Goal: Task Accomplishment & Management: Manage account settings

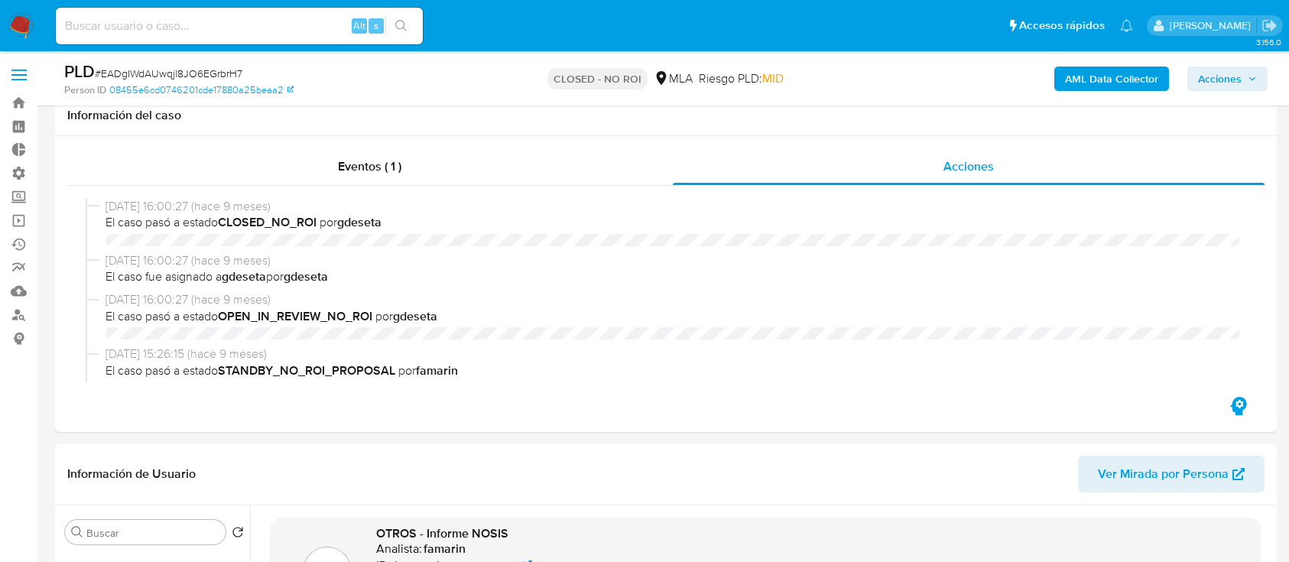
select select "10"
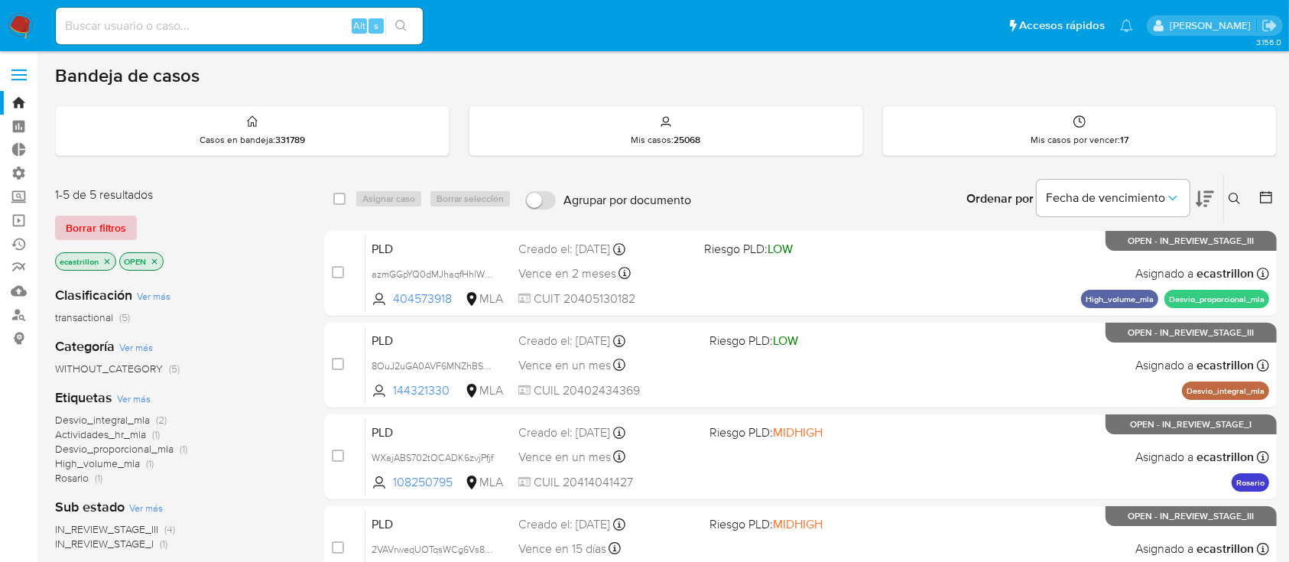
click at [112, 217] on span "Borrar filtros" at bounding box center [96, 227] width 60 height 21
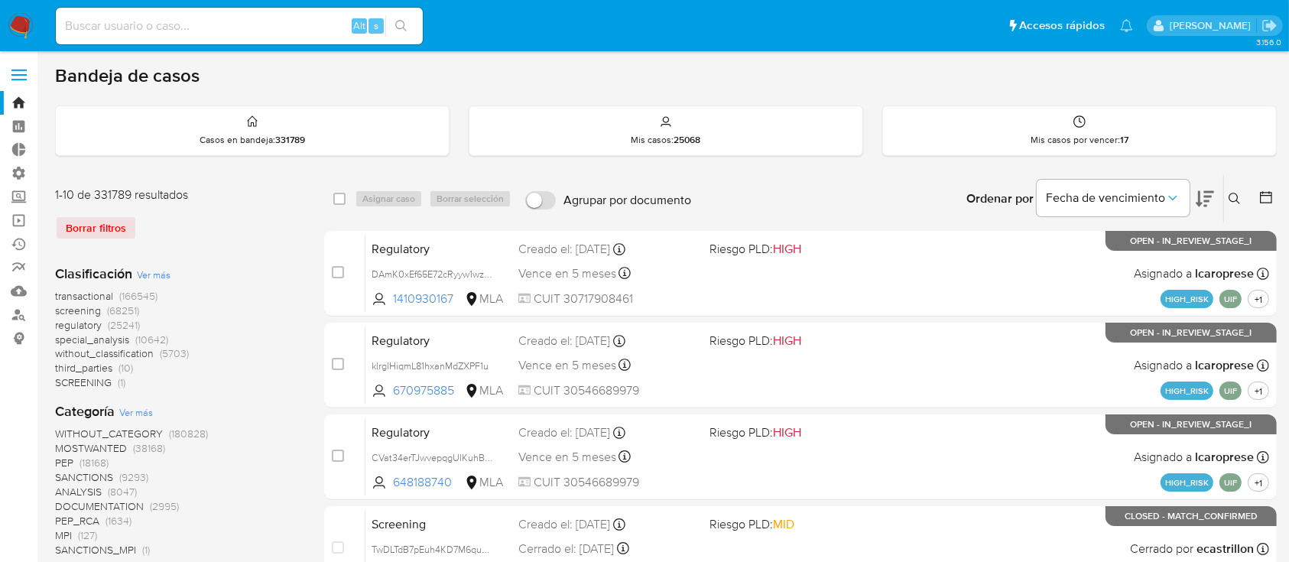
click at [1228, 195] on icon at bounding box center [1234, 199] width 12 height 12
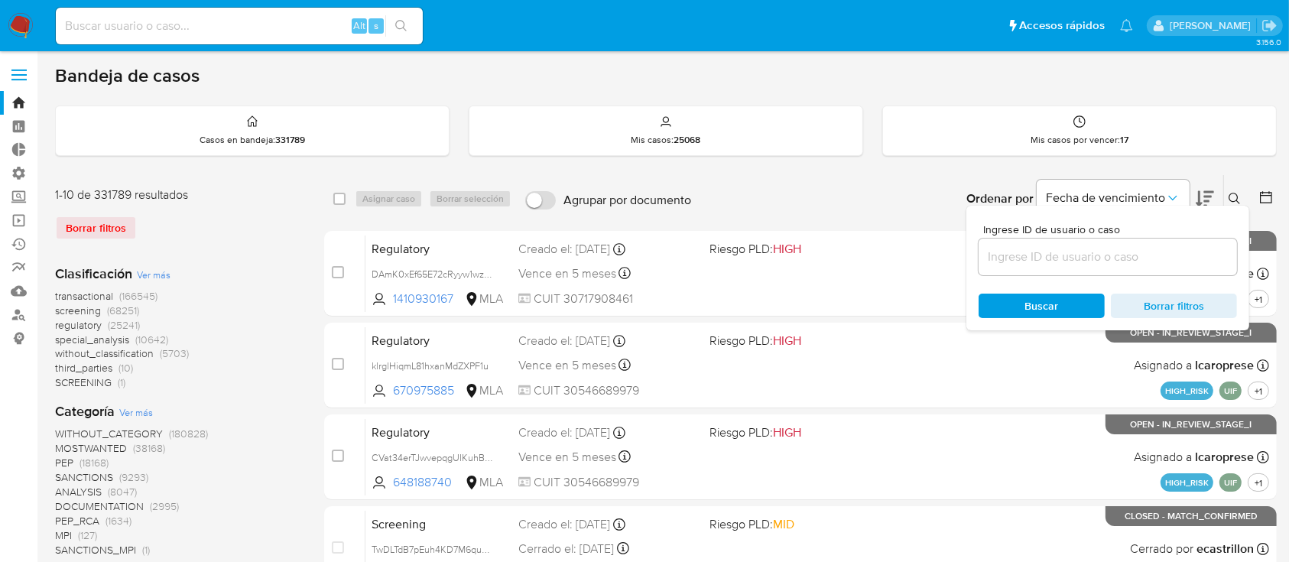
click at [1067, 261] on input at bounding box center [1107, 257] width 258 height 20
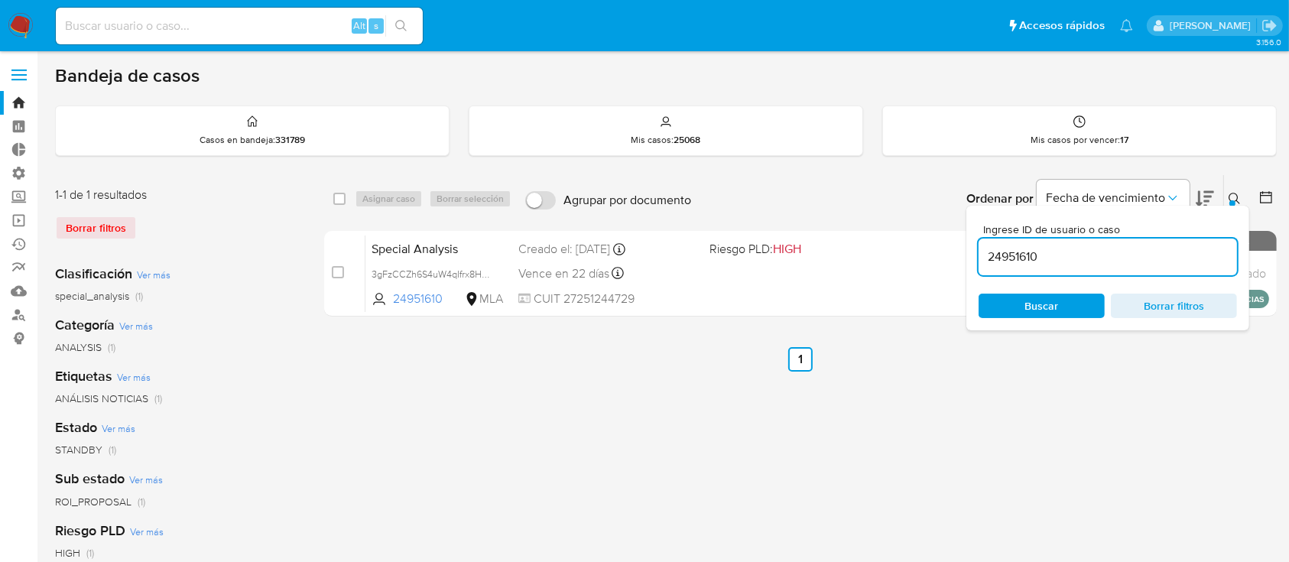
click at [1233, 200] on div at bounding box center [1232, 203] width 6 height 6
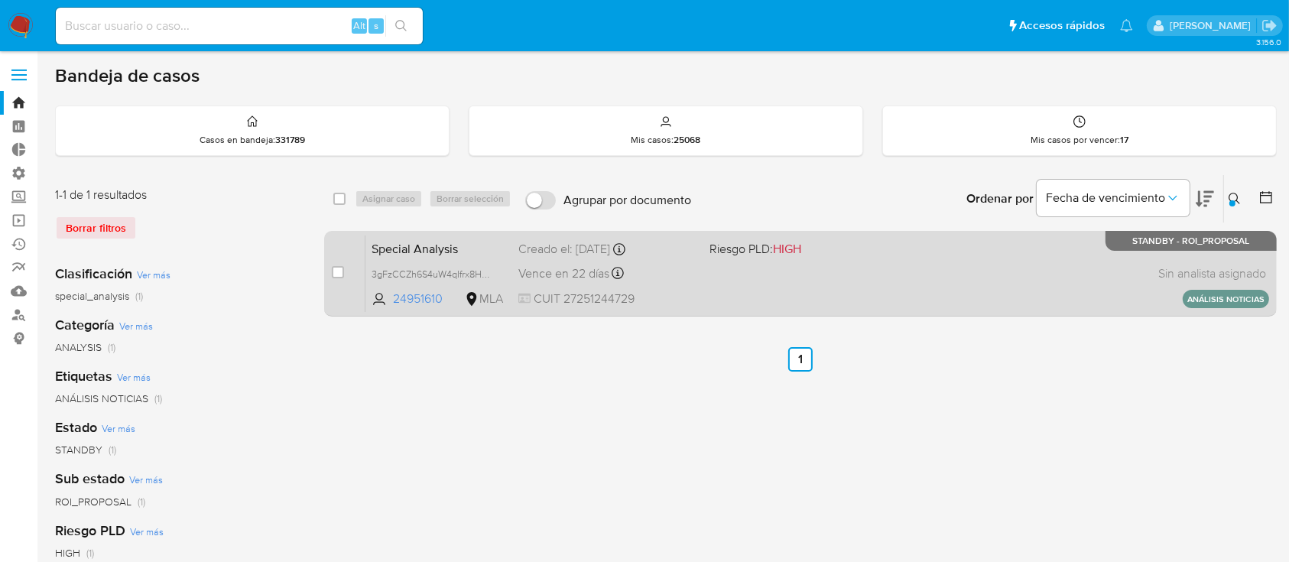
click at [826, 299] on div "Special Analysis 3gFzCCZh6S4uW4qIfrx8HoAr 24951610 MLA Riesgo PLD: HIGH Creado …" at bounding box center [817, 273] width 904 height 77
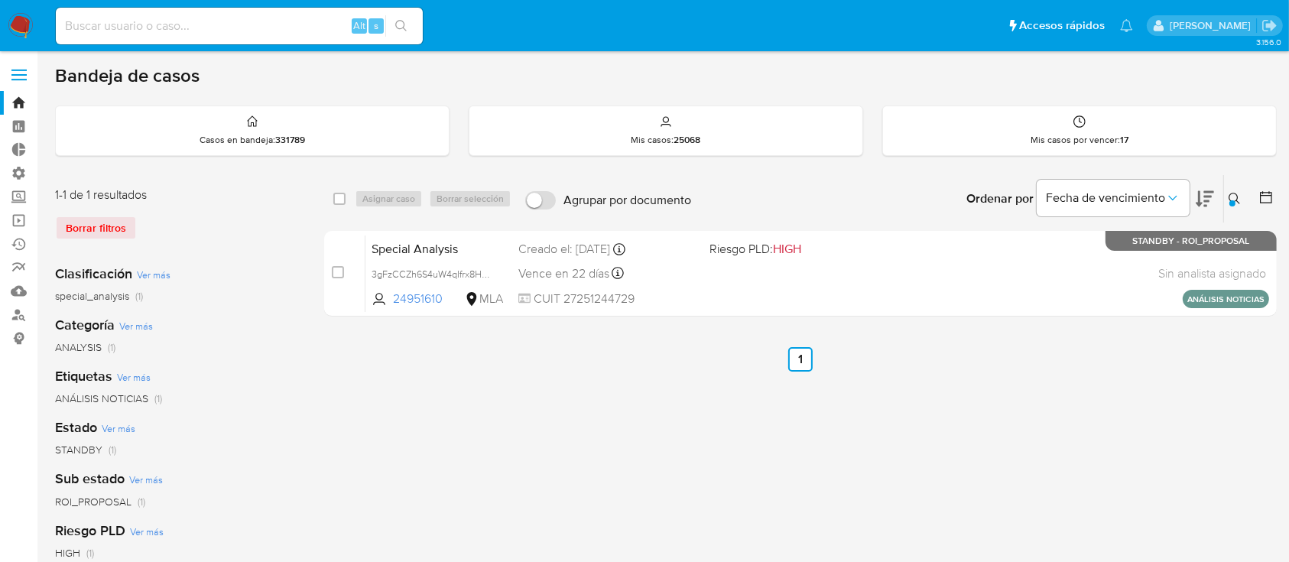
click at [1235, 205] on button at bounding box center [1236, 199] width 25 height 18
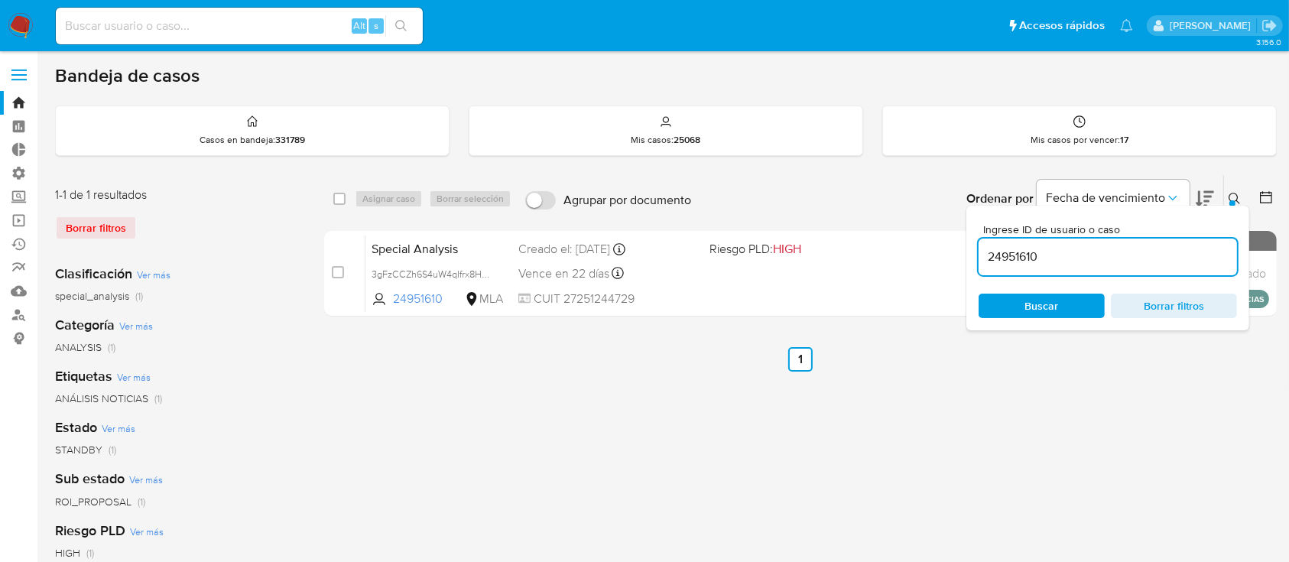
click at [1209, 252] on input "24951610" at bounding box center [1107, 257] width 258 height 20
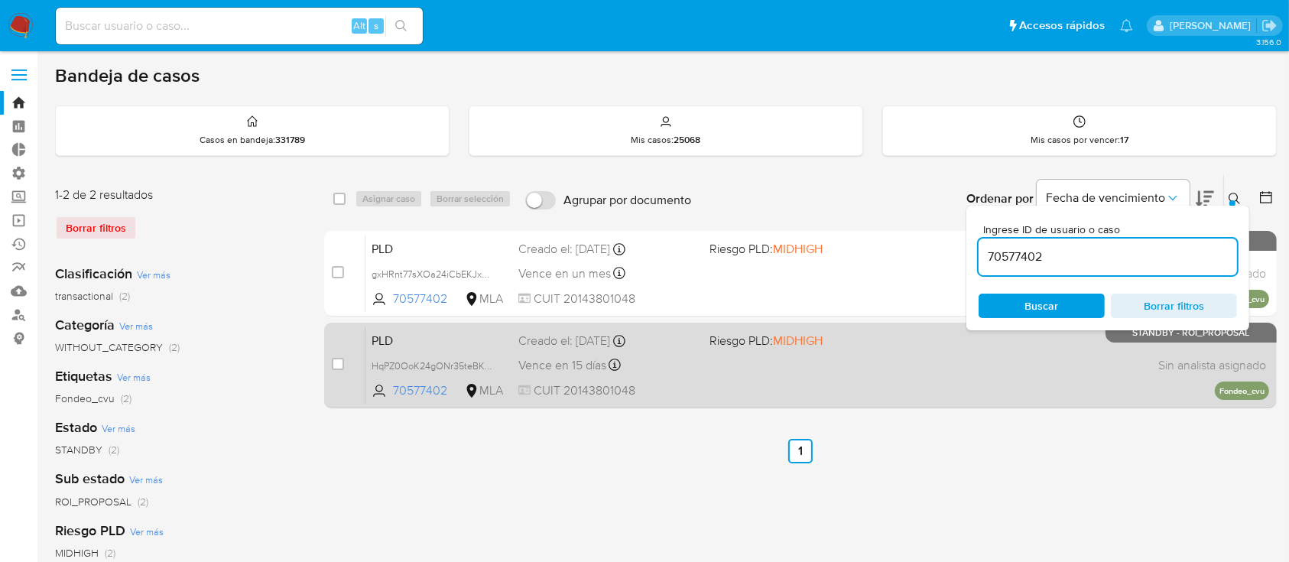
click at [756, 355] on div "PLD HqPZ0OoK24gONr35teBKv43z 70577402 MLA Riesgo PLD: MIDHIGH Creado el: 12/06/…" at bounding box center [817, 364] width 904 height 77
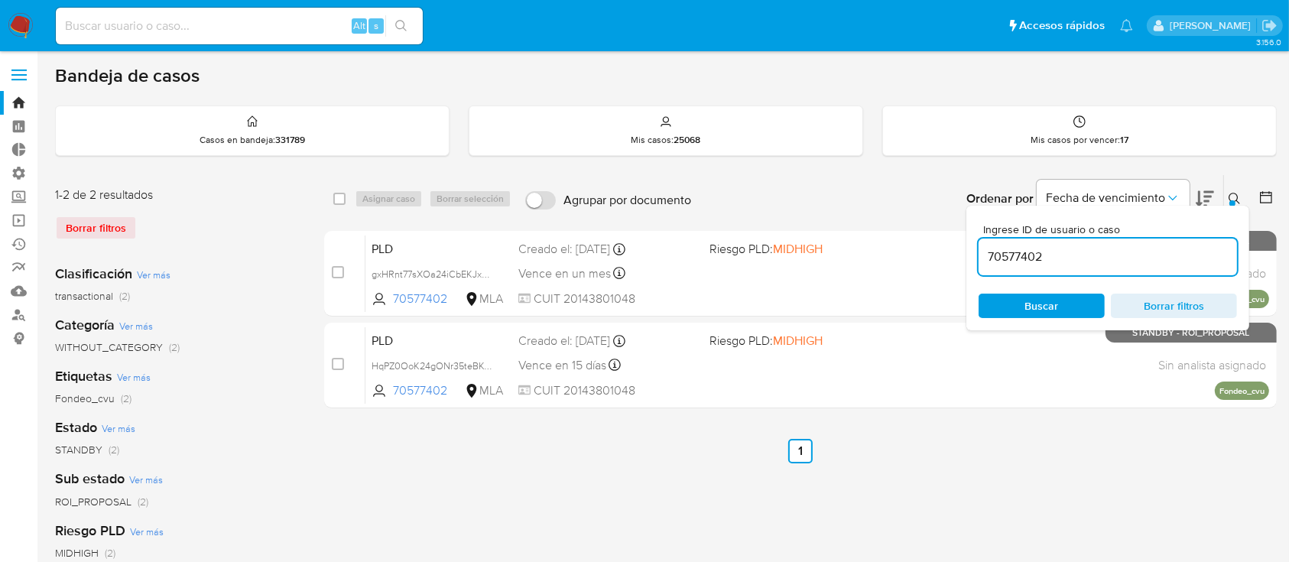
click at [1008, 254] on input "70577402" at bounding box center [1107, 257] width 258 height 20
paste input "86529481"
type input "86529481"
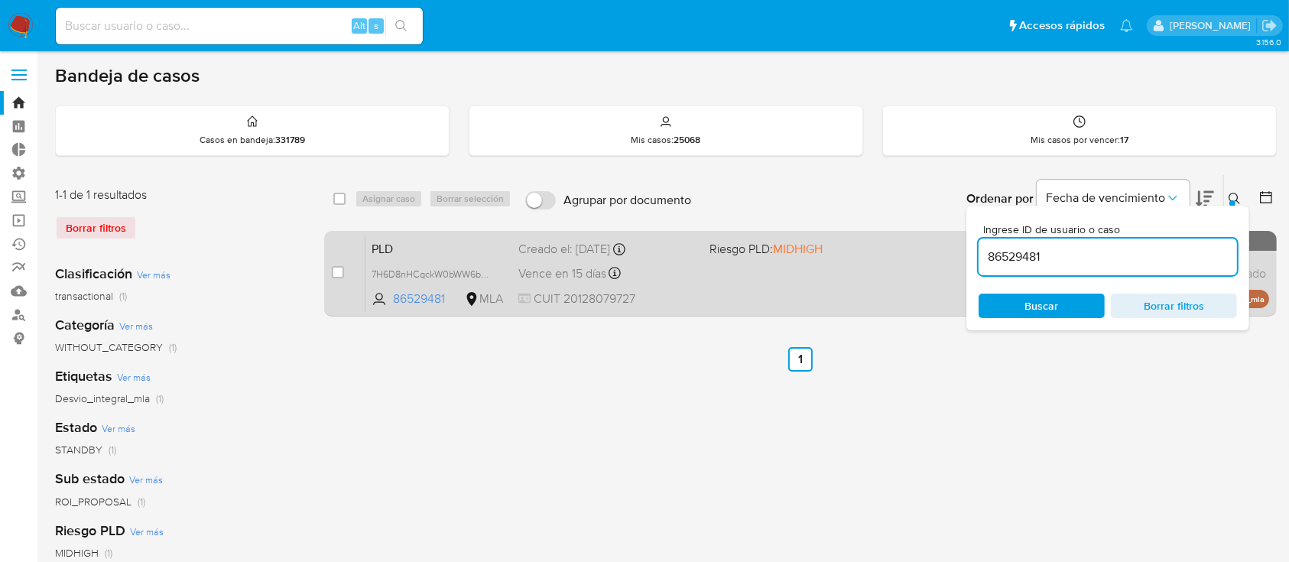
click at [853, 292] on div "PLD 7H6D8nHCqckW0bWW6bbNjs9e 86529481 MLA Riesgo PLD: MIDHIGH Creado el: 12/06/…" at bounding box center [817, 273] width 904 height 77
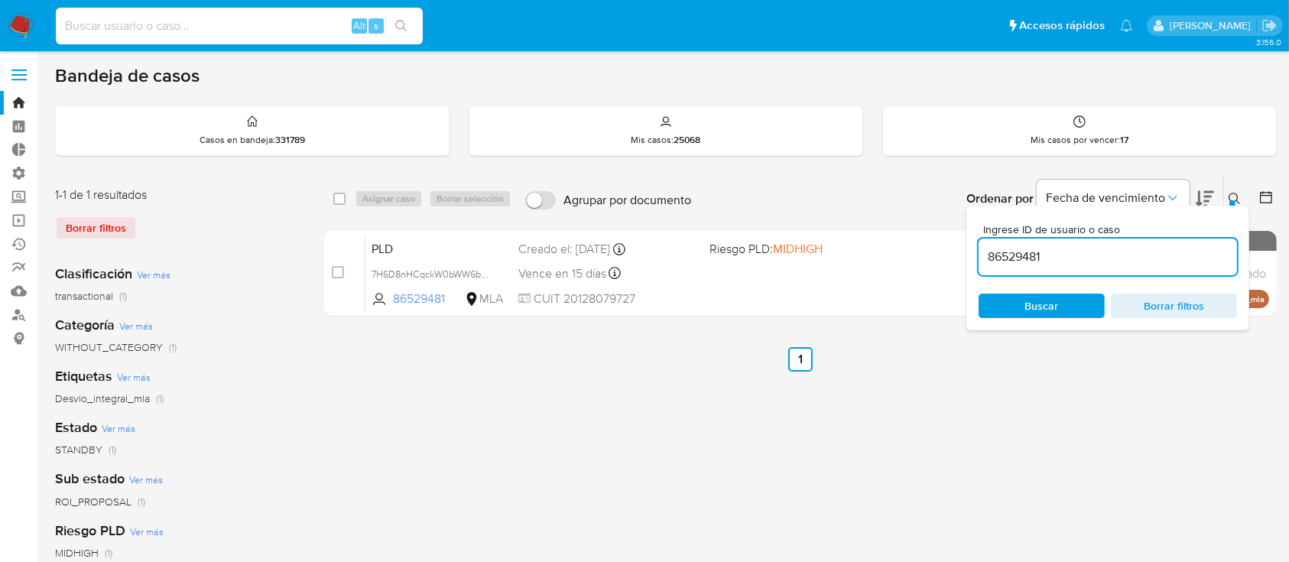
click at [230, 33] on input at bounding box center [239, 26] width 367 height 20
paste input "PUJaBWScoKMvzxa0uvwl6yFL"
type input "PUJaBWScoKMvzxa0uvwl6yFL"
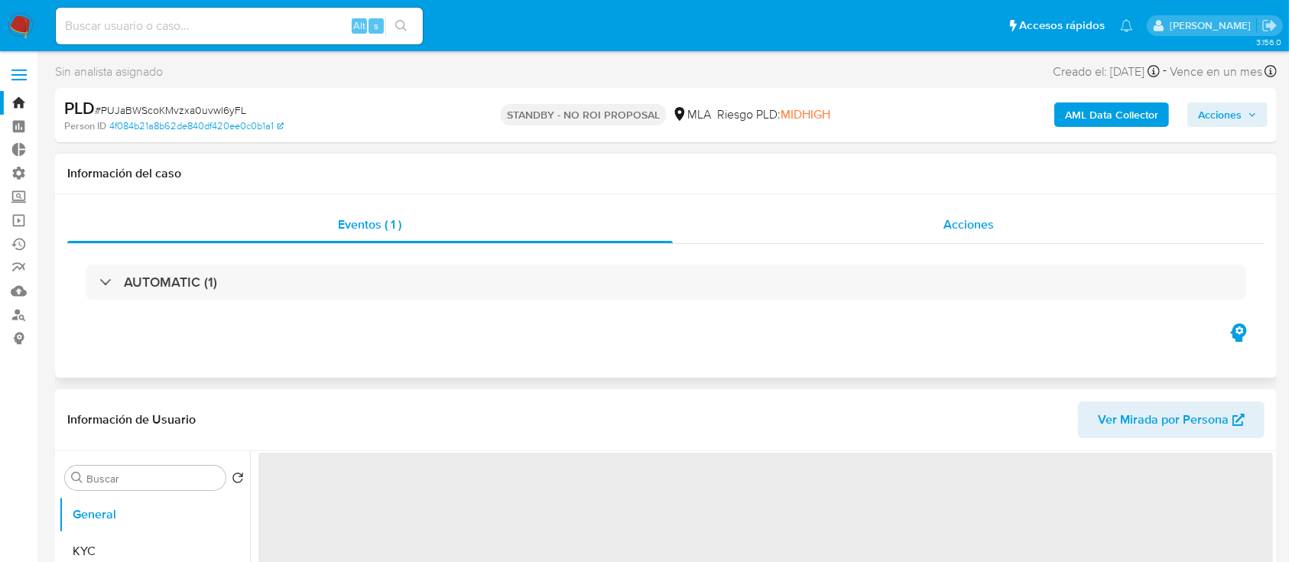
click at [905, 210] on div "Acciones" at bounding box center [969, 224] width 592 height 37
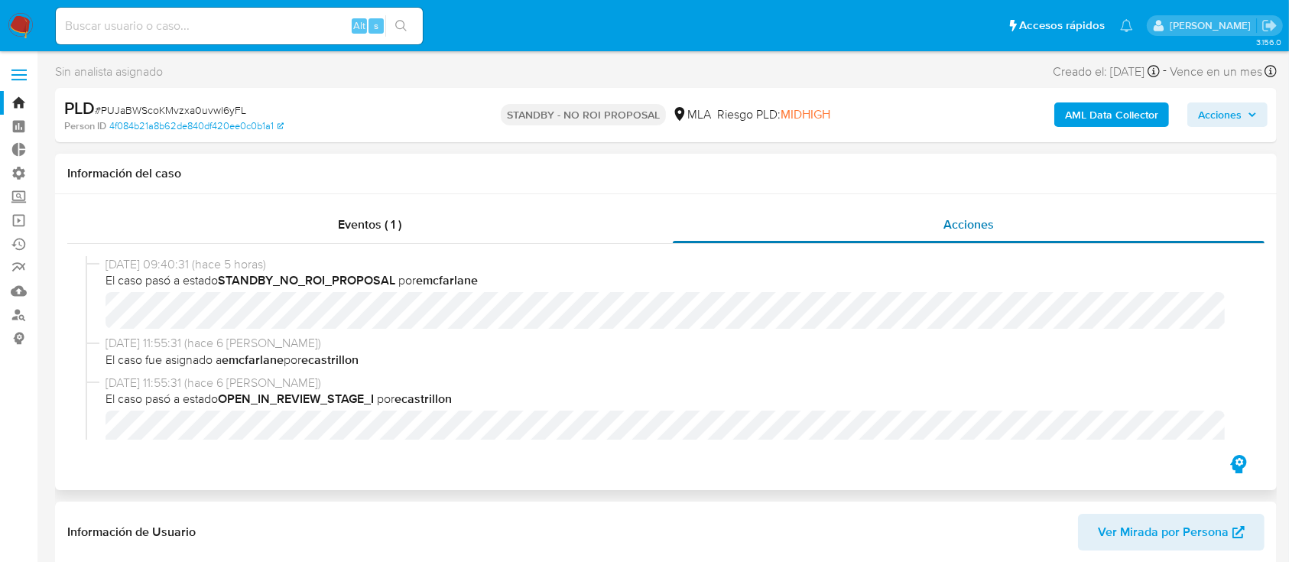
select select "10"
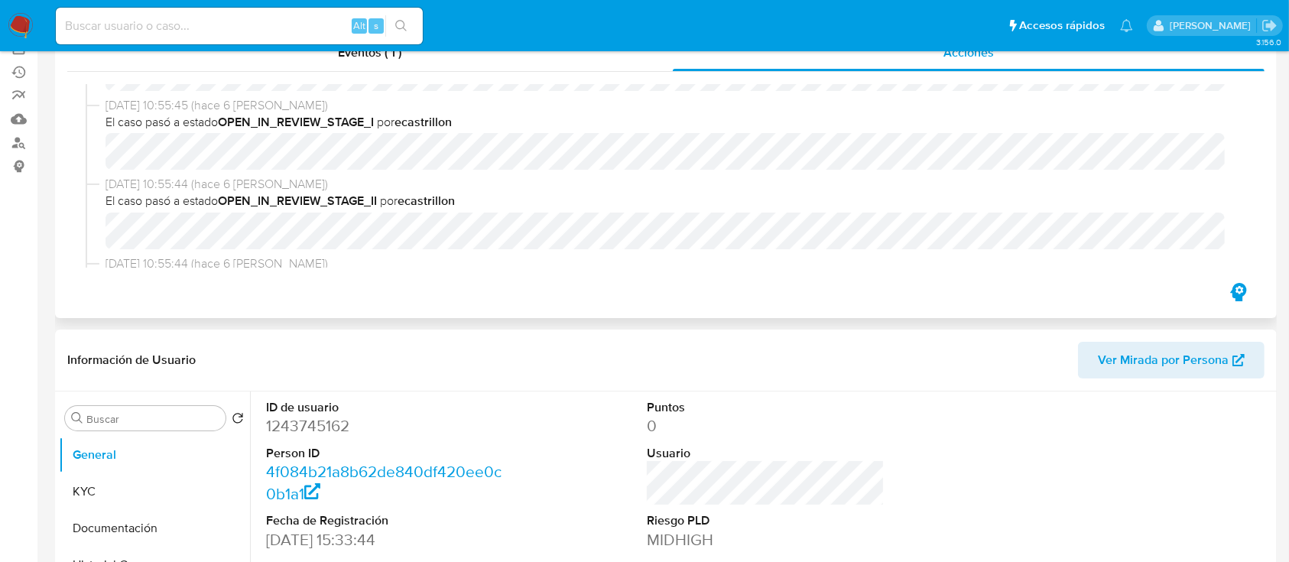
scroll to position [177, 0]
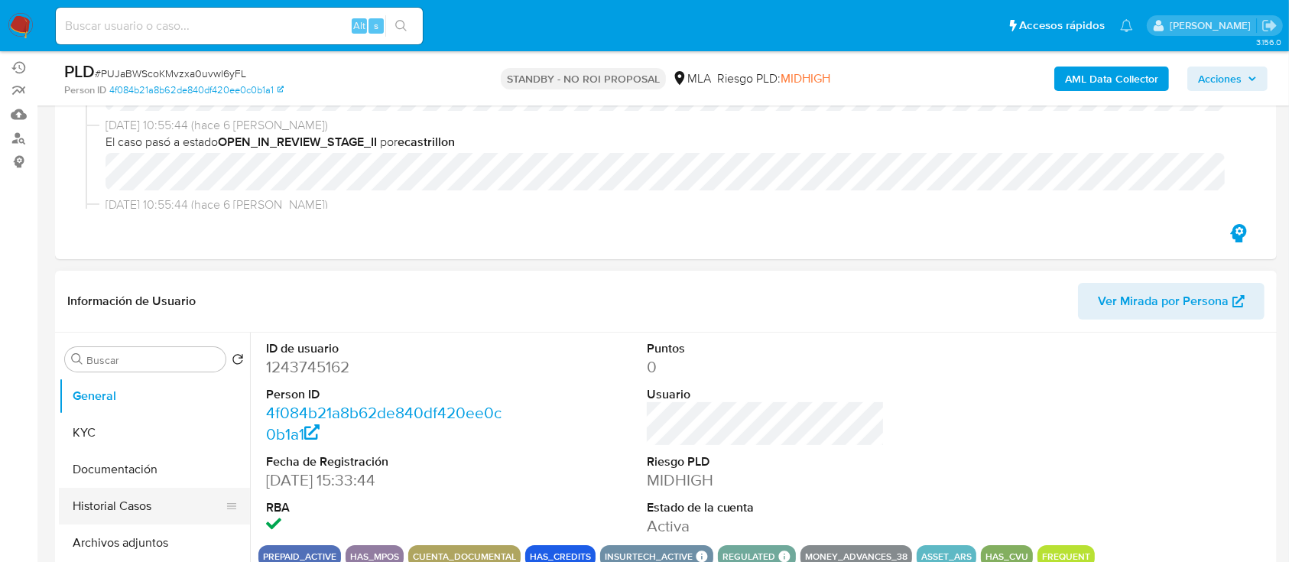
click at [115, 493] on button "Historial Casos" at bounding box center [148, 506] width 179 height 37
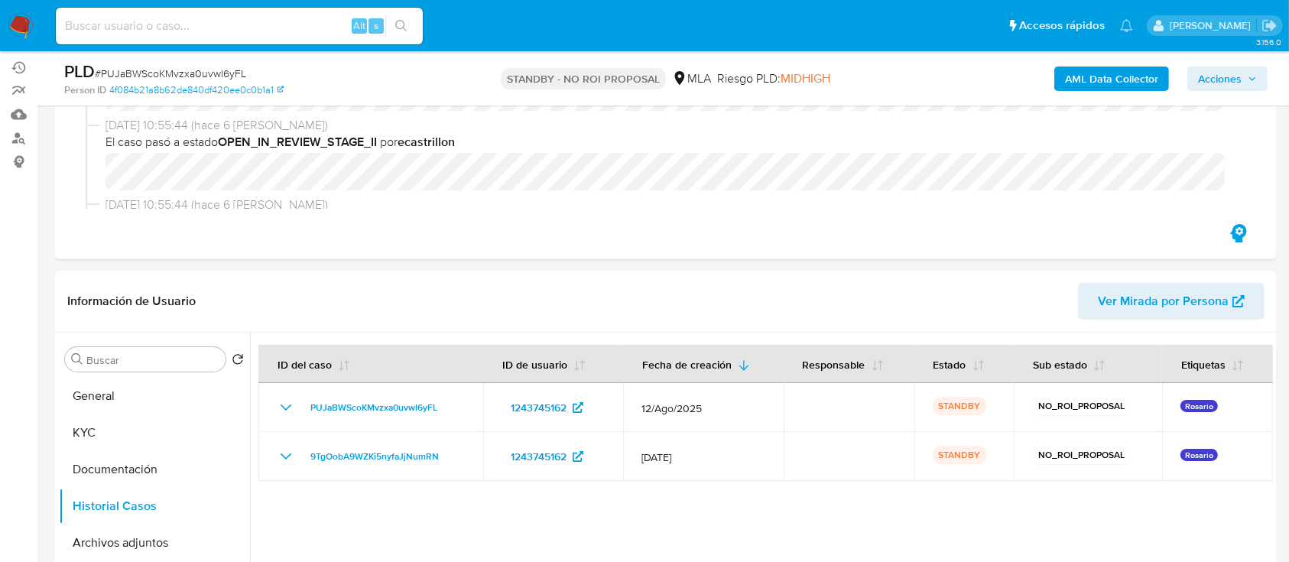
scroll to position [305, 0]
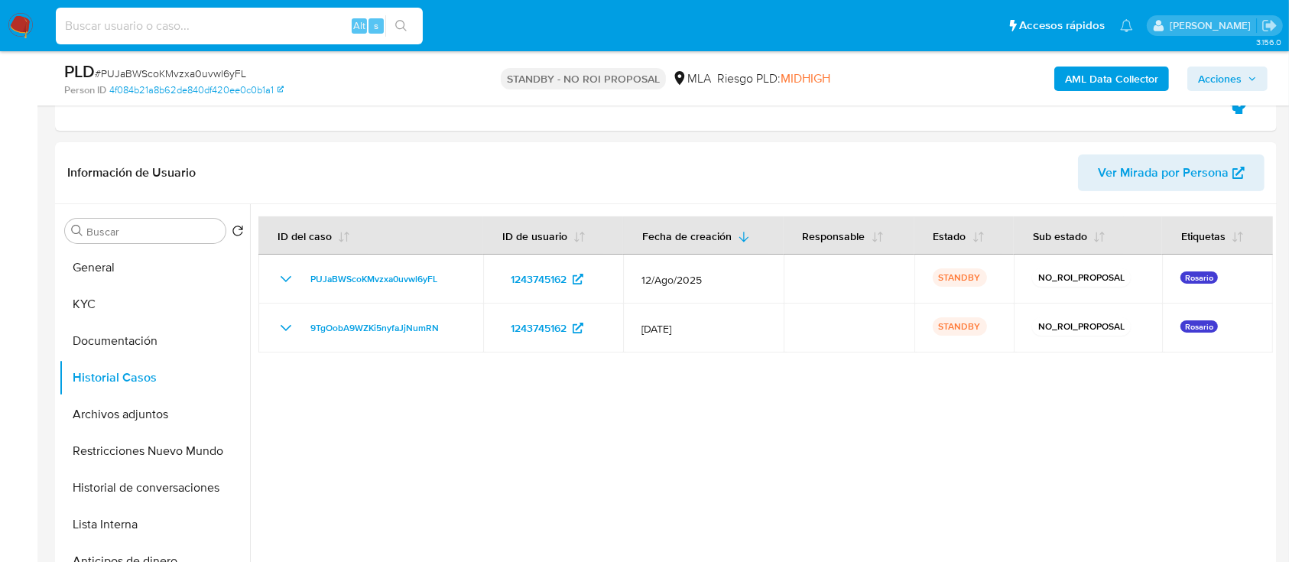
click at [128, 31] on input at bounding box center [239, 26] width 367 height 20
paste input "WXajABS702tOCADK6zvjPfjf"
type input "WXajABS702tOCADK6zvjPfjf"
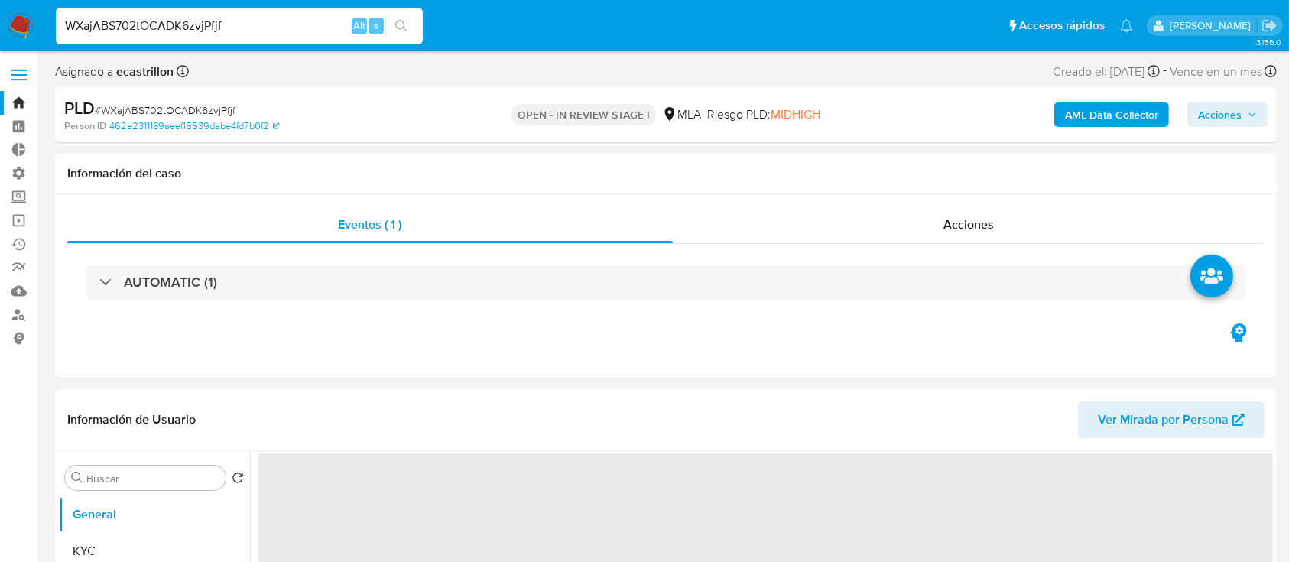
select select "10"
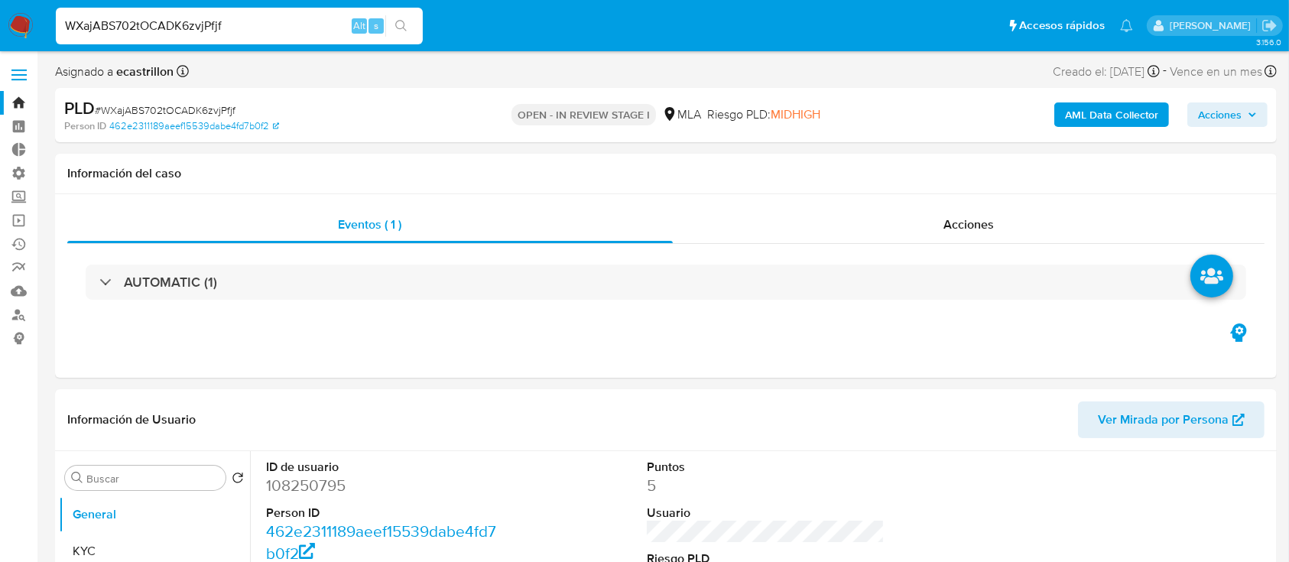
click at [243, 22] on input "WXajABS702tOCADK6zvjPfjf" at bounding box center [239, 26] width 367 height 20
paste input "AS9YDStTX9LCjHKNkwslhuwz"
type input "AS9YDStTX9LCjHKNkwslhuwz"
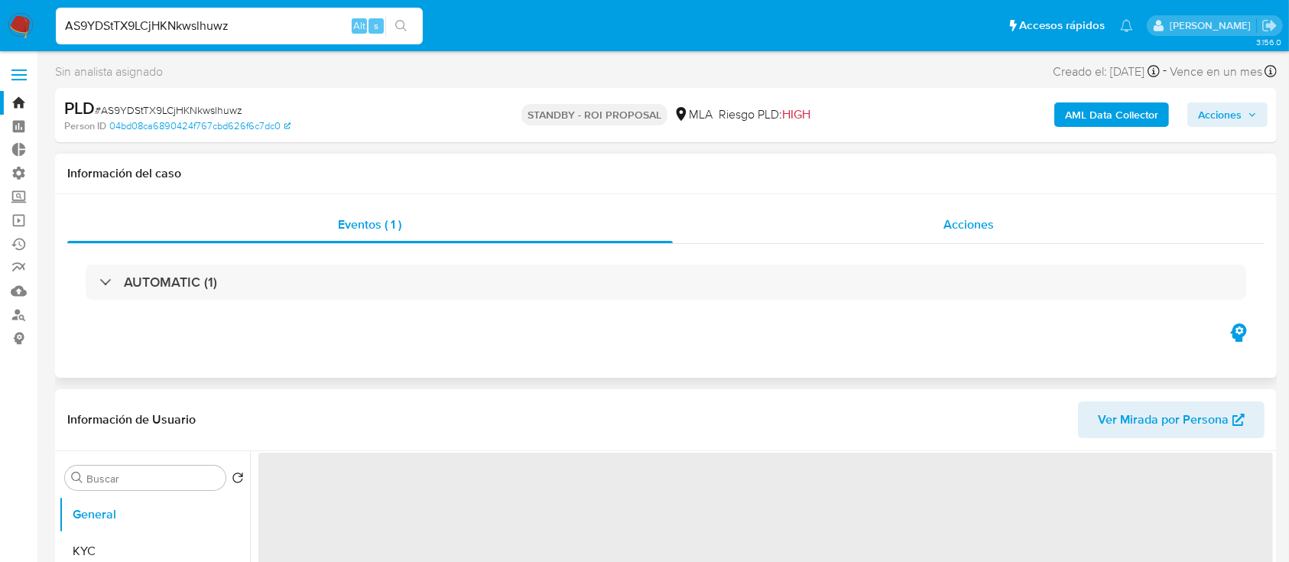
click at [989, 218] on span "Acciones" at bounding box center [968, 225] width 50 height 18
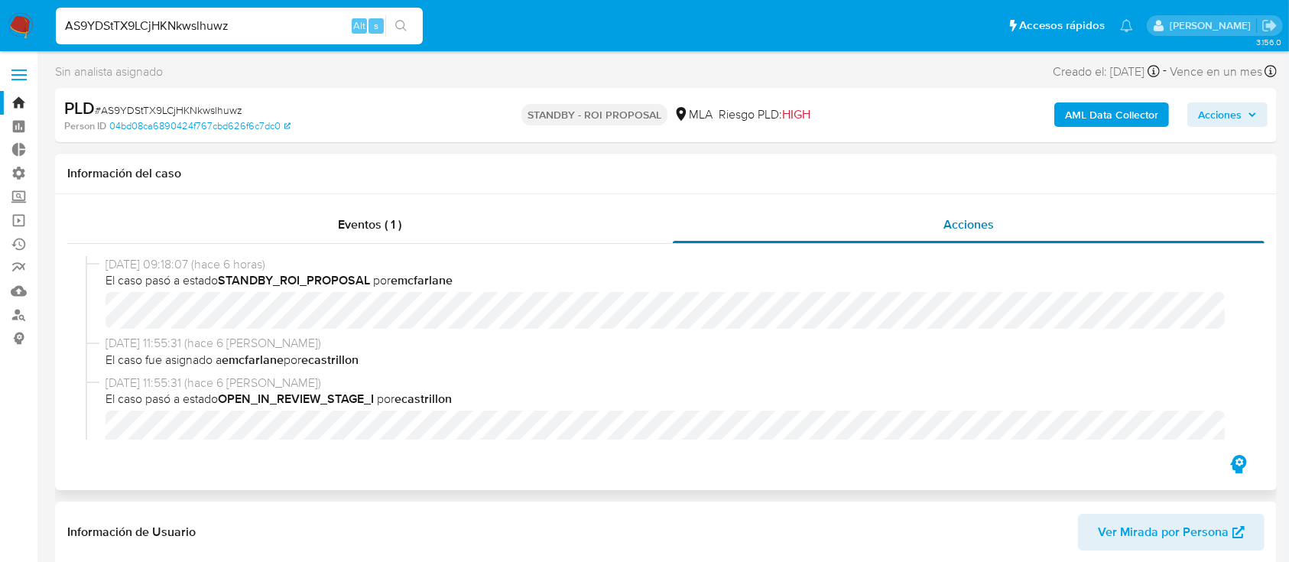
select select "10"
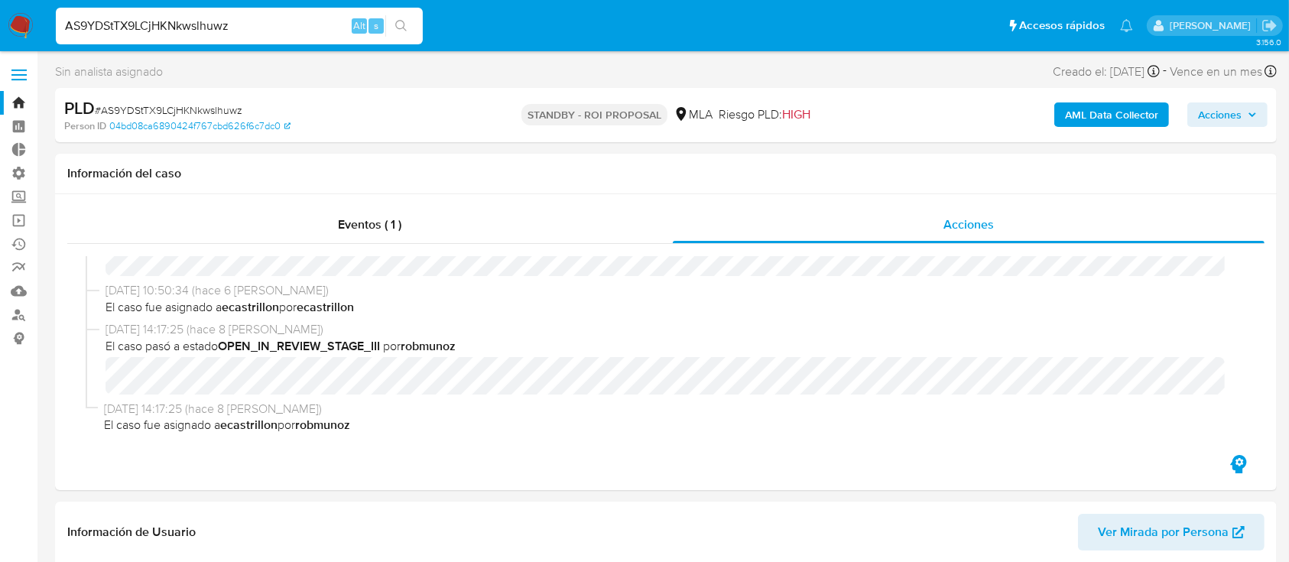
click at [245, 24] on input "AS9YDStTX9LCjHKNkwslhuwz" at bounding box center [239, 26] width 367 height 20
paste input "NTVqe68IQwM9ptIn1t8eClP0"
type input "NTVqe68IQwM9ptIn1t8eClP0"
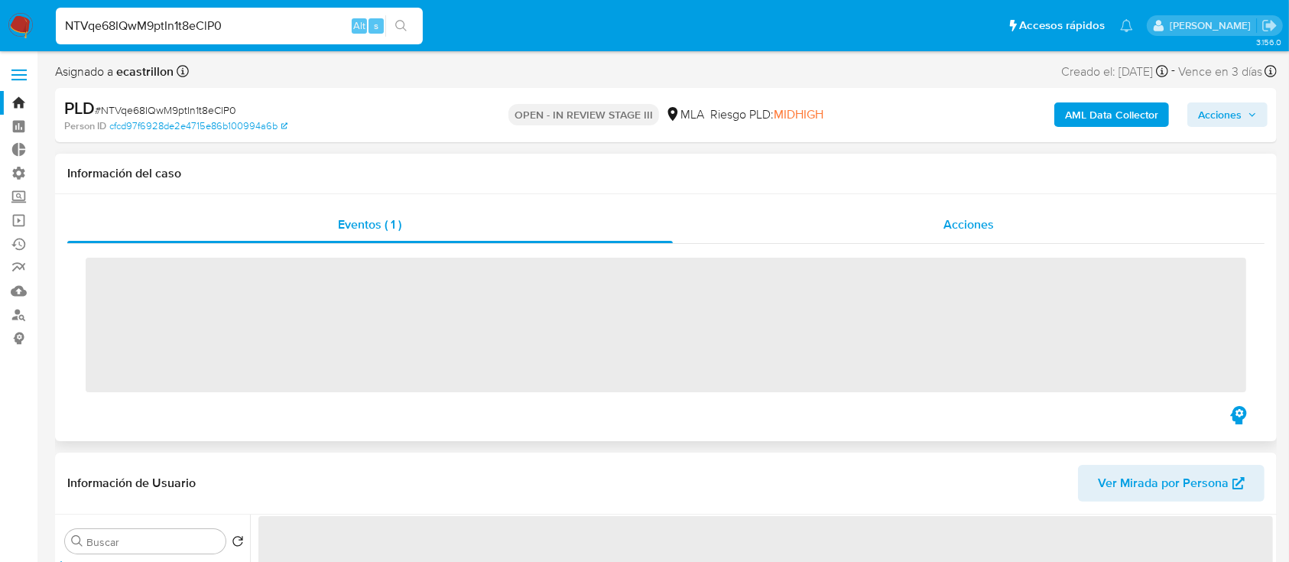
click at [832, 217] on div "Acciones" at bounding box center [969, 224] width 592 height 37
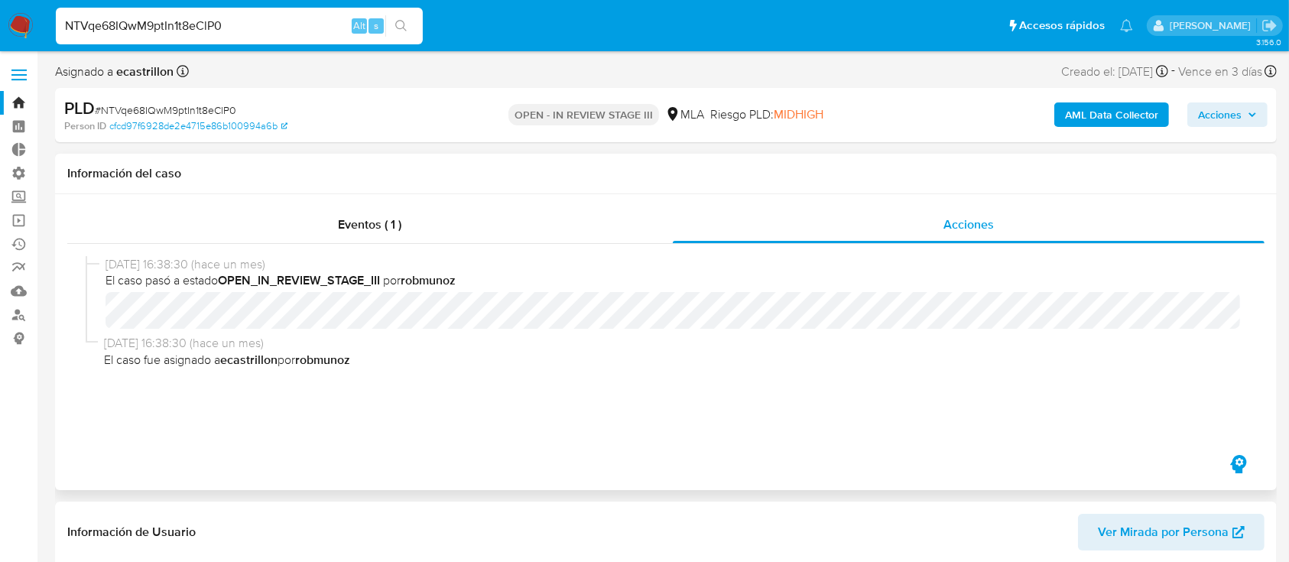
select select "10"
click at [242, 18] on input "NTVqe68IQwM9ptIn1t8eClP0" at bounding box center [239, 26] width 367 height 20
paste input "2VAVrweqUOTqsWCg6Vs83BkO"
type input "2VAVrweqUOTqsWCg6Vs83BkO"
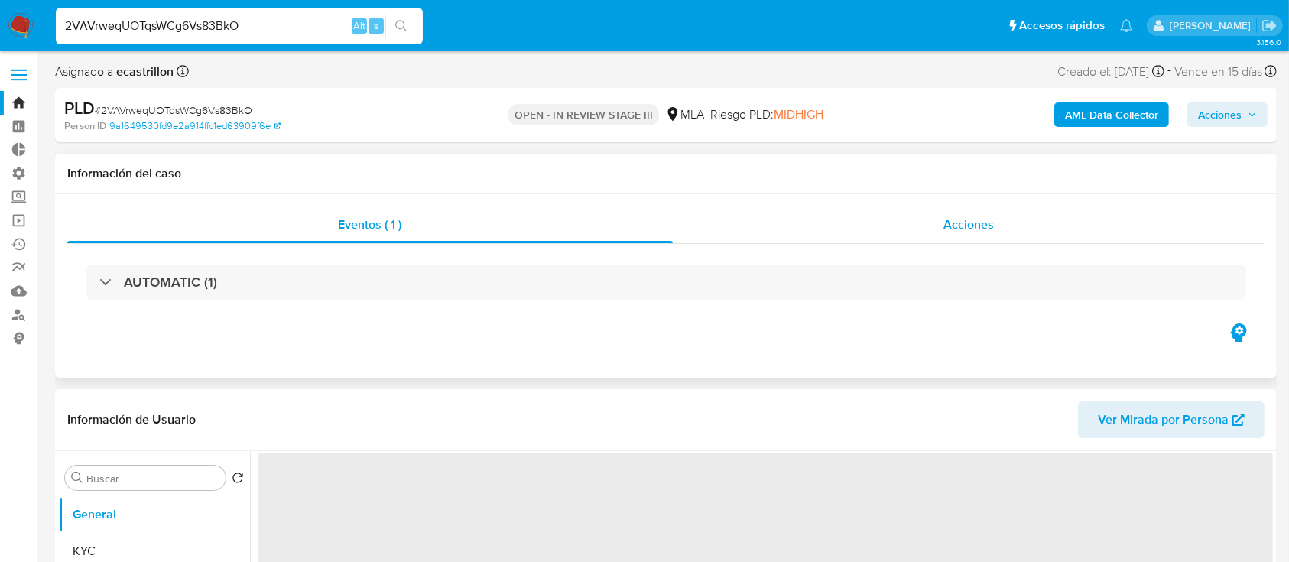
click at [765, 222] on div "Acciones" at bounding box center [969, 224] width 592 height 37
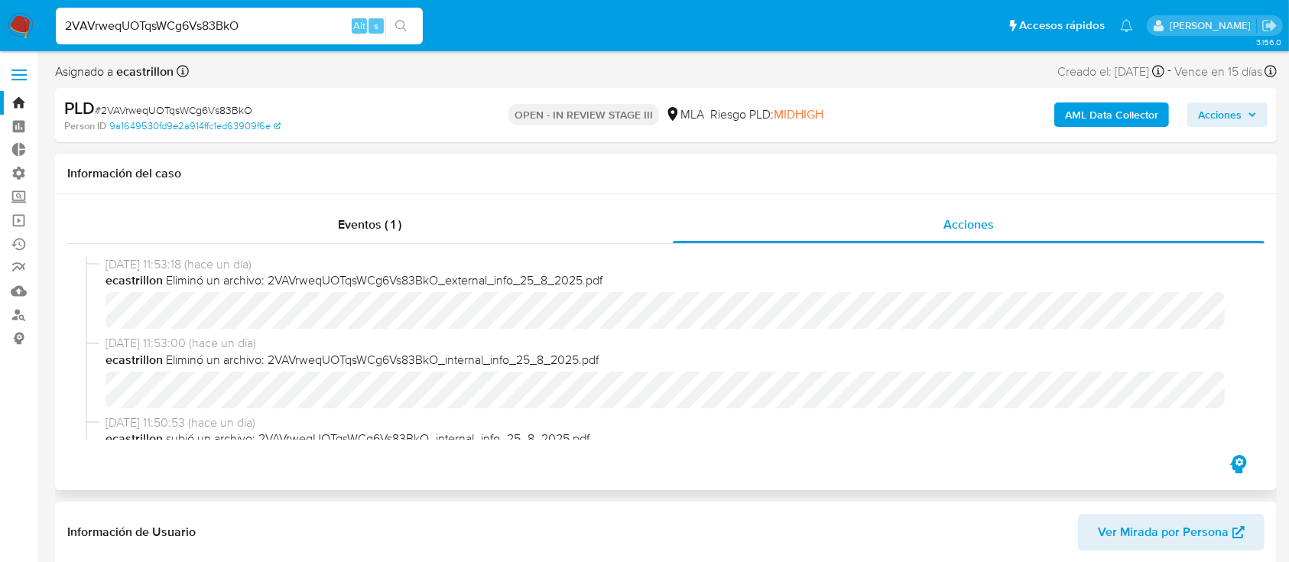
select select "10"
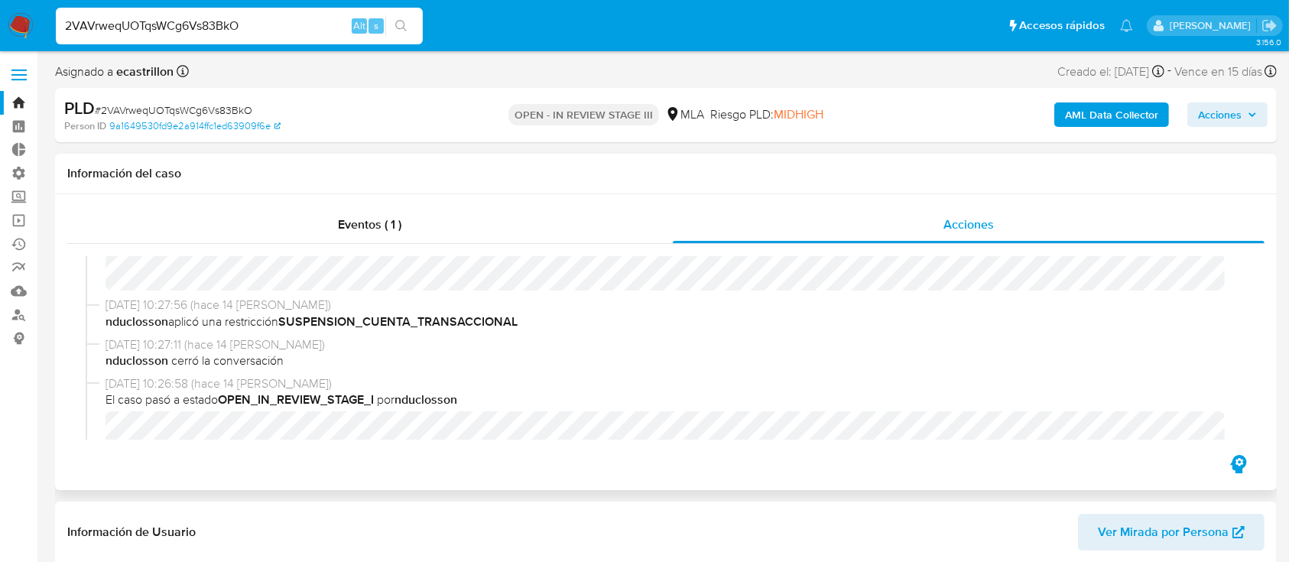
scroll to position [514, 0]
click at [288, 34] on input "2VAVrweqUOTqsWCg6Vs83BkO" at bounding box center [239, 26] width 367 height 20
paste input "azmGGpYQ0dMJhaqfHhlWvYQn"
type input "azmGGpYQ0dMJhaqfHhlWvYQn"
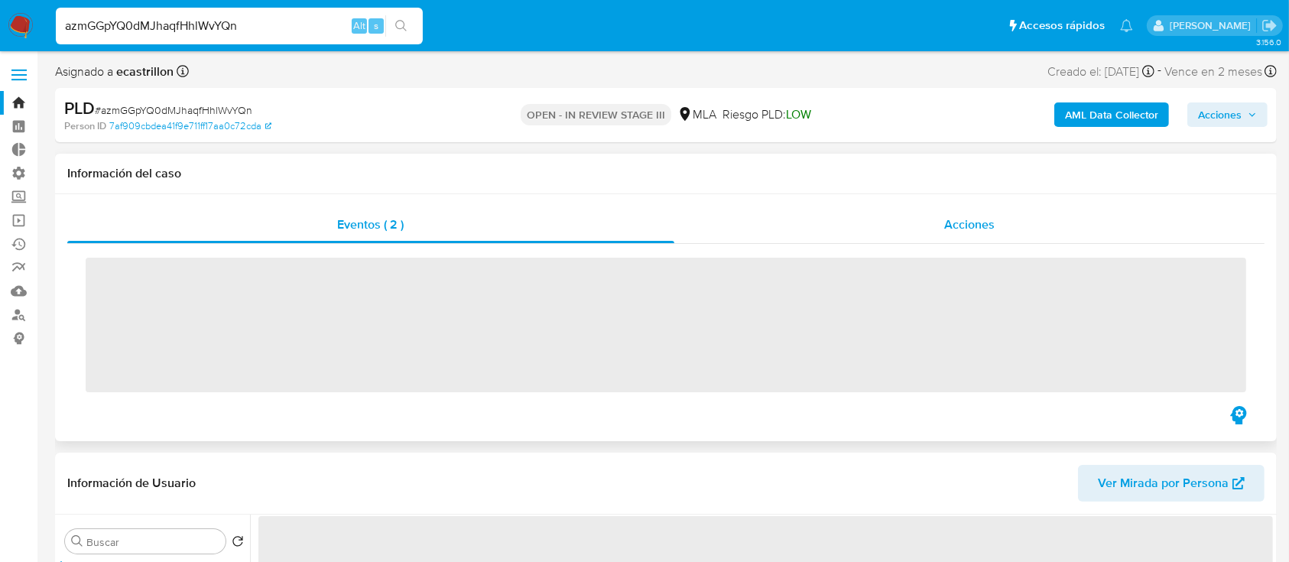
click at [816, 229] on div "Acciones" at bounding box center [969, 224] width 591 height 37
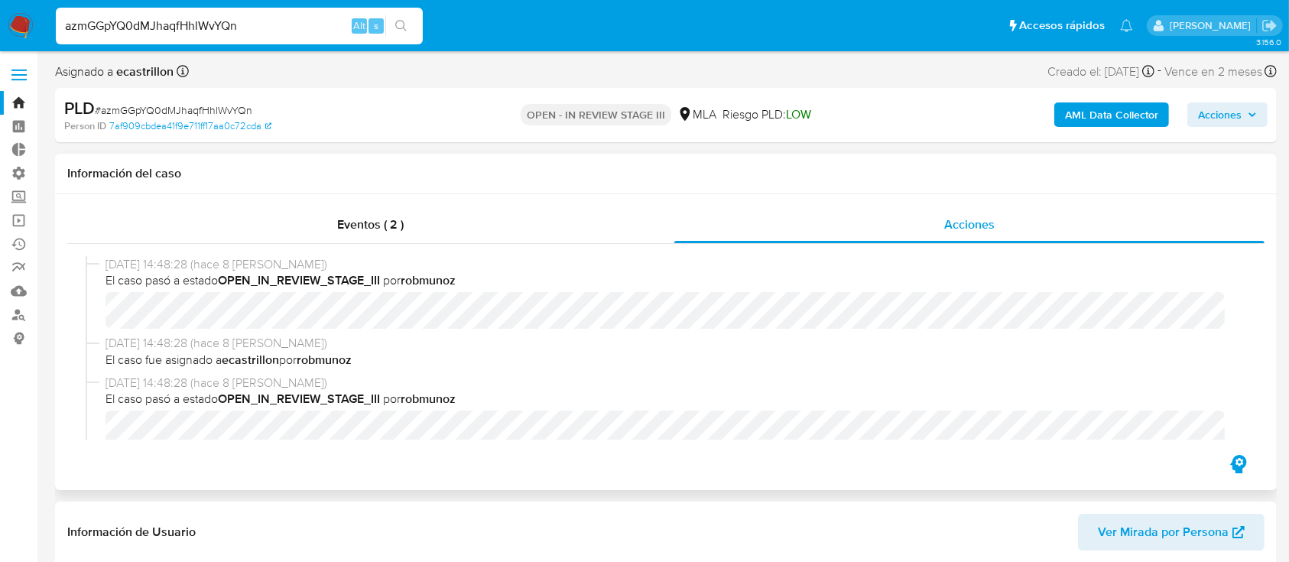
select select "10"
click at [258, 25] on input "azmGGpYQ0dMJhaqfHhlWvYQn" at bounding box center [239, 26] width 367 height 20
paste input "8OuJ2uGA0AVF6MNZhBS5zwpI"
type input "8OuJ2uGA0AVF6MNZhBS5zwpI"
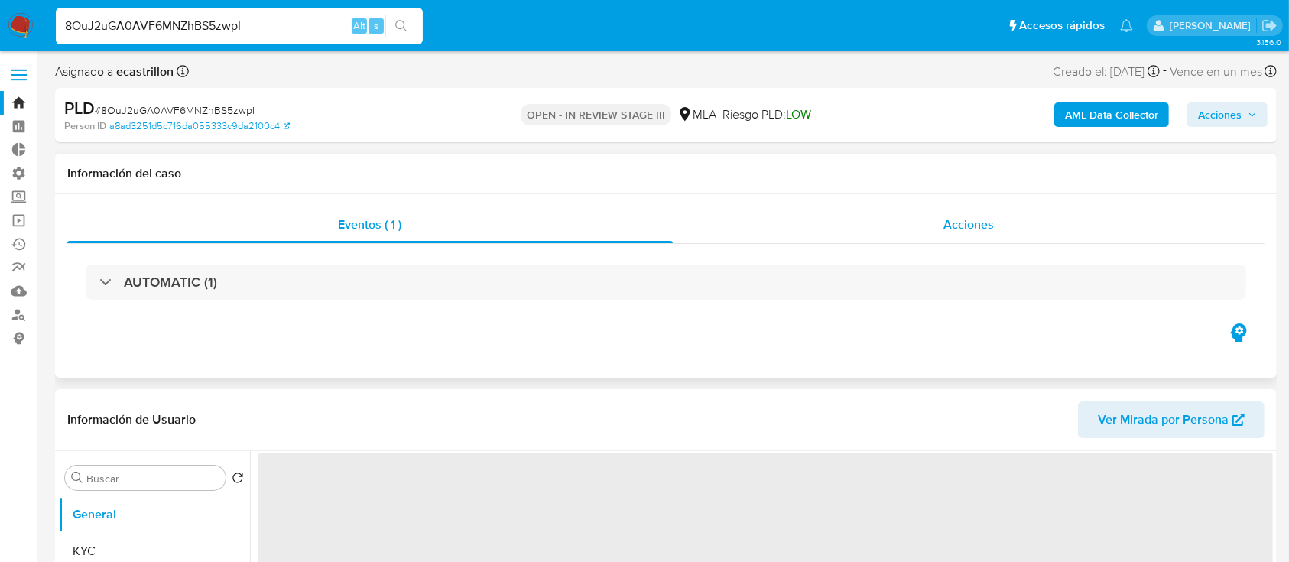
click at [838, 238] on div "Acciones" at bounding box center [969, 224] width 592 height 37
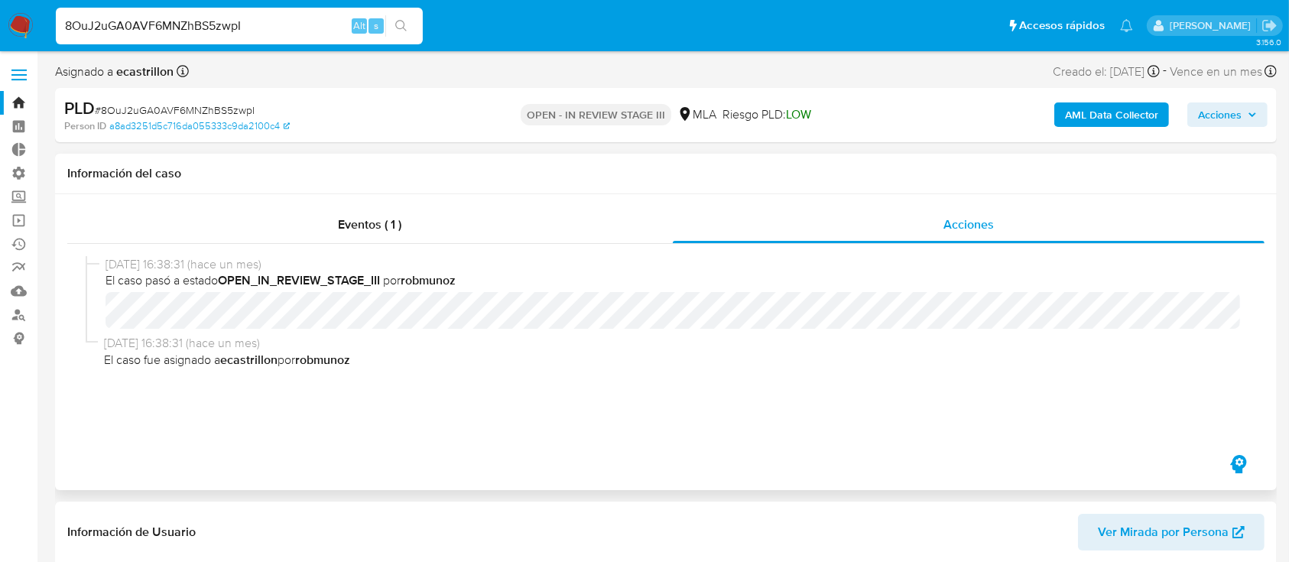
select select "10"
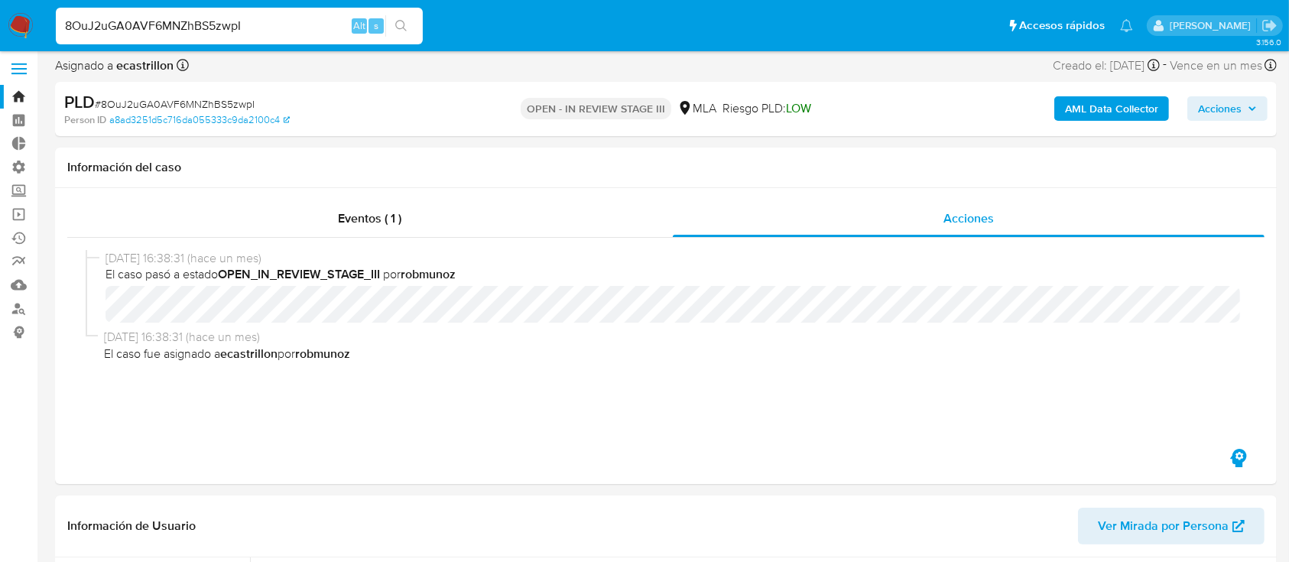
click at [262, 19] on input "8OuJ2uGA0AVF6MNZhBS5zwpI" at bounding box center [239, 26] width 367 height 20
paste input "azmGGpYQ0dMJhaqfHhlWvYQn"
type input "azmGGpYQ0dMJhaqfHhlWvYQn"
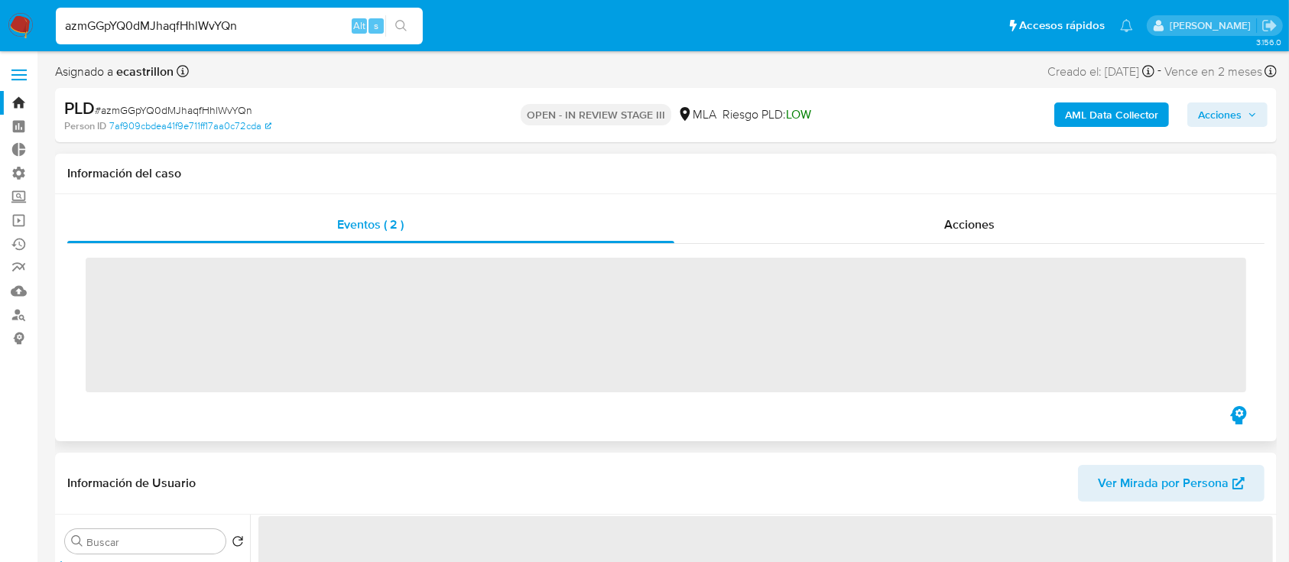
click at [822, 199] on div "Eventos ( 2 ) Acciones ‌" at bounding box center [666, 317] width 1222 height 247
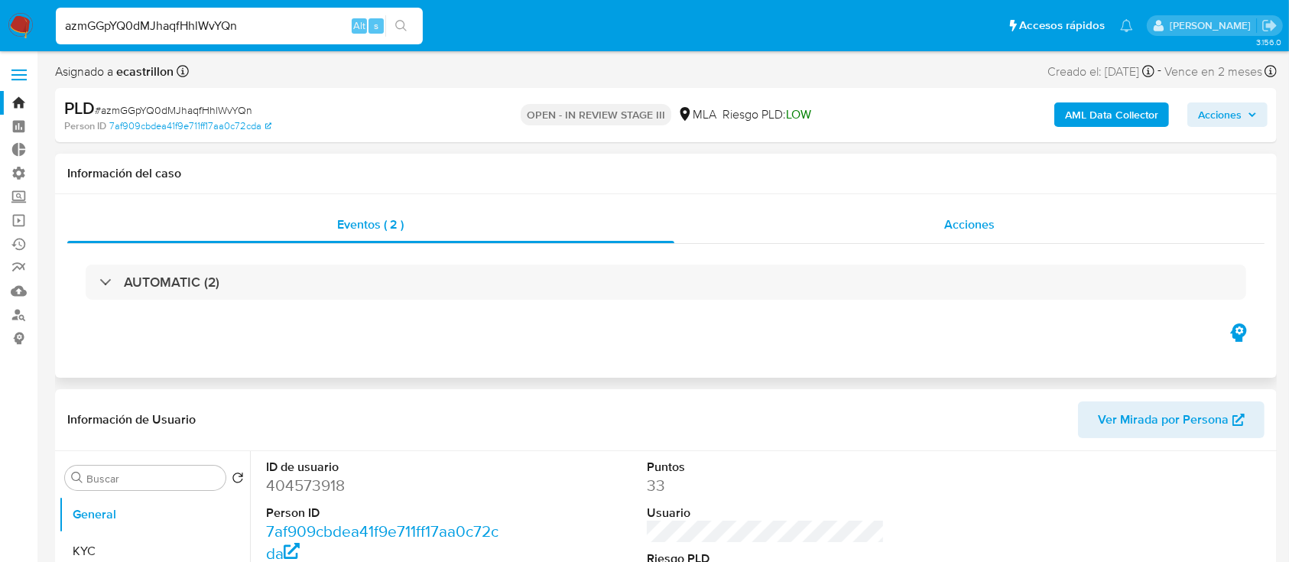
click at [871, 216] on div "Acciones" at bounding box center [969, 224] width 591 height 37
select select "10"
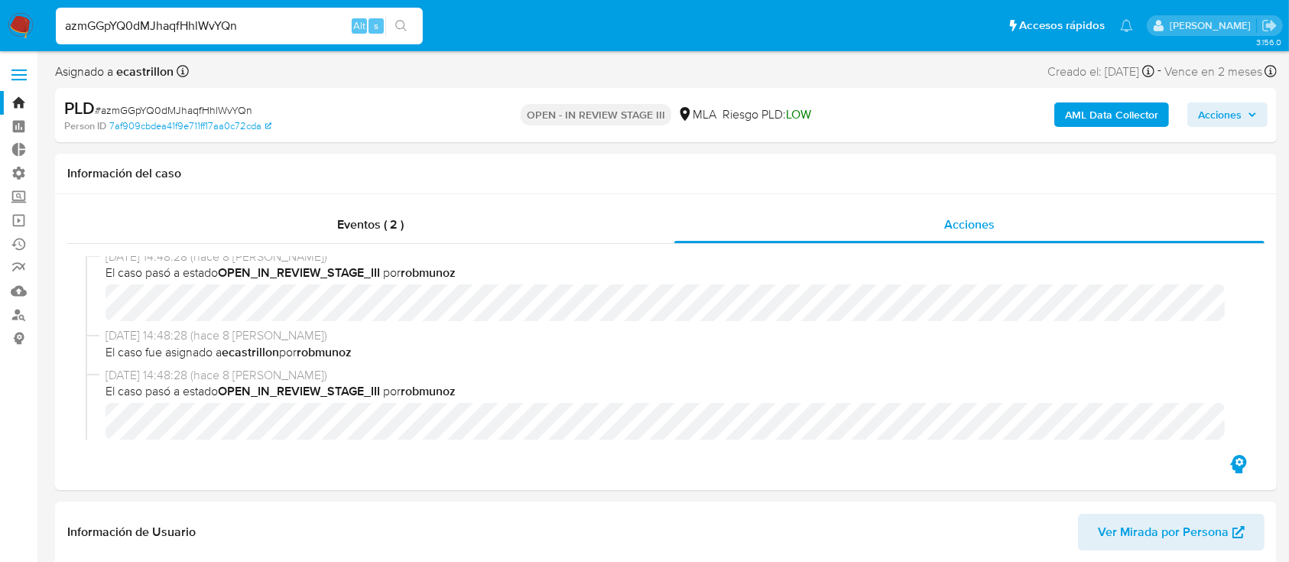
scroll to position [53, 0]
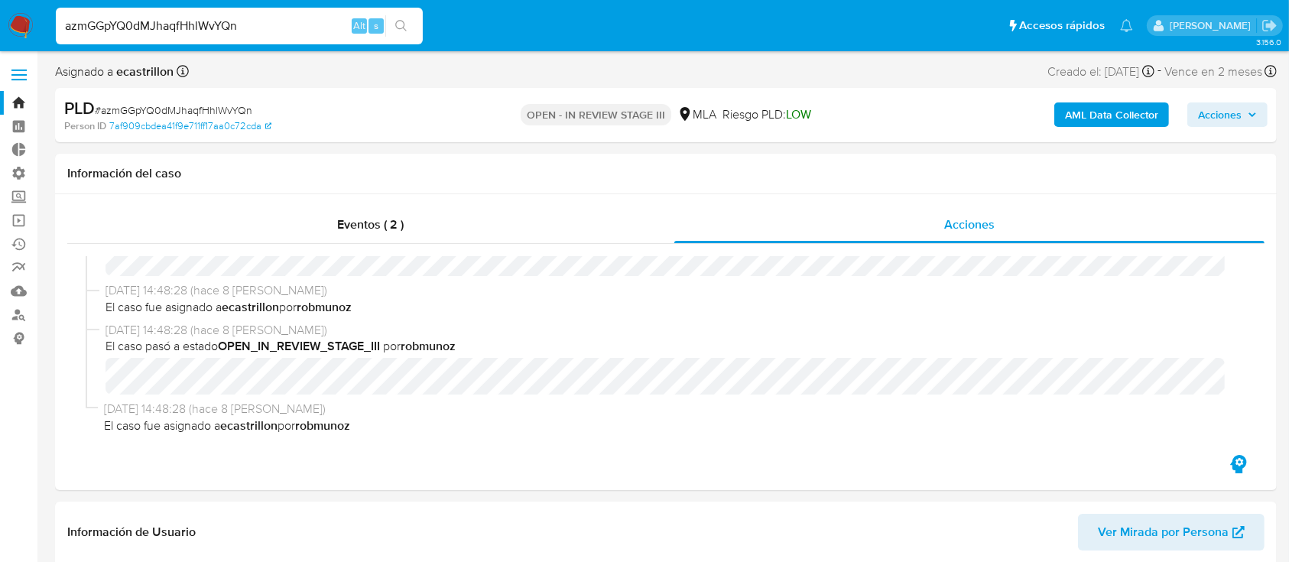
click at [298, 26] on input "azmGGpYQ0dMJhaqfHhlWvYQn" at bounding box center [239, 26] width 367 height 20
paste input "dmUvXUng1lW0qSpB4Tfnnq52"
type input "dmUvXUng1lW0qSpB4Tfnnq52"
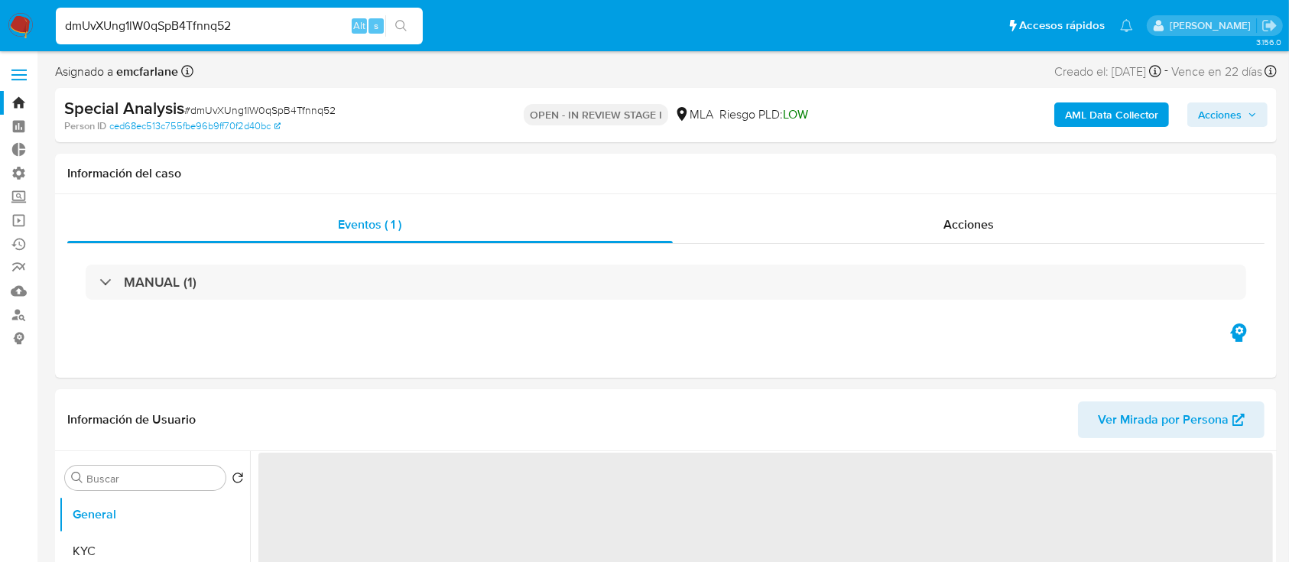
select select "10"
click at [834, 234] on div "Acciones" at bounding box center [969, 224] width 592 height 37
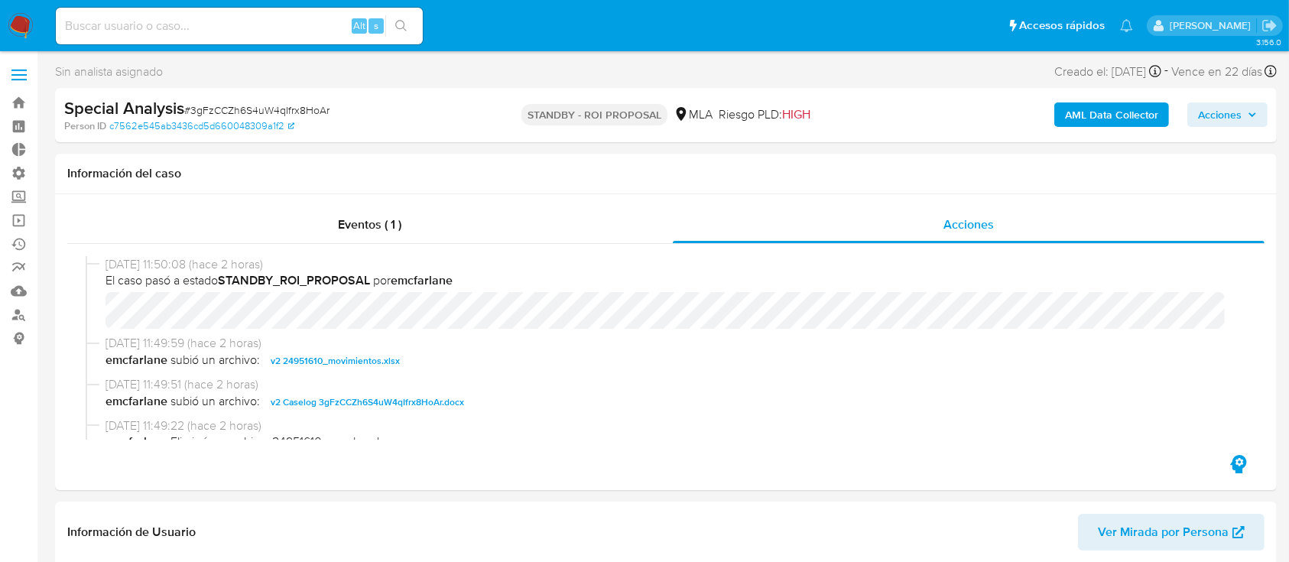
select select "10"
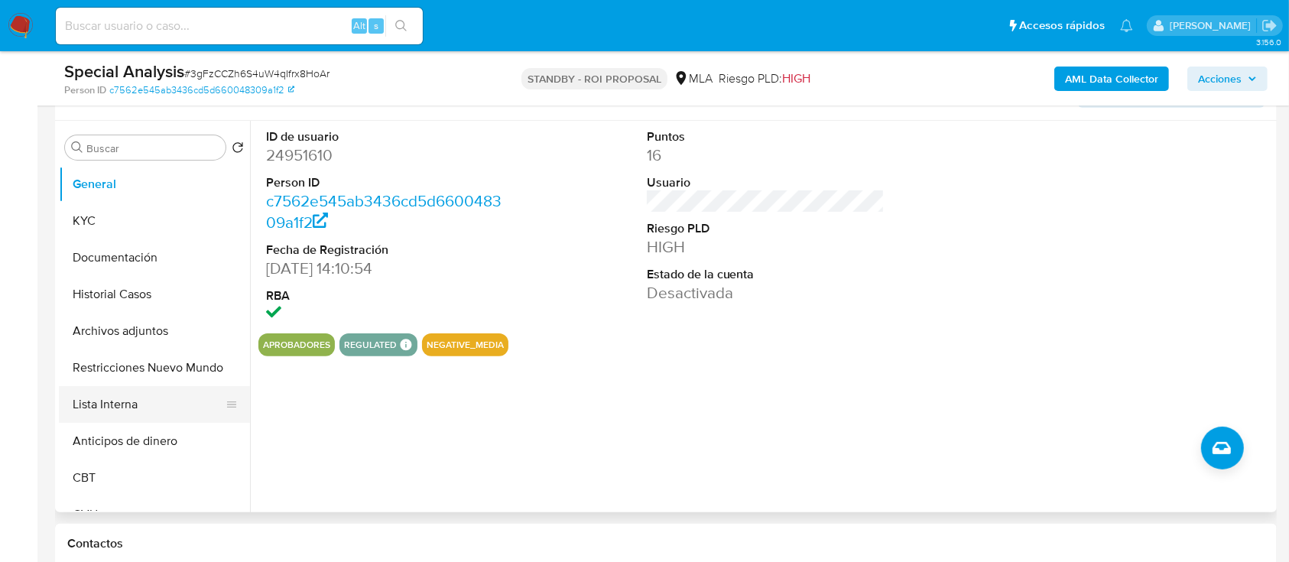
scroll to position [756, 0]
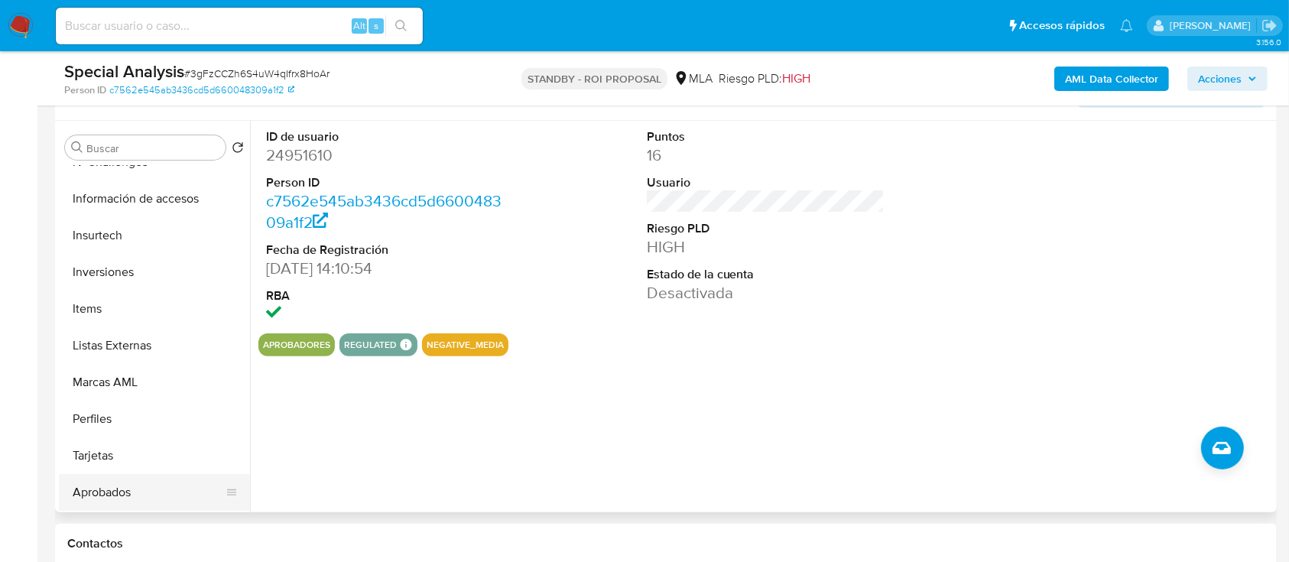
click at [121, 482] on button "Aprobados" at bounding box center [148, 492] width 179 height 37
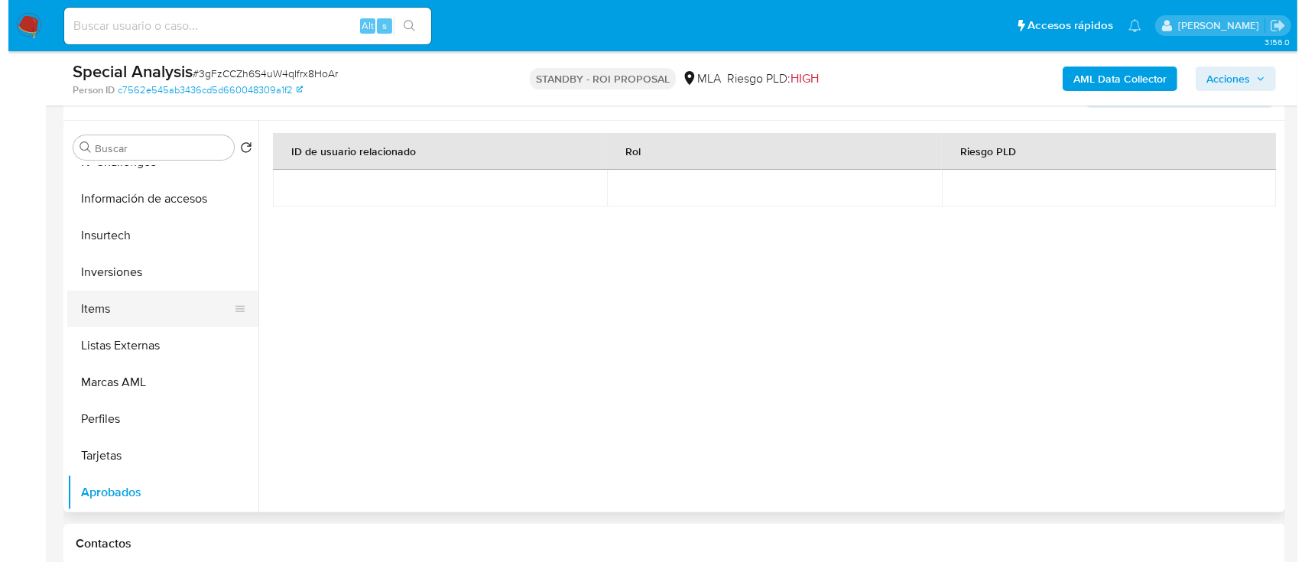
scroll to position [0, 0]
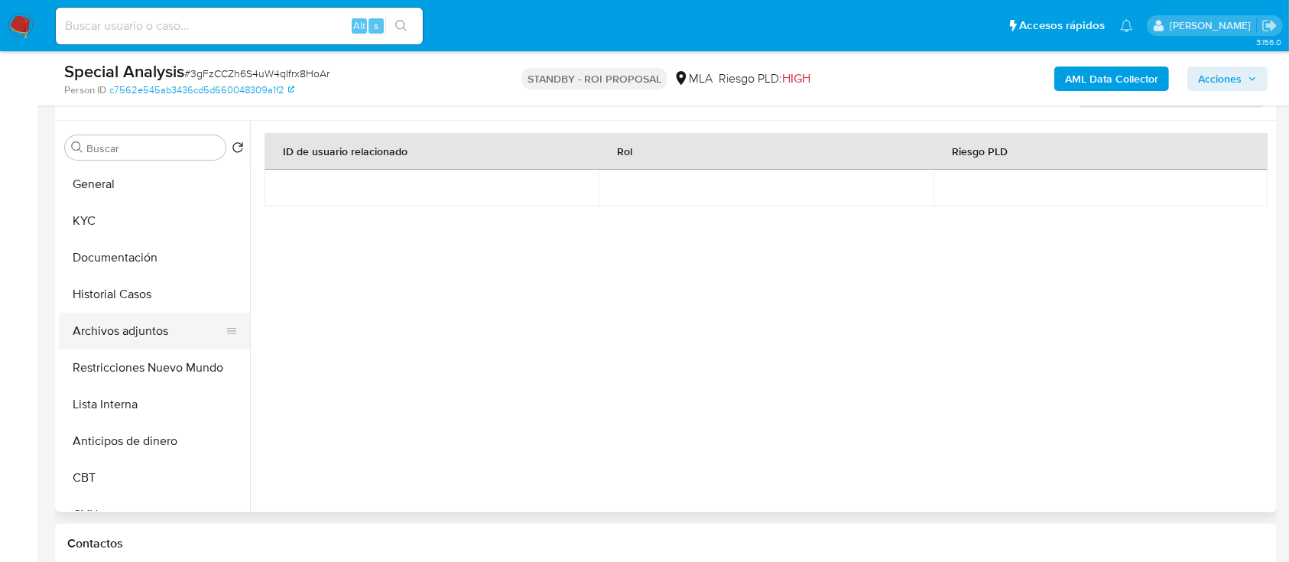
click at [128, 334] on button "Archivos adjuntos" at bounding box center [148, 331] width 179 height 37
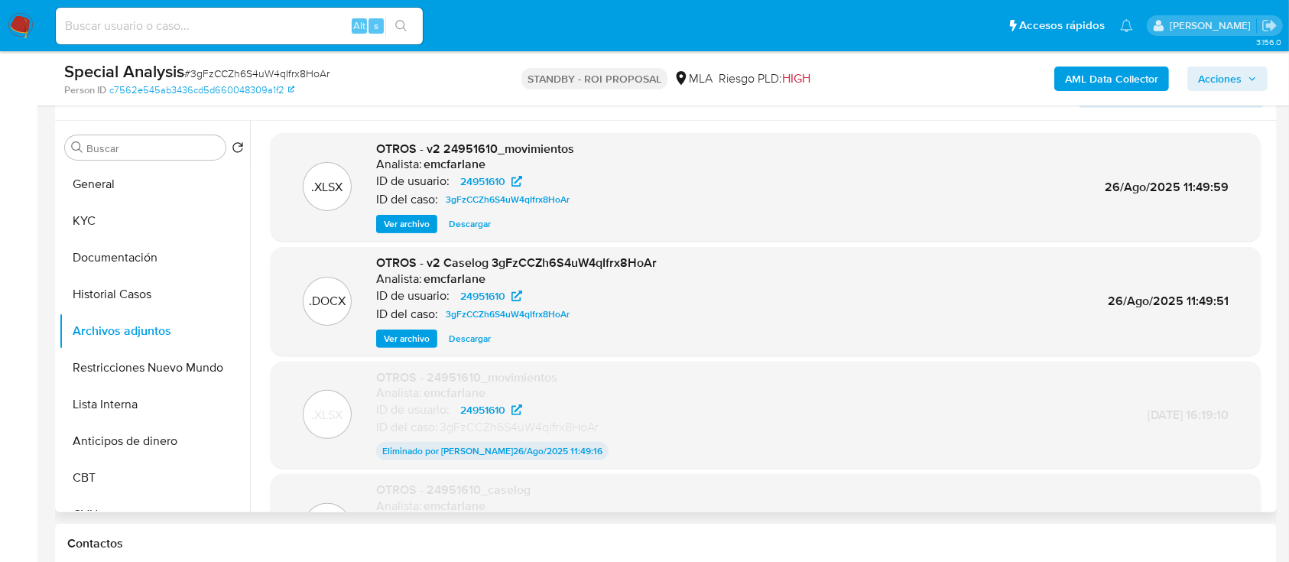
click at [418, 337] on span "Ver archivo" at bounding box center [407, 338] width 46 height 15
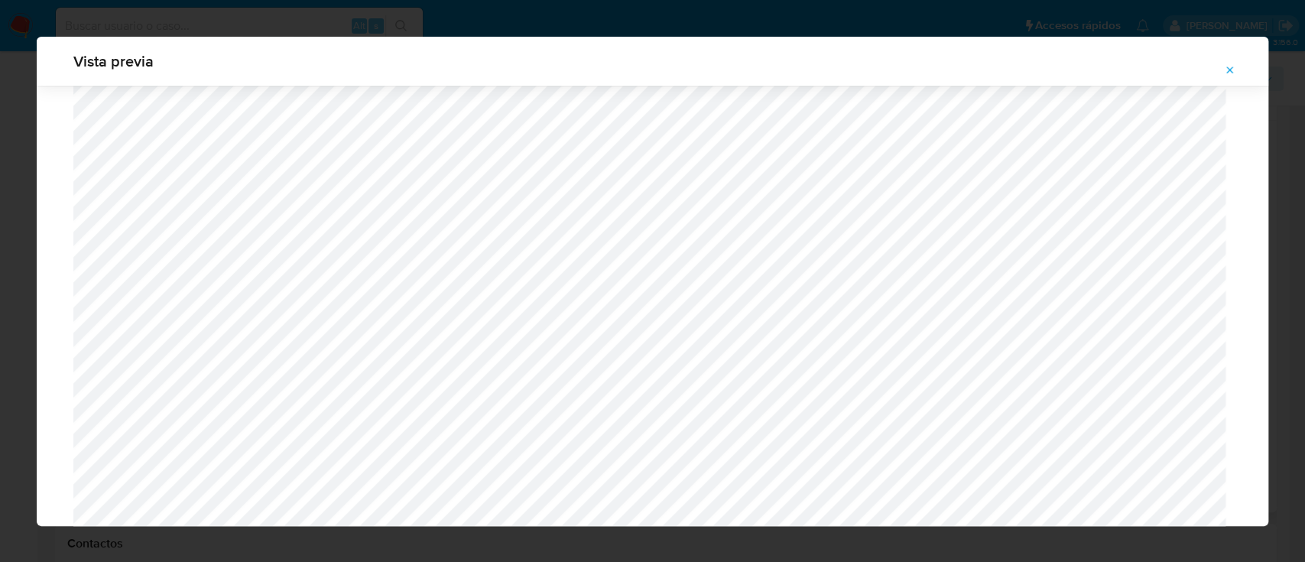
scroll to position [1618, 0]
click at [1233, 67] on icon "Attachment preview" at bounding box center [1230, 70] width 12 height 12
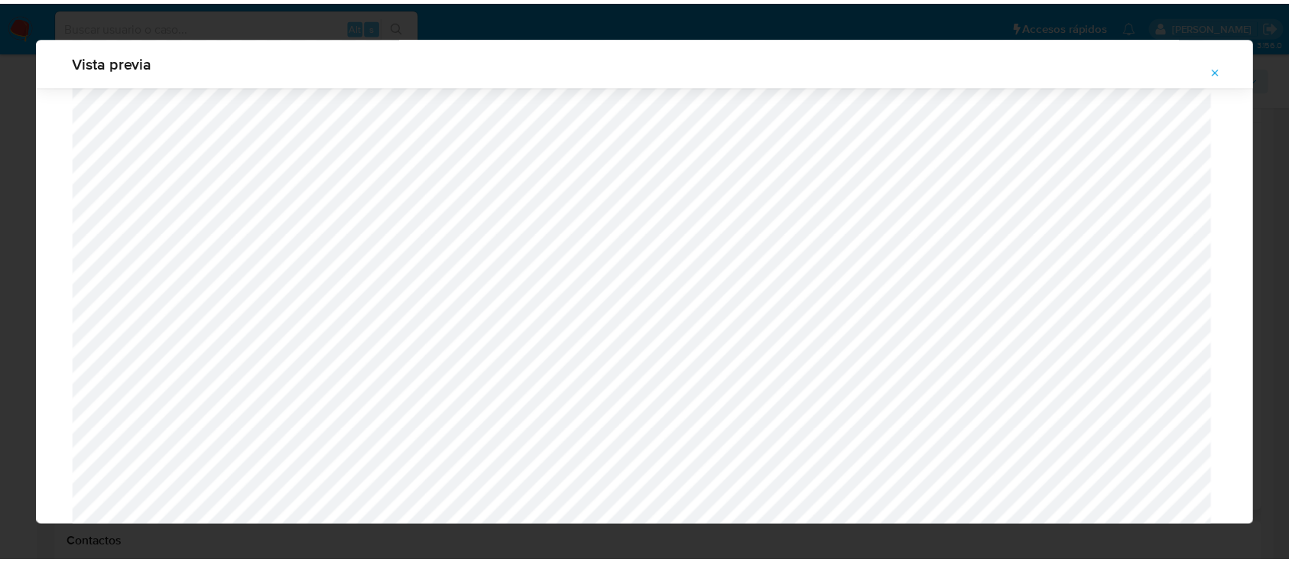
scroll to position [49, 0]
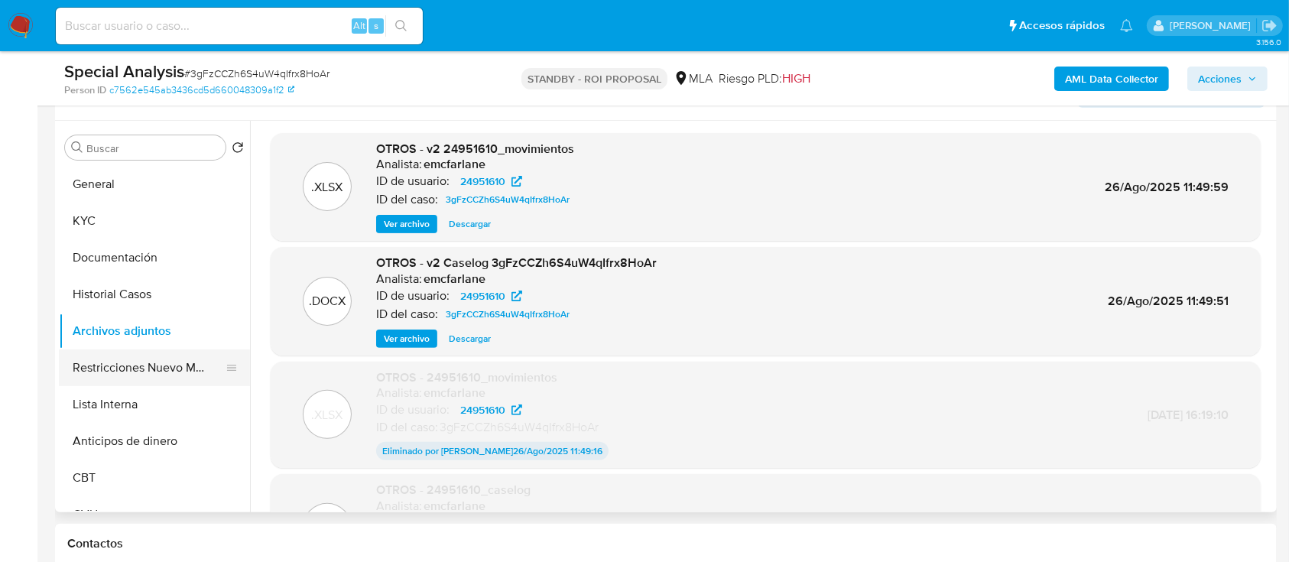
click at [185, 358] on button "Restricciones Nuevo Mundo" at bounding box center [148, 367] width 179 height 37
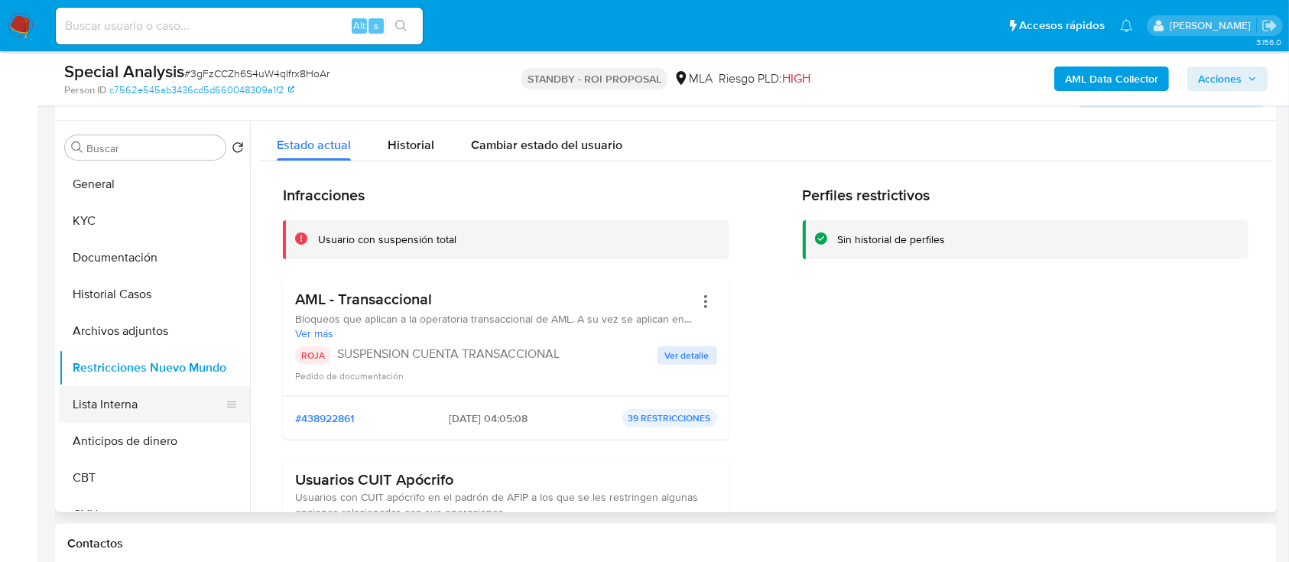
scroll to position [756, 0]
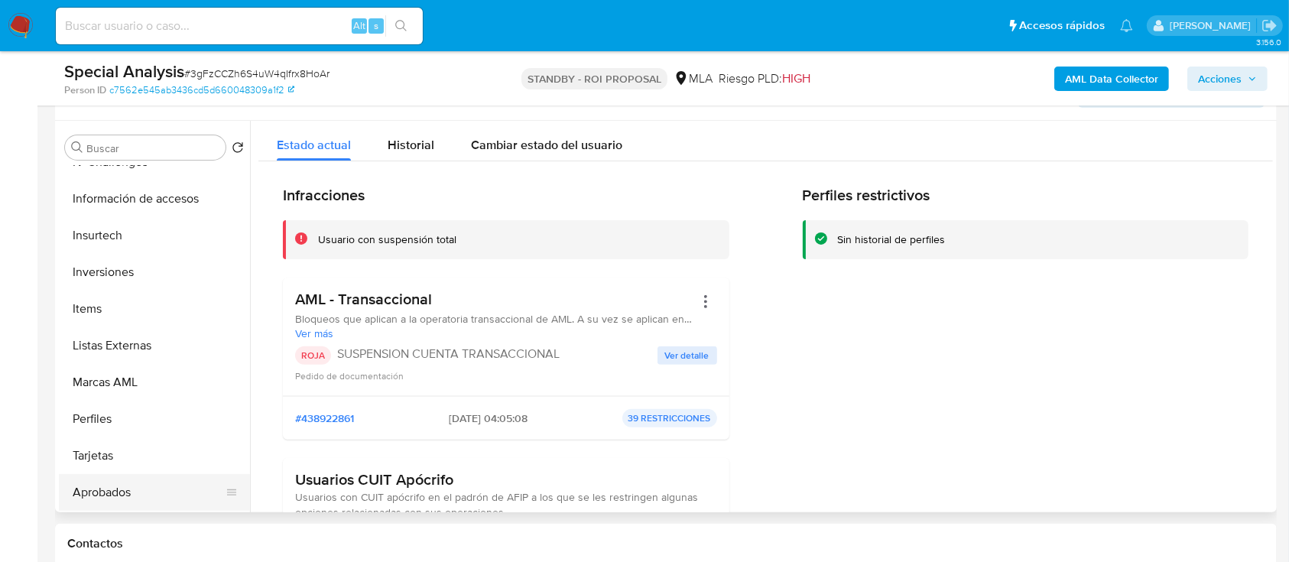
click at [112, 483] on button "Aprobados" at bounding box center [148, 492] width 179 height 37
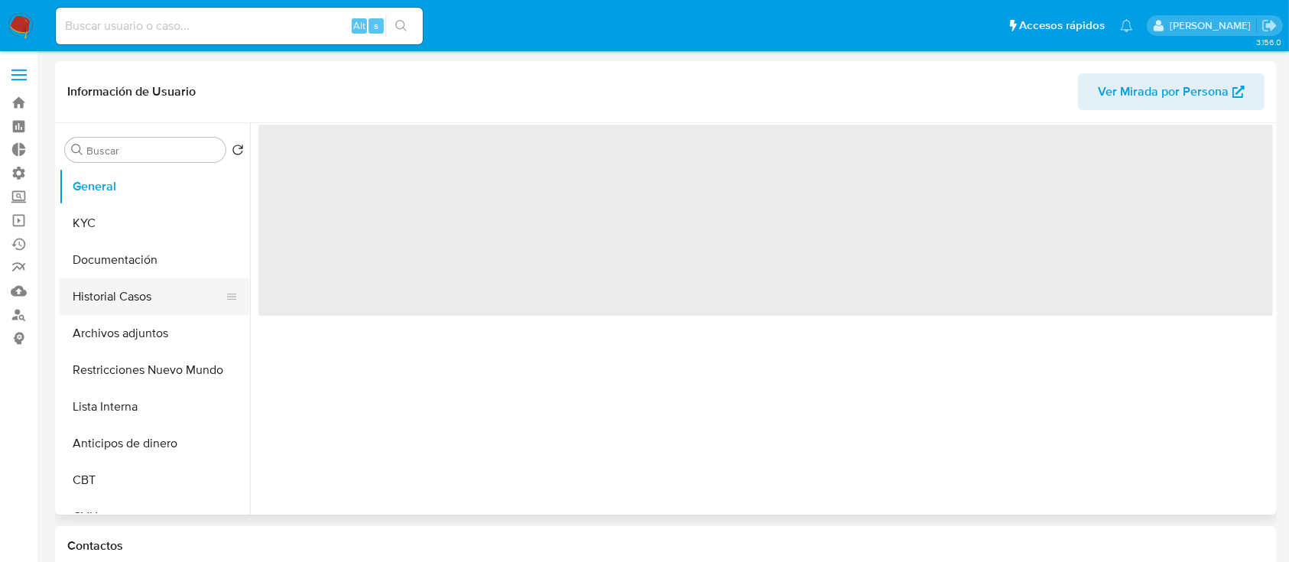
click at [103, 288] on button "Historial Casos" at bounding box center [148, 296] width 179 height 37
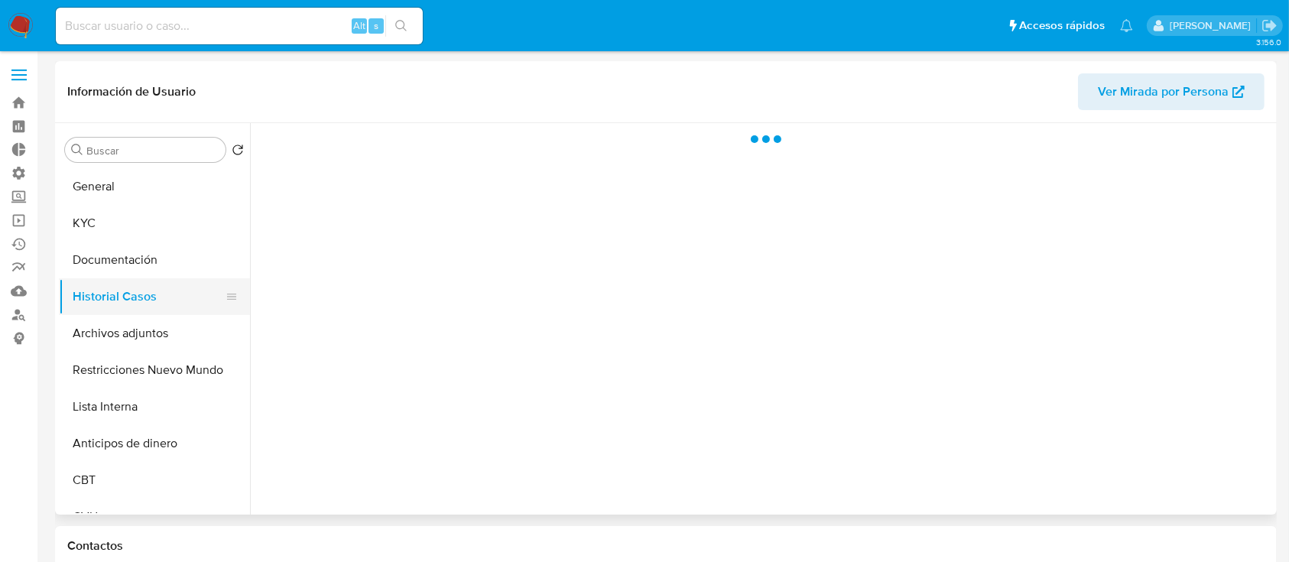
select select "10"
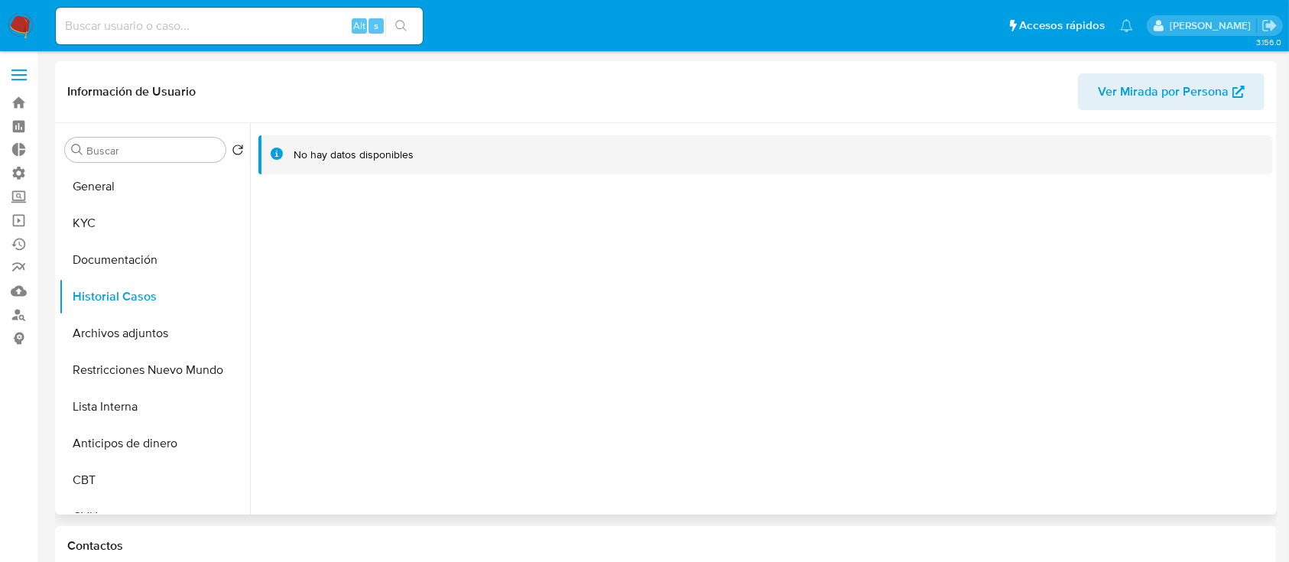
click at [1116, 101] on span "Ver Mirada por Persona" at bounding box center [1163, 91] width 131 height 37
click at [92, 342] on button "Archivos adjuntos" at bounding box center [148, 333] width 179 height 37
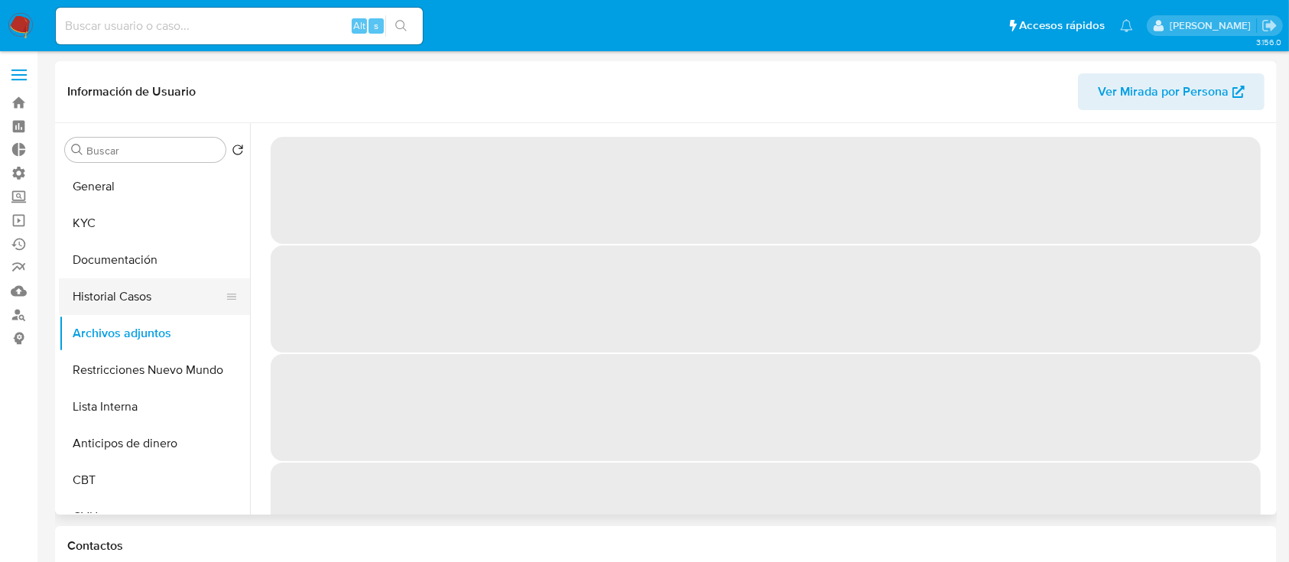
click at [125, 293] on button "Historial Casos" at bounding box center [148, 296] width 179 height 37
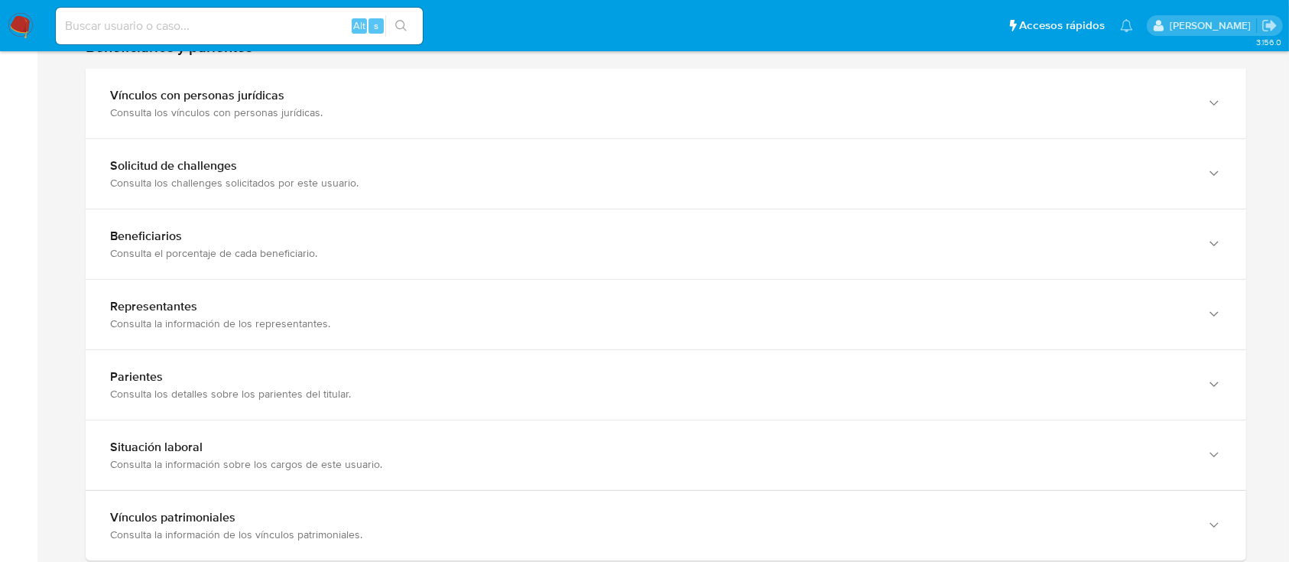
scroll to position [1056, 0]
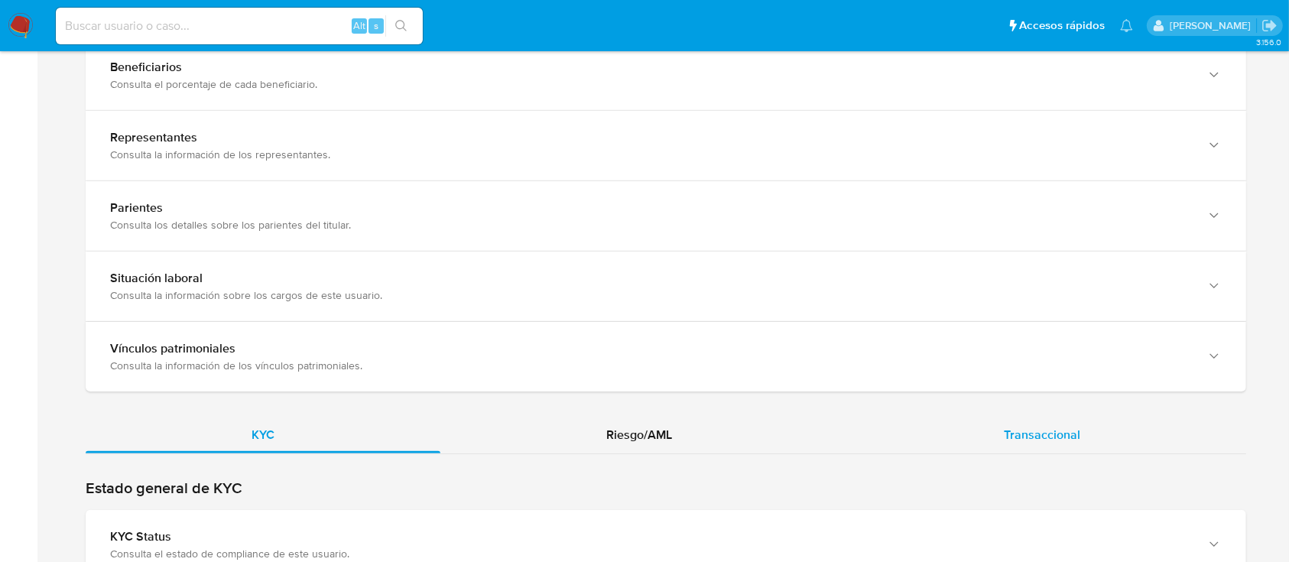
click at [939, 424] on div "Transaccional" at bounding box center [1042, 435] width 408 height 37
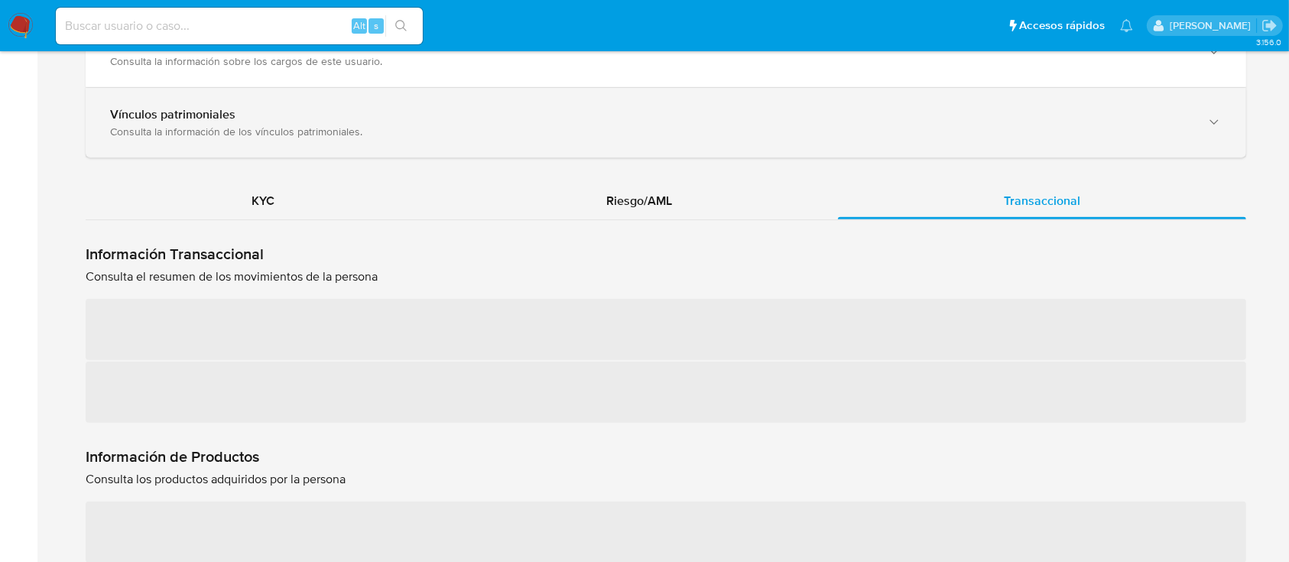
scroll to position [1290, 0]
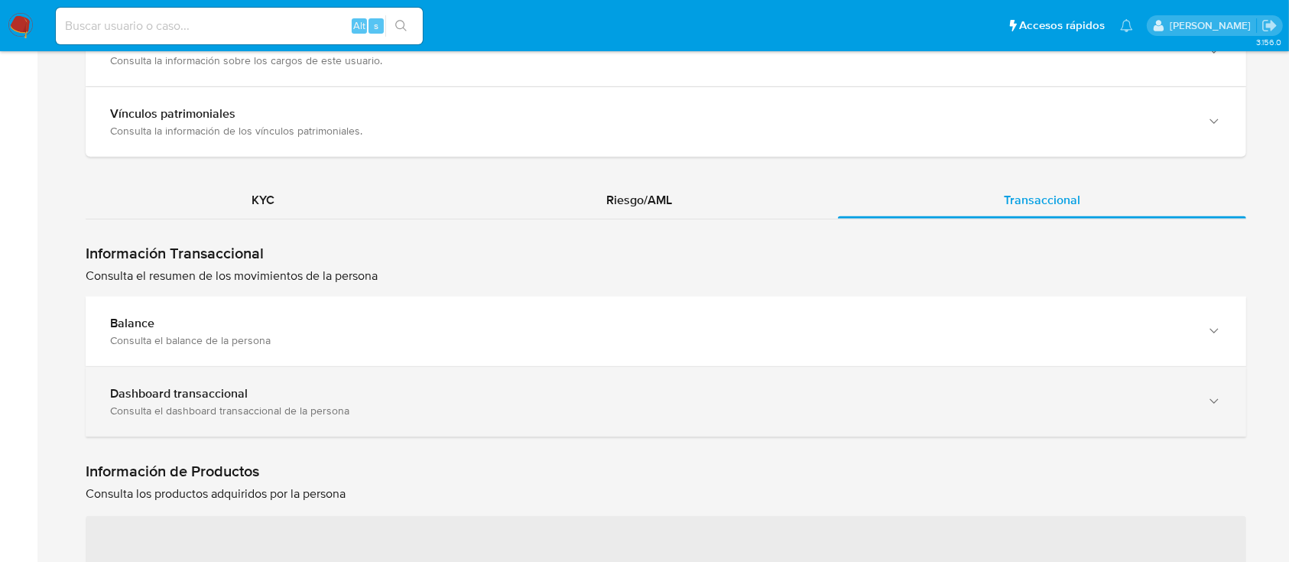
click at [524, 372] on div "Dashboard transaccional Consulta el dashboard transaccional de la persona" at bounding box center [666, 402] width 1160 height 70
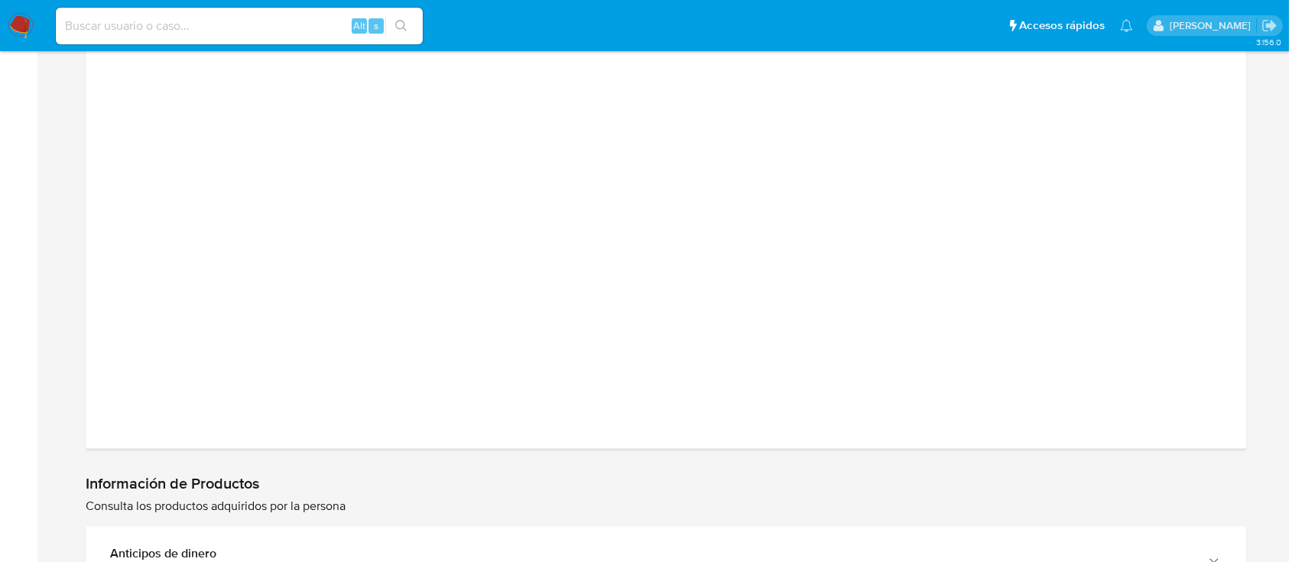
scroll to position [2136, 0]
click at [1220, 203] on div at bounding box center [666, 20] width 1160 height 859
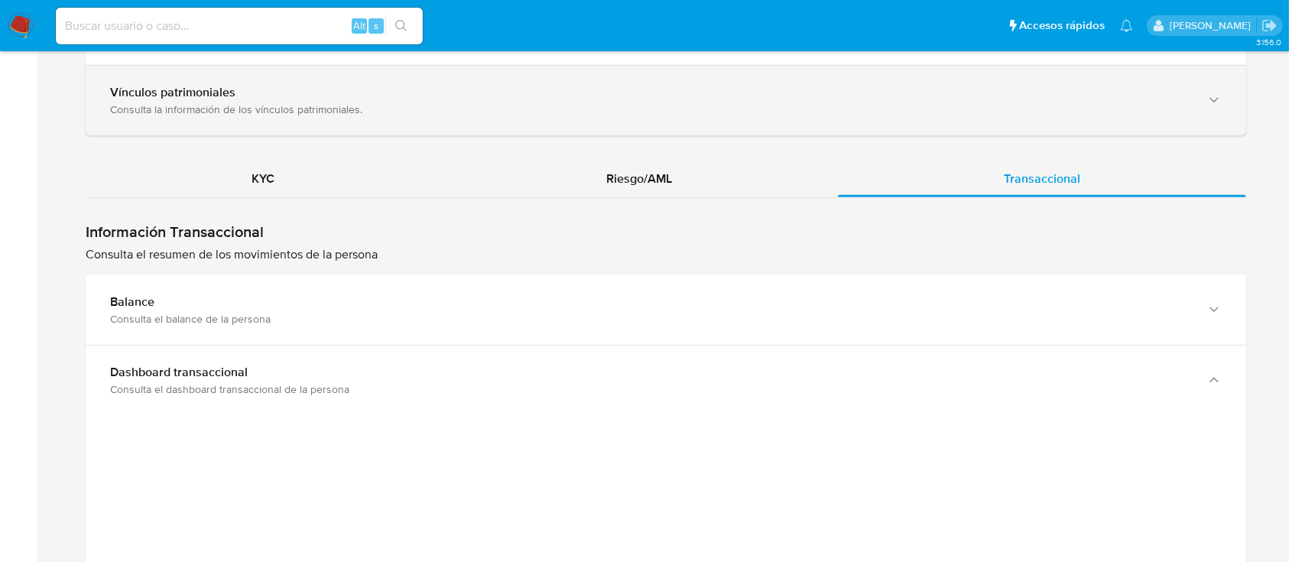
scroll to position [1324, 0]
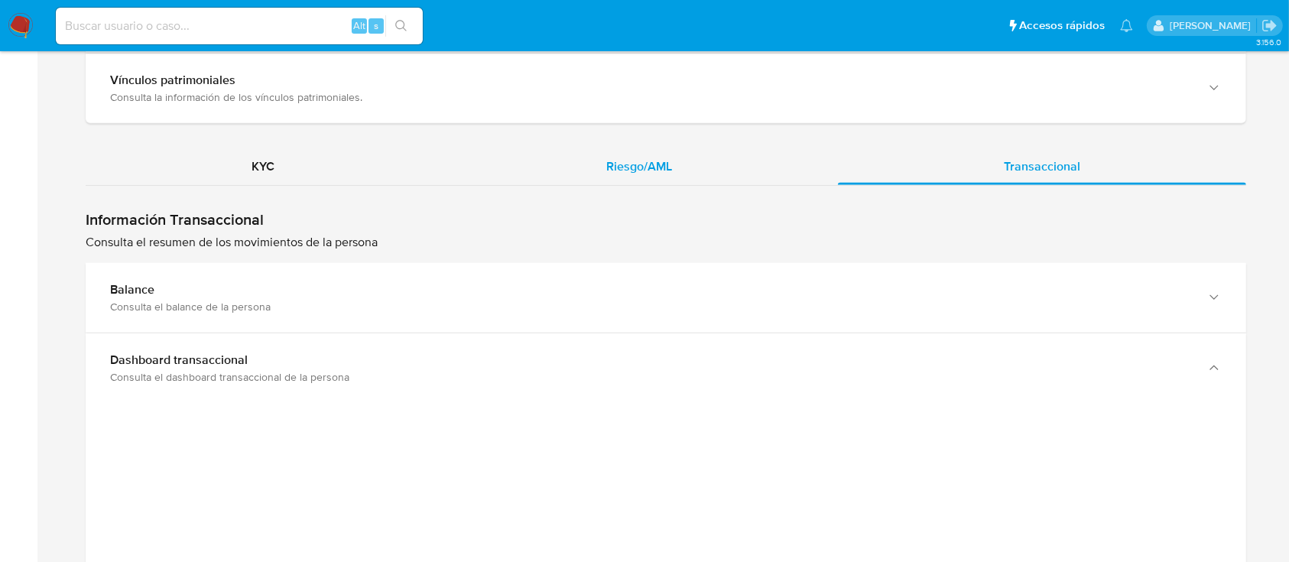
click at [608, 148] on div "Riesgo/AML" at bounding box center [638, 166] width 397 height 37
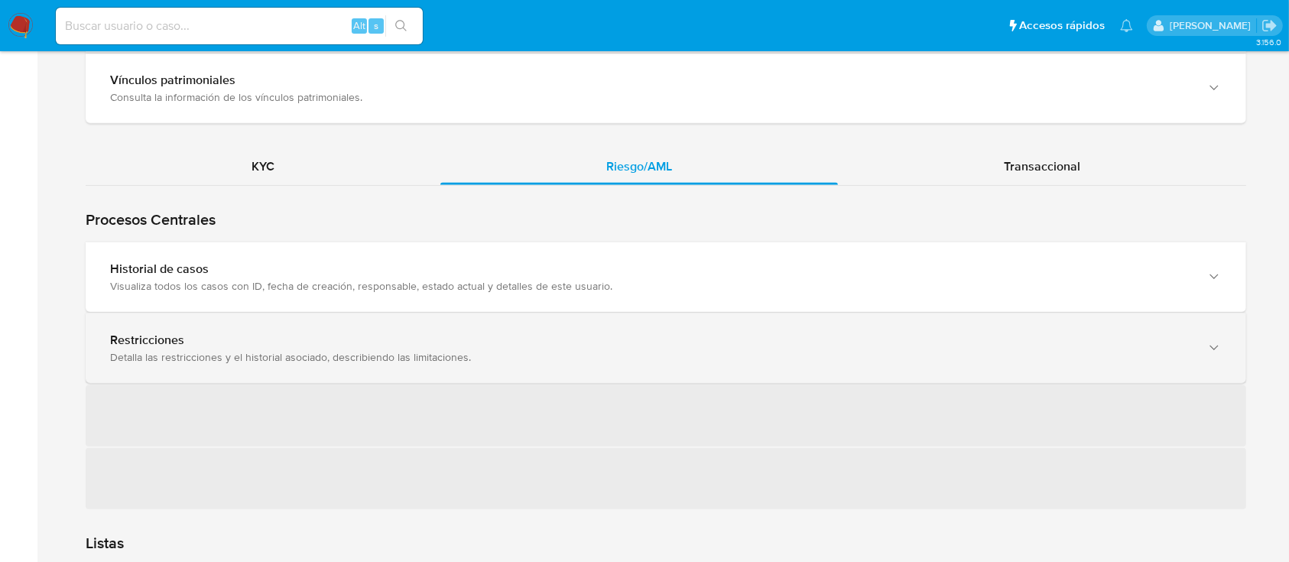
click at [470, 346] on div "Restricciones Detalla las restricciones y el historial asociado, describiendo l…" at bounding box center [650, 348] width 1081 height 31
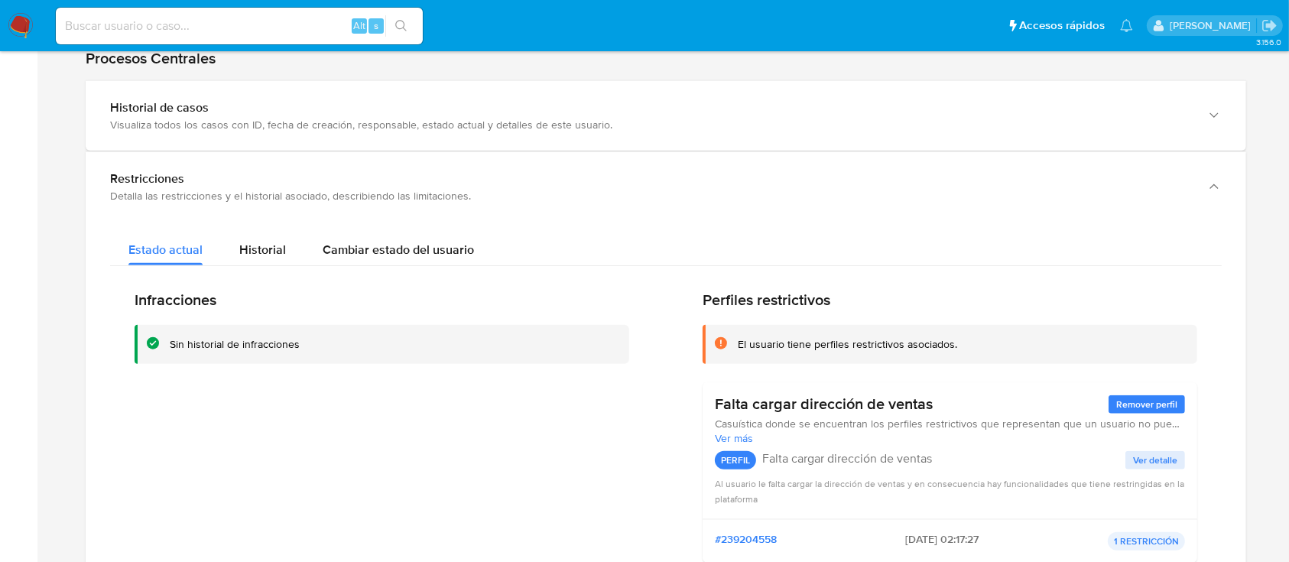
scroll to position [1487, 0]
click at [253, 250] on span "Historial" at bounding box center [262, 248] width 47 height 18
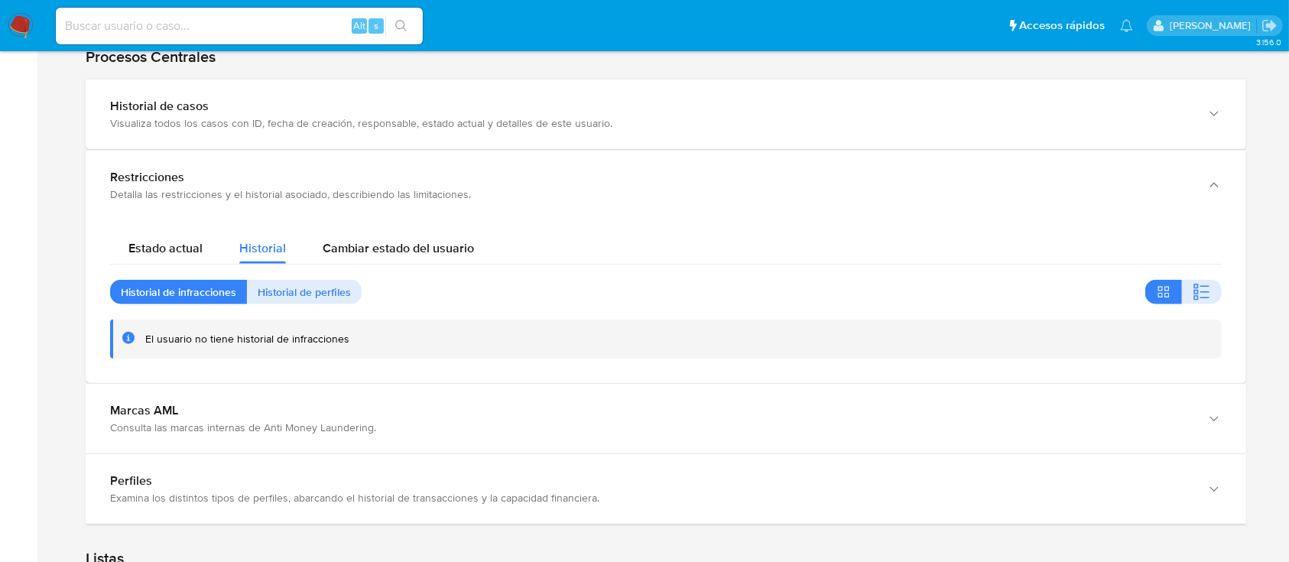
drag, startPoint x: 174, startPoint y: 248, endPoint x: 550, endPoint y: -124, distance: 529.2
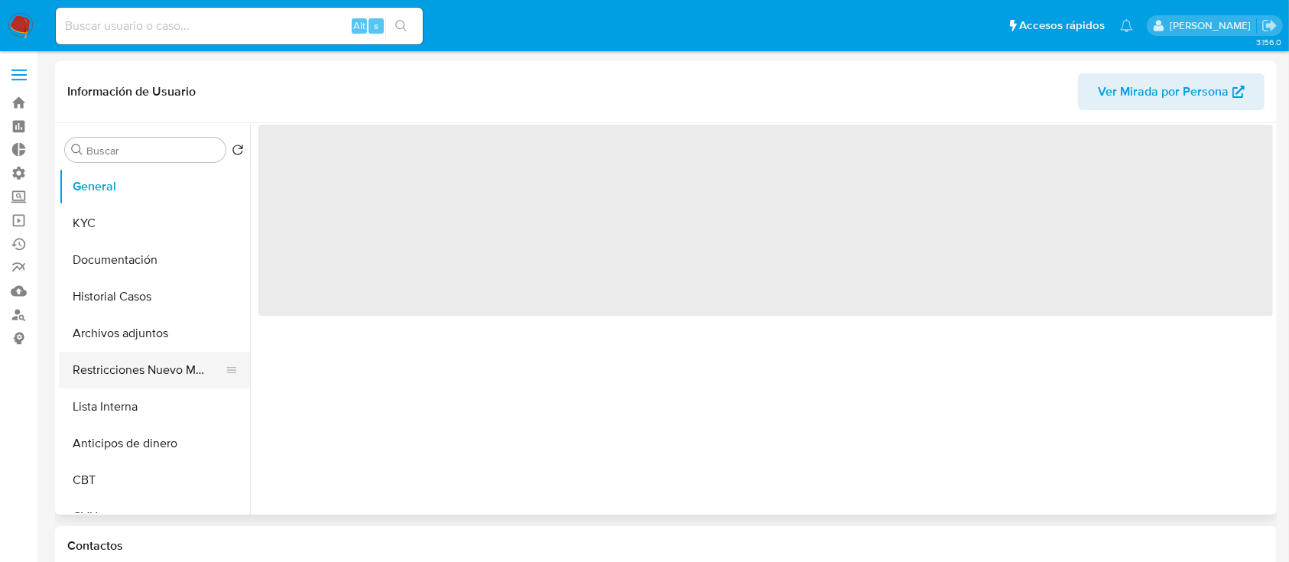
click at [135, 372] on button "Restricciones Nuevo Mundo" at bounding box center [148, 370] width 179 height 37
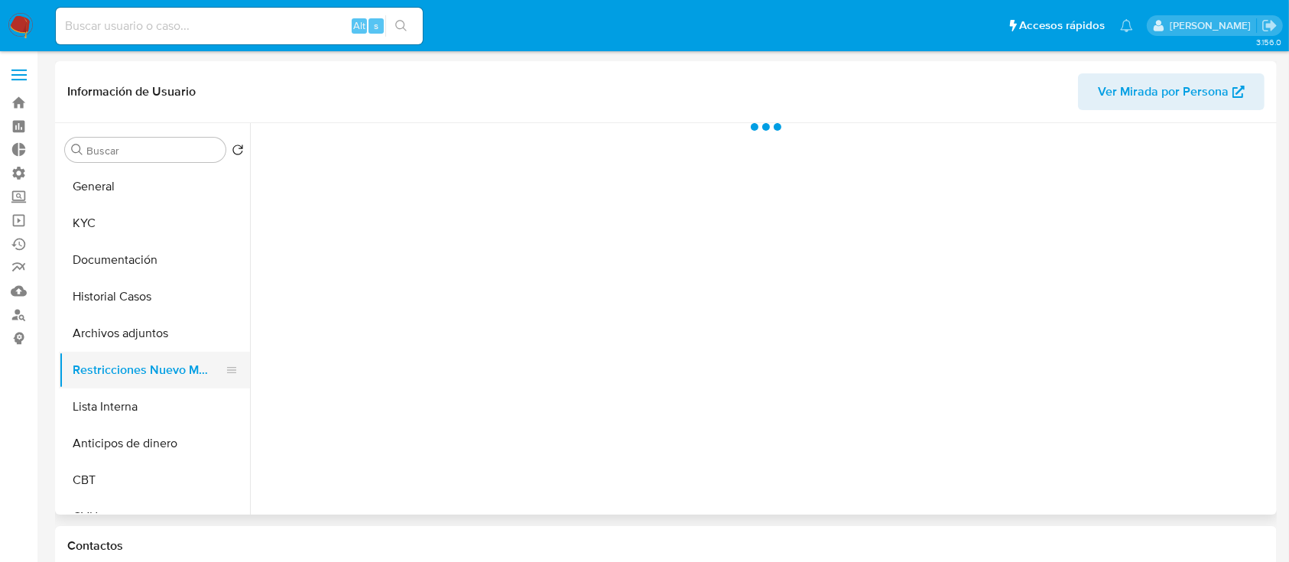
select select "10"
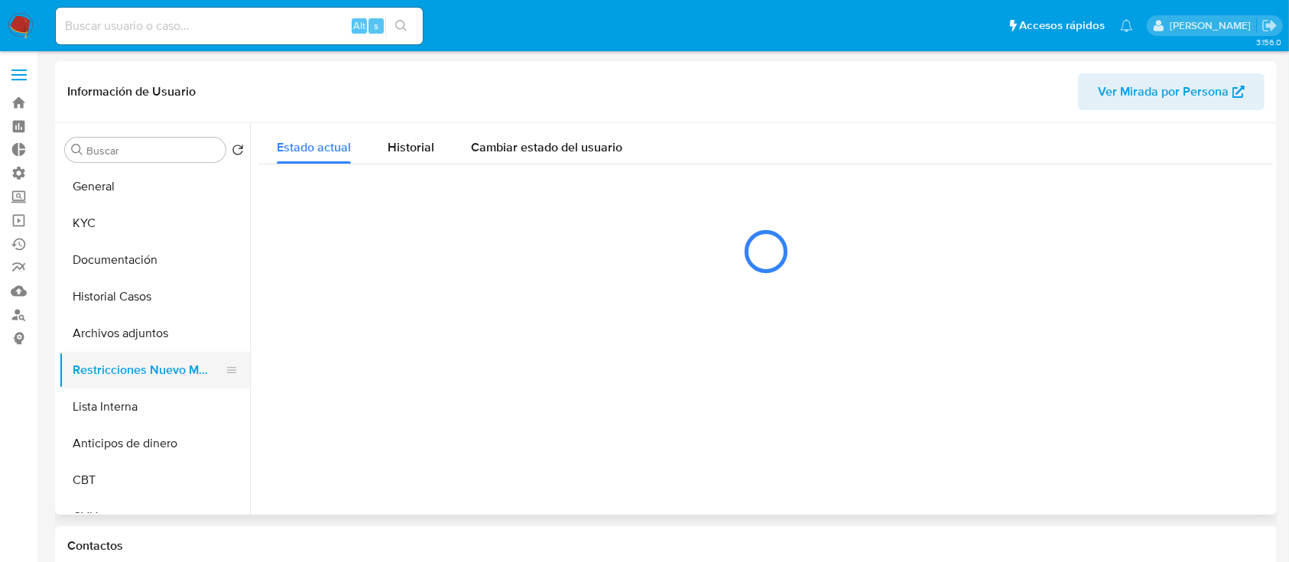
click at [135, 372] on button "Restricciones Nuevo Mundo" at bounding box center [148, 370] width 179 height 37
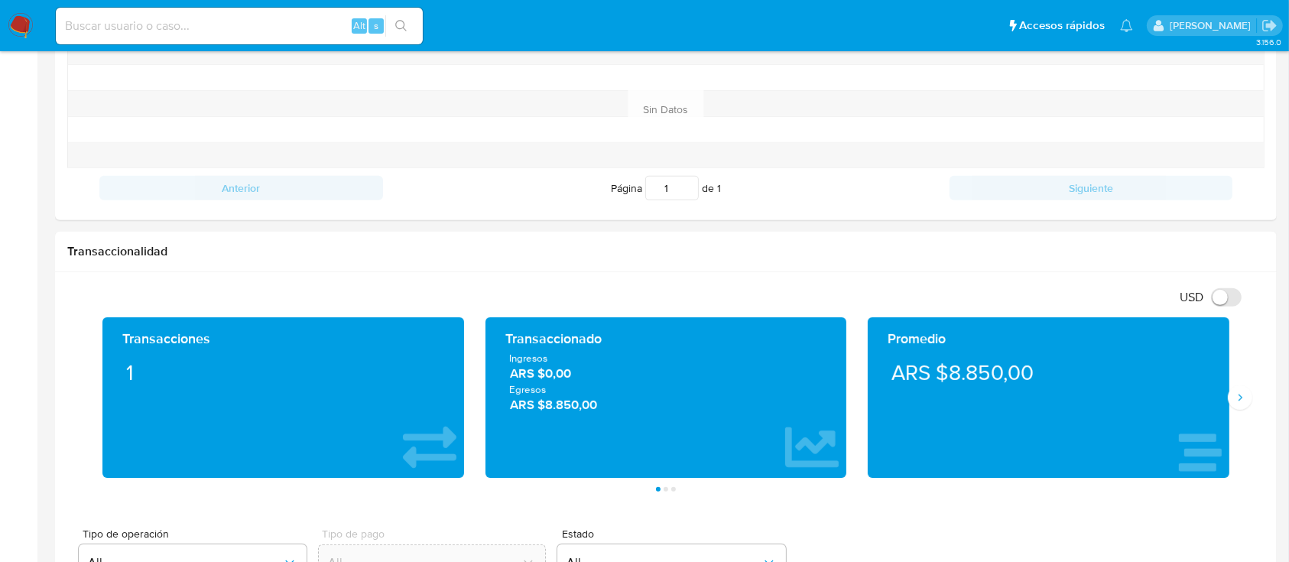
scroll to position [603, 0]
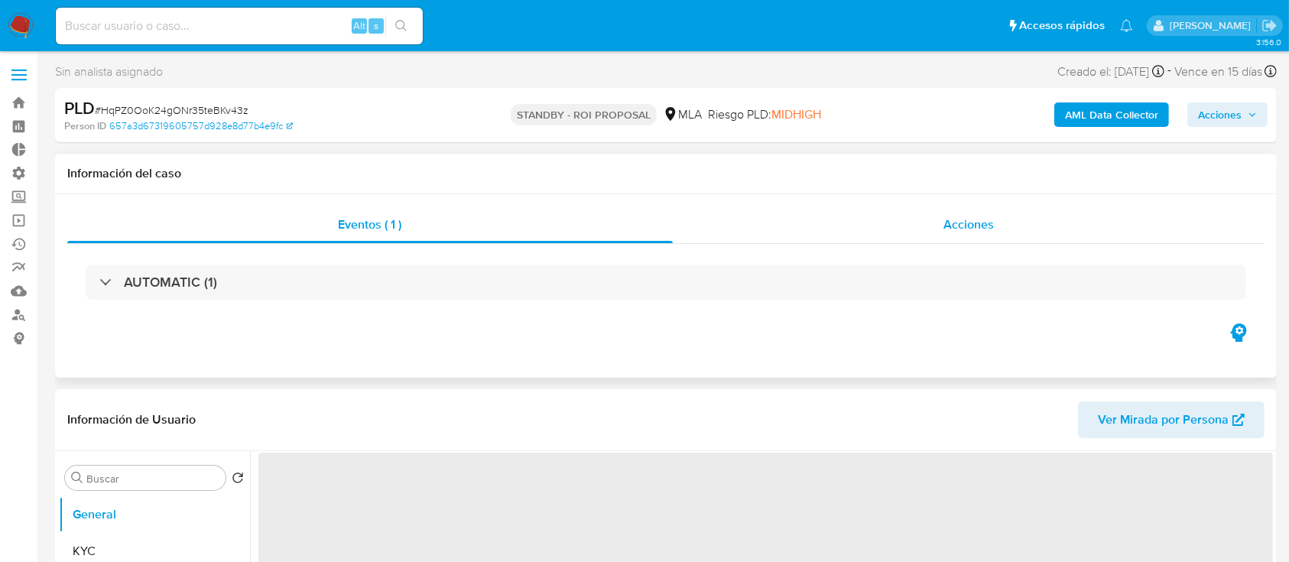
click at [882, 222] on div "Acciones" at bounding box center [969, 224] width 592 height 37
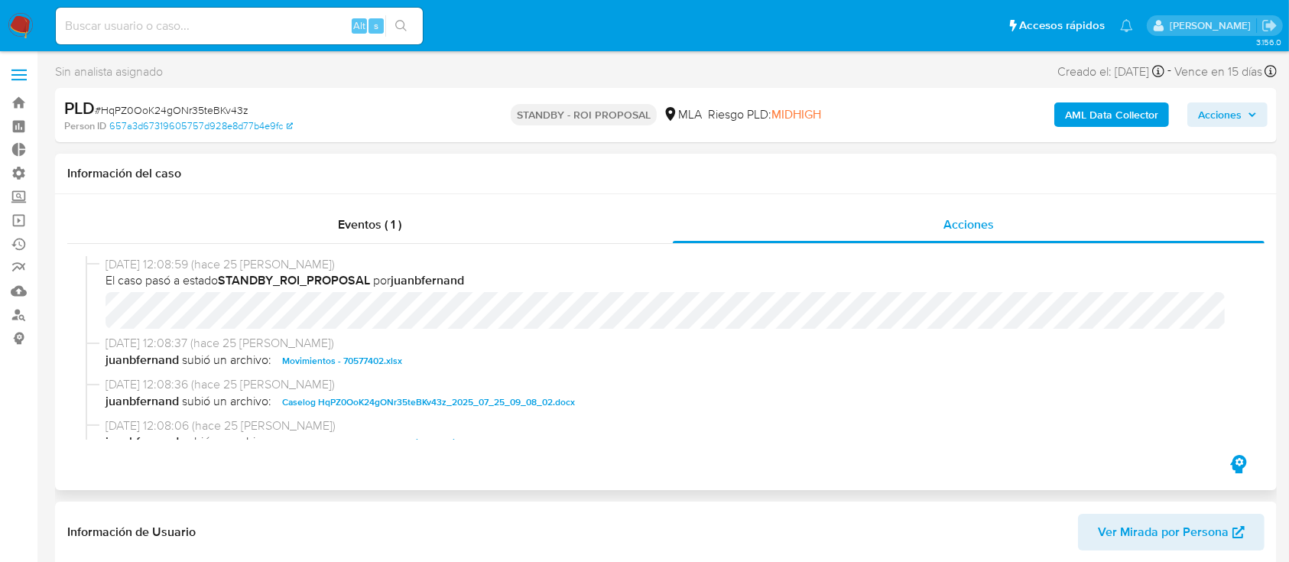
select select "10"
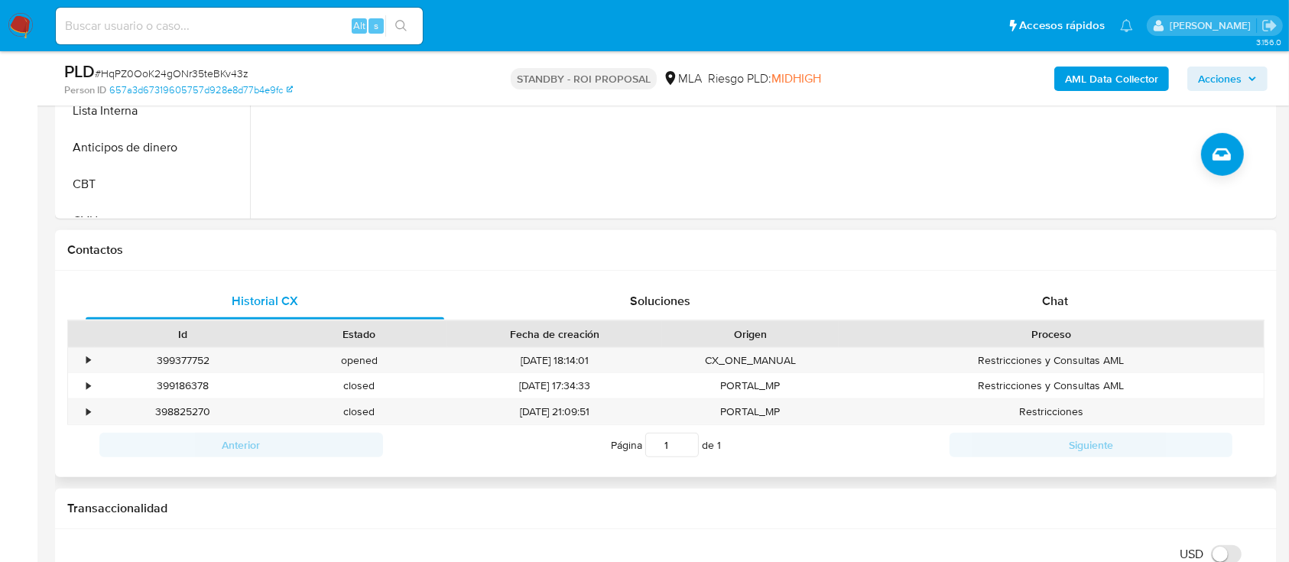
scroll to position [713, 0]
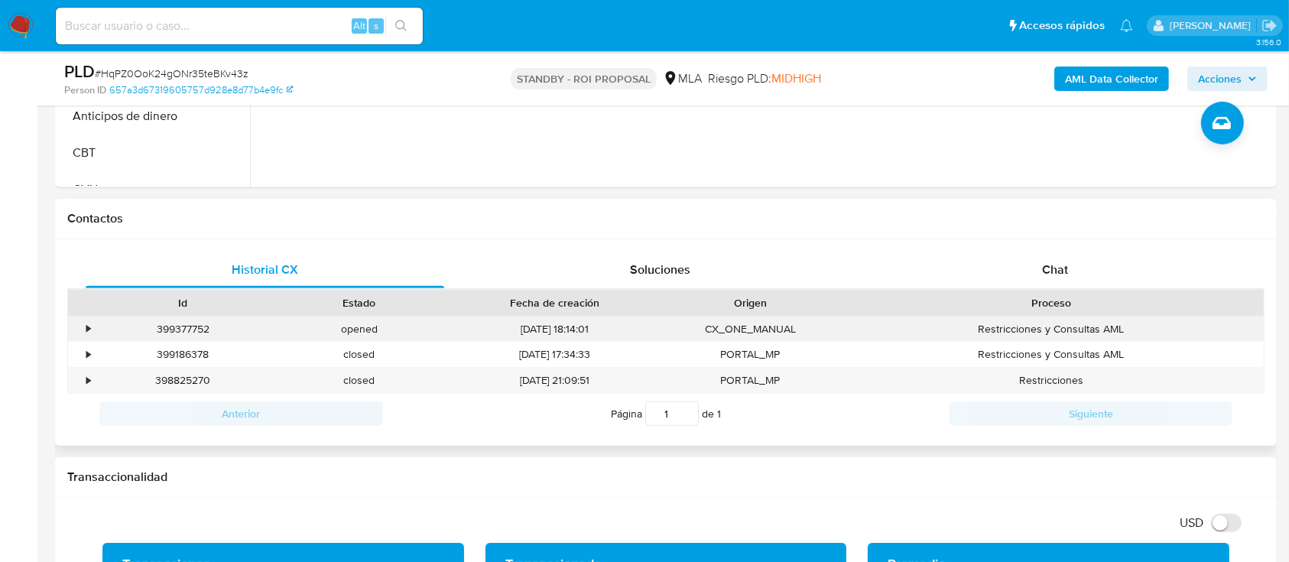
click at [187, 332] on div "399377752" at bounding box center [183, 328] width 177 height 25
click at [187, 333] on div "399377752" at bounding box center [183, 328] width 177 height 25
copy div "399377752"
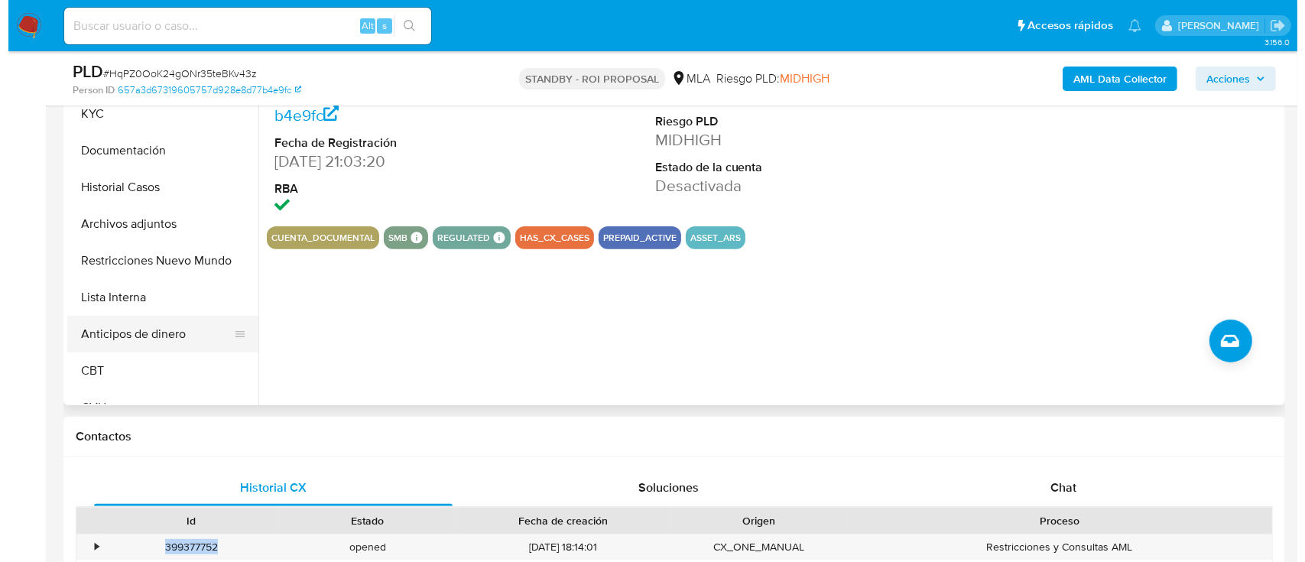
scroll to position [407, 0]
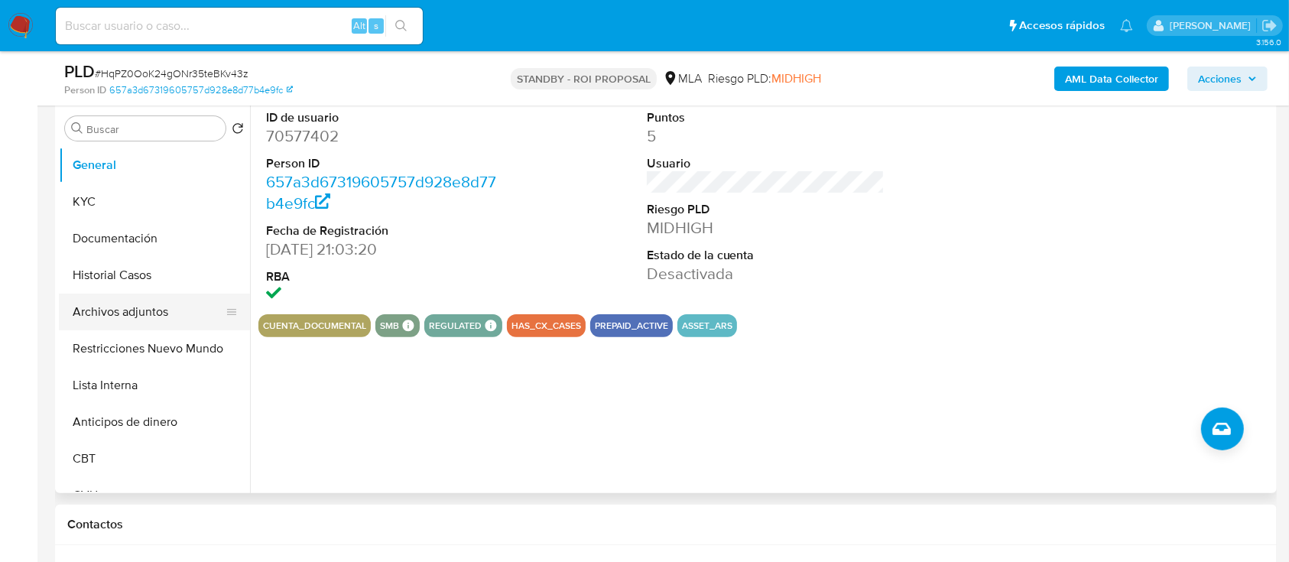
click at [123, 326] on button "Archivos adjuntos" at bounding box center [148, 312] width 179 height 37
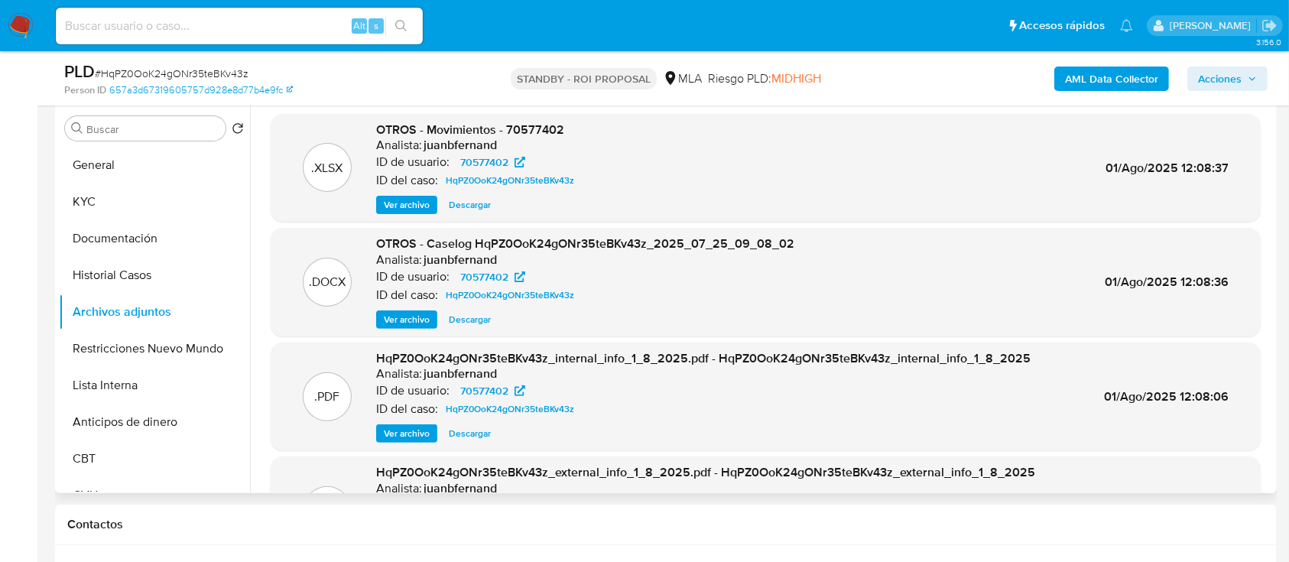
click at [397, 317] on span "Ver archivo" at bounding box center [407, 319] width 46 height 15
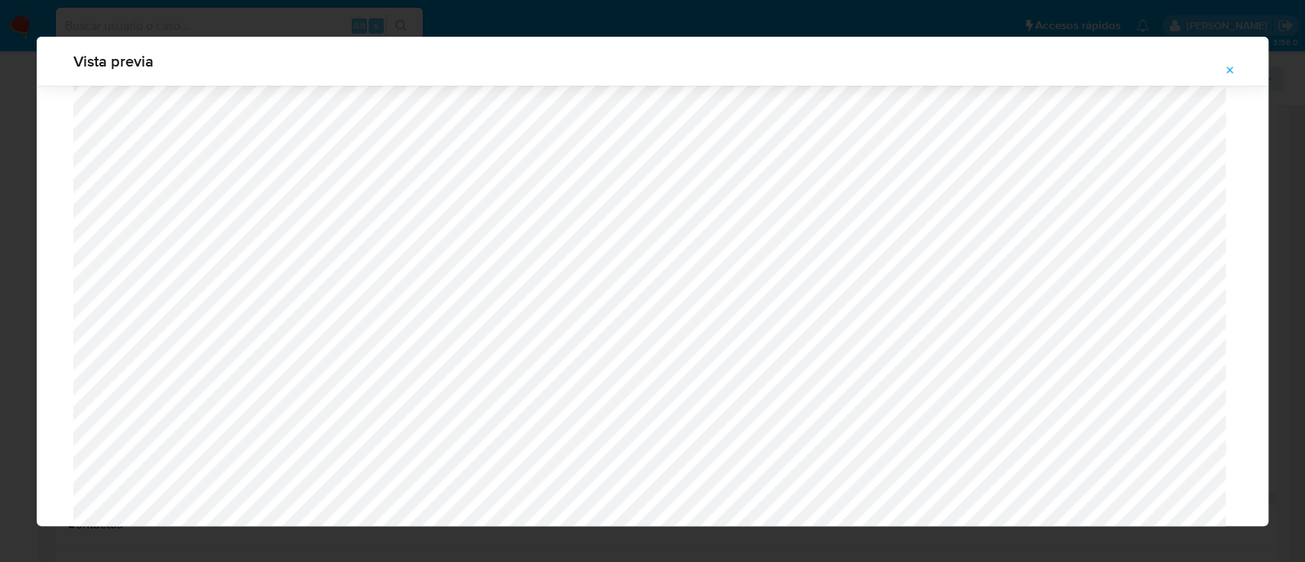
scroll to position [1396, 0]
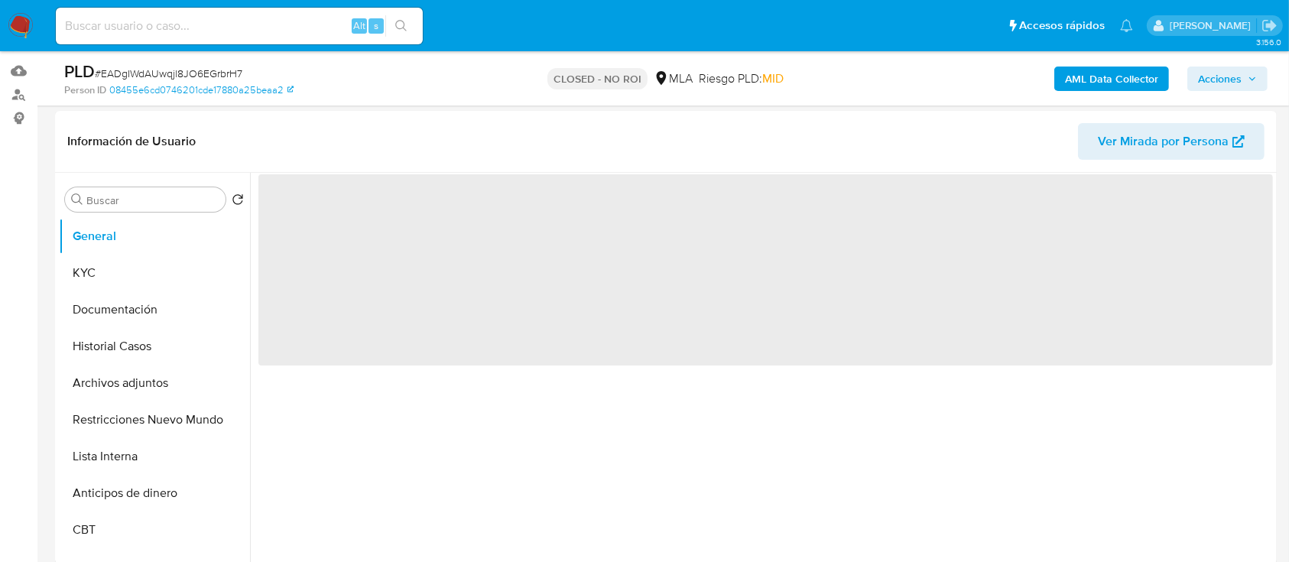
scroll to position [306, 0]
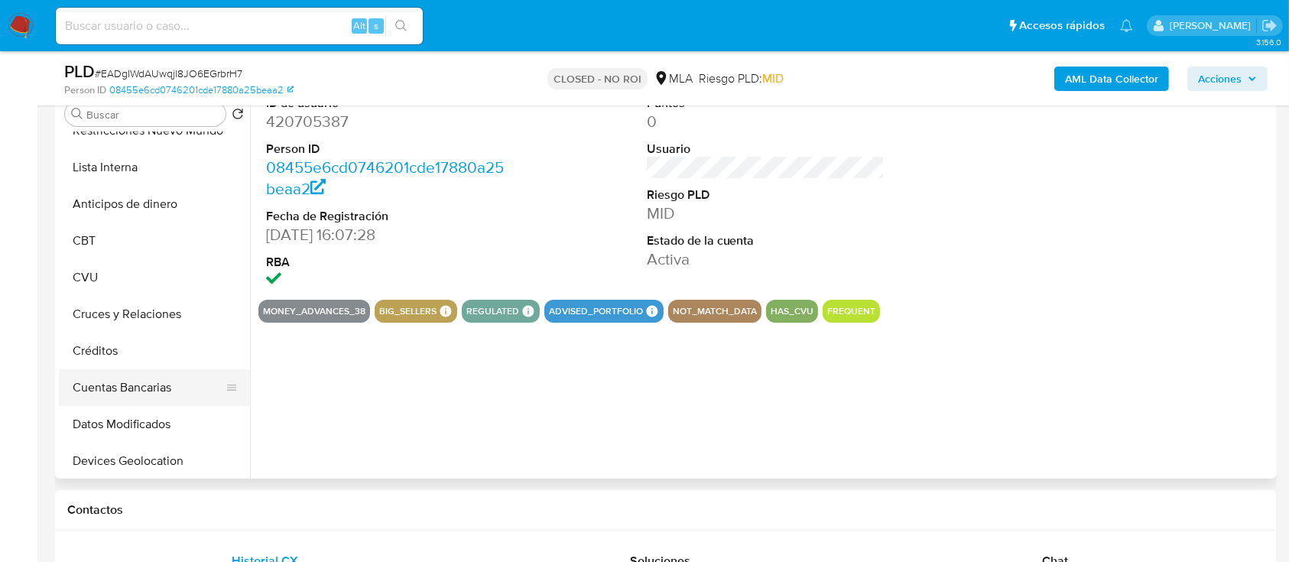
select select "10"
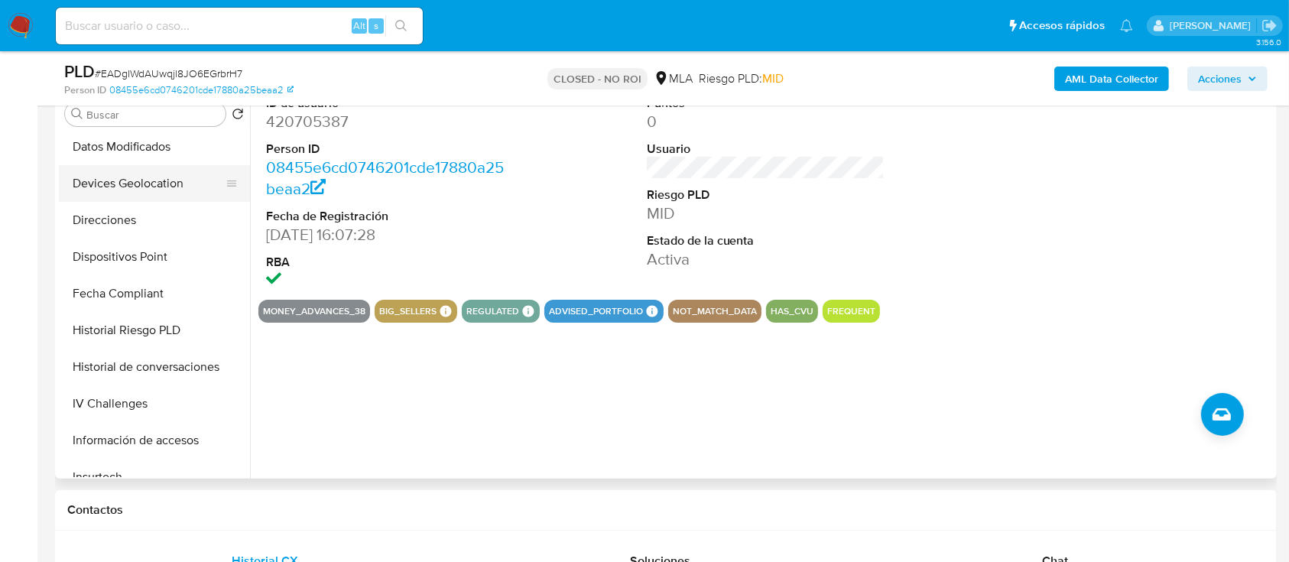
scroll to position [509, 0]
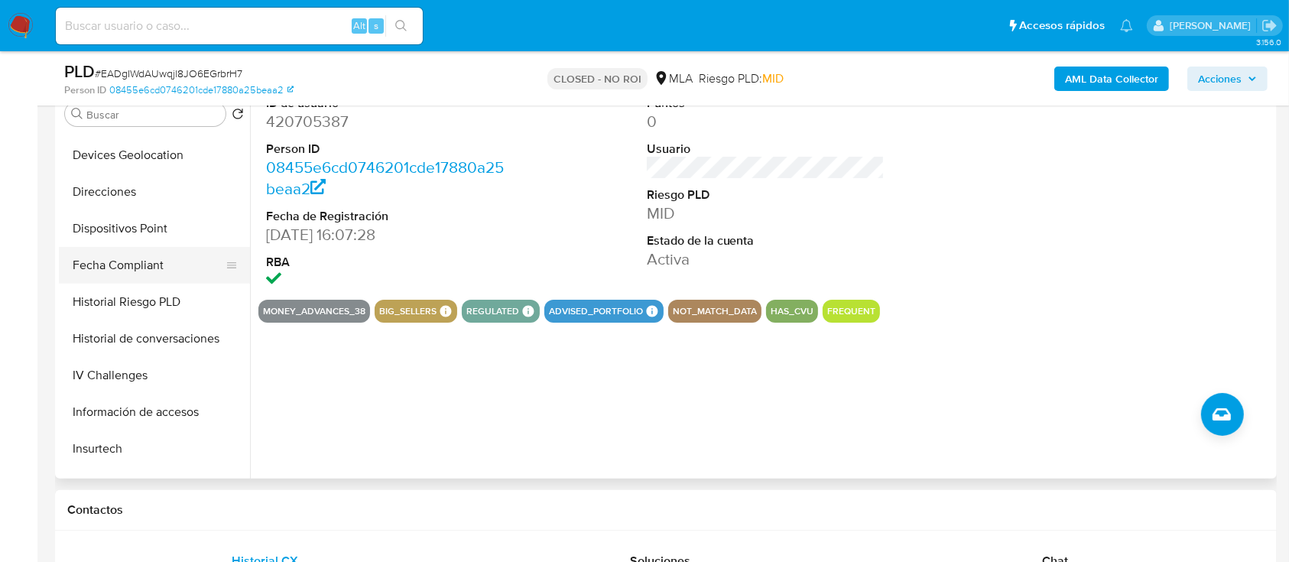
drag, startPoint x: 216, startPoint y: 338, endPoint x: 191, endPoint y: 266, distance: 76.2
click at [191, 266] on ul "General KYC Documentación Historial Casos Archivos adjuntos Restricciones Nuevo…" at bounding box center [154, 304] width 191 height 345
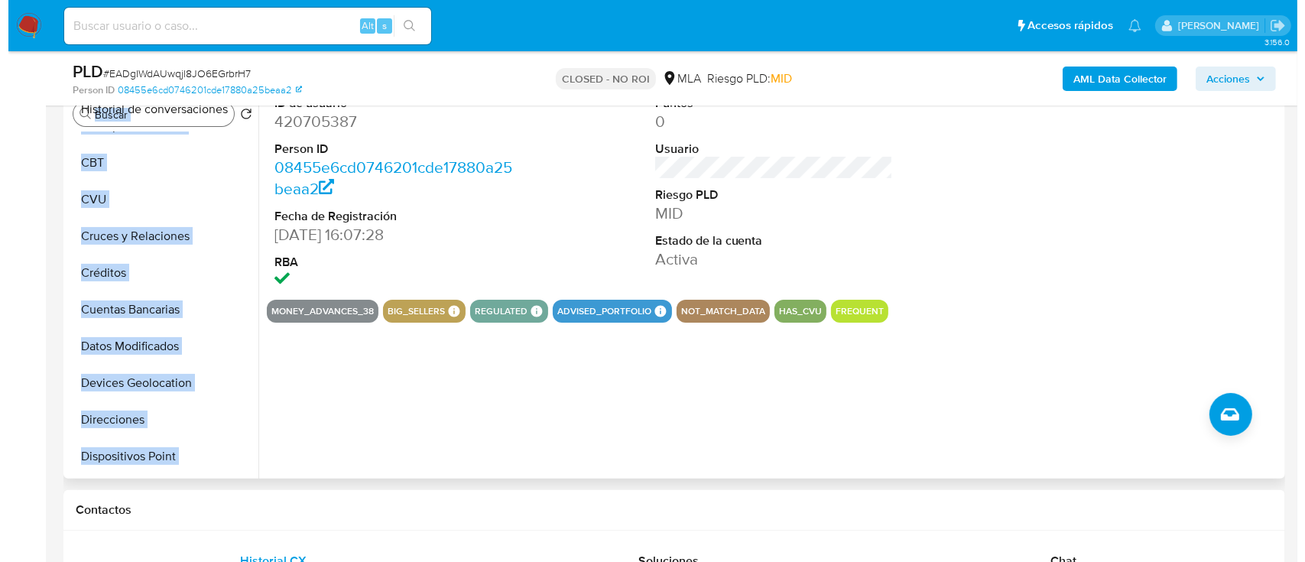
scroll to position [0, 0]
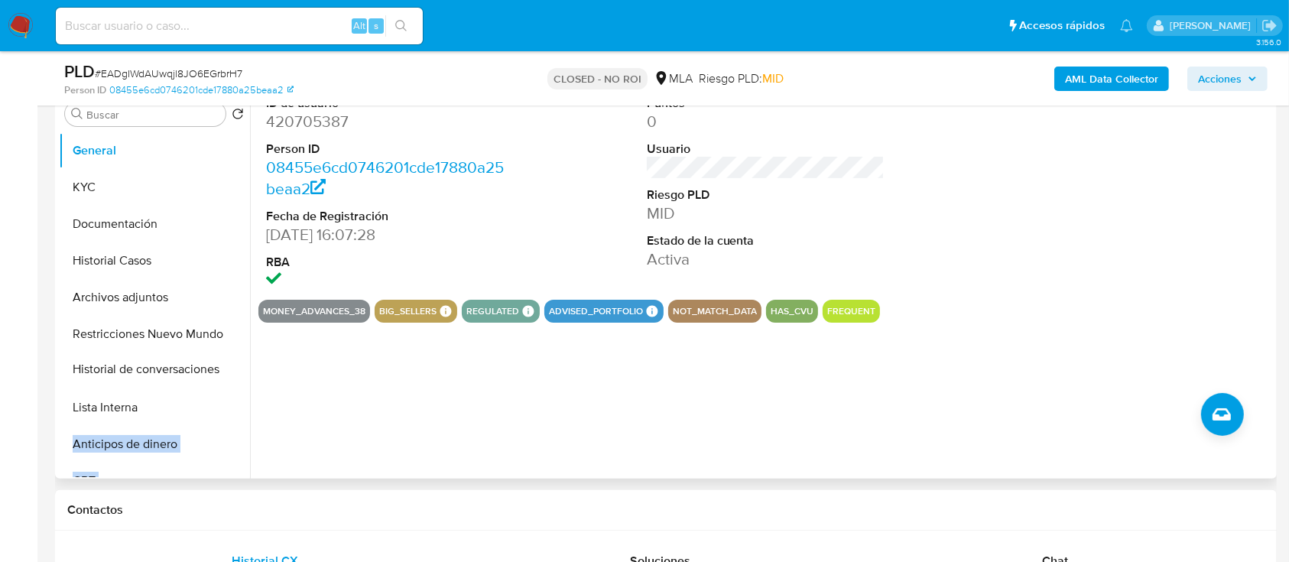
drag, startPoint x: 231, startPoint y: 339, endPoint x: 195, endPoint y: 370, distance: 47.7
click at [195, 370] on ul "General KYC Documentación Historial Casos Archivos adjuntos Restricciones Nuevo…" at bounding box center [154, 304] width 191 height 345
click at [195, 370] on button "Historial de conversaciones" at bounding box center [154, 370] width 191 height 37
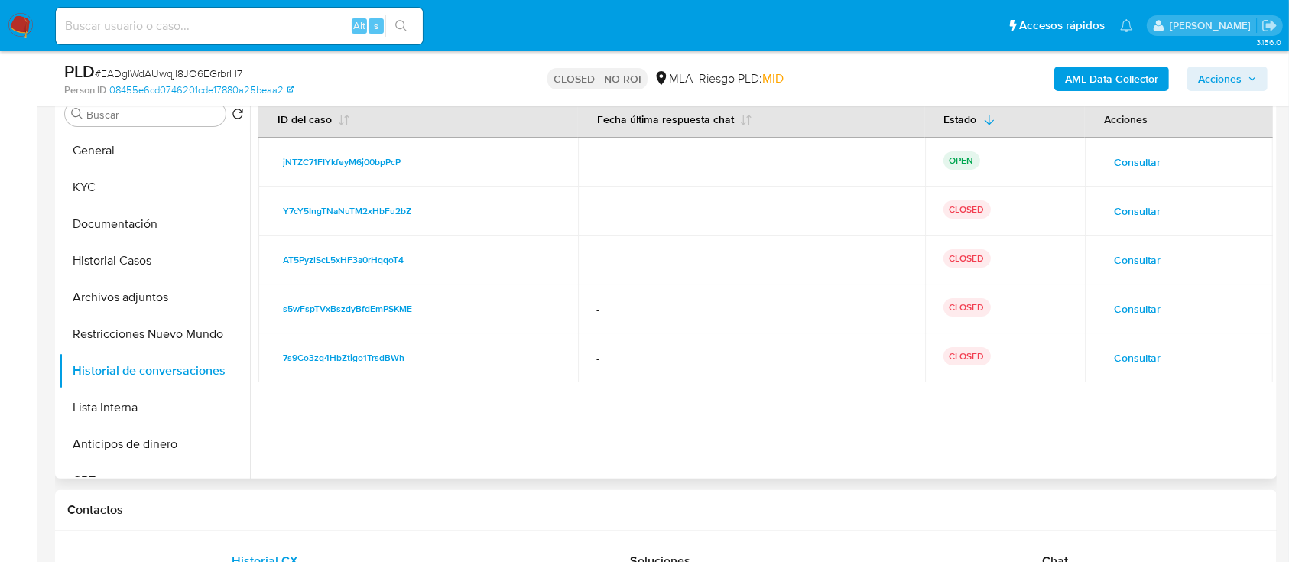
click at [1137, 154] on span "Consultar" at bounding box center [1137, 161] width 47 height 21
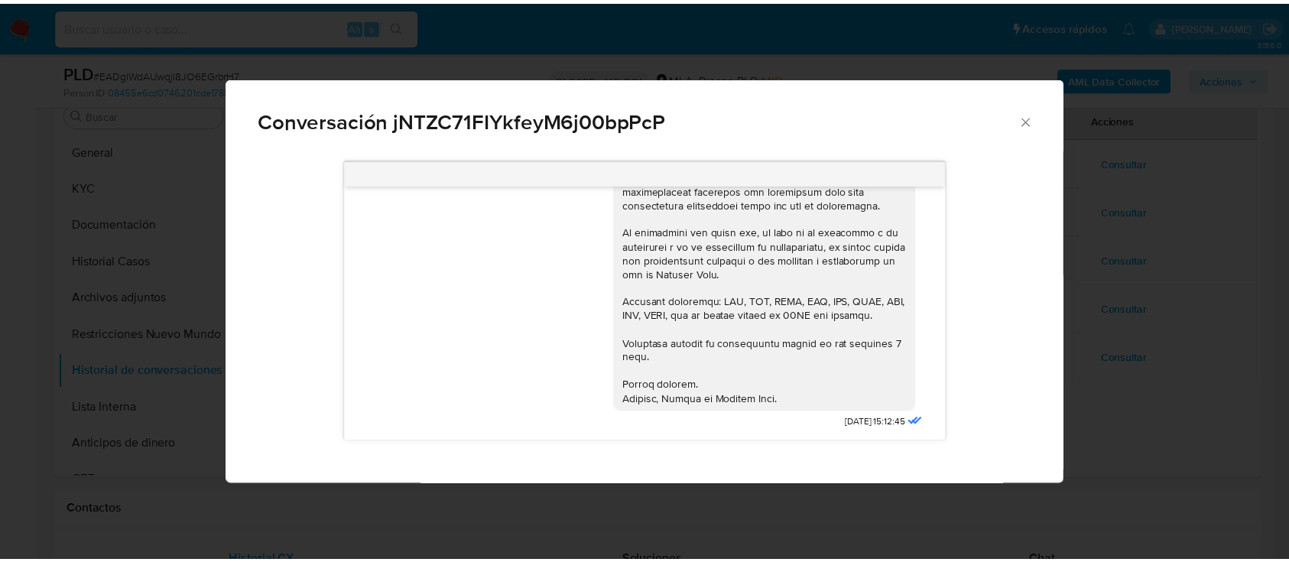
scroll to position [227, 0]
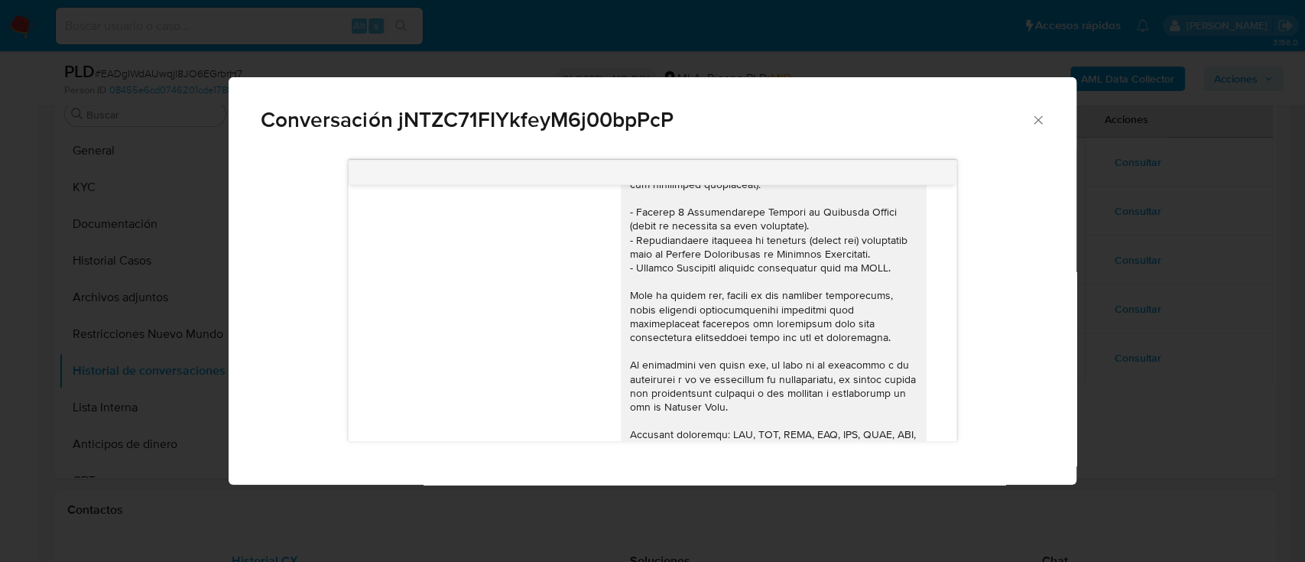
click at [1046, 118] on div "Conversación jNTZC71FIYkfeyM6j00bpPcP" at bounding box center [652, 113] width 847 height 73
click at [1035, 113] on icon "Cerrar" at bounding box center [1037, 119] width 15 height 15
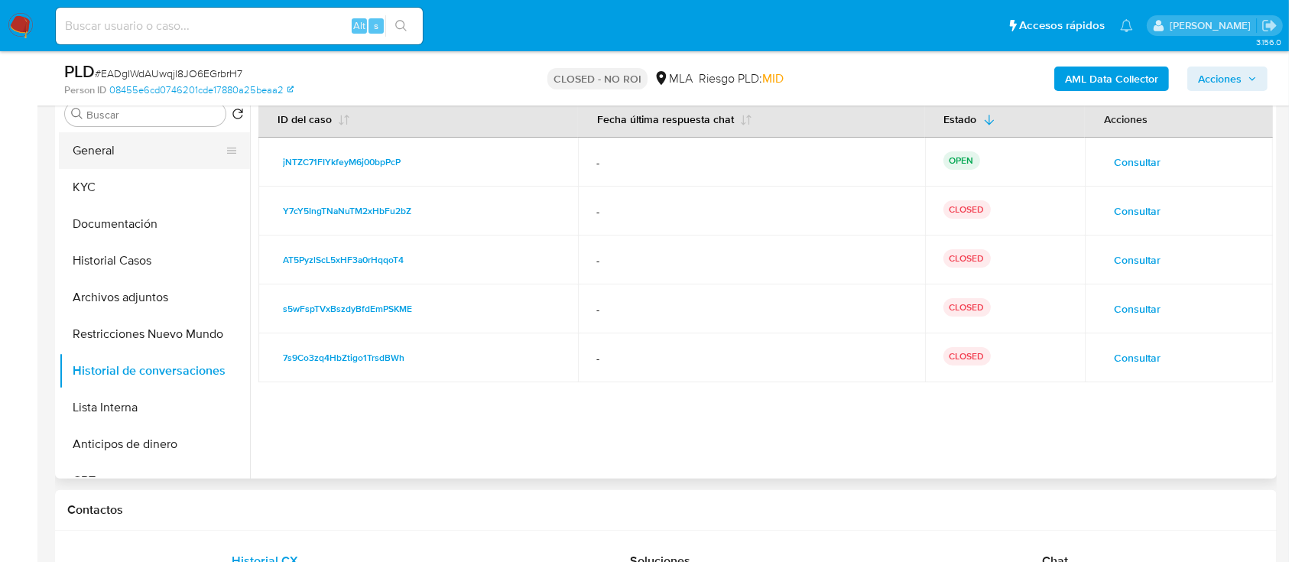
click at [98, 152] on button "General" at bounding box center [148, 150] width 179 height 37
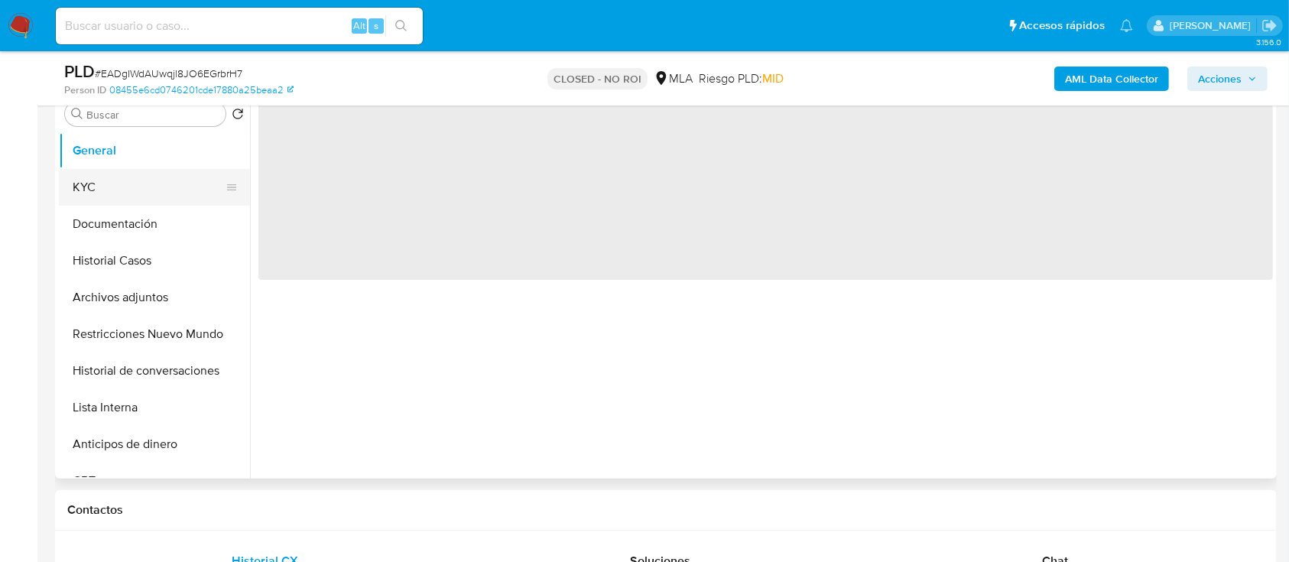
click at [99, 182] on button "KYC" at bounding box center [148, 187] width 179 height 37
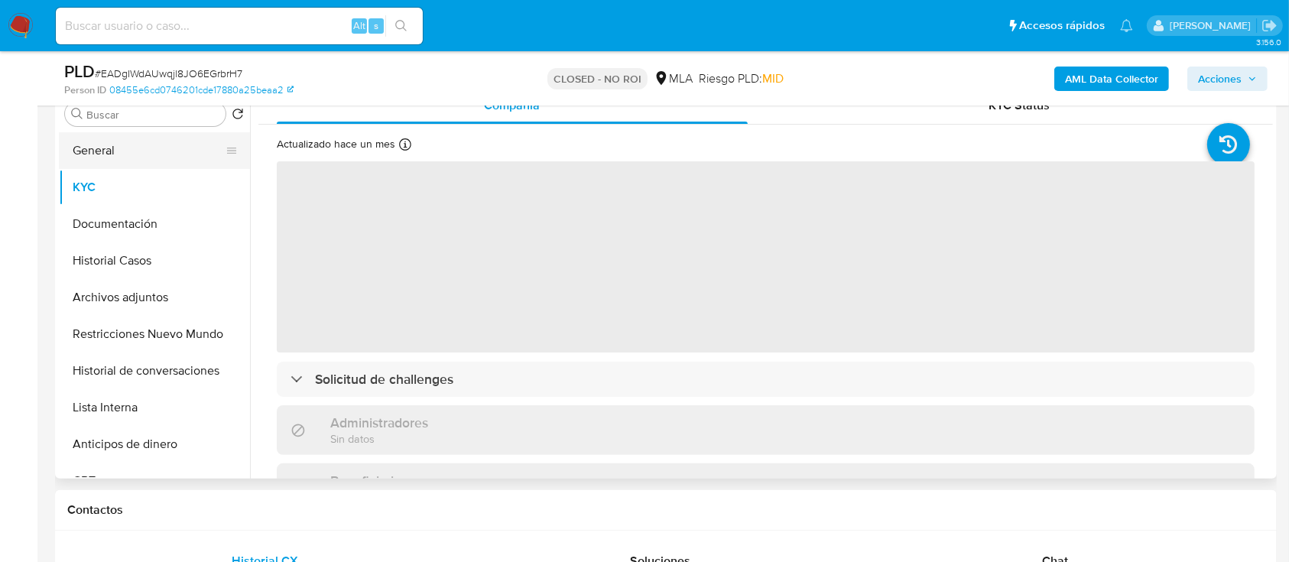
click at [106, 140] on button "General" at bounding box center [148, 150] width 179 height 37
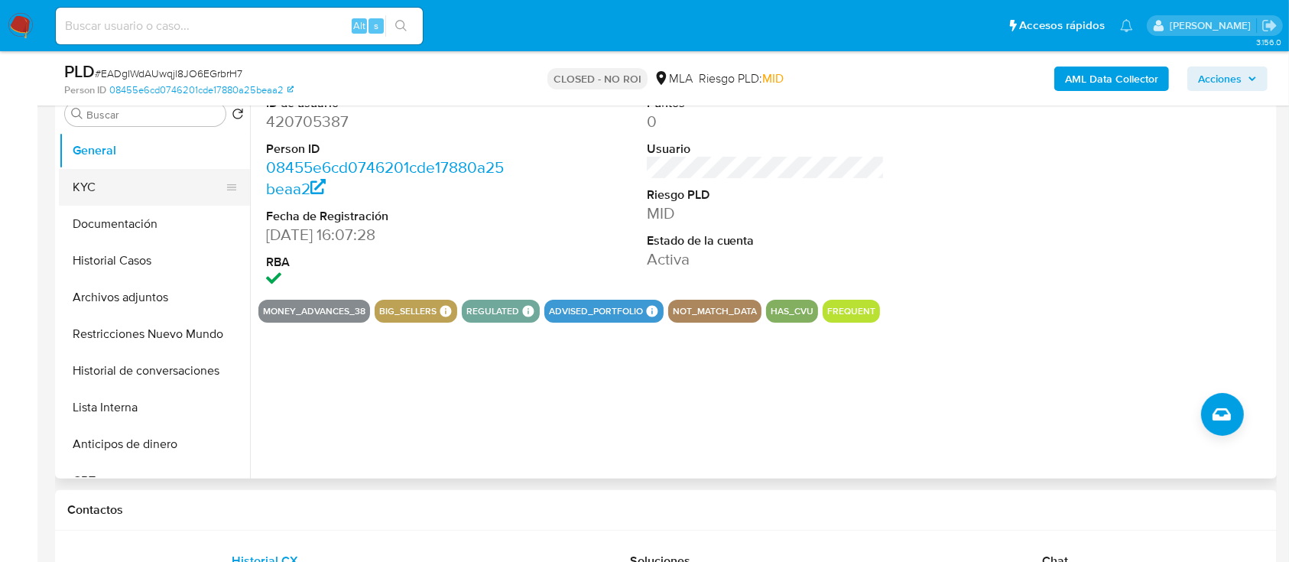
click at [118, 175] on button "KYC" at bounding box center [148, 187] width 179 height 37
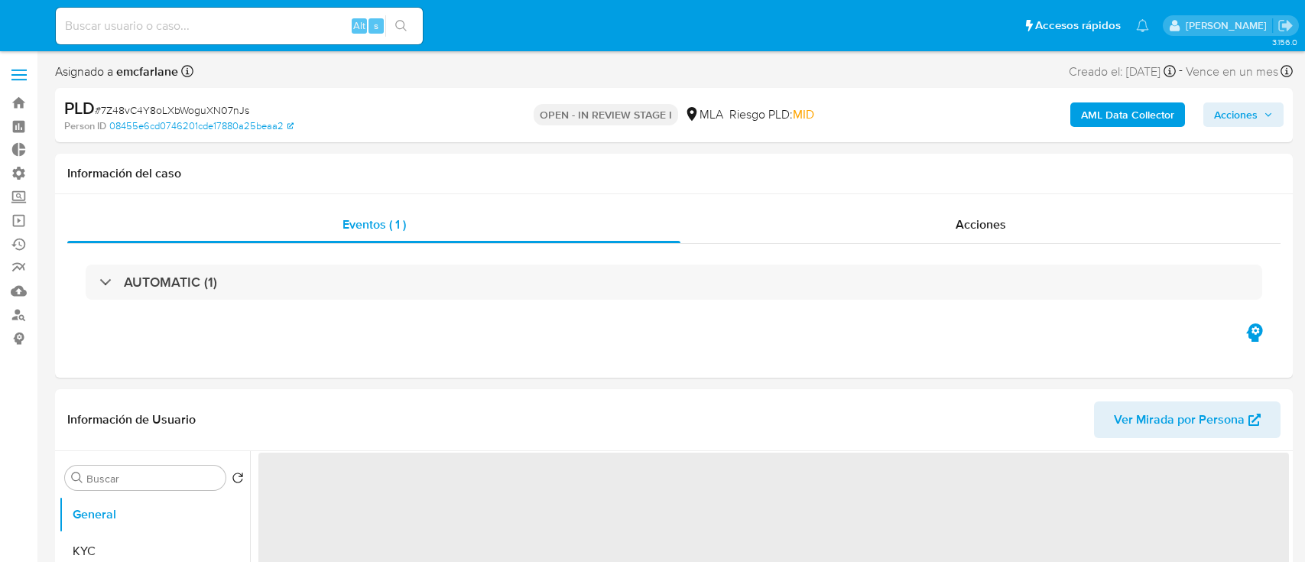
select select "10"
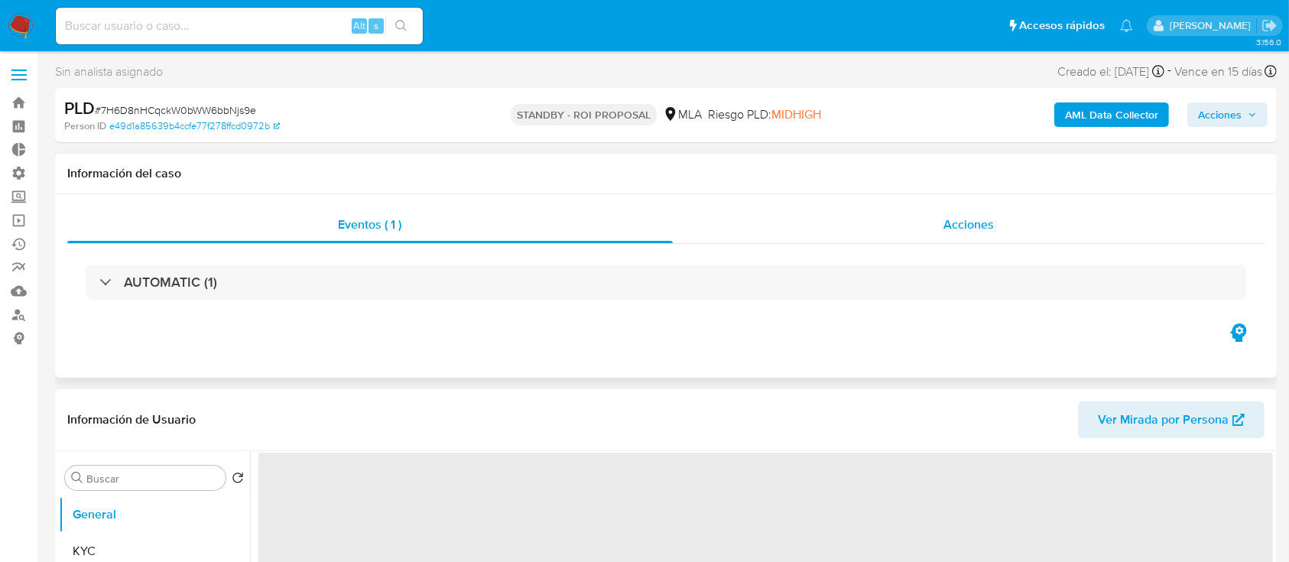
click at [838, 229] on div "Acciones" at bounding box center [969, 224] width 592 height 37
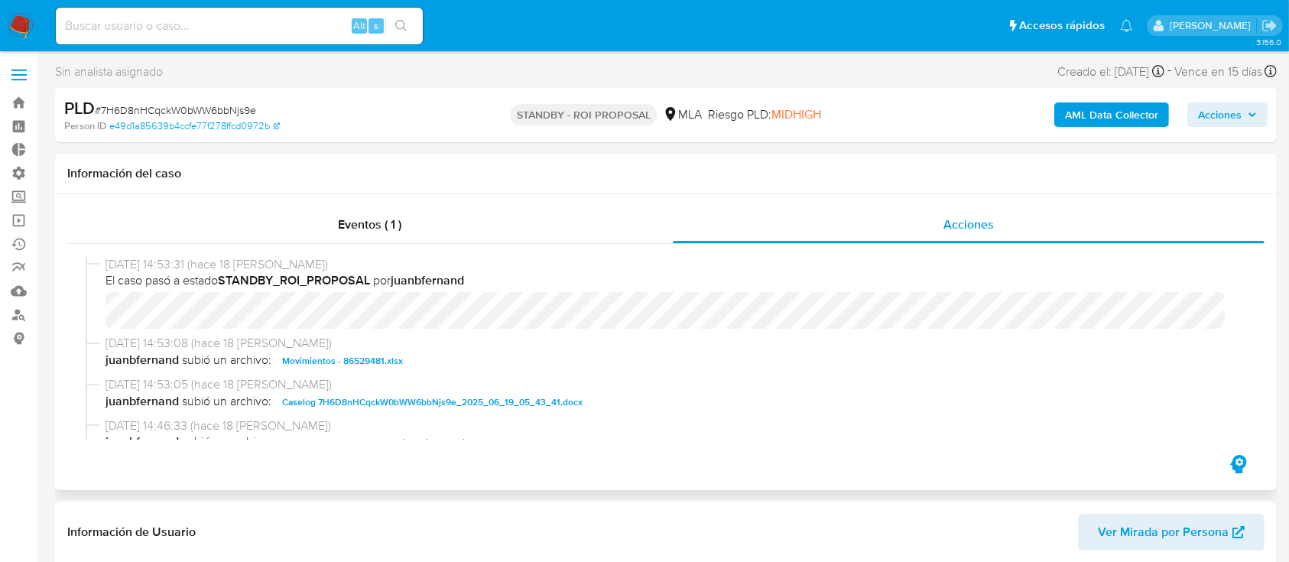
select select "10"
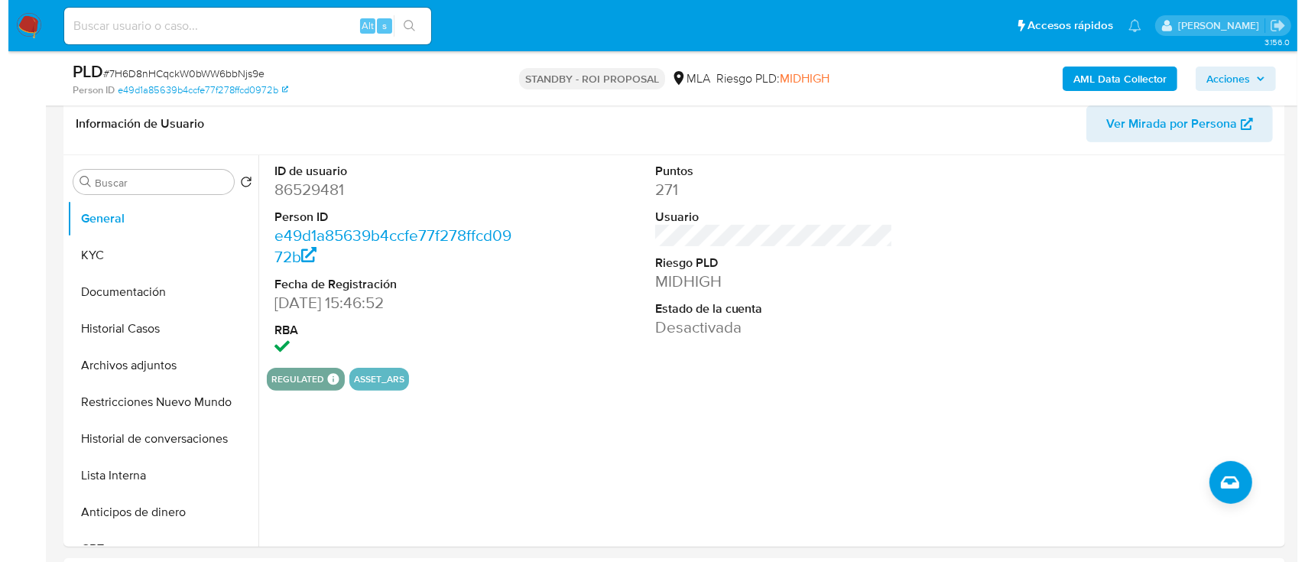
scroll to position [355, 0]
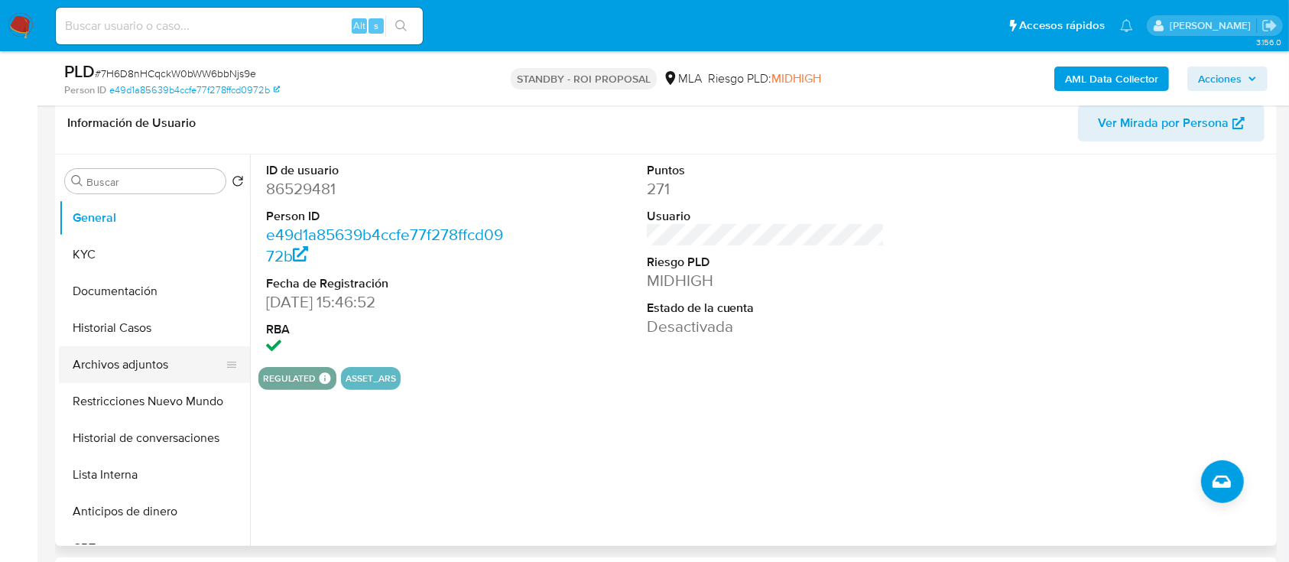
click at [105, 358] on button "Archivos adjuntos" at bounding box center [148, 364] width 179 height 37
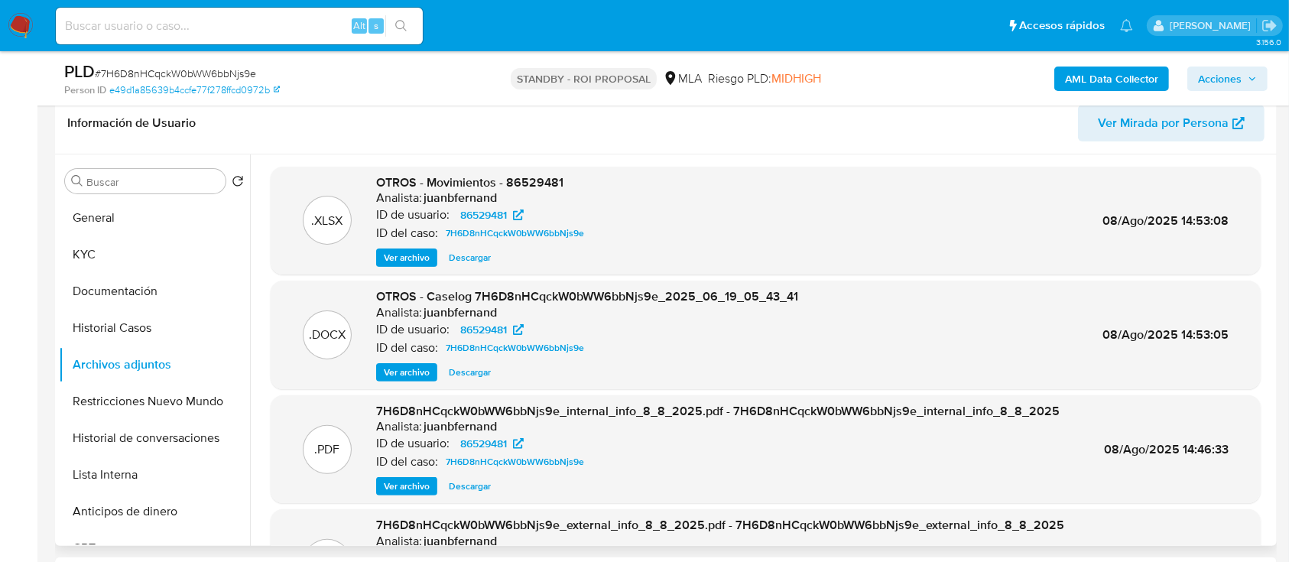
click at [428, 362] on div "OTROS - Caselog 7H6D8nHCqckW0bWW6bbNjs9e_2025_06_19_05_43_41 Analista: juanbfer…" at bounding box center [587, 334] width 422 height 93
click at [386, 370] on span "Ver archivo" at bounding box center [407, 372] width 46 height 15
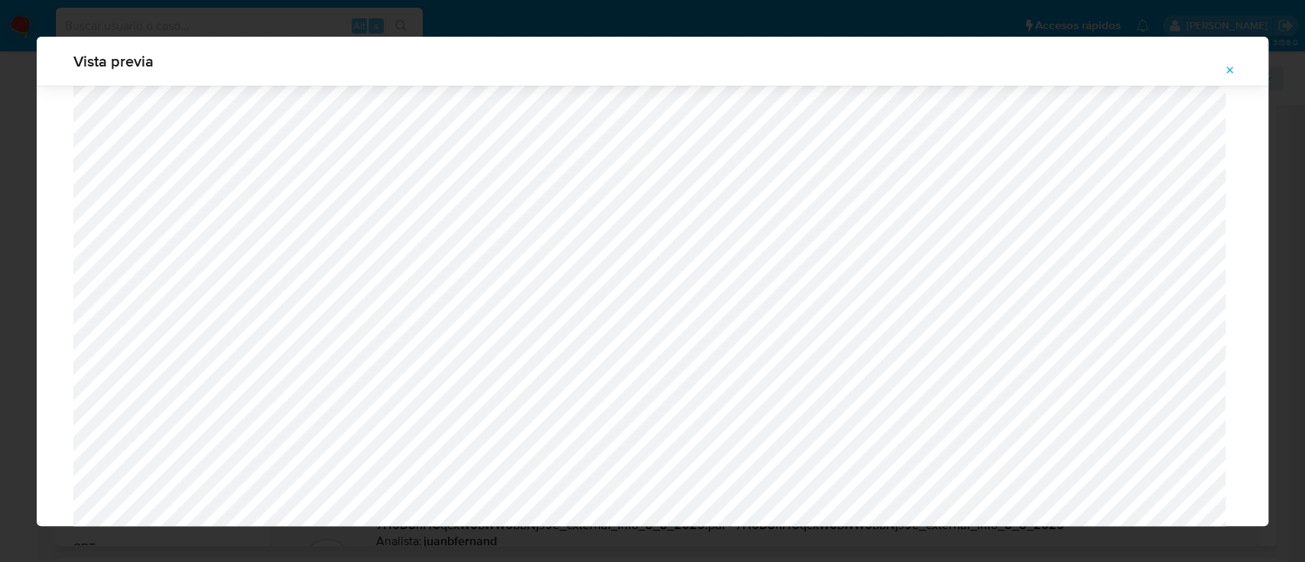
scroll to position [1000, 0]
click at [1230, 68] on icon "Attachment preview" at bounding box center [1230, 70] width 12 height 12
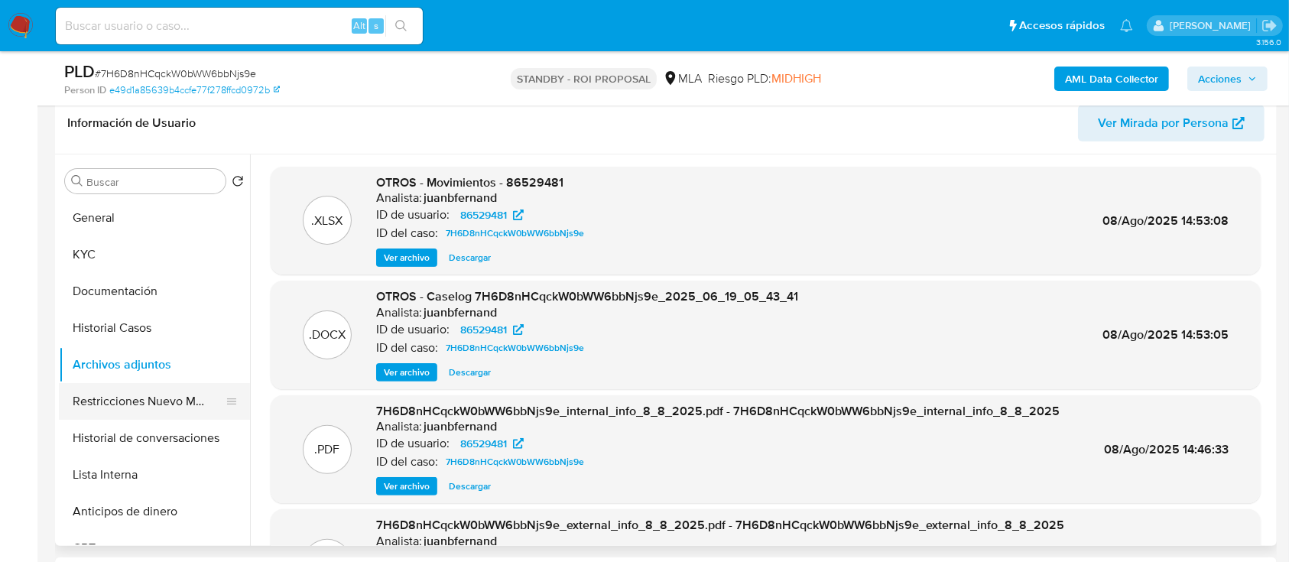
click at [172, 415] on button "Restricciones Nuevo Mundo" at bounding box center [148, 401] width 179 height 37
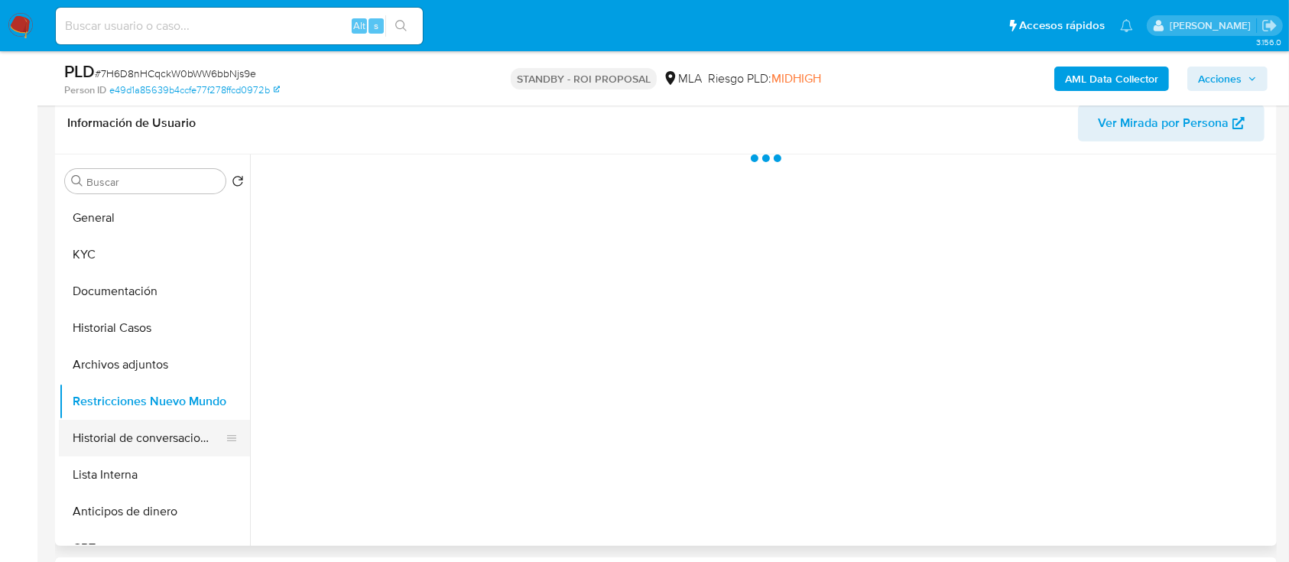
click at [156, 431] on button "Historial de conversaciones" at bounding box center [148, 438] width 179 height 37
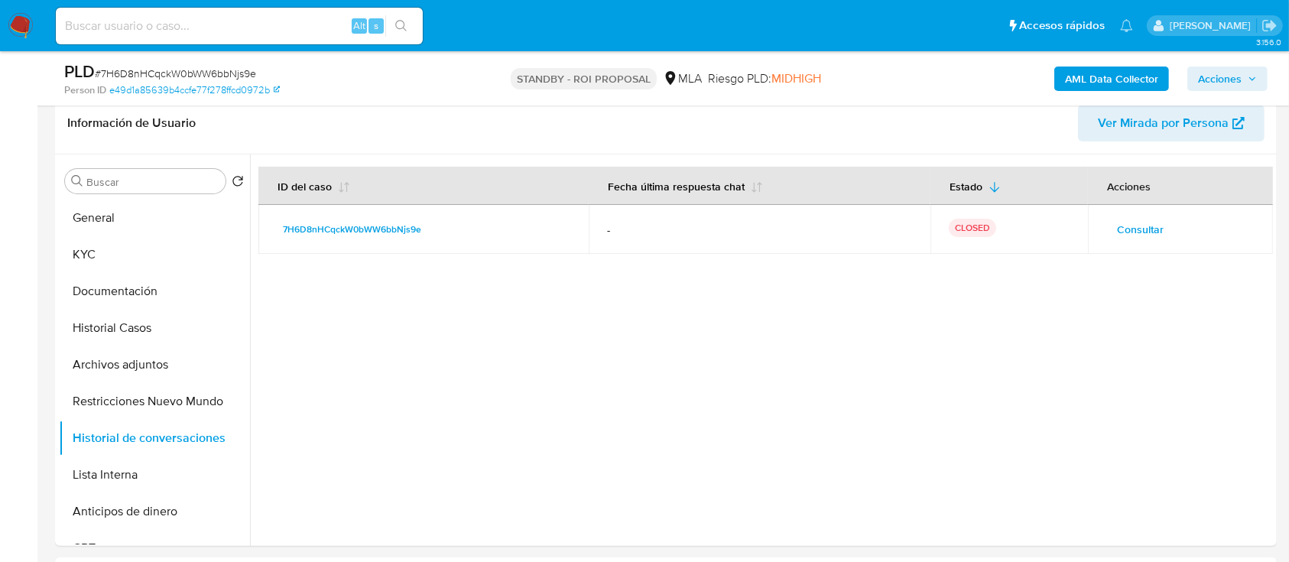
click at [1133, 216] on td "Consultar" at bounding box center [1180, 229] width 185 height 49
click at [1133, 219] on span "Consultar" at bounding box center [1140, 229] width 47 height 21
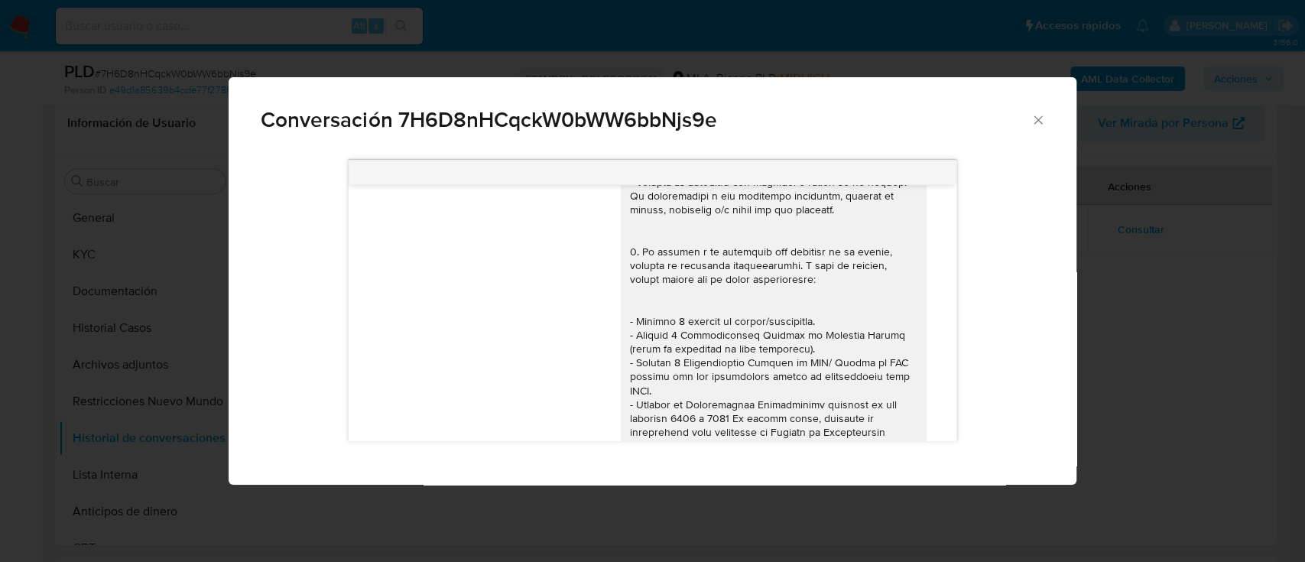
scroll to position [1563, 0]
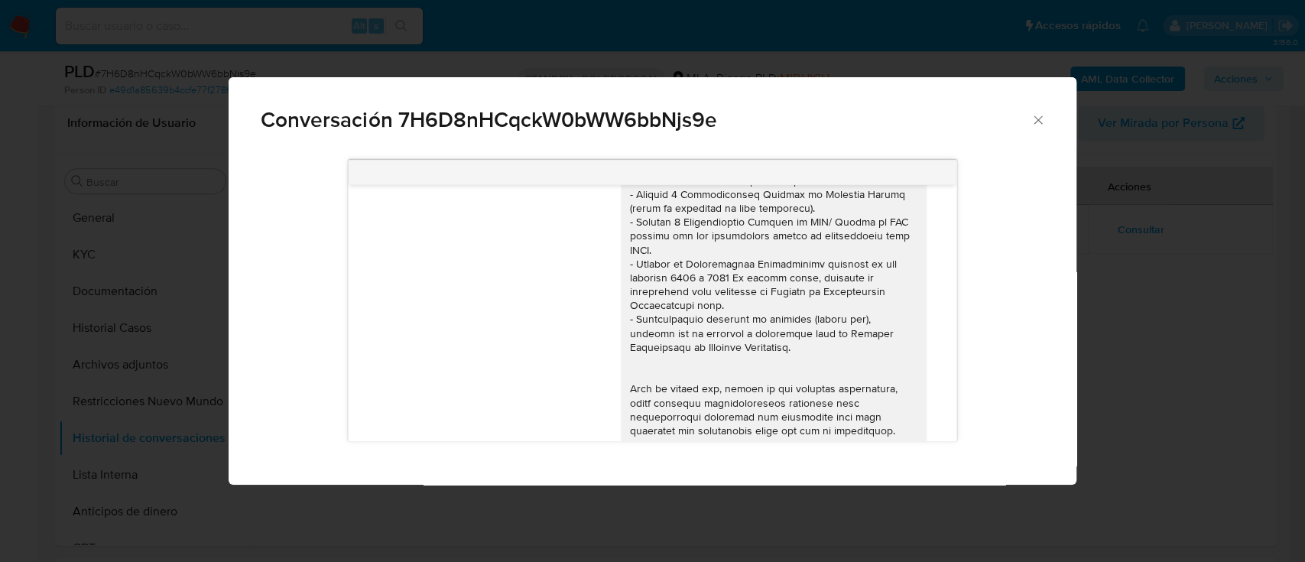
click at [1038, 121] on icon "Cerrar" at bounding box center [1037, 119] width 15 height 15
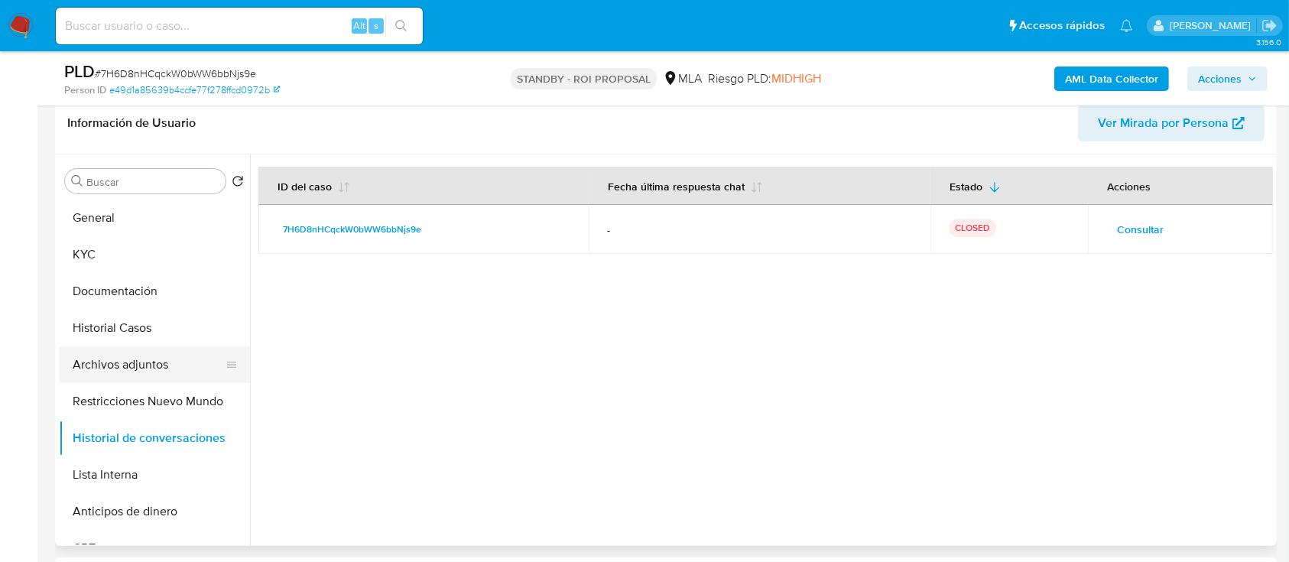
click at [94, 367] on button "Archivos adjuntos" at bounding box center [148, 364] width 179 height 37
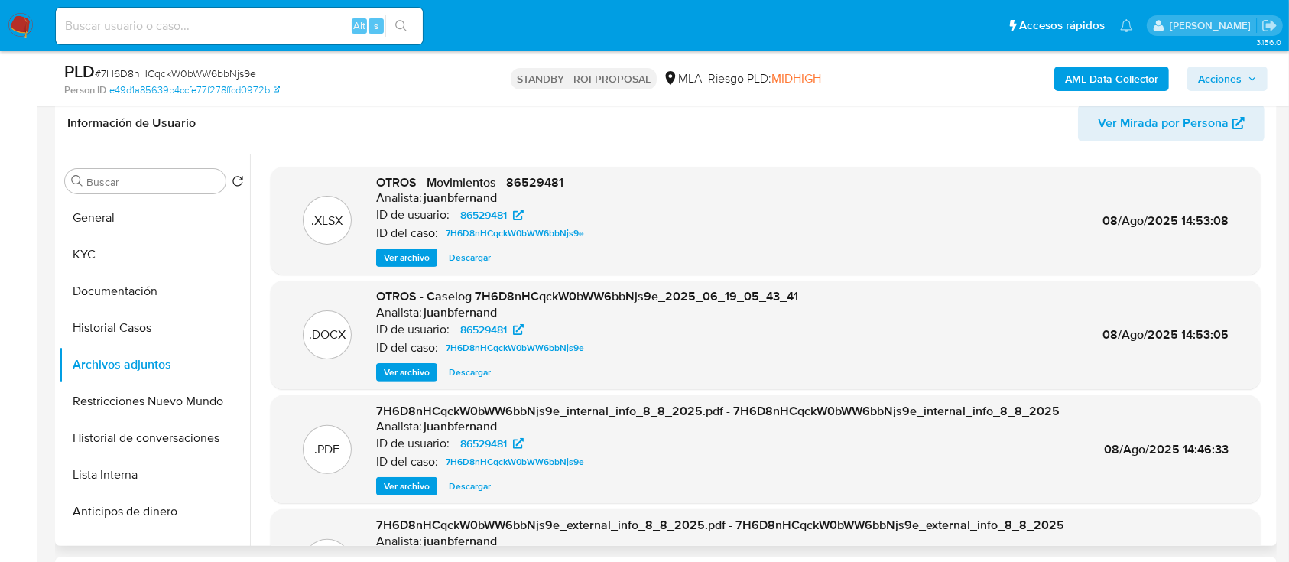
click at [382, 369] on button "Ver archivo" at bounding box center [406, 372] width 61 height 18
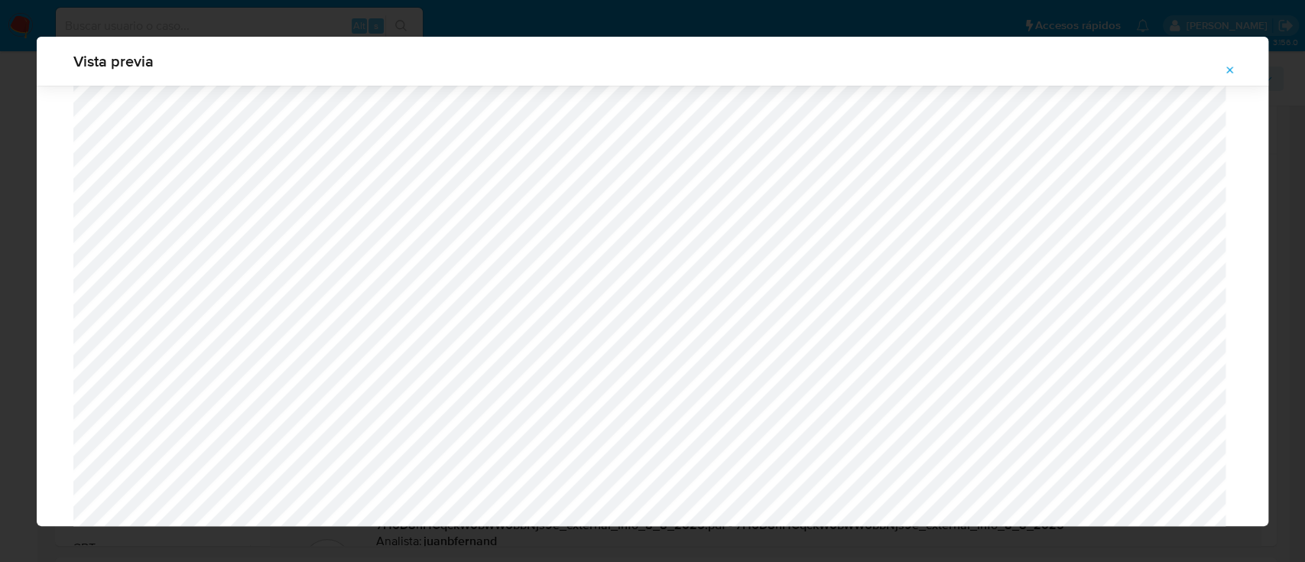
scroll to position [840, 0]
click at [1217, 76] on button "Attachment preview" at bounding box center [1230, 70] width 34 height 24
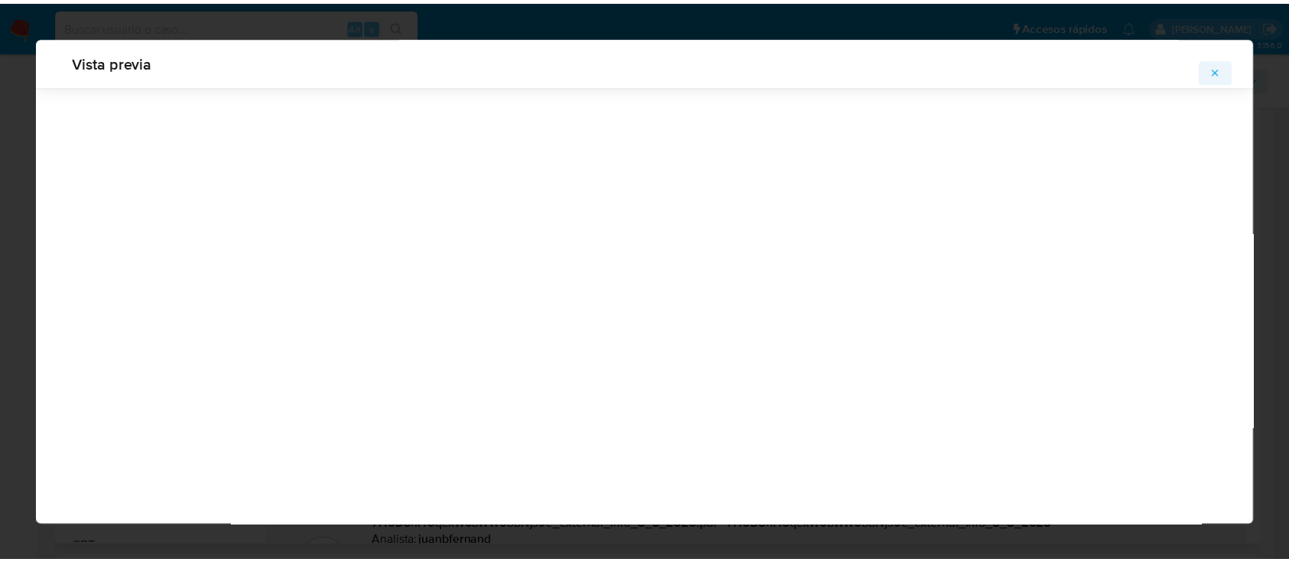
scroll to position [49, 0]
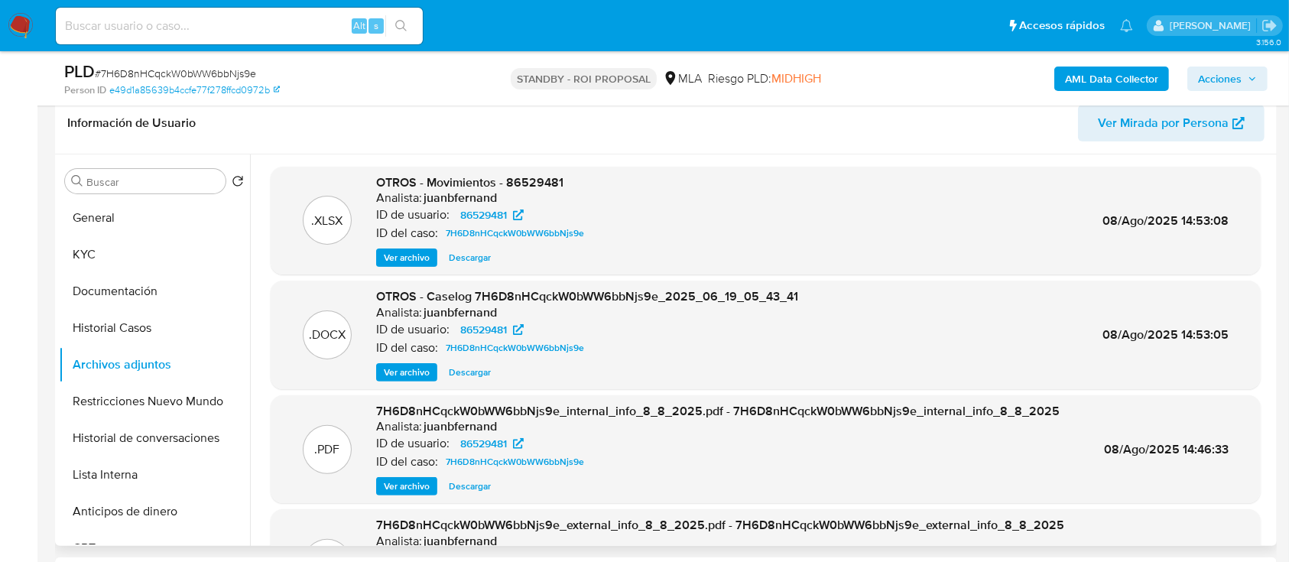
click at [462, 379] on span "Descargar" at bounding box center [470, 372] width 42 height 15
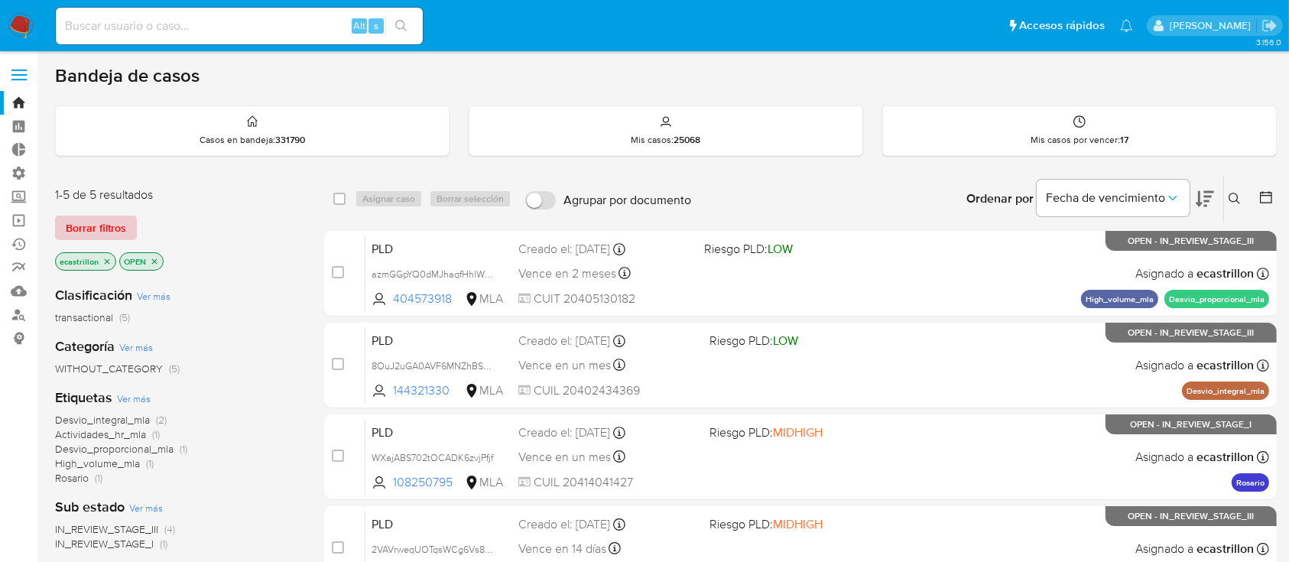
click at [101, 223] on span "Borrar filtros" at bounding box center [96, 227] width 60 height 21
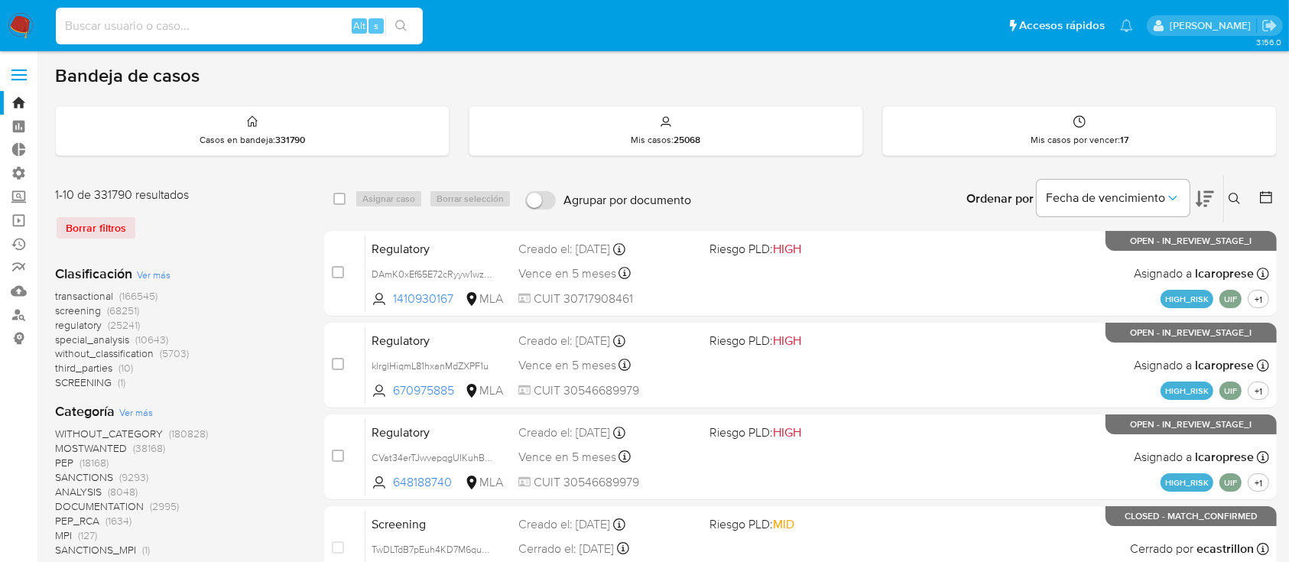
click at [154, 22] on input at bounding box center [239, 26] width 367 height 20
paste input "axoTSnYF5U24Uqg3NMD8i6jB"
type input "axoTSnYF5U24Uqg3NMD8i6jB"
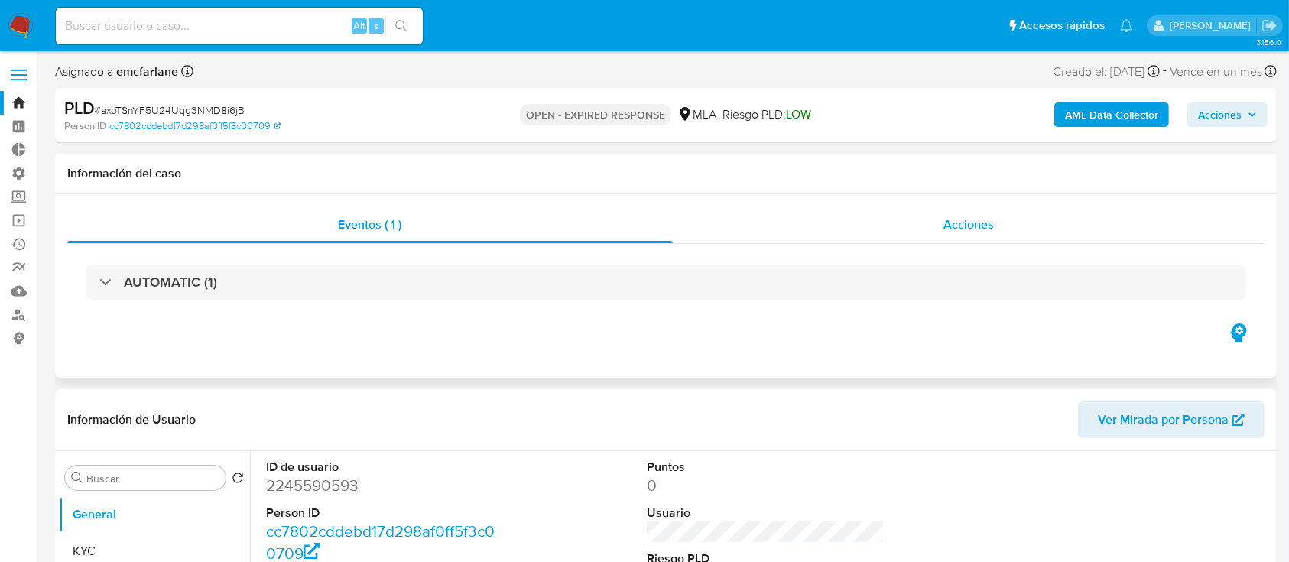
click at [874, 221] on div "Acciones" at bounding box center [969, 224] width 592 height 37
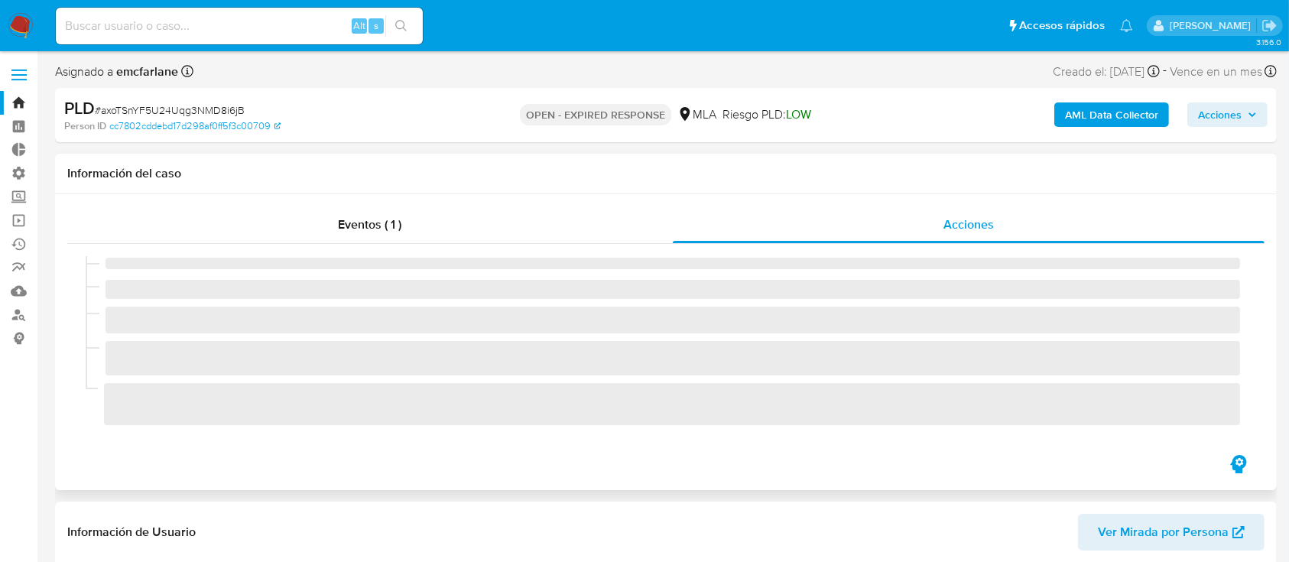
select select "10"
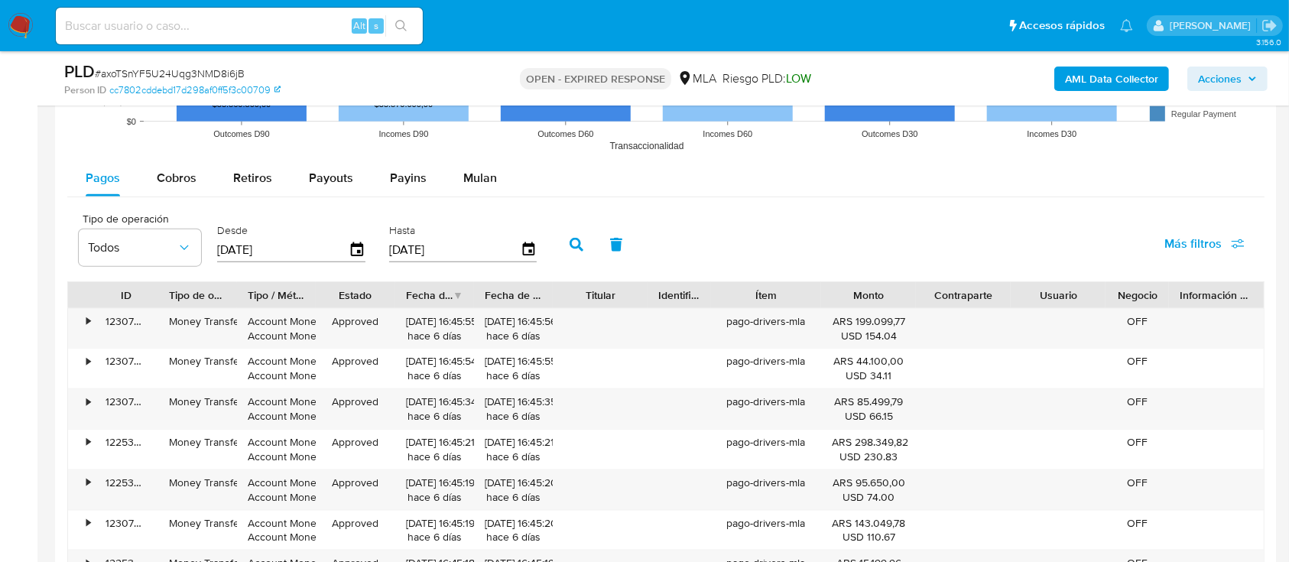
scroll to position [1734, 0]
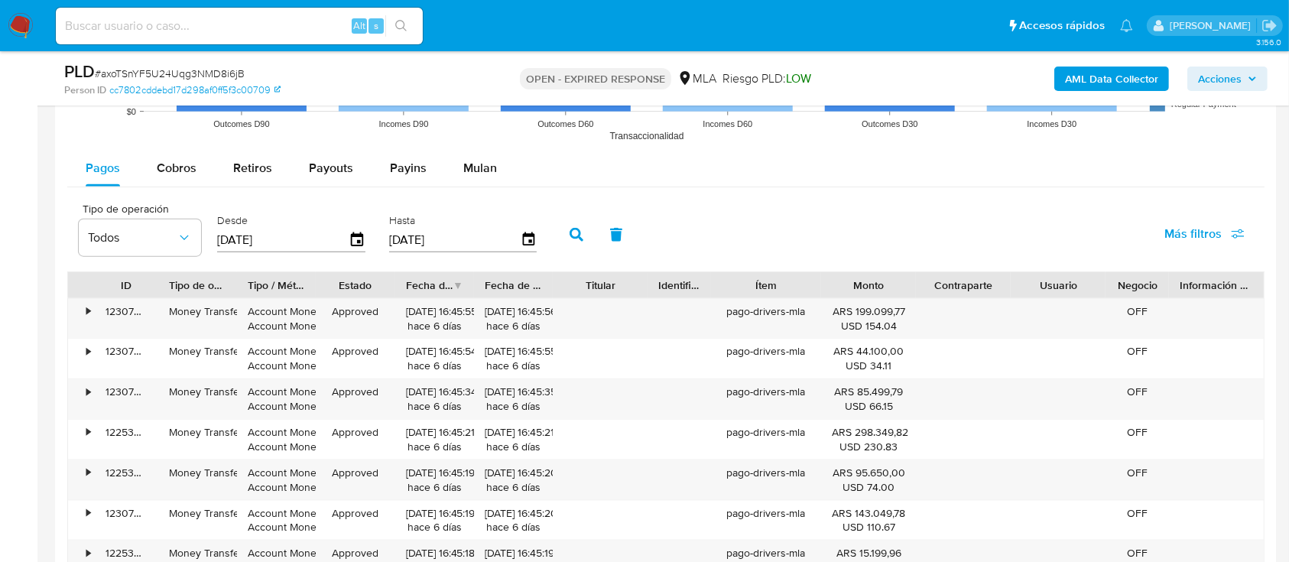
click at [8, 31] on img at bounding box center [21, 26] width 26 height 26
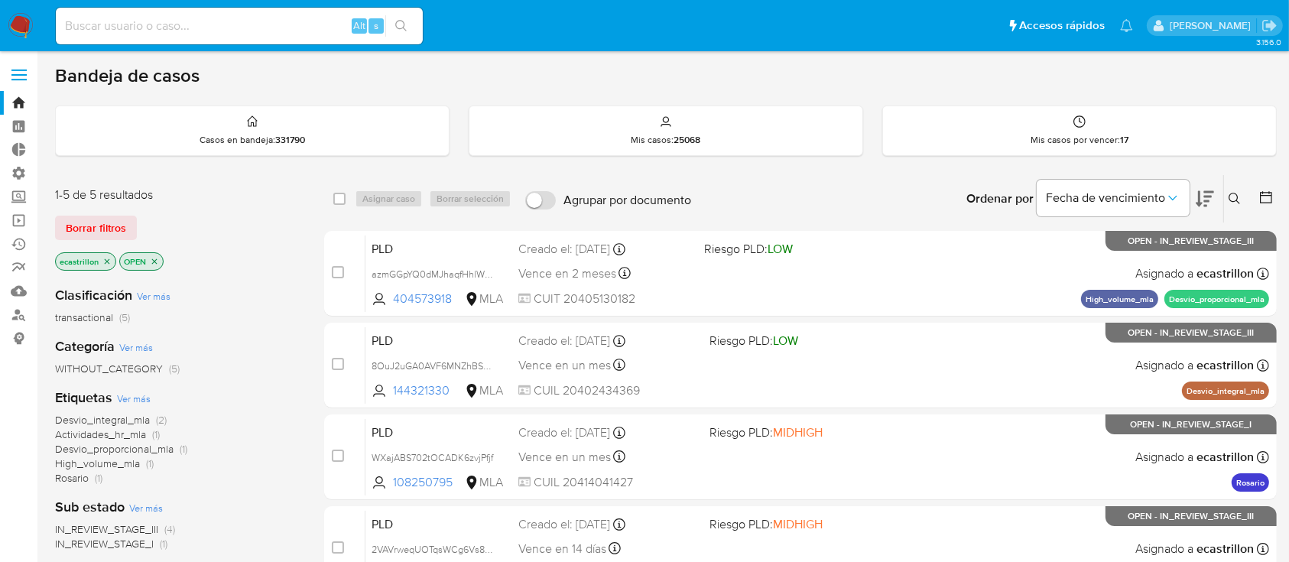
click at [206, 26] on input at bounding box center [239, 26] width 367 height 20
paste input "Tj1He3FGyPr69aipldcT3Cfl"
type input "Tj1He3FGyPr69aipldcT3Cfl"
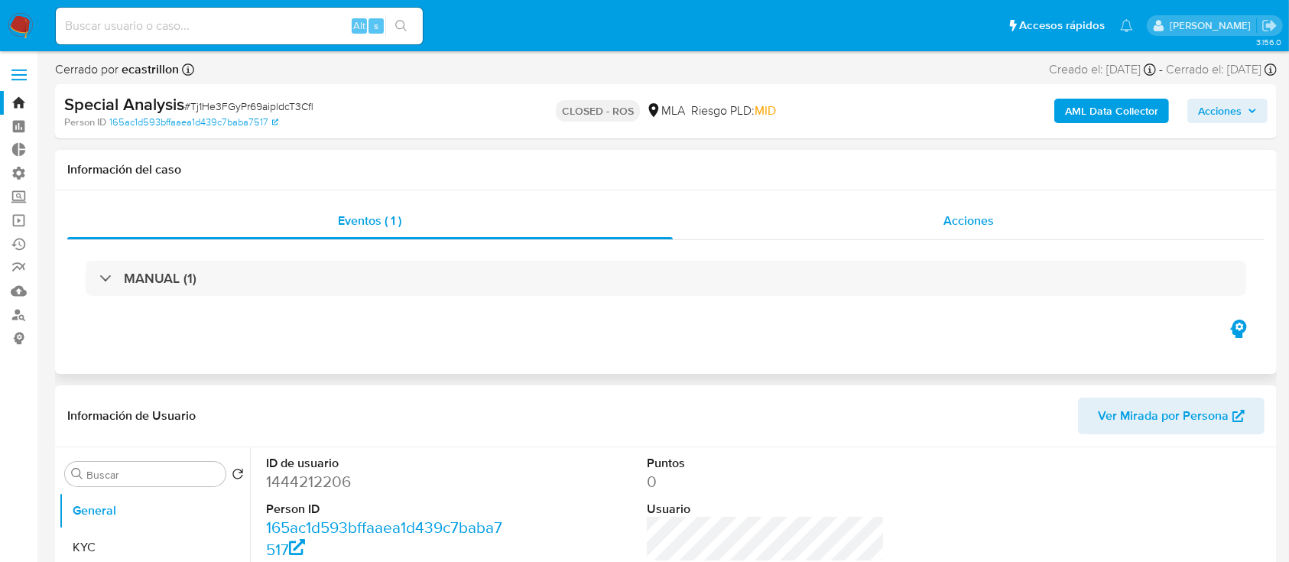
click at [793, 219] on div "Acciones" at bounding box center [969, 221] width 592 height 37
select select "10"
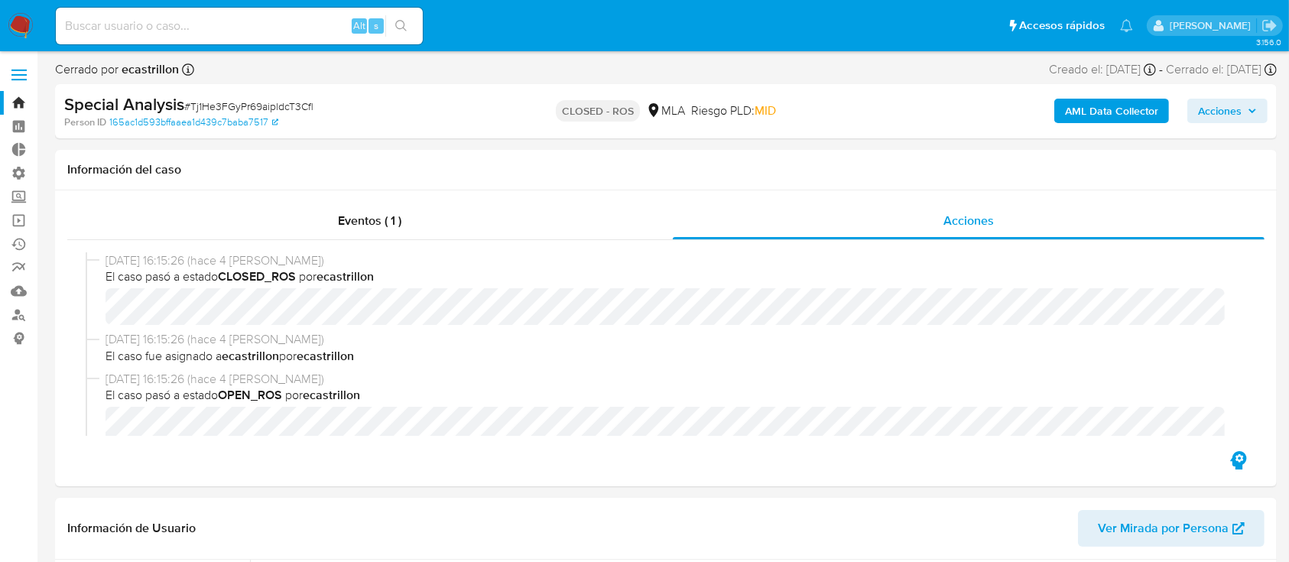
click at [5, 101] on link "Bandeja" at bounding box center [91, 103] width 182 height 24
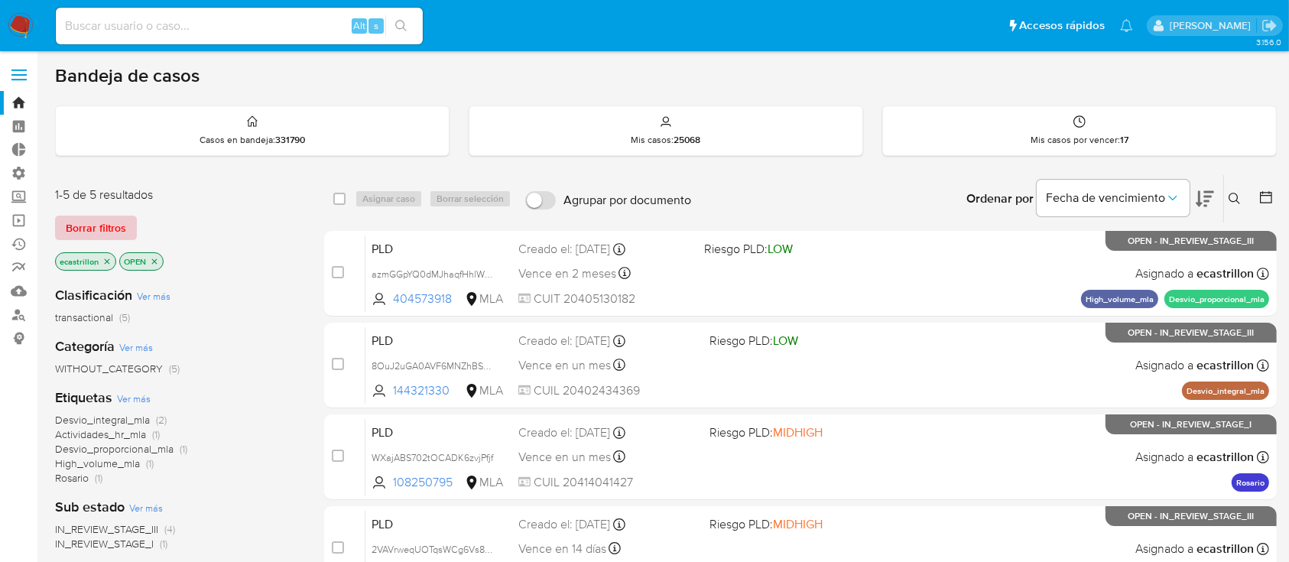
click at [98, 223] on span "Borrar filtros" at bounding box center [96, 227] width 60 height 21
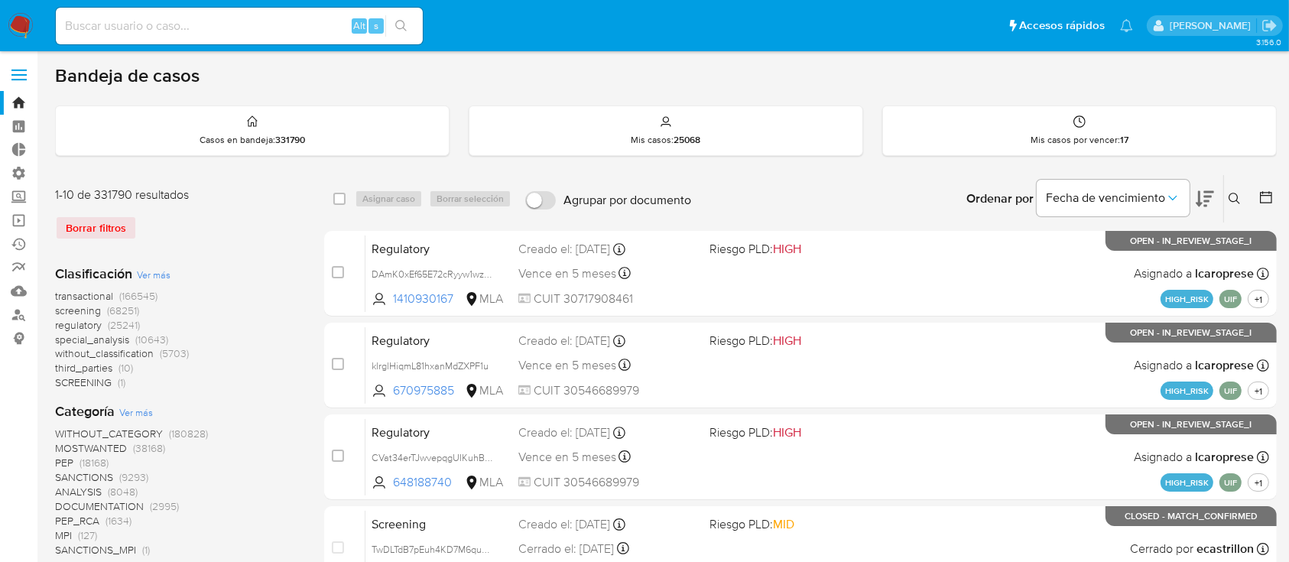
click at [1233, 200] on icon at bounding box center [1233, 198] width 11 height 11
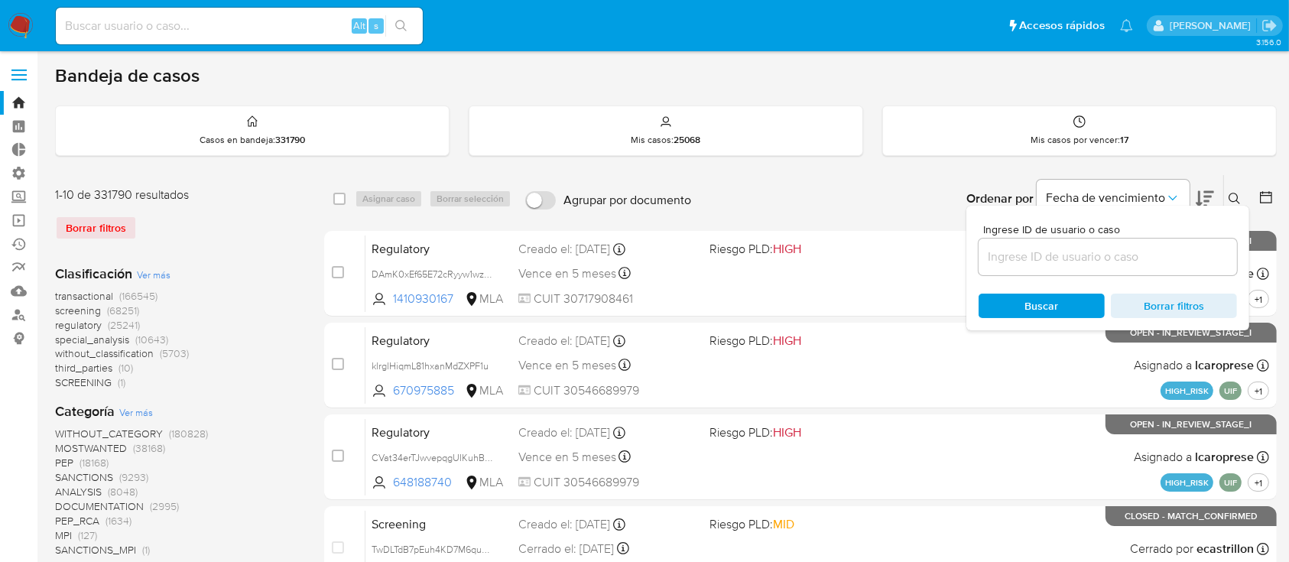
click at [1130, 259] on input at bounding box center [1107, 257] width 258 height 20
type input "95338951"
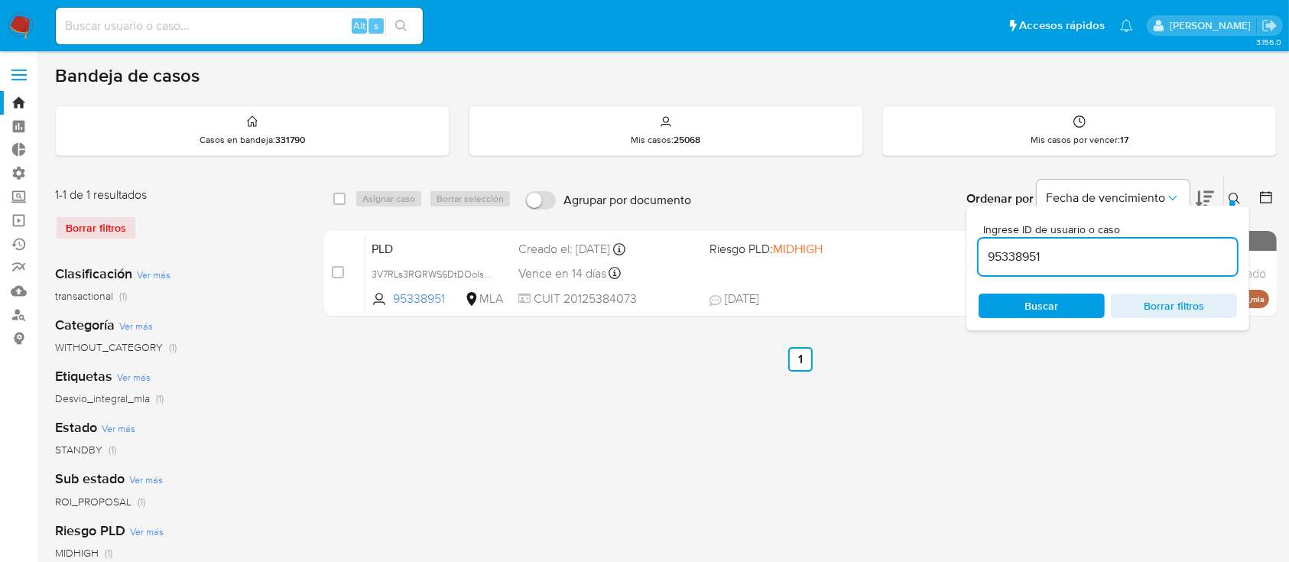
click at [1237, 193] on icon at bounding box center [1234, 199] width 12 height 12
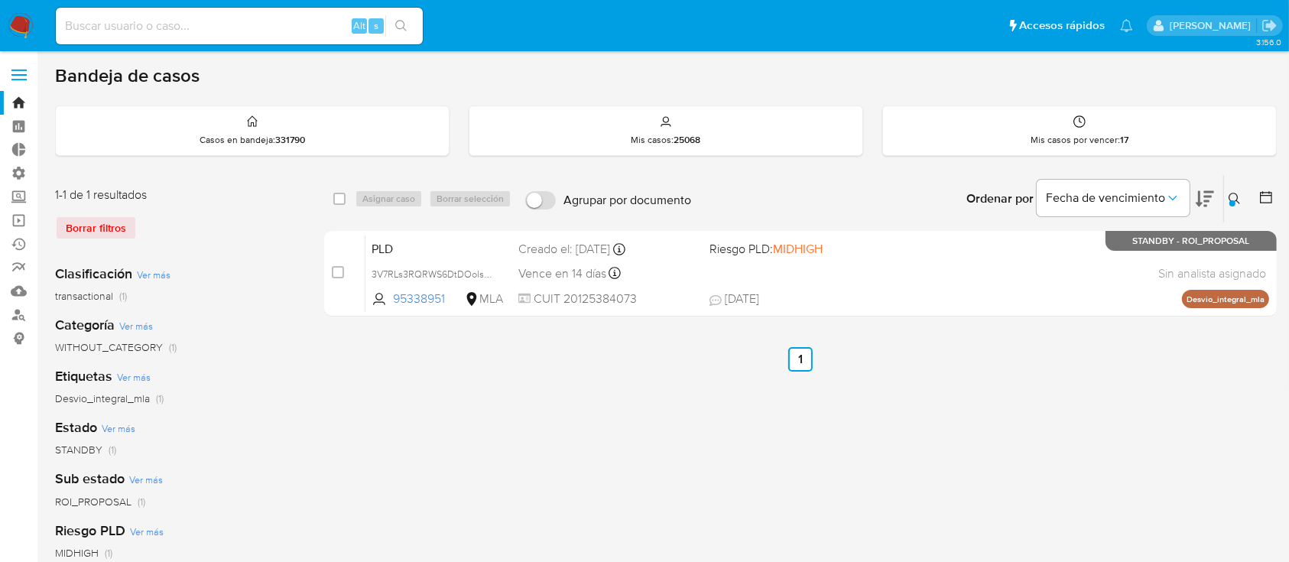
drag, startPoint x: 1229, startPoint y: 193, endPoint x: 1239, endPoint y: 203, distance: 14.1
click at [1239, 203] on icon at bounding box center [1233, 198] width 11 height 11
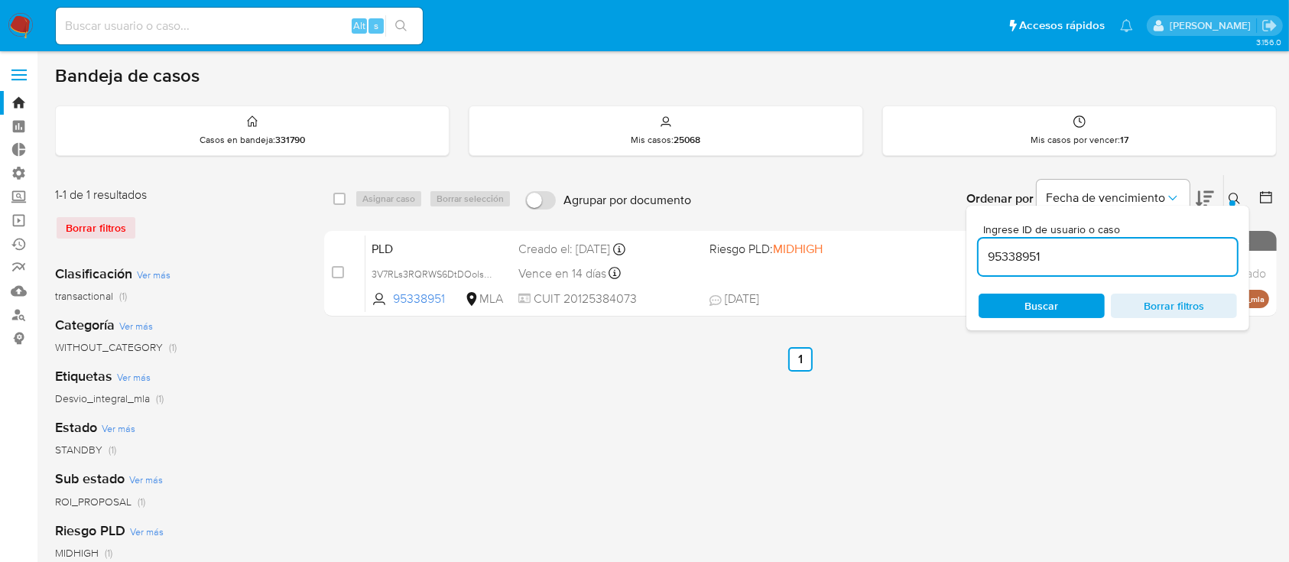
click at [1147, 269] on div "95338951" at bounding box center [1107, 256] width 258 height 37
click at [1144, 260] on input "95338951" at bounding box center [1107, 257] width 258 height 20
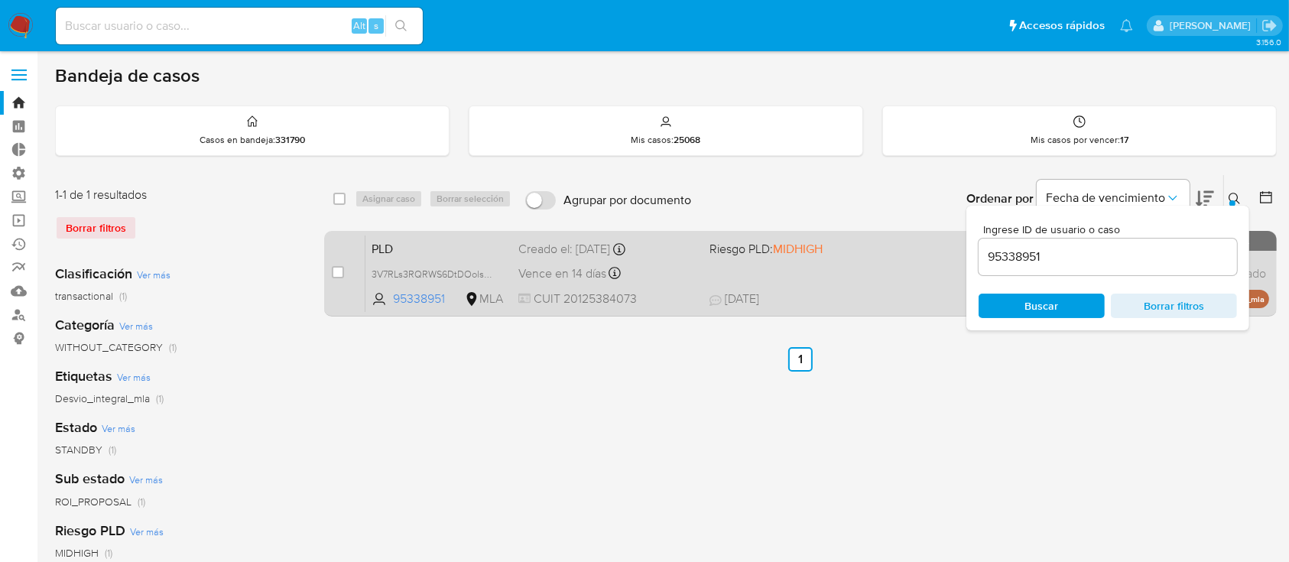
click at [846, 257] on div "PLD 3V7RLs3RQRWS6DtDOolsum7p 95338951 MLA Riesgo PLD: MIDHIGH Creado el: [DATE]…" at bounding box center [817, 273] width 904 height 77
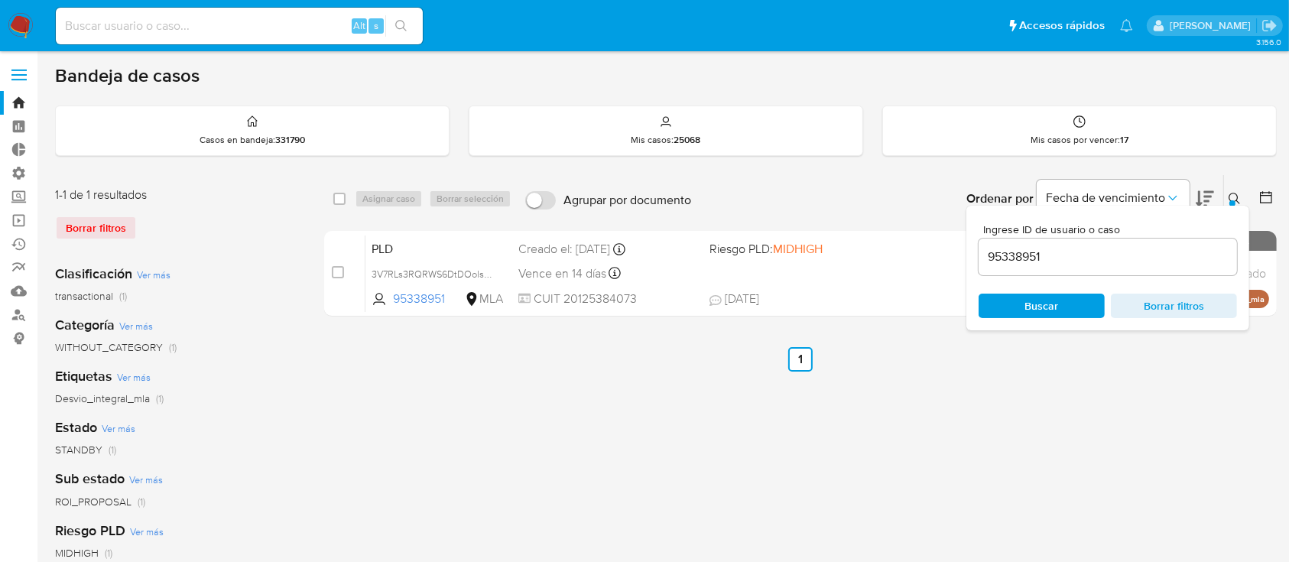
click at [307, 34] on input at bounding box center [239, 26] width 367 height 20
paste input "9mnXhYr0Xzo4NC3jyVEqdQvt"
type input "9mnXhYr0Xzo4NC3jyVEqdQvt"
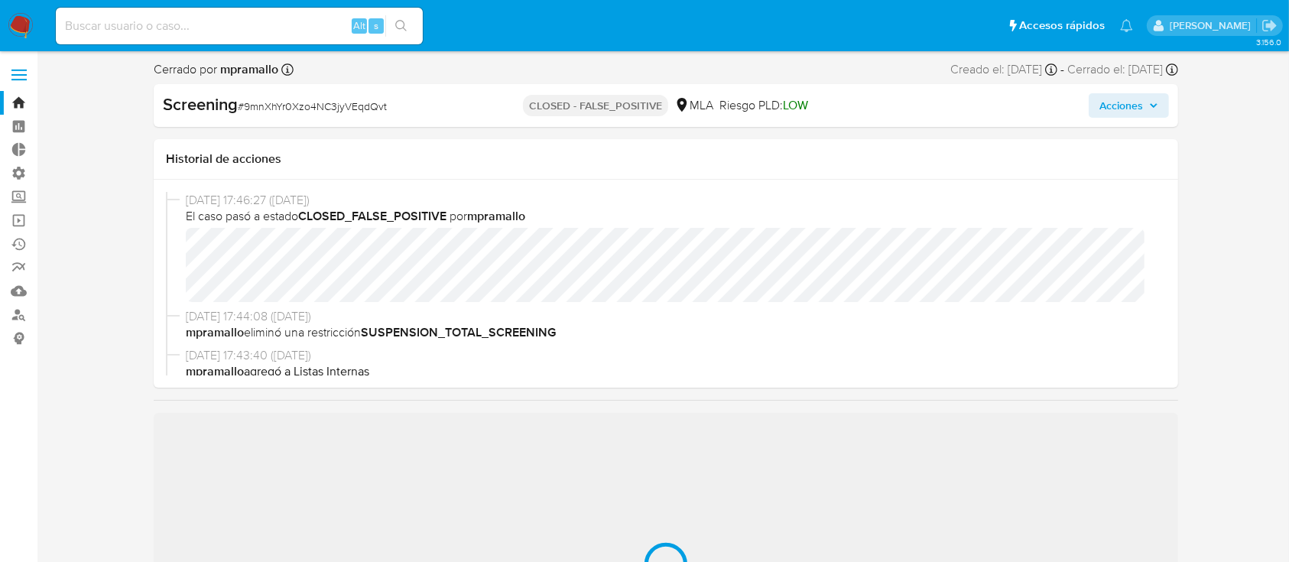
select select "10"
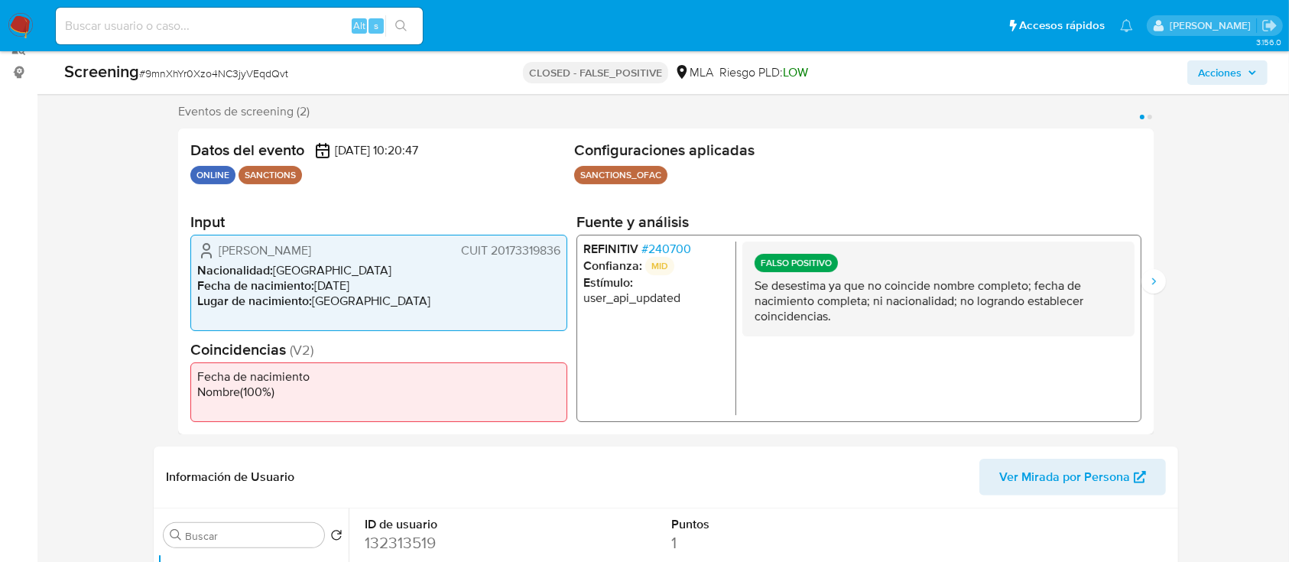
scroll to position [269, 0]
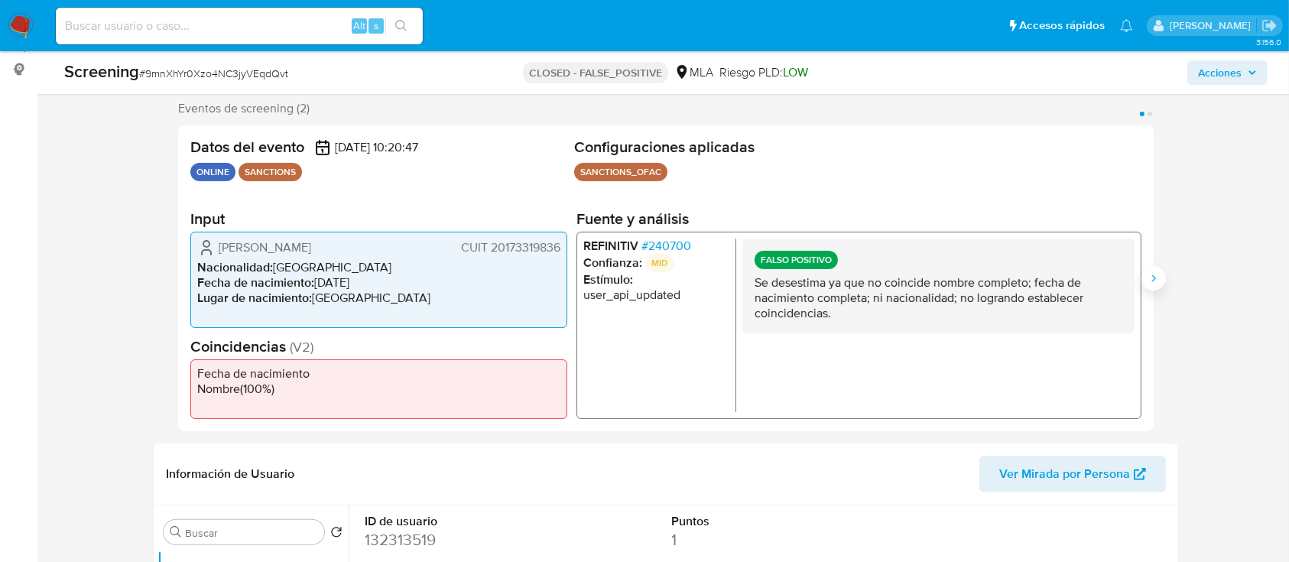
click at [1153, 278] on icon "Siguiente" at bounding box center [1153, 278] width 12 height 12
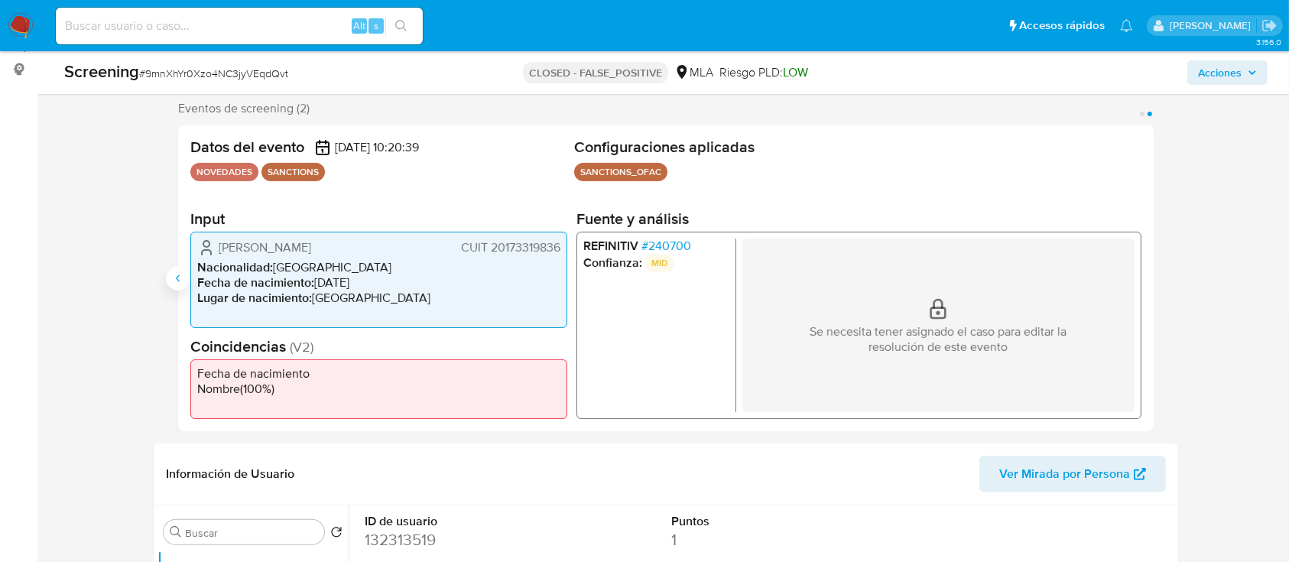
click at [177, 278] on icon "Anterior" at bounding box center [178, 278] width 12 height 12
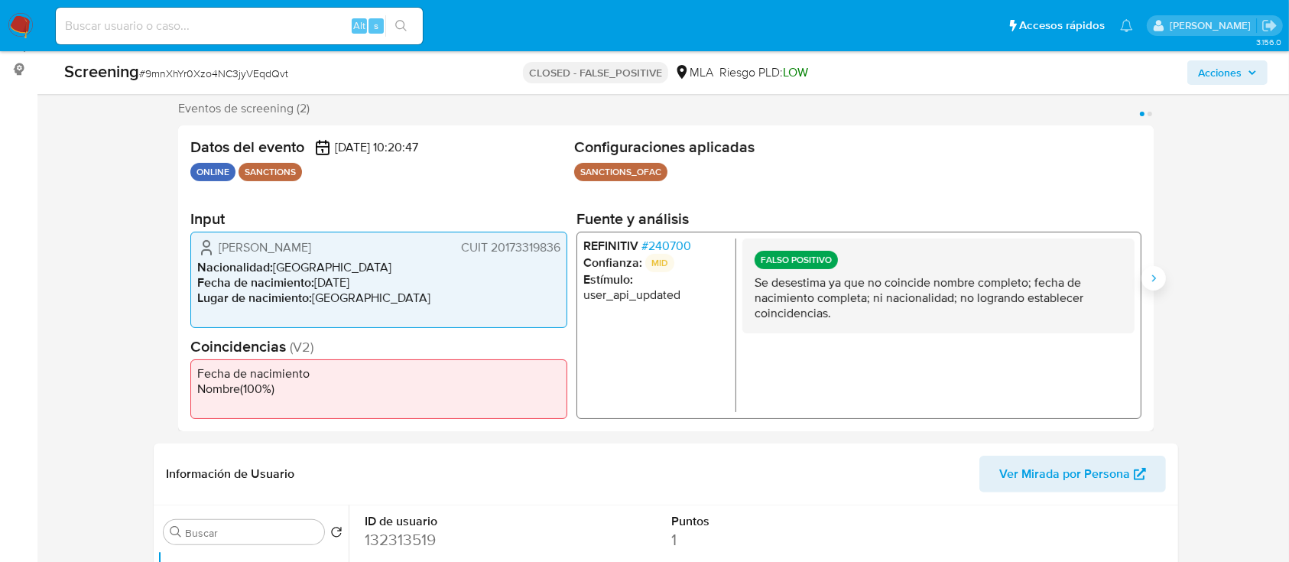
click at [1148, 281] on icon "Siguiente" at bounding box center [1153, 278] width 12 height 12
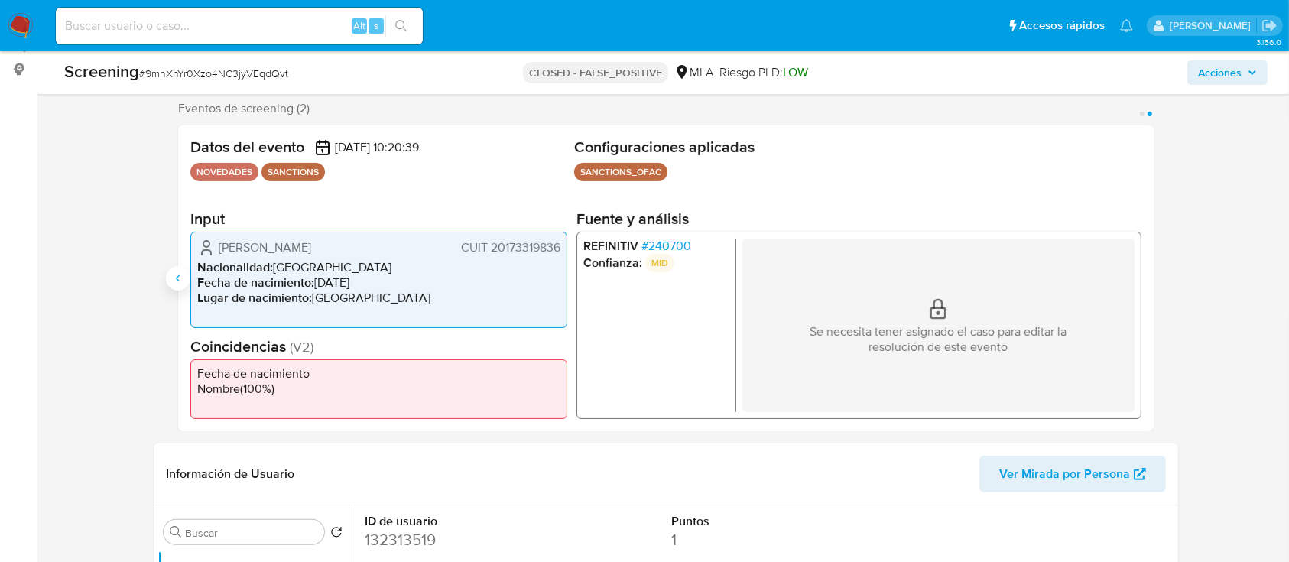
click at [181, 280] on icon "Anterior" at bounding box center [178, 278] width 12 height 12
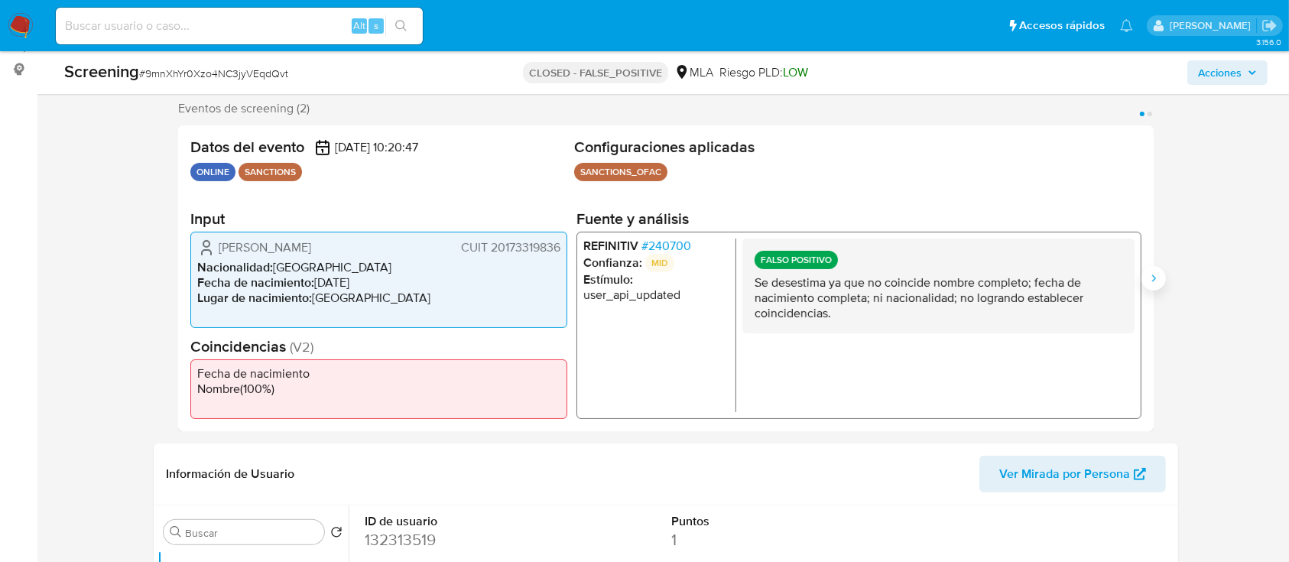
click at [1150, 273] on icon "Siguiente" at bounding box center [1153, 278] width 12 height 12
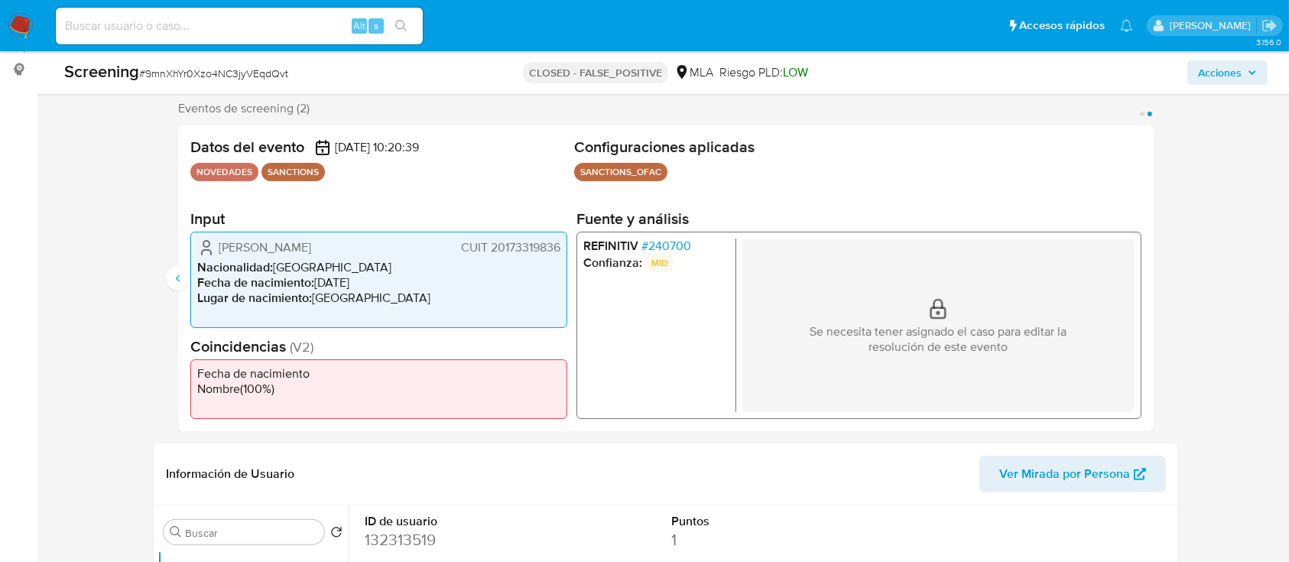
click at [278, 17] on input at bounding box center [239, 26] width 367 height 20
paste input "HjUg2VhsRC1TEgul0gpAmvAQ"
type input "HjUg2VhsRC1TEgul0gpAmvAQ"
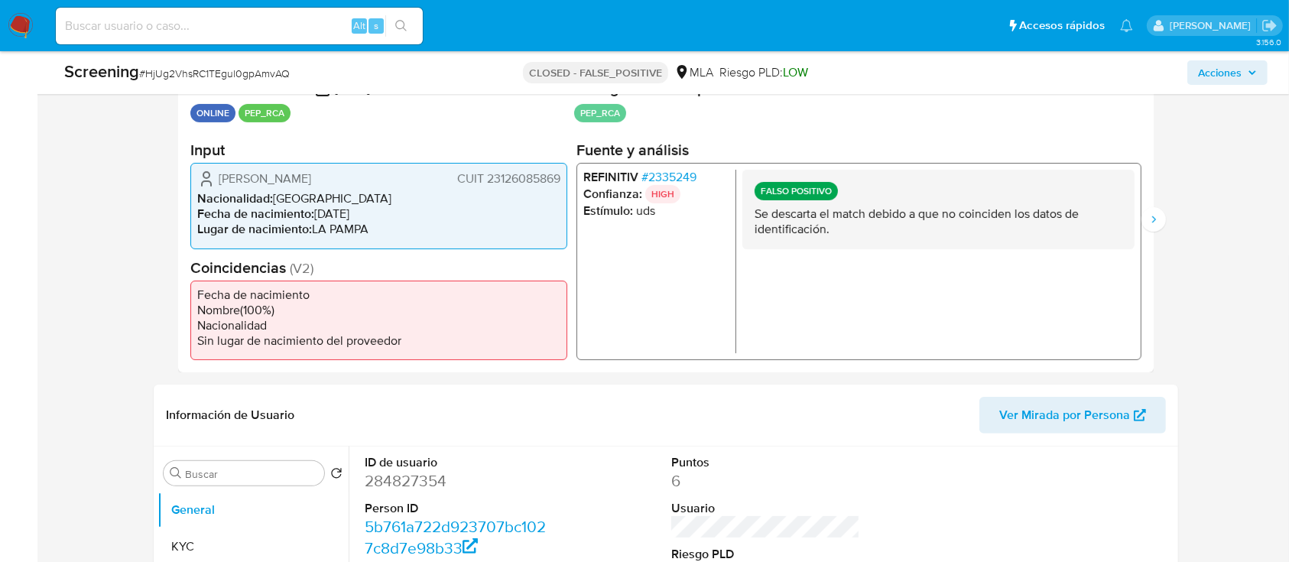
scroll to position [332, 0]
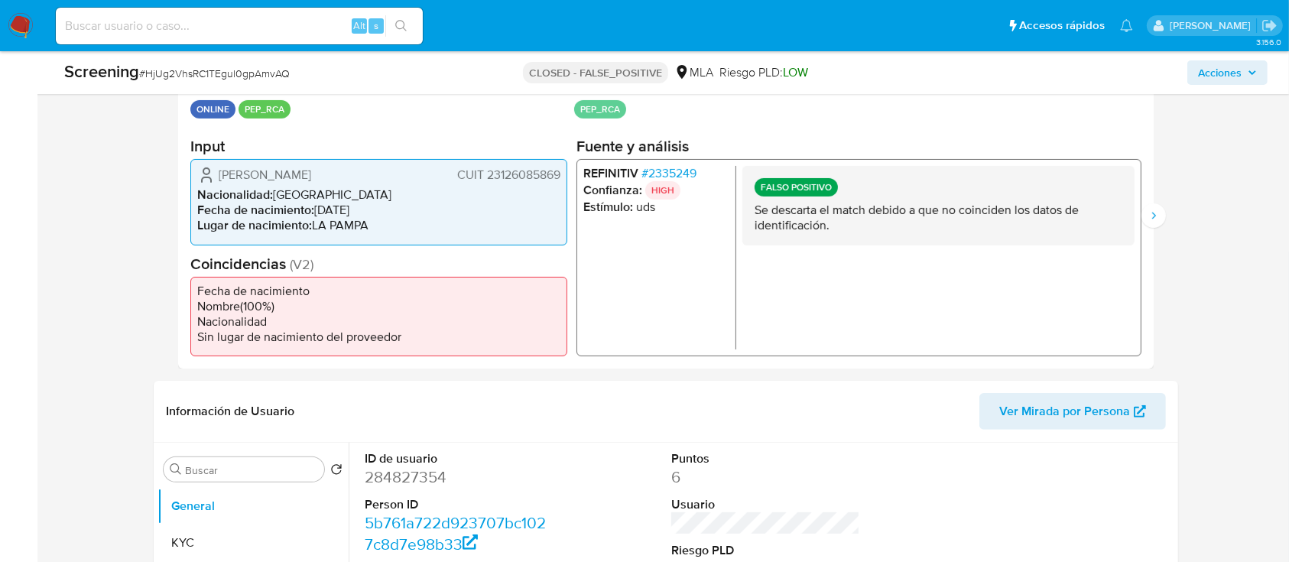
select select "10"
click at [1150, 214] on icon "Siguiente" at bounding box center [1153, 215] width 12 height 12
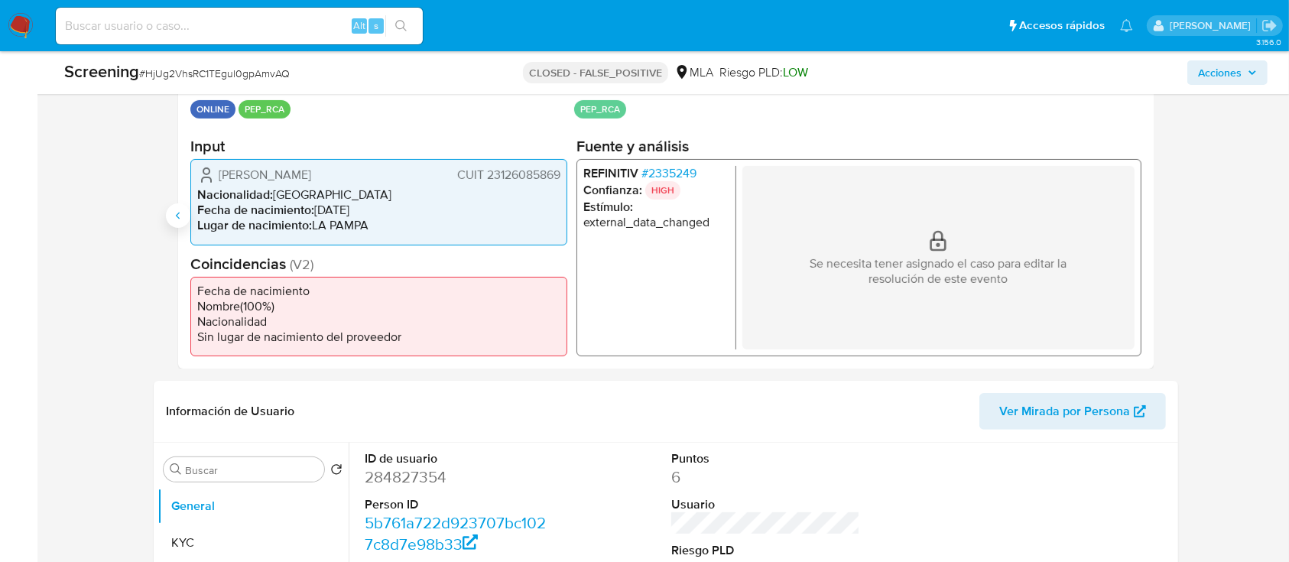
click at [175, 209] on icon "Anterior" at bounding box center [178, 215] width 12 height 12
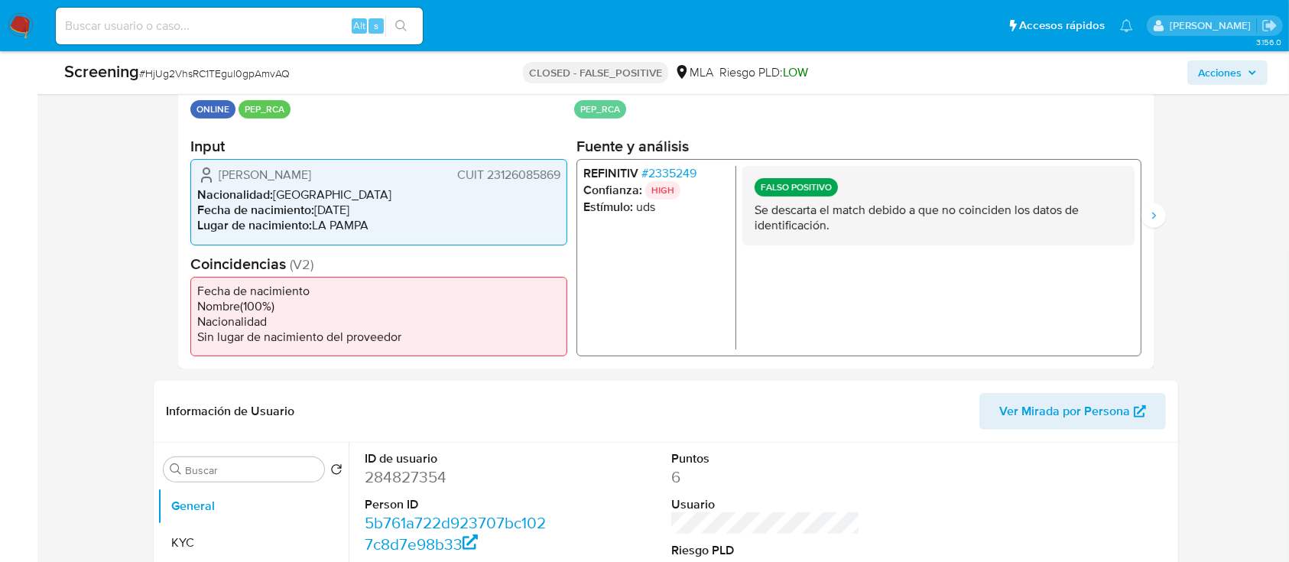
click at [291, 18] on input at bounding box center [239, 26] width 367 height 20
paste input "Lk69Hax7QoXv3LosQ6Zl8K1E"
type input "Lk69Hax7QoXv3LosQ6Zl8K1E"
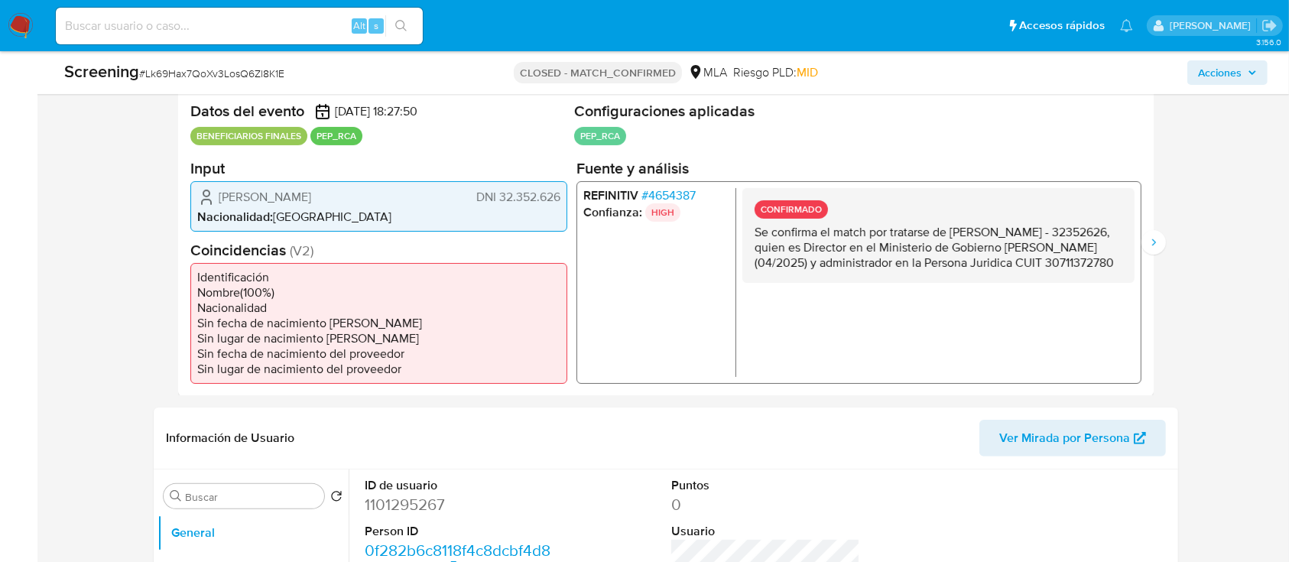
select select "10"
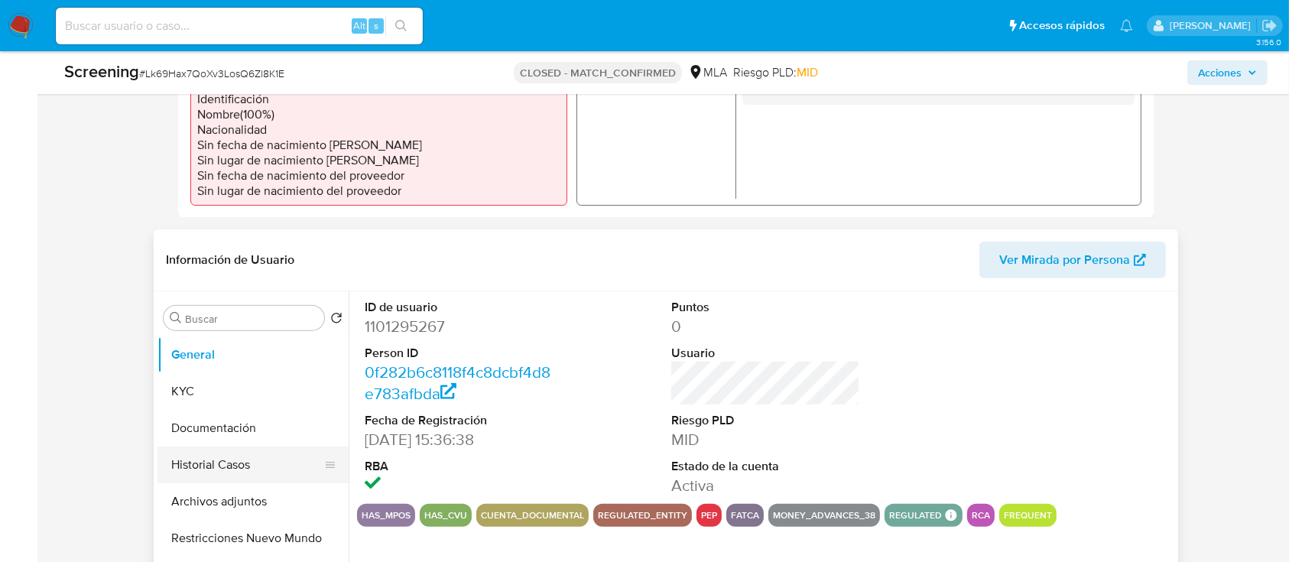
click at [172, 477] on button "Historial Casos" at bounding box center [246, 464] width 179 height 37
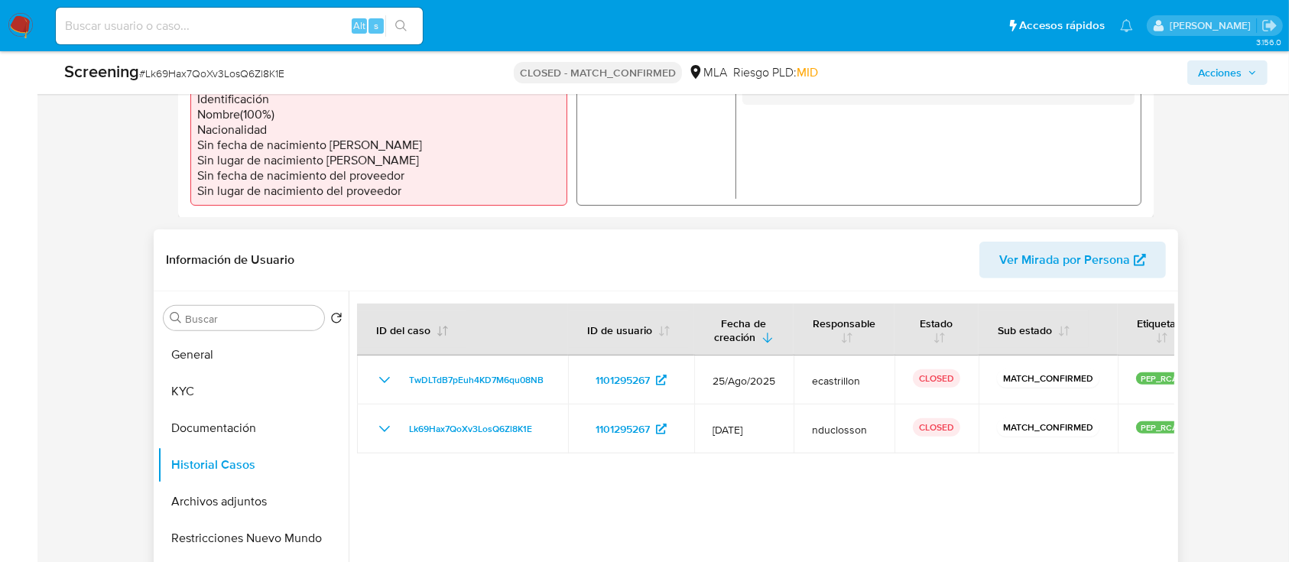
scroll to position [169, 0]
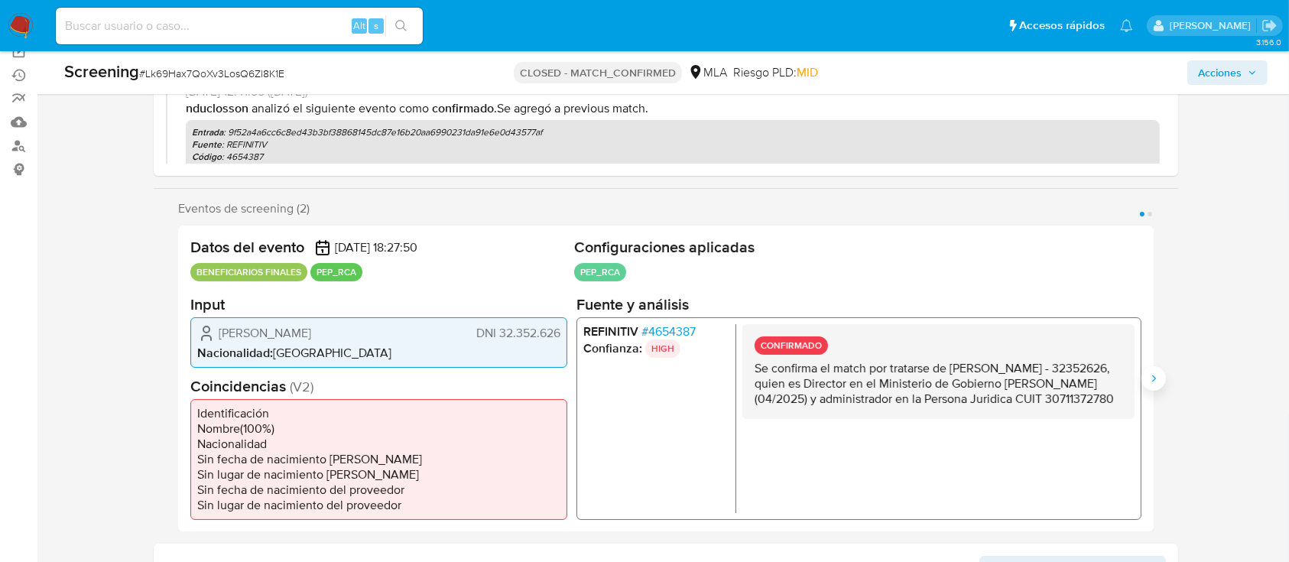
click at [1153, 378] on icon "Siguiente" at bounding box center [1153, 378] width 12 height 12
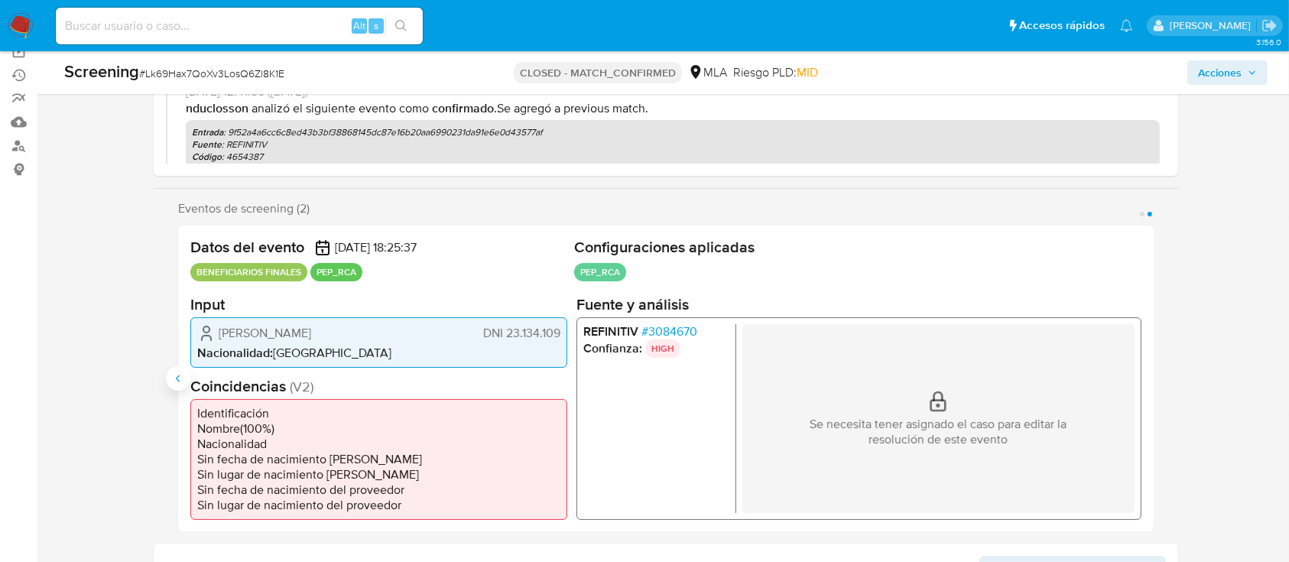
click at [169, 380] on button "Anterior" at bounding box center [178, 378] width 24 height 24
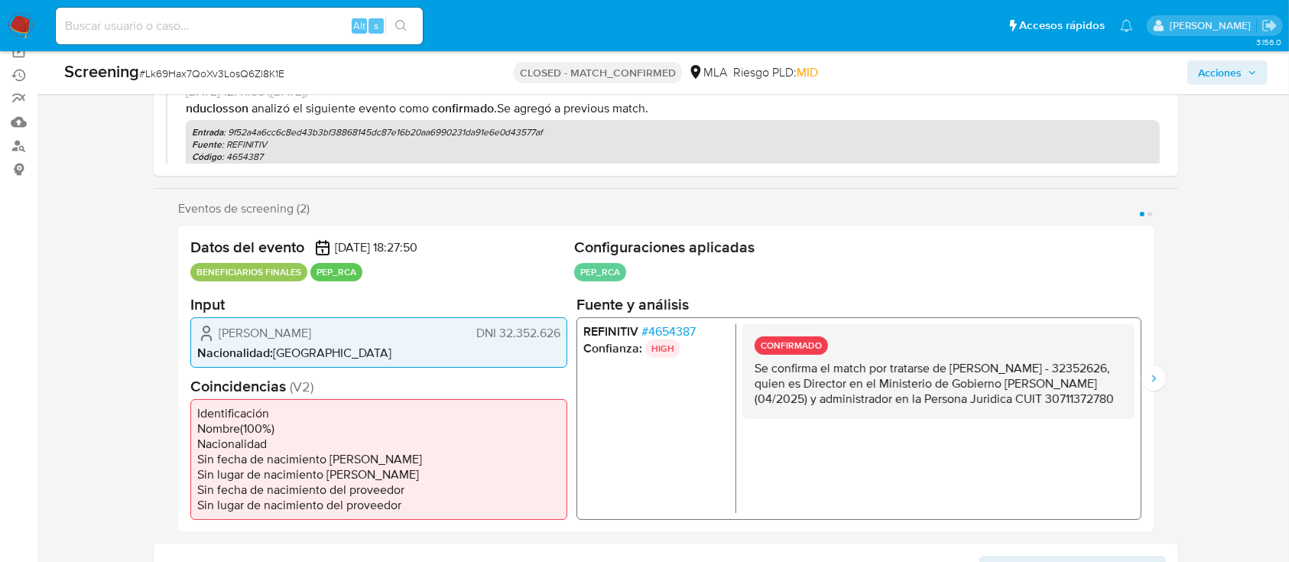
click at [245, 27] on input at bounding box center [239, 26] width 367 height 20
paste input "I7aKV02cJlVuiKyoSBspag51"
type input "I7aKV02cJlVuiKyoSBspag51"
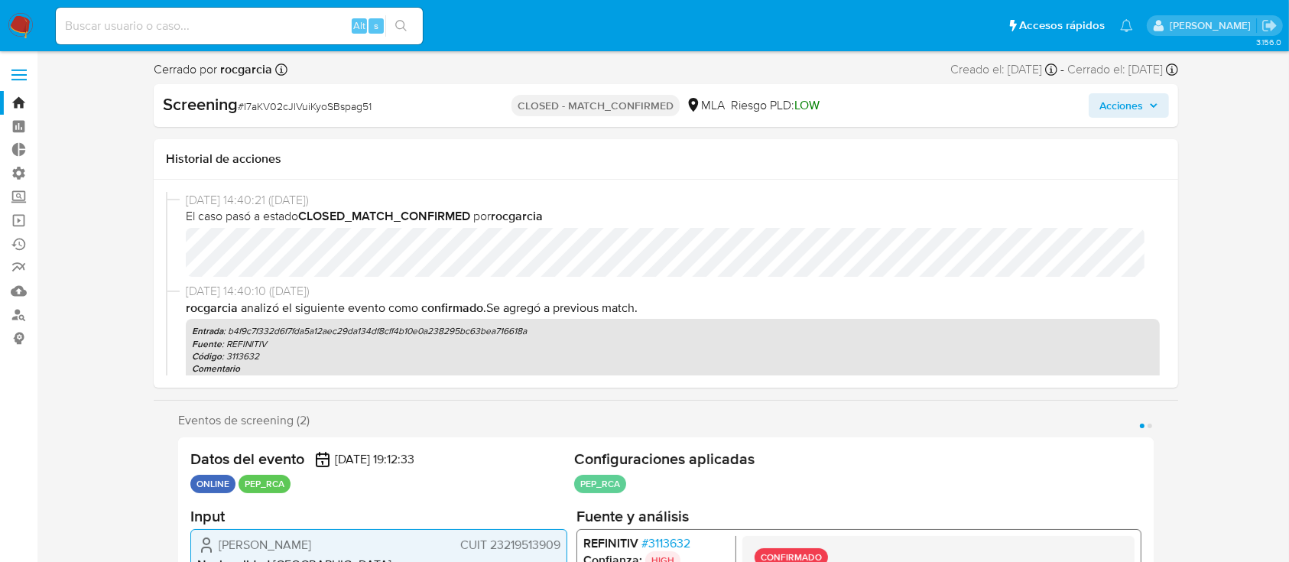
select select "10"
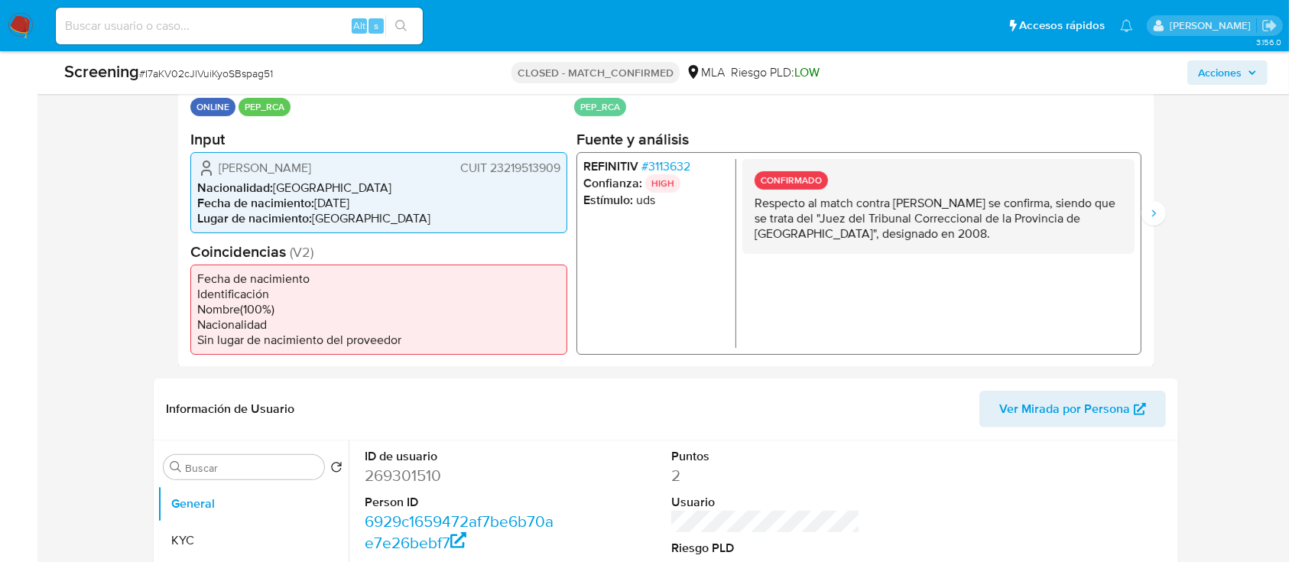
scroll to position [336, 0]
click at [1159, 213] on icon "Siguiente" at bounding box center [1153, 212] width 12 height 12
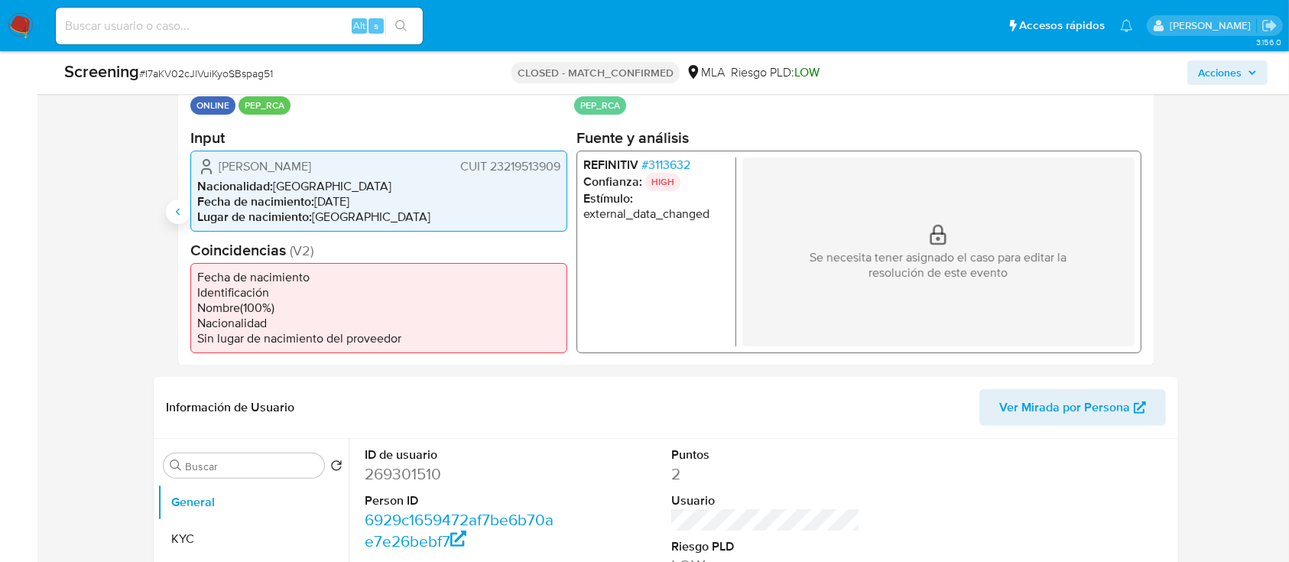
click at [174, 204] on button "Anterior" at bounding box center [178, 212] width 24 height 24
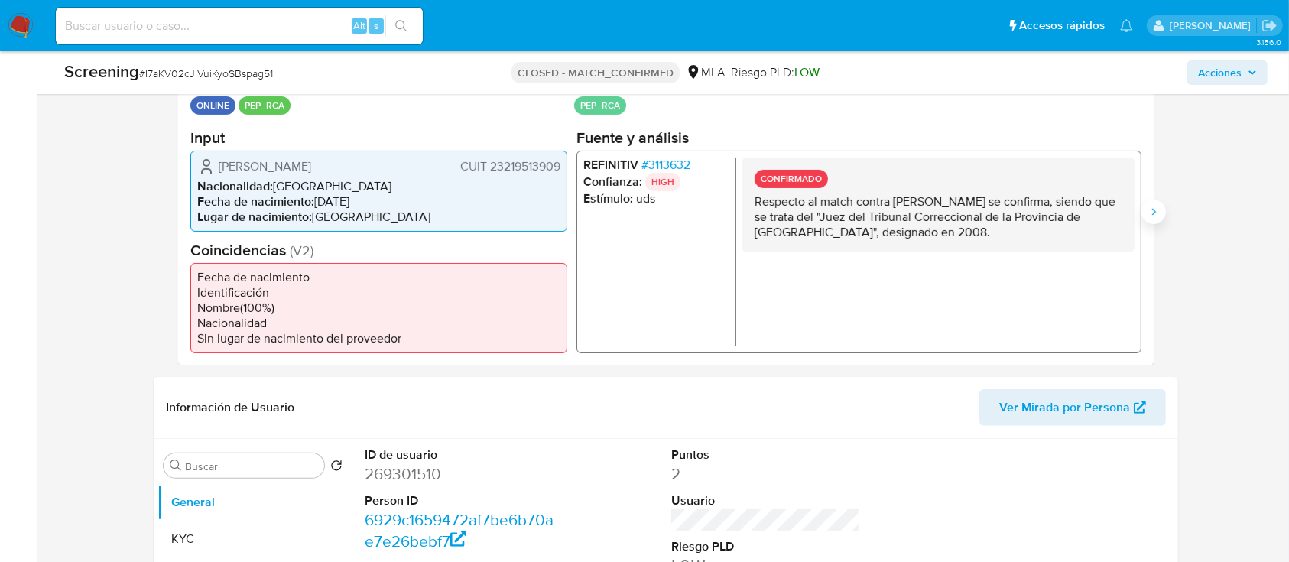
click at [1151, 211] on icon "Siguiente" at bounding box center [1153, 212] width 12 height 12
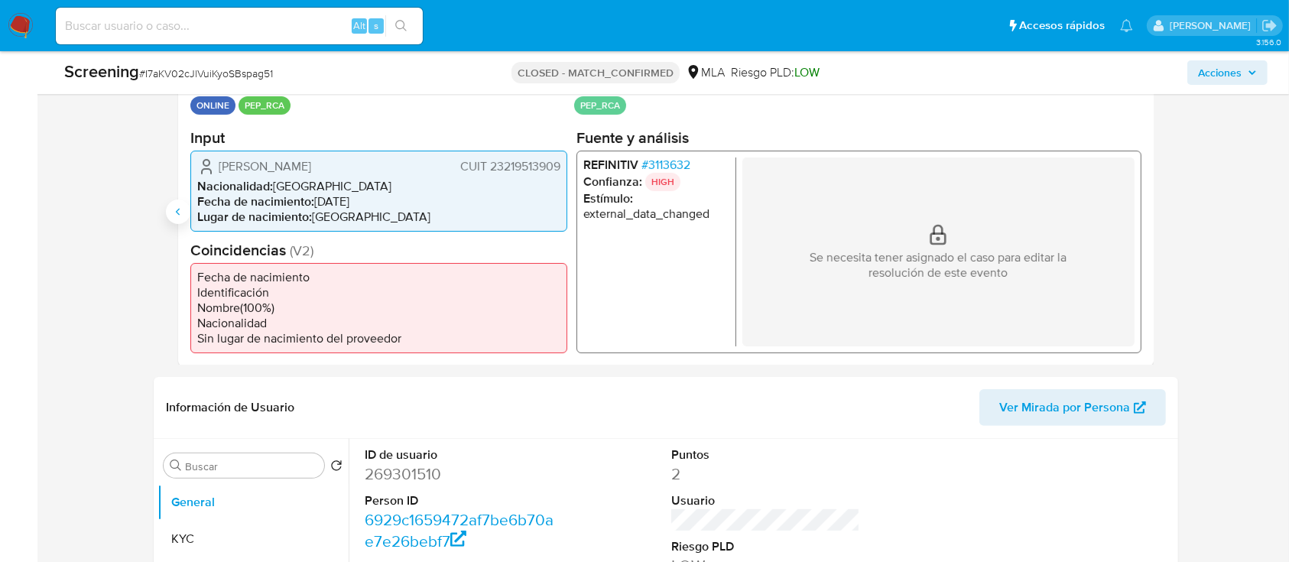
click at [180, 216] on icon "Anterior" at bounding box center [178, 212] width 12 height 12
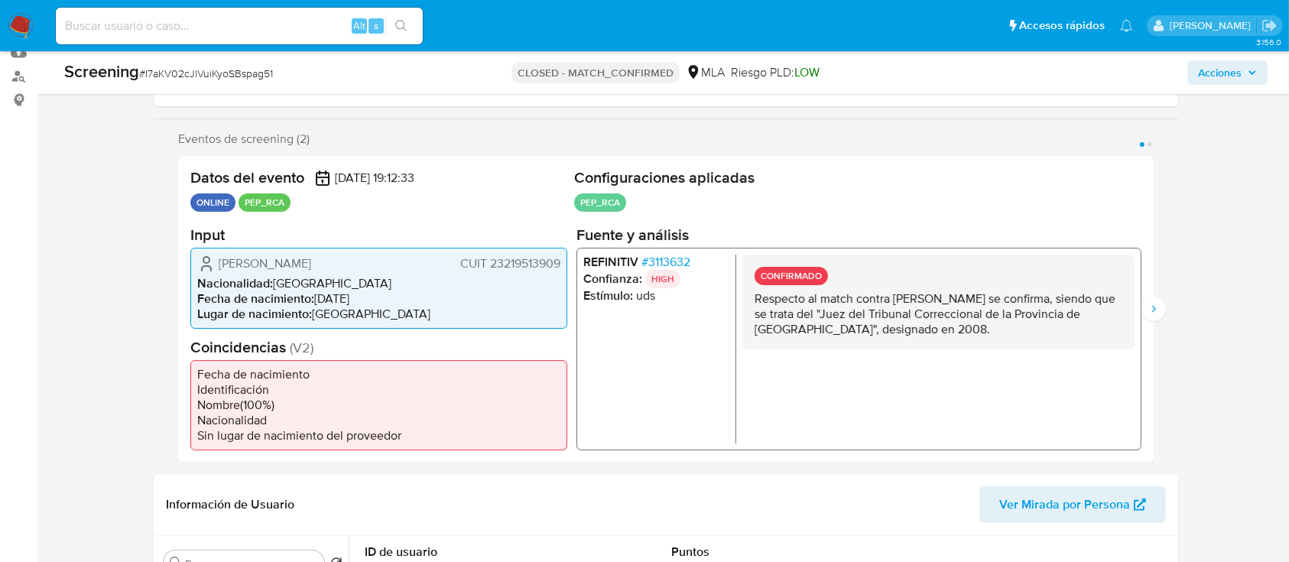
scroll to position [238, 0]
click at [1144, 307] on button "Siguiente" at bounding box center [1153, 309] width 24 height 24
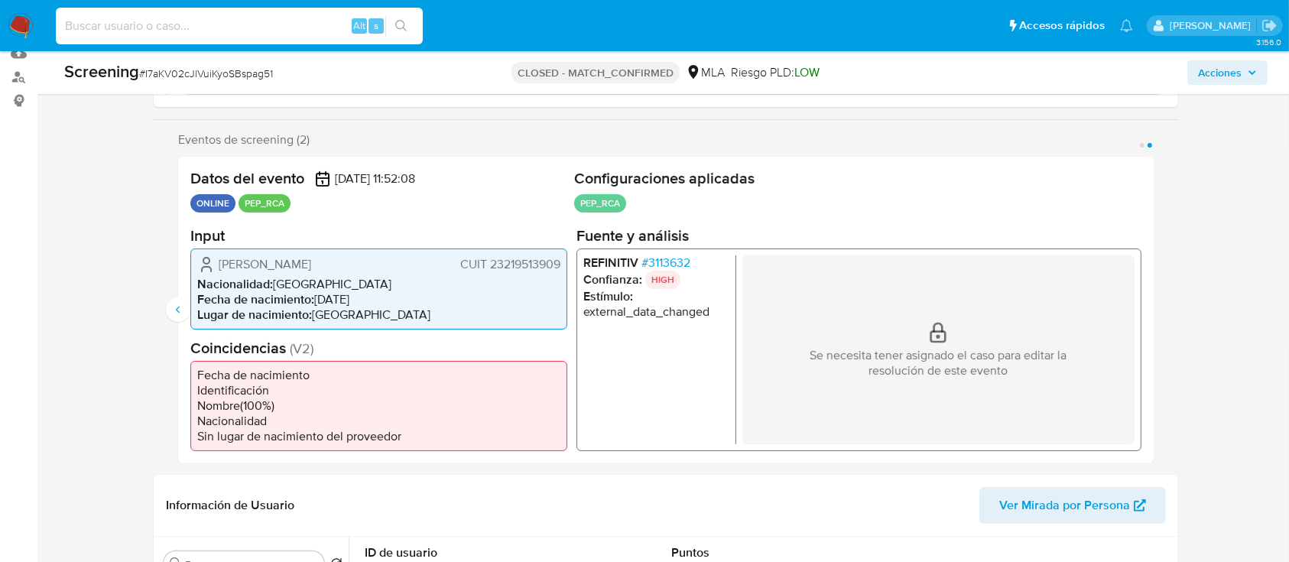
click at [308, 34] on input at bounding box center [239, 26] width 367 height 20
click at [182, 307] on icon "Anterior" at bounding box center [178, 309] width 12 height 12
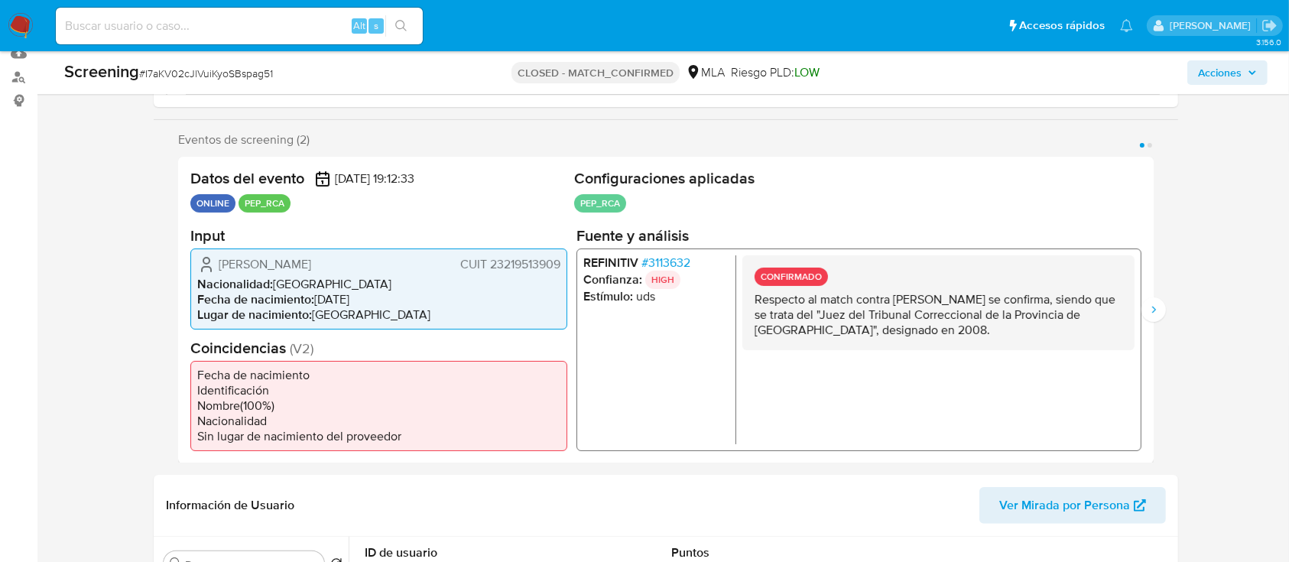
click at [187, 34] on input at bounding box center [239, 26] width 367 height 20
paste input "0Z3w6wgqrWVE18Phd68jjDG1"
type input "0Z3w6wgqrWVE18Phd68jjDG1"
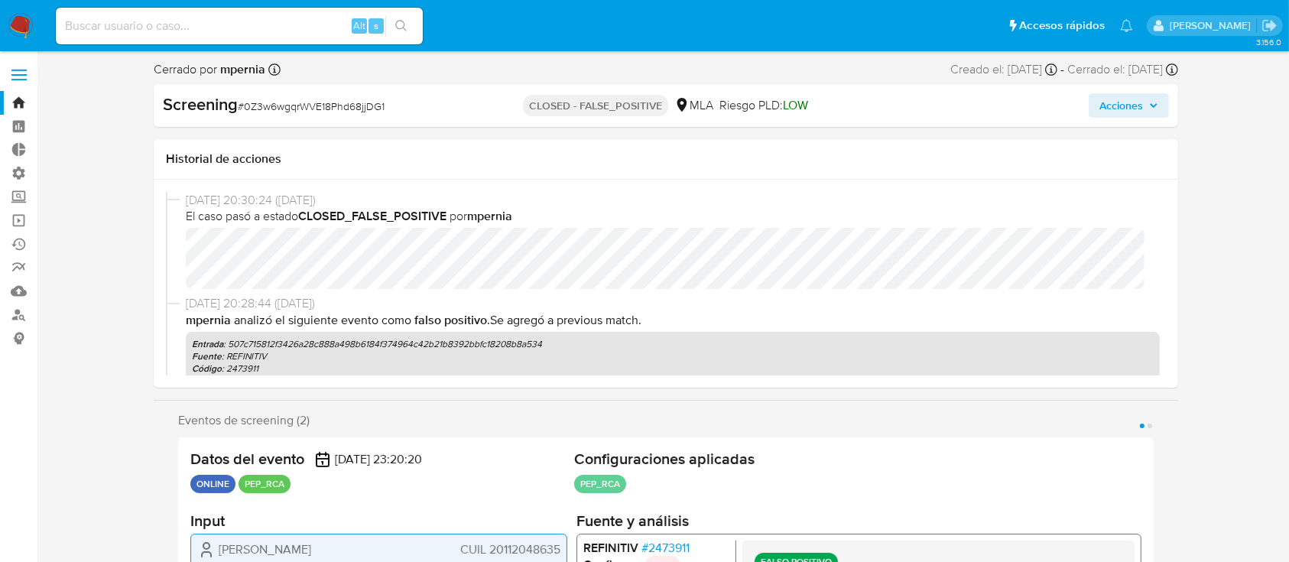
select select "10"
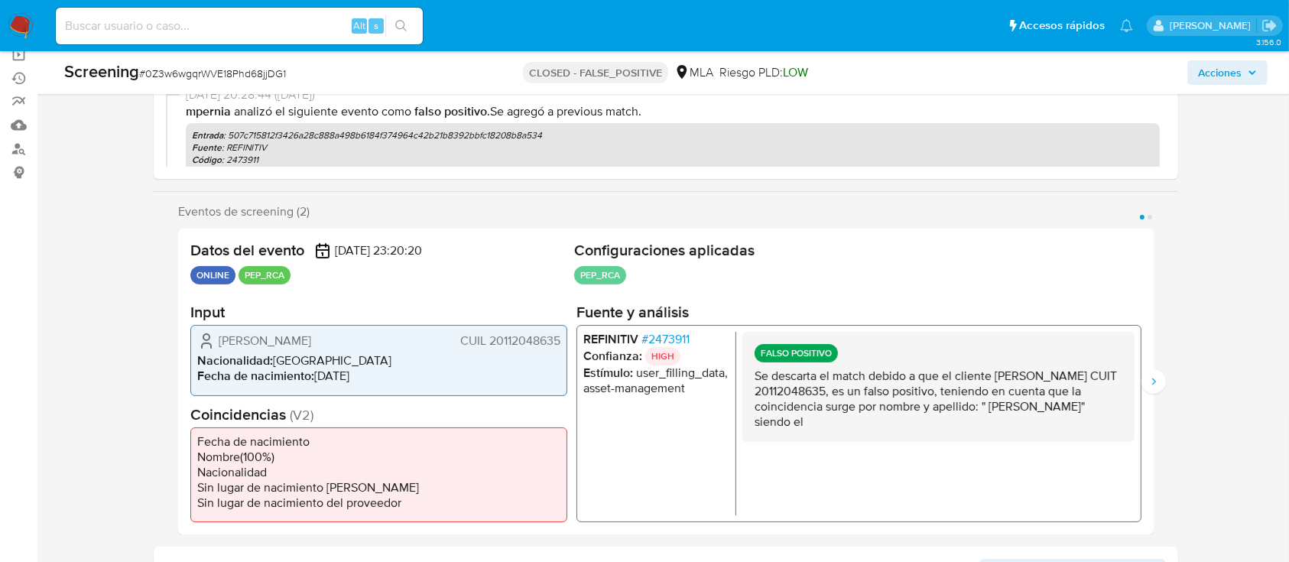
scroll to position [167, 0]
click at [1157, 381] on icon "Siguiente" at bounding box center [1153, 381] width 12 height 12
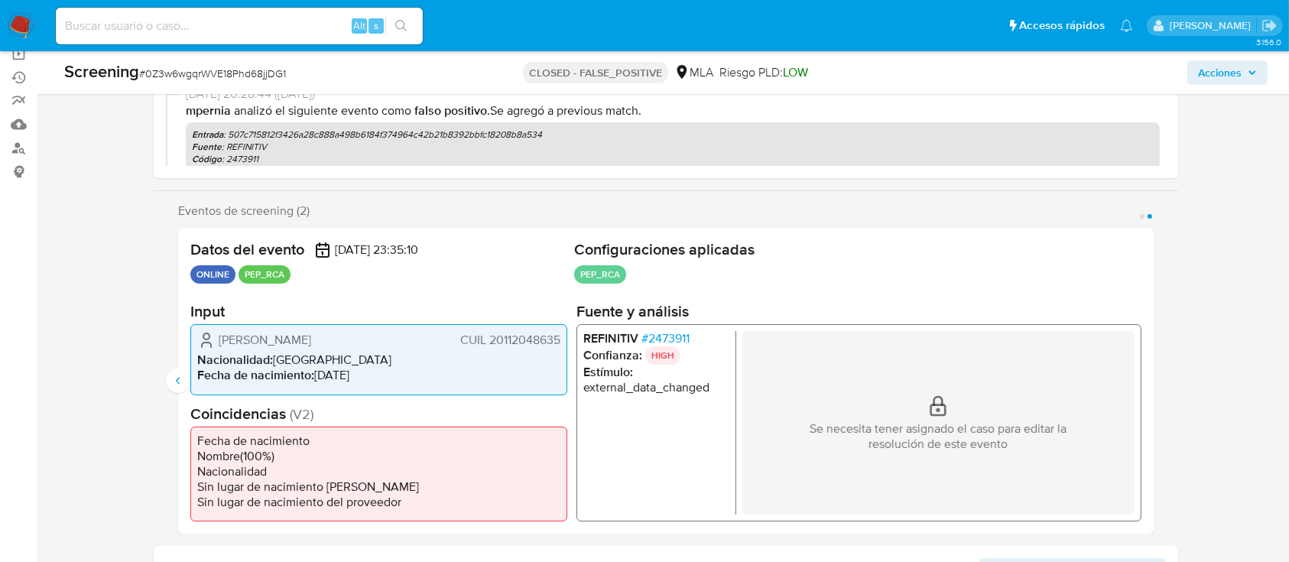
scroll to position [0, 0]
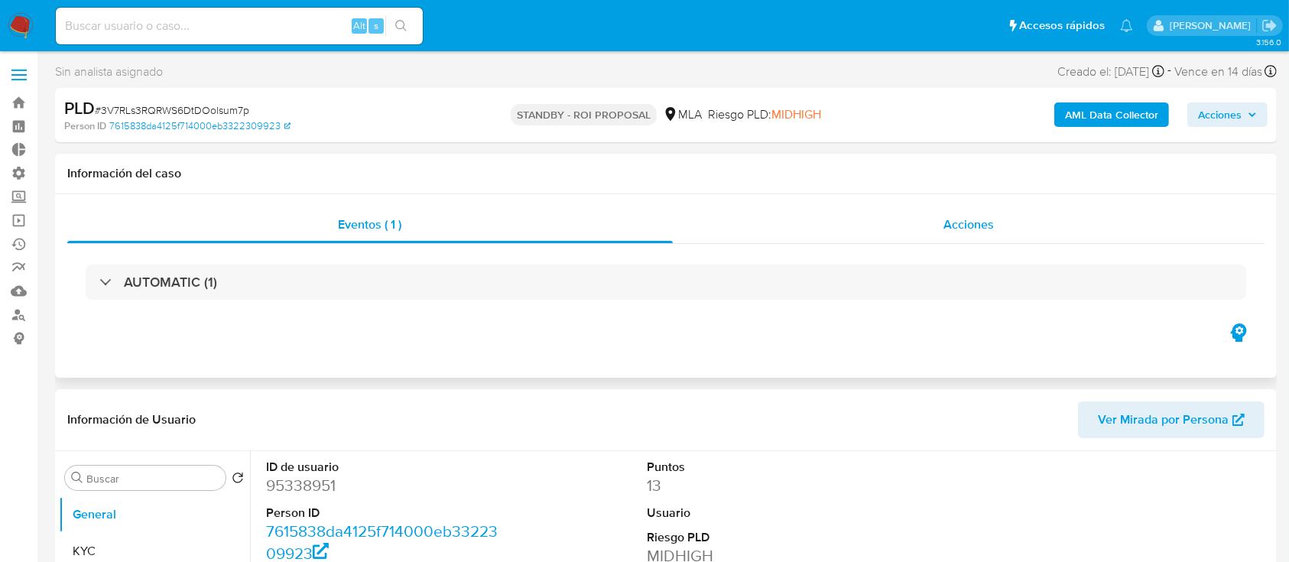
click at [868, 226] on div "Acciones" at bounding box center [969, 224] width 592 height 37
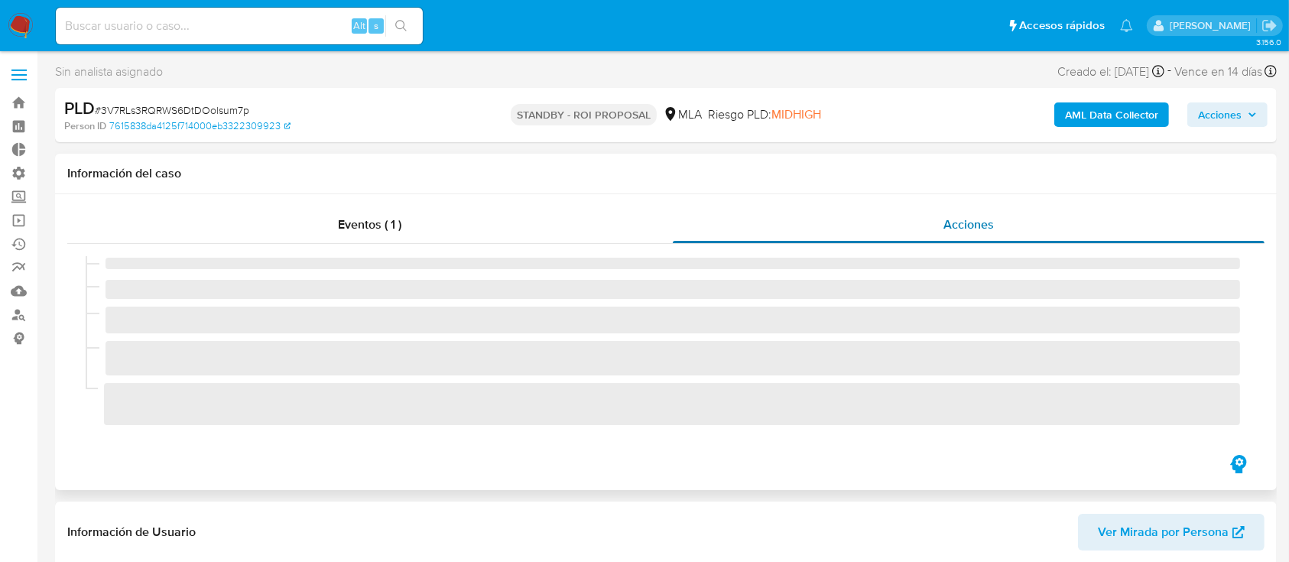
select select "10"
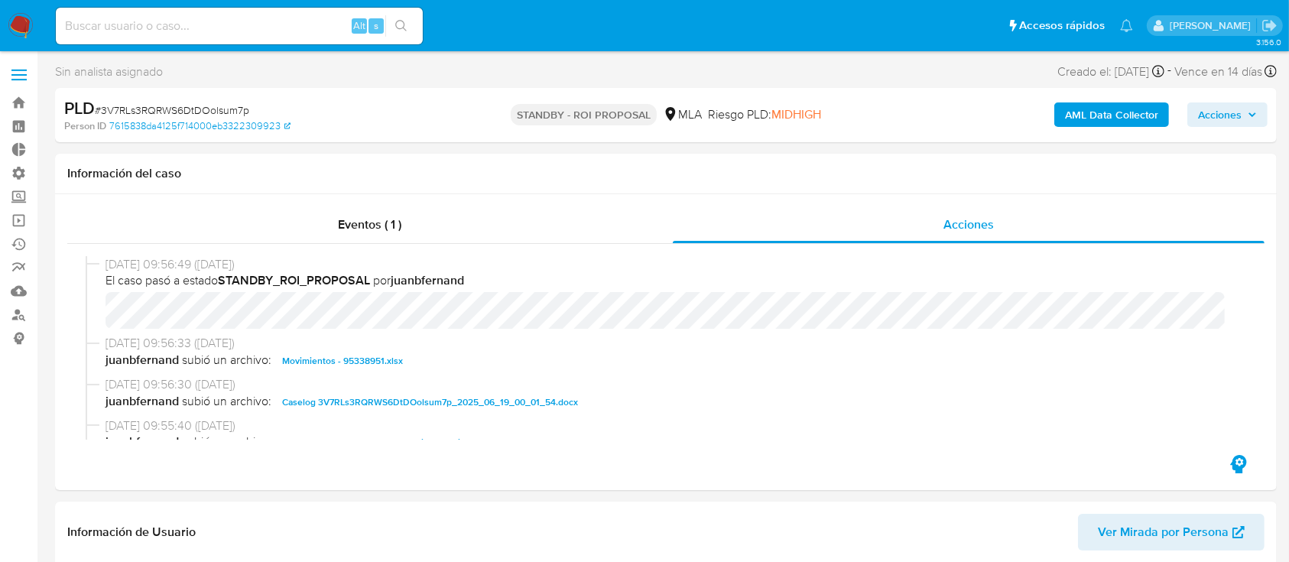
click at [214, 22] on input at bounding box center [239, 26] width 367 height 20
paste input "0Z3w6wgqrWVE18Phd68jjDG1"
type input "0Z3w6wgqrWVE18Phd68jjDG1"
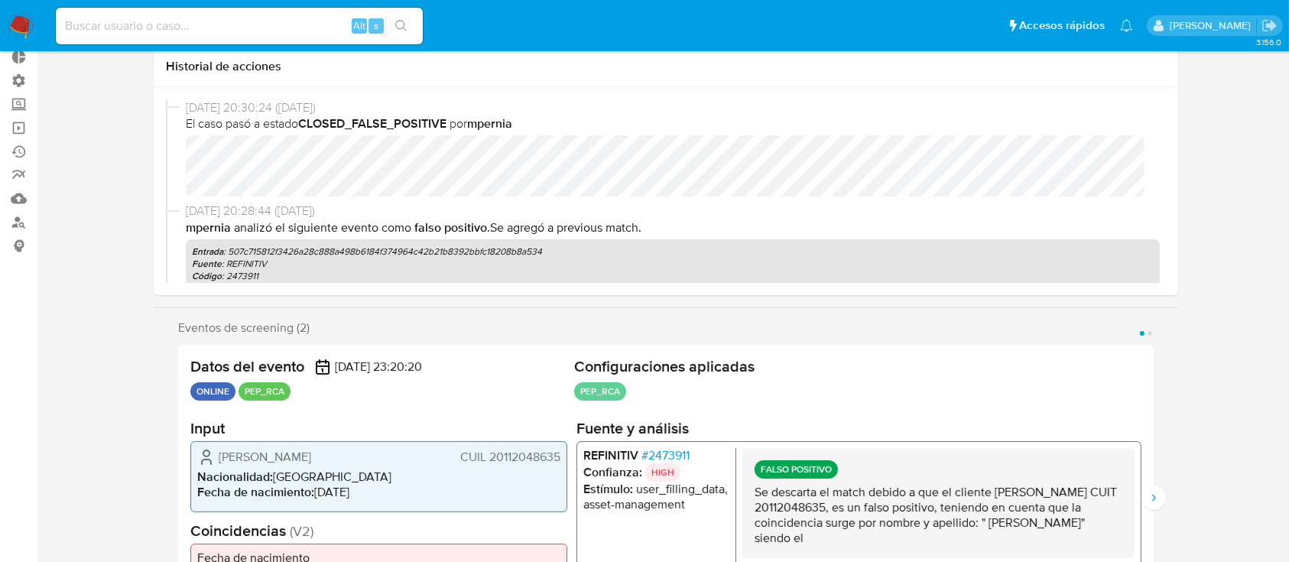
select select "10"
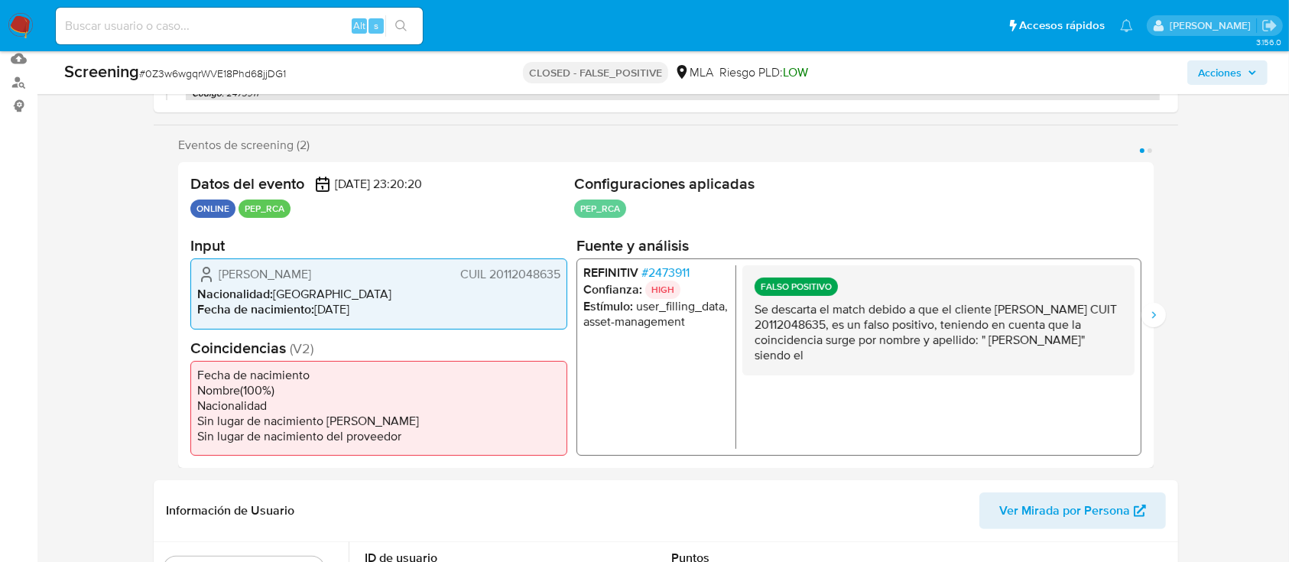
scroll to position [230, 0]
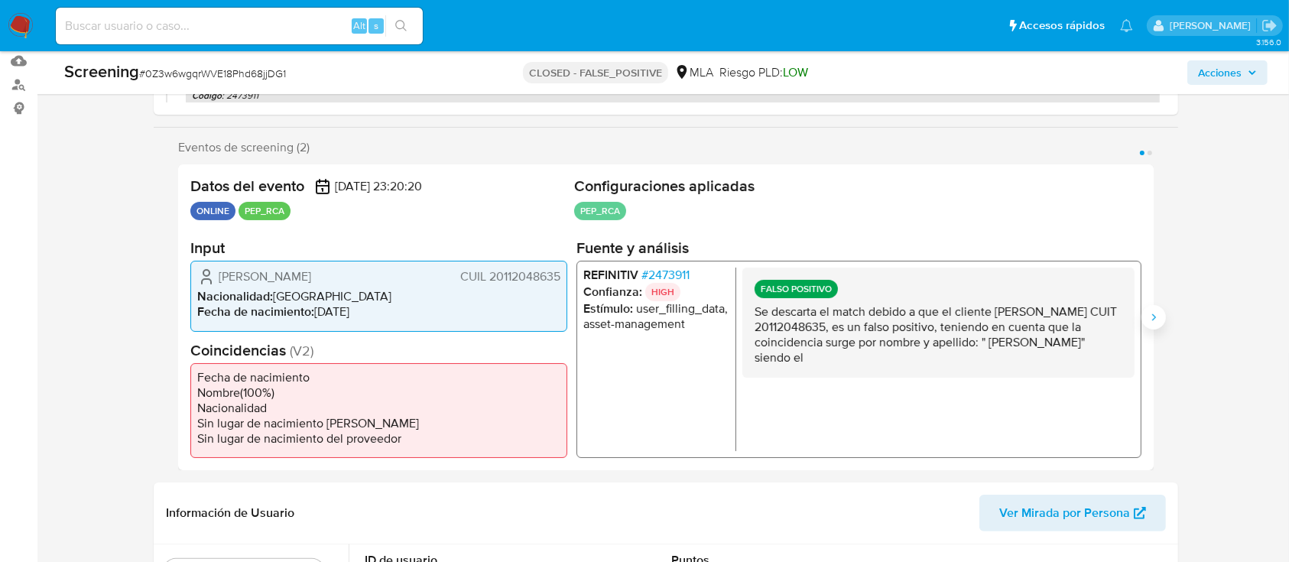
click at [1148, 317] on icon "Siguiente" at bounding box center [1153, 317] width 12 height 12
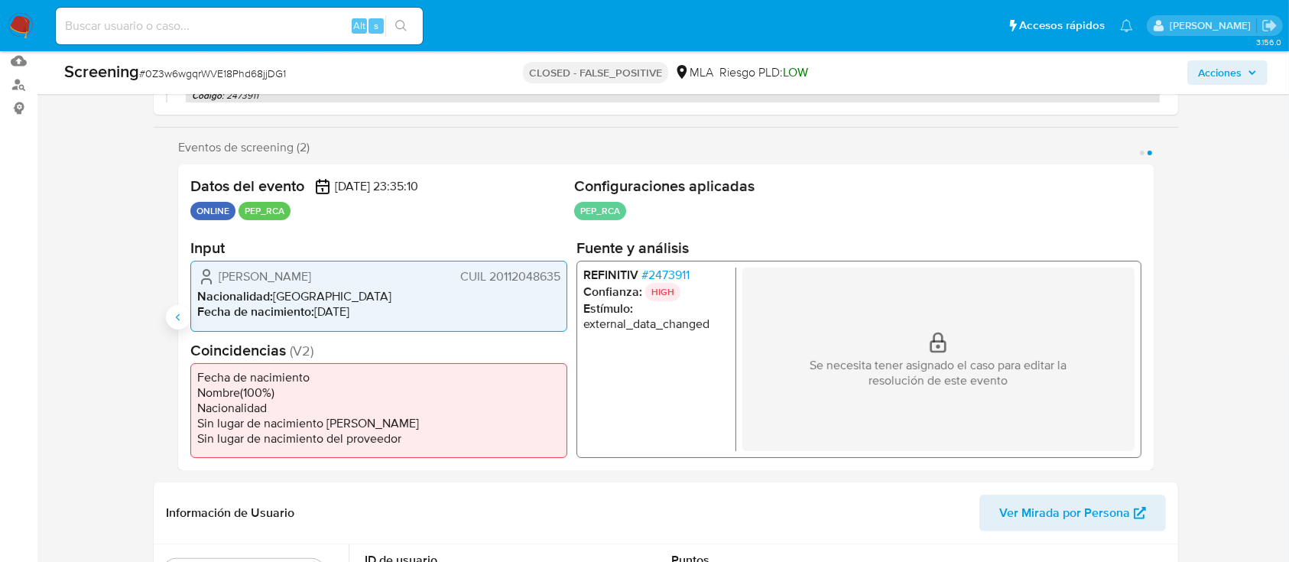
click at [180, 308] on button "Anterior" at bounding box center [178, 317] width 24 height 24
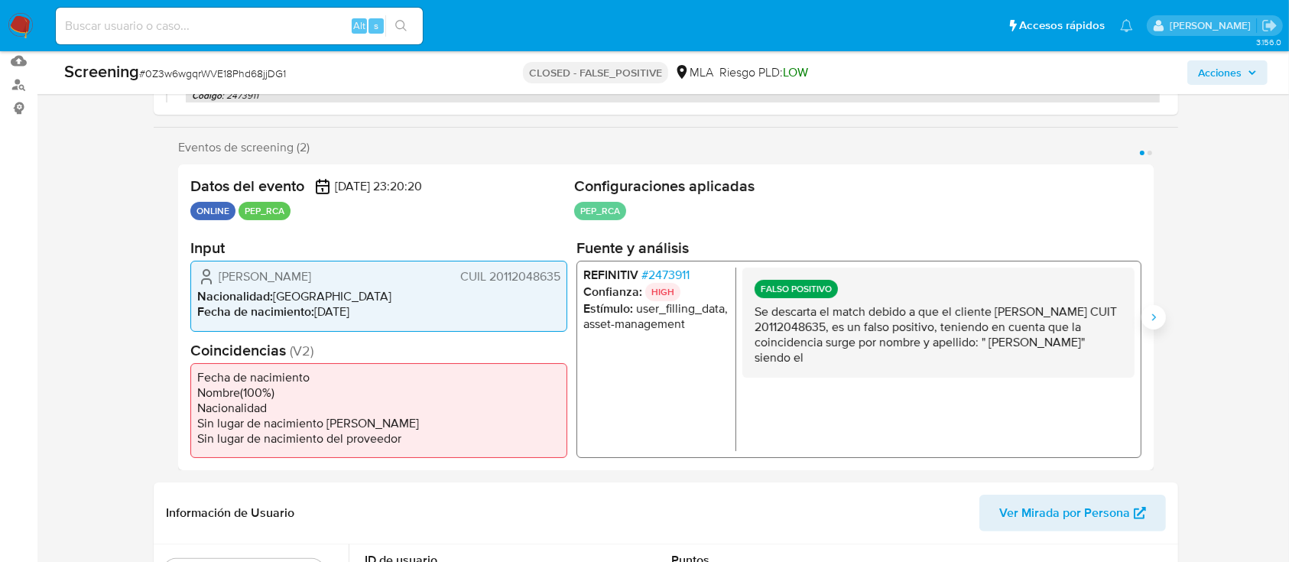
click at [1157, 315] on icon "Siguiente" at bounding box center [1153, 317] width 12 height 12
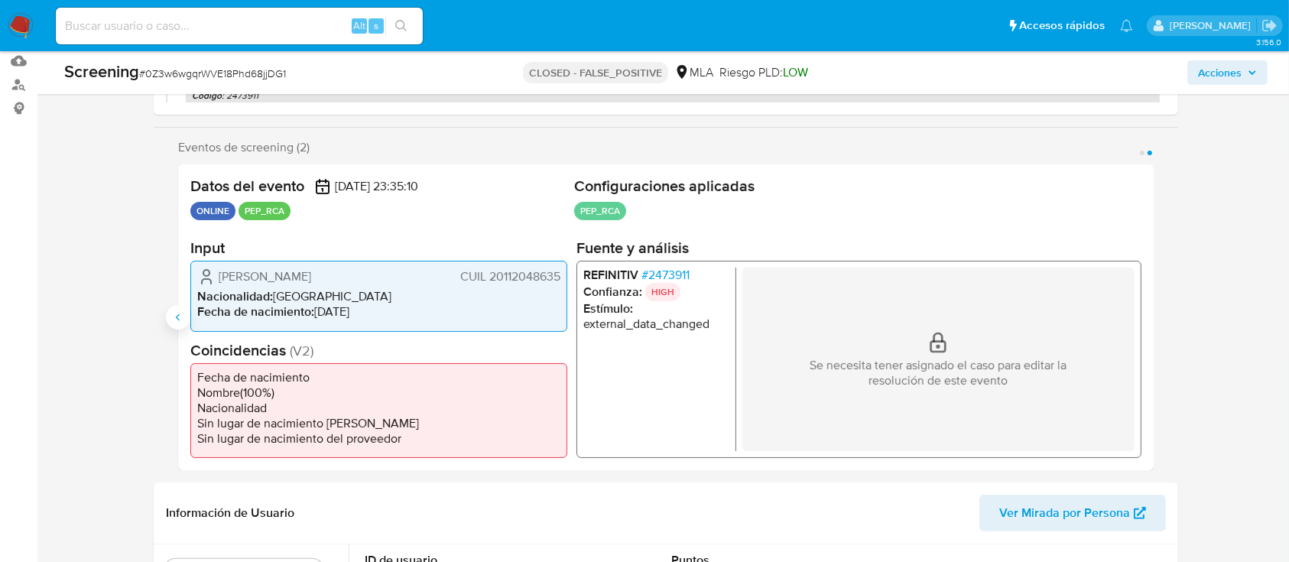
click at [180, 321] on icon "Anterior" at bounding box center [178, 317] width 12 height 12
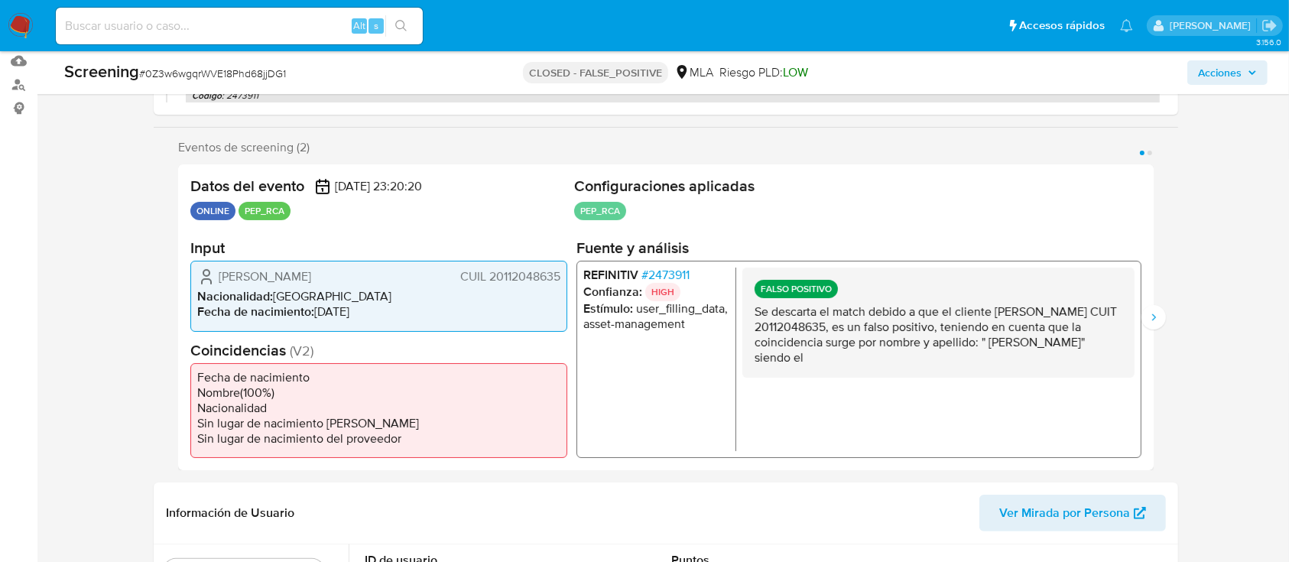
click at [295, 16] on input at bounding box center [239, 26] width 367 height 20
paste input "llmzygZT6OmCqtlyLHxhSZgz"
type input "llmzygZT6OmCqtlyLHxhSZgz"
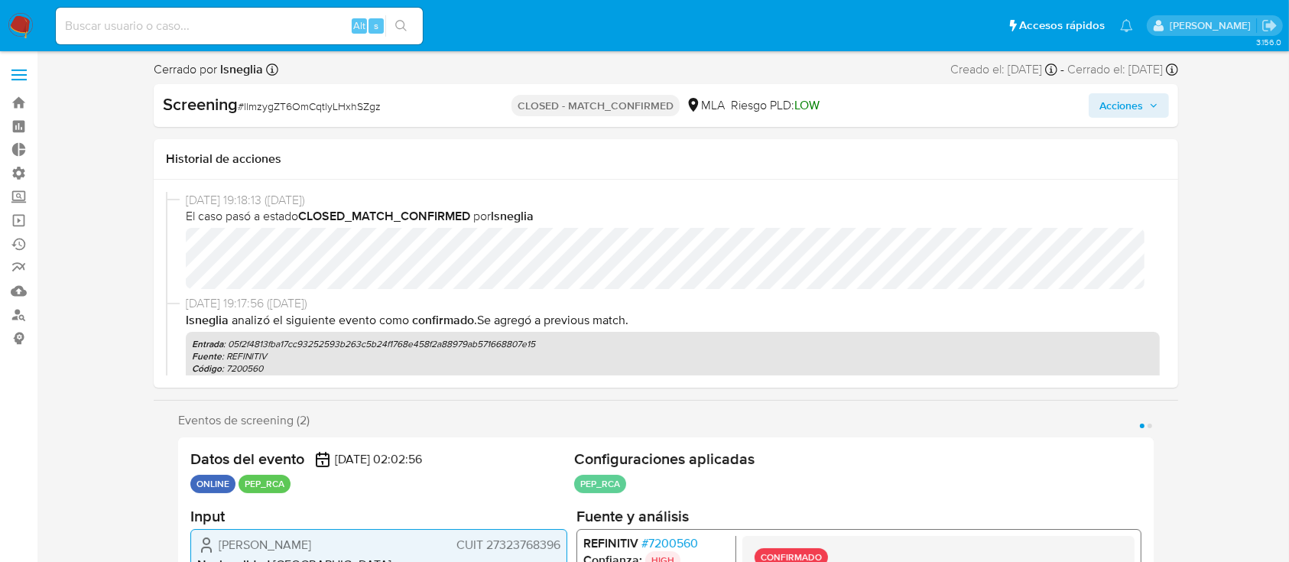
scroll to position [167, 0]
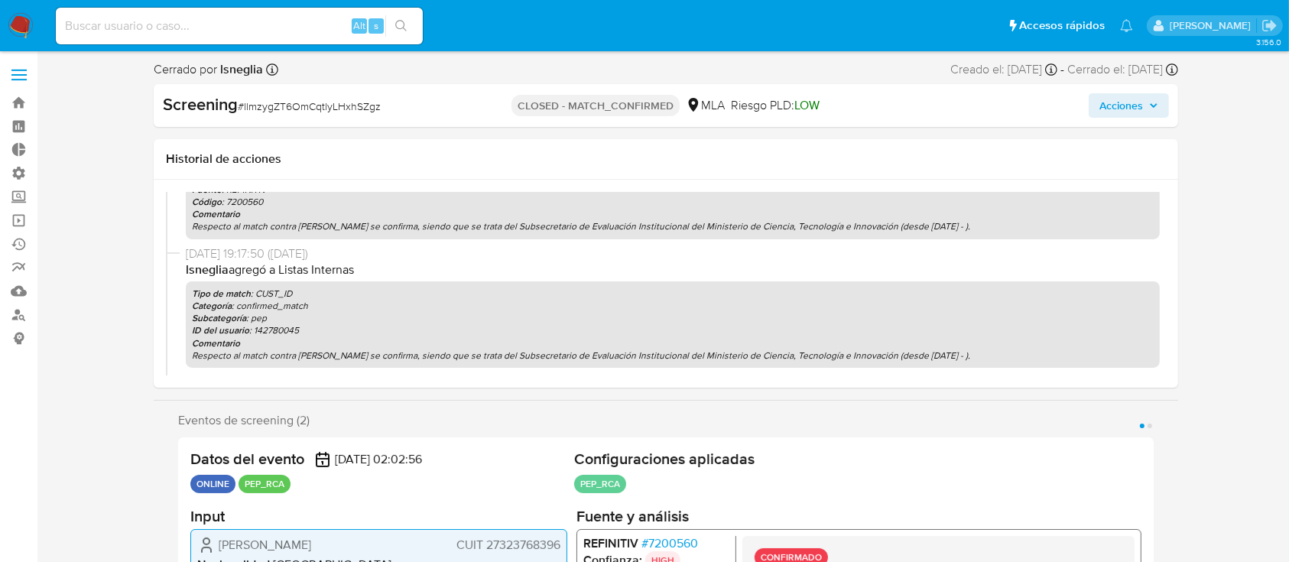
select select "10"
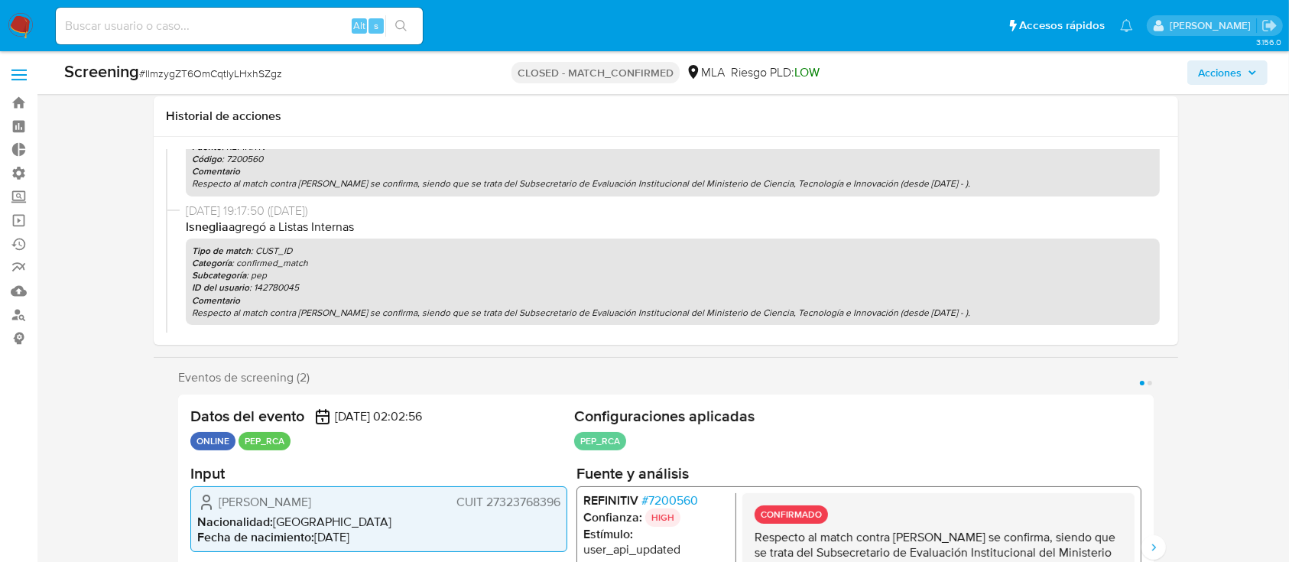
scroll to position [187, 0]
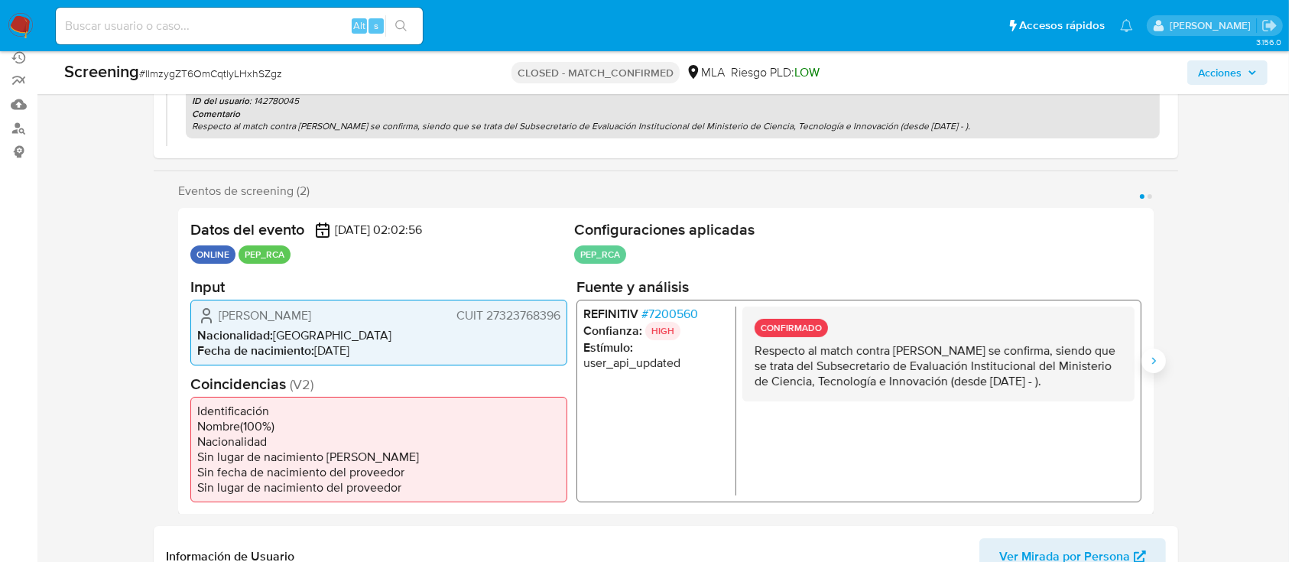
click at [1150, 356] on icon "Siguiente" at bounding box center [1153, 361] width 12 height 12
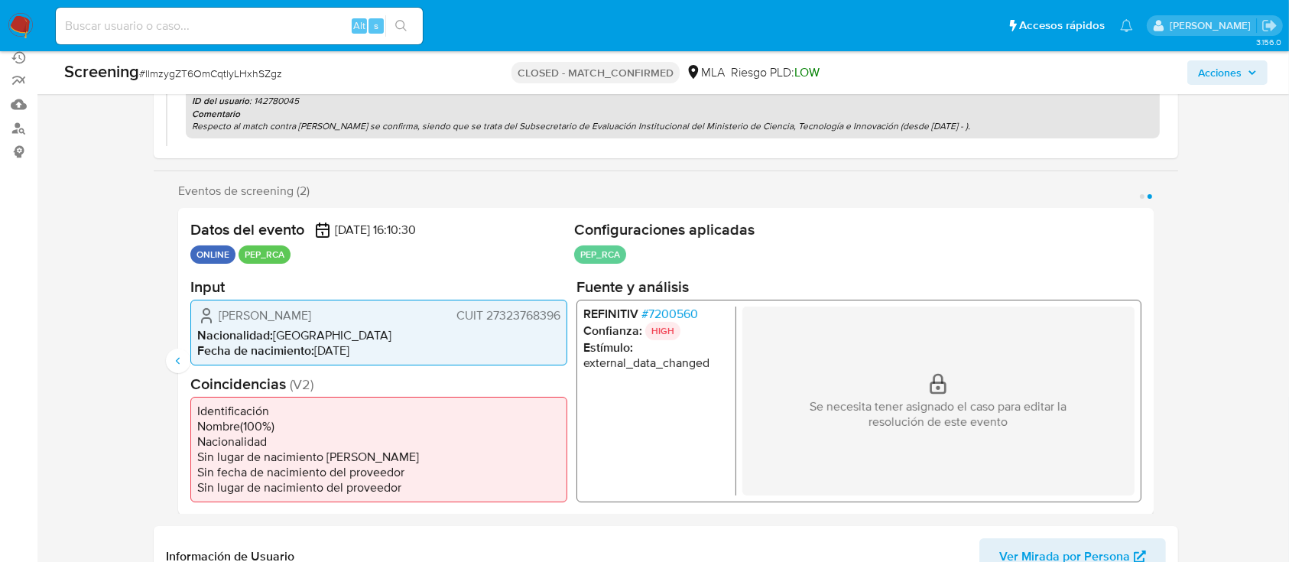
click at [238, 24] on input at bounding box center [239, 26] width 367 height 20
paste input "j5KMvE73Qkq6mJf2QXEX0ODw"
type input "j5KMvE73Qkq6mJf2QXEX0ODw"
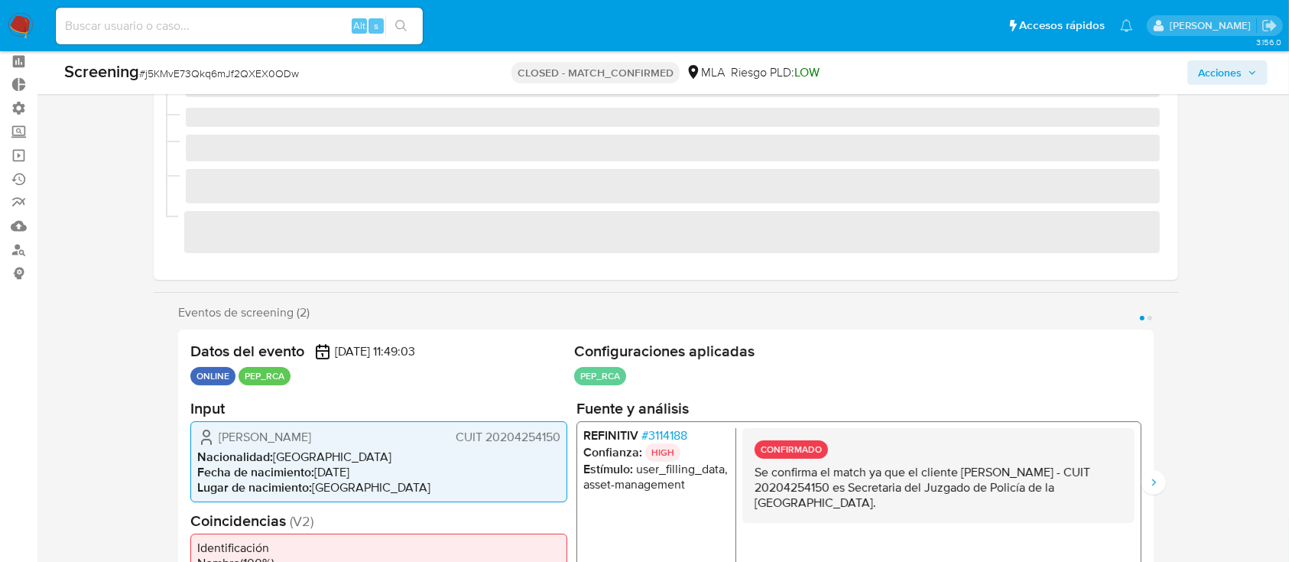
scroll to position [251, 0]
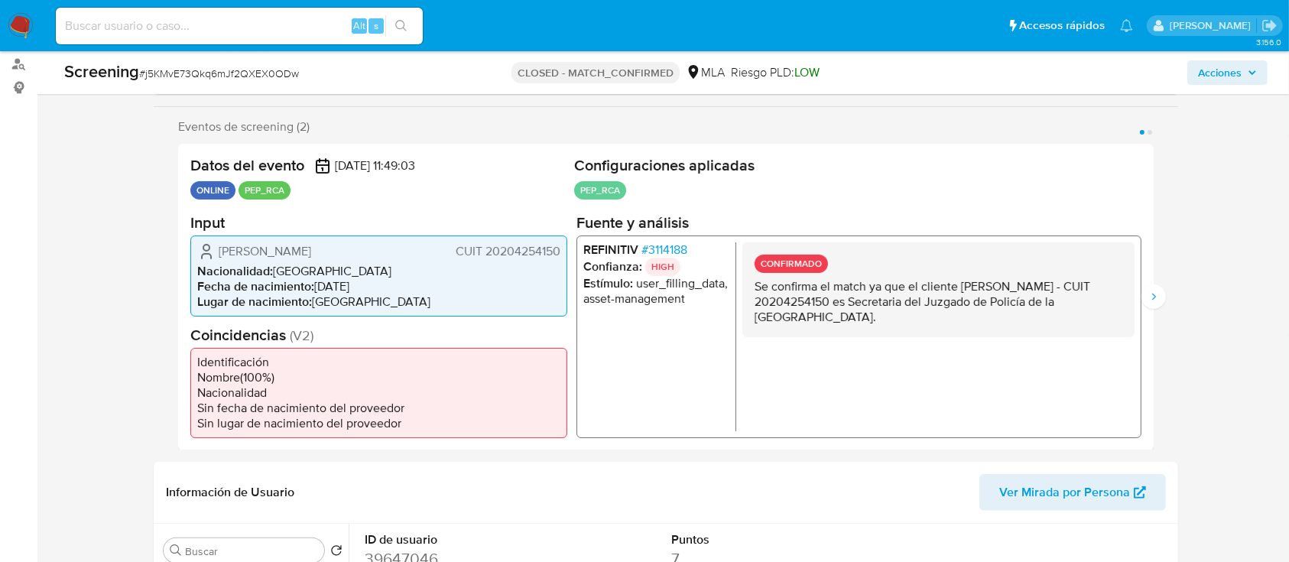
select select "10"
click at [1157, 289] on button "Siguiente" at bounding box center [1153, 296] width 24 height 24
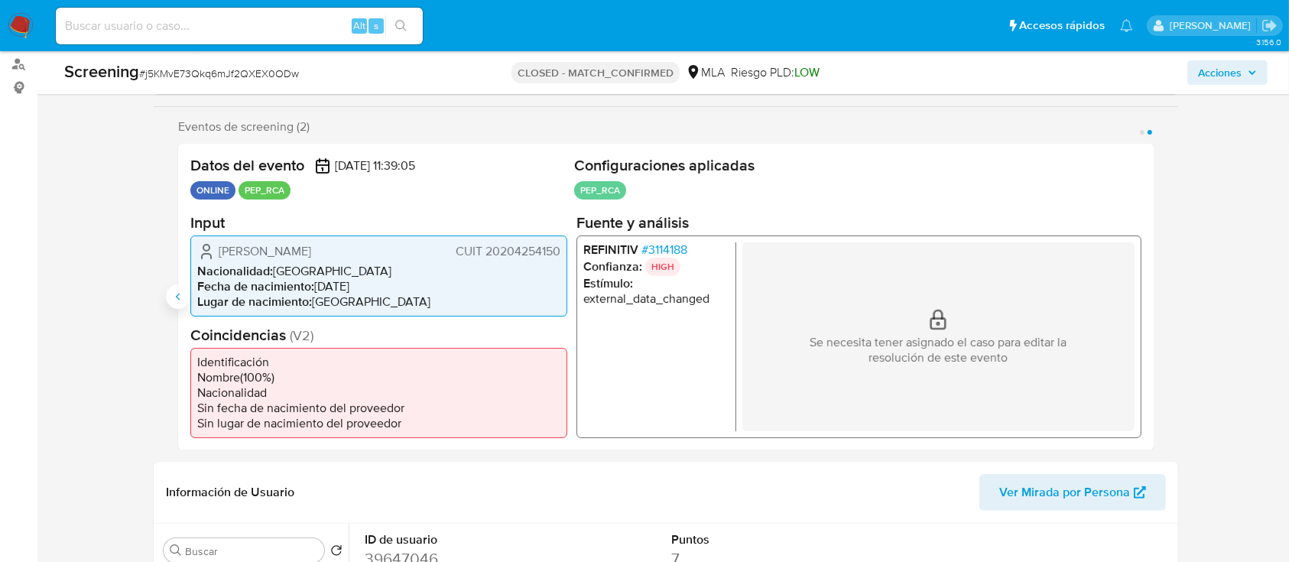
click at [172, 298] on icon "Anterior" at bounding box center [178, 296] width 12 height 12
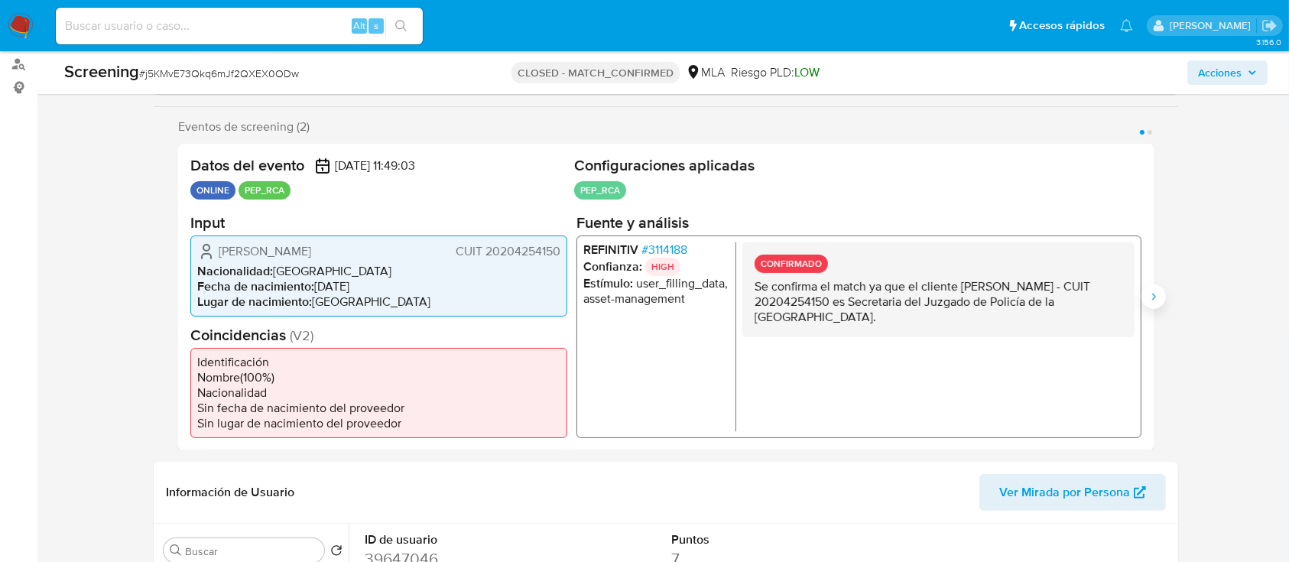
click at [1148, 297] on icon "Siguiente" at bounding box center [1153, 296] width 12 height 12
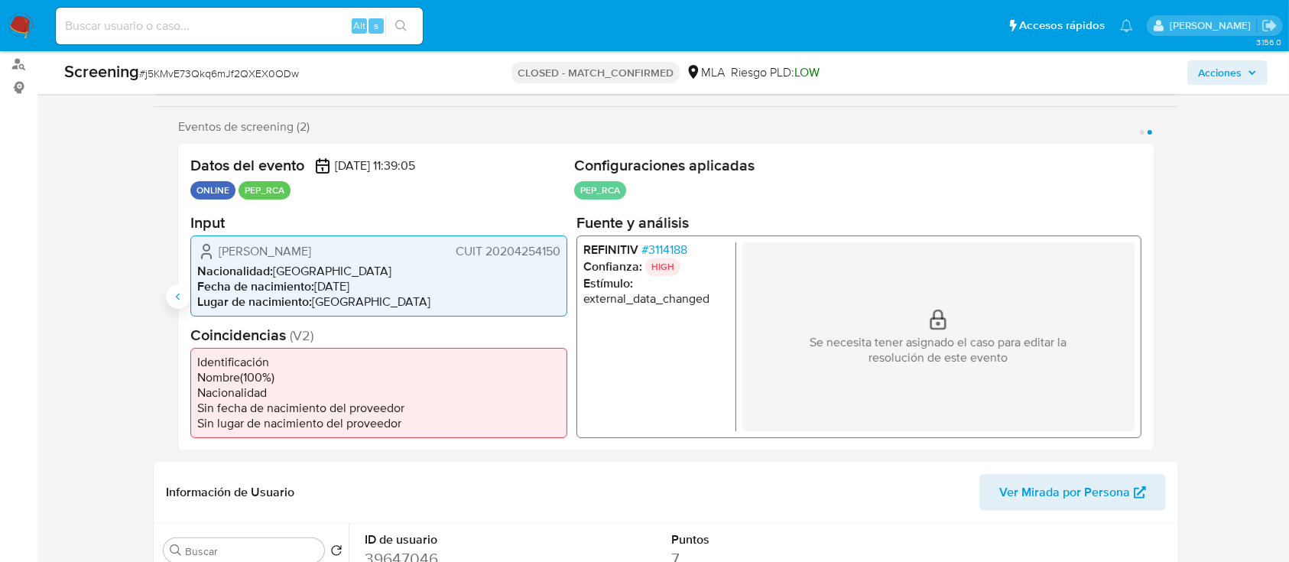
click at [181, 292] on icon "Anterior" at bounding box center [178, 296] width 12 height 12
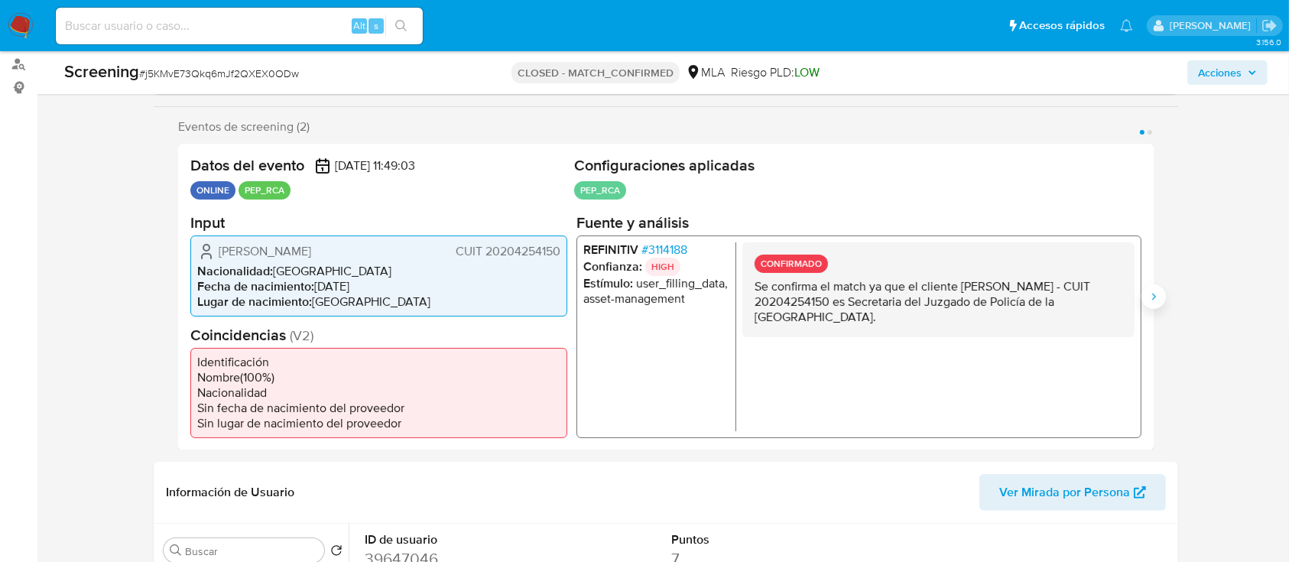
click at [1153, 301] on icon "Siguiente" at bounding box center [1153, 296] width 12 height 12
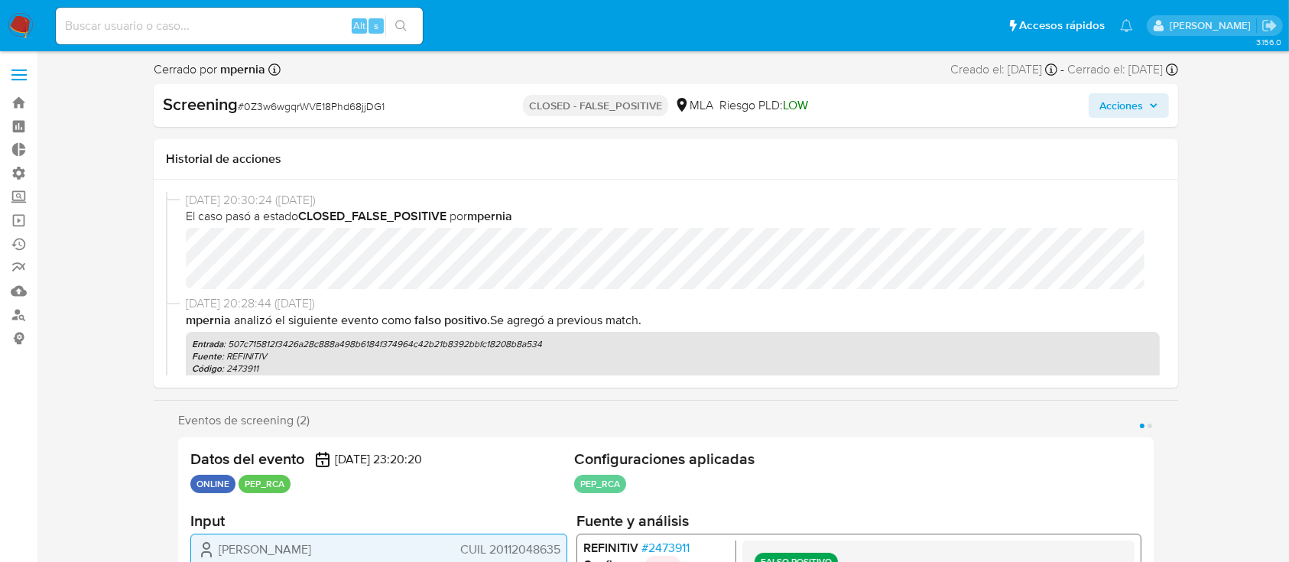
select select "10"
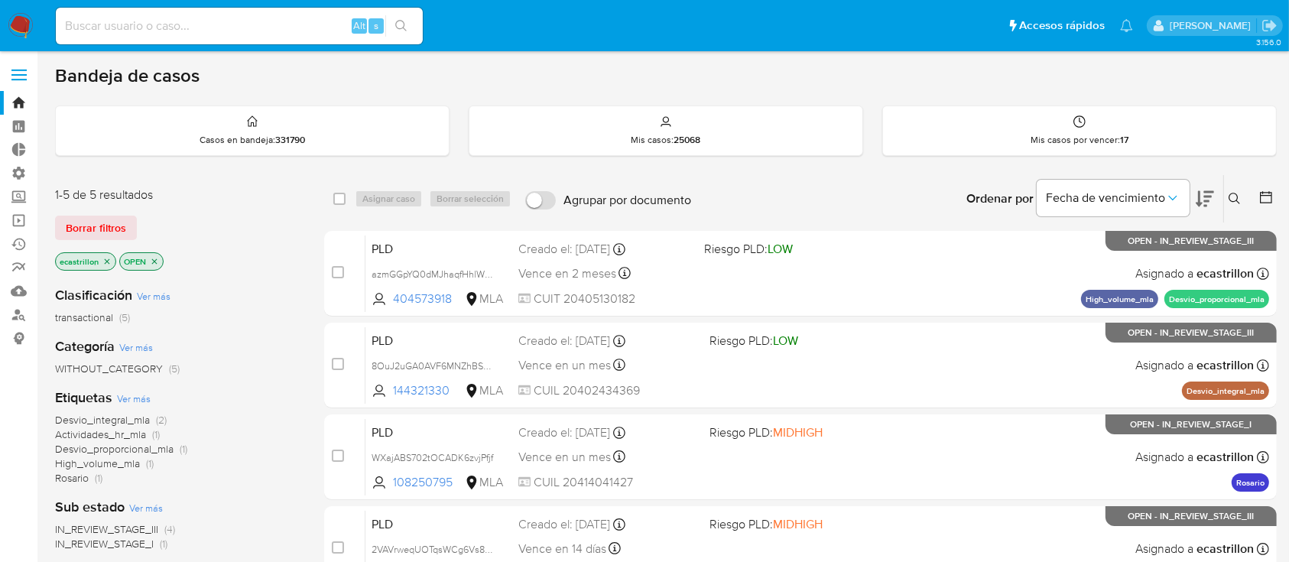
click at [138, 218] on div "Borrar filtros" at bounding box center [177, 228] width 245 height 24
click at [114, 223] on span "Borrar filtros" at bounding box center [96, 227] width 60 height 21
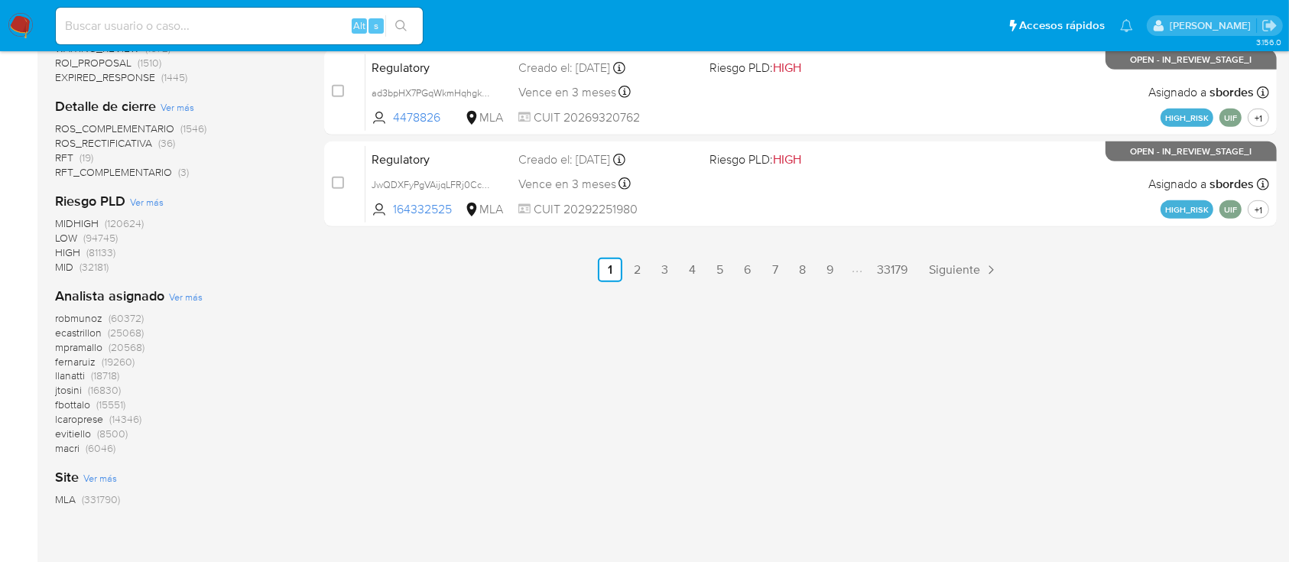
click at [90, 332] on span "ecastrillon" at bounding box center [78, 332] width 47 height 15
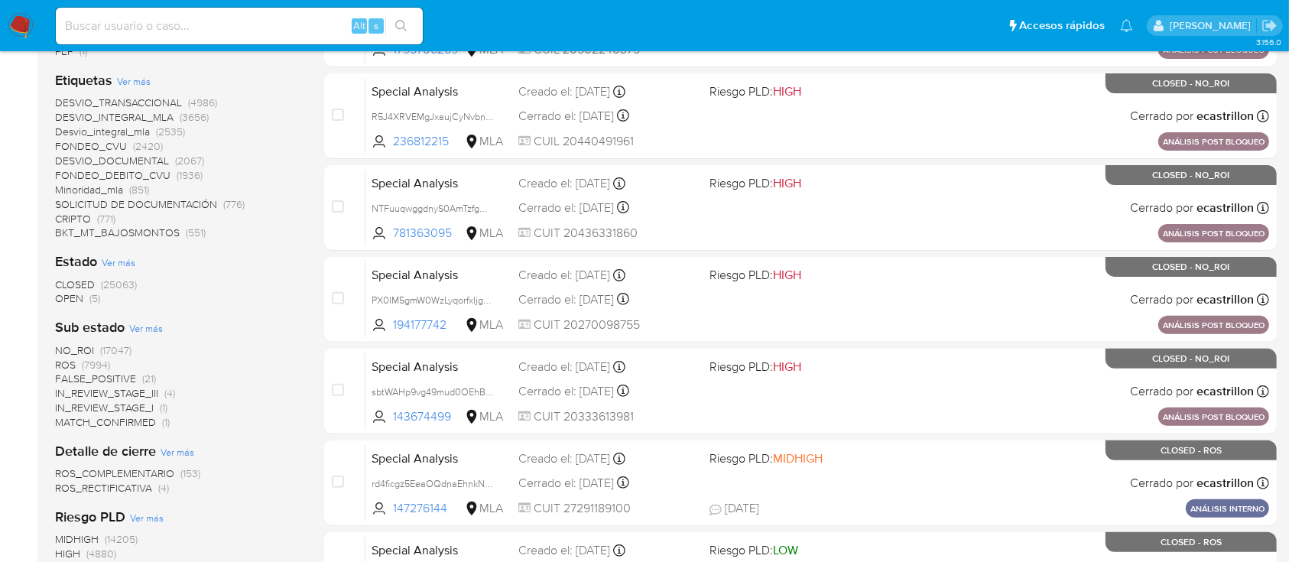
scroll to position [418, 0]
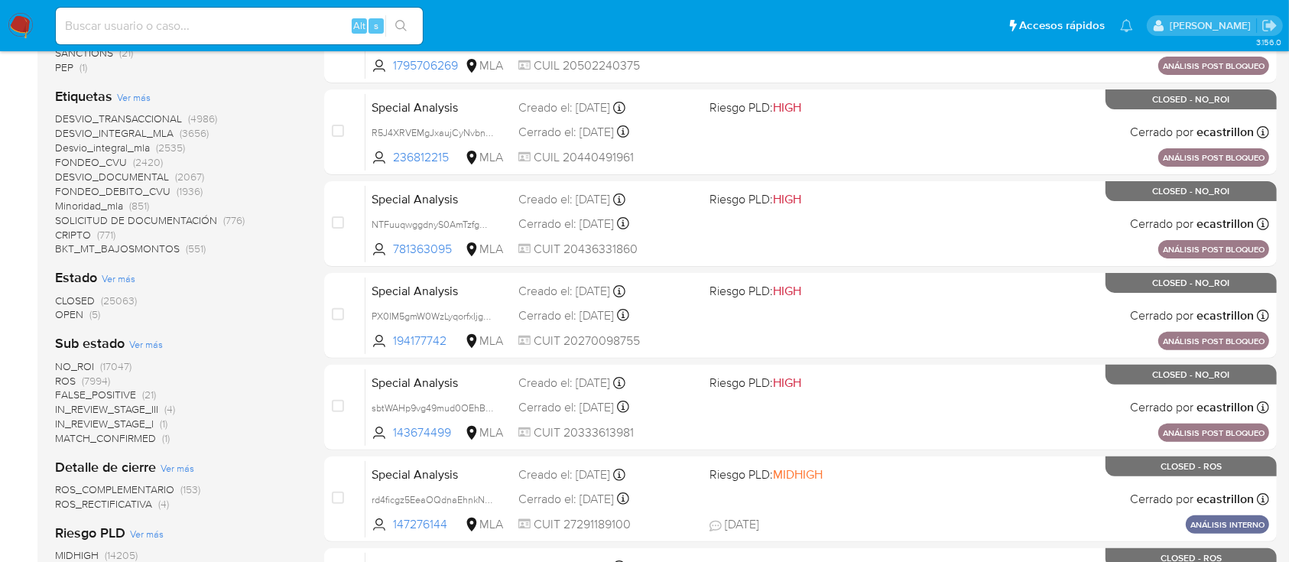
click at [89, 309] on span "(5)" at bounding box center [94, 314] width 11 height 15
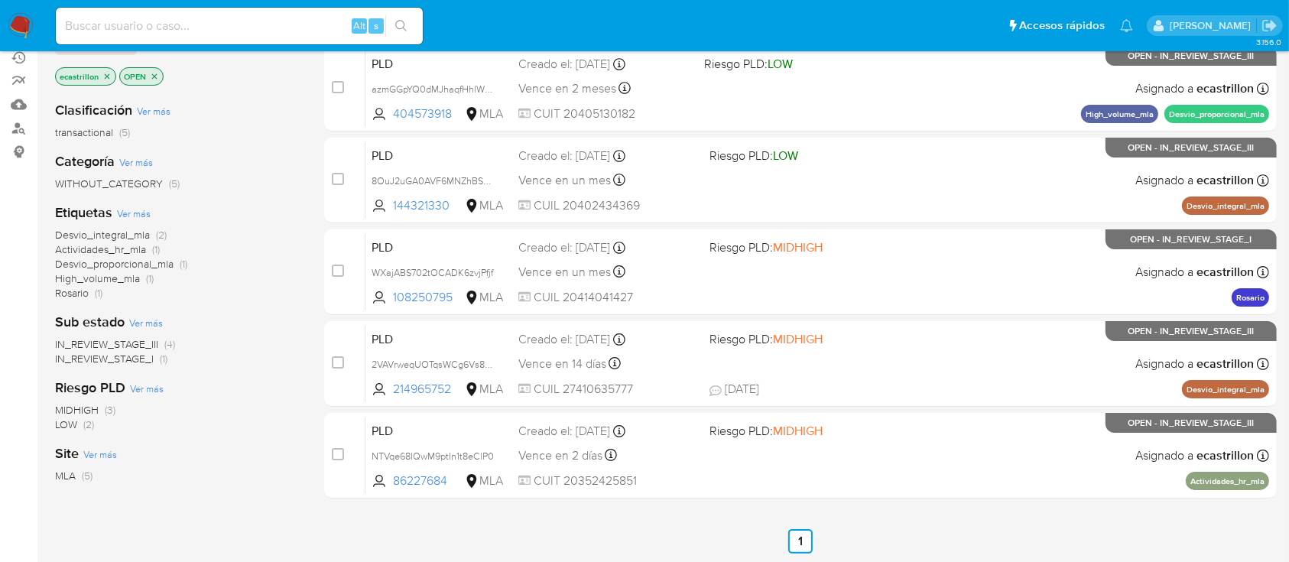
scroll to position [188, 0]
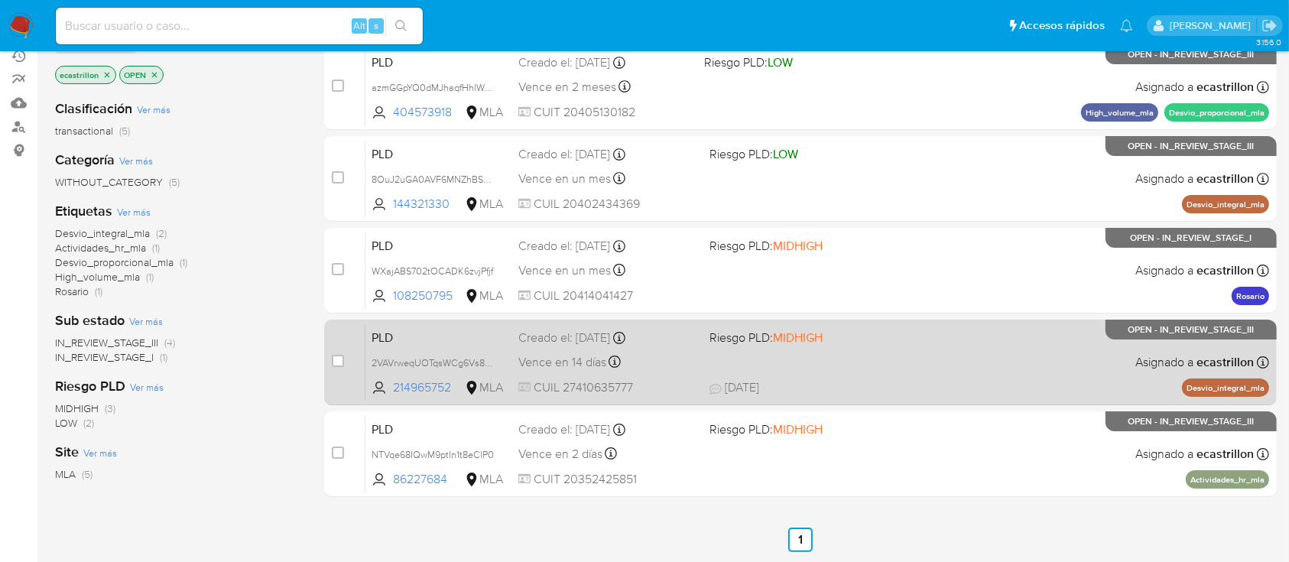
click at [719, 350] on div "PLD 2VAVrweqUOTqsWCg6Vs83BkO 214965752 MLA Riesgo PLD: MIDHIGH Creado el: [DATE…" at bounding box center [817, 361] width 904 height 77
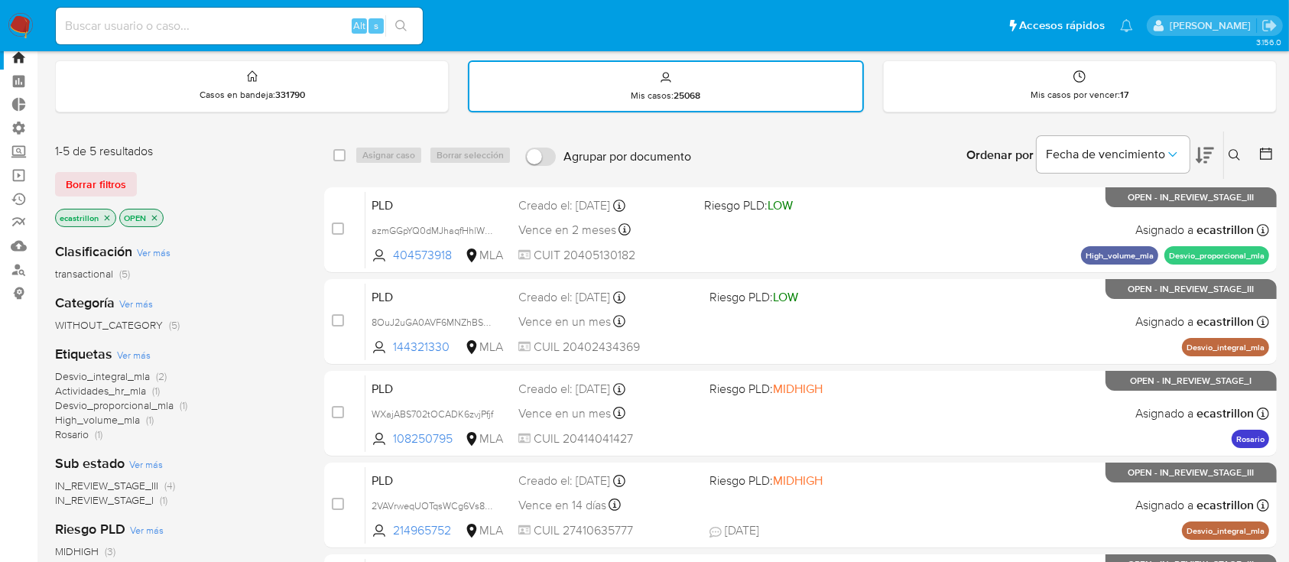
scroll to position [0, 0]
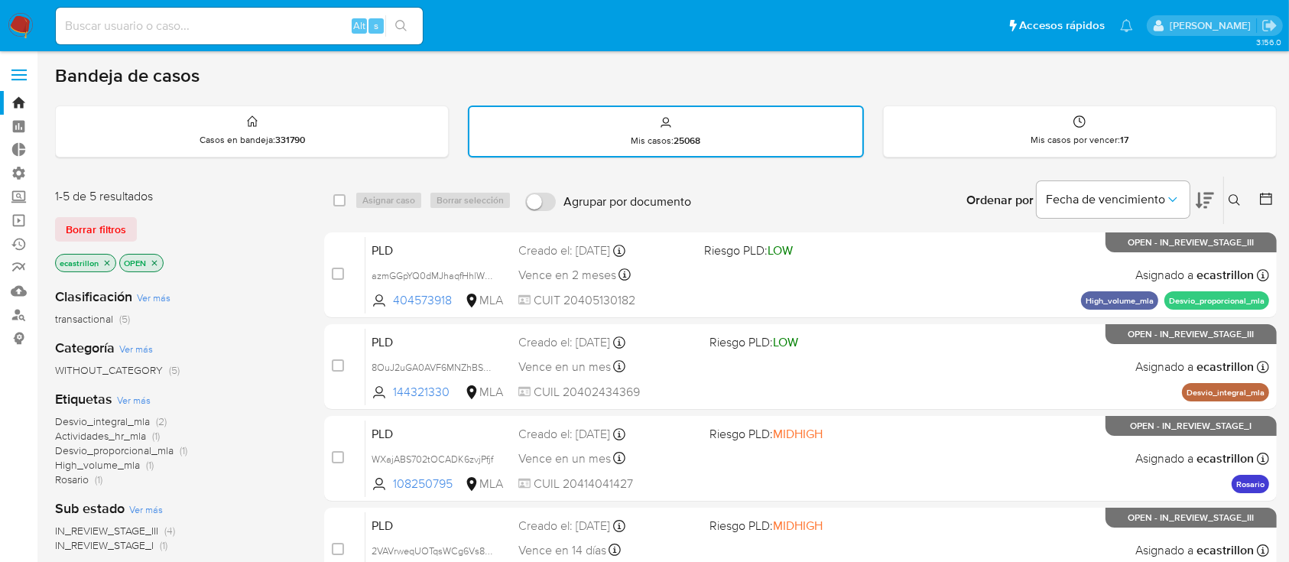
drag, startPoint x: 66, startPoint y: 234, endPoint x: 86, endPoint y: 206, distance: 33.9
click at [67, 232] on span "Borrar filtros" at bounding box center [96, 229] width 60 height 21
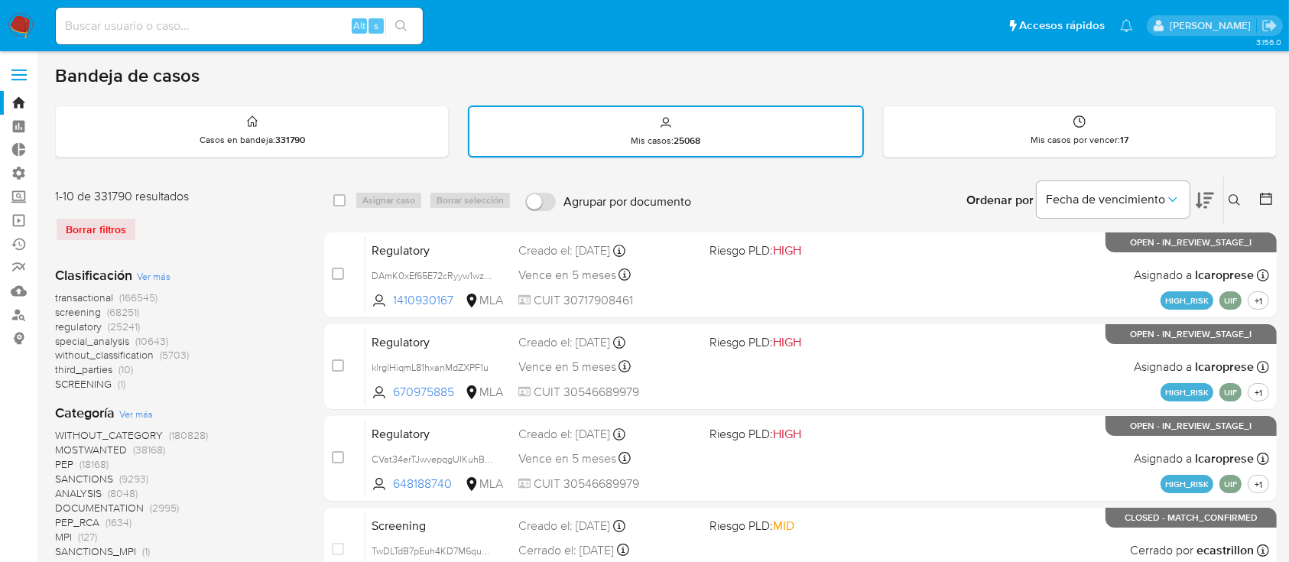
click at [1239, 194] on icon at bounding box center [1234, 200] width 12 height 12
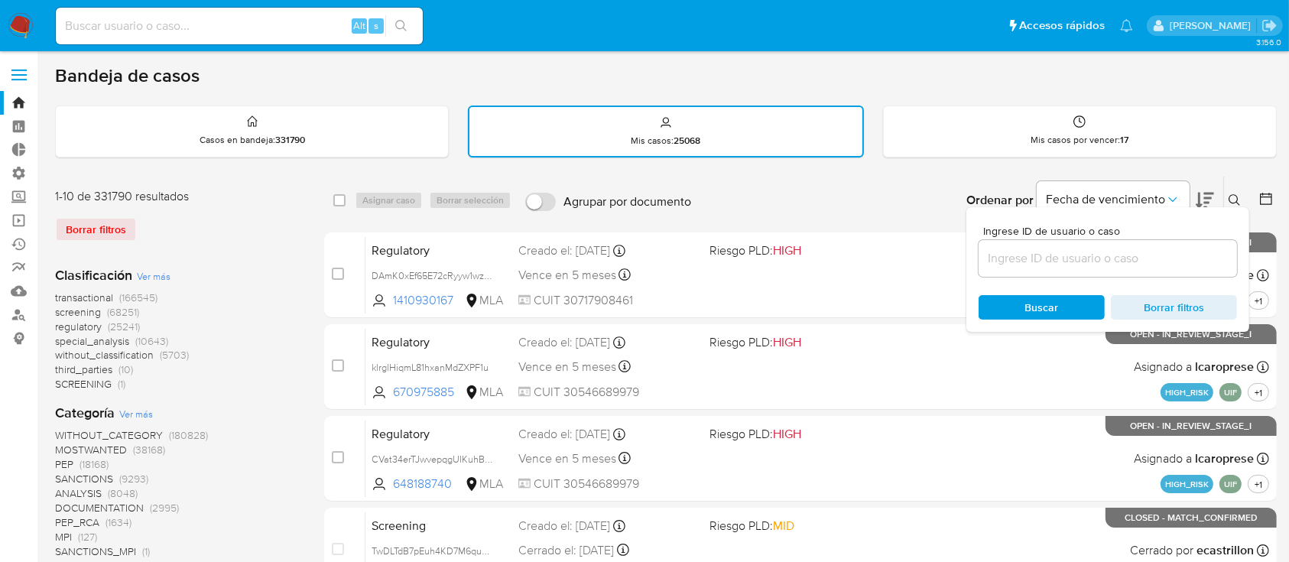
click at [1092, 257] on input at bounding box center [1107, 258] width 258 height 20
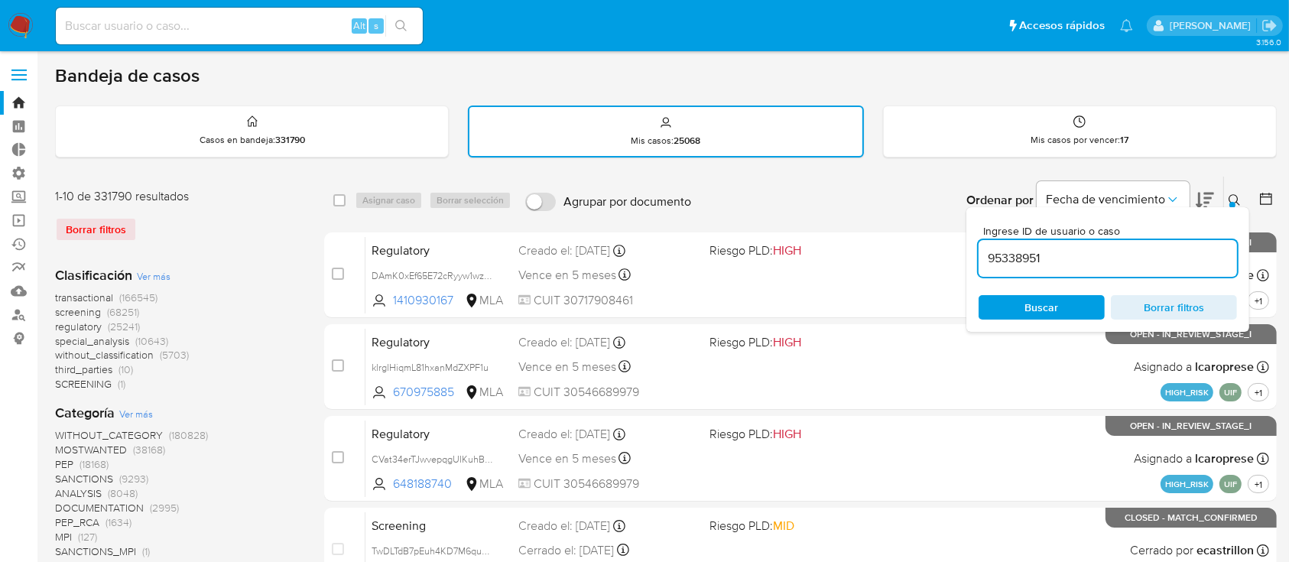
type input "95338951"
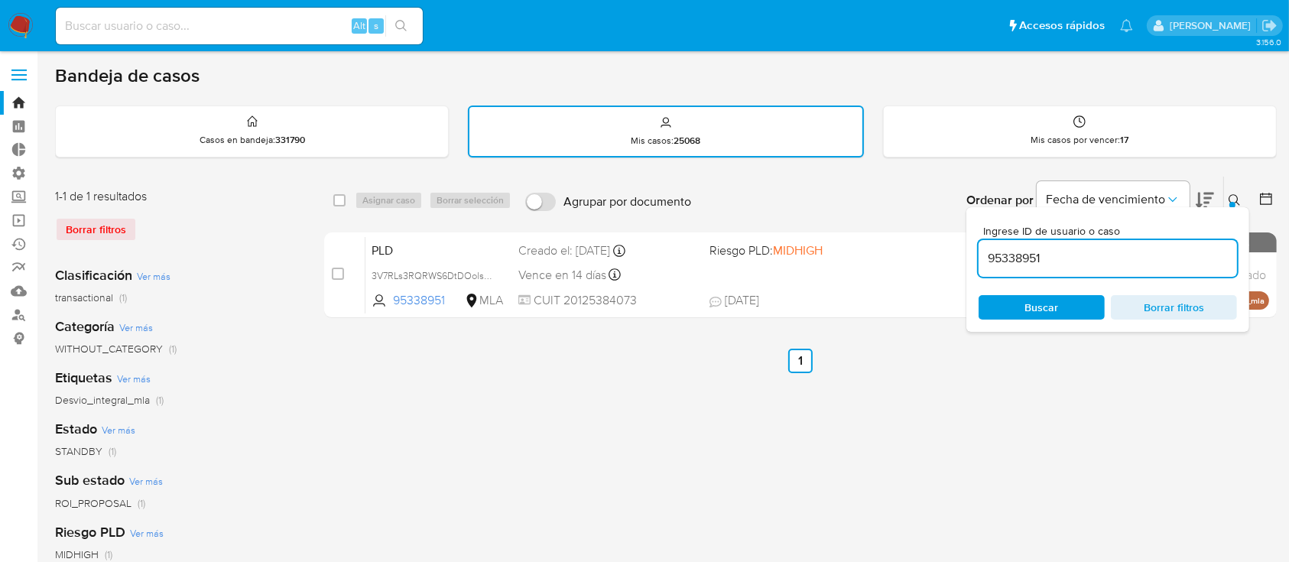
click at [1235, 194] on icon at bounding box center [1234, 200] width 12 height 12
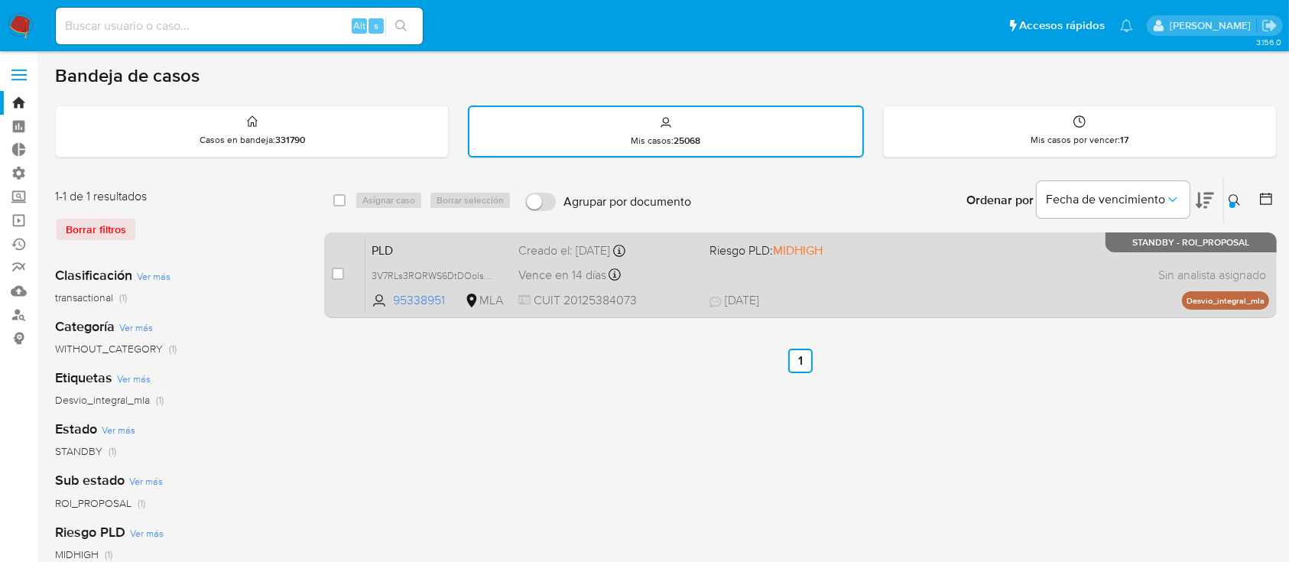
click at [1039, 277] on div "PLD 3V7RLs3RQRWS6DtDOolsum7p 95338951 MLA Riesgo PLD: MIDHIGH Creado el: 12/06/…" at bounding box center [817, 274] width 904 height 77
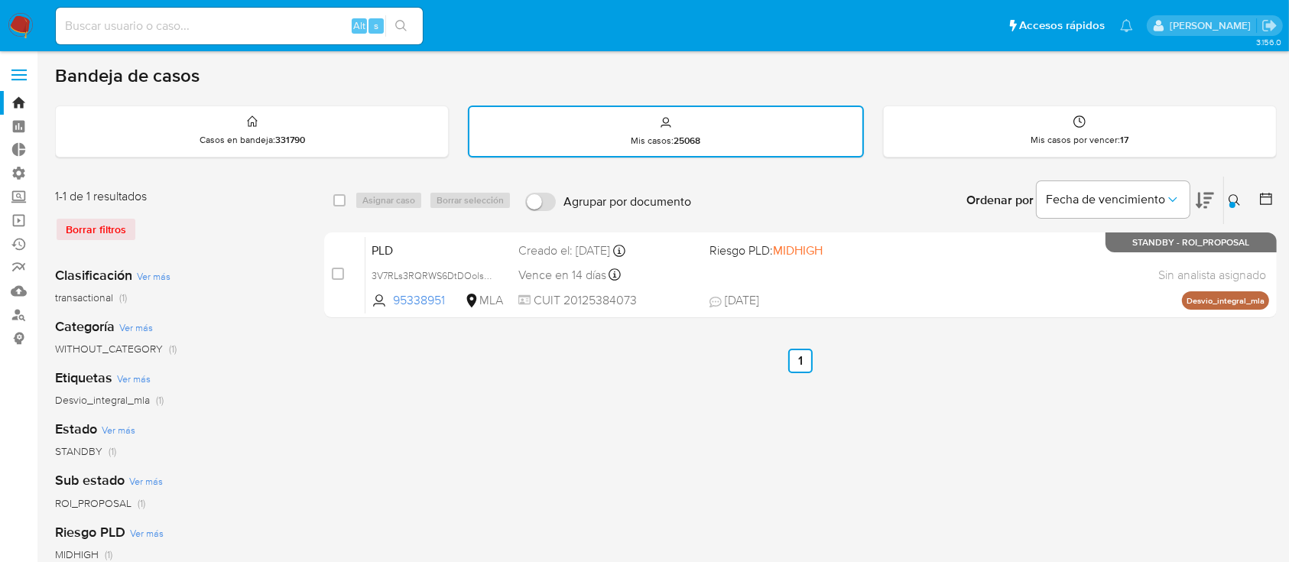
click at [293, 25] on input at bounding box center [239, 26] width 367 height 20
paste input "uHge075692HCoqpKKLsCgGKB"
type input "uHge075692HCoqpKKLsCgGKB"
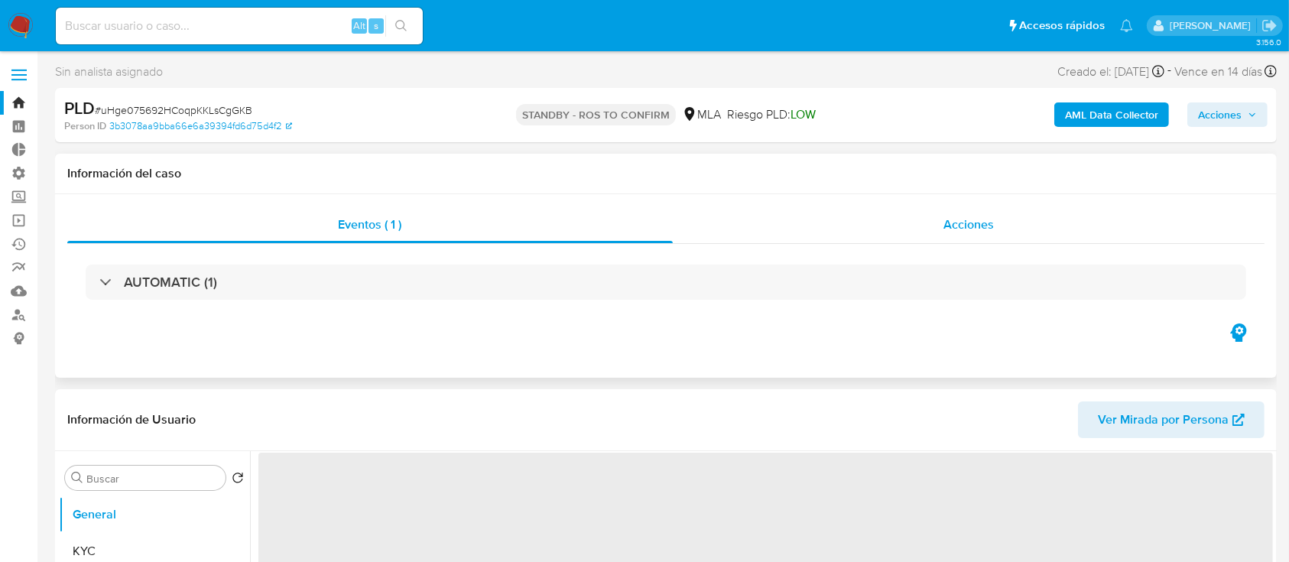
drag, startPoint x: 926, startPoint y: 211, endPoint x: 1005, endPoint y: 233, distance: 81.8
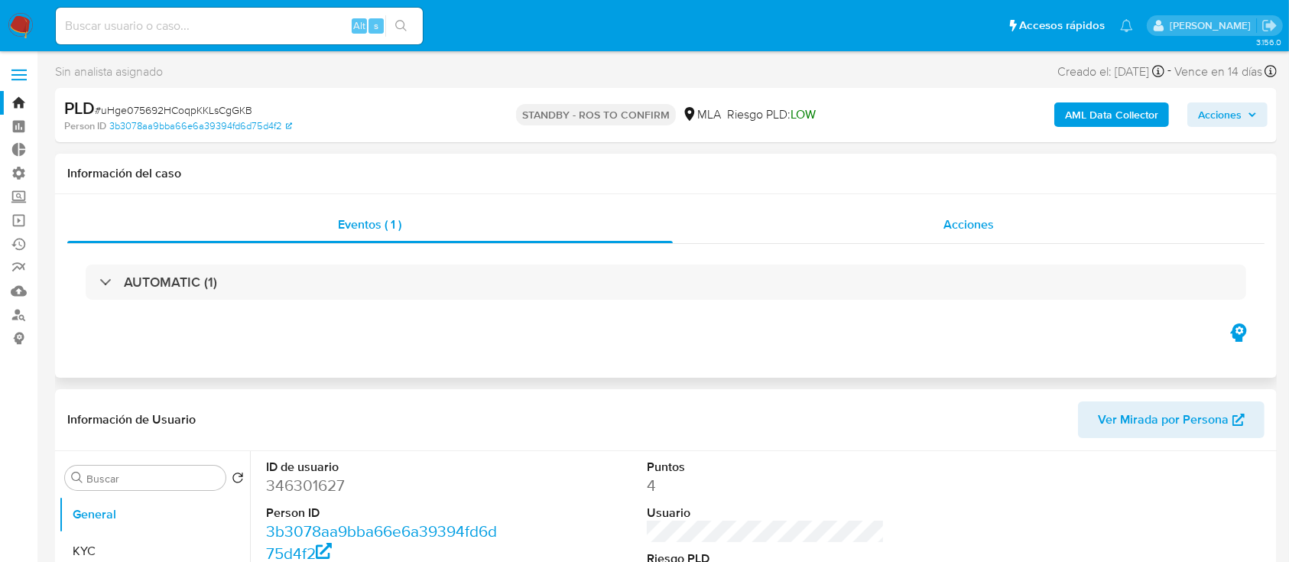
select select "10"
drag, startPoint x: 1005, startPoint y: 233, endPoint x: 1113, endPoint y: 235, distance: 107.8
click at [1113, 235] on div "Acciones" at bounding box center [969, 224] width 592 height 37
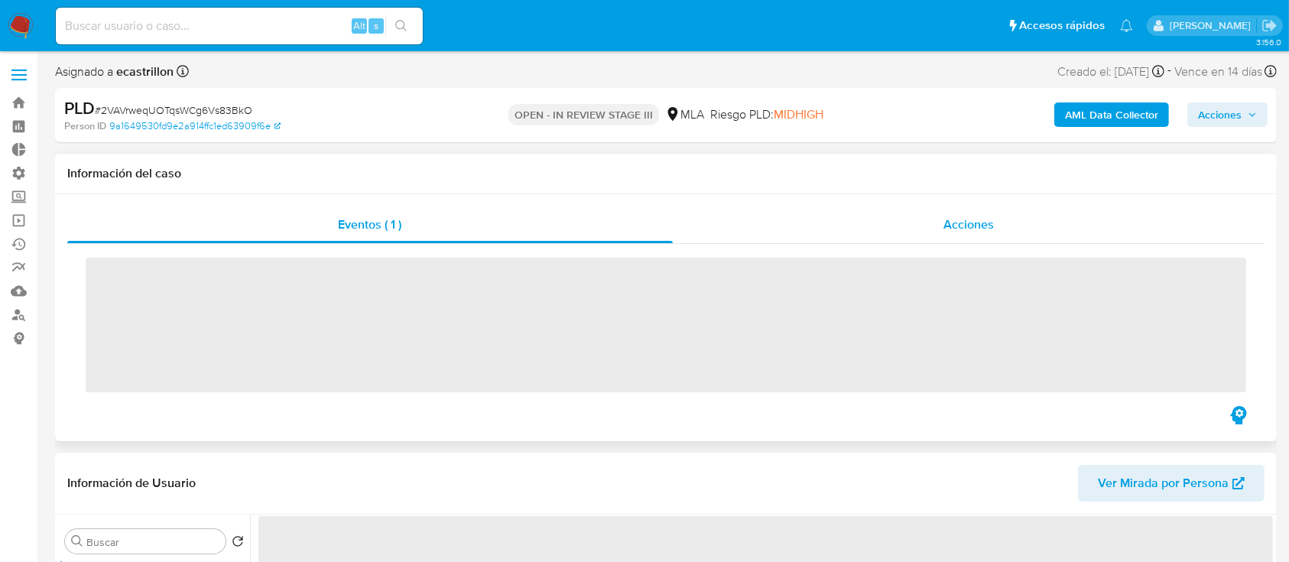
click at [887, 217] on div "Acciones" at bounding box center [969, 224] width 592 height 37
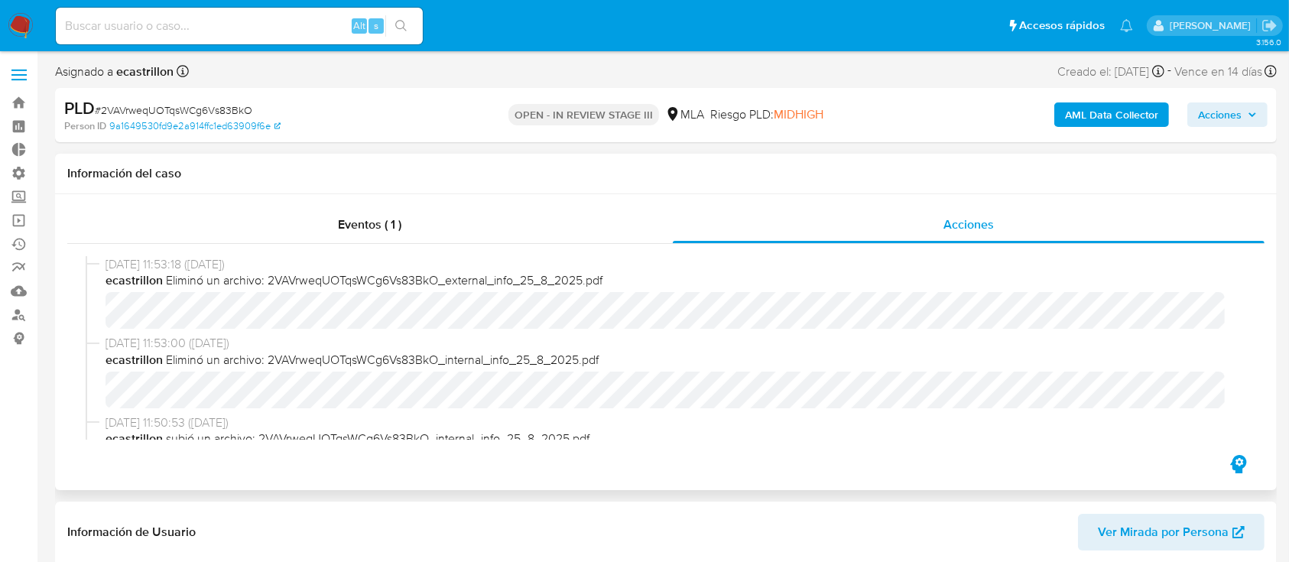
select select "10"
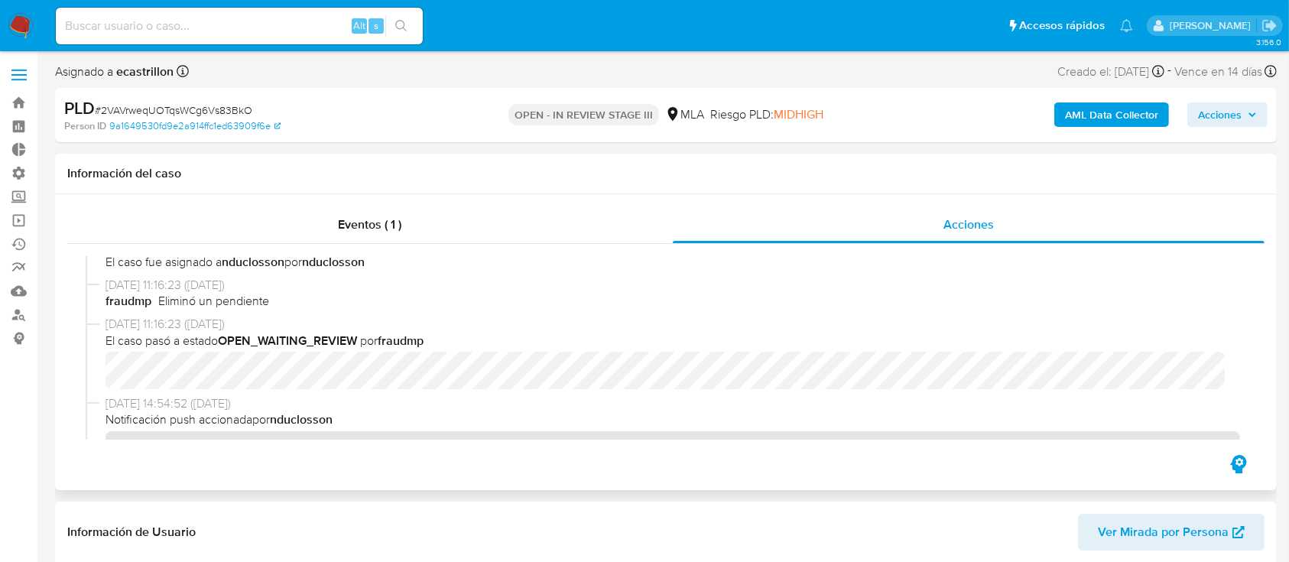
scroll to position [1492, 0]
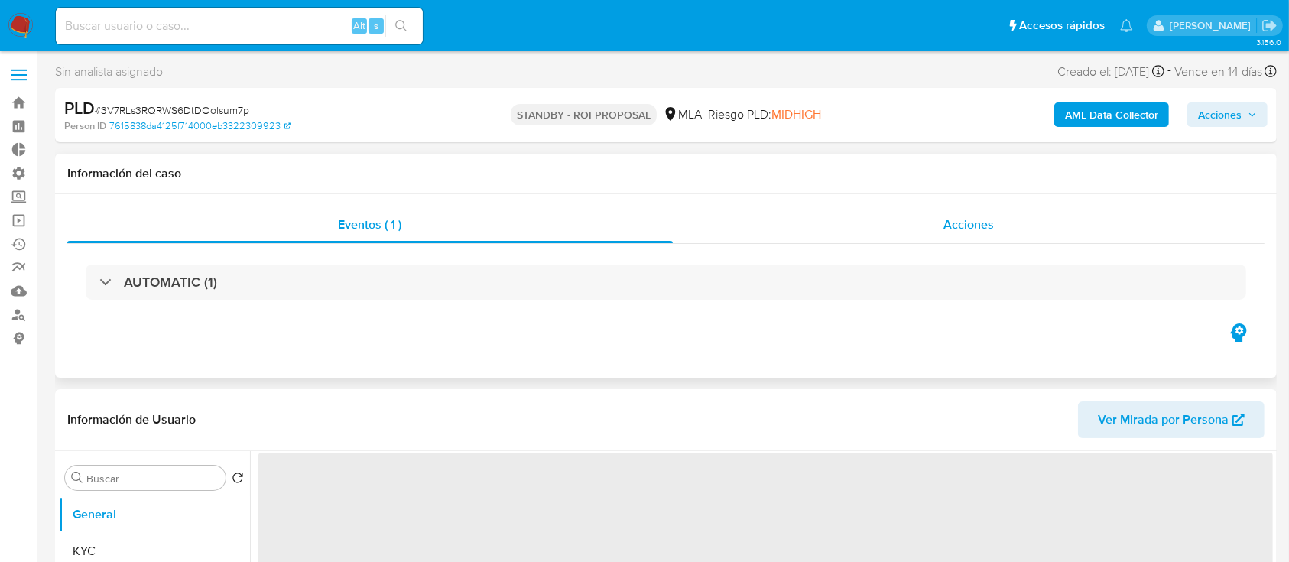
click at [969, 227] on span "Acciones" at bounding box center [968, 225] width 50 height 18
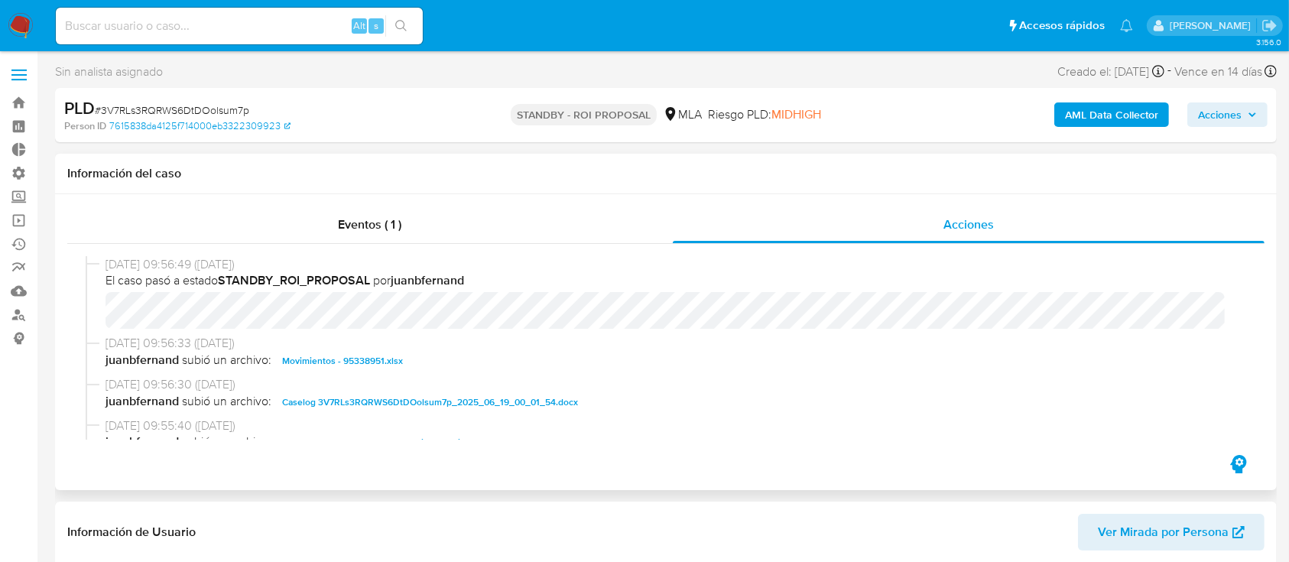
select select "10"
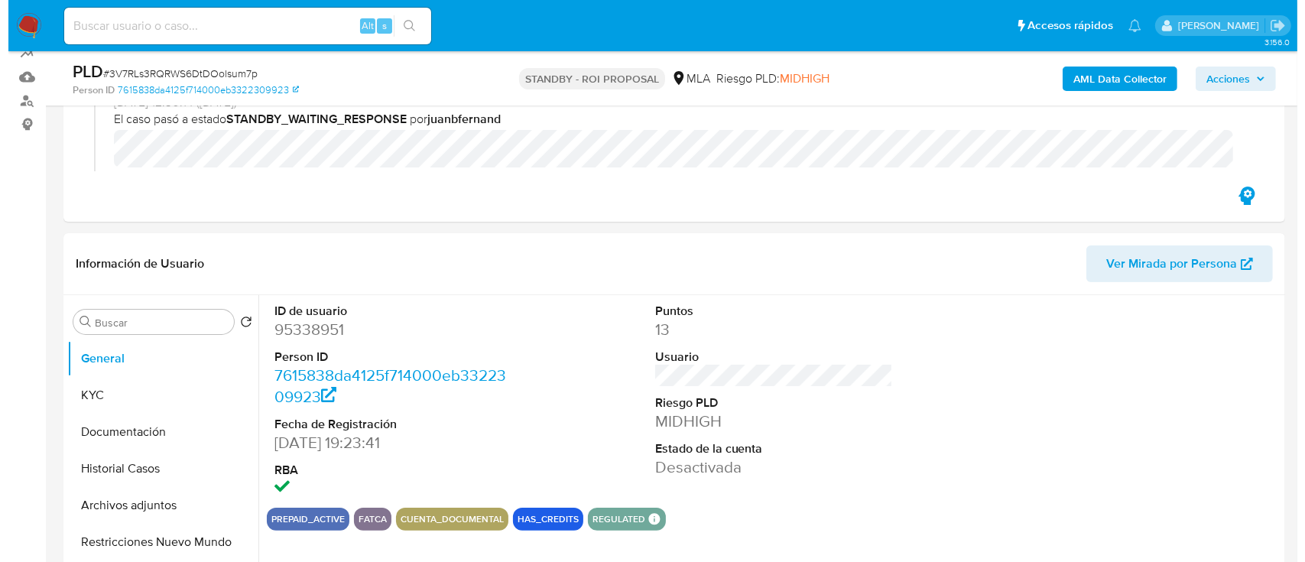
scroll to position [306, 0]
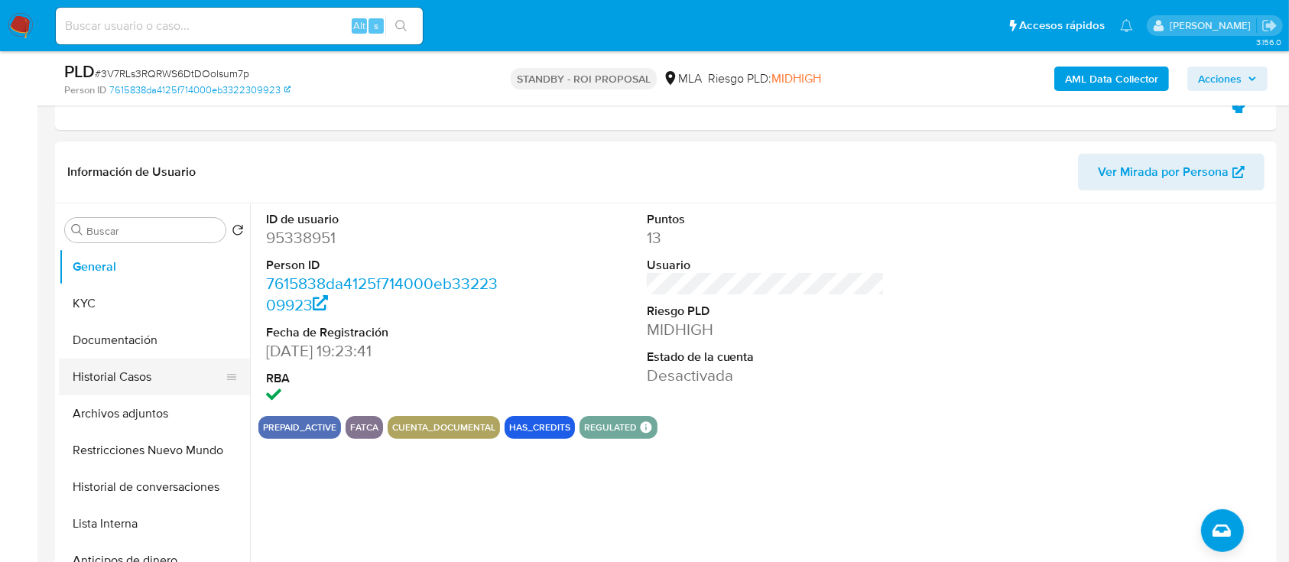
click at [110, 362] on button "Historial Casos" at bounding box center [148, 377] width 179 height 37
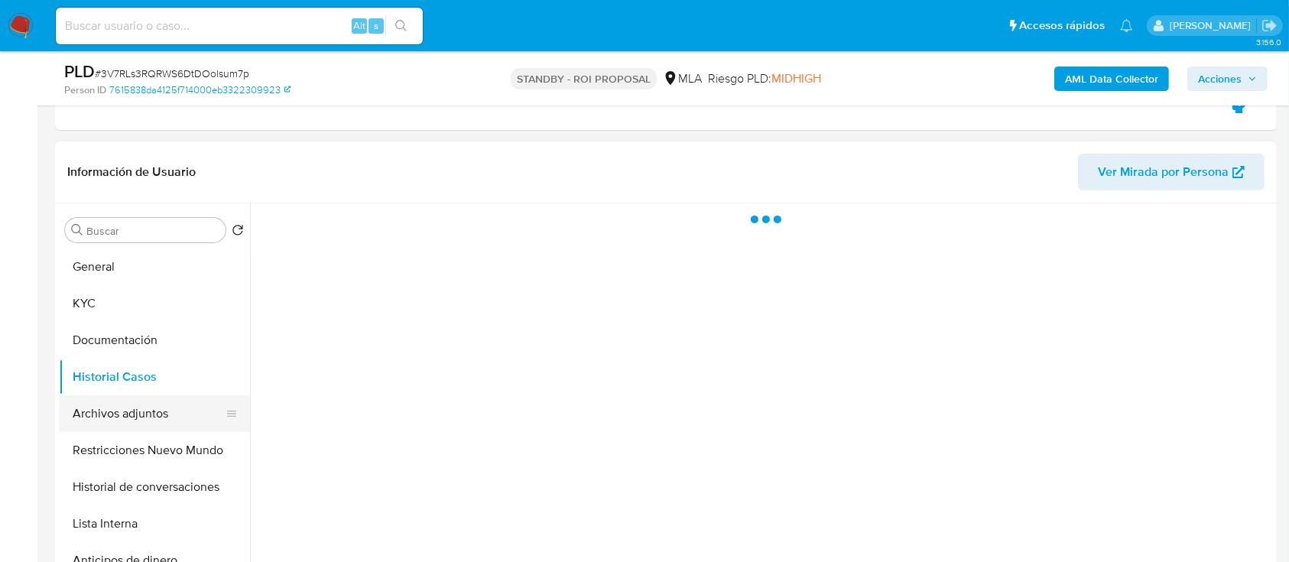
click at [101, 409] on button "Archivos adjuntos" at bounding box center [148, 413] width 179 height 37
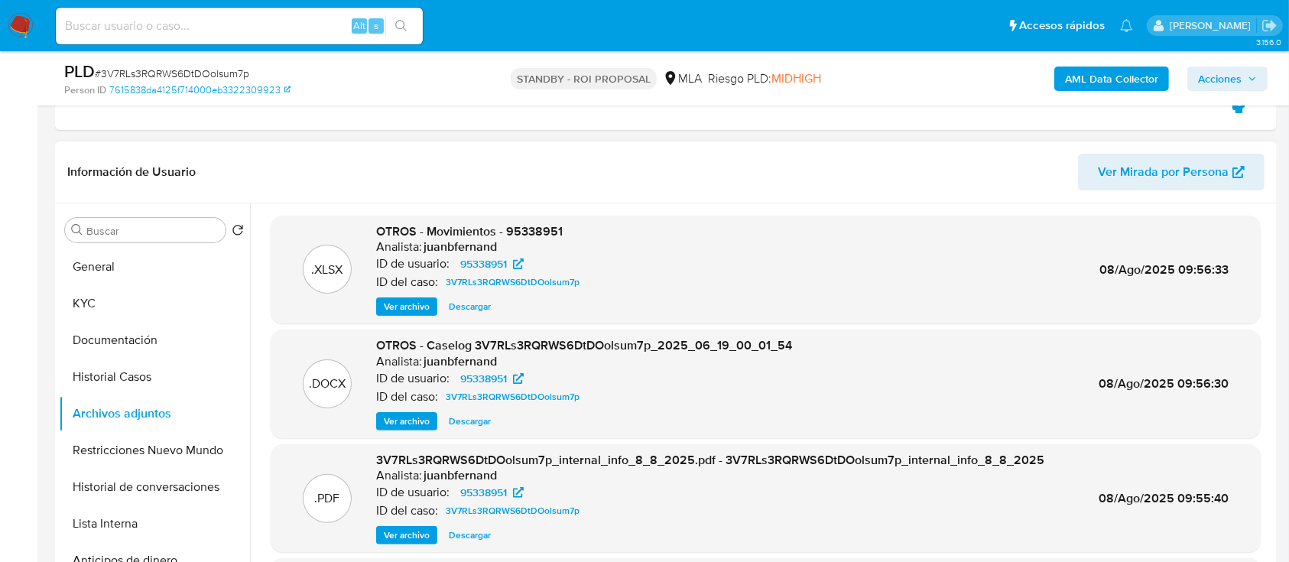
click at [411, 407] on div "OTROS - Caselog 3V7RLs3RQRWS6DtDOolsum7p_2025_06_19_00_01_54 Analista: juanbfer…" at bounding box center [584, 383] width 416 height 93
click at [413, 431] on div ".DOCX OTROS - Caselog 3V7RLs3RQRWS6DtDOolsum7p_2025_06_19_00_01_54 Analista: ju…" at bounding box center [766, 383] width 990 height 109
click at [414, 415] on span "Ver archivo" at bounding box center [407, 421] width 46 height 15
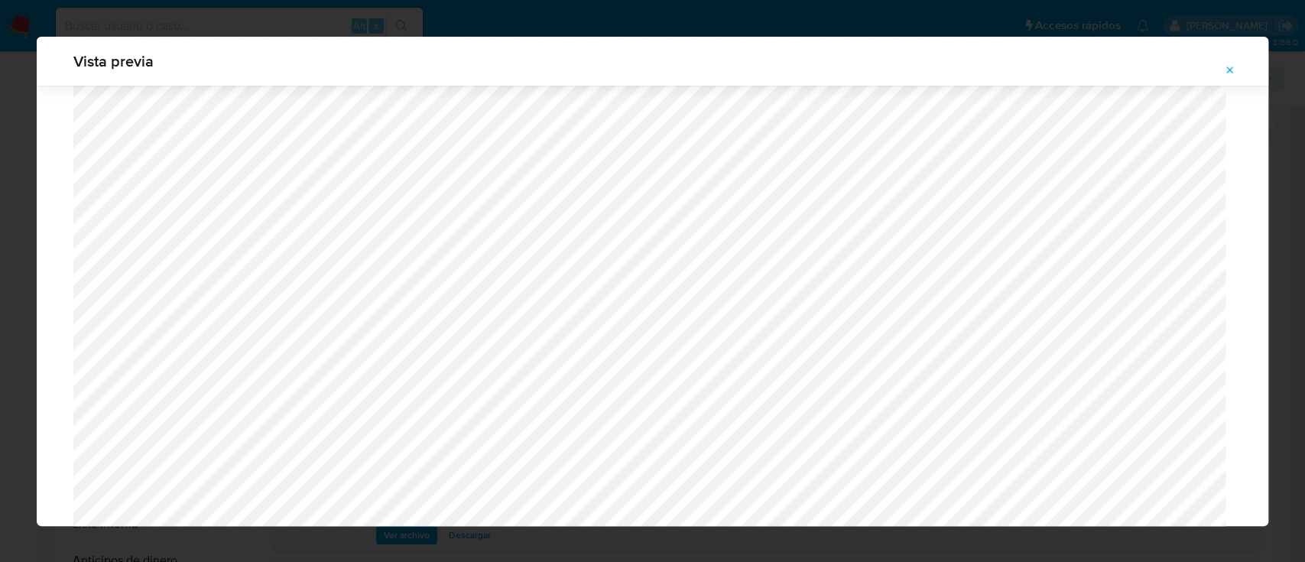
scroll to position [784, 0]
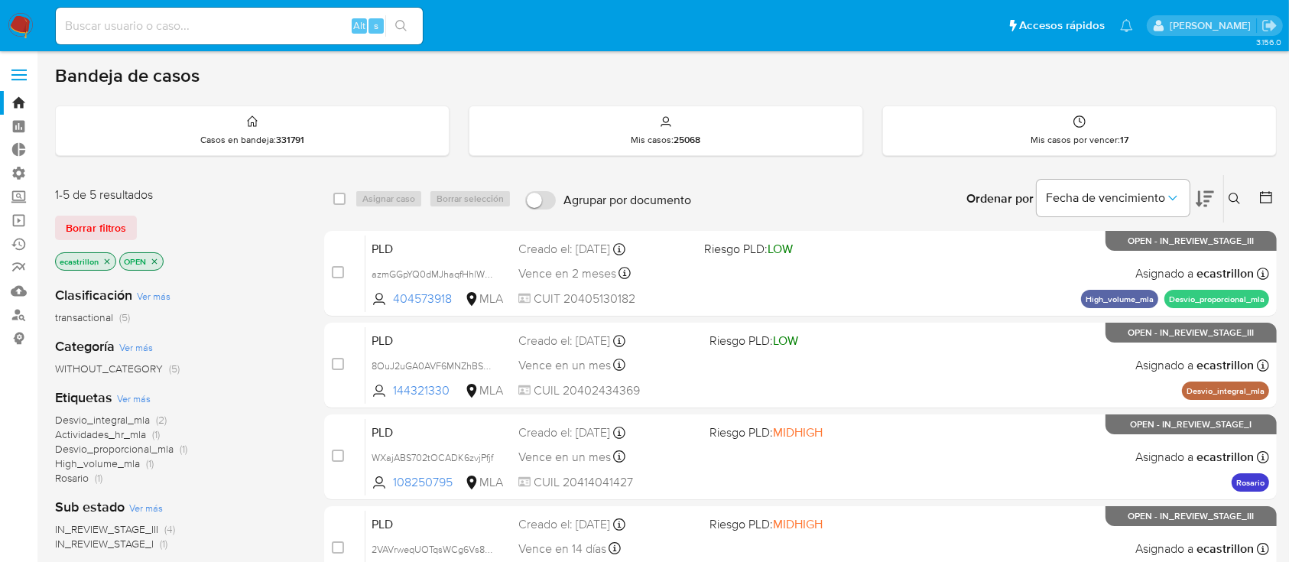
click at [1227, 191] on button at bounding box center [1236, 199] width 25 height 18
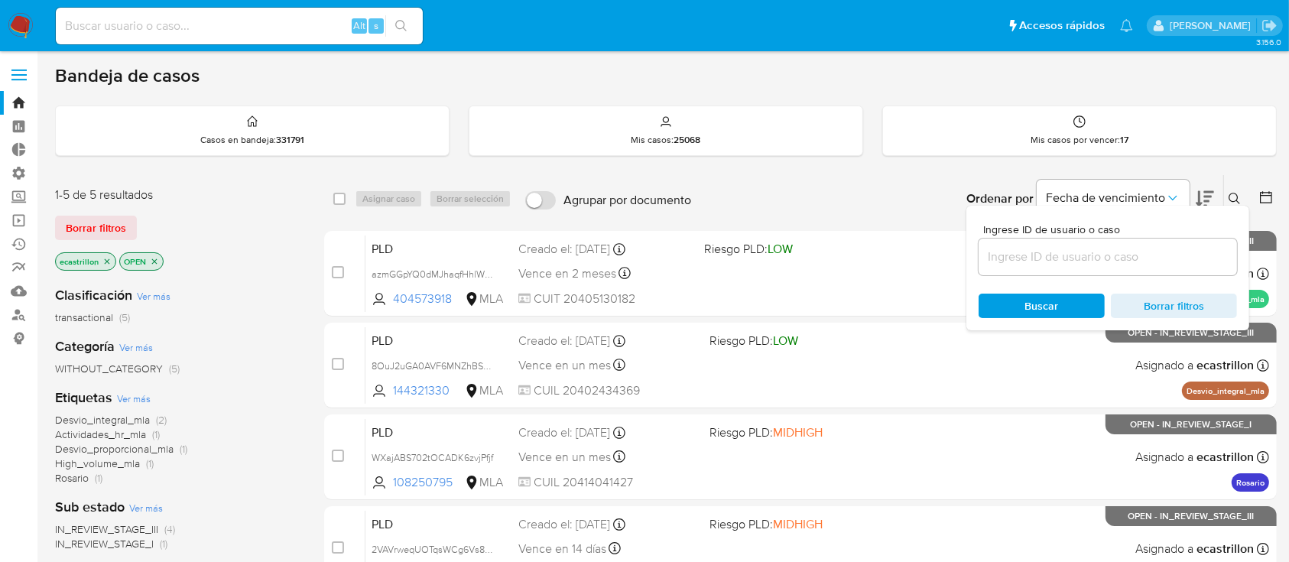
click at [1157, 255] on input at bounding box center [1107, 257] width 258 height 20
type input "173178030"
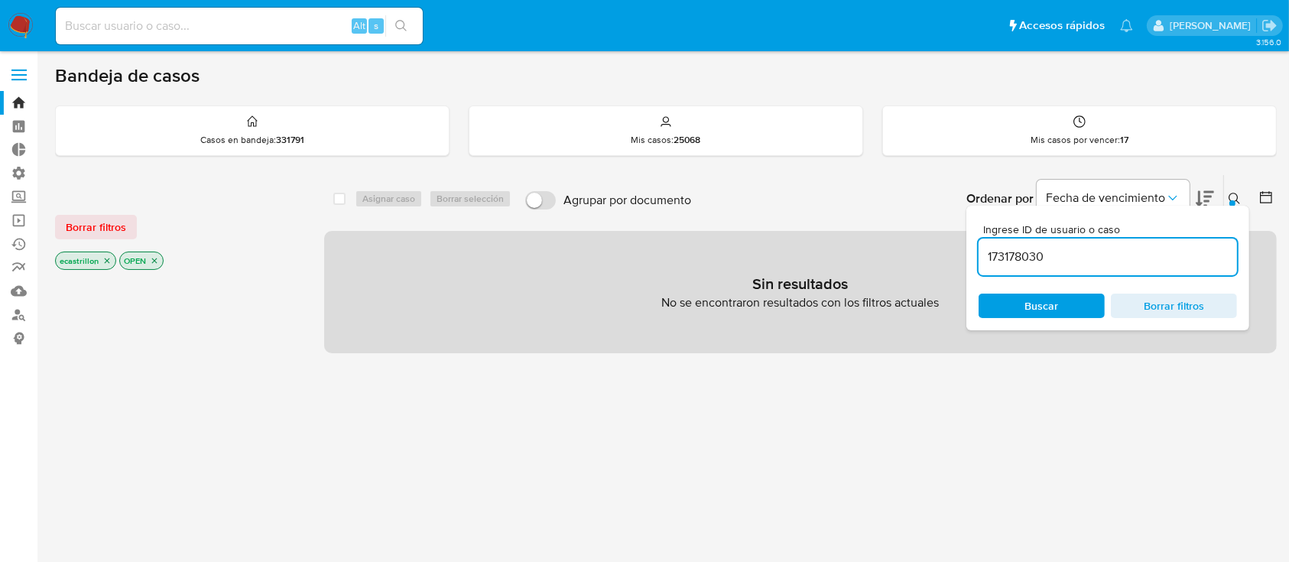
click at [1229, 200] on div at bounding box center [1232, 203] width 6 height 6
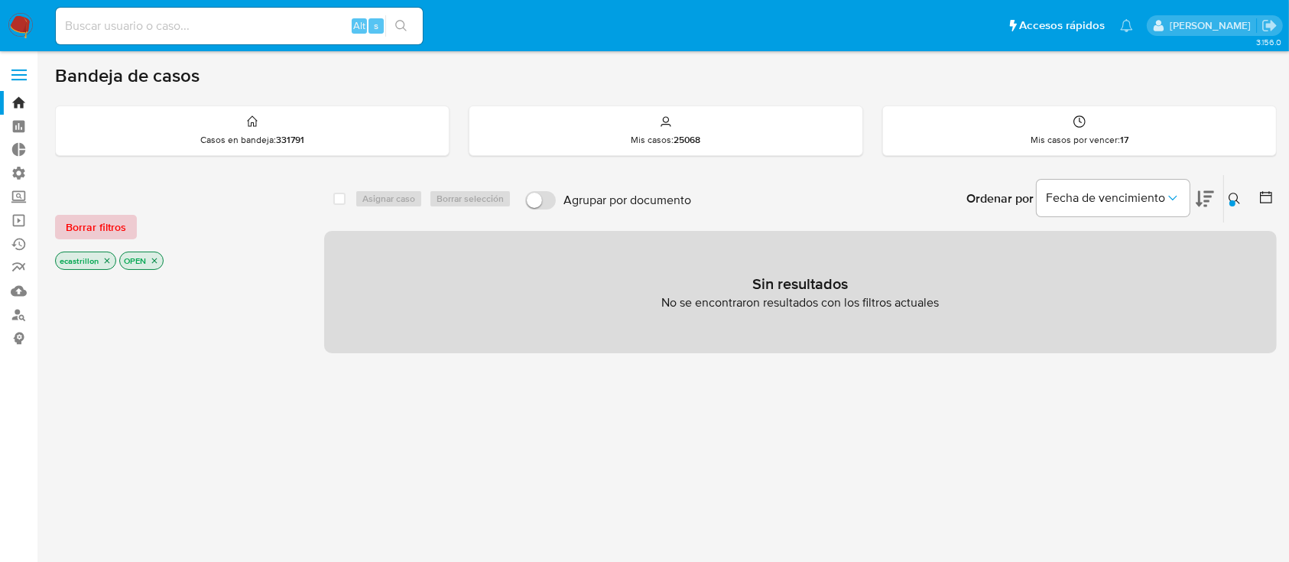
click at [106, 228] on span "Borrar filtros" at bounding box center [96, 226] width 60 height 21
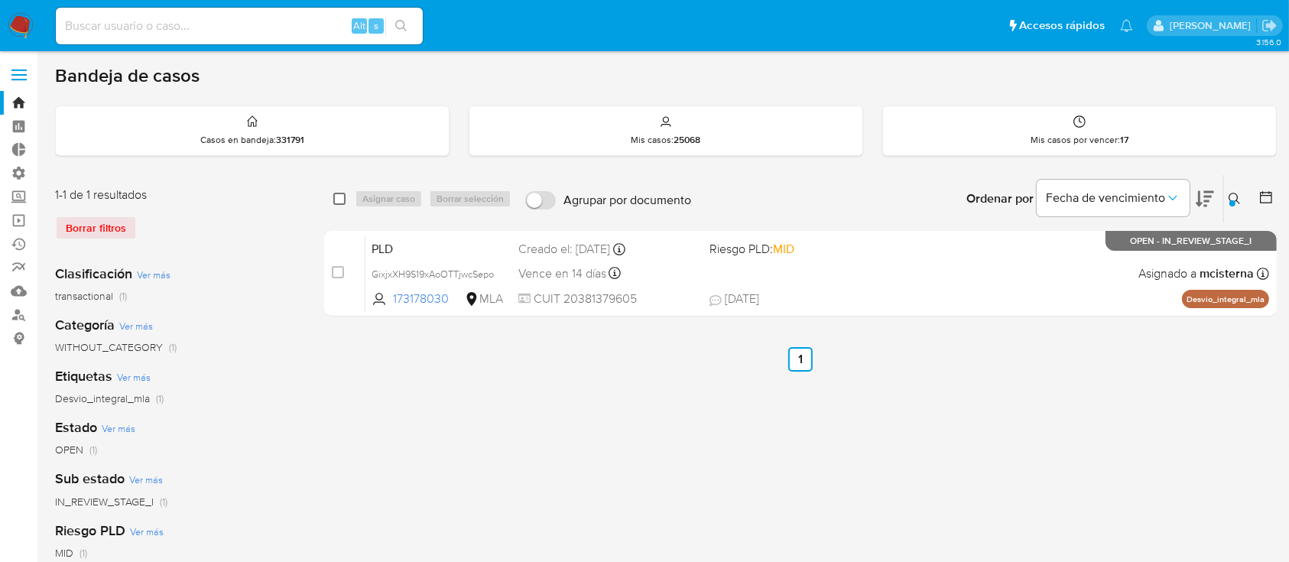
click at [344, 199] on input "checkbox" at bounding box center [339, 199] width 12 height 12
checkbox input "true"
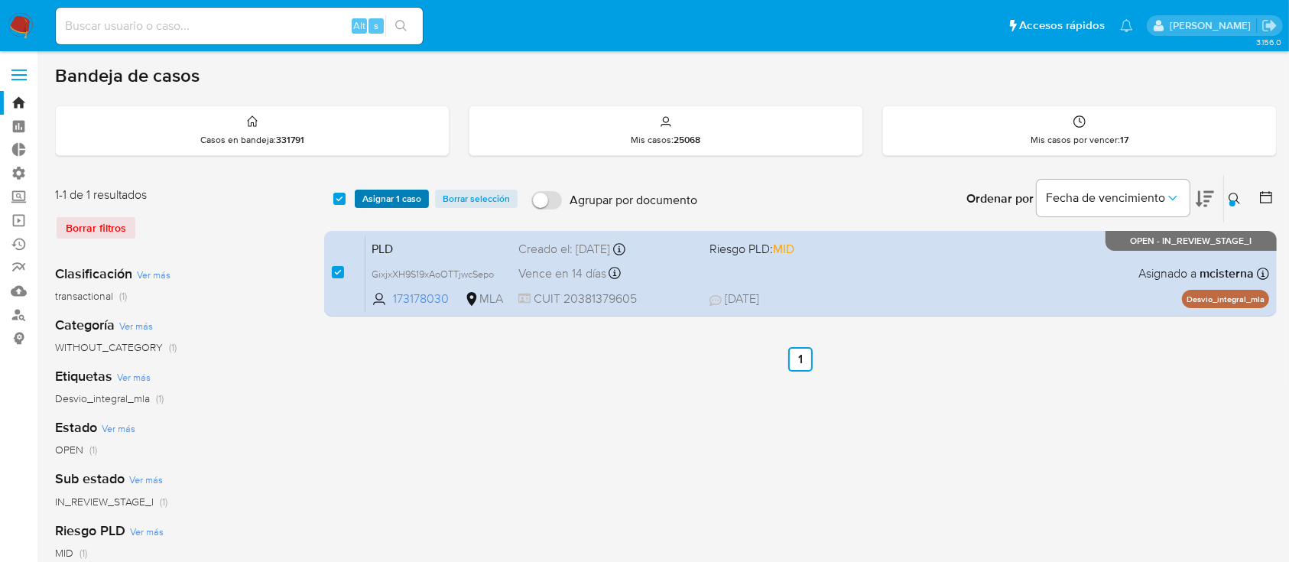
click at [371, 199] on span "Asignar 1 caso" at bounding box center [391, 198] width 59 height 15
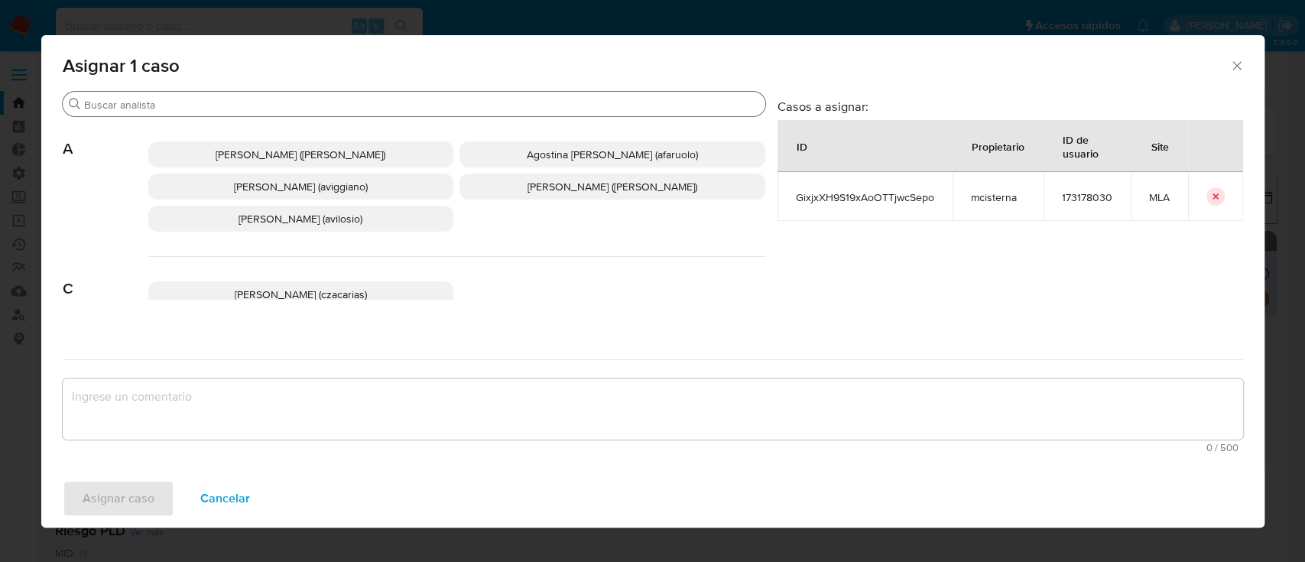
click at [368, 102] on input "Buscar" at bounding box center [421, 105] width 675 height 14
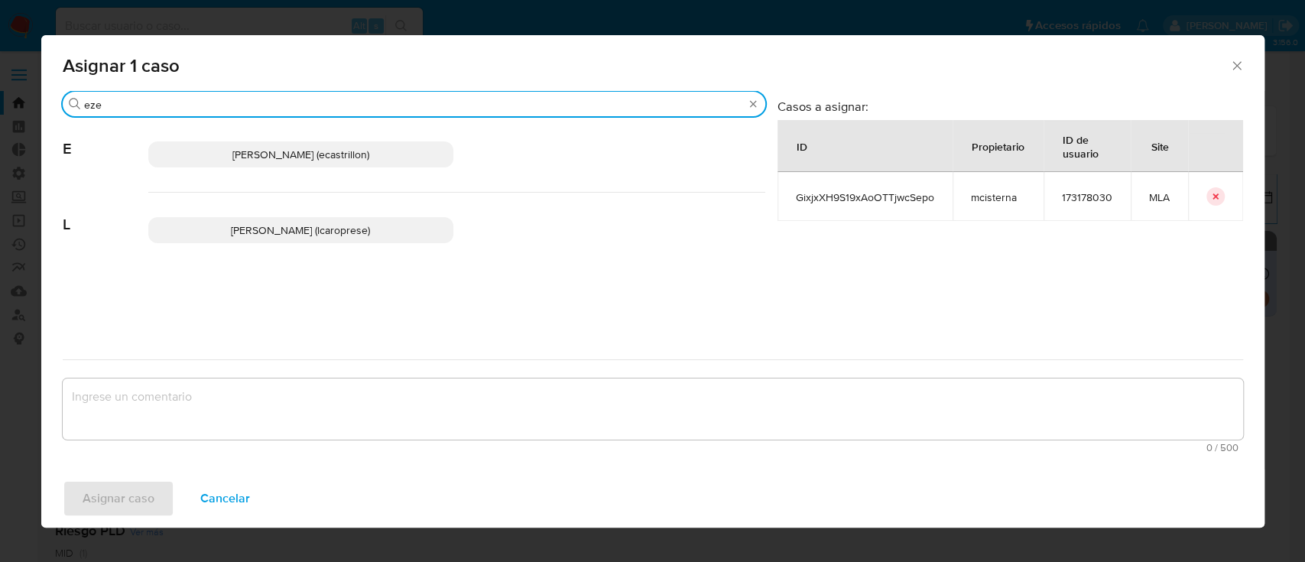
type input "eze"
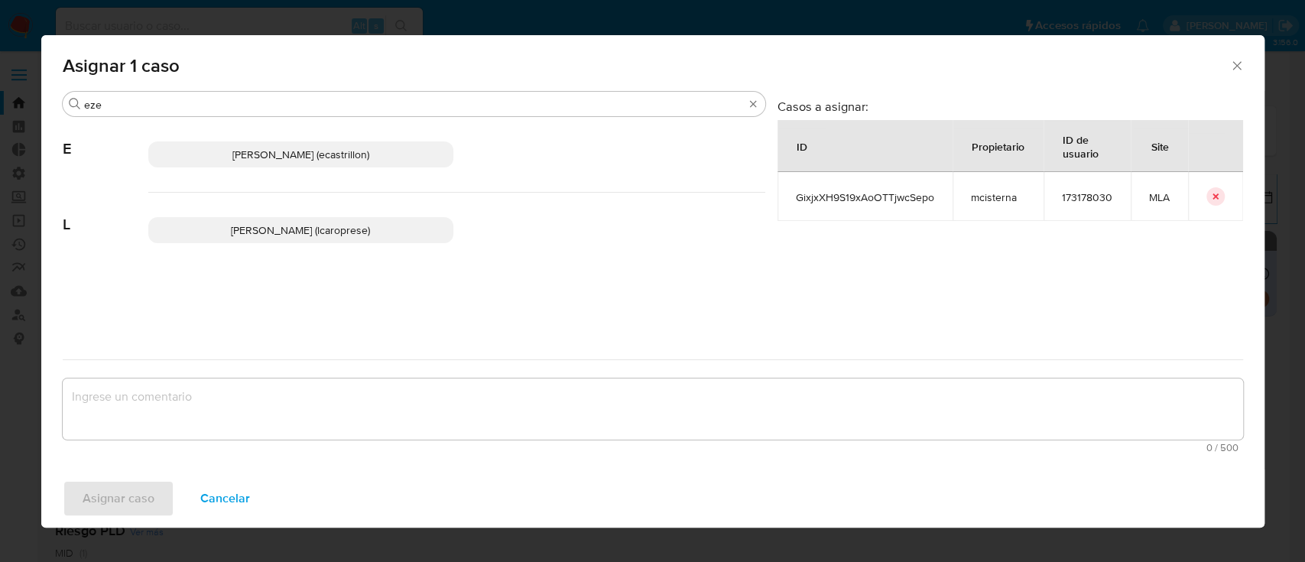
click at [315, 154] on span "[PERSON_NAME] (ecastrillon)" at bounding box center [300, 154] width 137 height 15
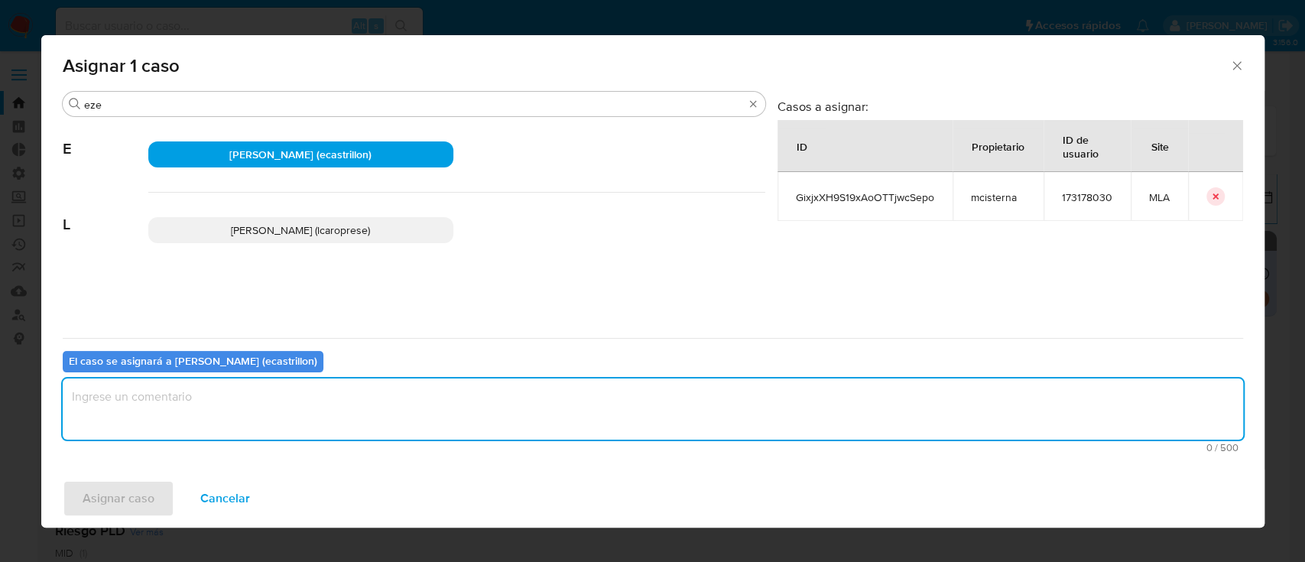
click at [333, 425] on textarea "assign-modal" at bounding box center [653, 408] width 1180 height 61
type textarea "."
click at [1232, 68] on icon "Cerrar ventana" at bounding box center [1236, 65] width 15 height 15
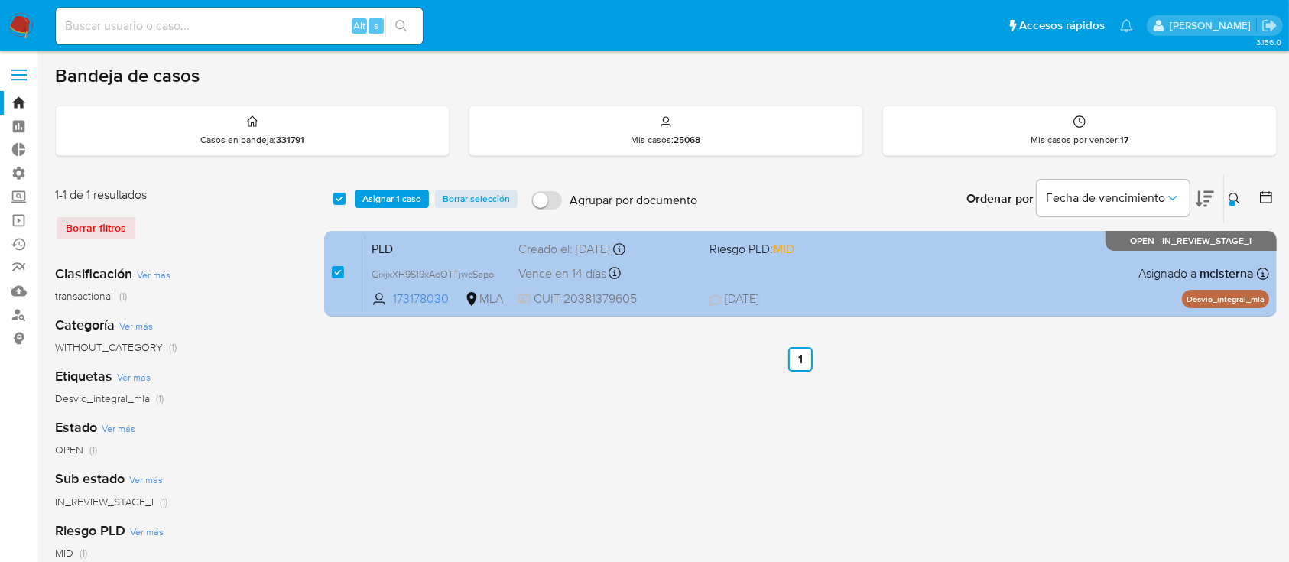
click at [931, 278] on div "PLD GixjxXH9S19xAoOTTjwcSepo 173178030 MLA Riesgo PLD: MID Creado el: 12/06/202…" at bounding box center [817, 273] width 904 height 77
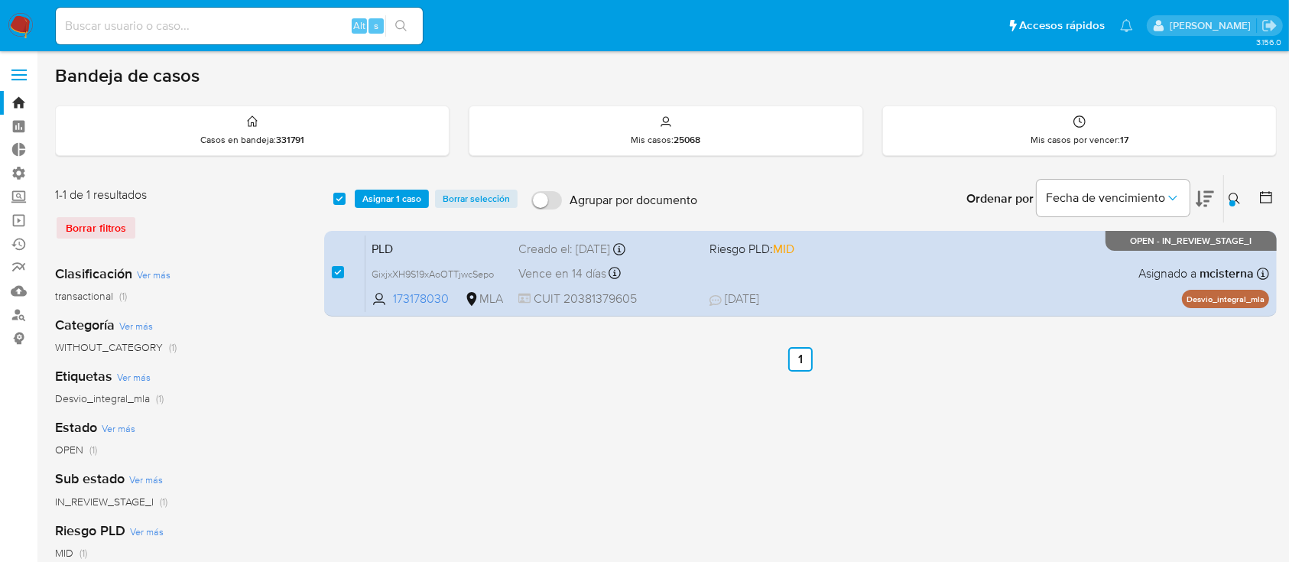
click at [265, 16] on input at bounding box center [239, 26] width 367 height 20
paste input "GixjxXH9S19xAoOTTjwcSepo"
type input "GixjxXH9S19xAoOTTjwcSepo"
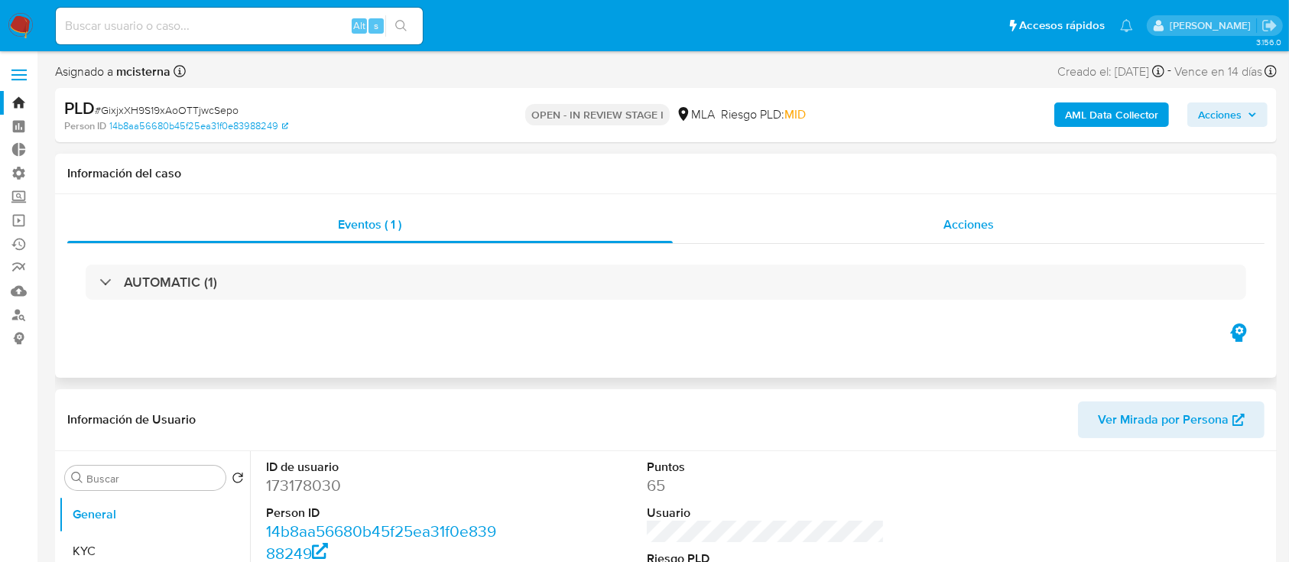
select select "10"
click at [761, 223] on div "Acciones" at bounding box center [969, 224] width 592 height 37
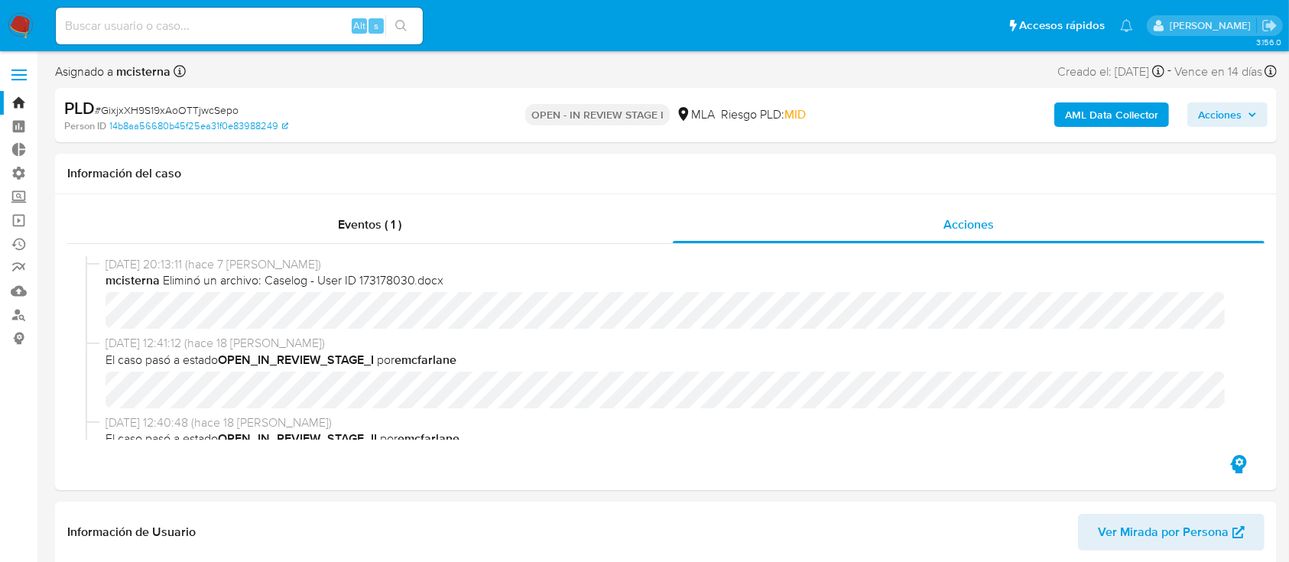
click at [6, 104] on link "Bandeja" at bounding box center [91, 103] width 182 height 24
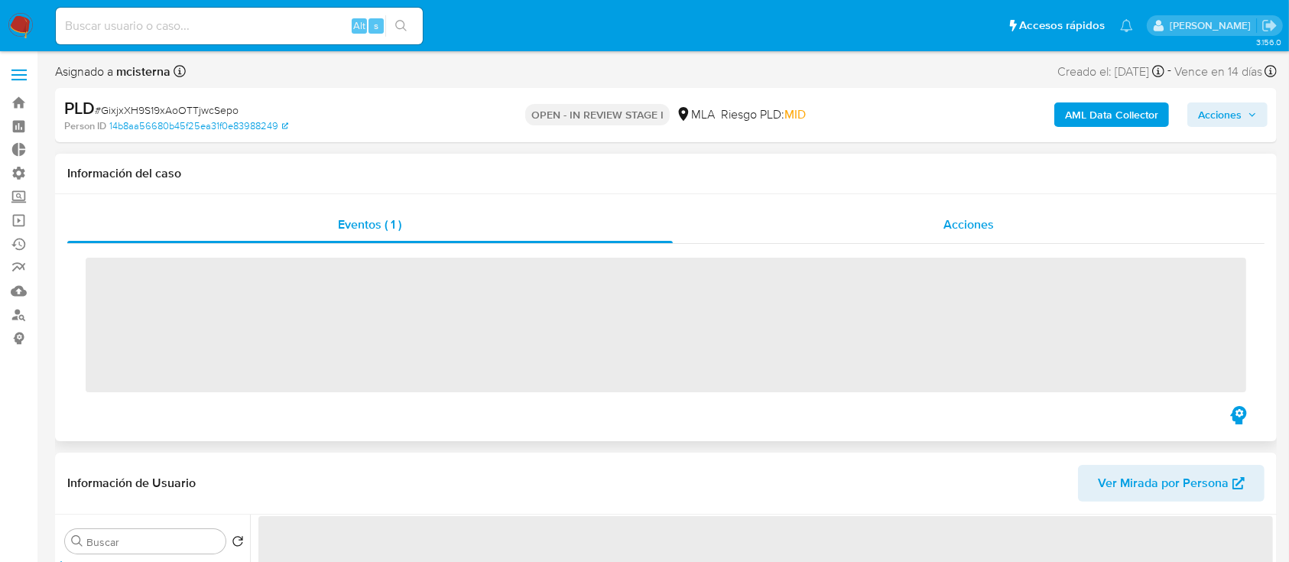
click at [1025, 217] on div "Acciones" at bounding box center [969, 224] width 592 height 37
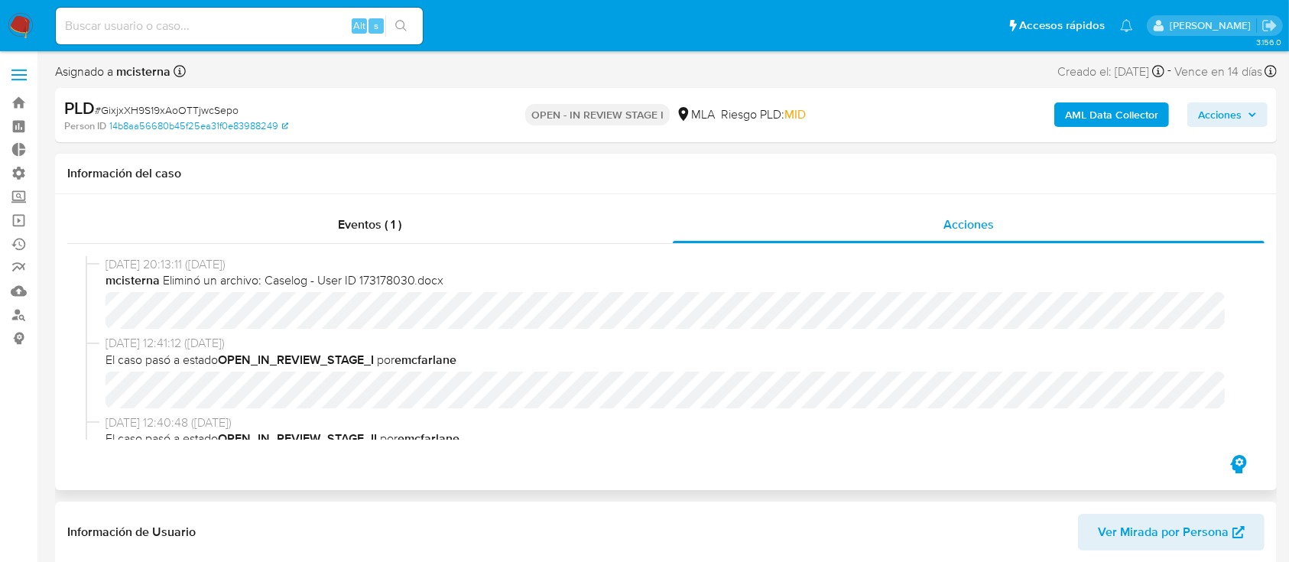
select select "10"
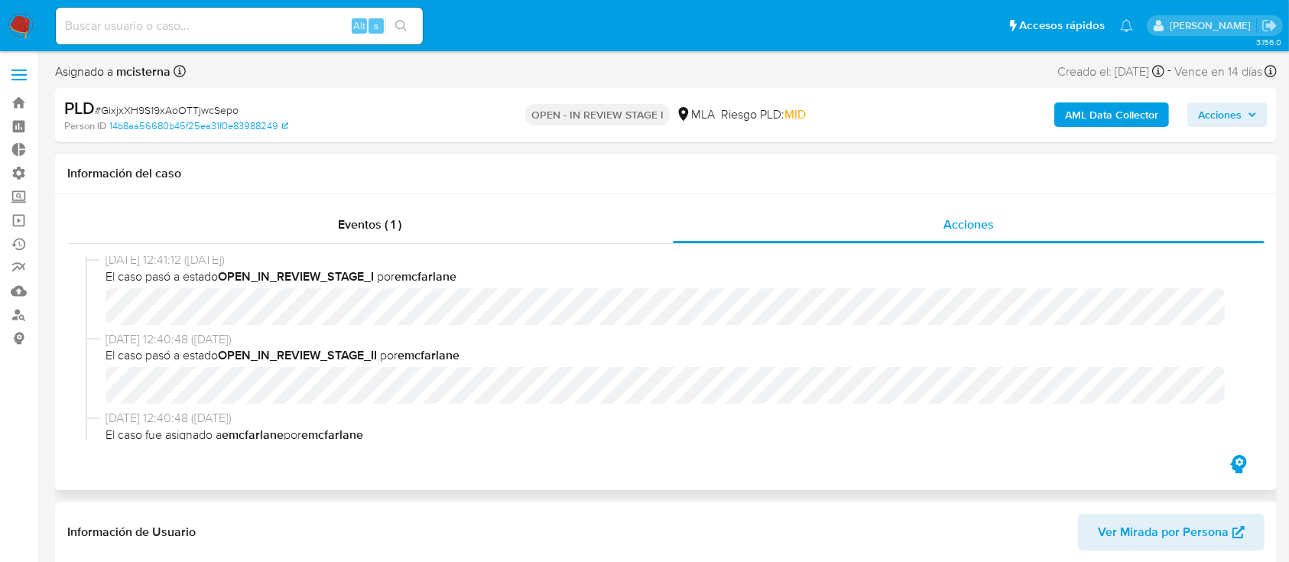
scroll to position [85, 0]
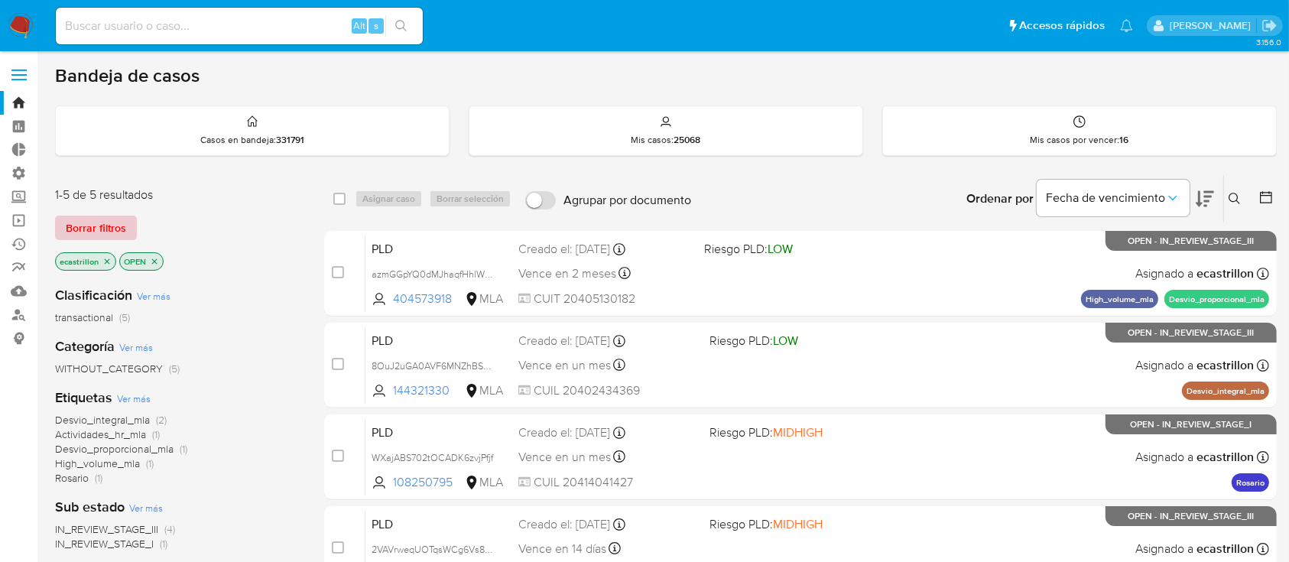
click at [113, 225] on span "Borrar filtros" at bounding box center [96, 227] width 60 height 21
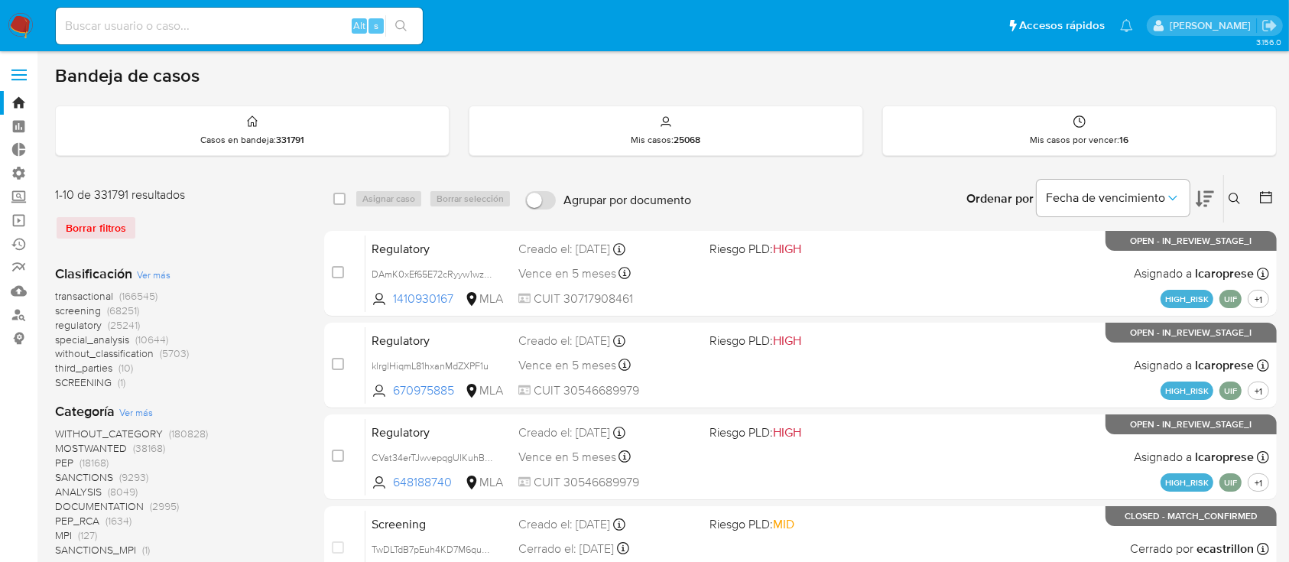
click at [1228, 203] on icon at bounding box center [1234, 199] width 12 height 12
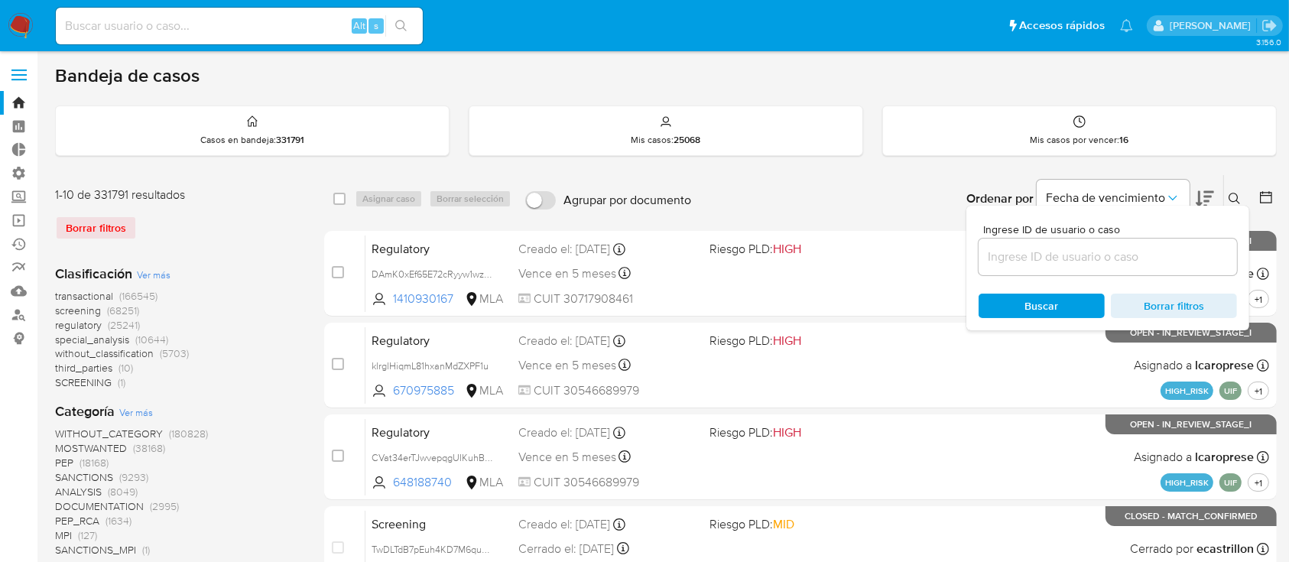
click at [1073, 269] on div at bounding box center [1107, 256] width 258 height 37
click at [1073, 259] on input at bounding box center [1107, 257] width 258 height 20
paste input "1236296581"
type input "1236296581"
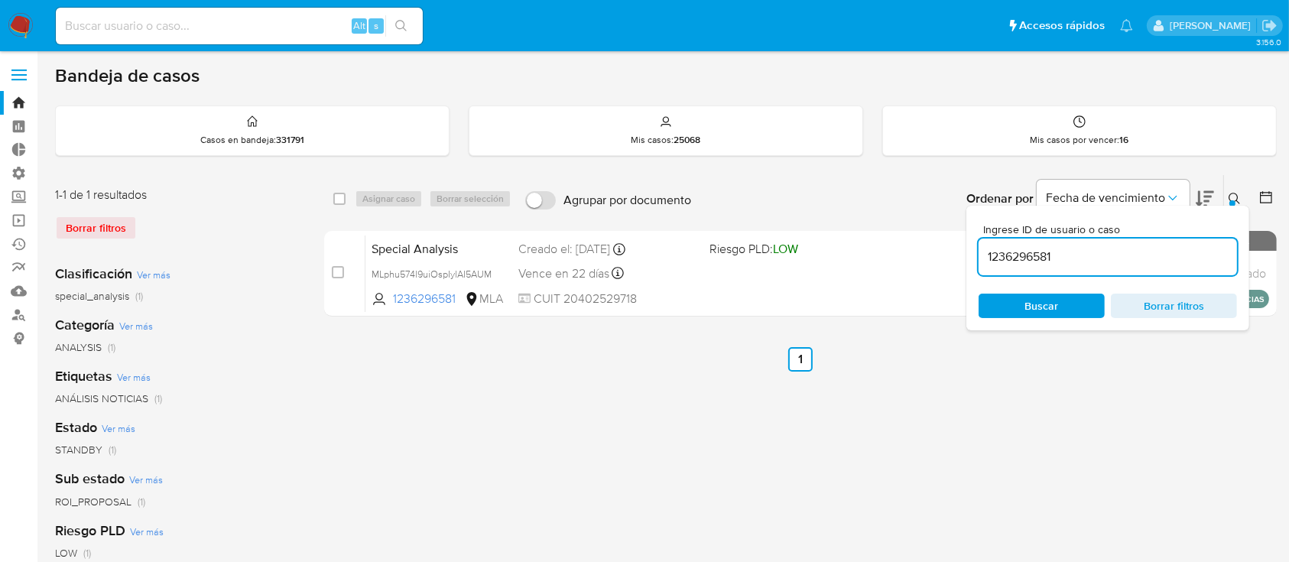
click at [1229, 195] on icon at bounding box center [1234, 199] width 12 height 12
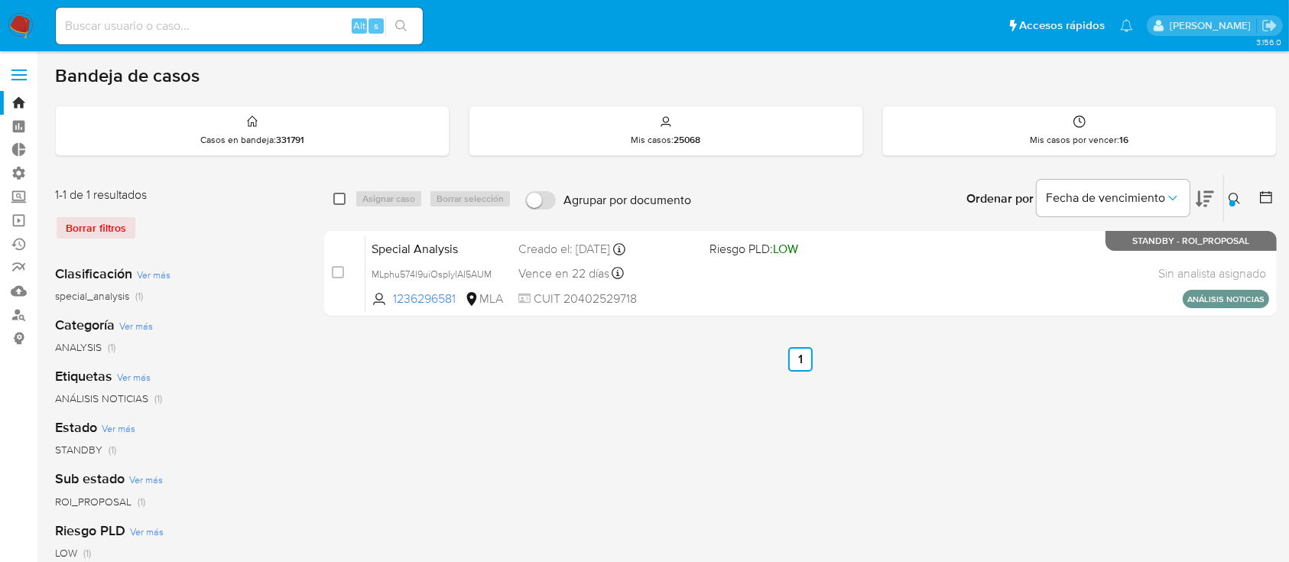
click at [338, 197] on input "checkbox" at bounding box center [339, 199] width 12 height 12
checkbox input "true"
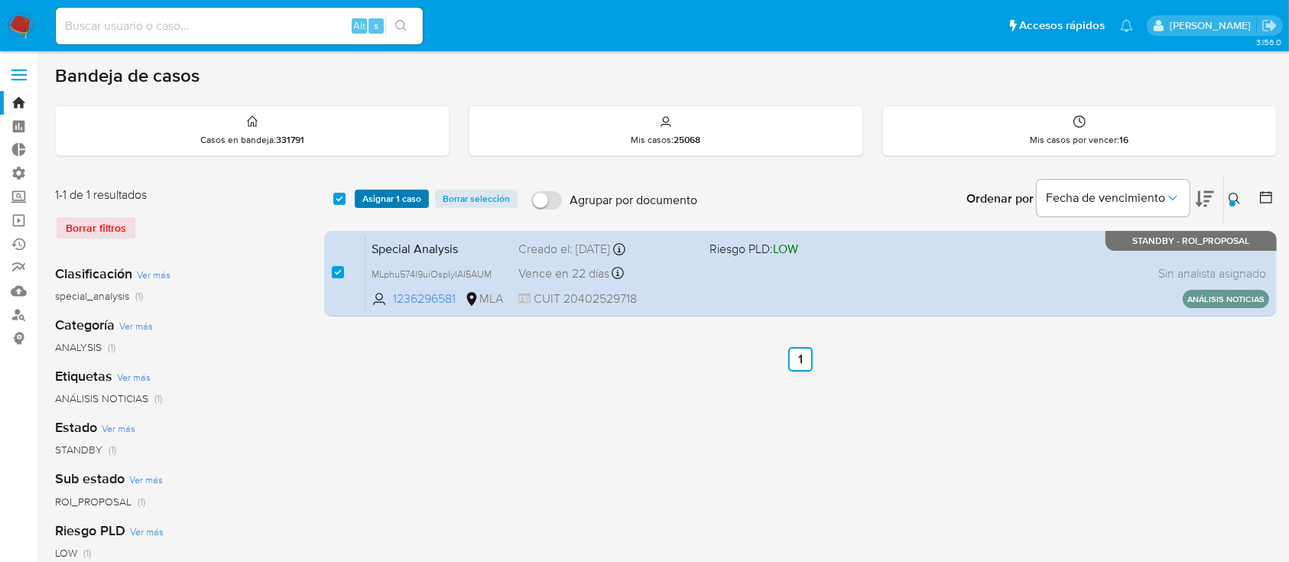
click at [372, 201] on span "Asignar 1 caso" at bounding box center [391, 198] width 59 height 15
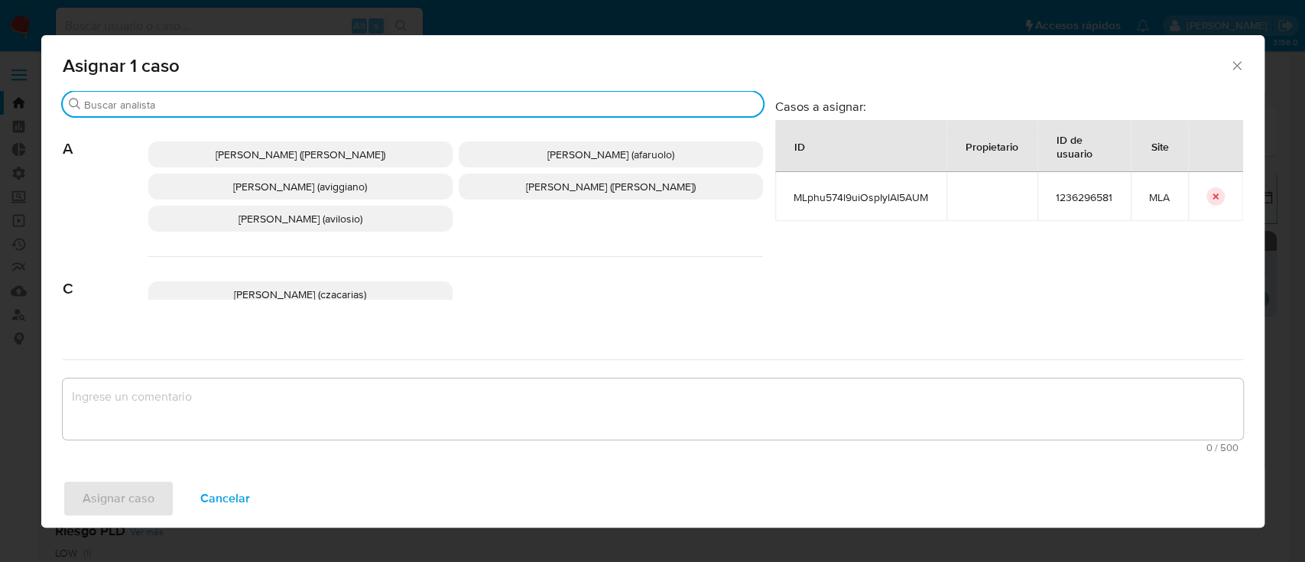
click at [354, 104] on input "Buscar" at bounding box center [420, 105] width 673 height 14
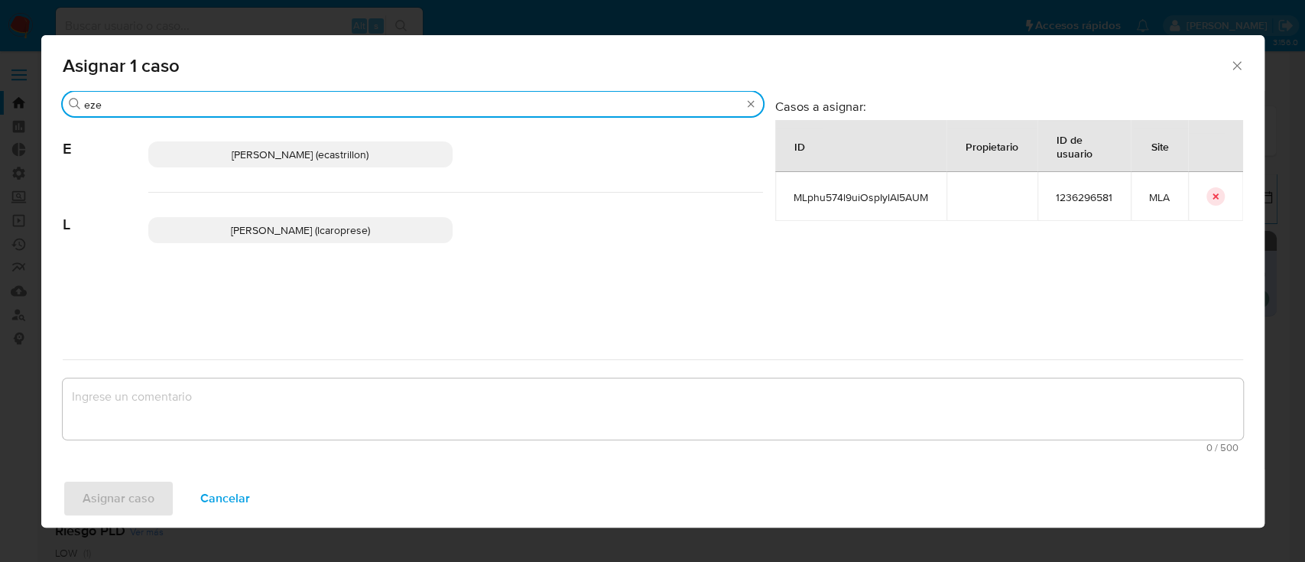
type input "eze"
click at [368, 151] on span "Ezequiel Gonzalo Castrillon (ecastrillon)" at bounding box center [300, 154] width 137 height 15
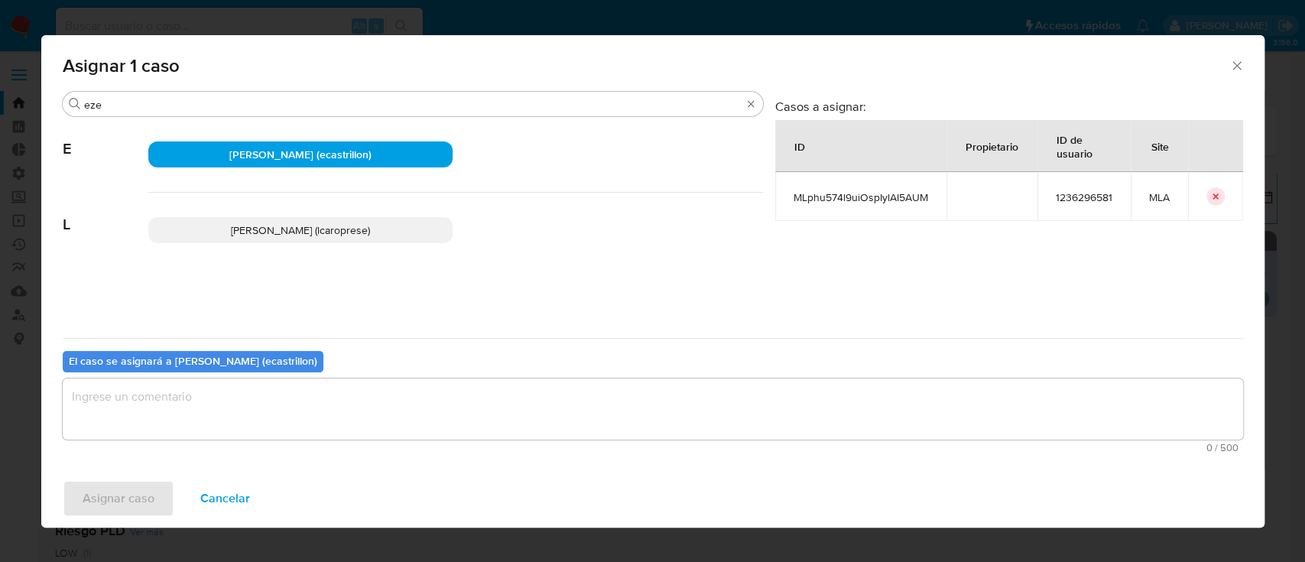
click at [337, 391] on textarea "assign-modal" at bounding box center [653, 408] width 1180 height 61
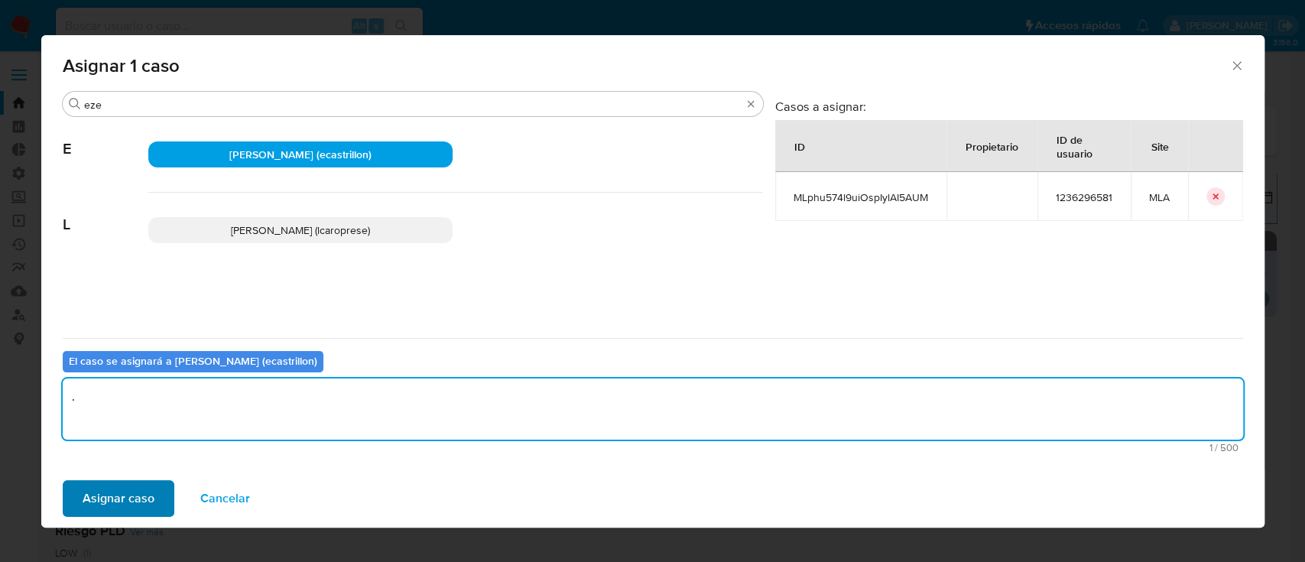
type textarea "."
click at [141, 496] on span "Asignar caso" at bounding box center [119, 499] width 72 height 34
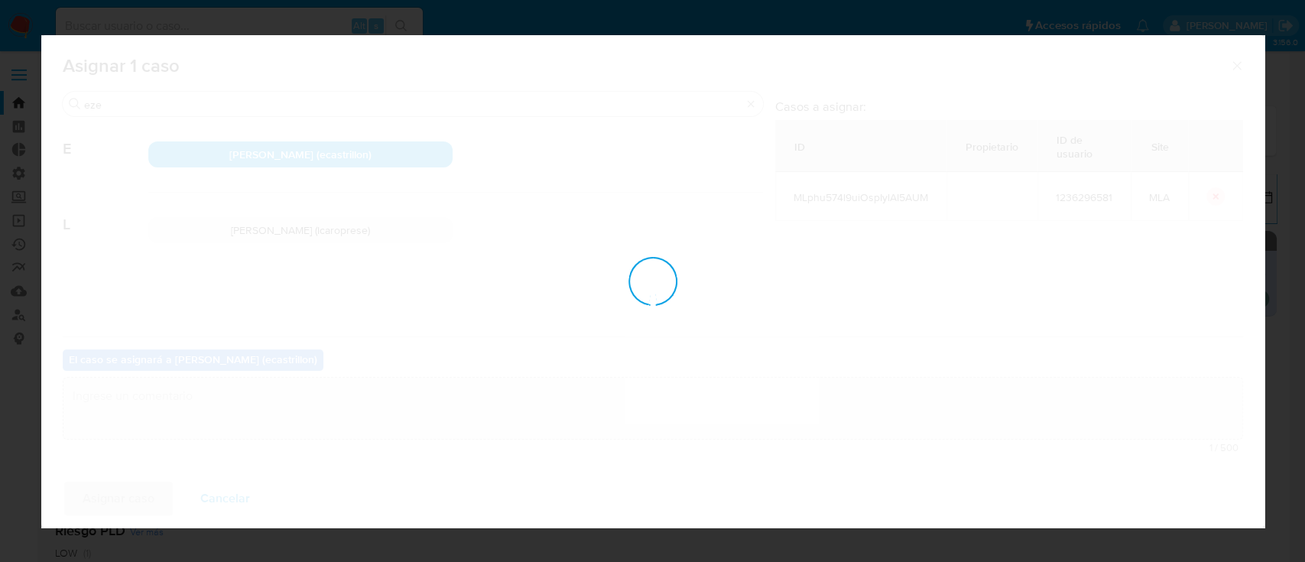
checkbox input "false"
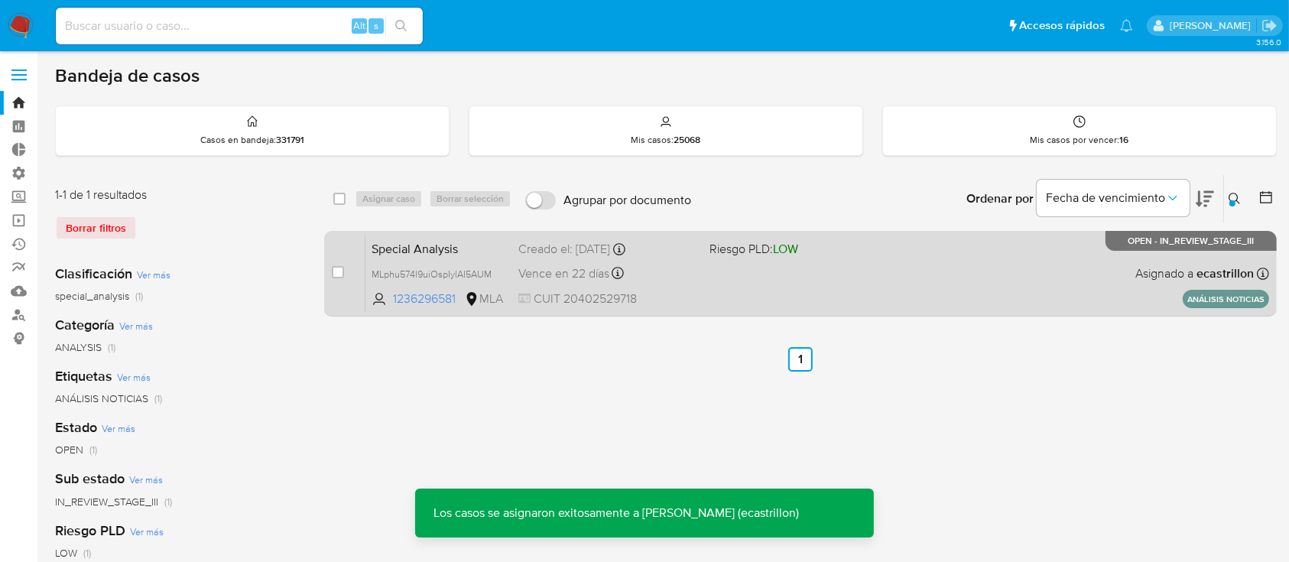
click at [832, 284] on div "Special Analysis MLphu574l9uiOspIylAI5AUM 1236296581 MLA Riesgo PLD: LOW Creado…" at bounding box center [817, 273] width 904 height 77
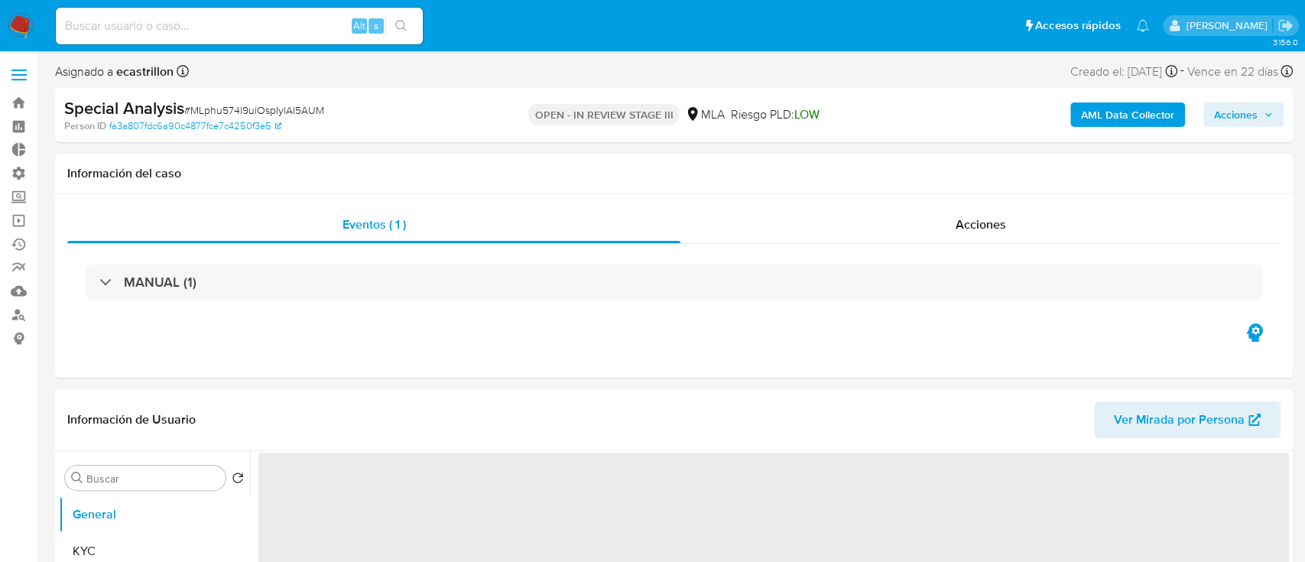
select select "10"
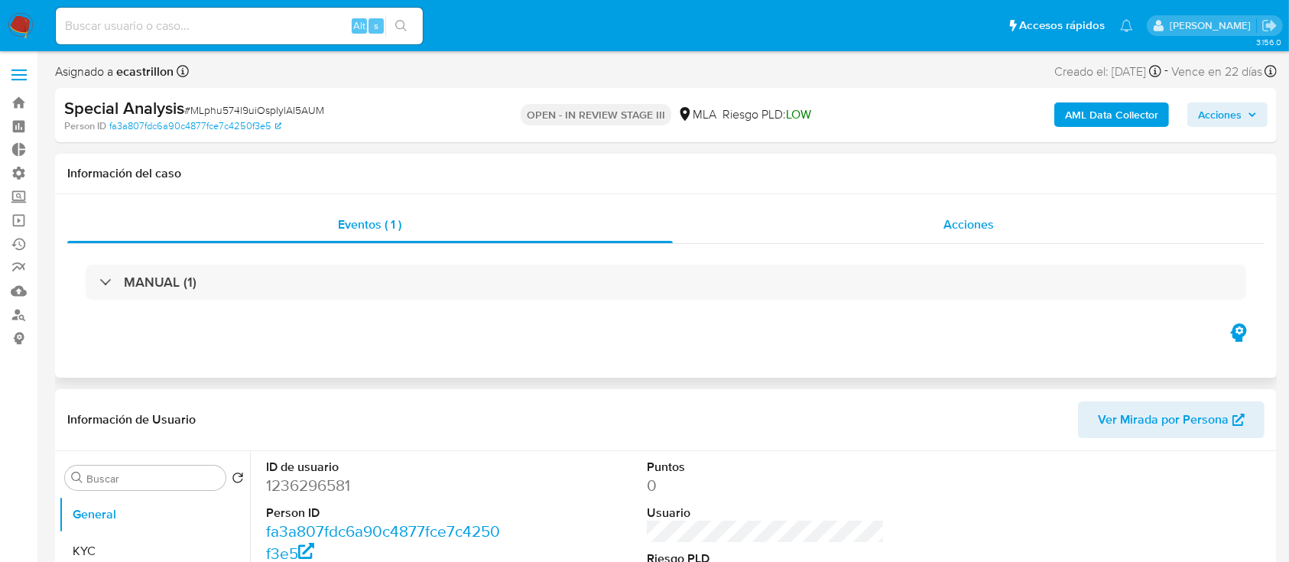
click at [951, 232] on span "Acciones" at bounding box center [968, 225] width 50 height 18
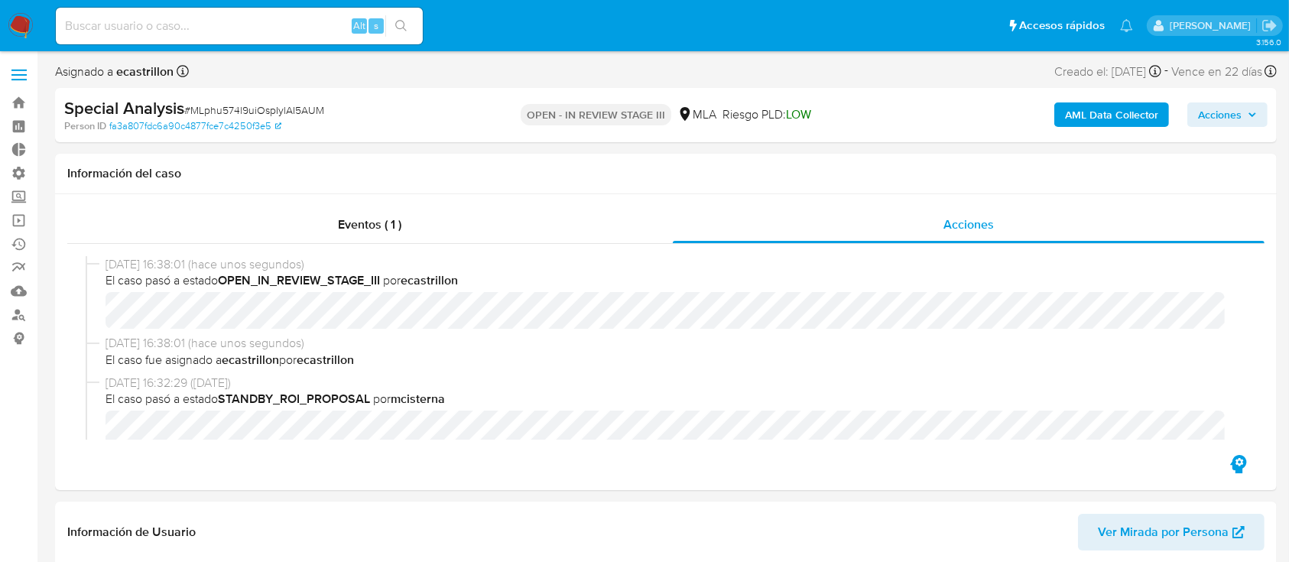
click at [1212, 121] on span "Acciones" at bounding box center [1220, 114] width 44 height 24
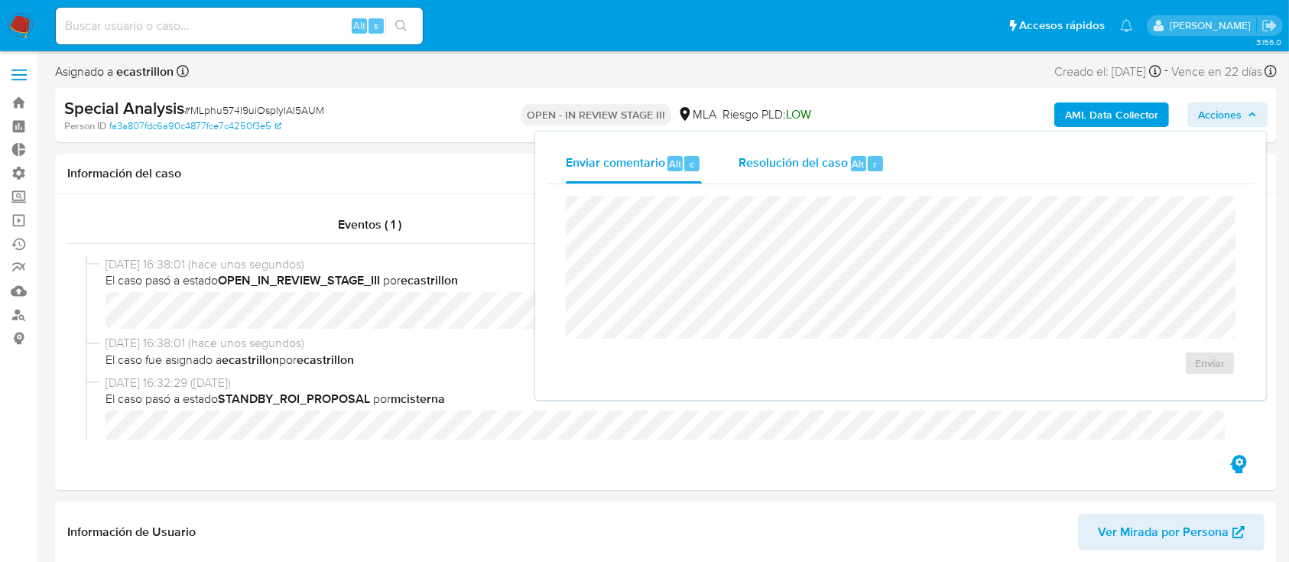
click at [851, 165] on div "Alt" at bounding box center [858, 163] width 15 height 15
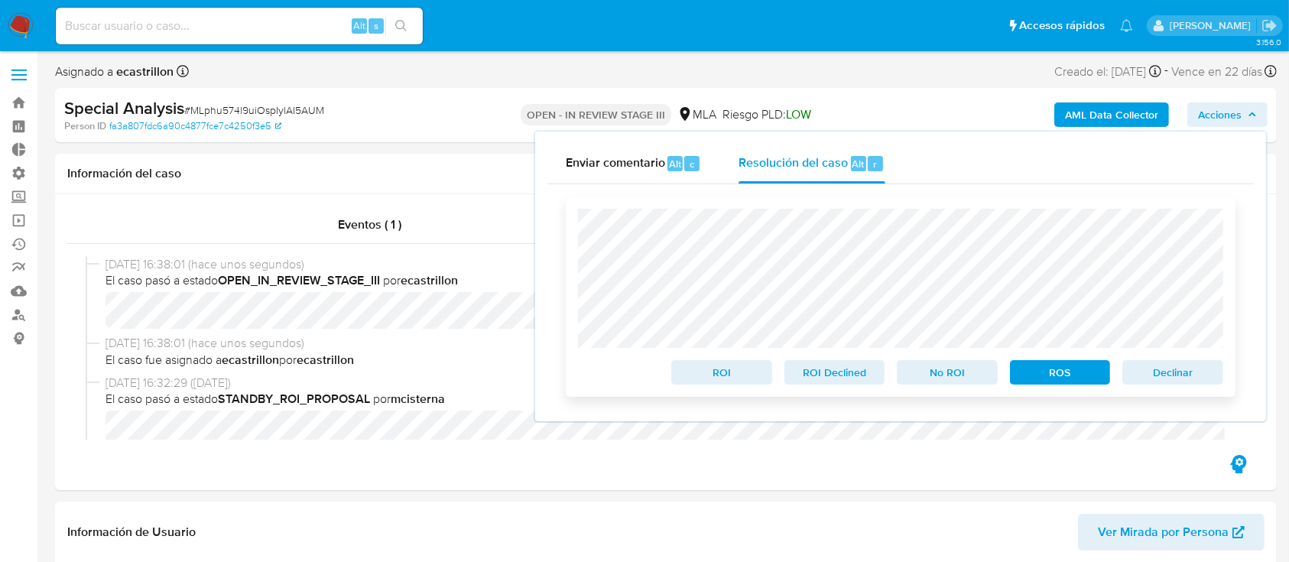
click at [1162, 370] on span "Declinar" at bounding box center [1172, 372] width 79 height 21
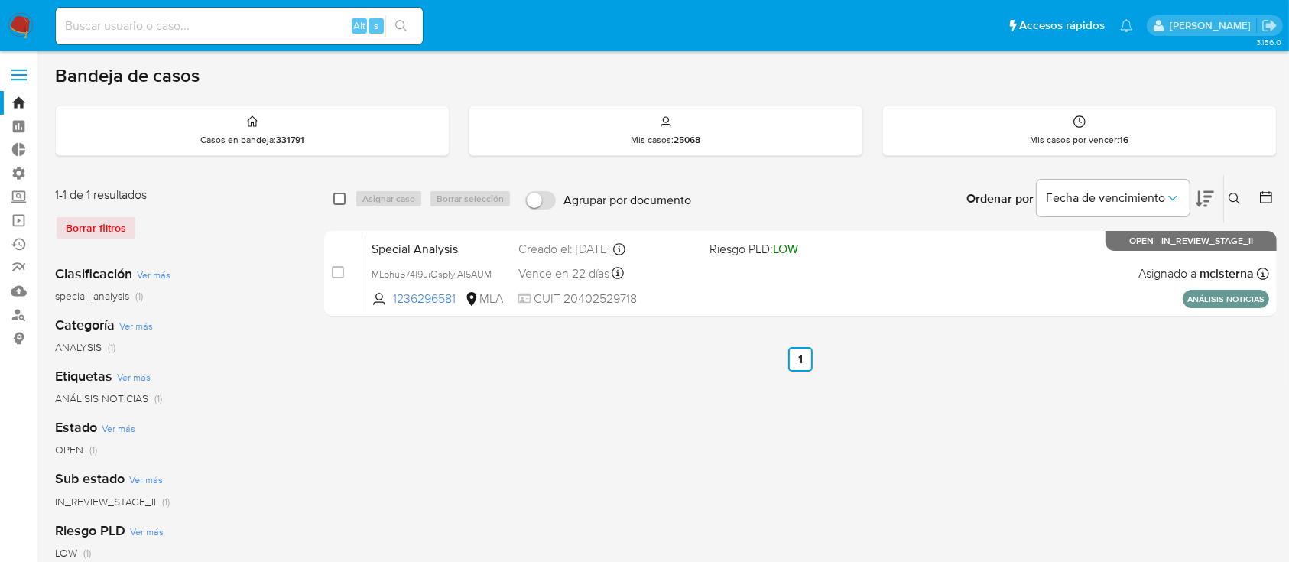
click at [338, 200] on input "checkbox" at bounding box center [339, 199] width 12 height 12
checkbox input "true"
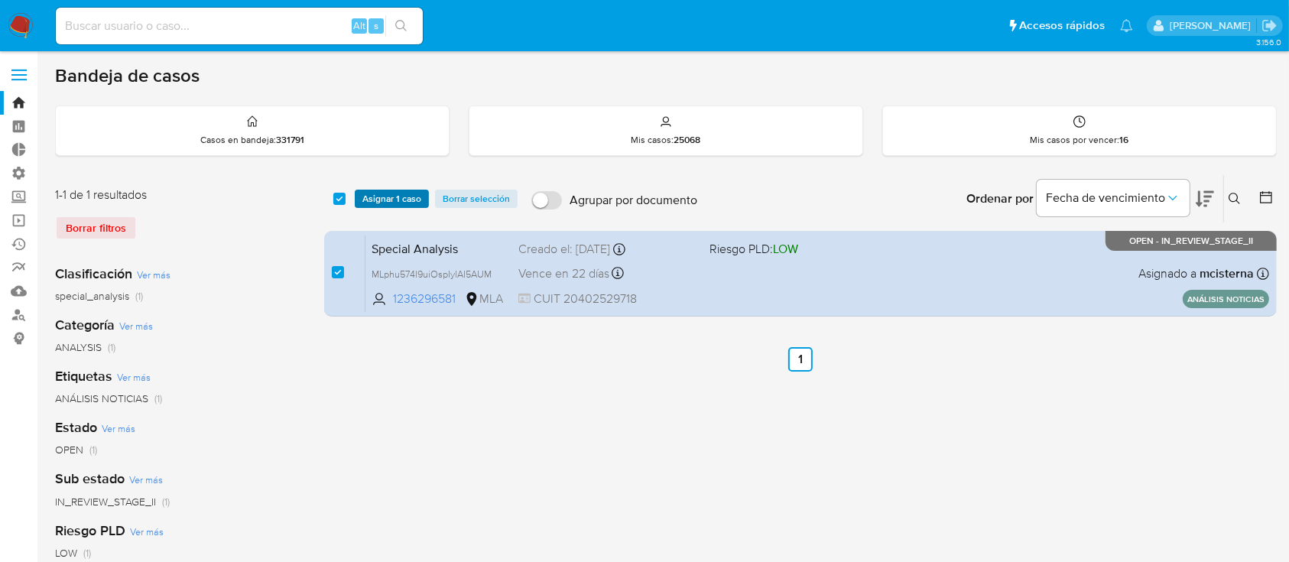
click at [413, 193] on span "Asignar 1 caso" at bounding box center [391, 198] width 59 height 15
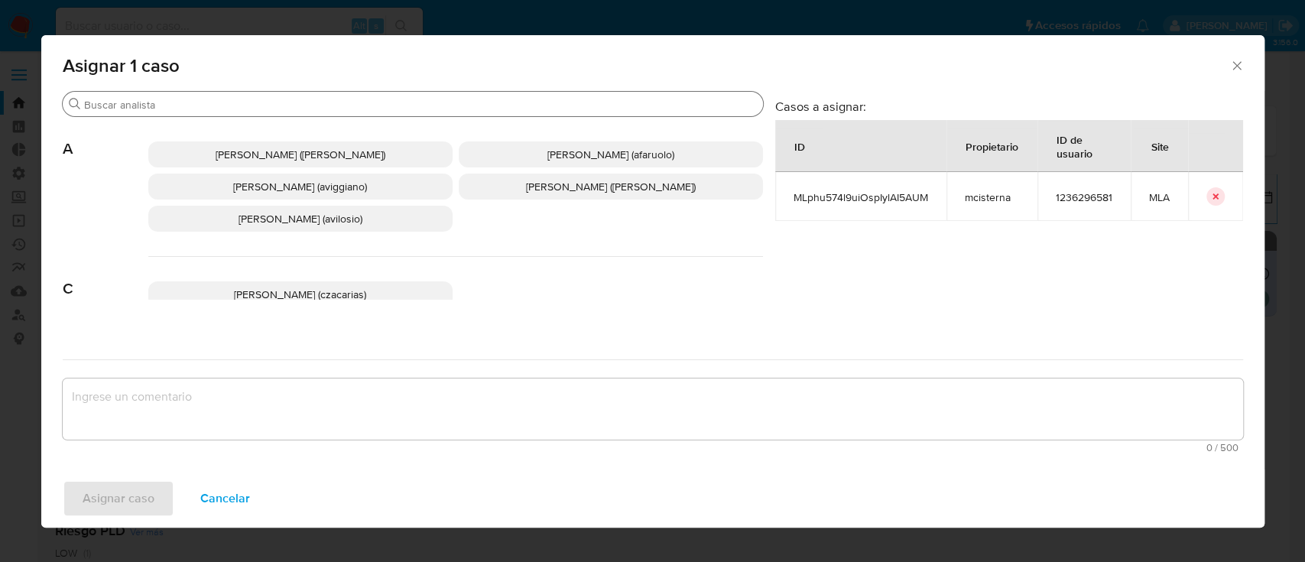
click at [449, 106] on input "Buscar" at bounding box center [420, 105] width 673 height 14
type input "w"
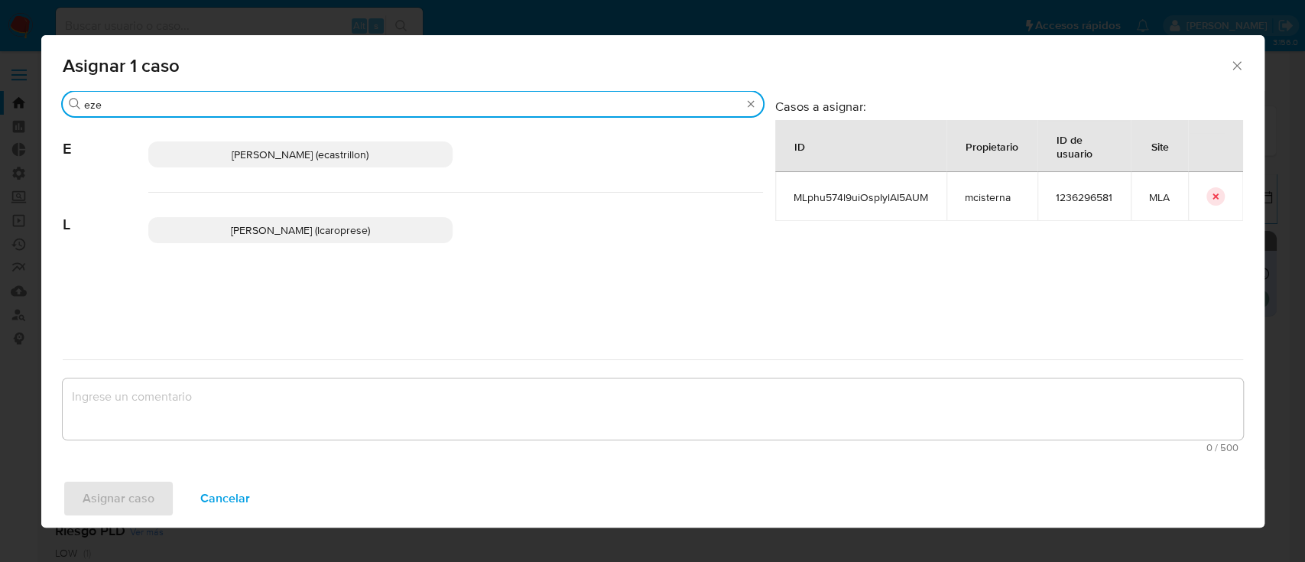
type input "eze"
click at [422, 145] on p "Ezequiel Gonzalo Castrillon (ecastrillon)" at bounding box center [300, 154] width 304 height 26
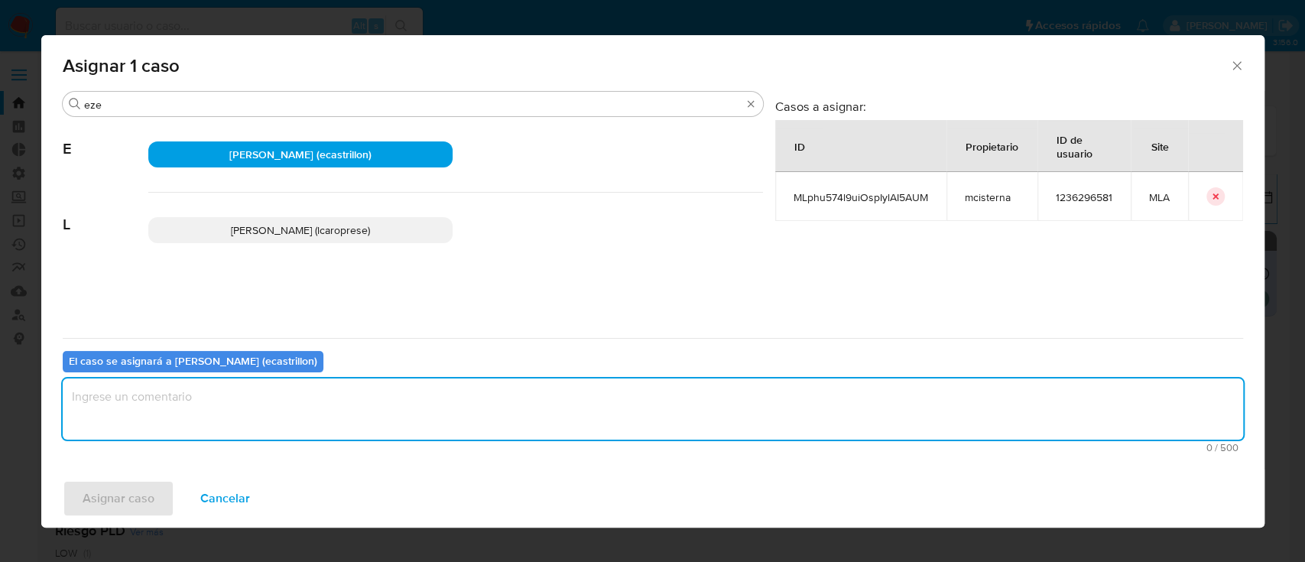
click at [329, 399] on textarea "assign-modal" at bounding box center [653, 408] width 1180 height 61
type textarea "."
click at [131, 495] on span "Asignar caso" at bounding box center [119, 499] width 72 height 34
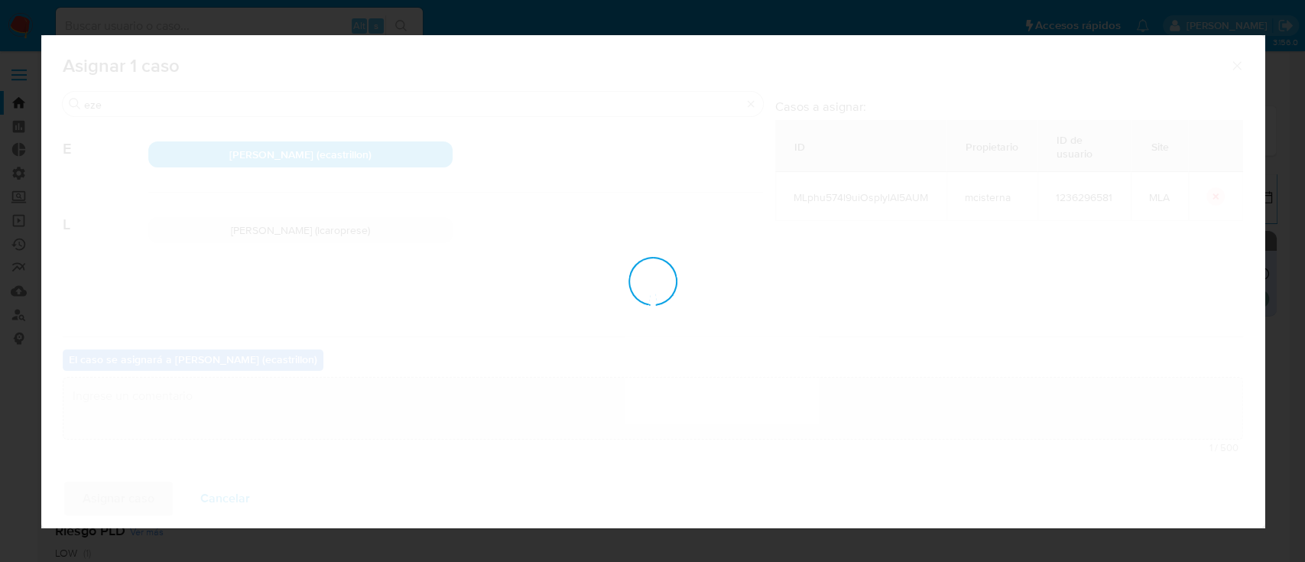
checkbox input "false"
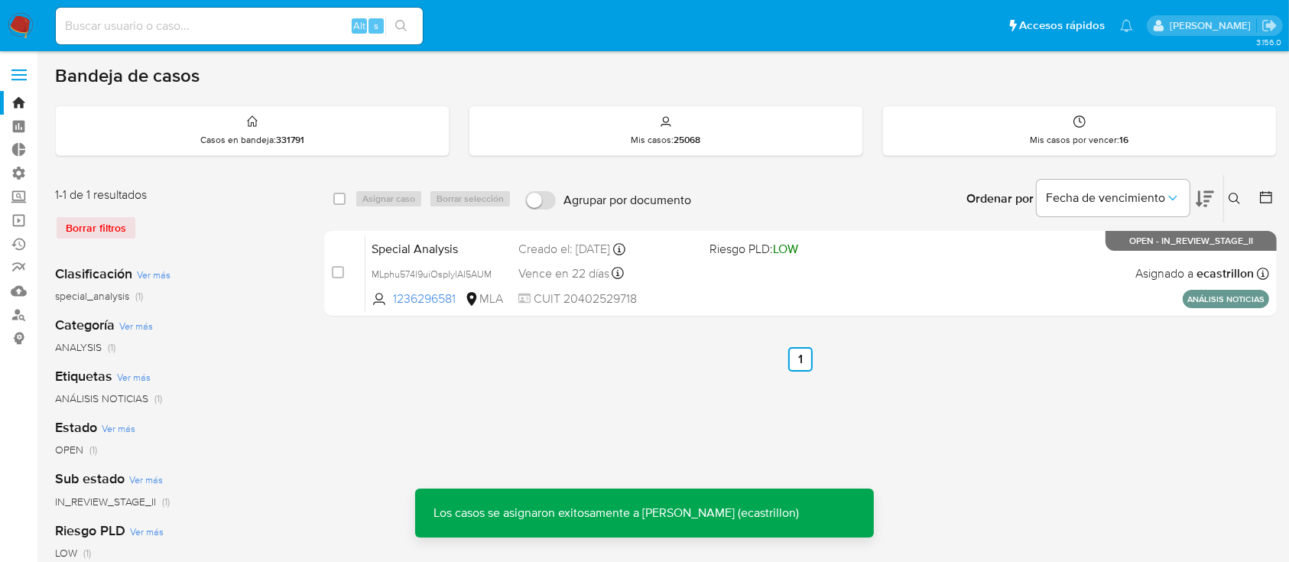
click at [1045, 264] on div "Special Analysis MLphu574l9uiOspIylAI5AUM 1236296581 MLA Riesgo PLD: LOW Creado…" at bounding box center [817, 273] width 904 height 77
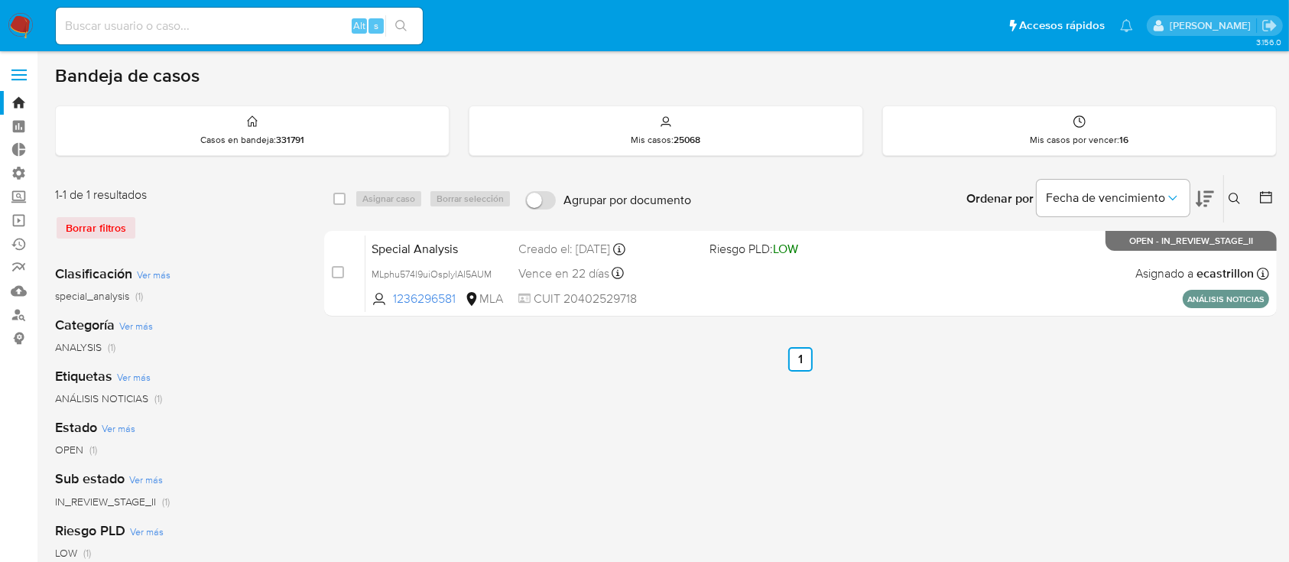
click at [313, 18] on input at bounding box center [239, 26] width 367 height 20
paste input "yQXquBpjkUfzIZKUNWUAuACl"
type input "yQXquBpjkUfzIZKUNWUAuACl"
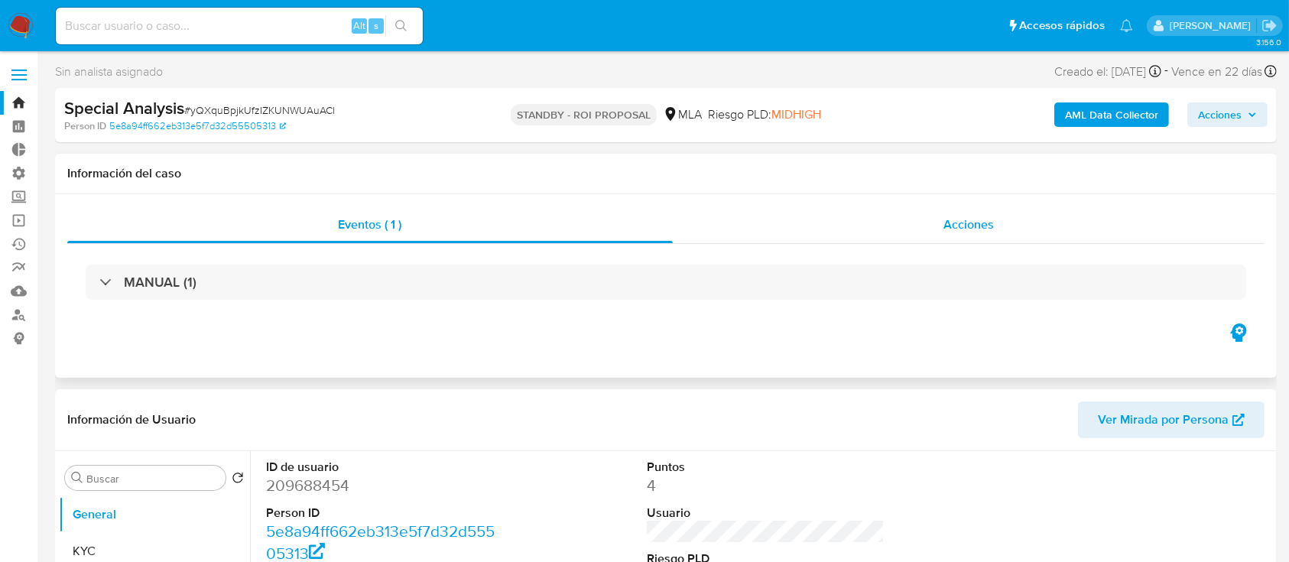
select select "10"
drag, startPoint x: 1010, startPoint y: 231, endPoint x: 580, endPoint y: 217, distance: 429.8
click at [580, 217] on div "Eventos ( 1 )" at bounding box center [369, 224] width 605 height 37
click at [889, 221] on div "Acciones" at bounding box center [969, 224] width 592 height 37
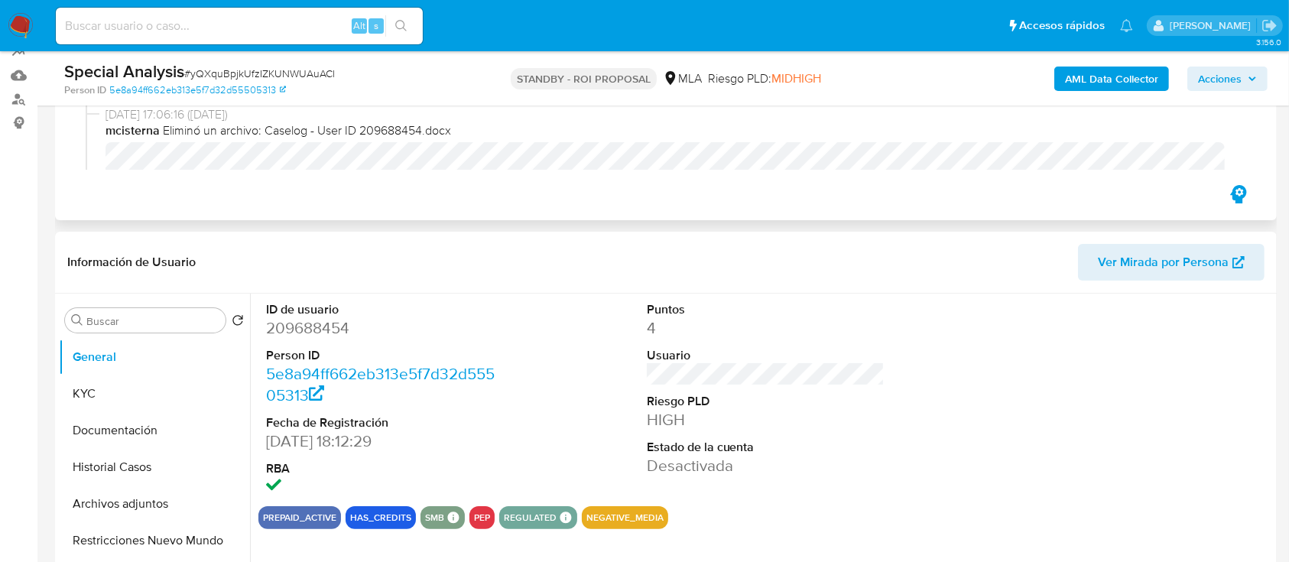
scroll to position [217, 0]
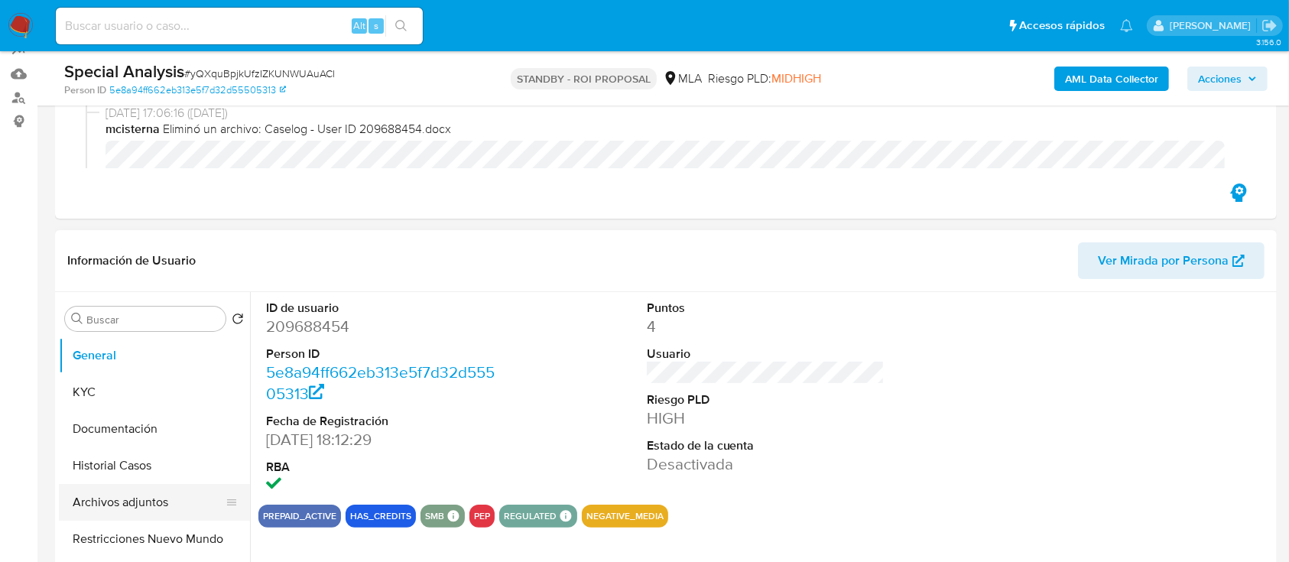
click at [100, 496] on button "Archivos adjuntos" at bounding box center [148, 502] width 179 height 37
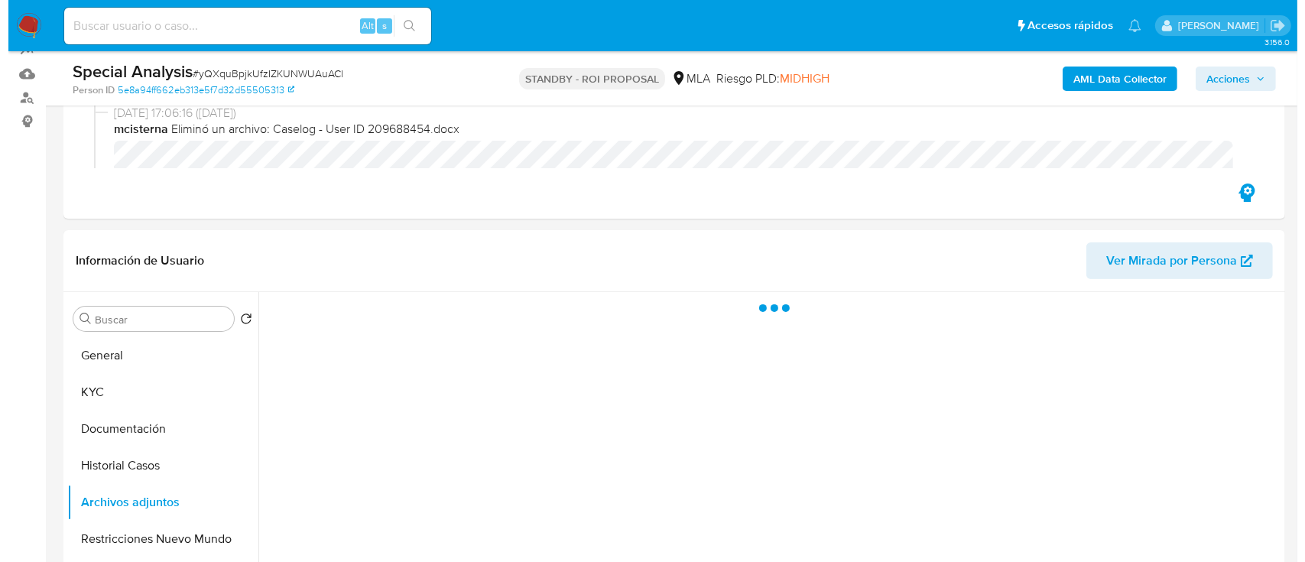
scroll to position [375, 0]
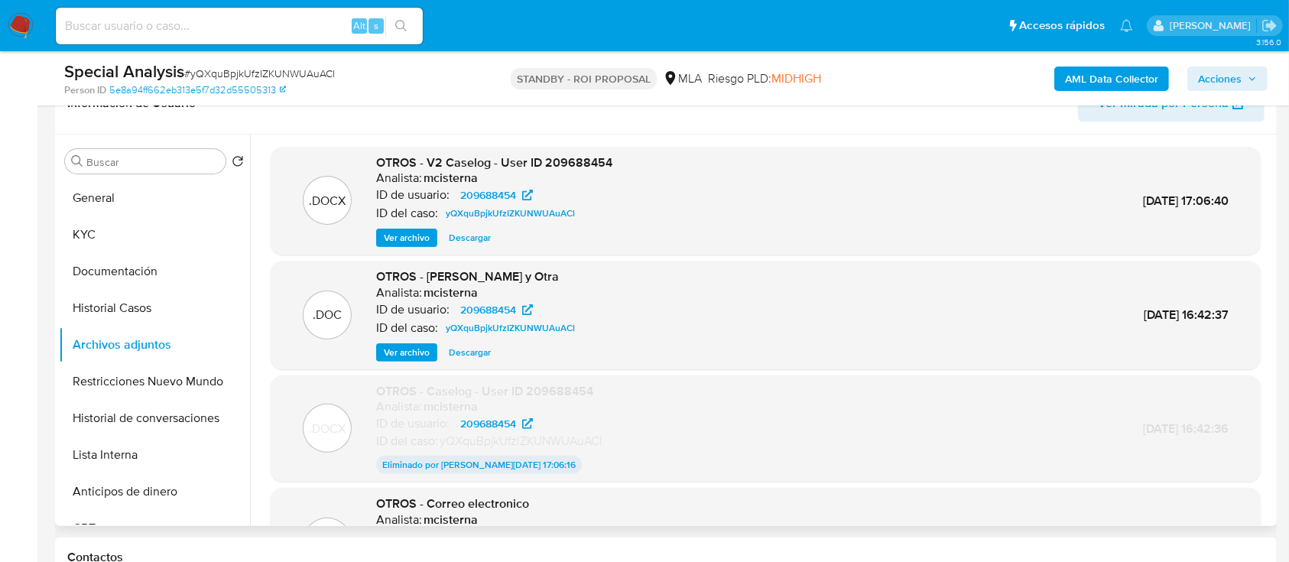
click at [406, 235] on span "Ver archivo" at bounding box center [407, 237] width 46 height 15
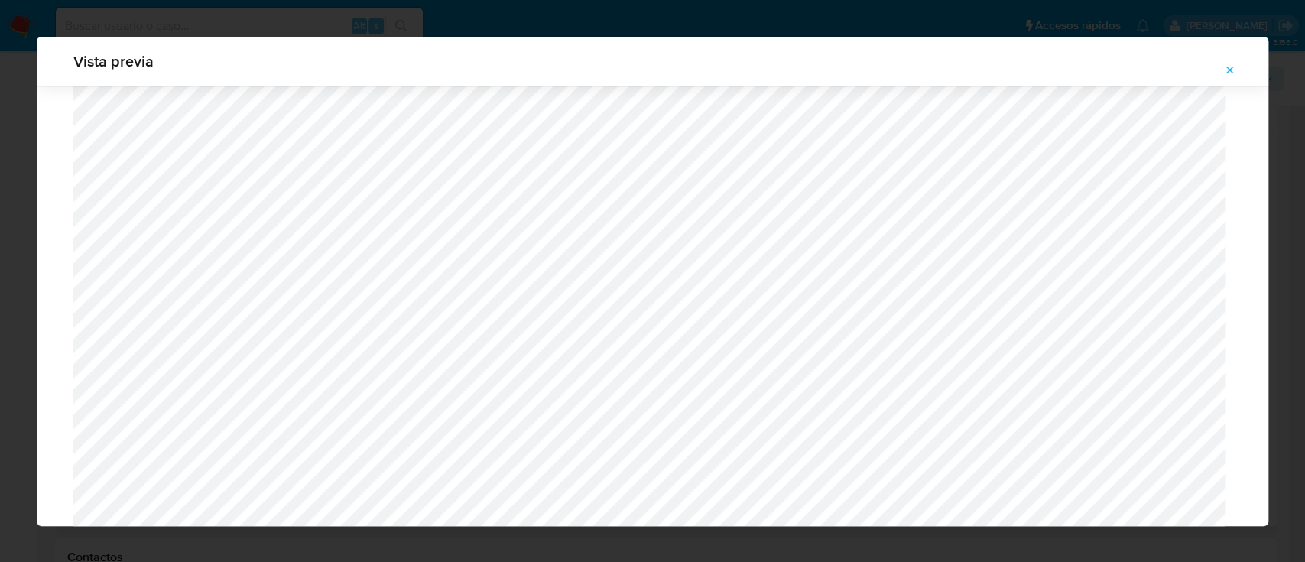
scroll to position [1436, 0]
click at [1218, 68] on button "Attachment preview" at bounding box center [1230, 70] width 34 height 24
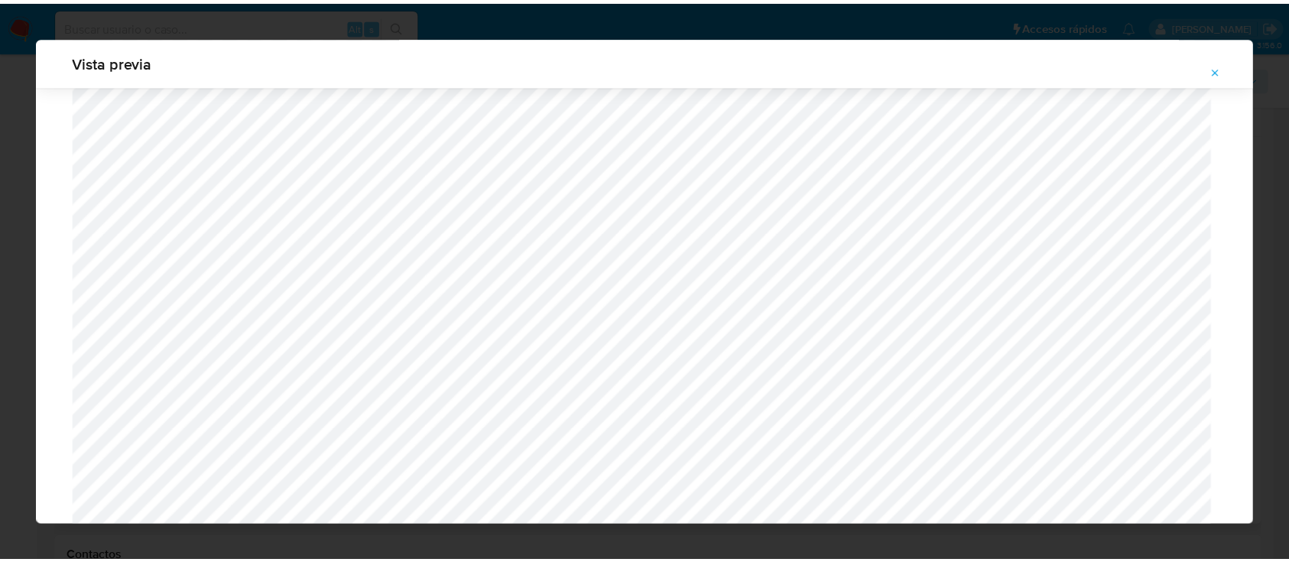
scroll to position [49, 0]
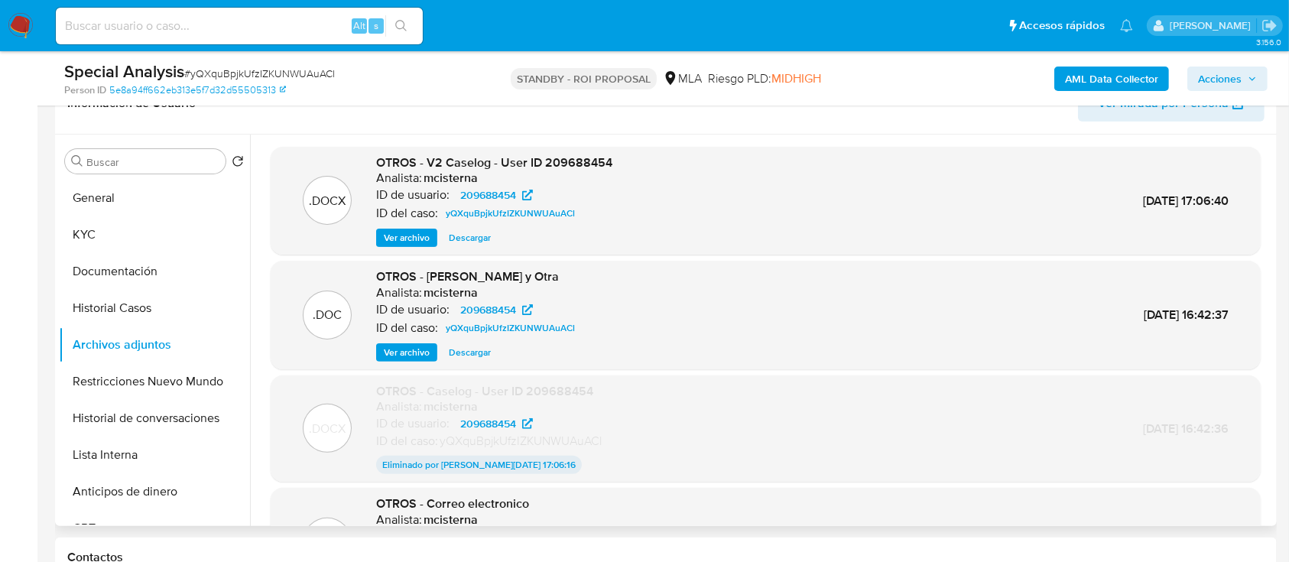
click at [270, 39] on div "Alt s" at bounding box center [239, 26] width 367 height 37
click at [269, 35] on div "Alt s" at bounding box center [239, 26] width 367 height 37
click at [269, 29] on input at bounding box center [239, 26] width 367 height 20
paste input "2415477103"
type input "2415477103"
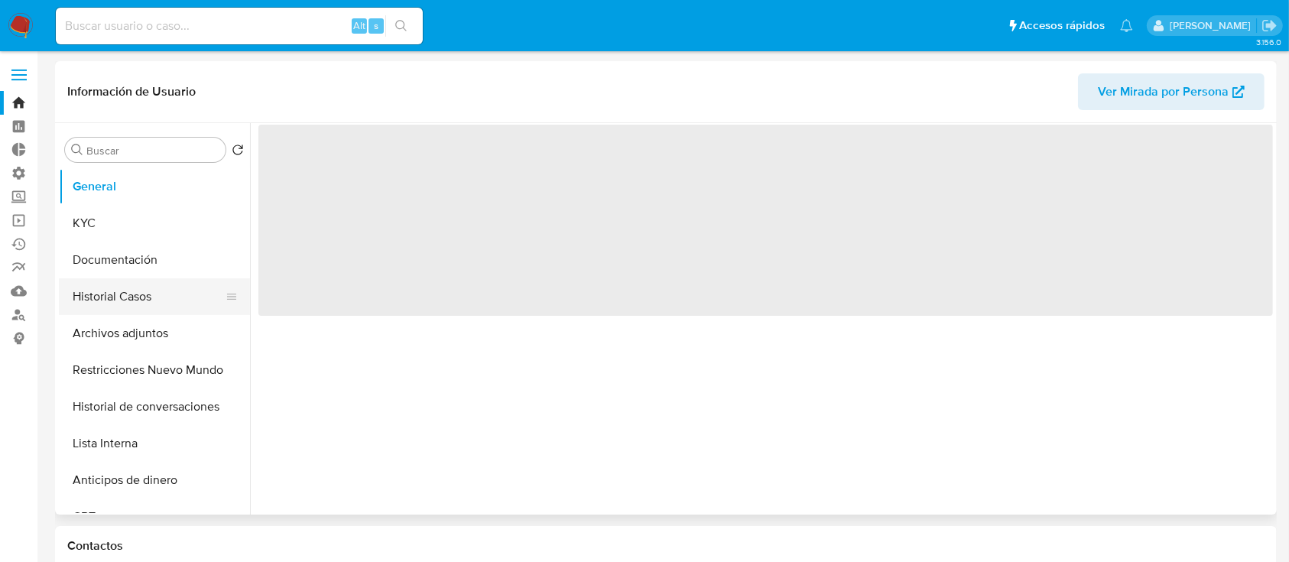
click at [102, 299] on button "Historial Casos" at bounding box center [148, 296] width 179 height 37
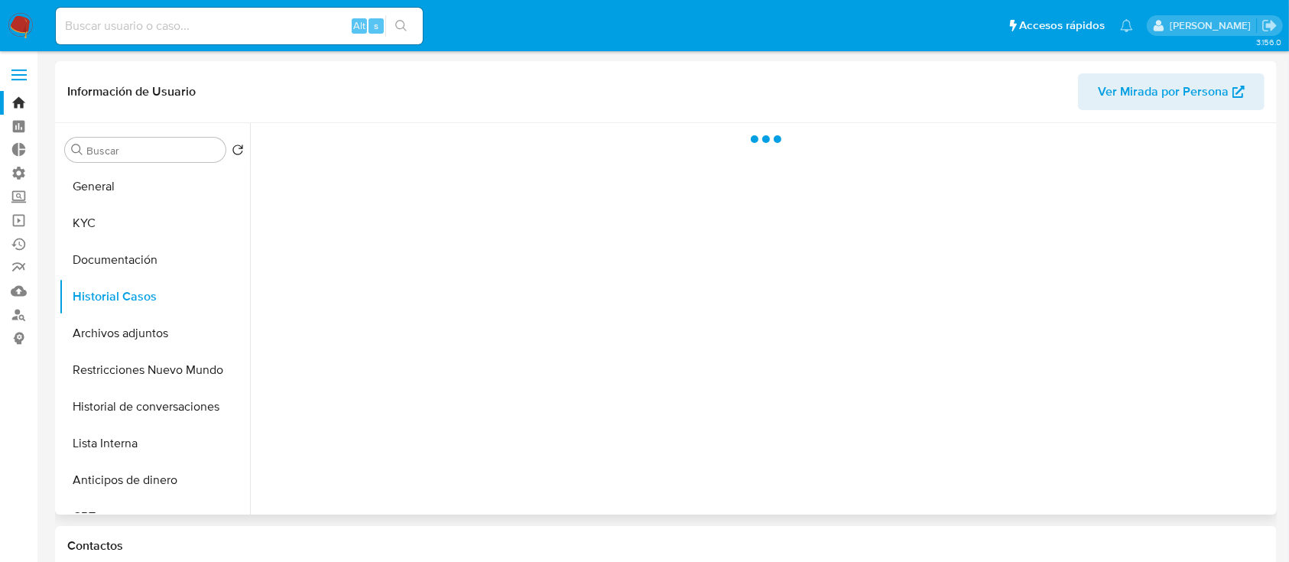
select select "10"
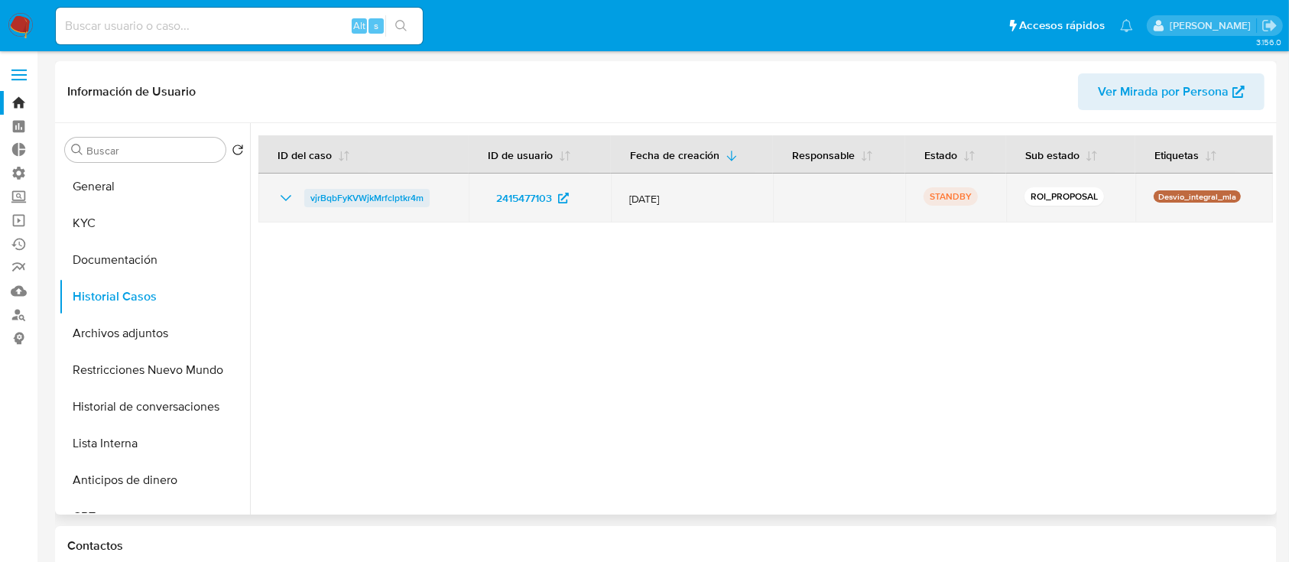
click at [378, 203] on span "vjrBqbFyKVWjkMrfclptkr4m" at bounding box center [366, 198] width 113 height 18
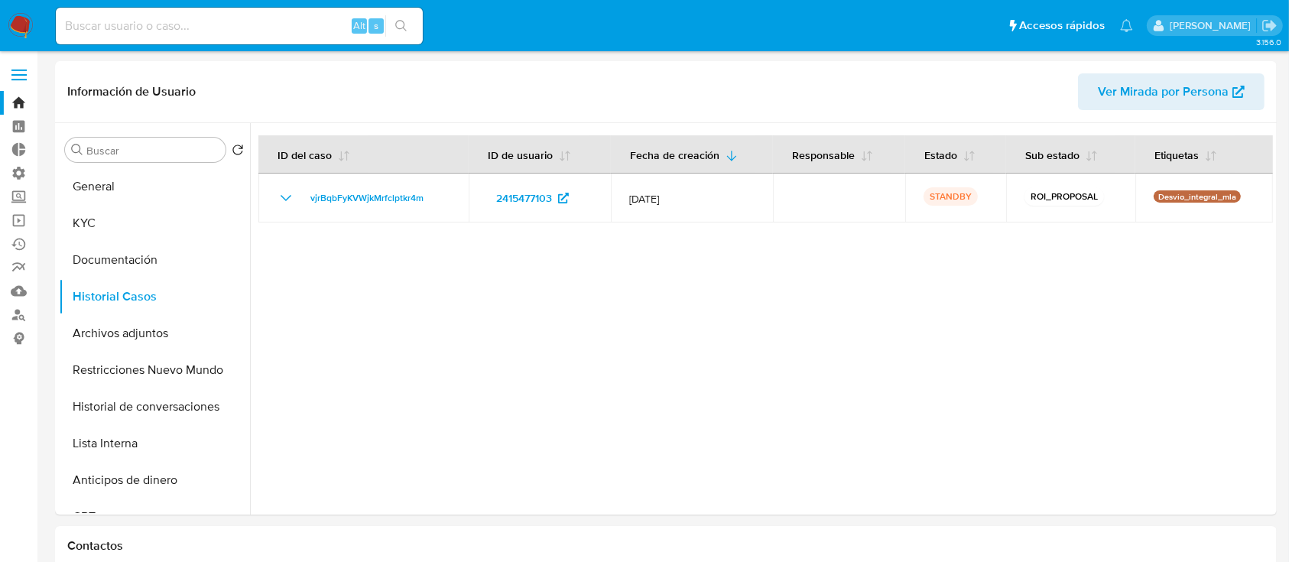
click at [287, 33] on input at bounding box center [239, 26] width 367 height 20
paste input "0Z3w6wgqrWVE18Phd68jjDG1"
type input "0Z3w6wgqrWVE18Phd68jjDG1"
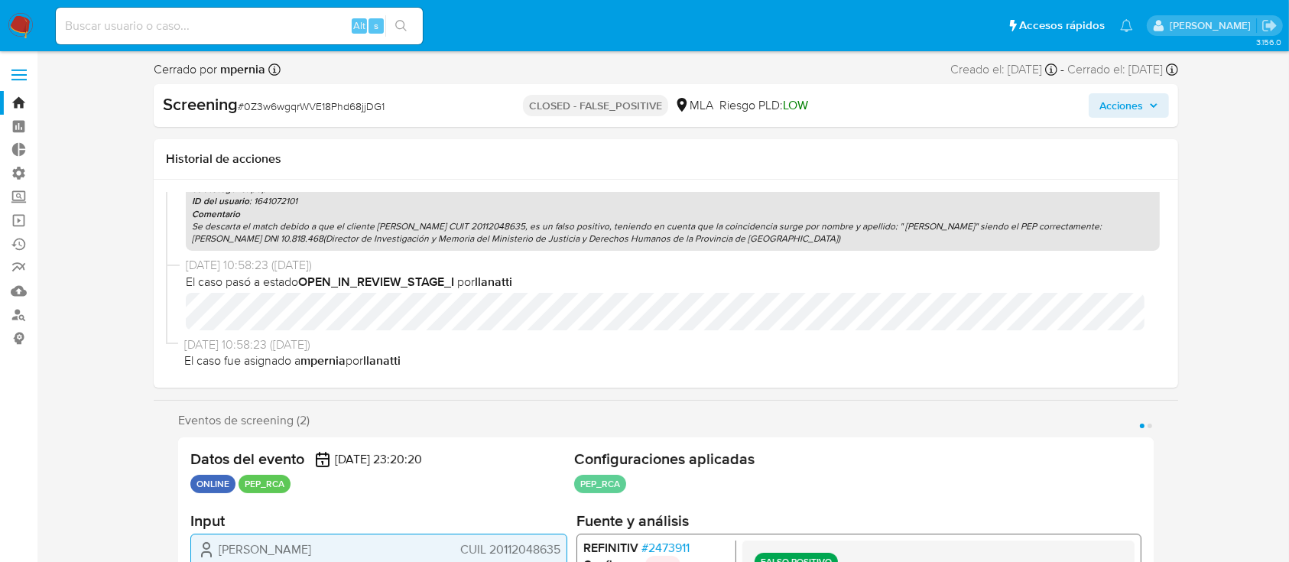
select select "10"
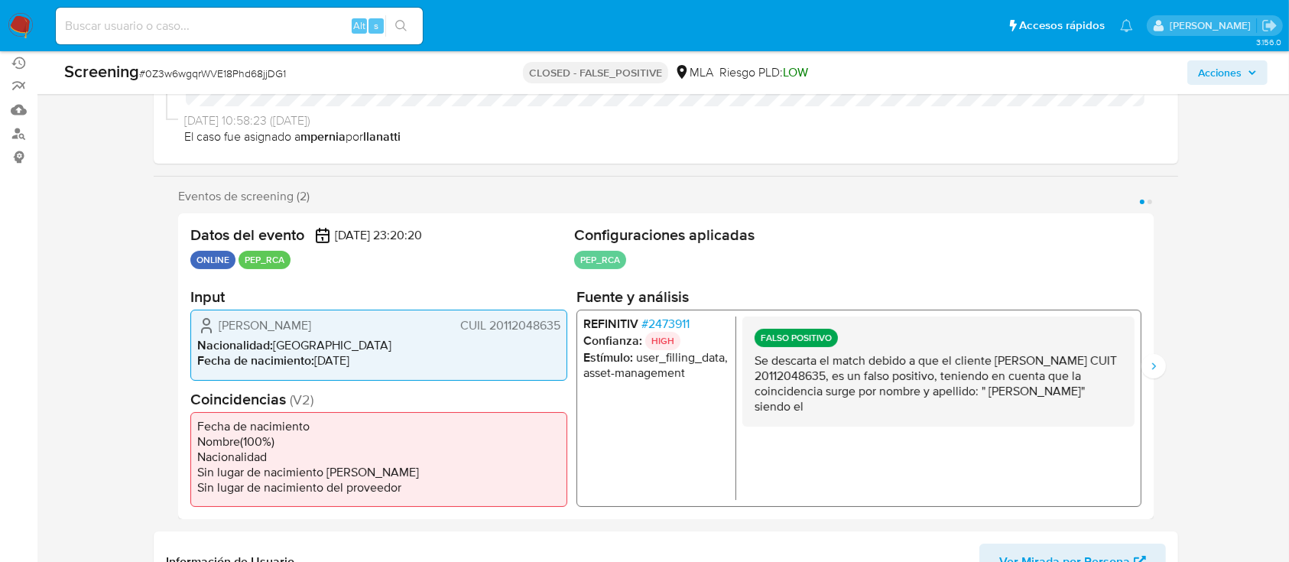
scroll to position [183, 0]
click at [1155, 362] on icon "Siguiente" at bounding box center [1153, 365] width 12 height 12
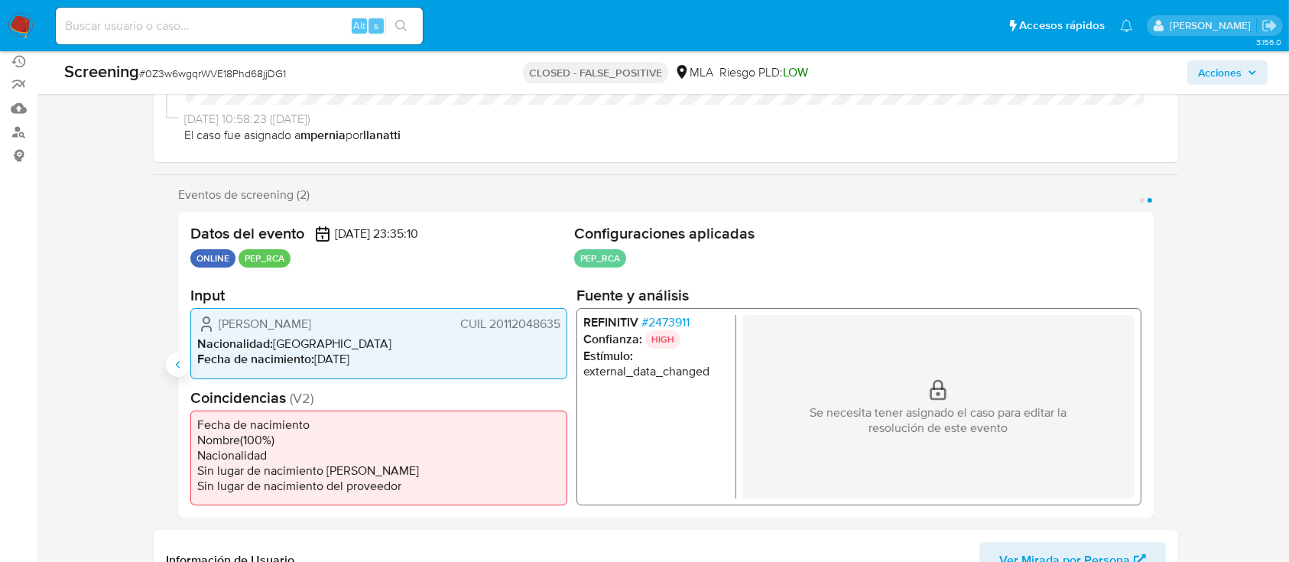
click at [186, 358] on button "Anterior" at bounding box center [178, 364] width 24 height 24
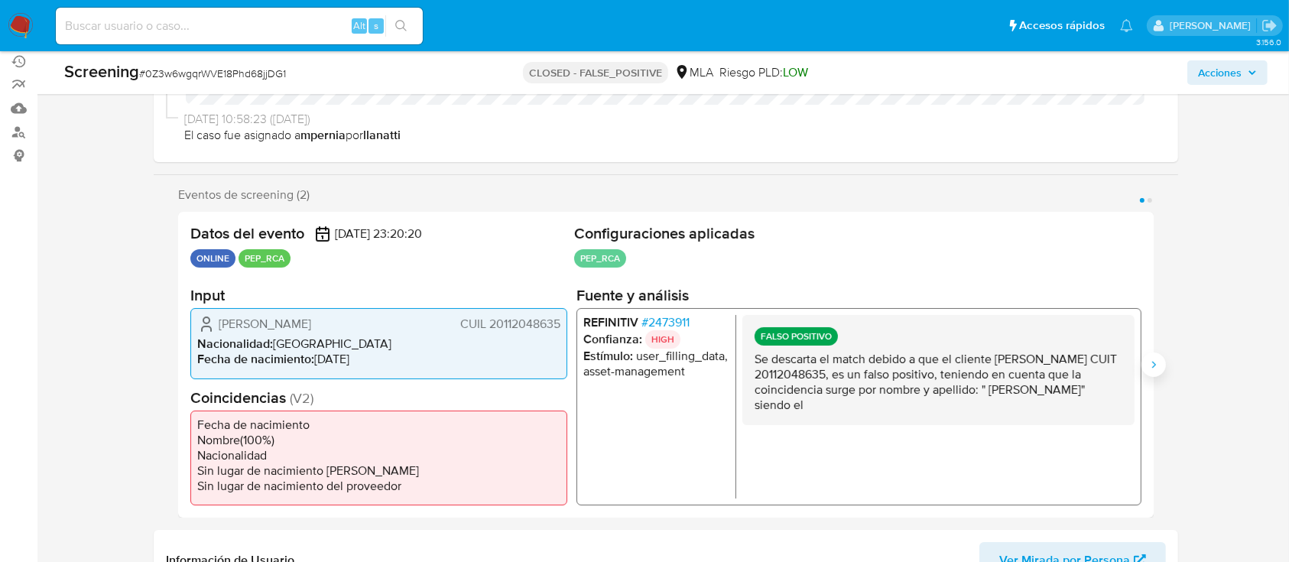
click at [1153, 361] on icon "Siguiente" at bounding box center [1153, 365] width 12 height 12
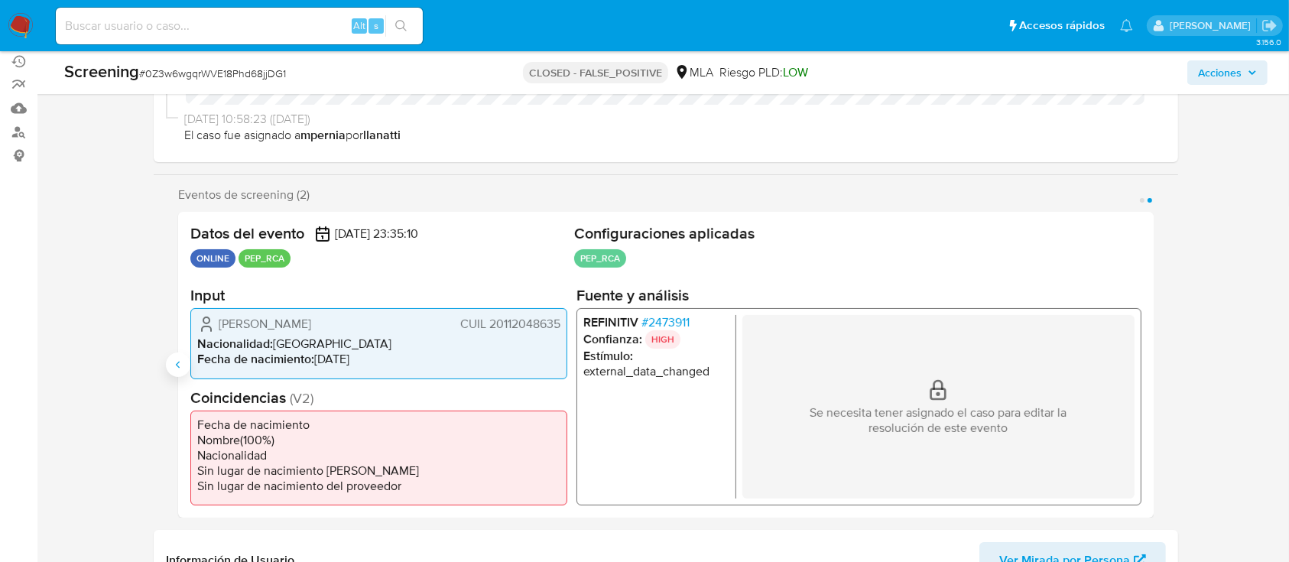
click at [171, 365] on button "Anterior" at bounding box center [178, 364] width 24 height 24
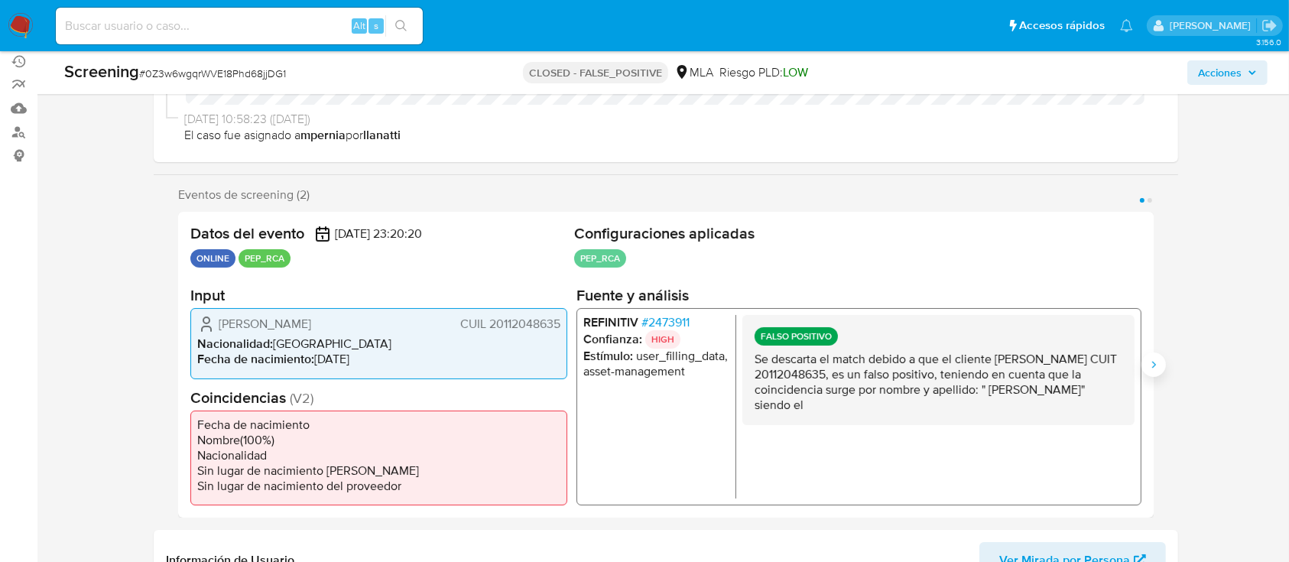
click at [1156, 364] on icon "Siguiente" at bounding box center [1153, 365] width 12 height 12
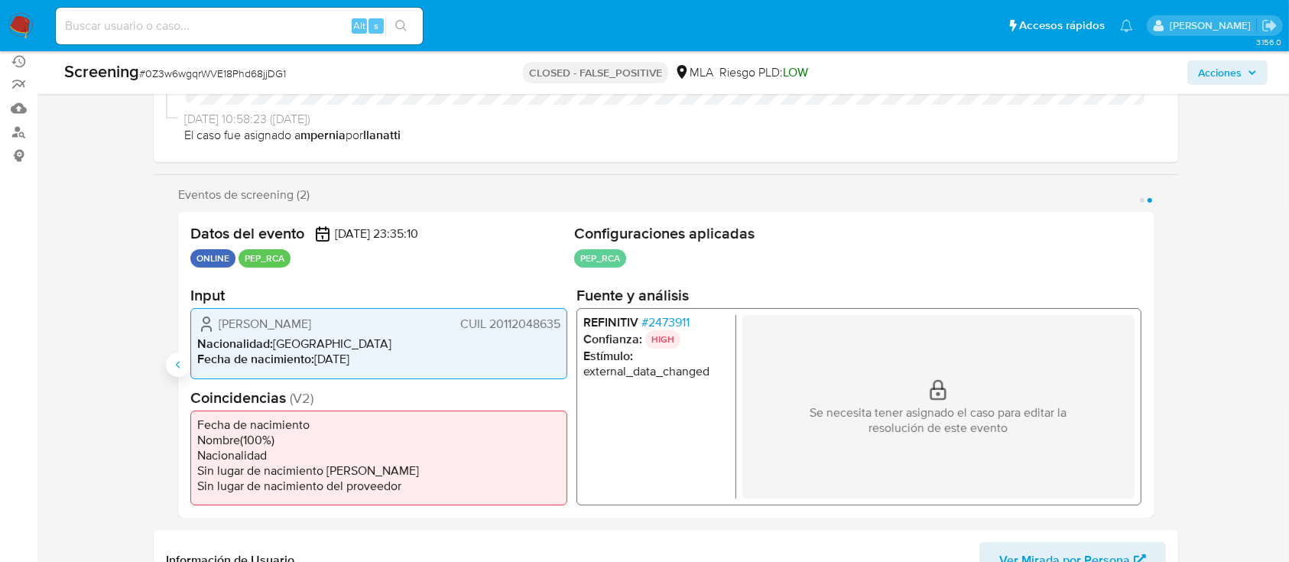
click at [176, 368] on icon "Anterior" at bounding box center [178, 365] width 12 height 12
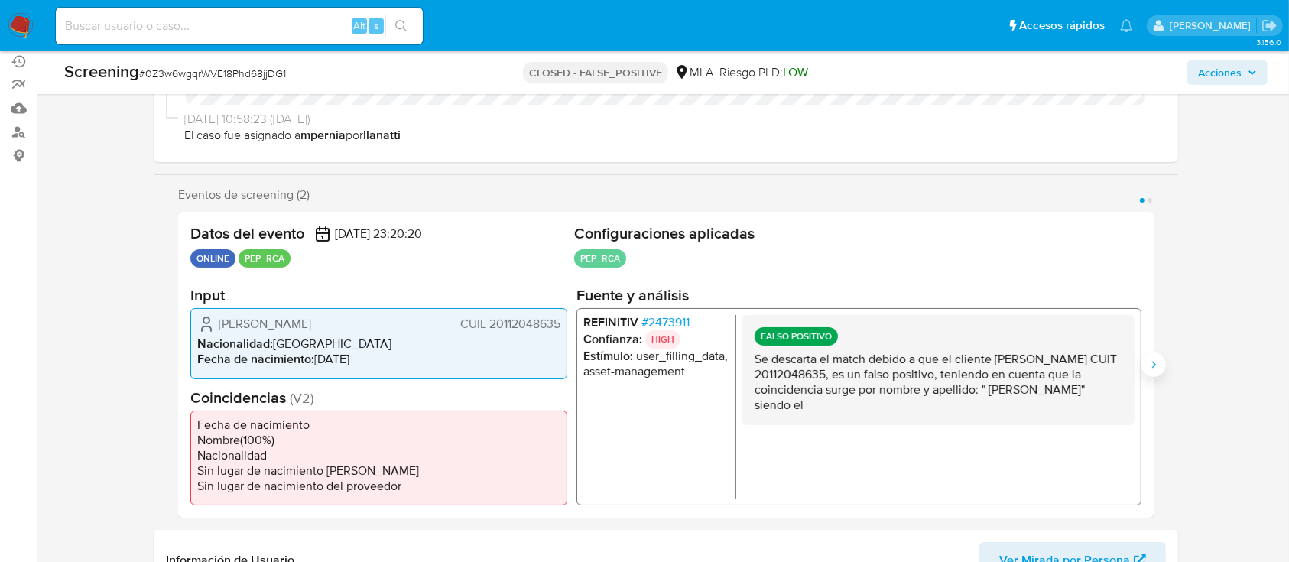
click at [1150, 364] on icon "Siguiente" at bounding box center [1153, 365] width 12 height 12
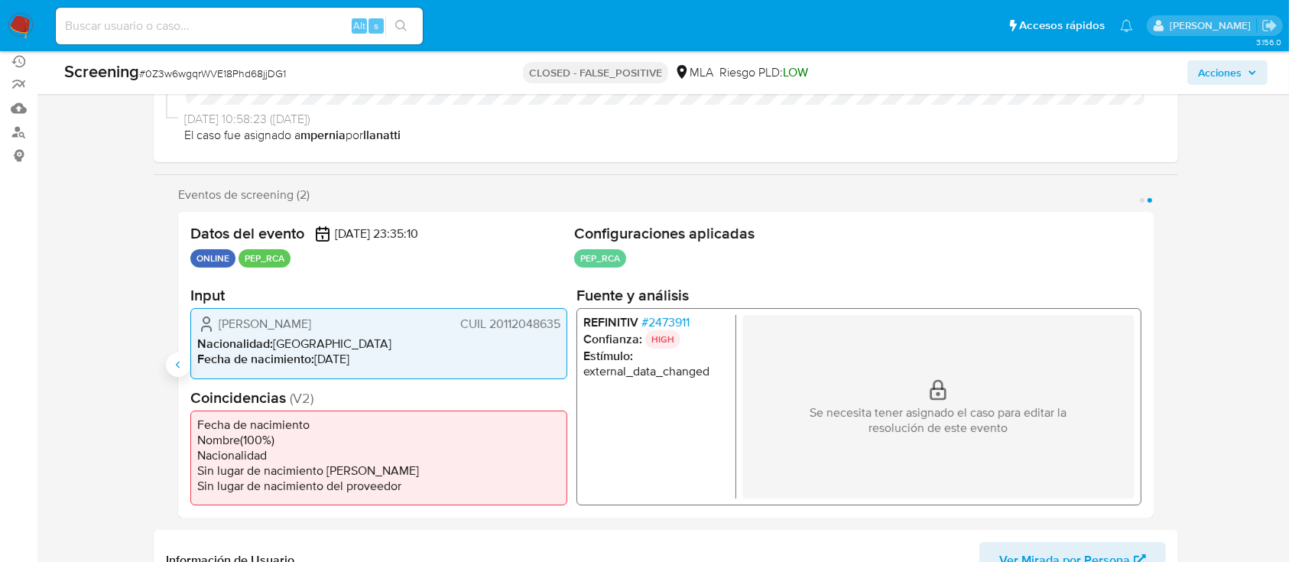
click at [181, 368] on icon "Anterior" at bounding box center [178, 365] width 12 height 12
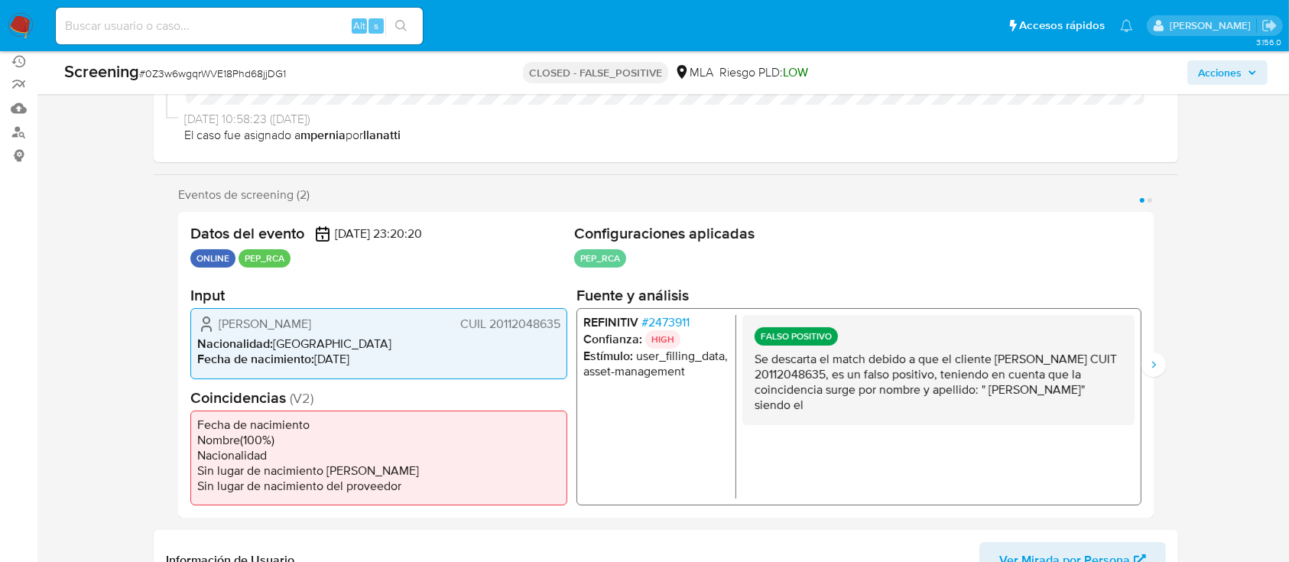
click at [255, 11] on div "Alt s" at bounding box center [239, 26] width 367 height 37
click at [251, 18] on input at bounding box center [239, 26] width 367 height 20
paste input "7S3uJYJbT3anxyGsJJ0rxiCB"
type input "7S3uJYJbT3anxyGsJJ0rxiCB"
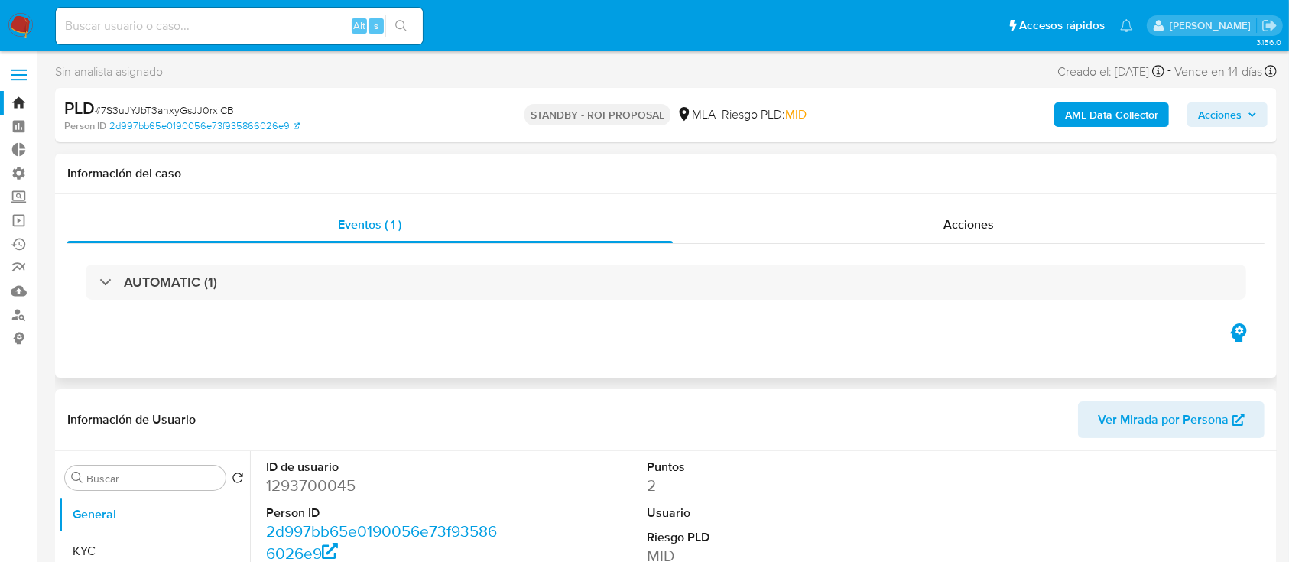
click at [881, 203] on div "Eventos ( 1 ) Acciones AUTOMATIC (1)" at bounding box center [666, 285] width 1222 height 183
click at [859, 219] on div "Acciones" at bounding box center [969, 224] width 592 height 37
select select "10"
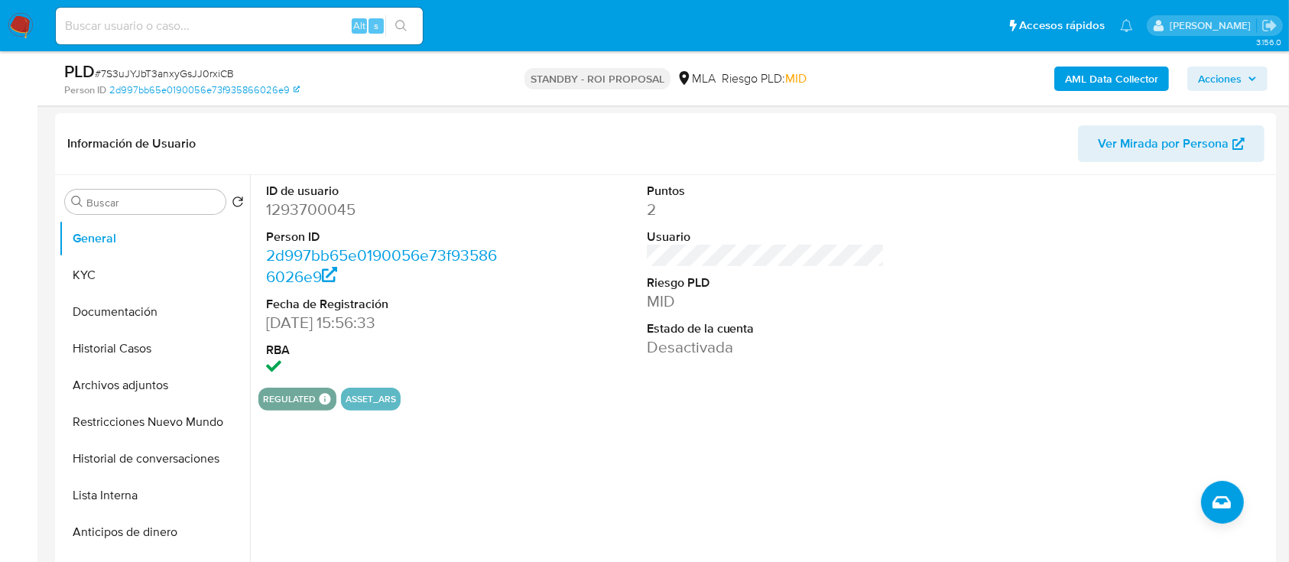
scroll to position [337, 0]
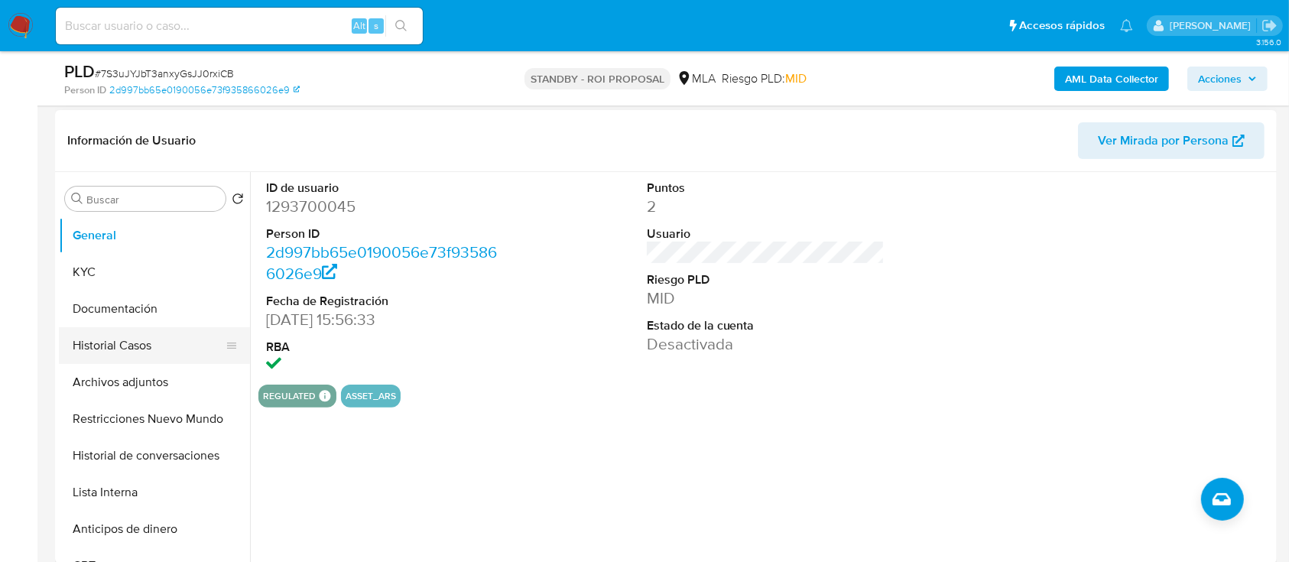
click at [105, 354] on button "Historial Casos" at bounding box center [148, 345] width 179 height 37
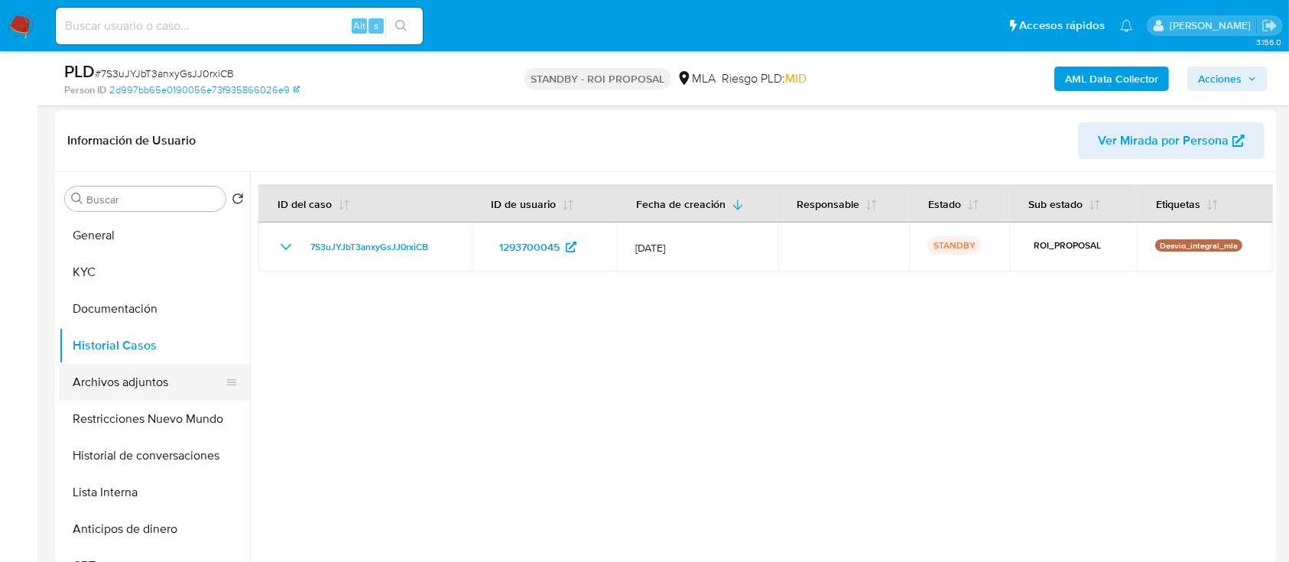
click at [89, 391] on button "Archivos adjuntos" at bounding box center [148, 382] width 179 height 37
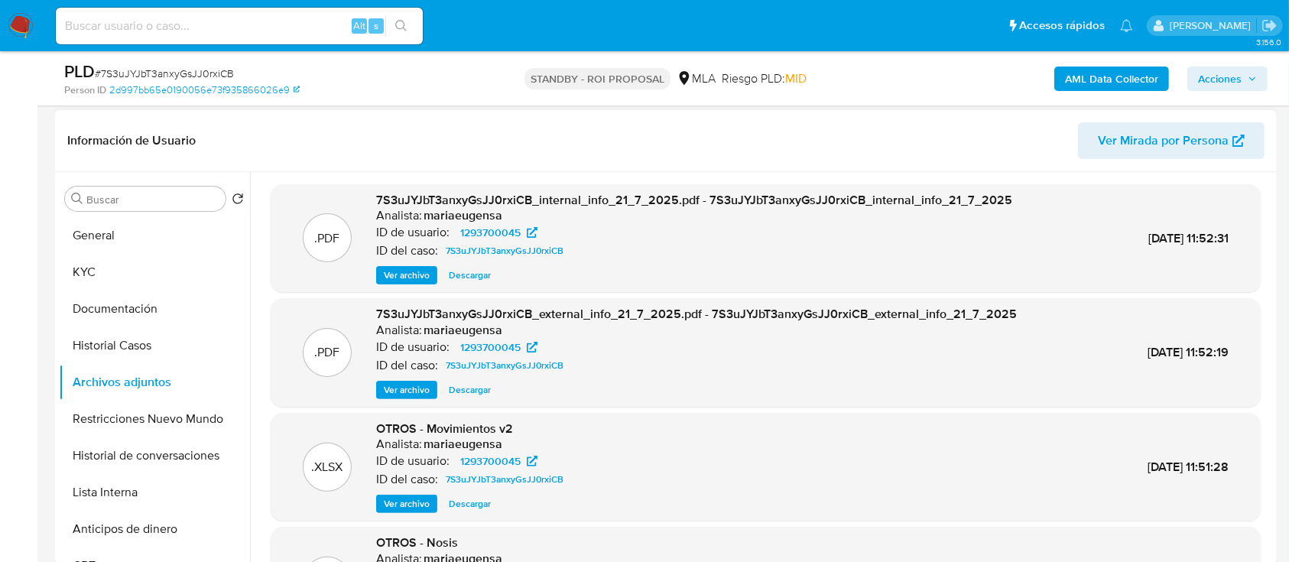
click at [397, 272] on span "Ver archivo" at bounding box center [407, 275] width 46 height 15
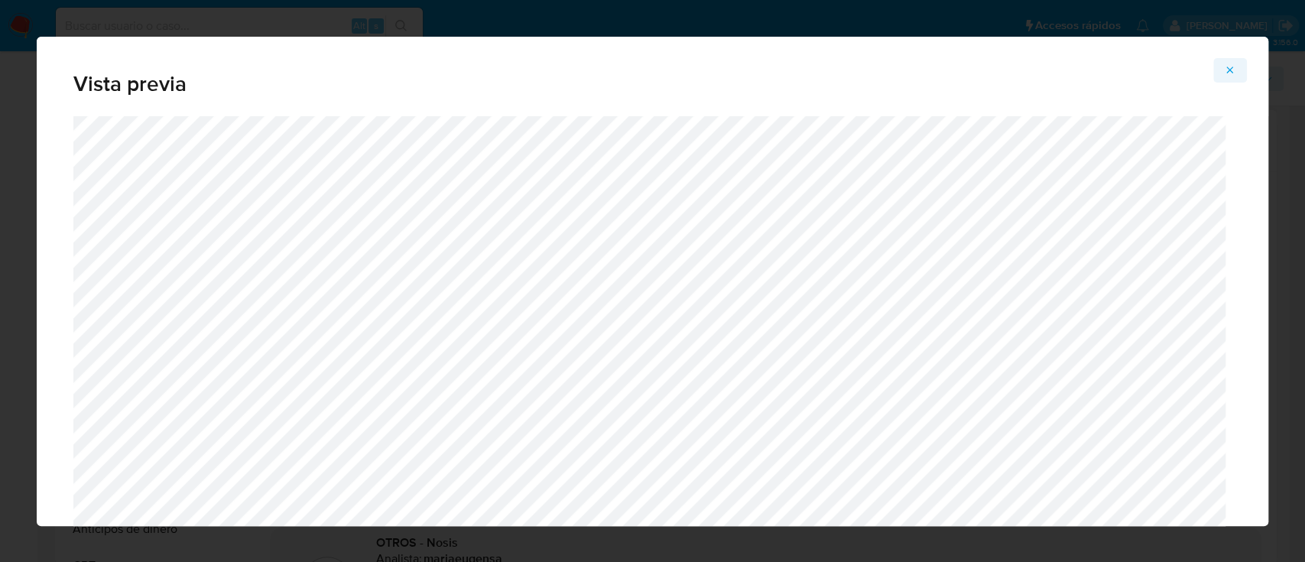
click at [1224, 72] on icon "Attachment preview" at bounding box center [1230, 70] width 12 height 12
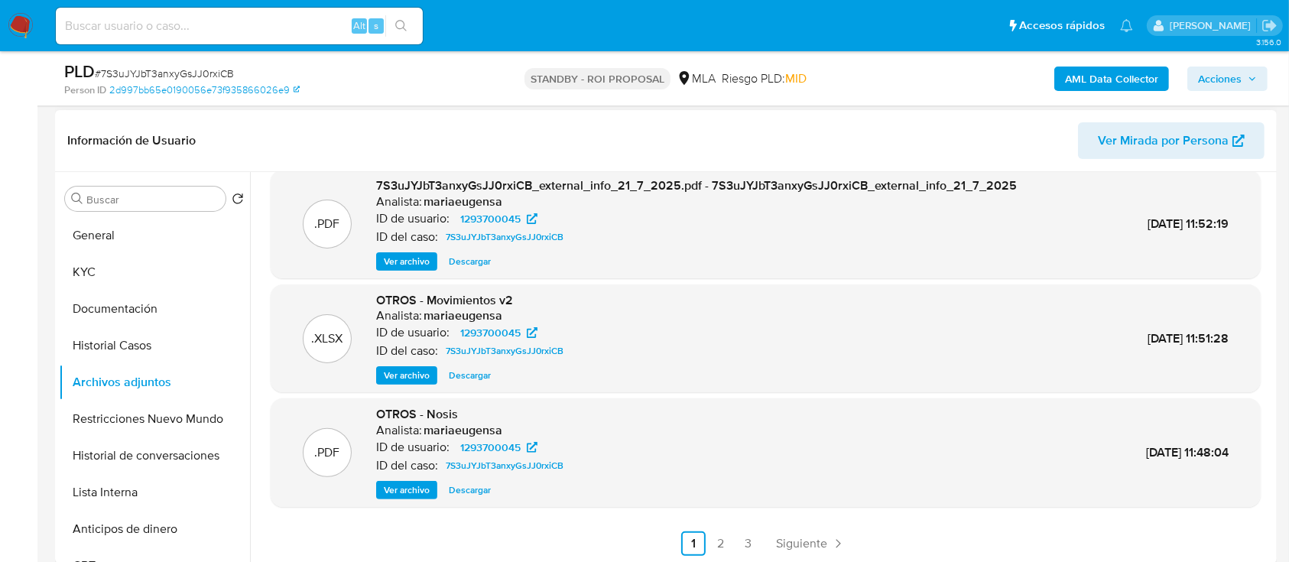
scroll to position [0, 0]
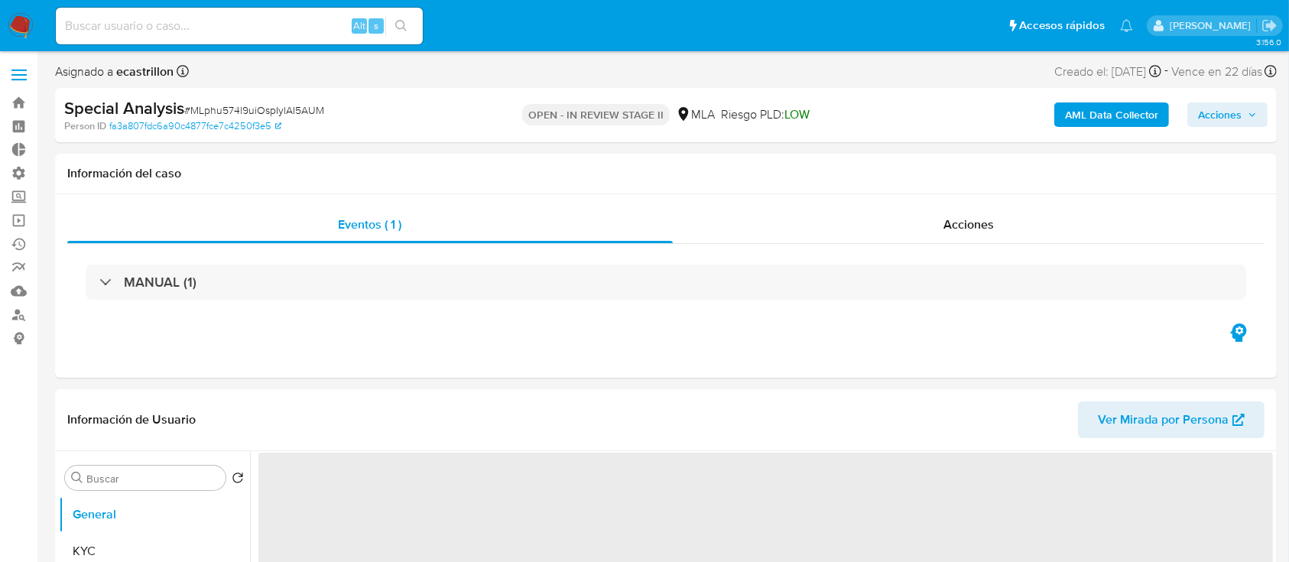
click at [1233, 105] on span "Acciones" at bounding box center [1220, 114] width 44 height 24
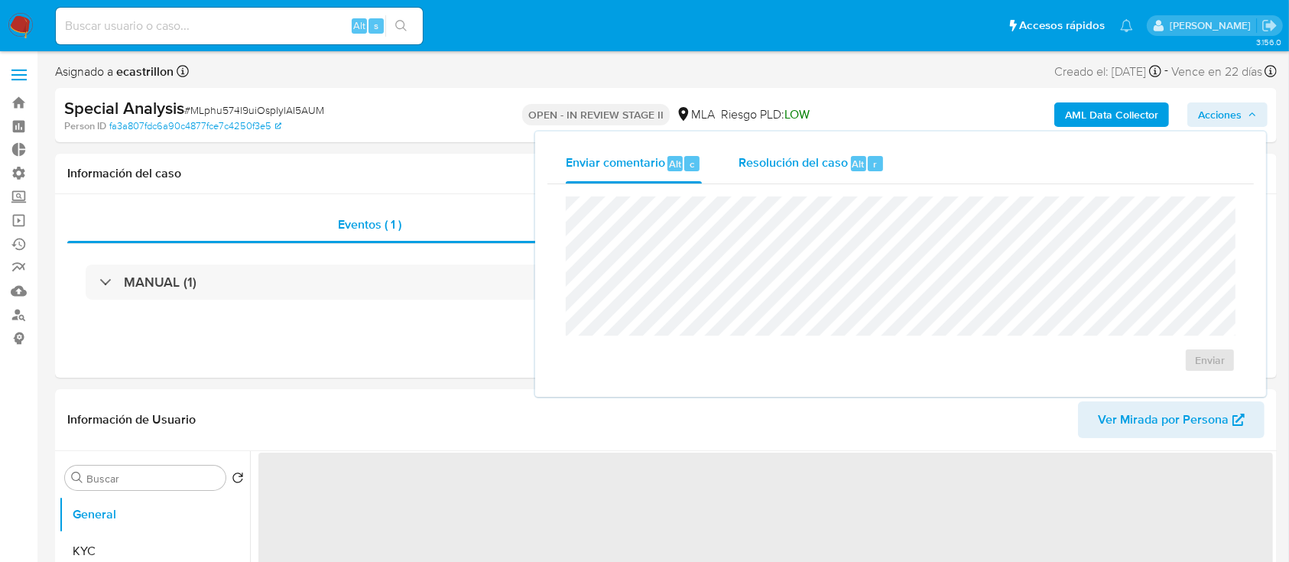
click at [842, 170] on span "Resolución del caso" at bounding box center [792, 163] width 109 height 18
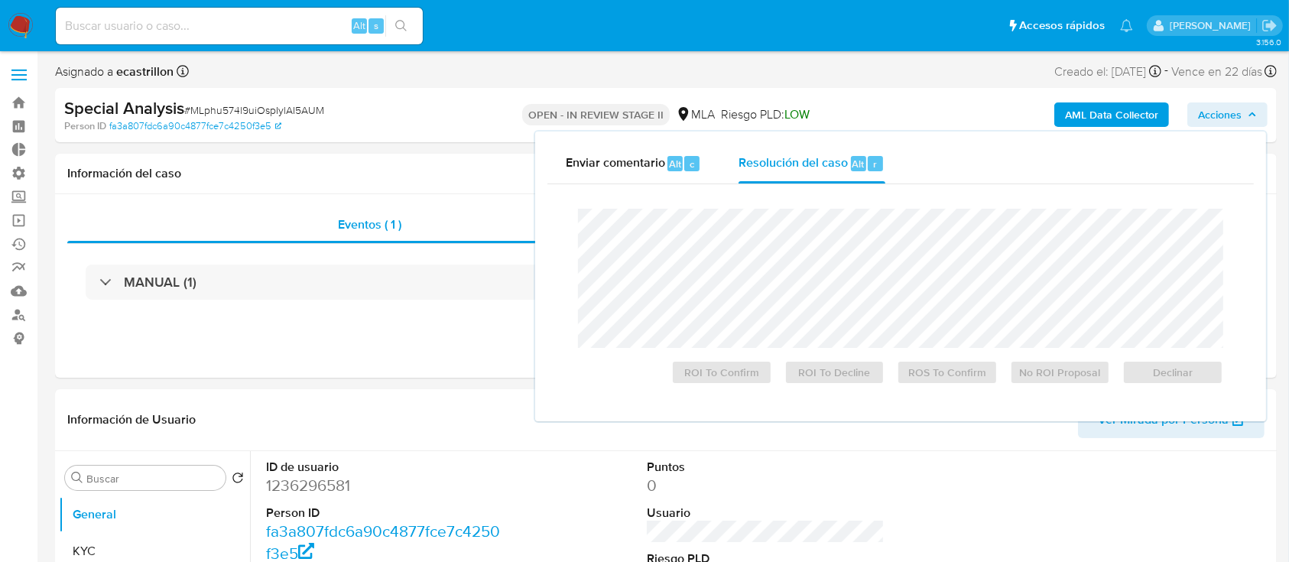
select select "10"
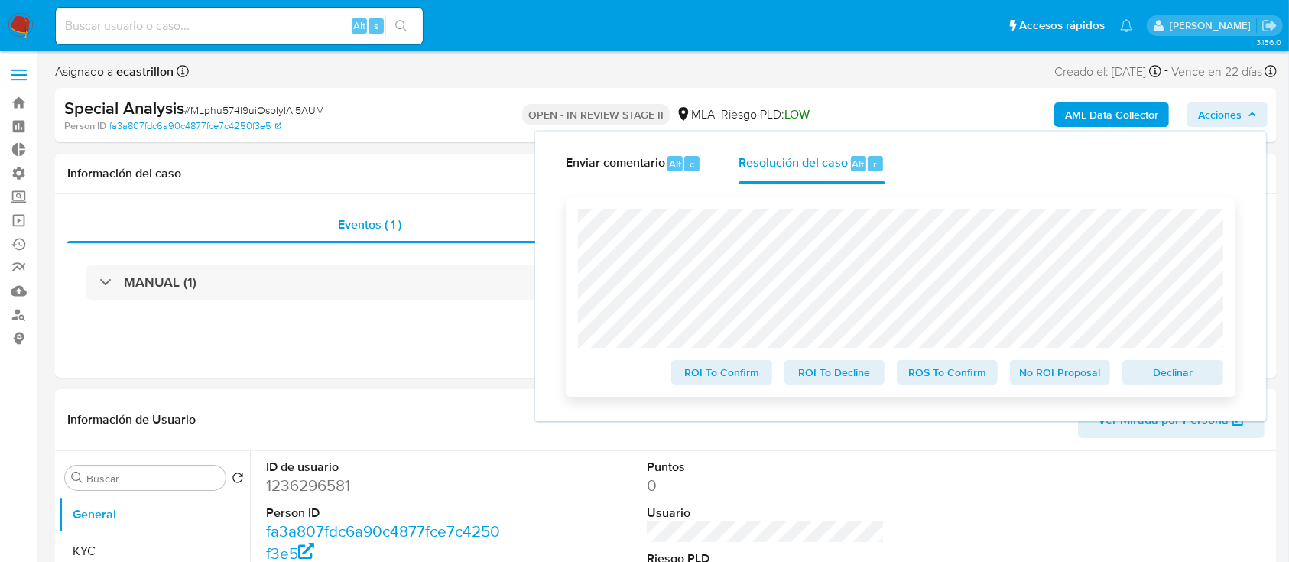
click at [1168, 379] on span "Declinar" at bounding box center [1172, 372] width 79 height 21
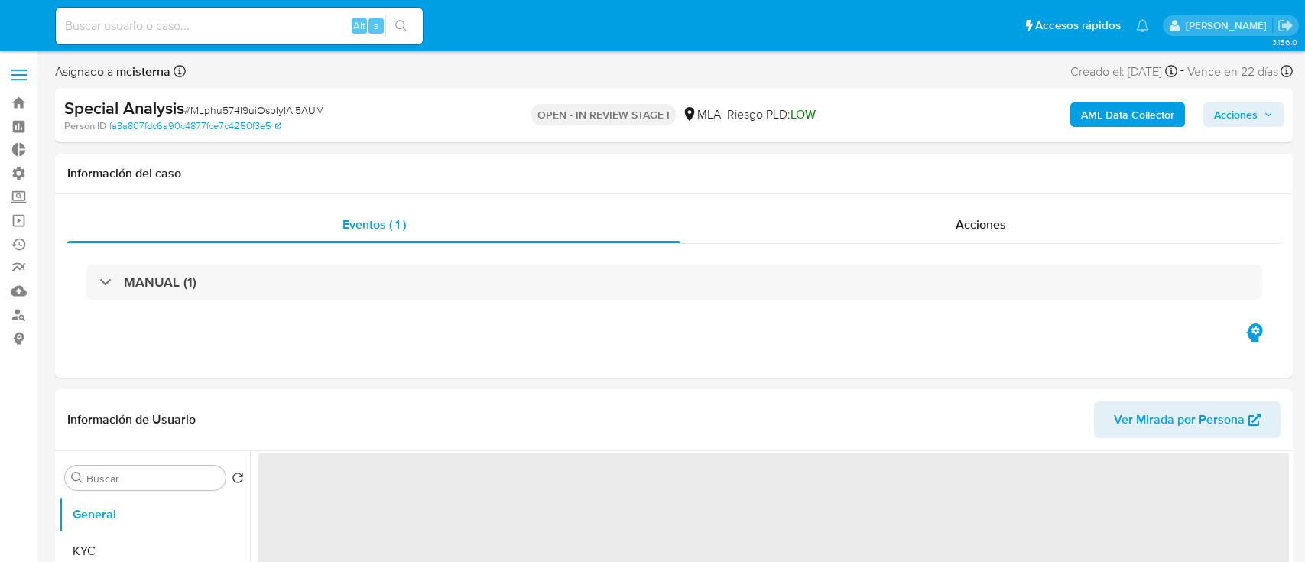
select select "10"
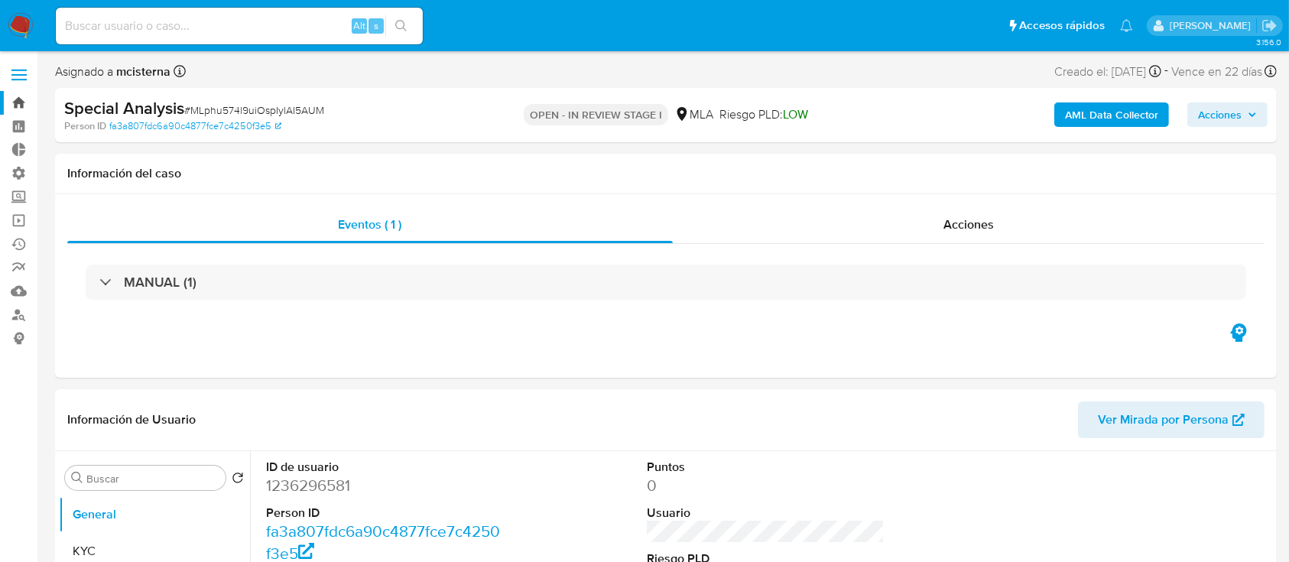
click at [17, 102] on link "Bandeja" at bounding box center [91, 103] width 182 height 24
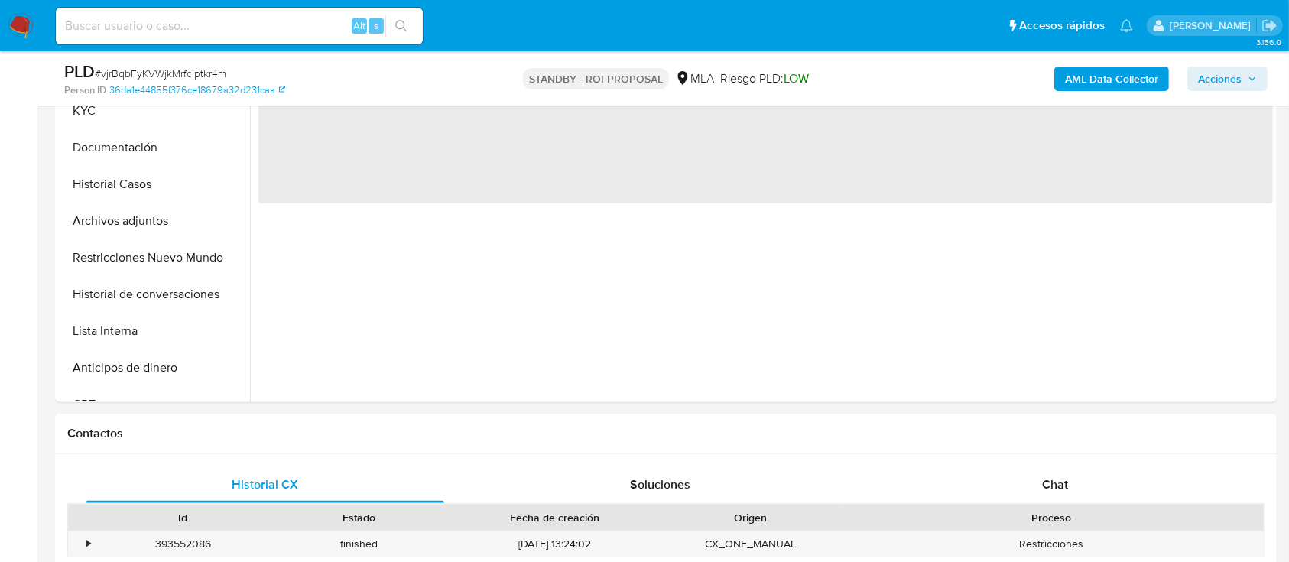
scroll to position [384, 0]
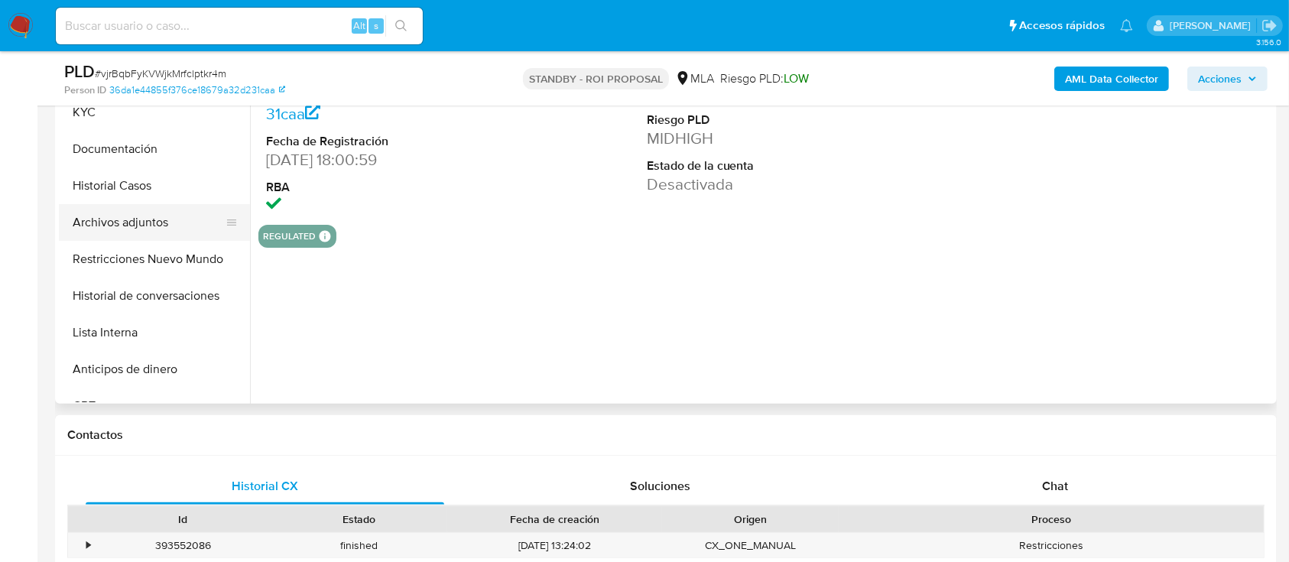
select select "10"
click at [131, 229] on button "Archivos adjuntos" at bounding box center [148, 222] width 179 height 37
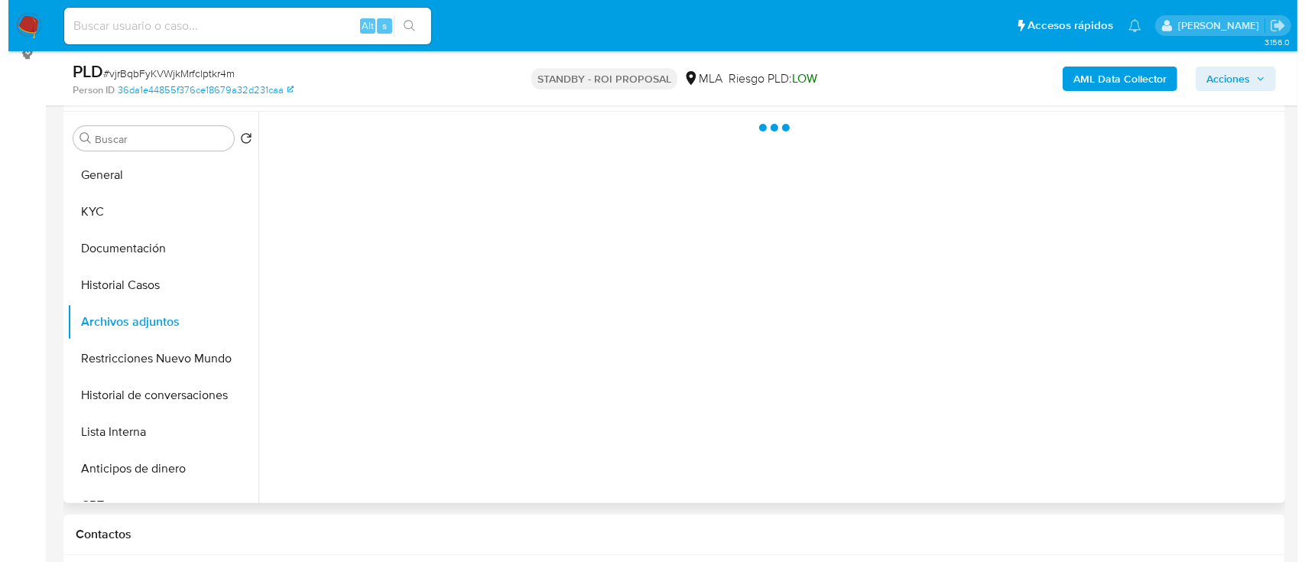
scroll to position [284, 0]
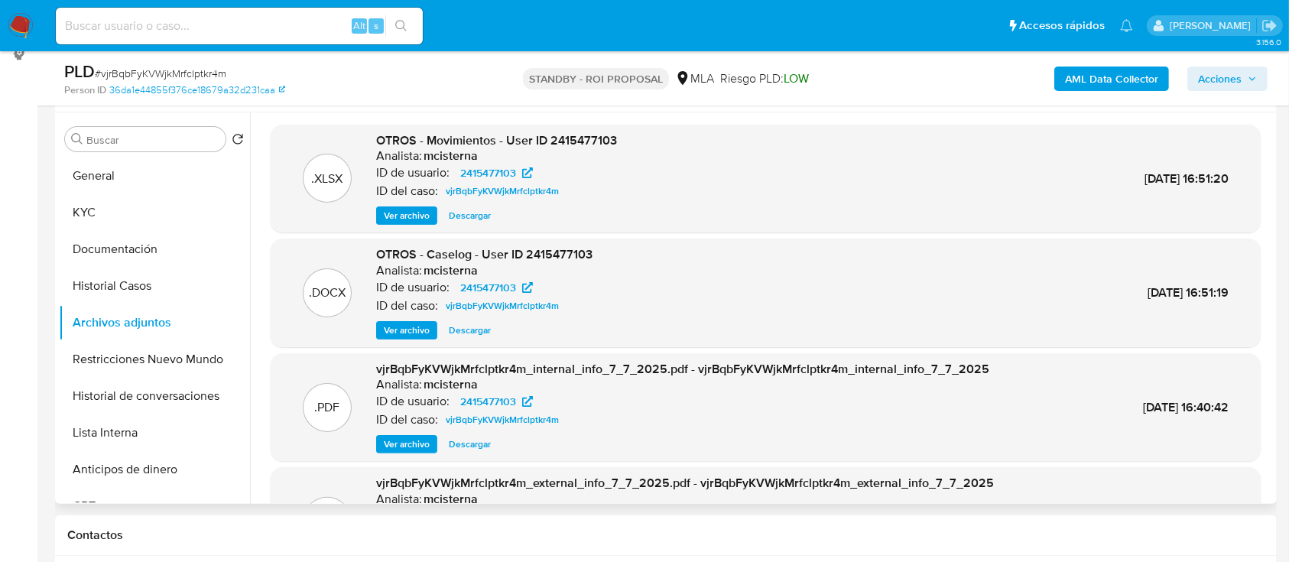
click at [418, 329] on span "Ver archivo" at bounding box center [407, 330] width 46 height 15
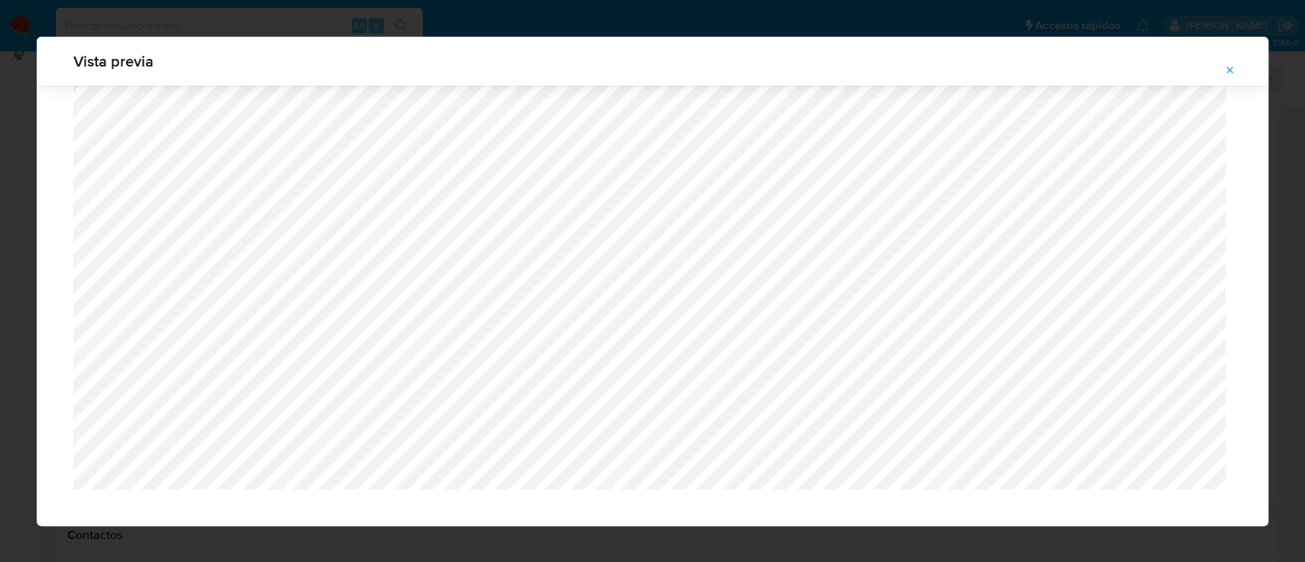
scroll to position [1143, 0]
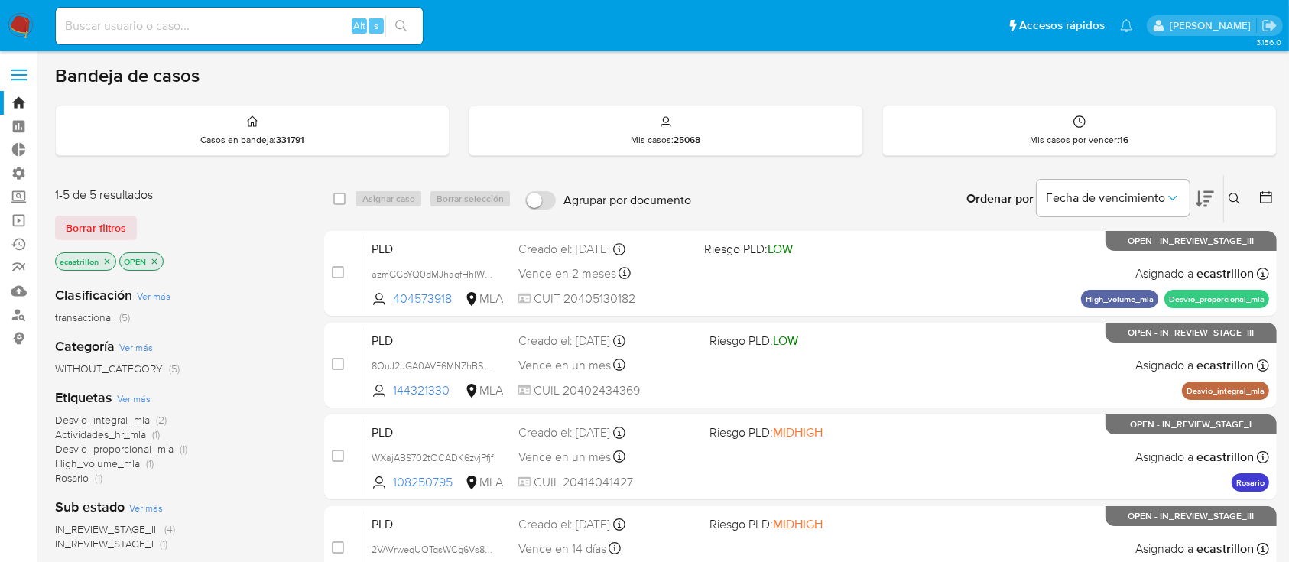
click at [1235, 206] on button at bounding box center [1236, 199] width 25 height 18
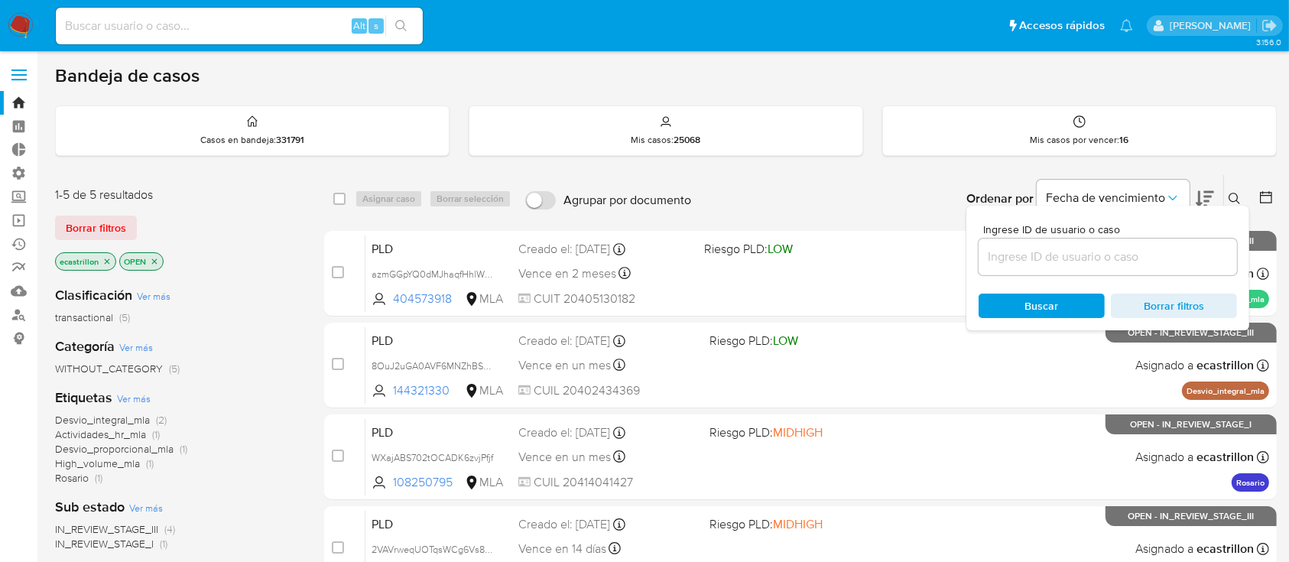
click at [60, 211] on div "1-5 de 5 resultados Borrar filtros ecastrillon OPEN" at bounding box center [177, 230] width 245 height 87
click at [61, 217] on button "Borrar filtros" at bounding box center [96, 228] width 82 height 24
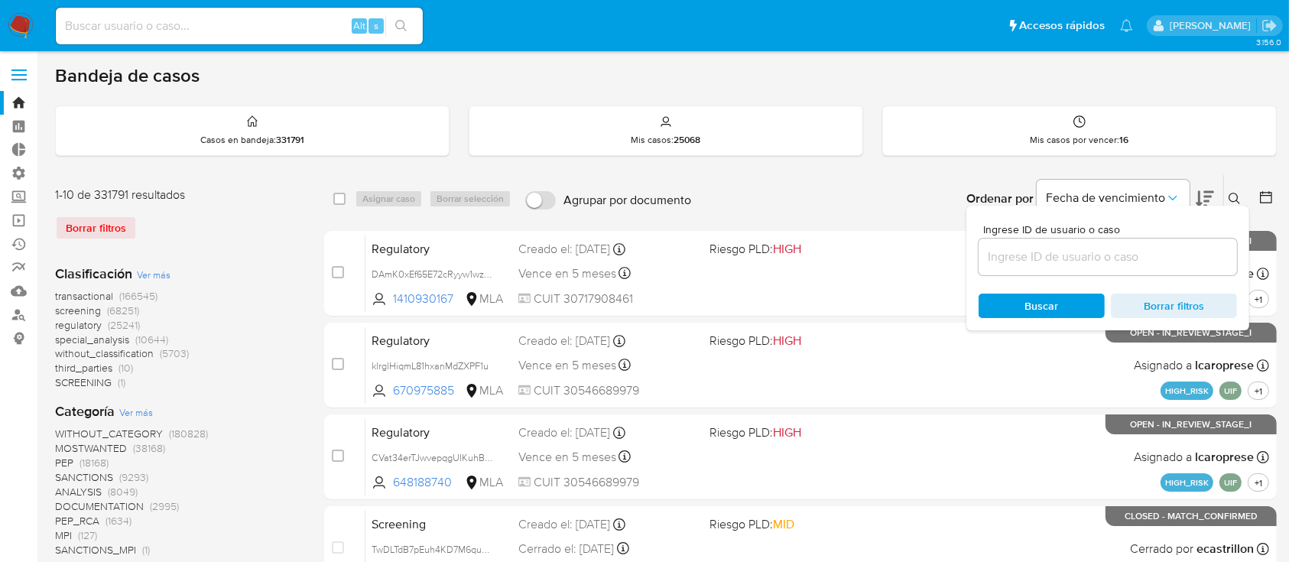
click at [1167, 249] on input at bounding box center [1107, 257] width 258 height 20
paste input "24951610"
type input "24951610"
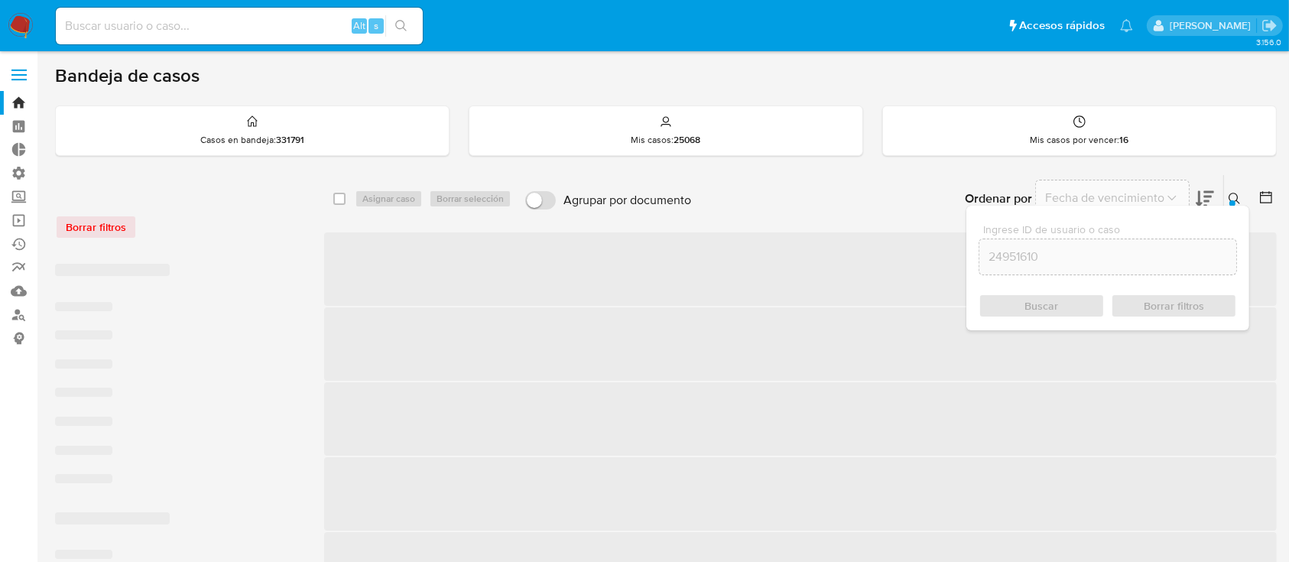
click at [1234, 196] on icon at bounding box center [1234, 199] width 12 height 12
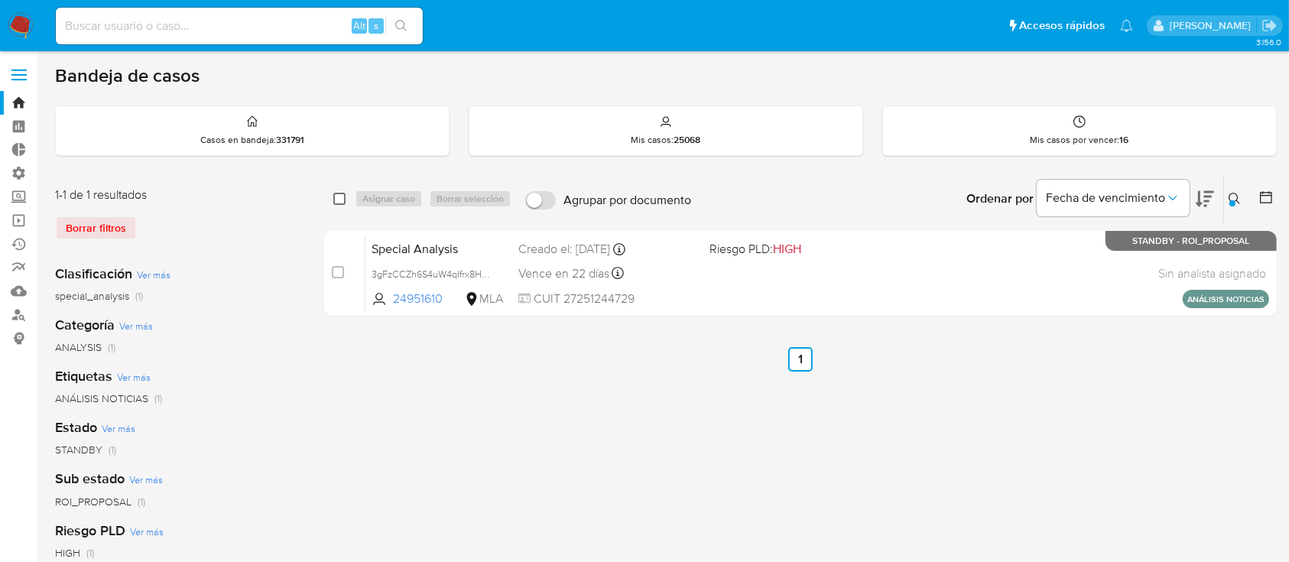
click at [340, 200] on input "checkbox" at bounding box center [339, 199] width 12 height 12
checkbox input "true"
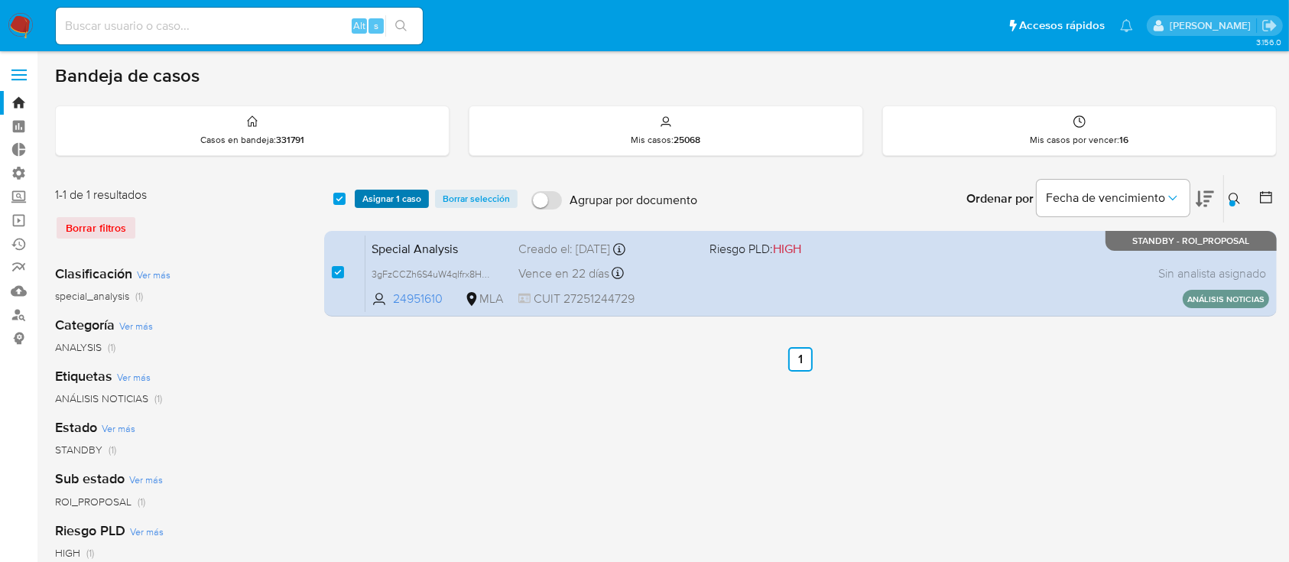
click at [374, 193] on span "Asignar 1 caso" at bounding box center [391, 198] width 59 height 15
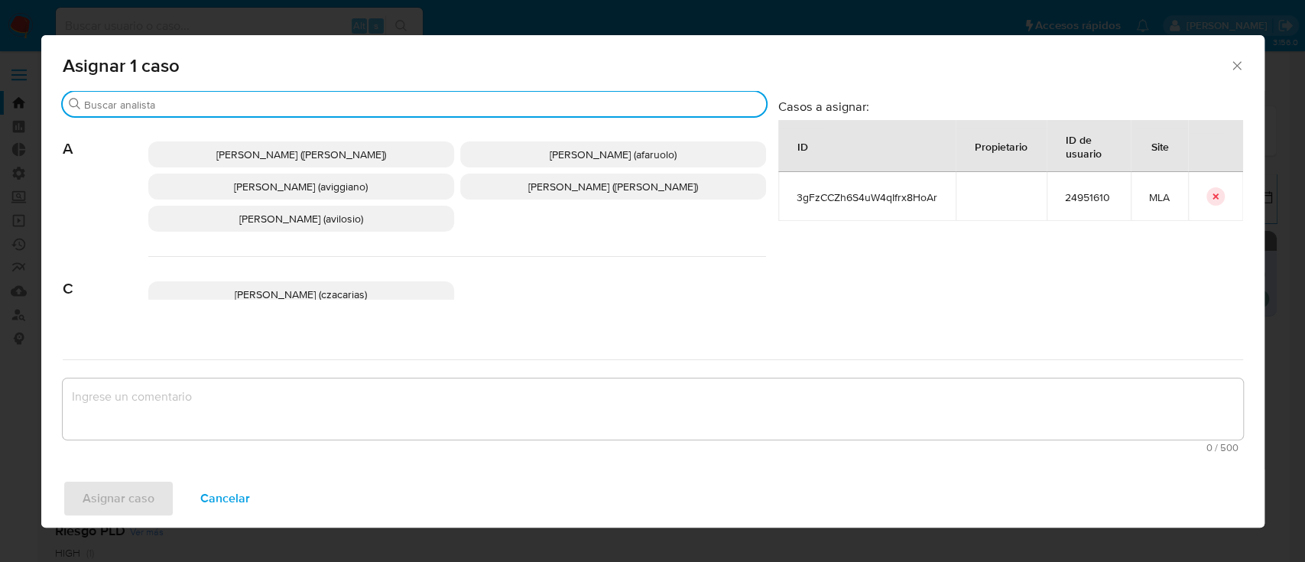
click at [388, 108] on input "Buscar" at bounding box center [422, 105] width 676 height 14
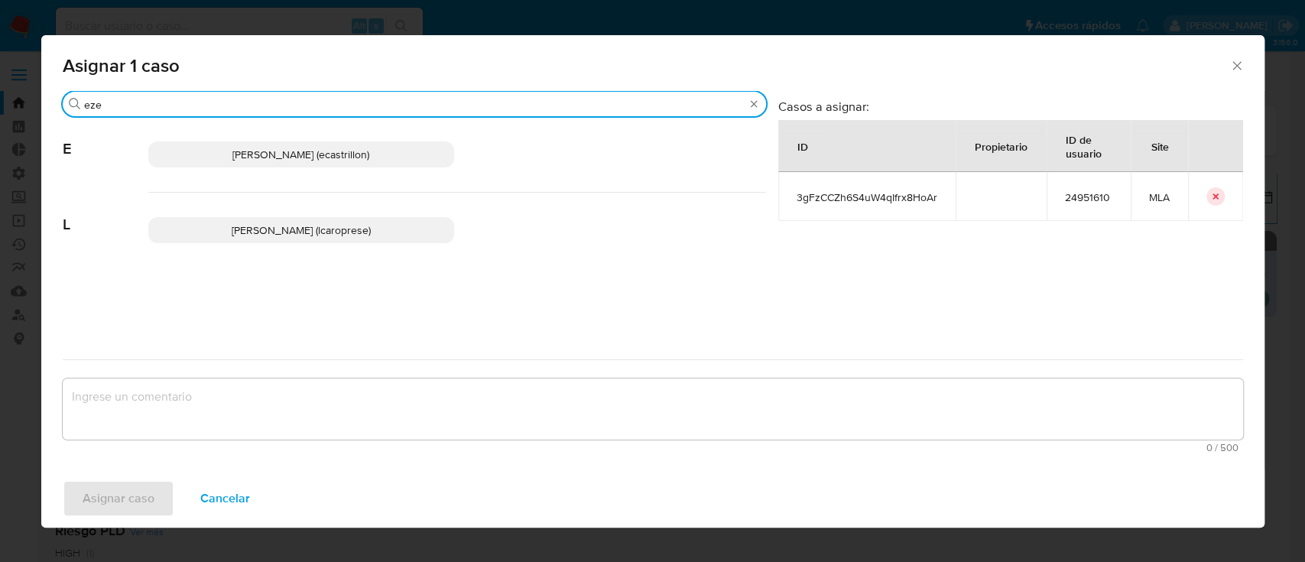
type input "eze"
click at [305, 150] on span "Ezequiel Gonzalo Castrillon (ecastrillon)" at bounding box center [300, 154] width 137 height 15
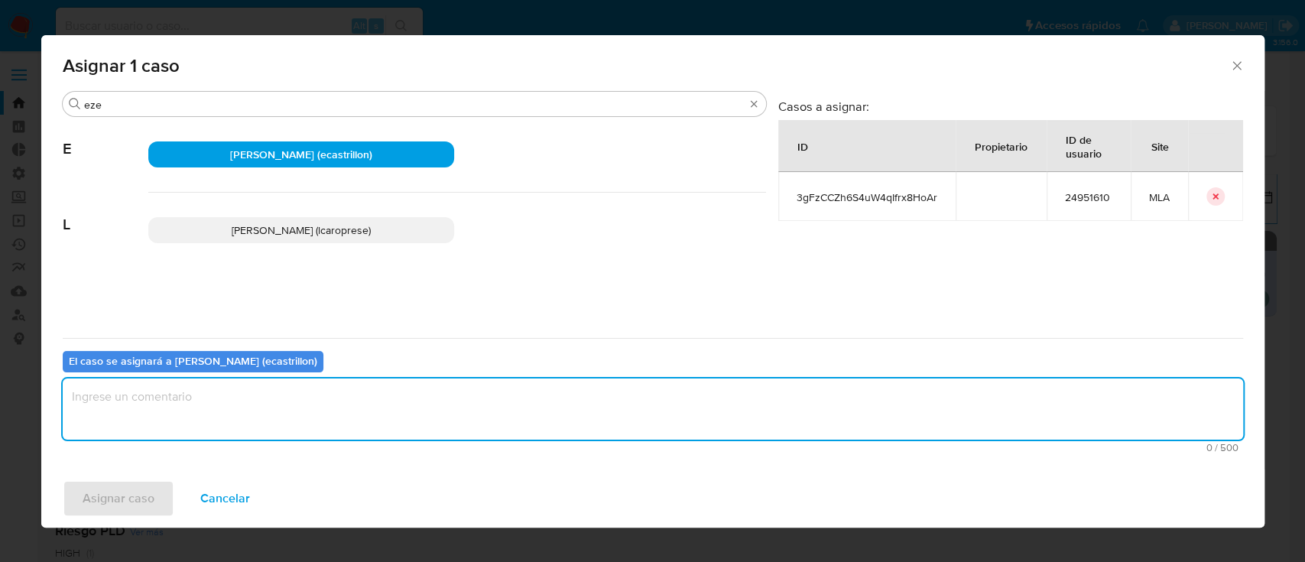
click at [313, 401] on textarea "assign-modal" at bounding box center [653, 408] width 1180 height 61
type textarea "."
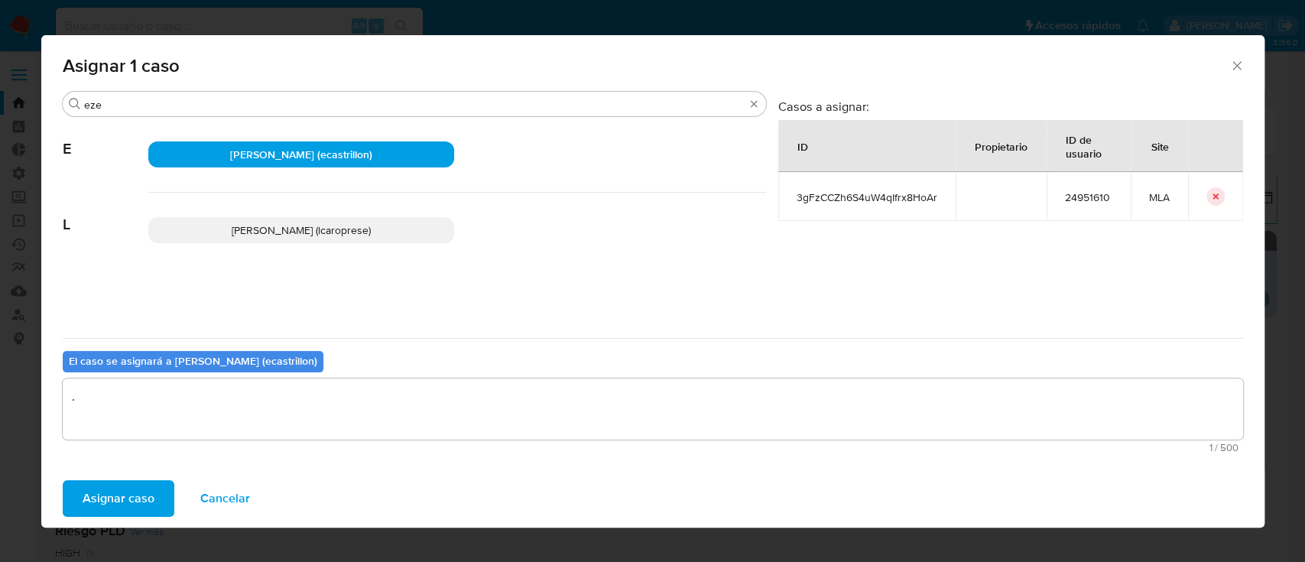
click at [115, 500] on span "Asignar caso" at bounding box center [119, 499] width 72 height 34
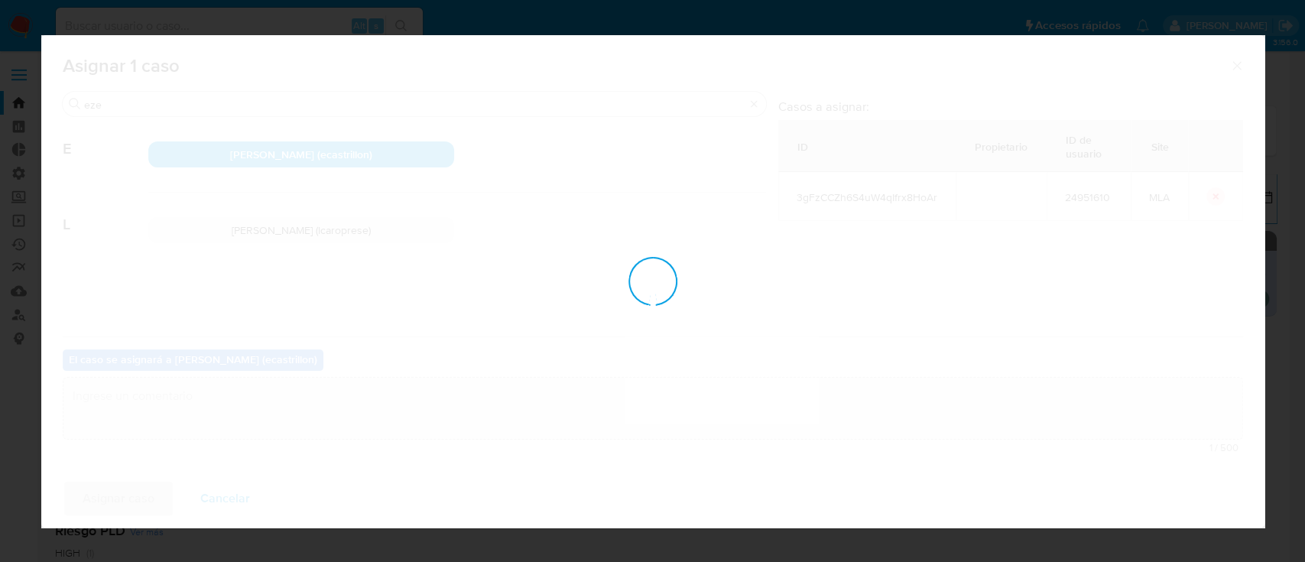
checkbox input "false"
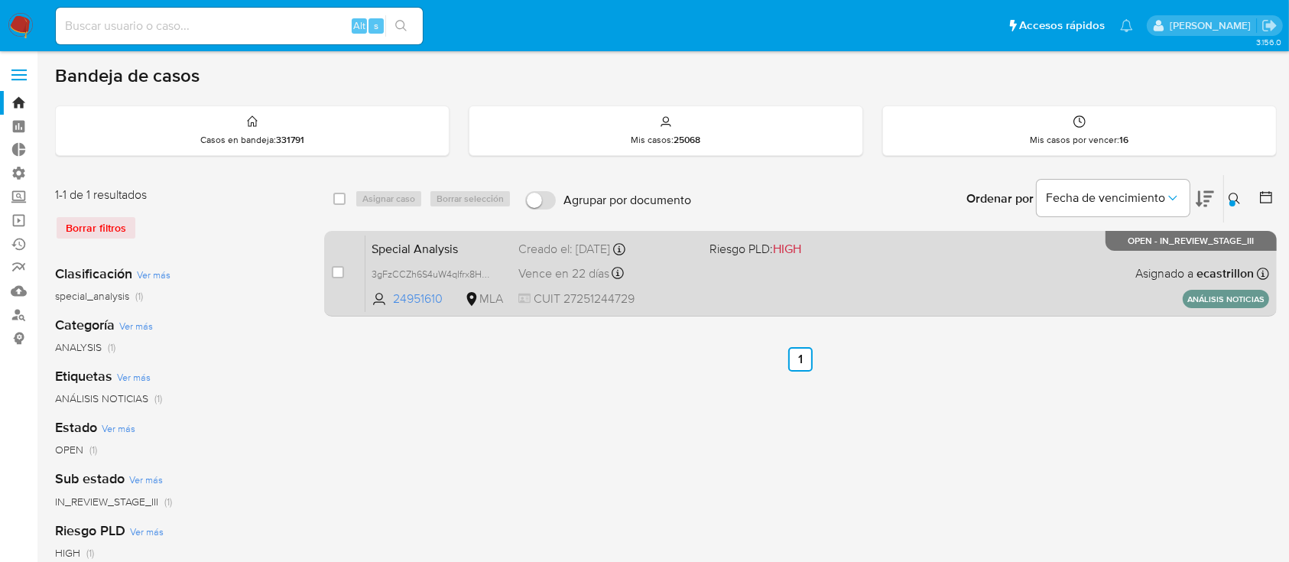
click at [924, 259] on div "Special Analysis 3gFzCCZh6S4uW4qIfrx8HoAr 24951610 MLA Riesgo PLD: HIGH Creado …" at bounding box center [817, 273] width 904 height 77
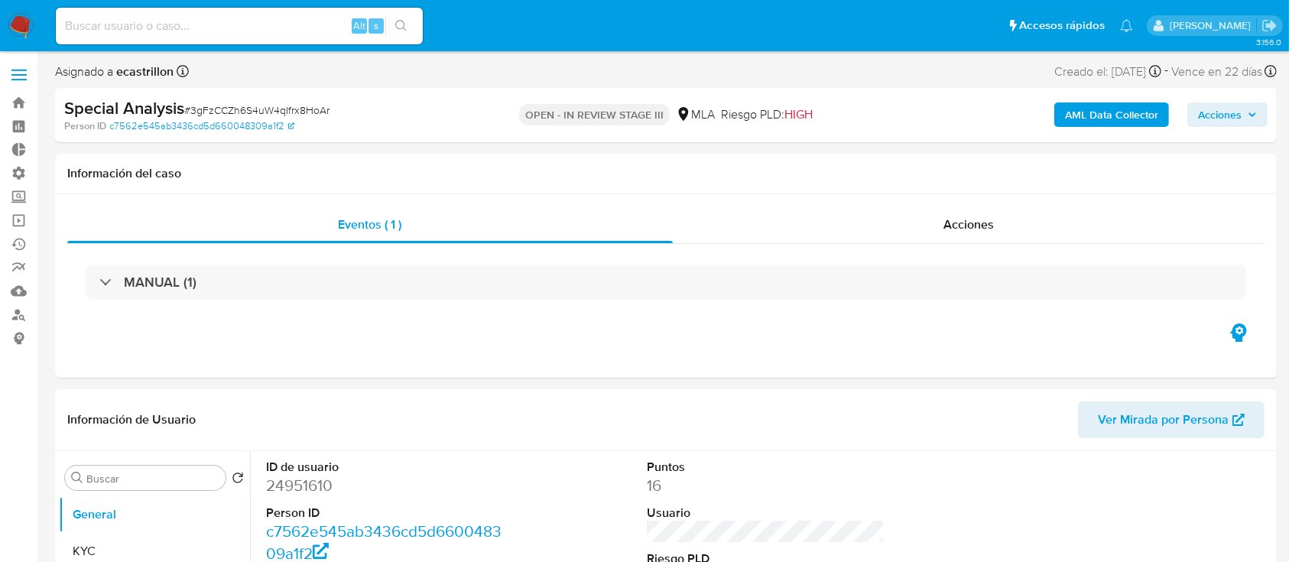
select select "10"
drag, startPoint x: 1217, startPoint y: 116, endPoint x: 1204, endPoint y: 128, distance: 17.3
click at [1215, 123] on span "Acciones" at bounding box center [1220, 114] width 44 height 24
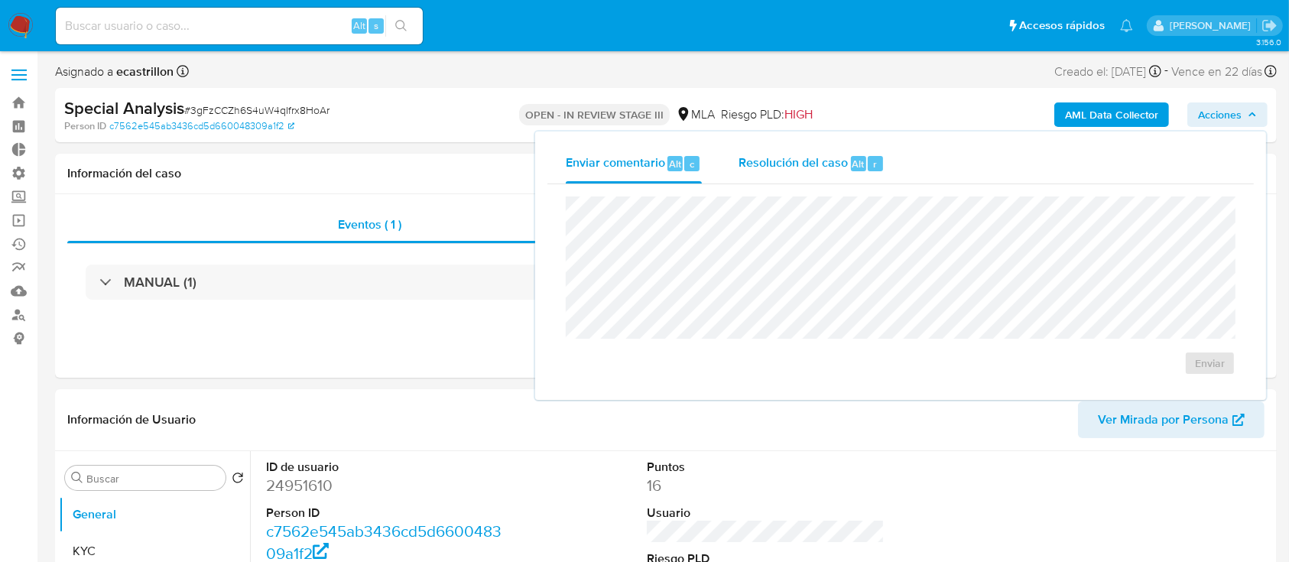
drag, startPoint x: 845, startPoint y: 161, endPoint x: 845, endPoint y: 181, distance: 19.9
click at [845, 163] on span "Resolución del caso" at bounding box center [792, 163] width 109 height 18
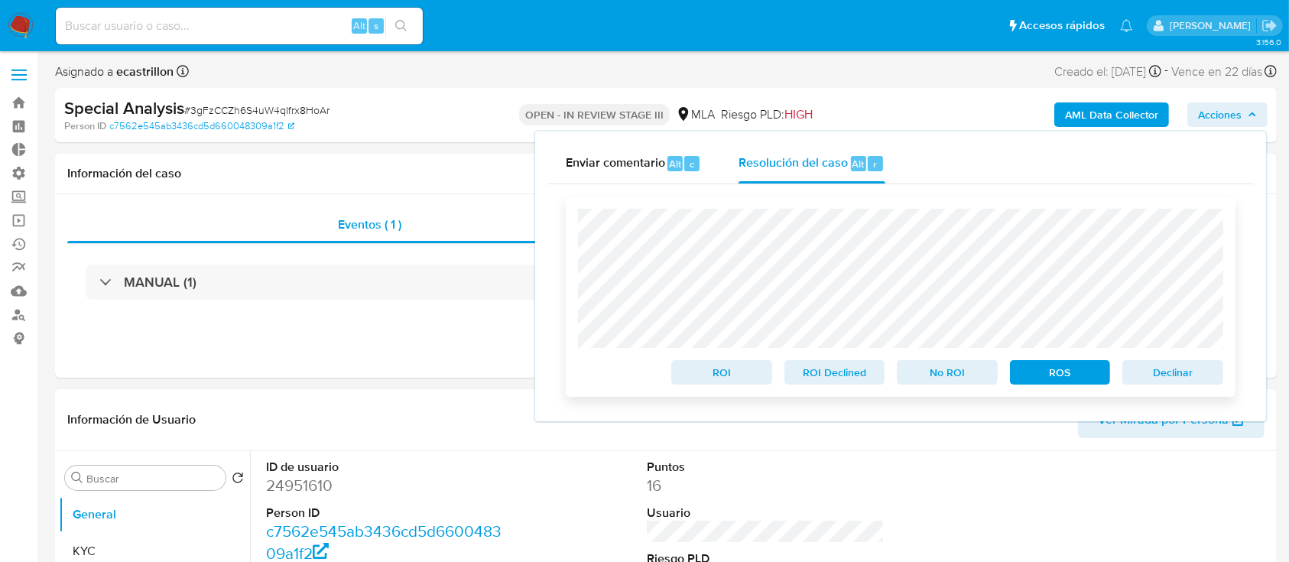
click at [1089, 378] on span "ROS" at bounding box center [1059, 372] width 79 height 21
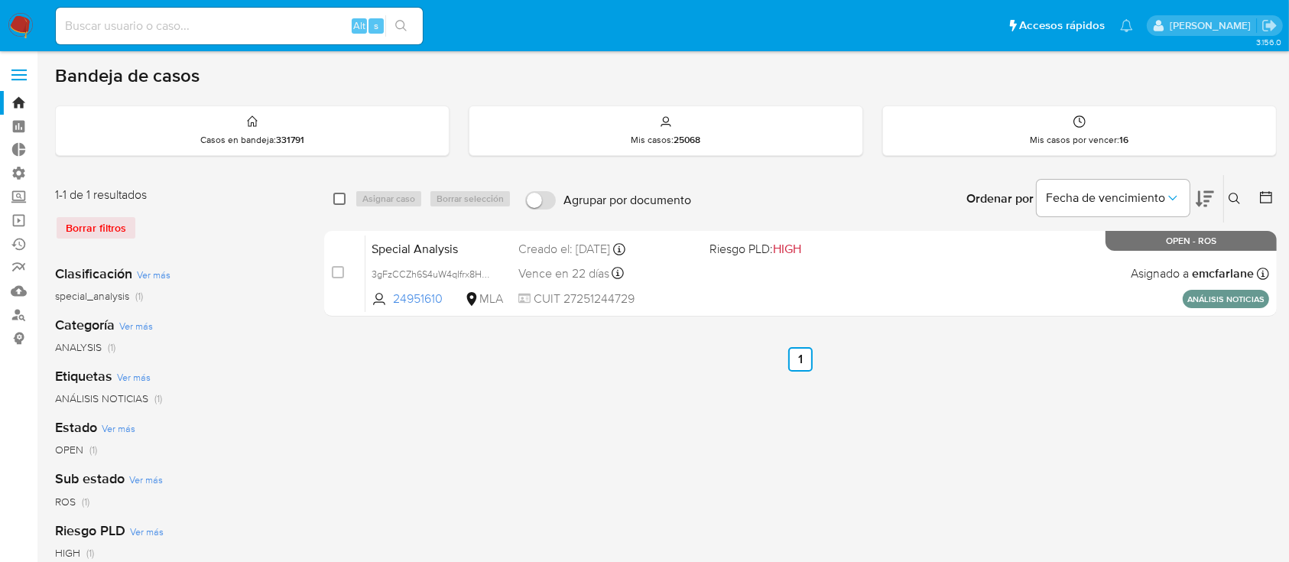
click at [340, 201] on input "checkbox" at bounding box center [339, 199] width 12 height 12
checkbox input "true"
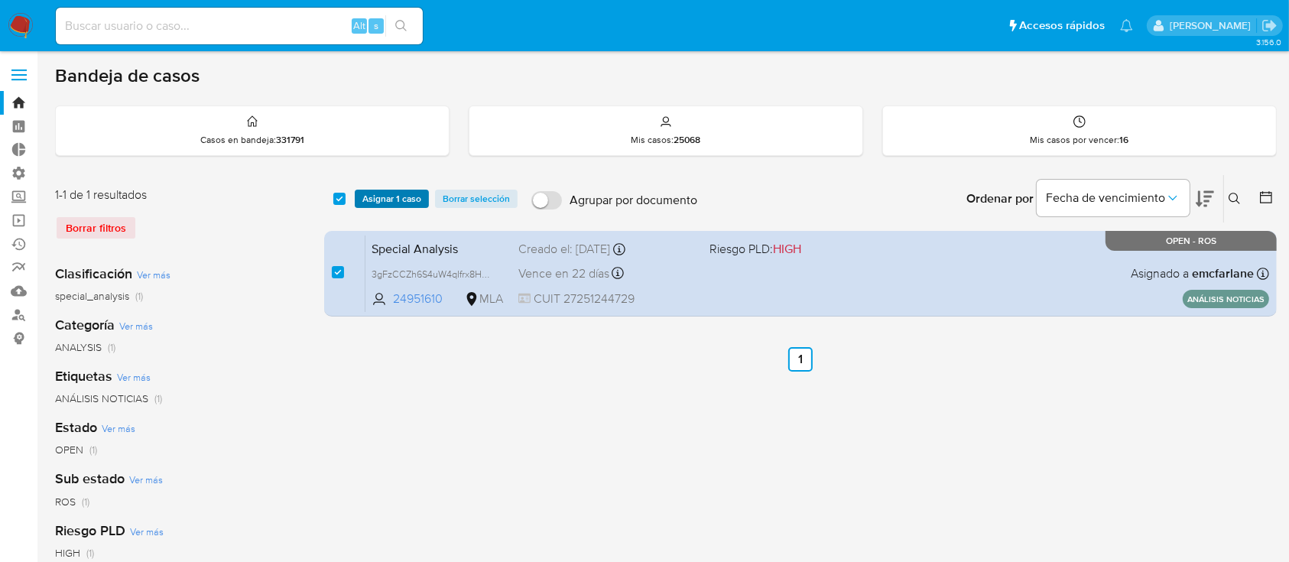
click at [362, 202] on span "Asignar 1 caso" at bounding box center [391, 198] width 59 height 15
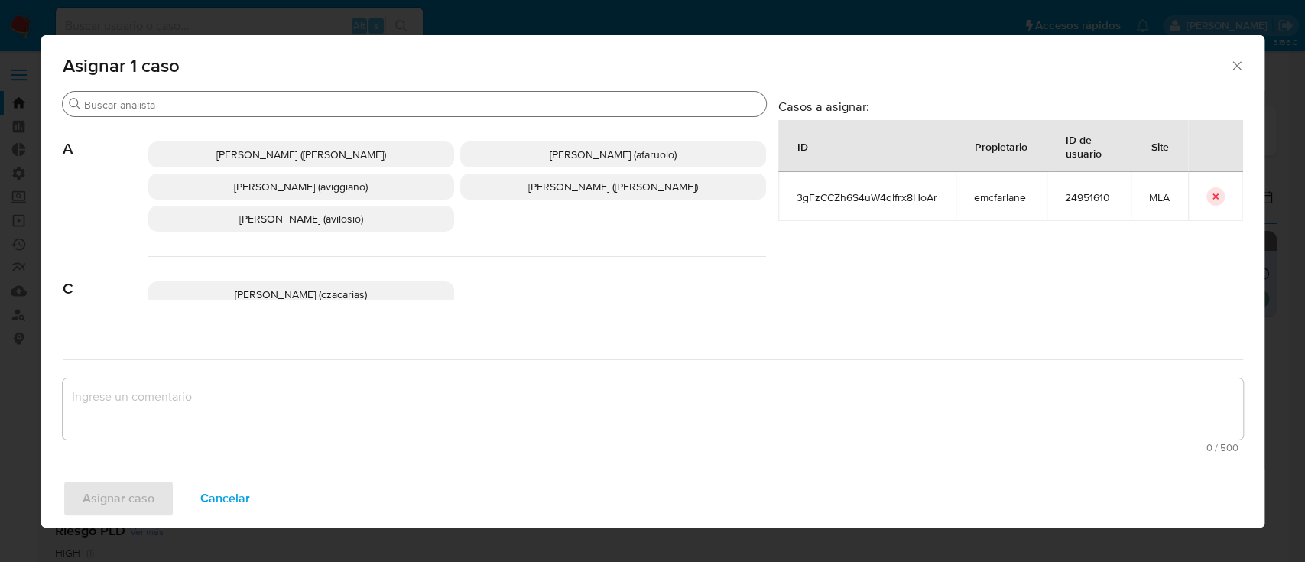
click at [397, 100] on input "Buscar" at bounding box center [422, 105] width 676 height 14
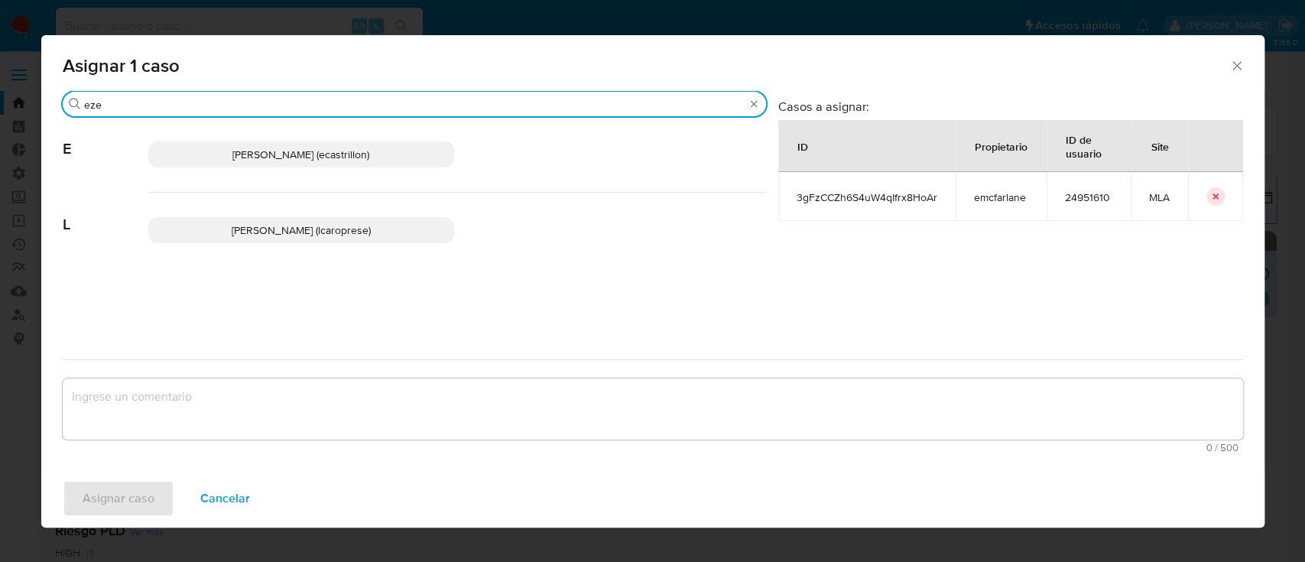
type input "eze"
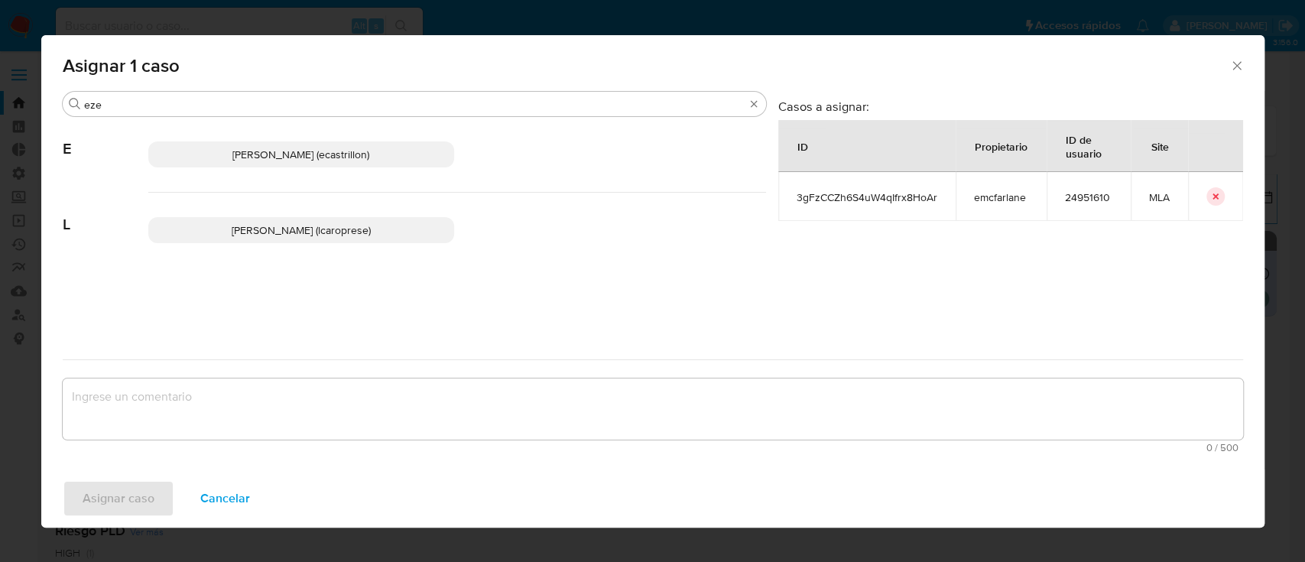
drag, startPoint x: 372, startPoint y: 161, endPoint x: 369, endPoint y: 198, distance: 36.8
click at [372, 162] on p "Ezequiel Gonzalo Castrillon (ecastrillon)" at bounding box center [301, 154] width 306 height 26
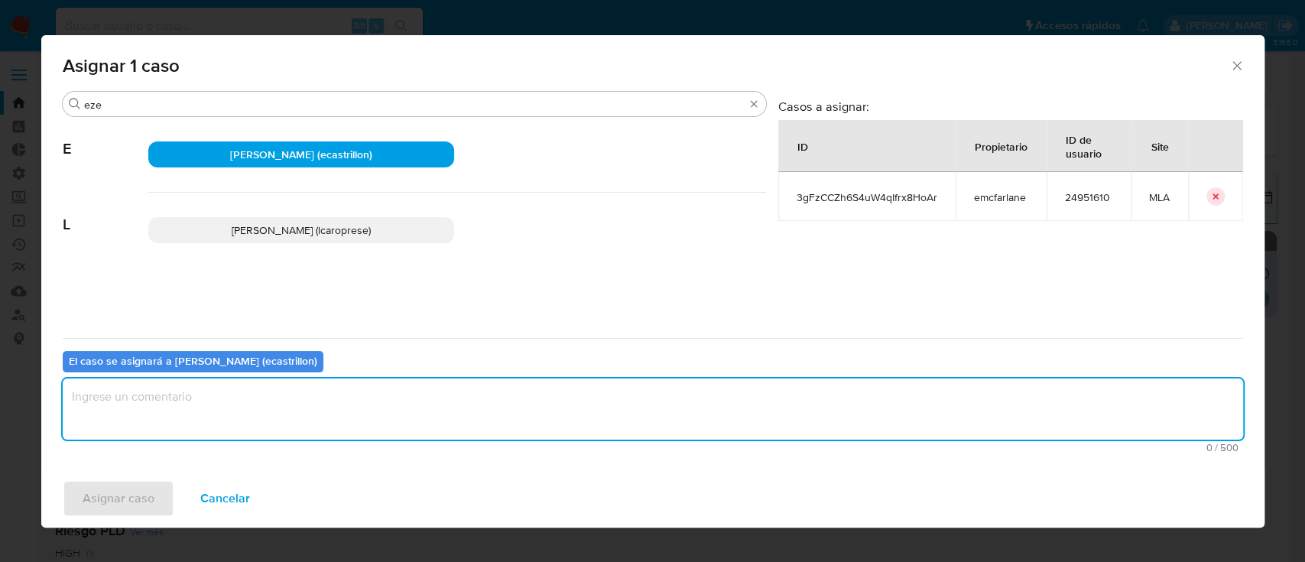
click at [294, 407] on textarea "assign-modal" at bounding box center [653, 408] width 1180 height 61
type textarea ","
type textarea "."
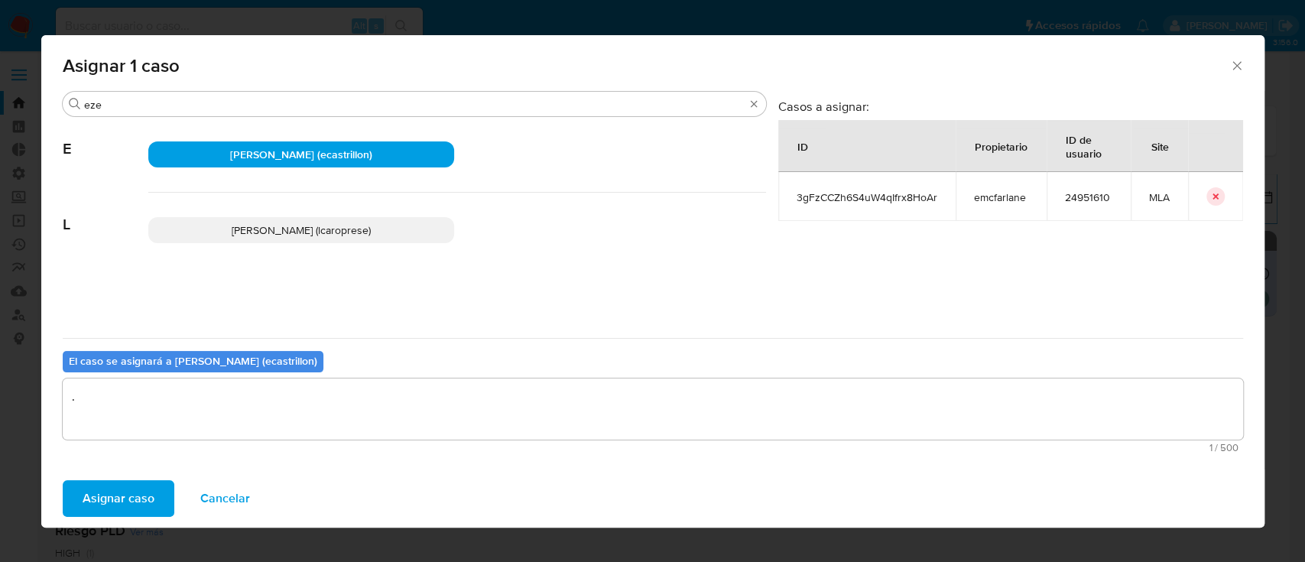
click at [124, 492] on span "Asignar caso" at bounding box center [119, 499] width 72 height 34
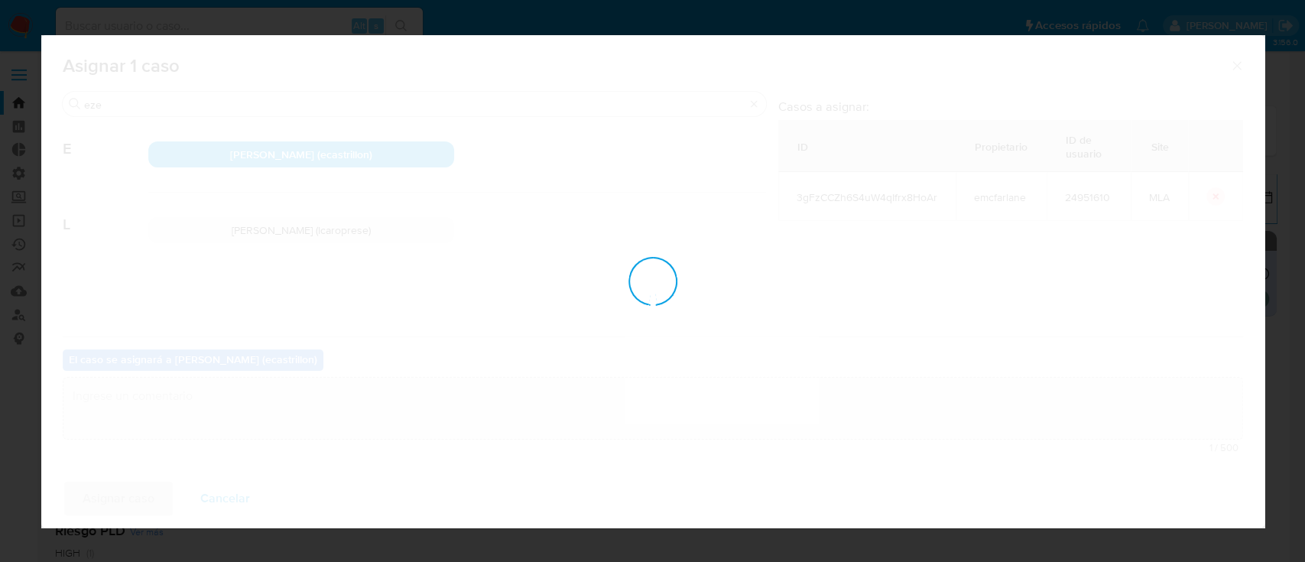
checkbox input "false"
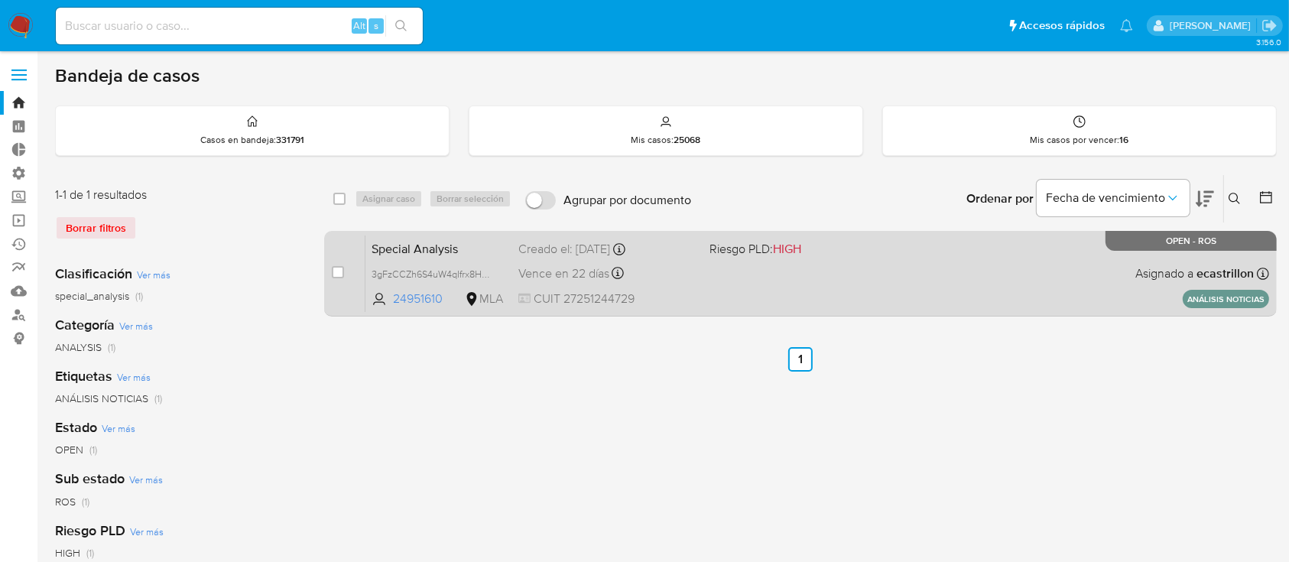
click at [868, 256] on div "Special Analysis 3gFzCCZh6S4uW4qIfrx8HoAr 24951610 MLA Riesgo PLD: HIGH Creado …" at bounding box center [817, 273] width 904 height 77
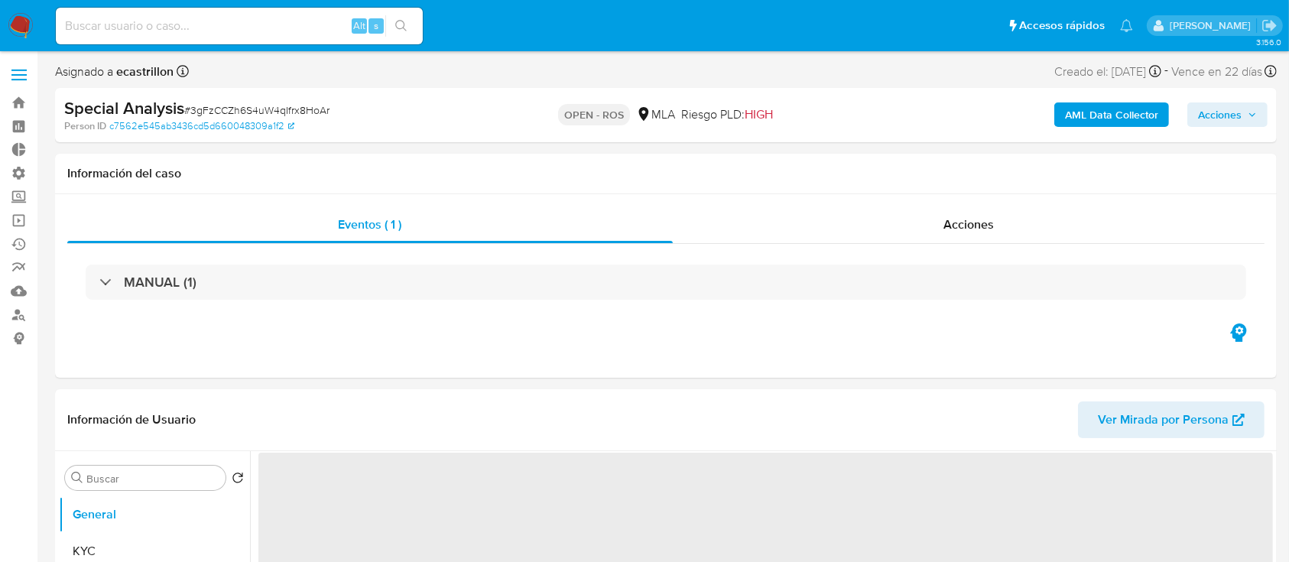
click at [1198, 107] on span "Acciones" at bounding box center [1220, 114] width 44 height 24
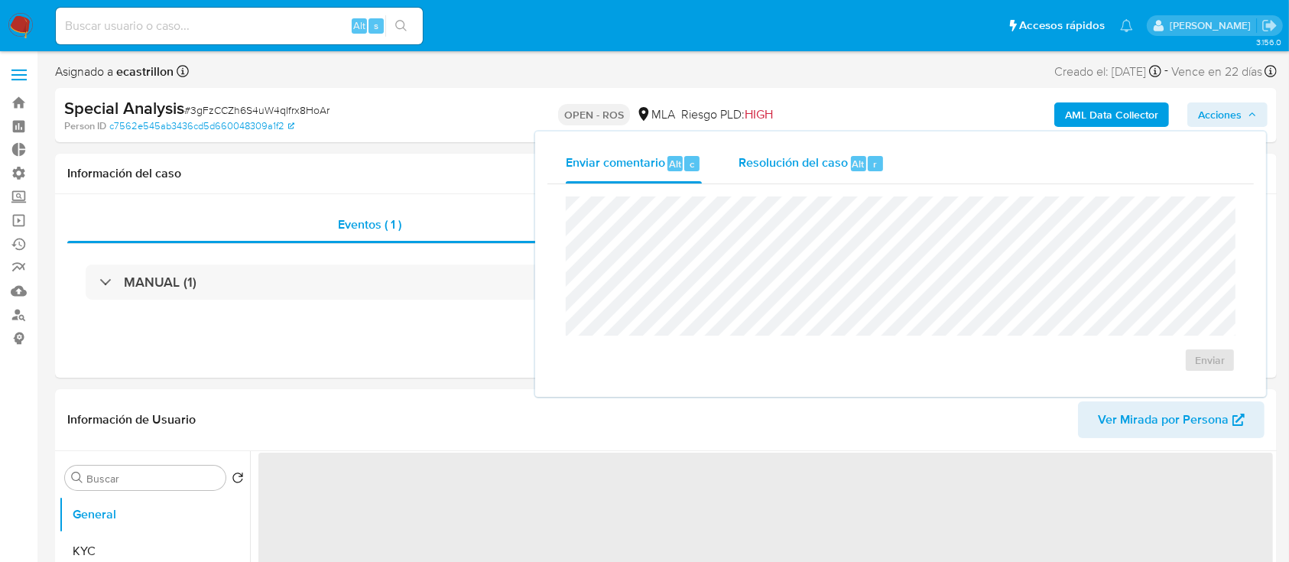
click at [804, 170] on span "Resolución del caso" at bounding box center [792, 163] width 109 height 18
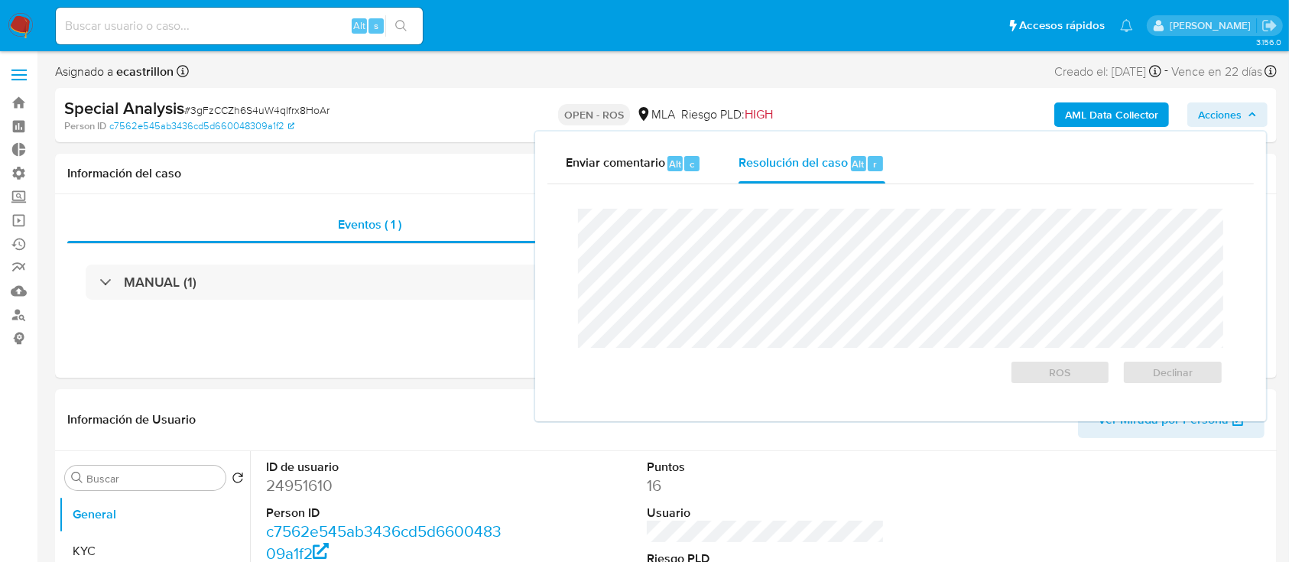
select select "10"
click at [1027, 384] on button "ROS" at bounding box center [1060, 372] width 101 height 24
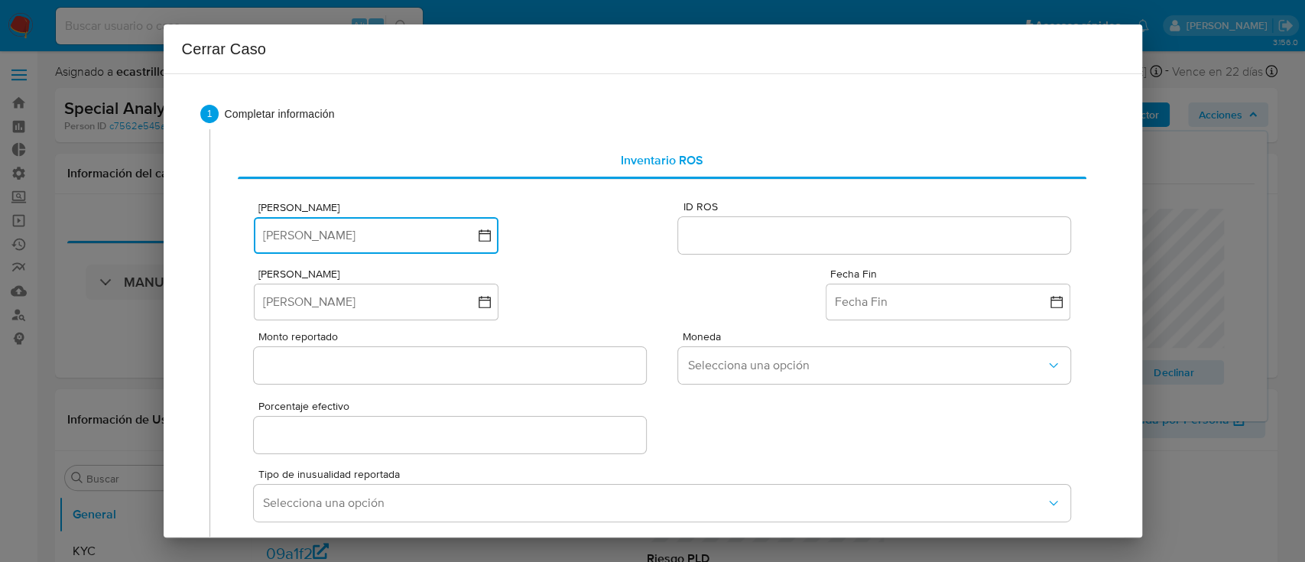
click at [326, 238] on button "[PERSON_NAME]" at bounding box center [376, 235] width 245 height 37
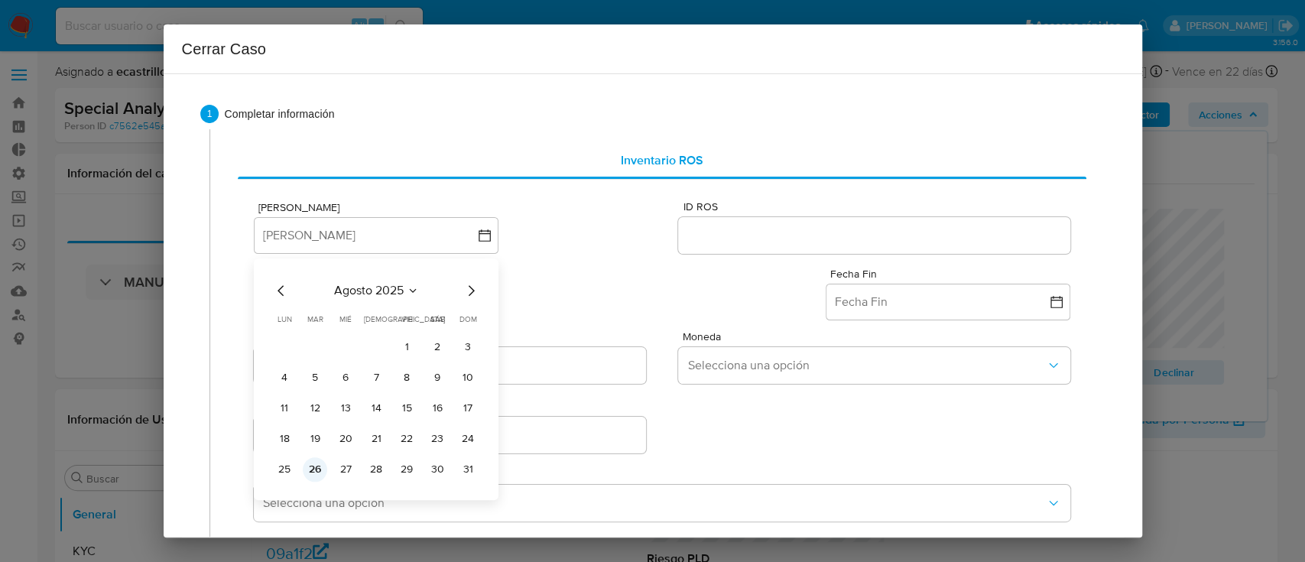
click at [313, 462] on button "26" at bounding box center [315, 469] width 24 height 24
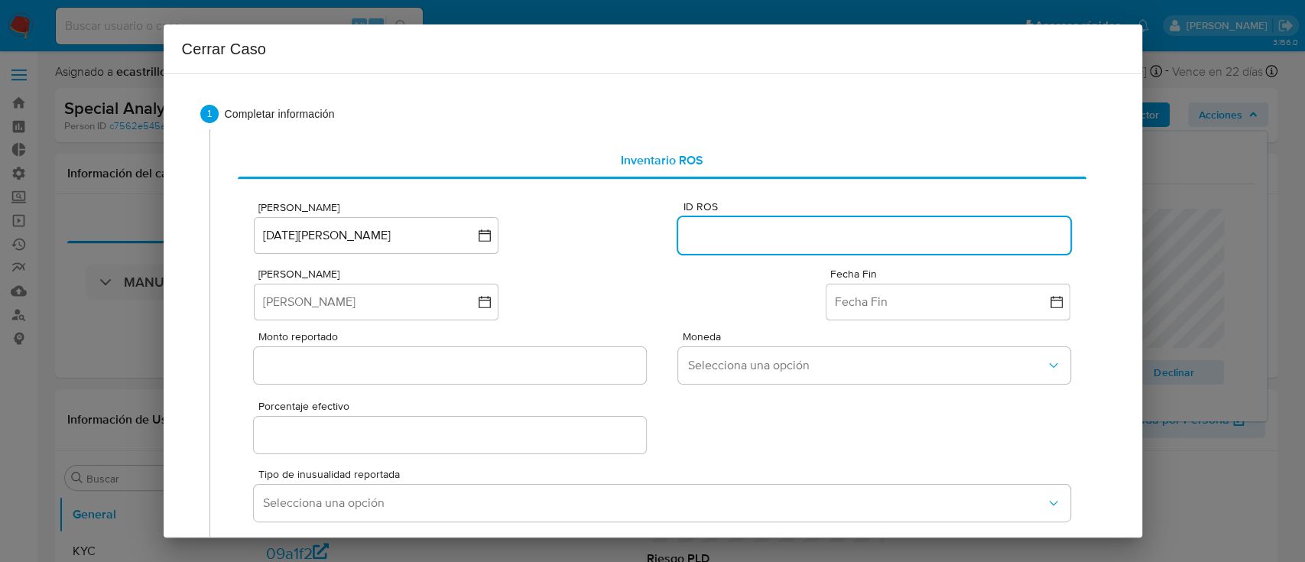
click at [709, 238] on input "ID ROS" at bounding box center [873, 236] width 391 height 20
paste input "635501864"
type input "635501864"
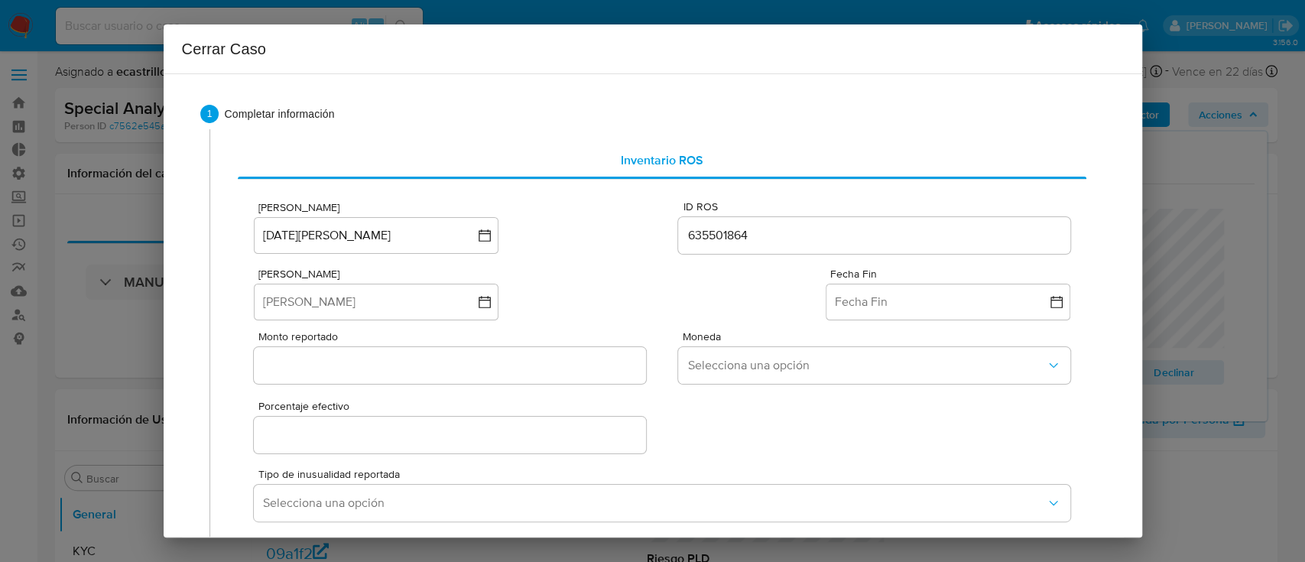
click at [399, 323] on div "Monto reportado Moneda Selecciona una opción" at bounding box center [662, 355] width 816 height 70
click at [401, 316] on button "[PERSON_NAME]" at bounding box center [376, 302] width 245 height 37
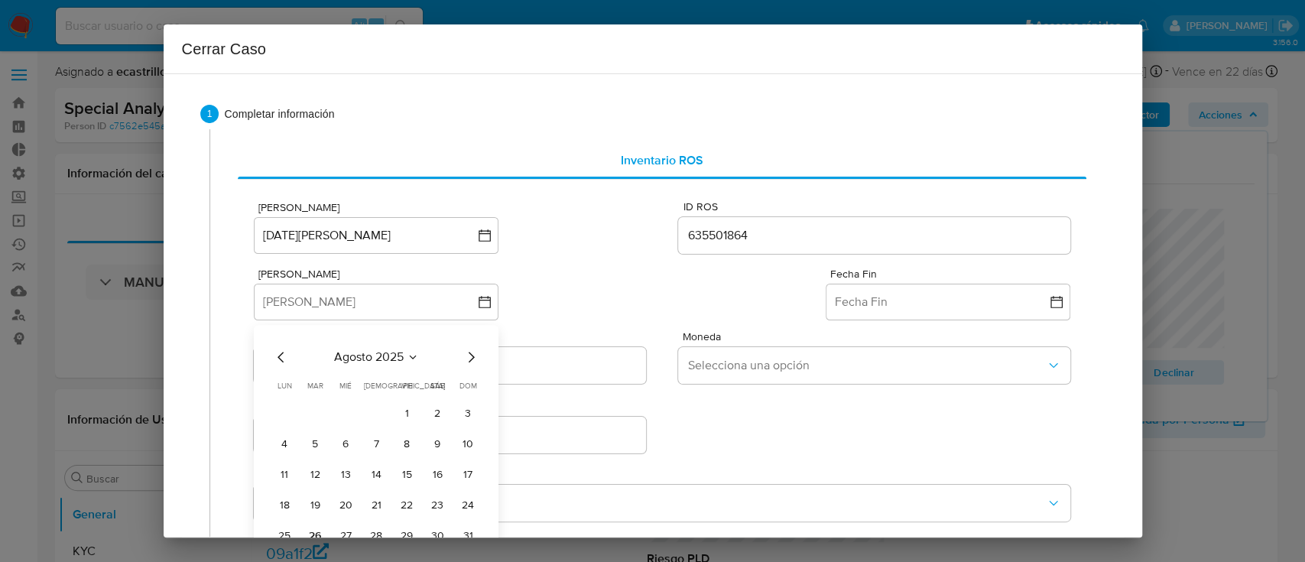
click at [278, 365] on icon "Mes anterior" at bounding box center [281, 357] width 18 height 18
click at [392, 359] on span "junio 2025" at bounding box center [368, 356] width 61 height 15
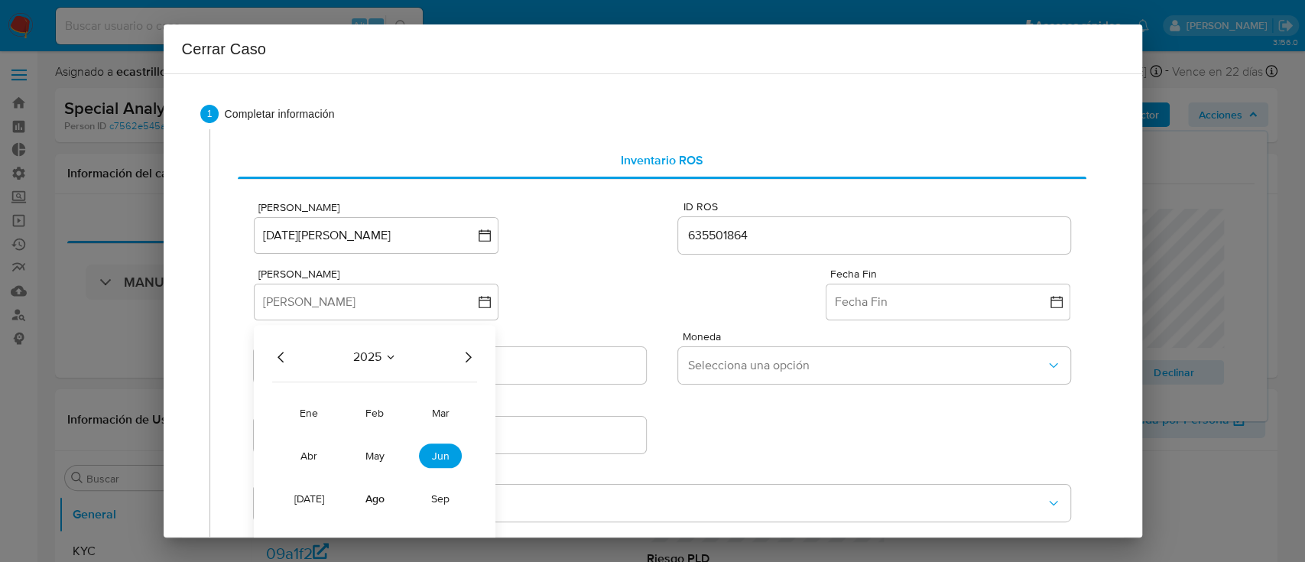
click at [272, 359] on icon "Año anterior" at bounding box center [281, 357] width 18 height 18
click at [446, 453] on span "jun" at bounding box center [441, 455] width 18 height 15
click at [441, 414] on button "1" at bounding box center [437, 413] width 24 height 24
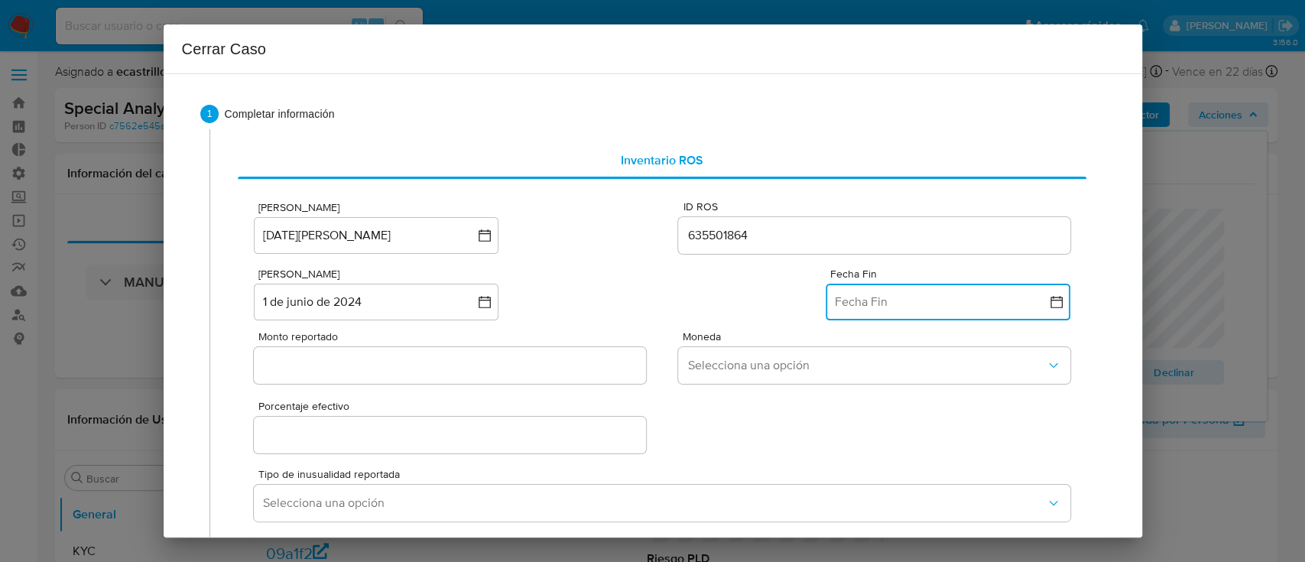
click at [855, 290] on button "Fecha Fin" at bounding box center [948, 302] width 245 height 37
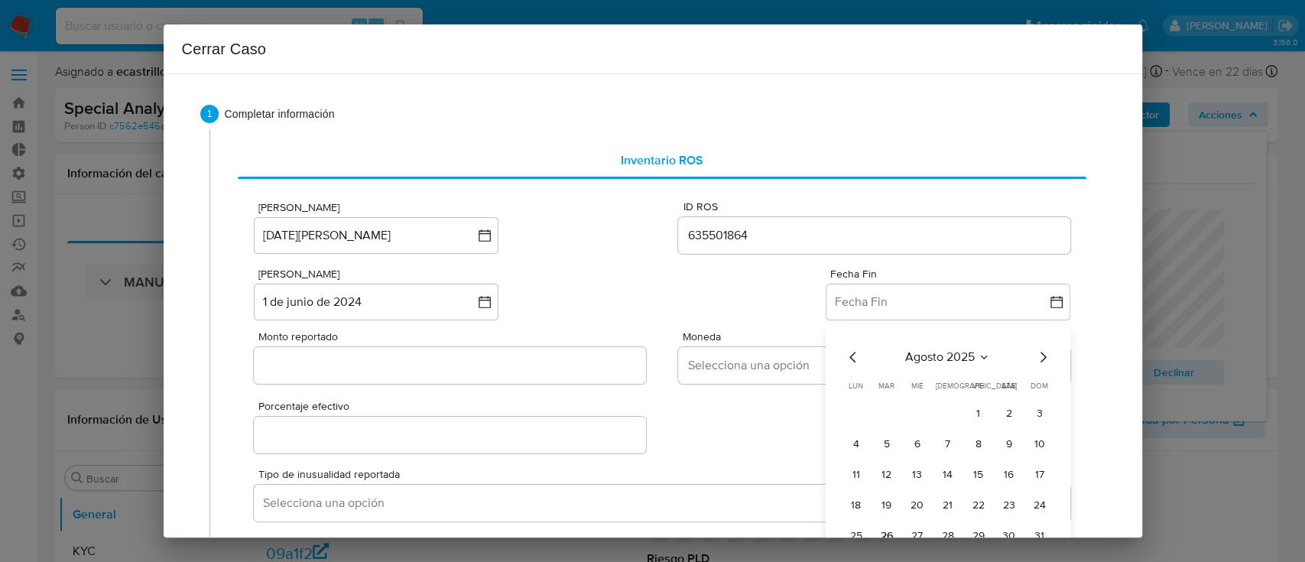
click at [844, 358] on icon "Mes anterior" at bounding box center [853, 357] width 18 height 18
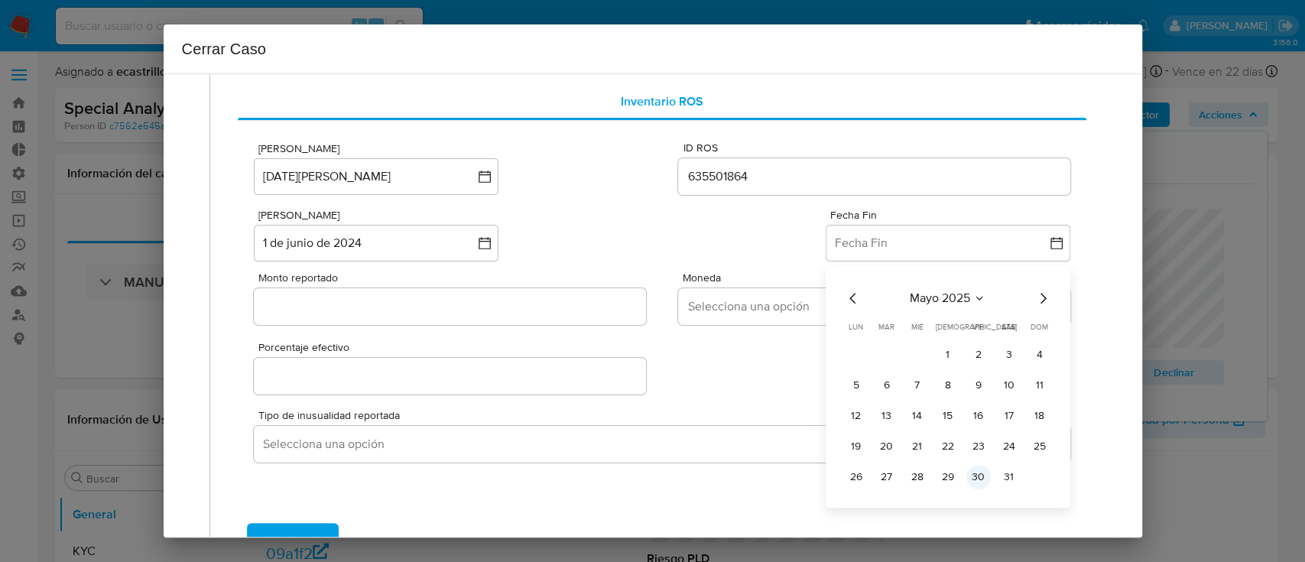
click at [967, 483] on button "30" at bounding box center [978, 477] width 24 height 24
click at [361, 307] on input "Monto reportado" at bounding box center [449, 307] width 391 height 20
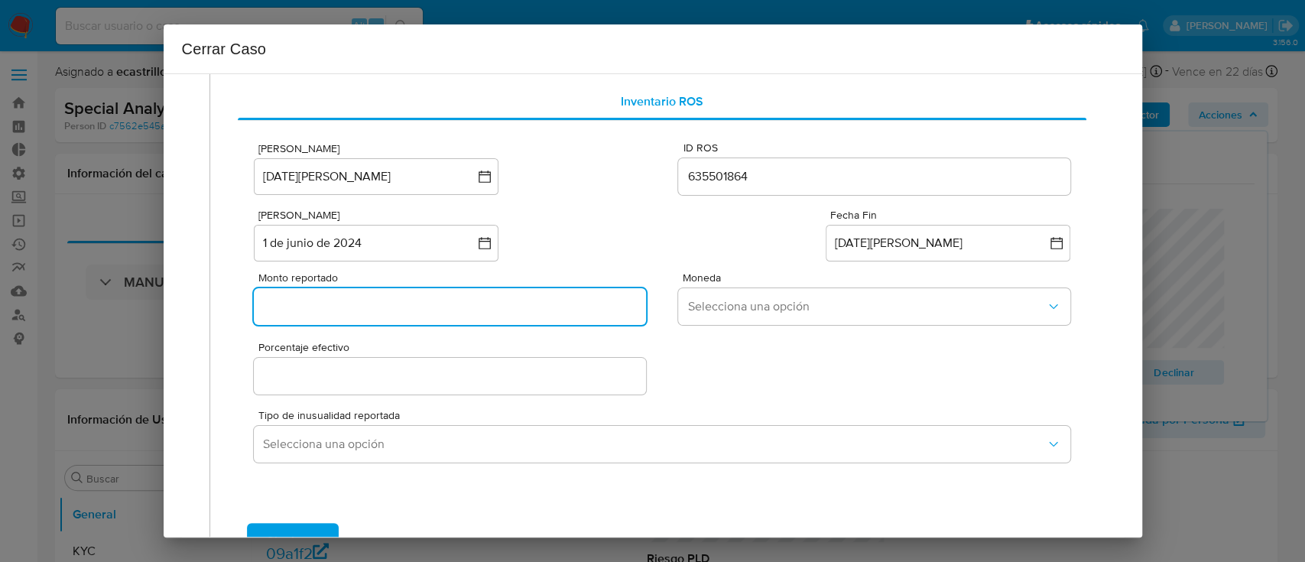
paste input "50814826"
type input "50814826"
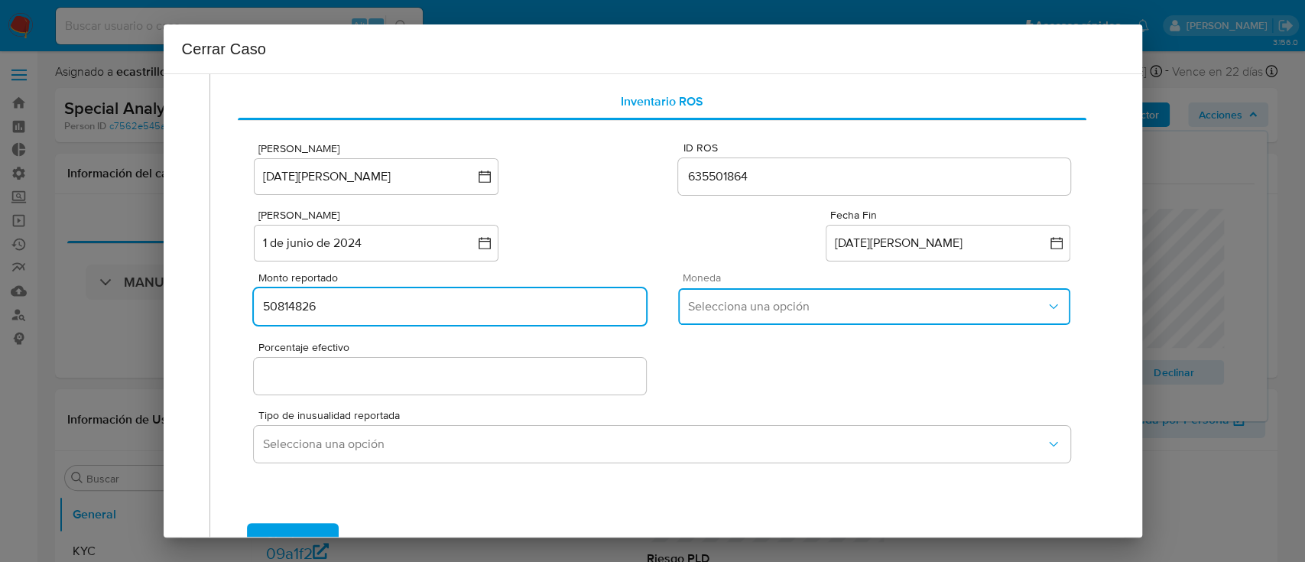
click at [823, 315] on button "Selecciona una opción" at bounding box center [873, 306] width 391 height 37
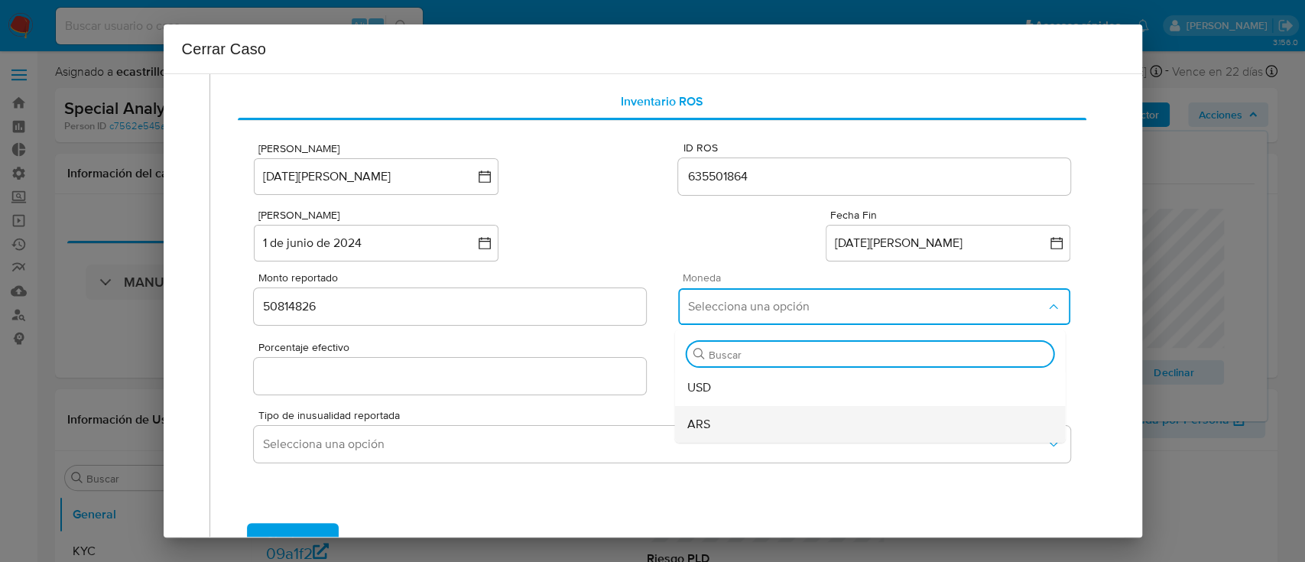
click at [805, 420] on div "ARS" at bounding box center [870, 424] width 366 height 37
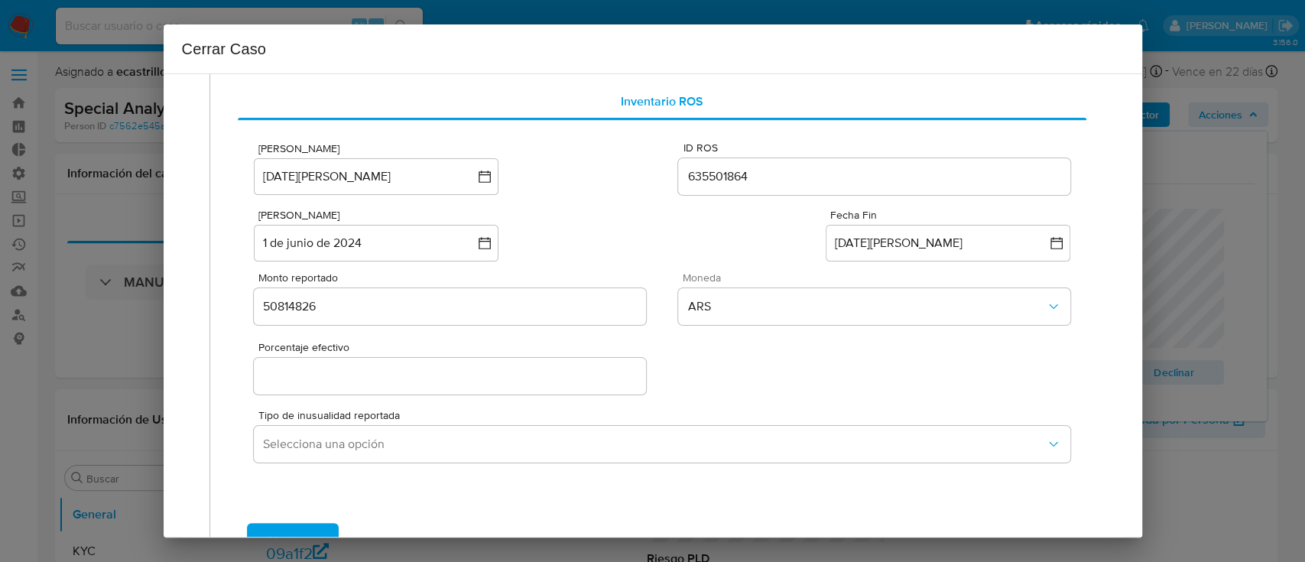
click at [307, 372] on input "Porcentaje efectivo" at bounding box center [449, 376] width 391 height 20
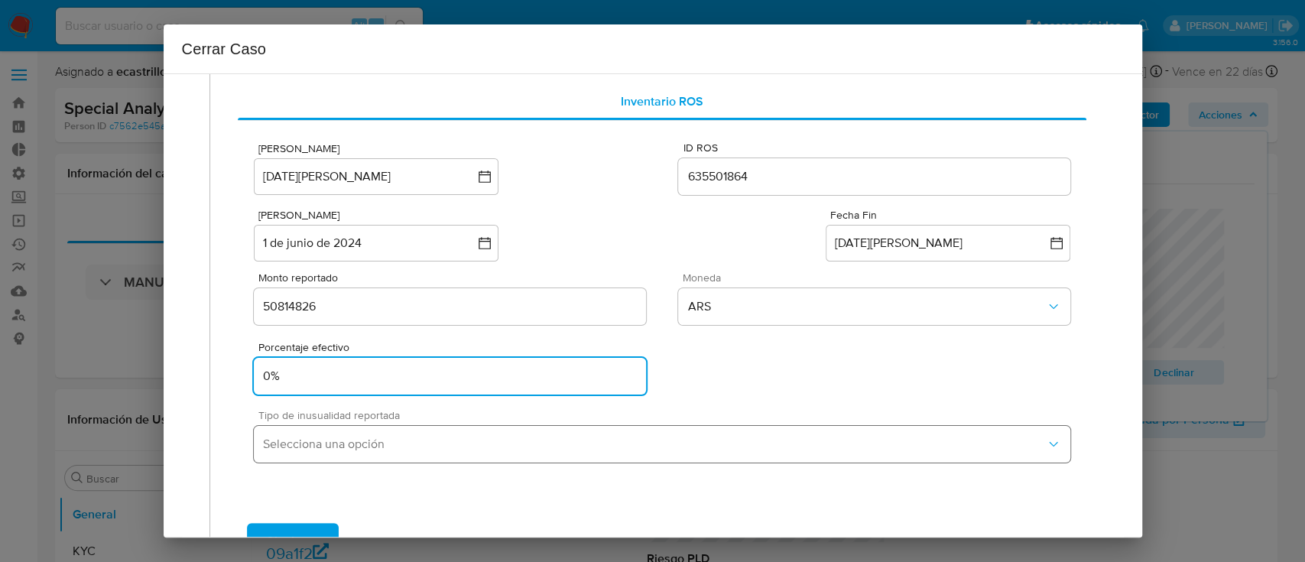
type input "0%"
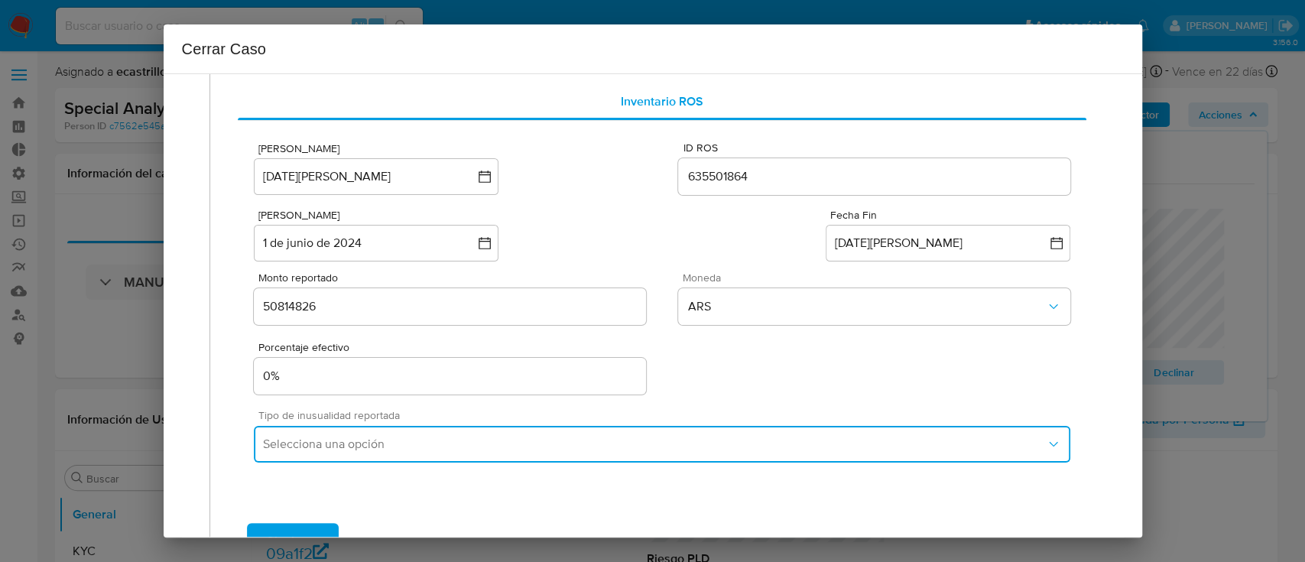
click at [297, 437] on span "Selecciona una opción" at bounding box center [654, 443] width 782 height 15
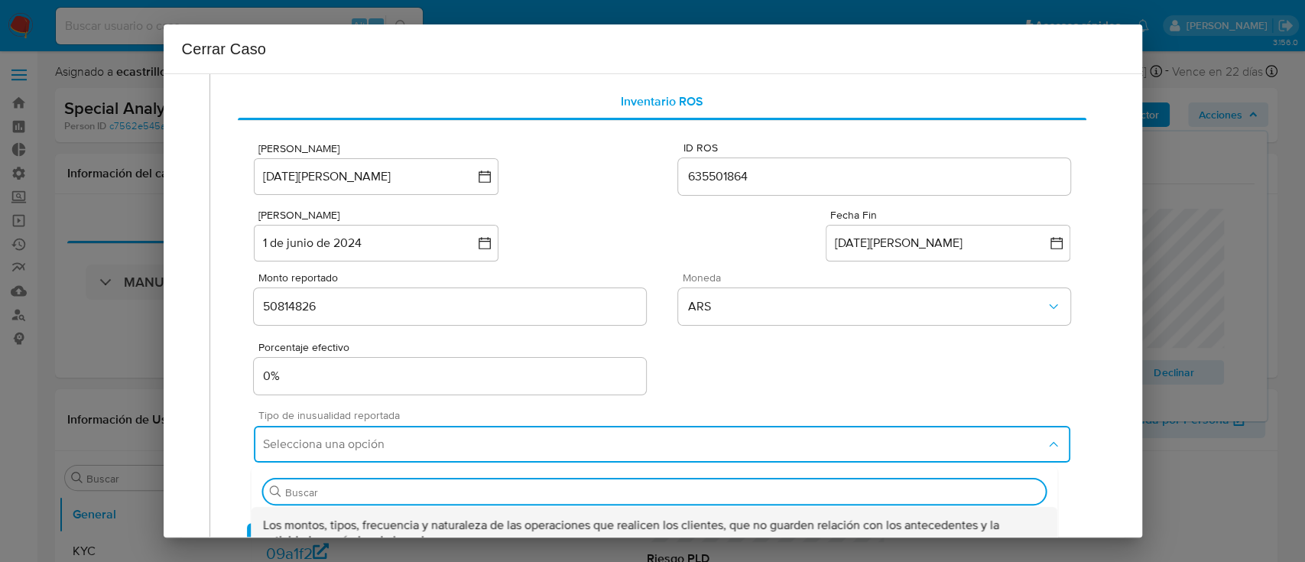
click at [324, 524] on span "Los montos, tipos, frecuencia y naturaleza de las operaciones que realicen los …" at bounding box center [655, 533] width 782 height 31
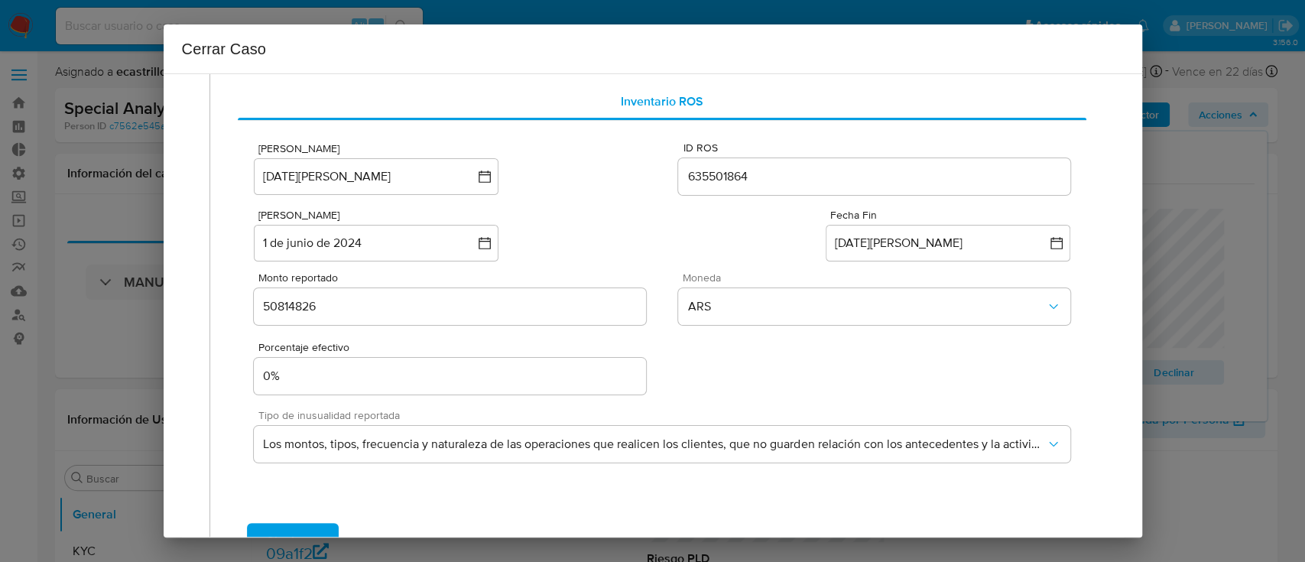
click at [273, 524] on span "Siguiente" at bounding box center [293, 541] width 52 height 34
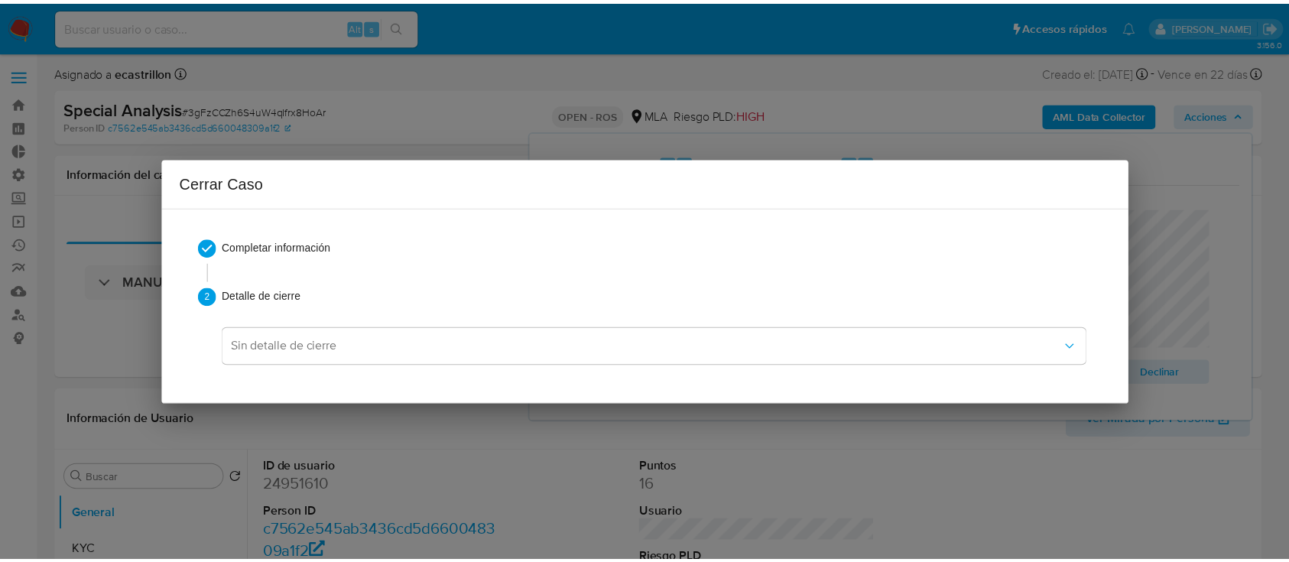
scroll to position [0, 0]
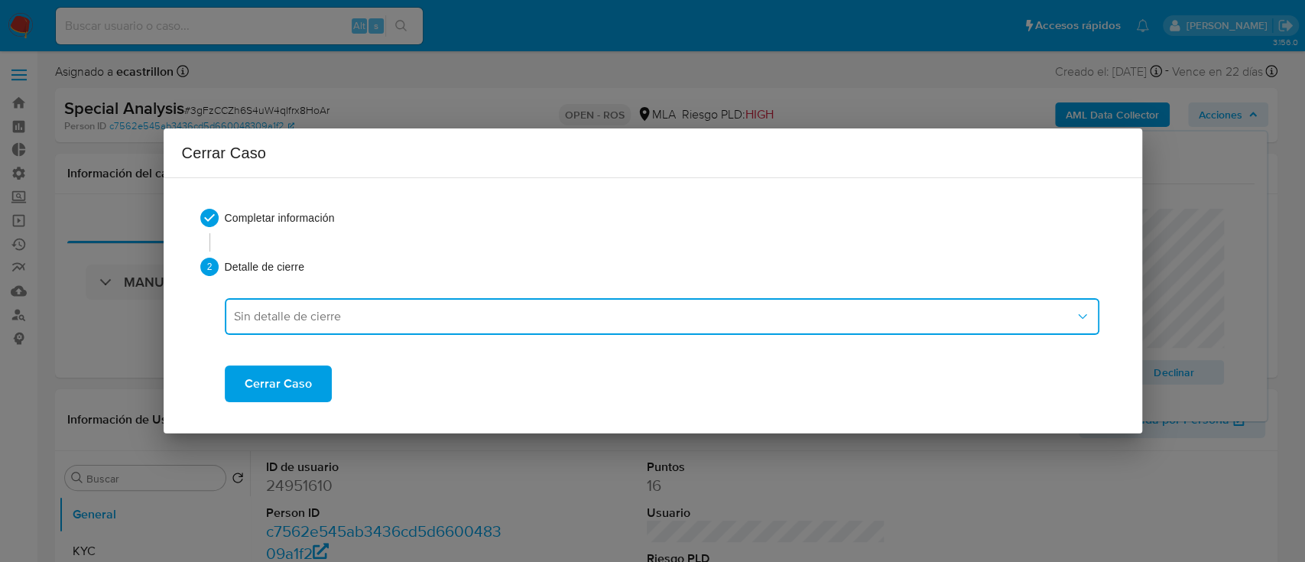
click at [308, 313] on span "Sin detalle de cierre" at bounding box center [654, 316] width 841 height 15
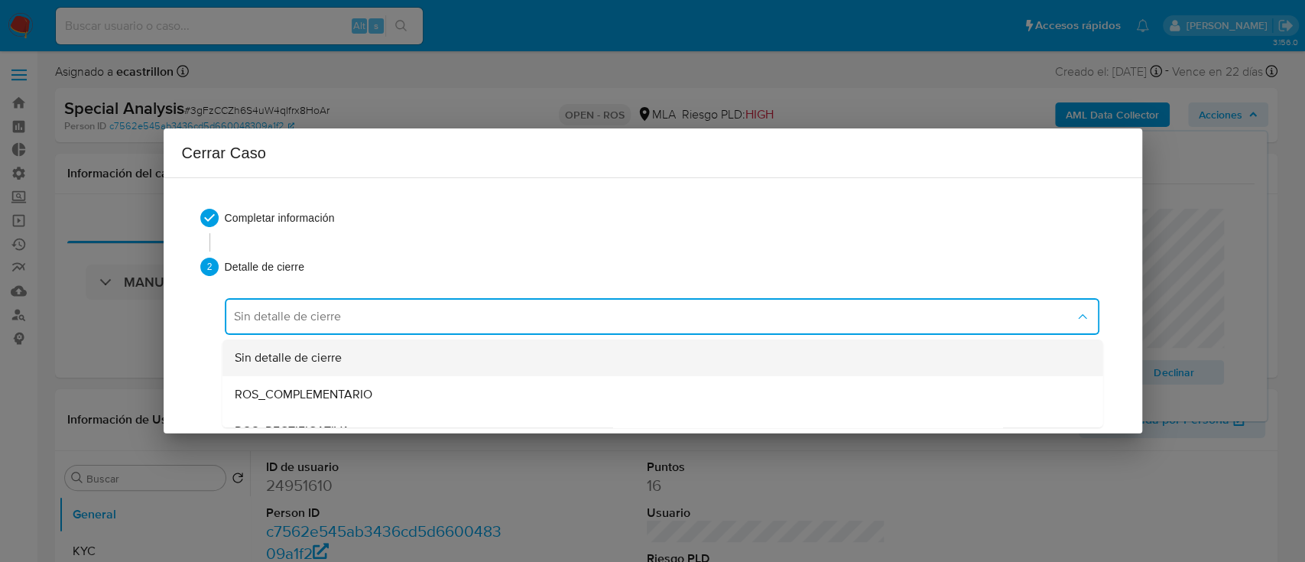
click at [307, 351] on span "Sin detalle de cierre" at bounding box center [287, 357] width 107 height 15
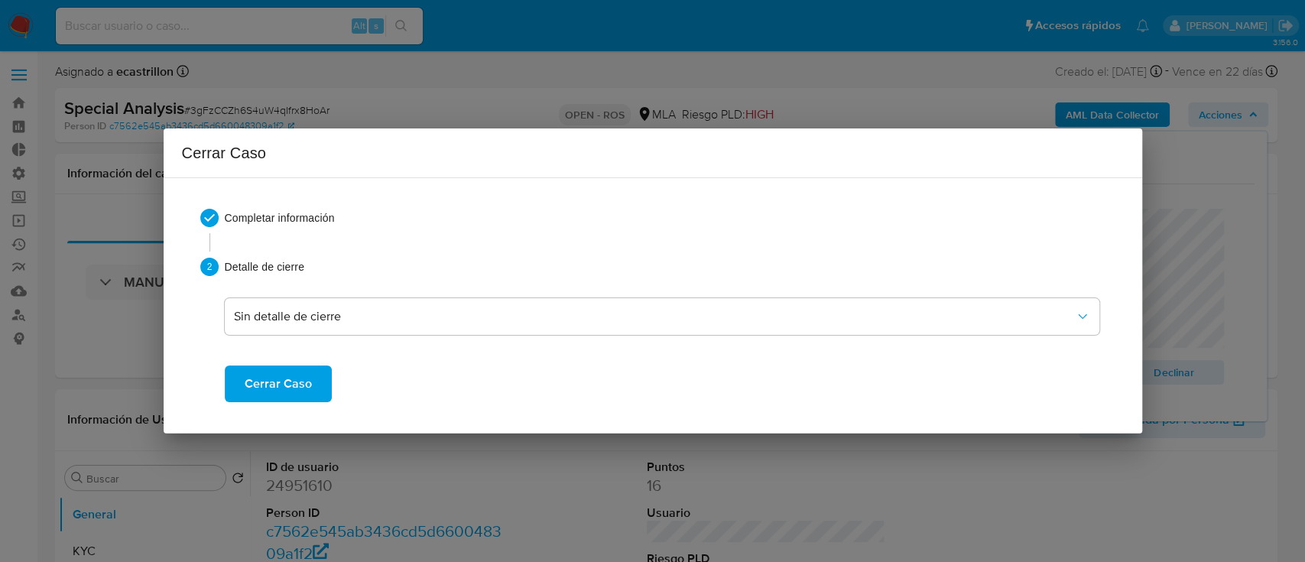
click at [305, 370] on span "Cerrar Caso" at bounding box center [278, 384] width 67 height 34
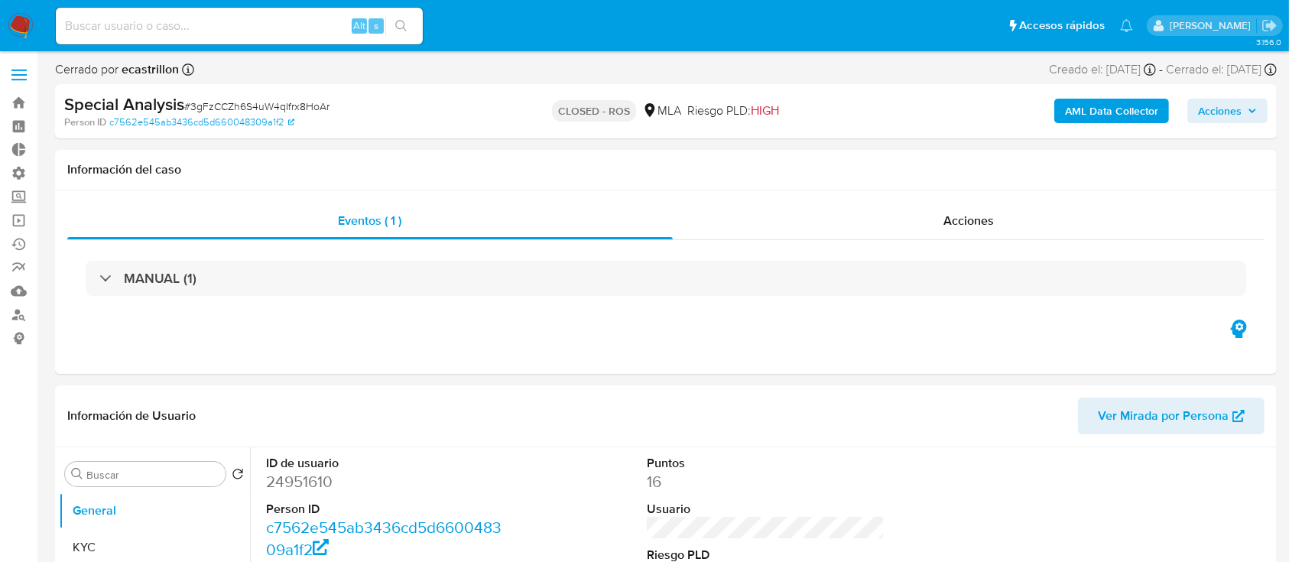
select select "10"
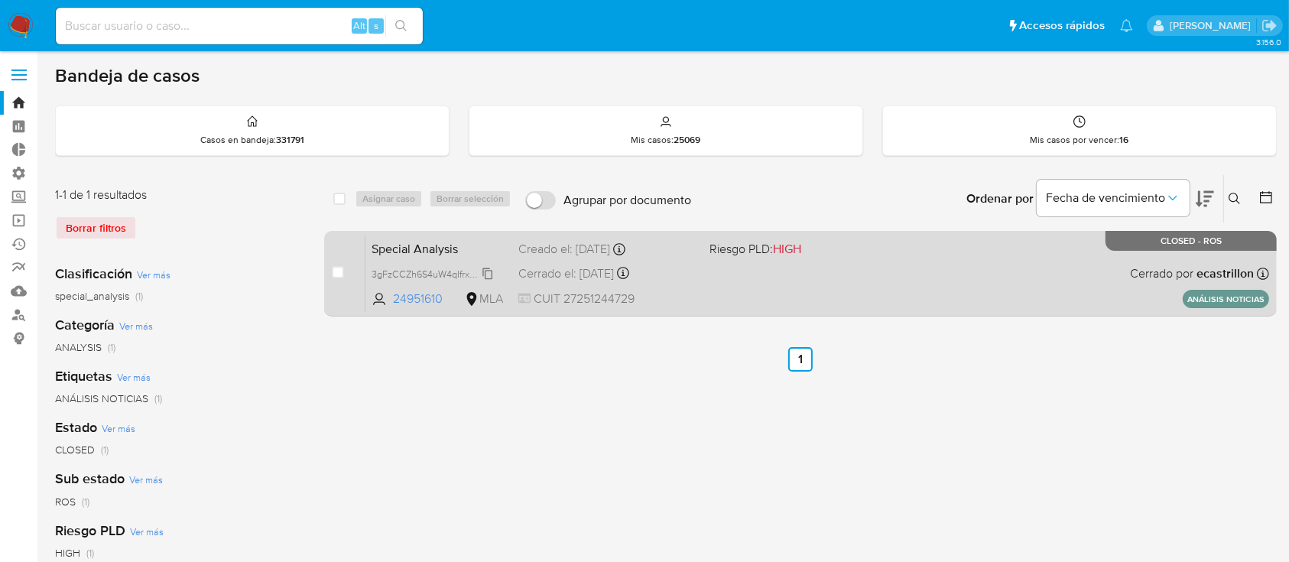
click at [485, 276] on span "3gFzCCZh6S4uW4qIfrx8HoAr" at bounding box center [434, 272] width 125 height 17
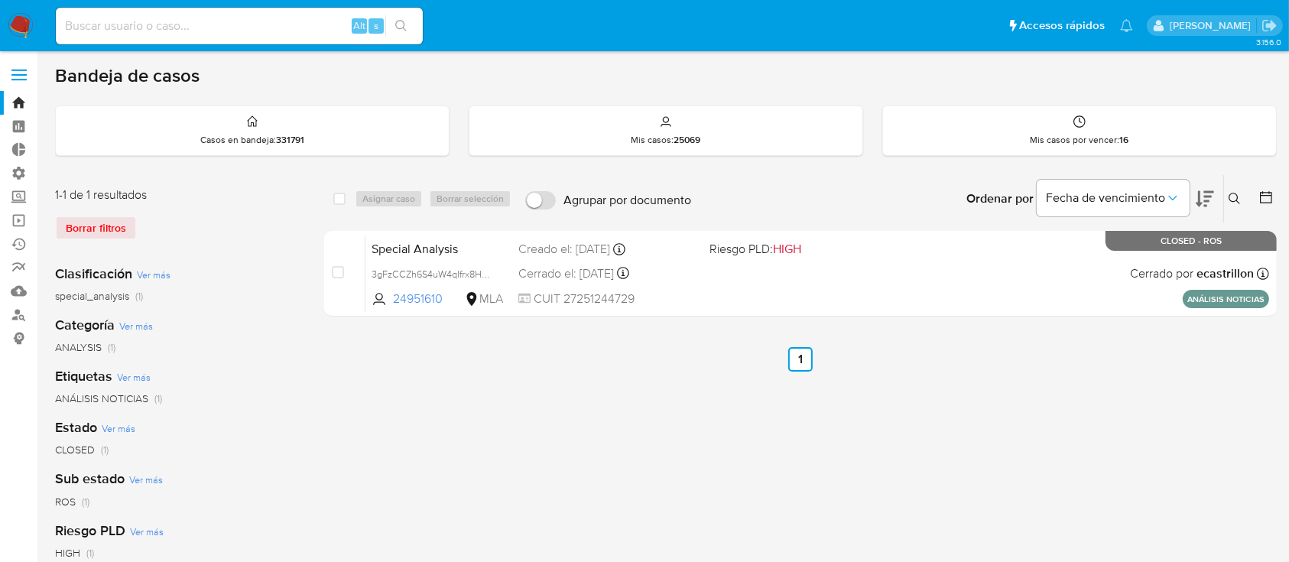
click at [226, 24] on input at bounding box center [239, 26] width 367 height 20
paste input "3gFzCCZh6S4uW4qIfrx8HoAr"
type input "3gFzCCZh6S4uW4qIfrx8HoAr"
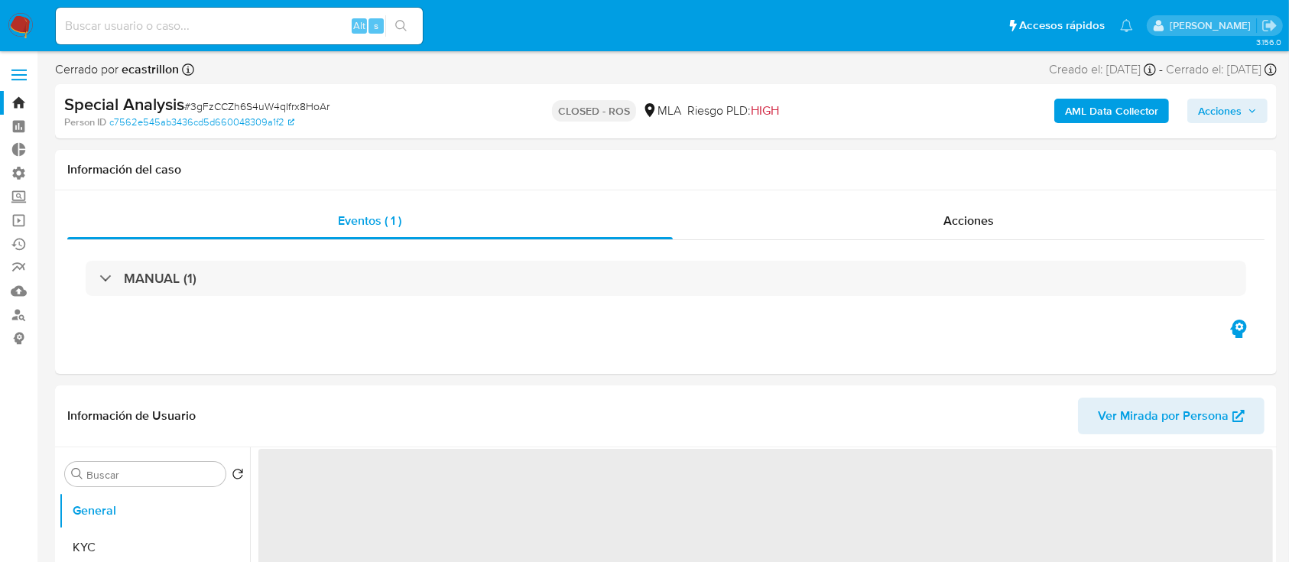
select select "10"
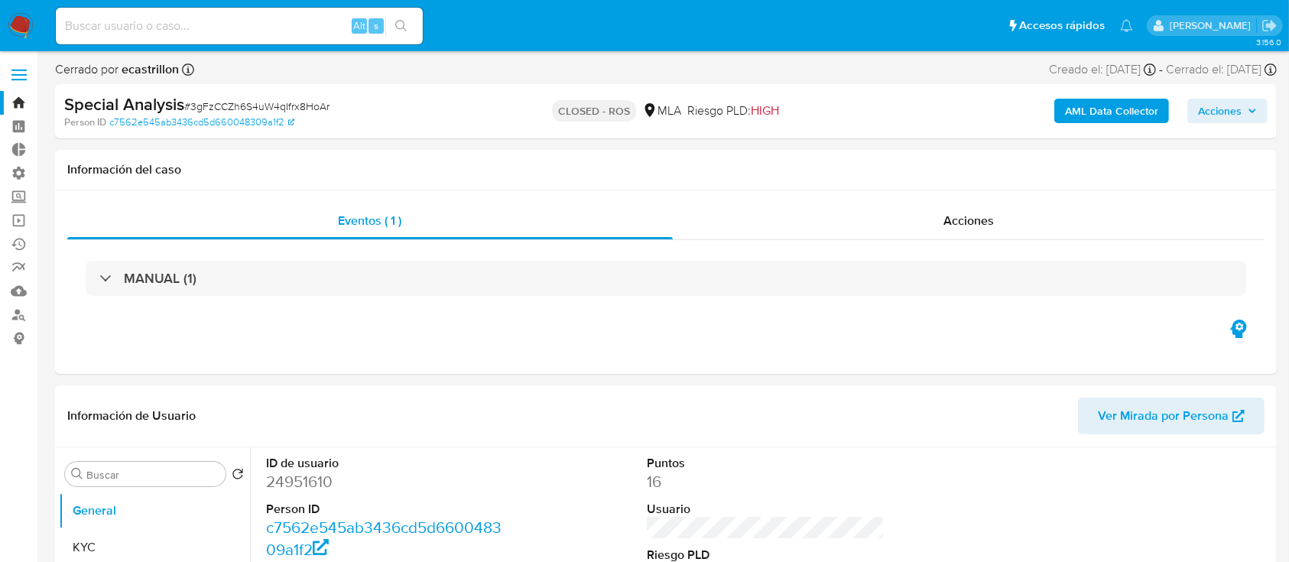
drag, startPoint x: 324, startPoint y: 35, endPoint x: 341, endPoint y: 5, distance: 34.2
click at [325, 30] on div "Alt s" at bounding box center [239, 26] width 367 height 37
click at [339, 5] on div "Alt s" at bounding box center [239, 26] width 367 height 43
click at [342, 16] on input at bounding box center [239, 26] width 367 height 20
paste input "yQXquBpjkUfzIZKUNWUAuACl"
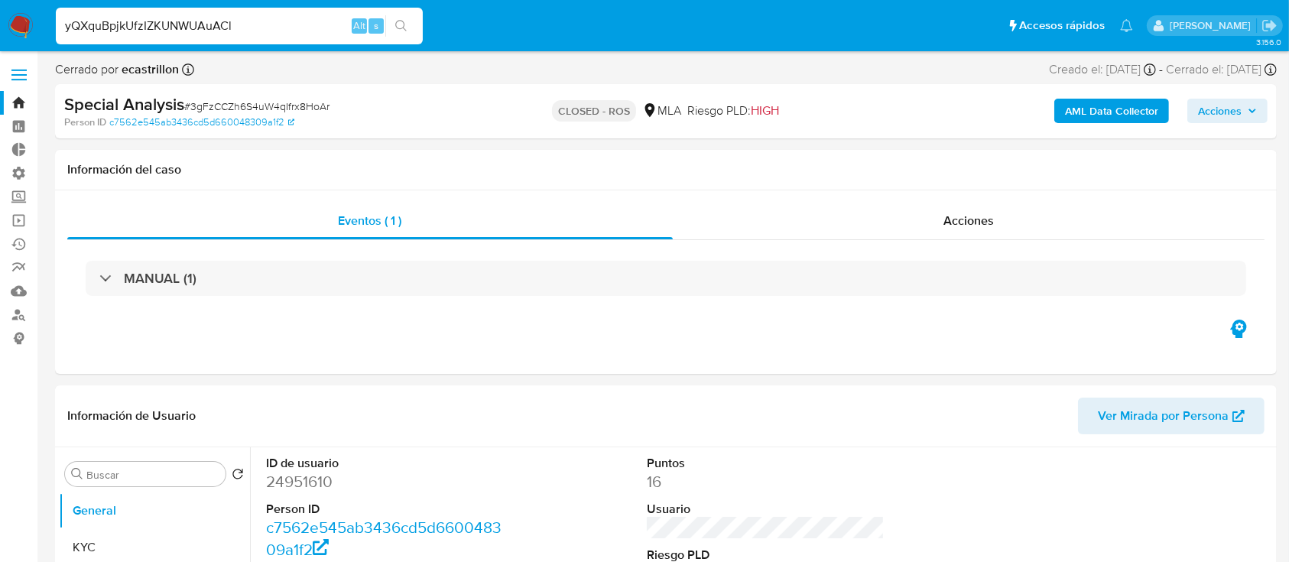
type input "yQXquBpjkUfzIZKUNWUAuACl"
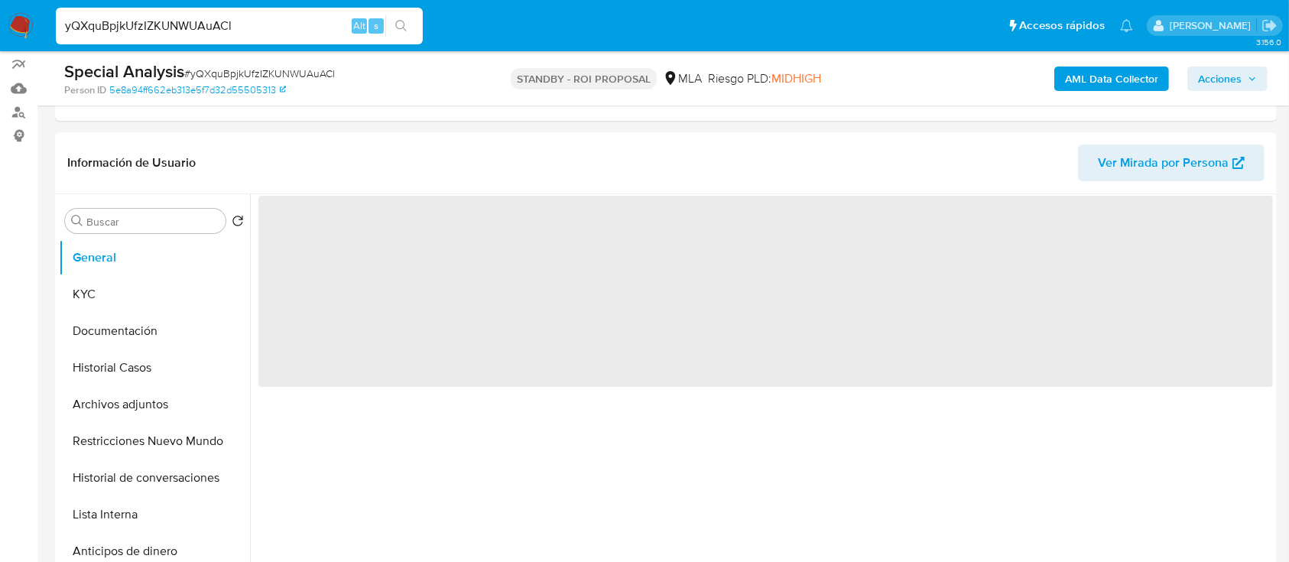
scroll to position [203, 0]
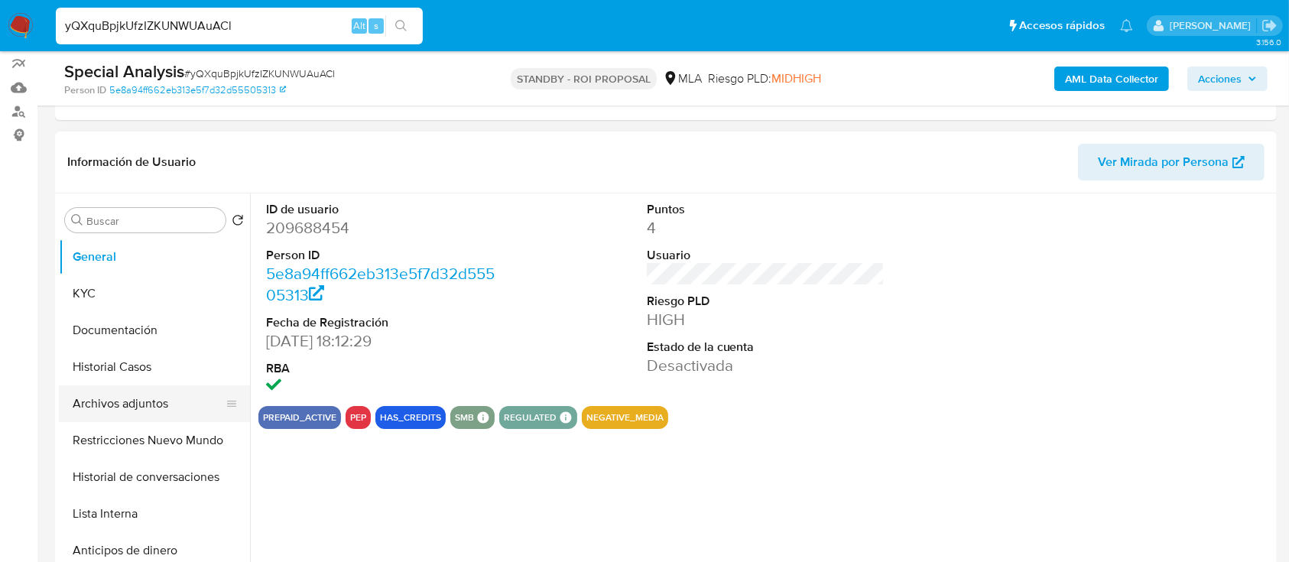
click at [131, 387] on button "Archivos adjuntos" at bounding box center [148, 403] width 179 height 37
select select "10"
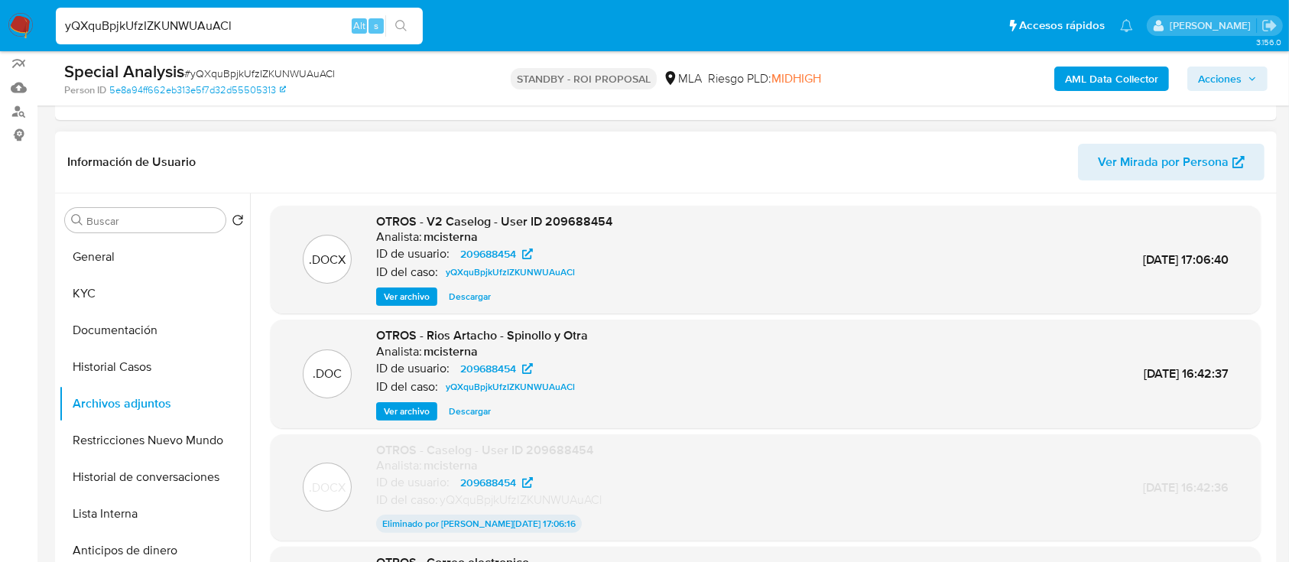
click at [415, 292] on span "Ver archivo" at bounding box center [407, 296] width 46 height 15
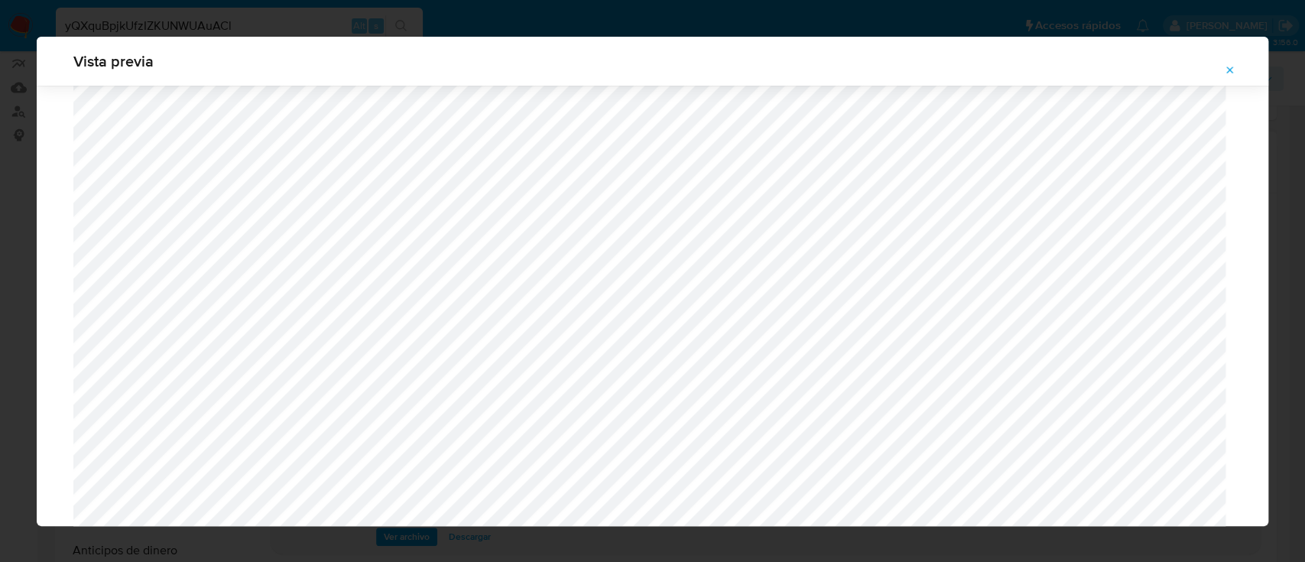
scroll to position [1090, 0]
drag, startPoint x: 1222, startPoint y: 71, endPoint x: 1242, endPoint y: 74, distance: 20.1
click at [1242, 74] on button "Attachment preview" at bounding box center [1230, 70] width 34 height 24
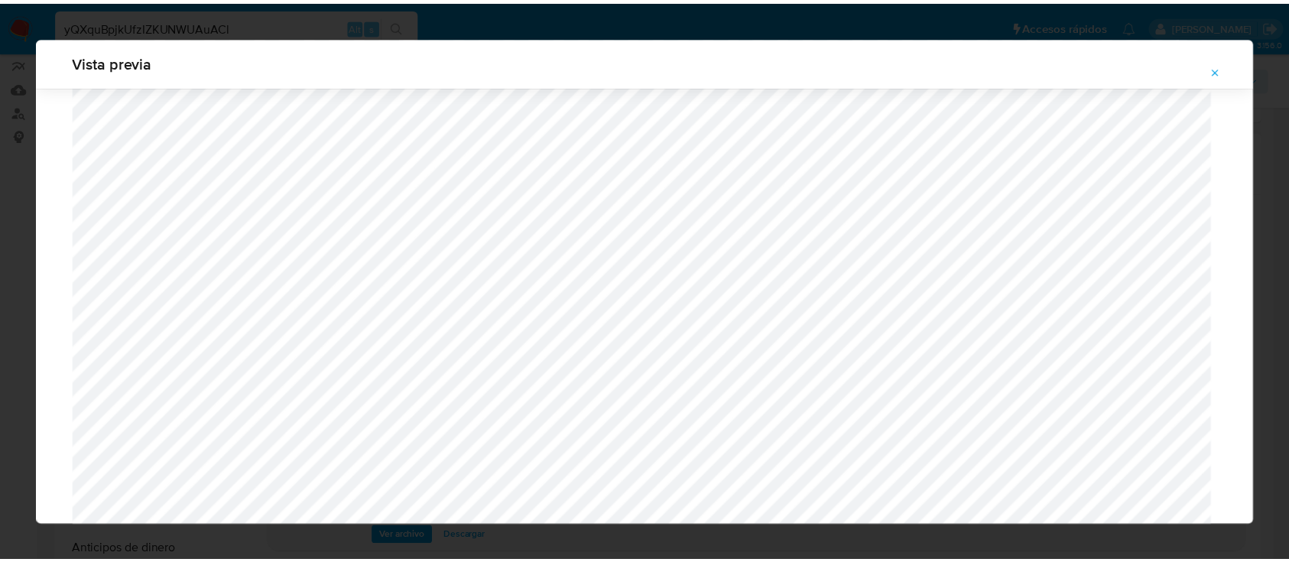
scroll to position [49, 0]
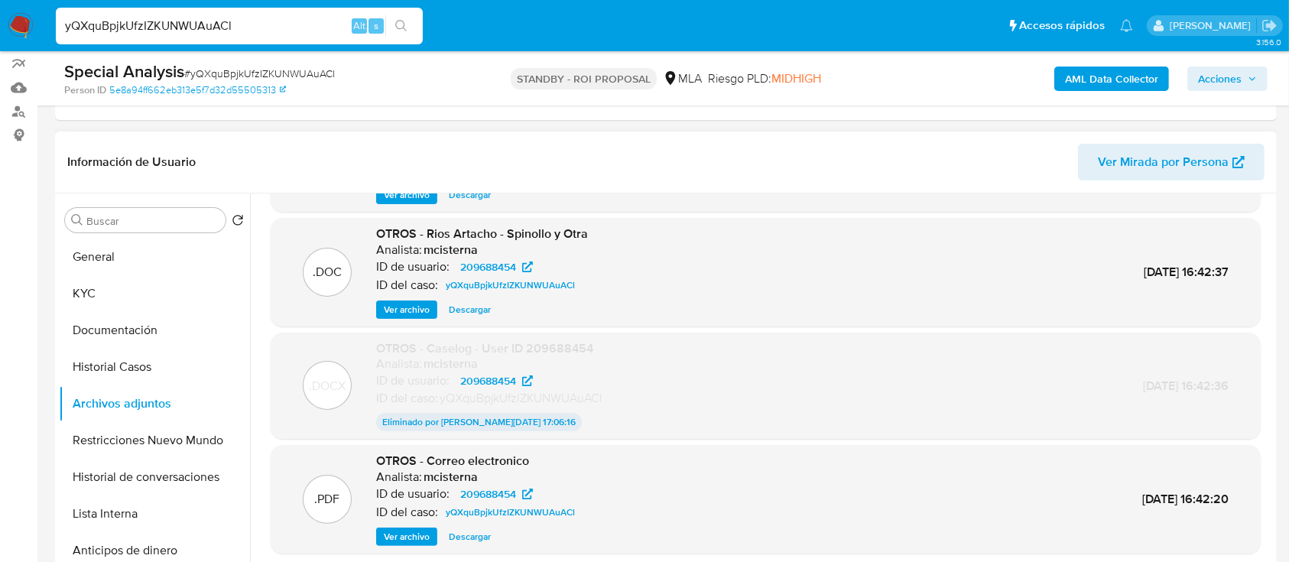
click at [155, 34] on input "yQXquBpjkUfzIZKUNWUAuACl" at bounding box center [239, 26] width 367 height 20
paste input "1023272649"
type input "1023272649"
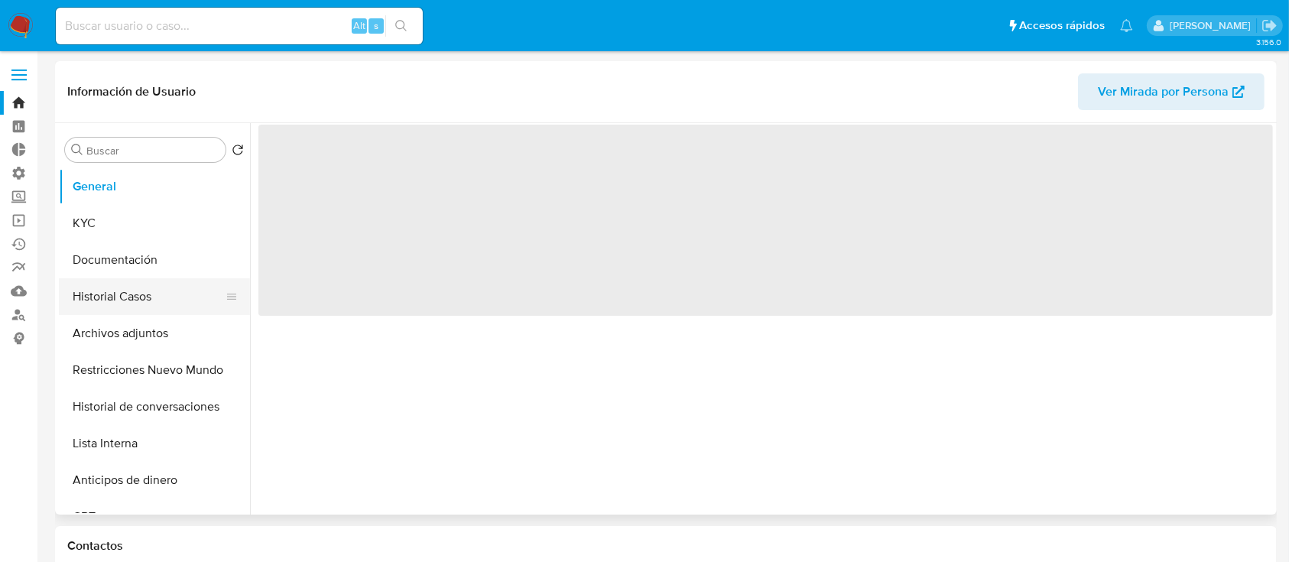
click at [107, 288] on button "Historial Casos" at bounding box center [148, 296] width 179 height 37
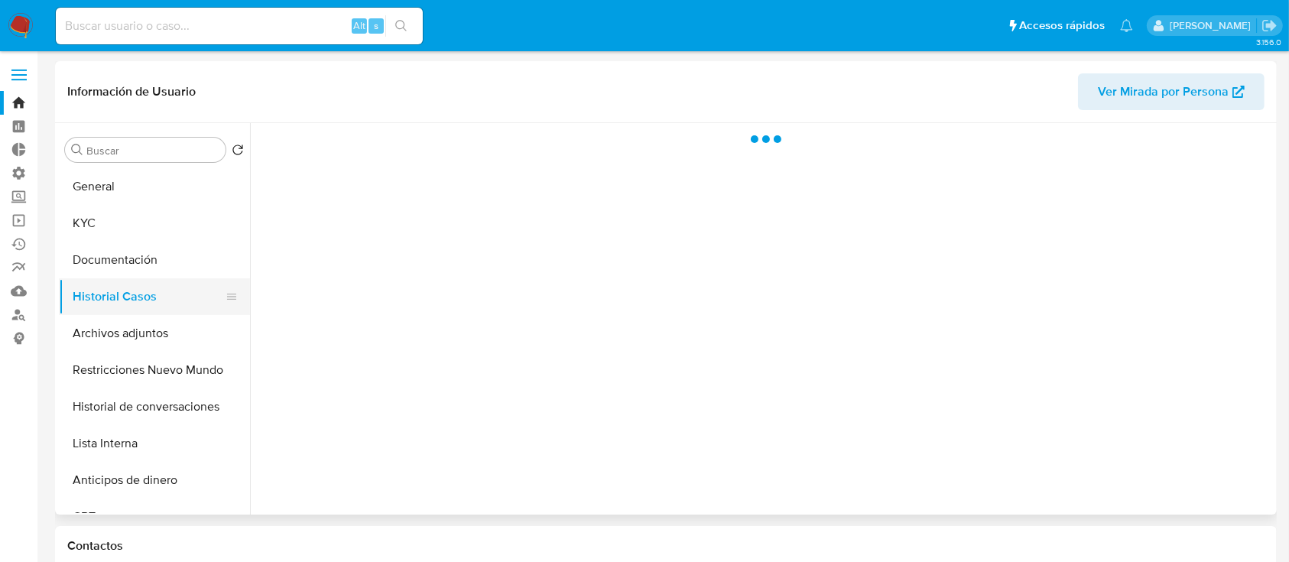
select select "10"
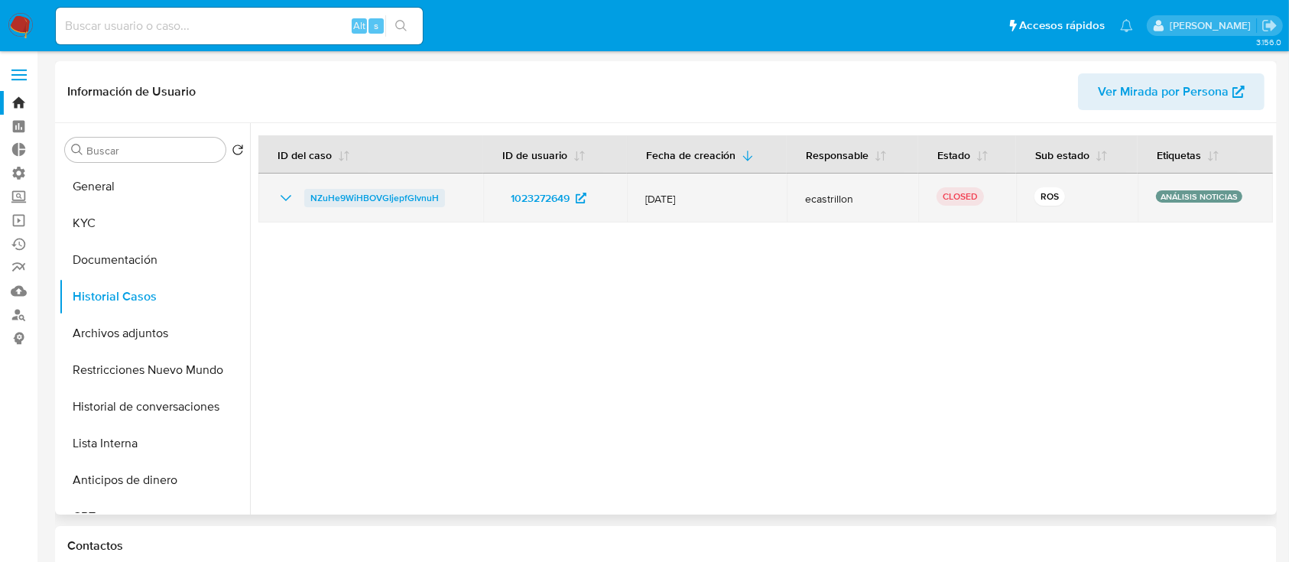
click at [384, 193] on span "NZuHe9WiHBOVGIjepfGIvnuH" at bounding box center [374, 198] width 128 height 18
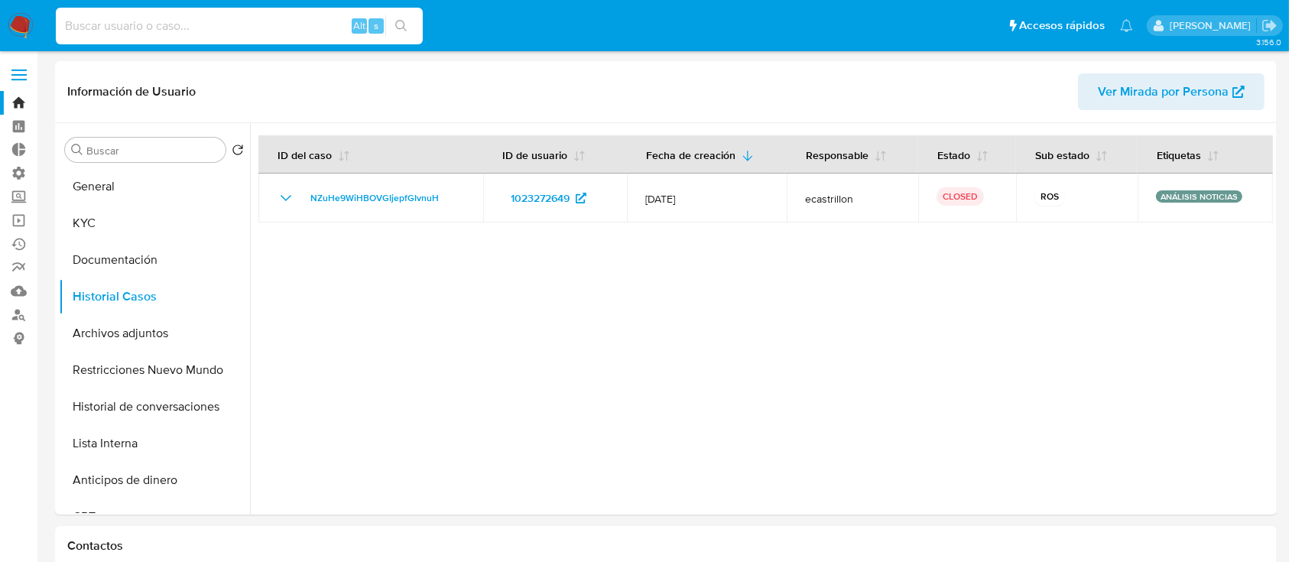
click at [255, 34] on input at bounding box center [239, 26] width 367 height 20
paste input "Mezc2X4O5cQRPE2Y5E4e7yLE"
type input "Mezc2X4O5cQRPE2Y5E4e7yLE"
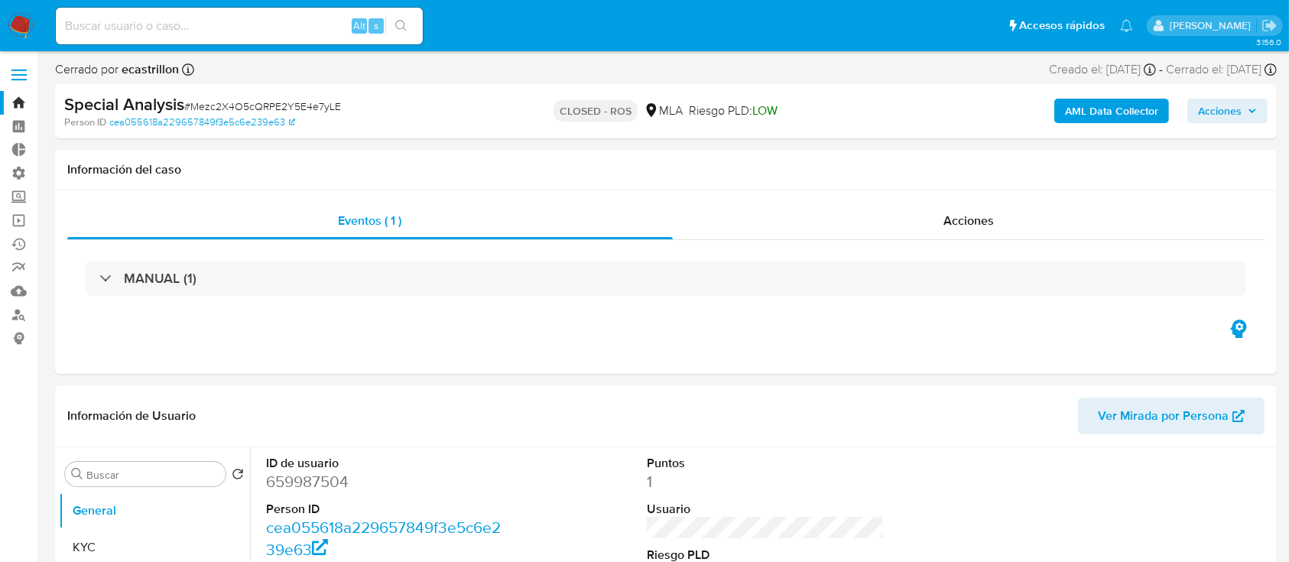
select select "10"
click at [299, 27] on input at bounding box center [239, 26] width 367 height 20
paste input "s7FlVUg40ZzcEJOqSaVSq7dW"
type input "s7FlVUg40ZzcEJOqSaVSq7dW"
select select "10"
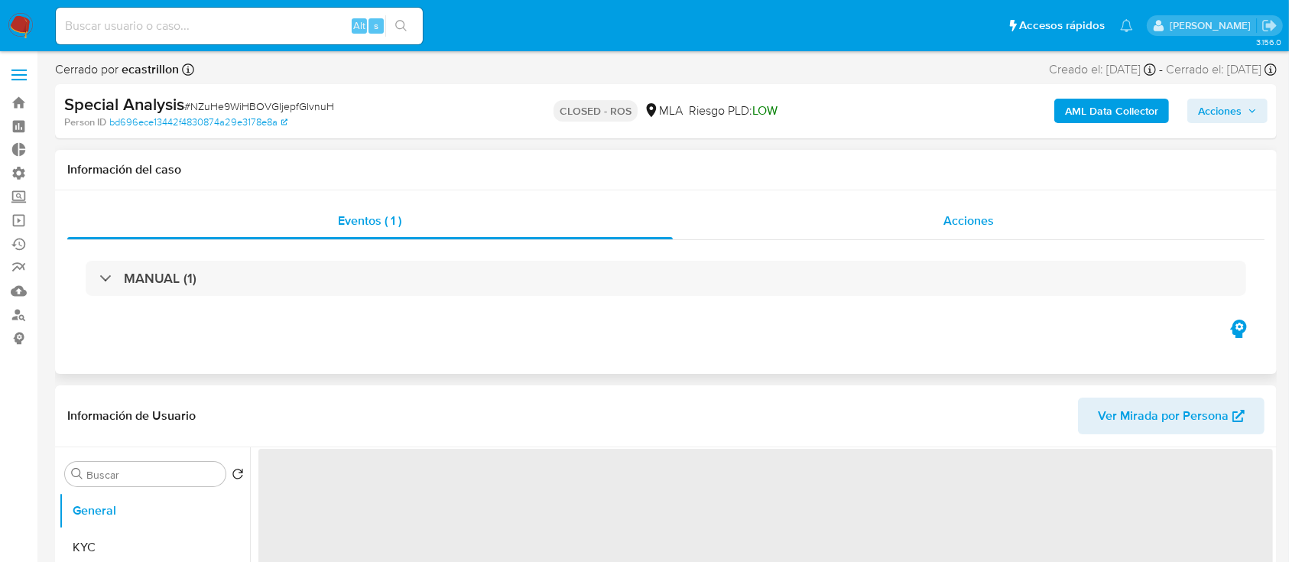
click at [933, 216] on div "Acciones" at bounding box center [969, 221] width 592 height 37
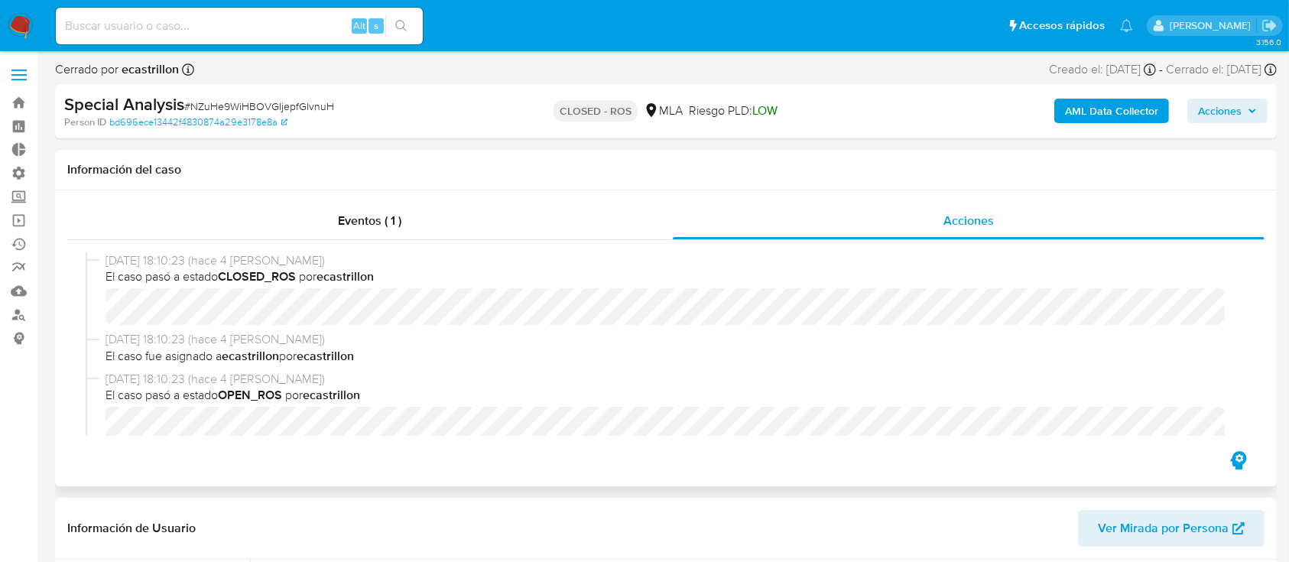
select select "10"
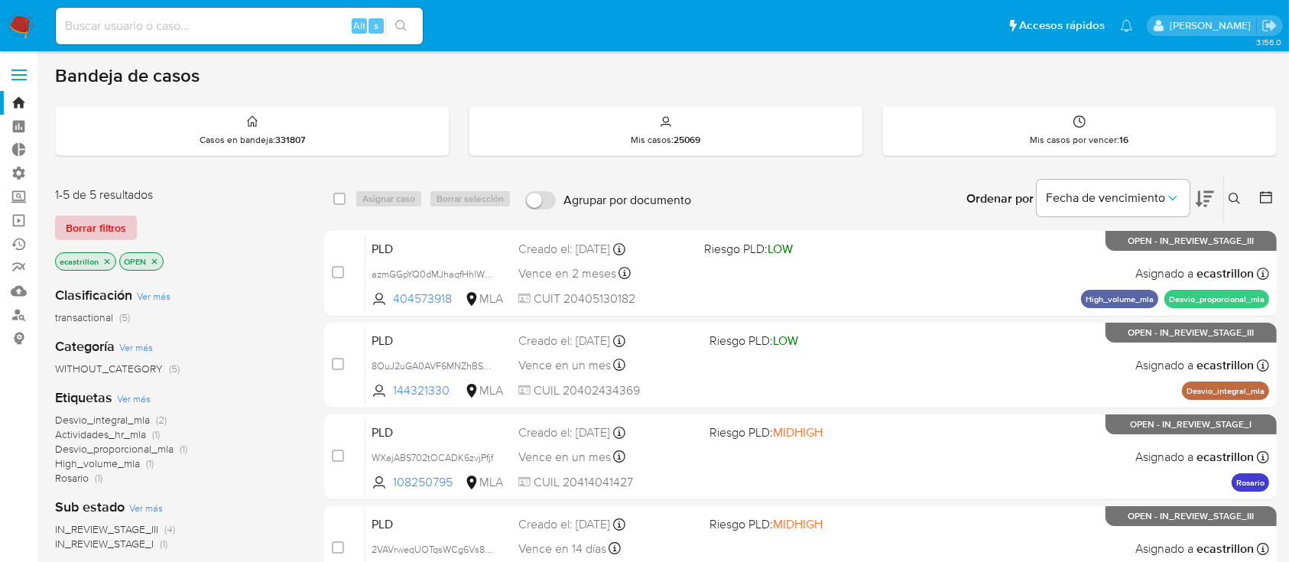
click at [110, 226] on span "Borrar filtros" at bounding box center [96, 227] width 60 height 21
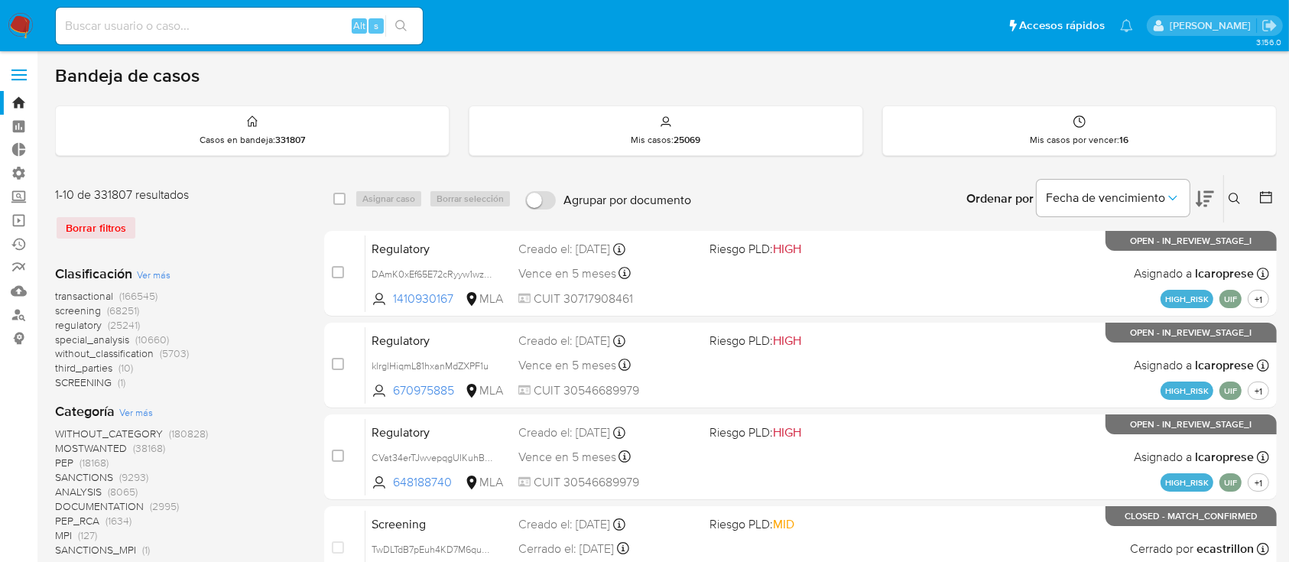
click at [157, 32] on input at bounding box center [239, 26] width 367 height 20
paste input "anQSO1pAlCXEIT0MDYOlzqBG"
type input "anQSO1pAlCXEIT0MDYOlzqBG"
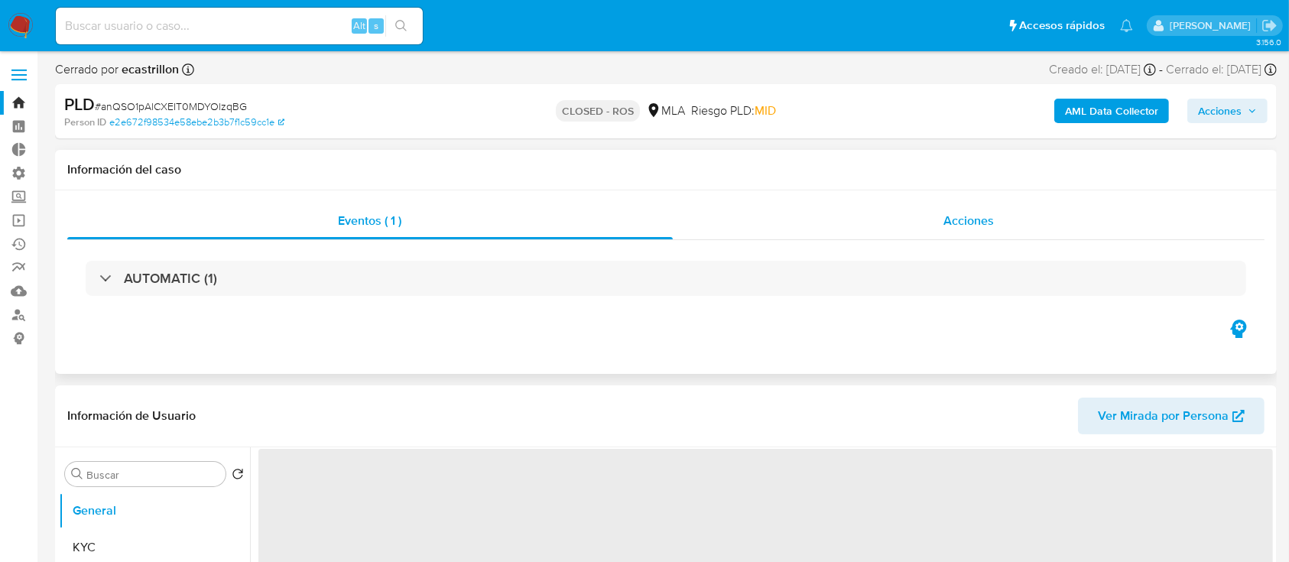
click at [793, 205] on div "Acciones" at bounding box center [969, 221] width 592 height 37
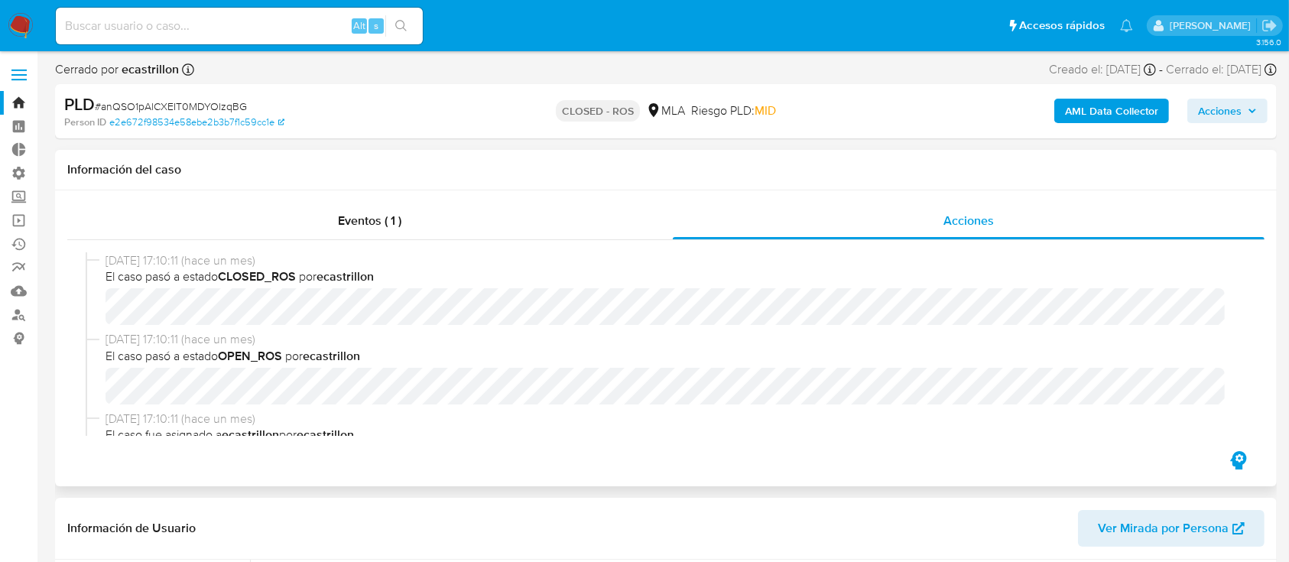
select select "10"
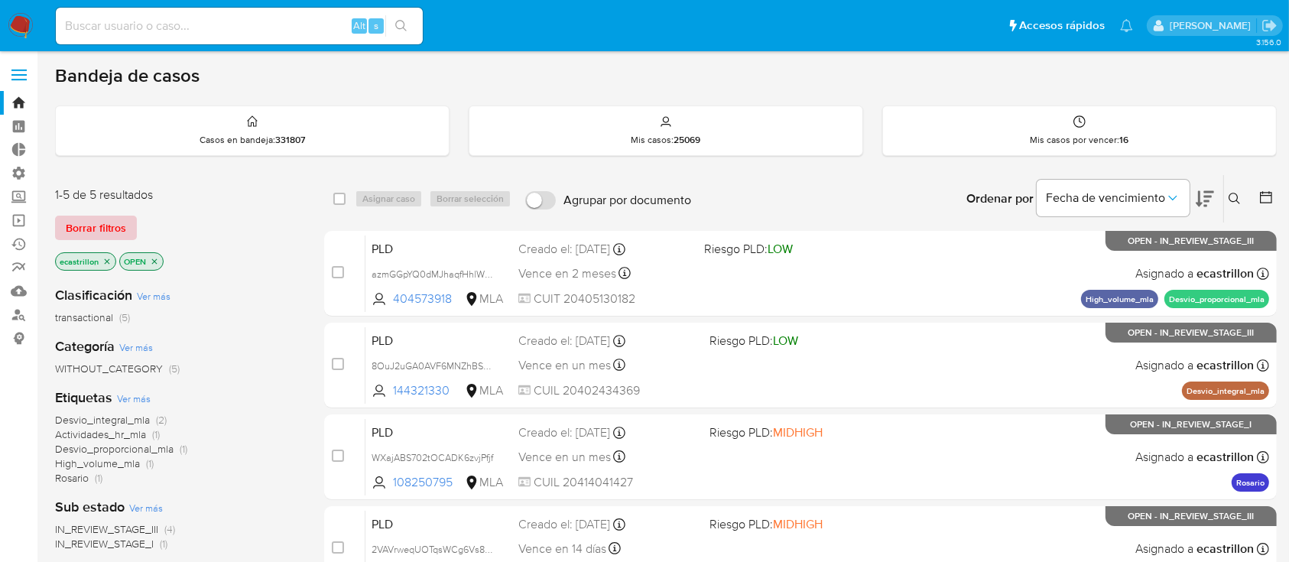
click at [113, 217] on span "Borrar filtros" at bounding box center [96, 227] width 60 height 21
click at [109, 217] on span "Borrar filtros" at bounding box center [96, 227] width 60 height 21
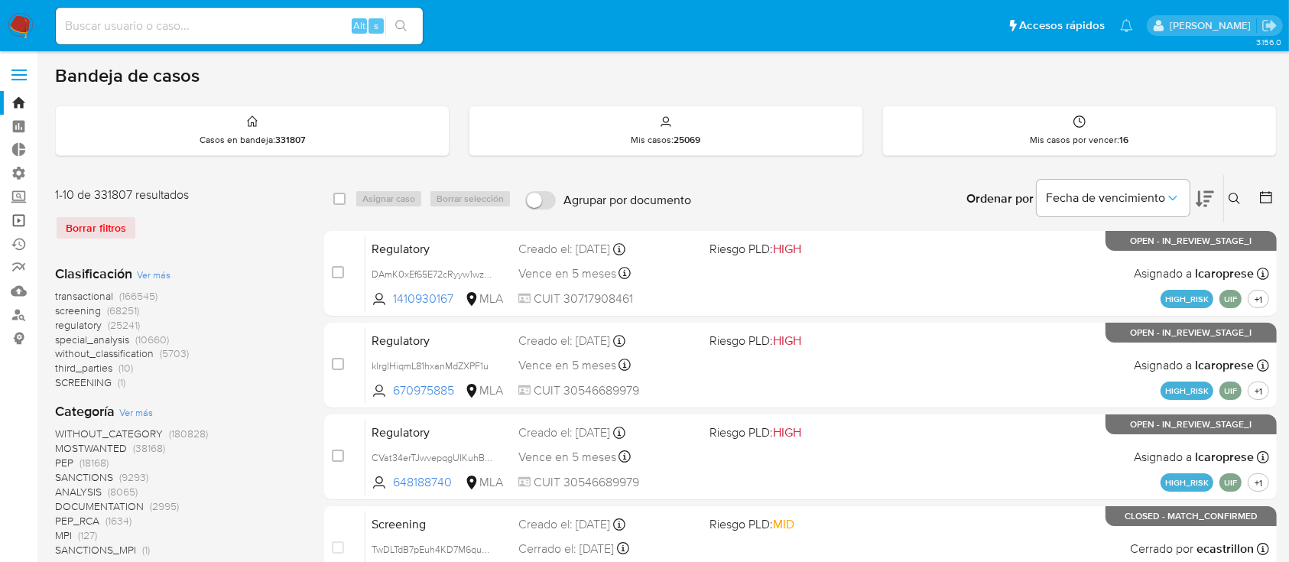
click at [7, 216] on link "Operaciones masivas" at bounding box center [91, 221] width 182 height 24
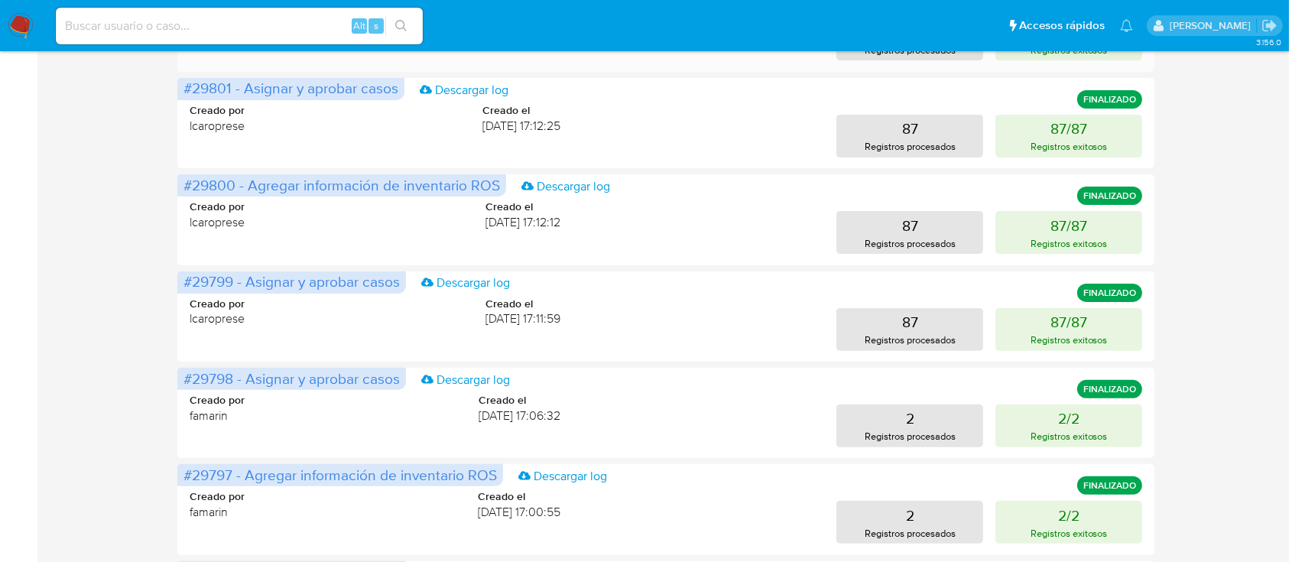
scroll to position [650, 0]
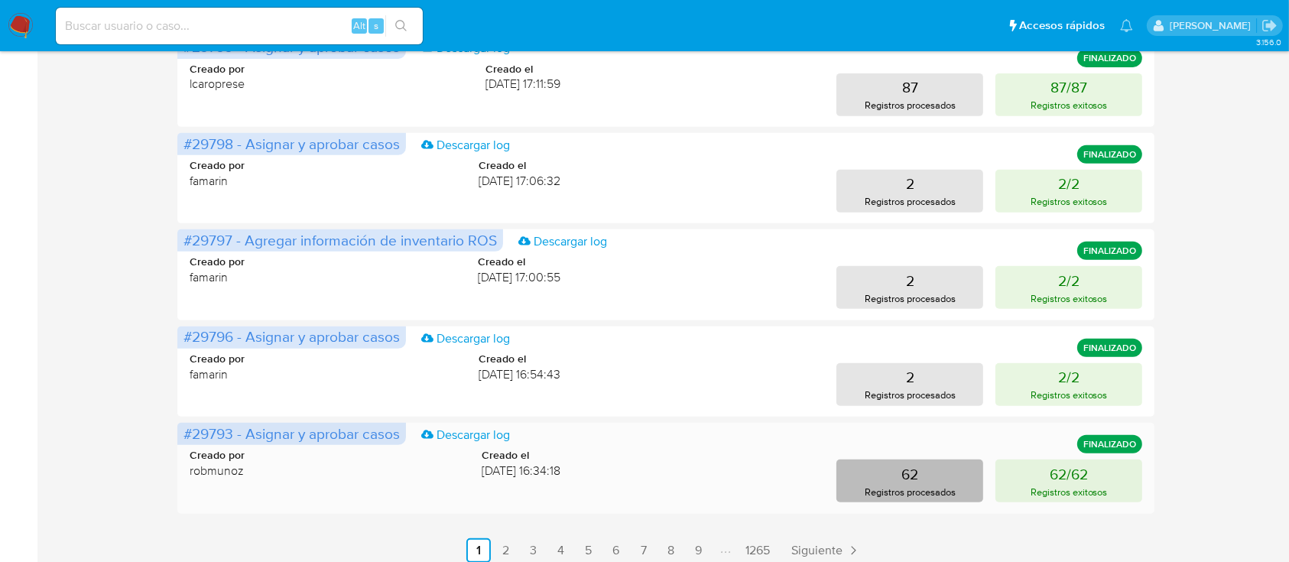
click at [925, 475] on button "62 Registros procesados" at bounding box center [909, 480] width 147 height 43
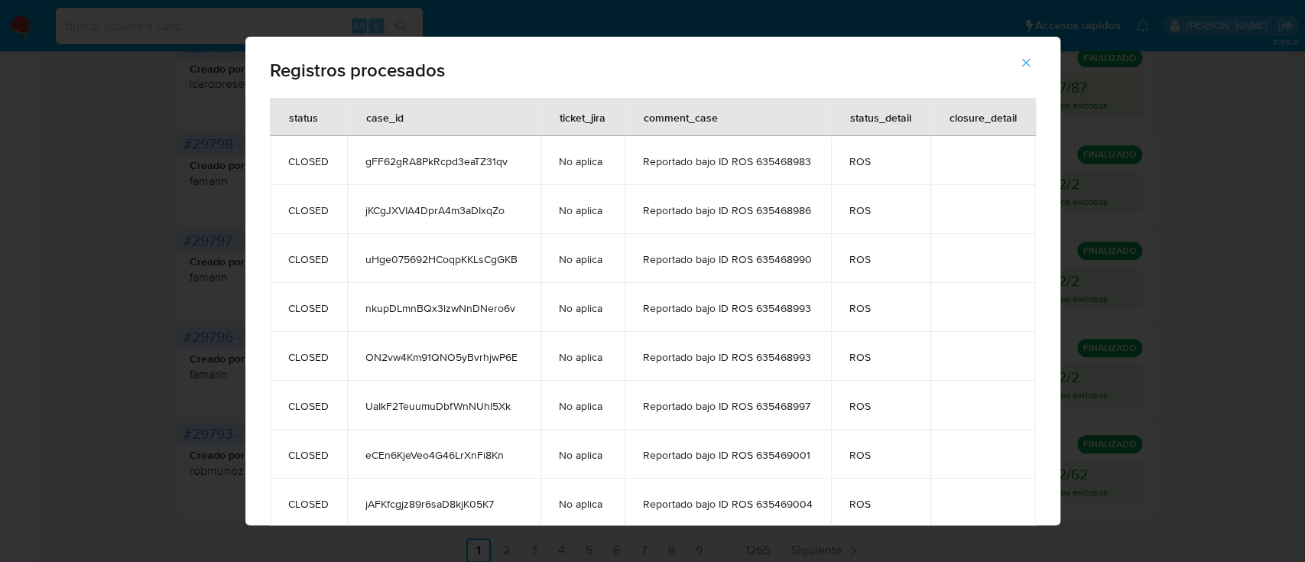
drag, startPoint x: 1038, startPoint y: 59, endPoint x: 1030, endPoint y: 65, distance: 9.8
click at [1030, 65] on icon "button" at bounding box center [1026, 63] width 14 height 14
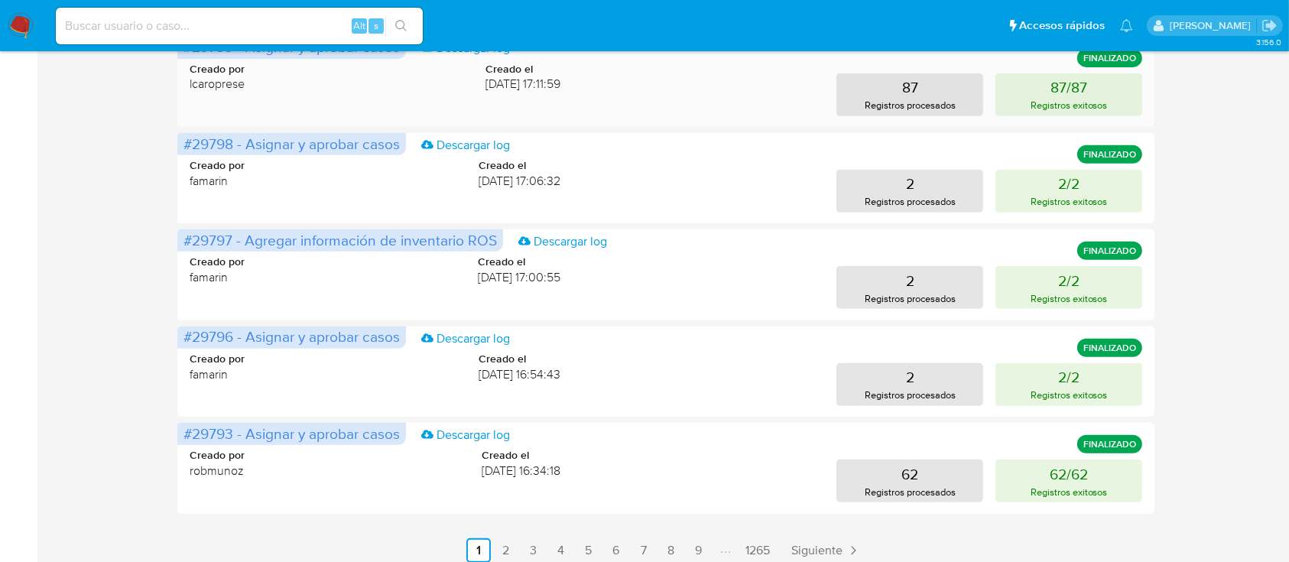
click at [1030, 65] on div "Creado por lcaroprese Creado el [DATE] 17:11:59 87 Registros procesados 87/87 R…" at bounding box center [666, 79] width 952 height 73
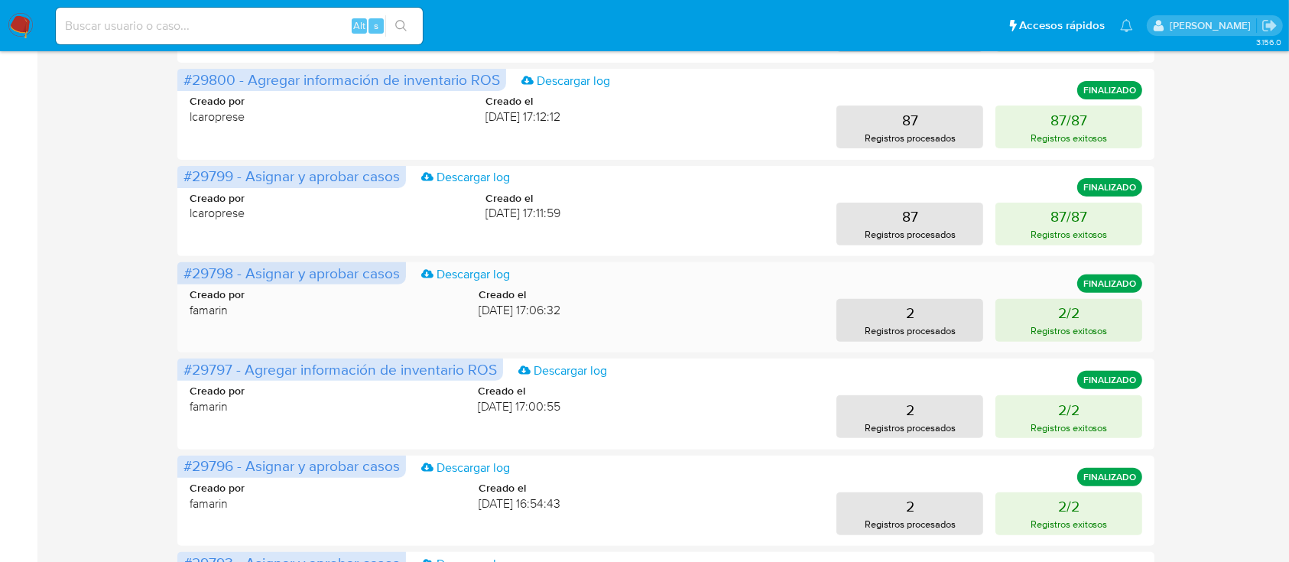
scroll to position [519, 0]
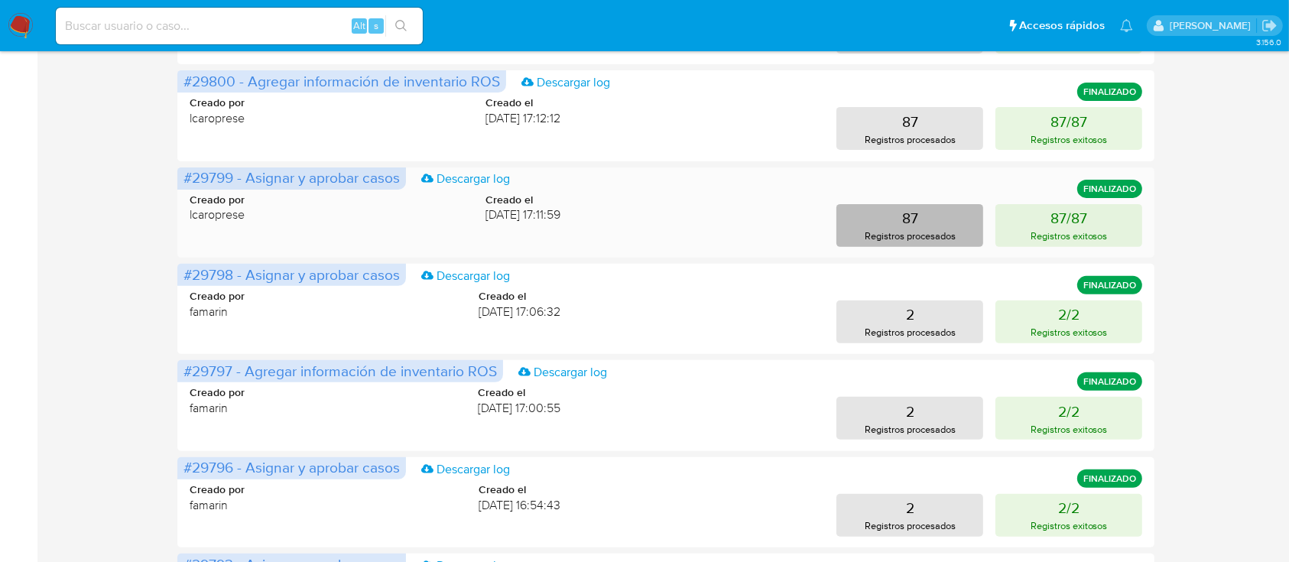
click at [856, 240] on button "87 Registros procesados" at bounding box center [909, 225] width 147 height 43
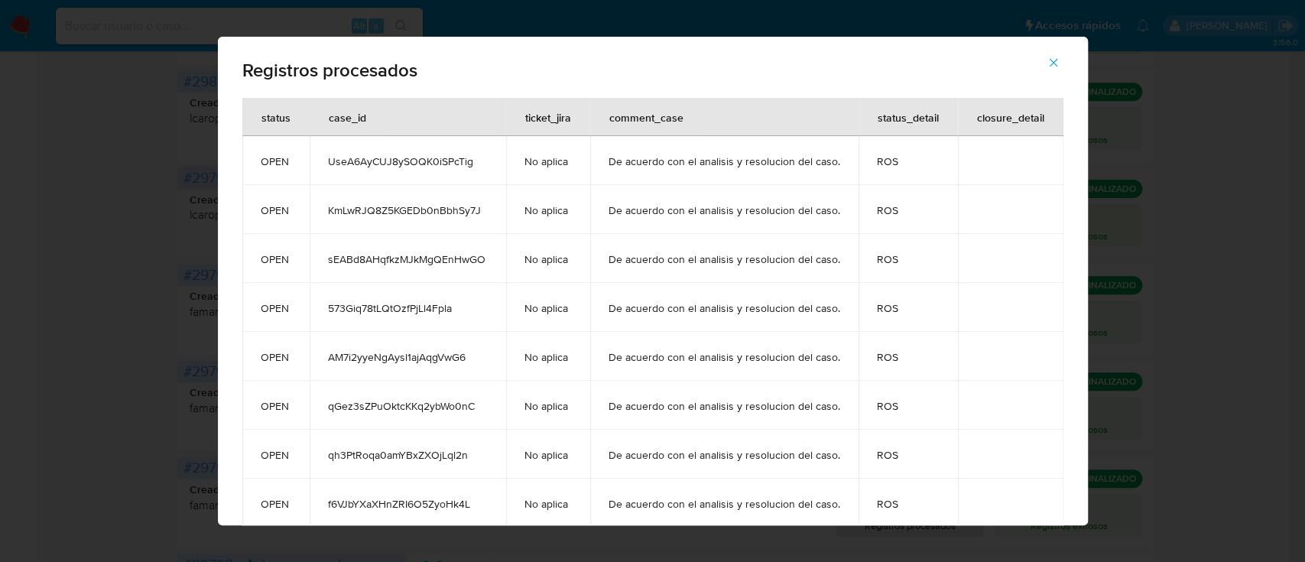
click at [858, 240] on td "ROS" at bounding box center [907, 258] width 99 height 49
click at [1057, 64] on icon "button" at bounding box center [1053, 63] width 8 height 8
